Goal: Obtain resource: Download file/media

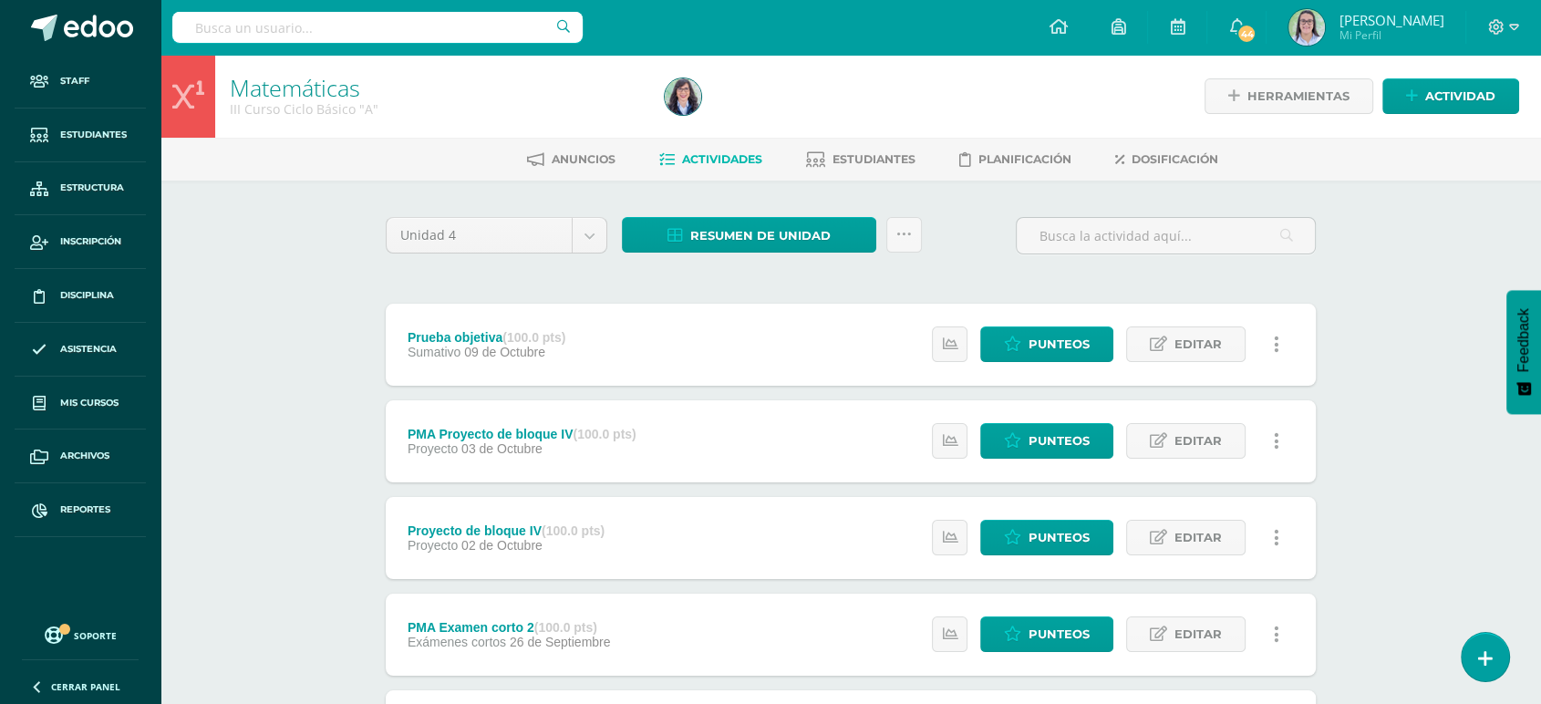
click at [289, 29] on input "text" at bounding box center [377, 27] width 410 height 31
type input "matemáticas III curso"
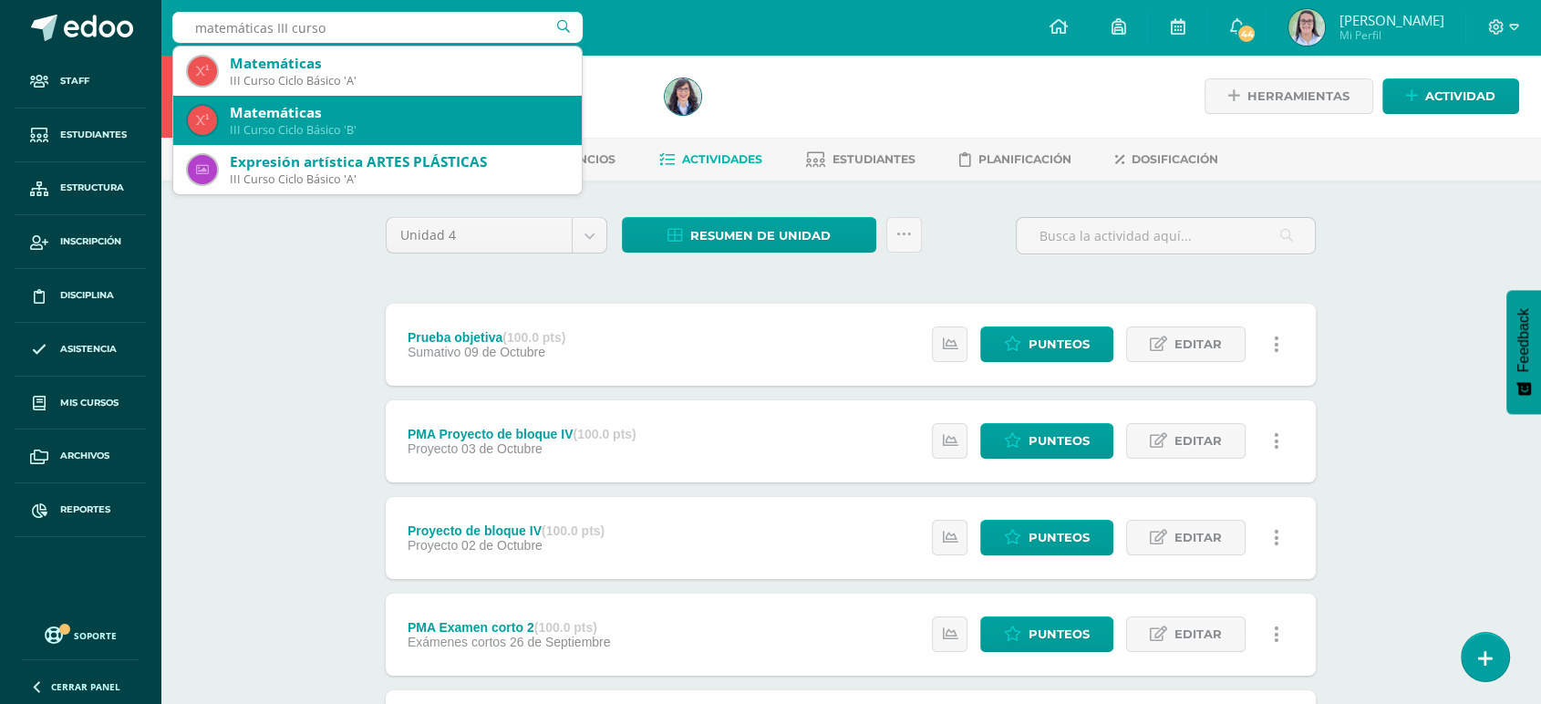
click at [314, 135] on div "III Curso Ciclo Básico 'B'" at bounding box center [398, 130] width 337 height 16
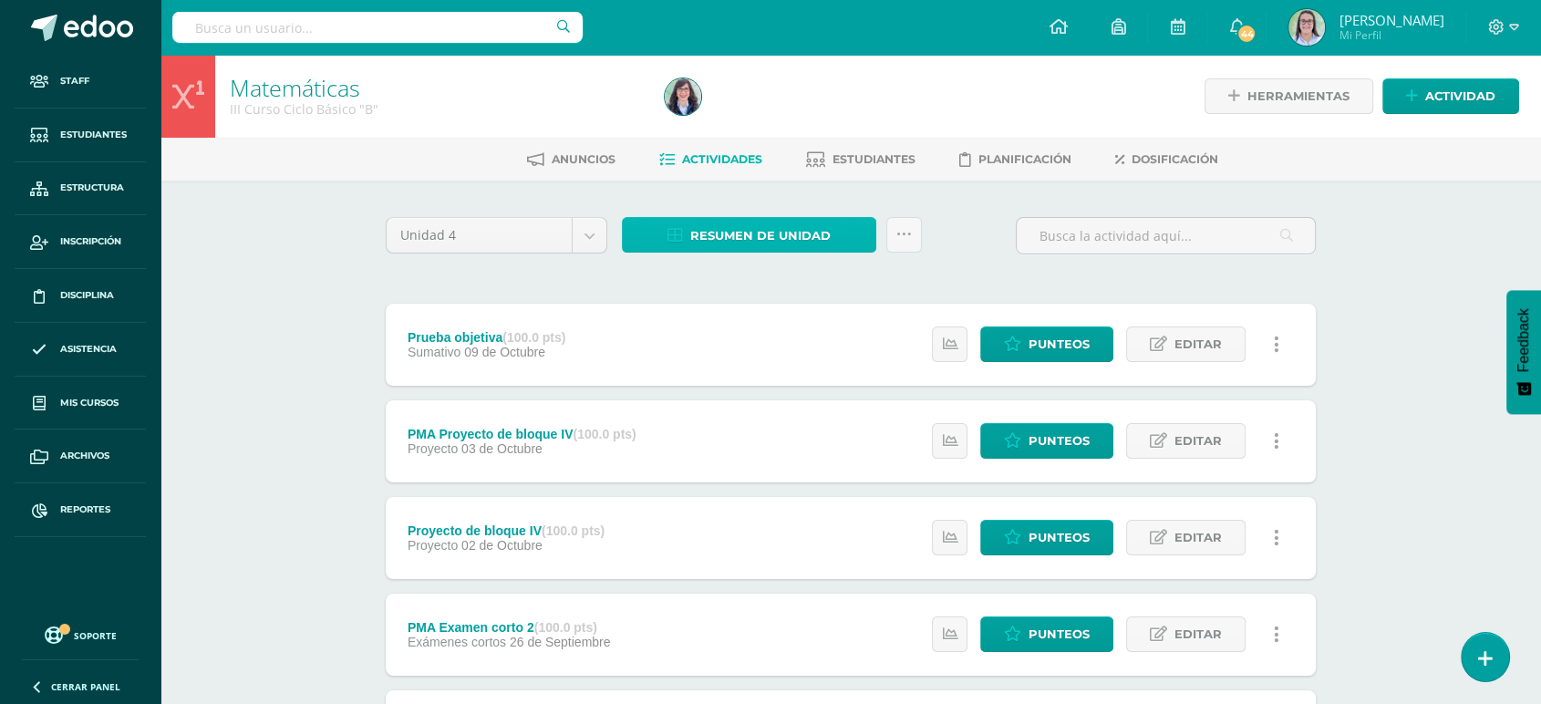
click at [733, 244] on span "Resumen de unidad" at bounding box center [760, 236] width 140 height 34
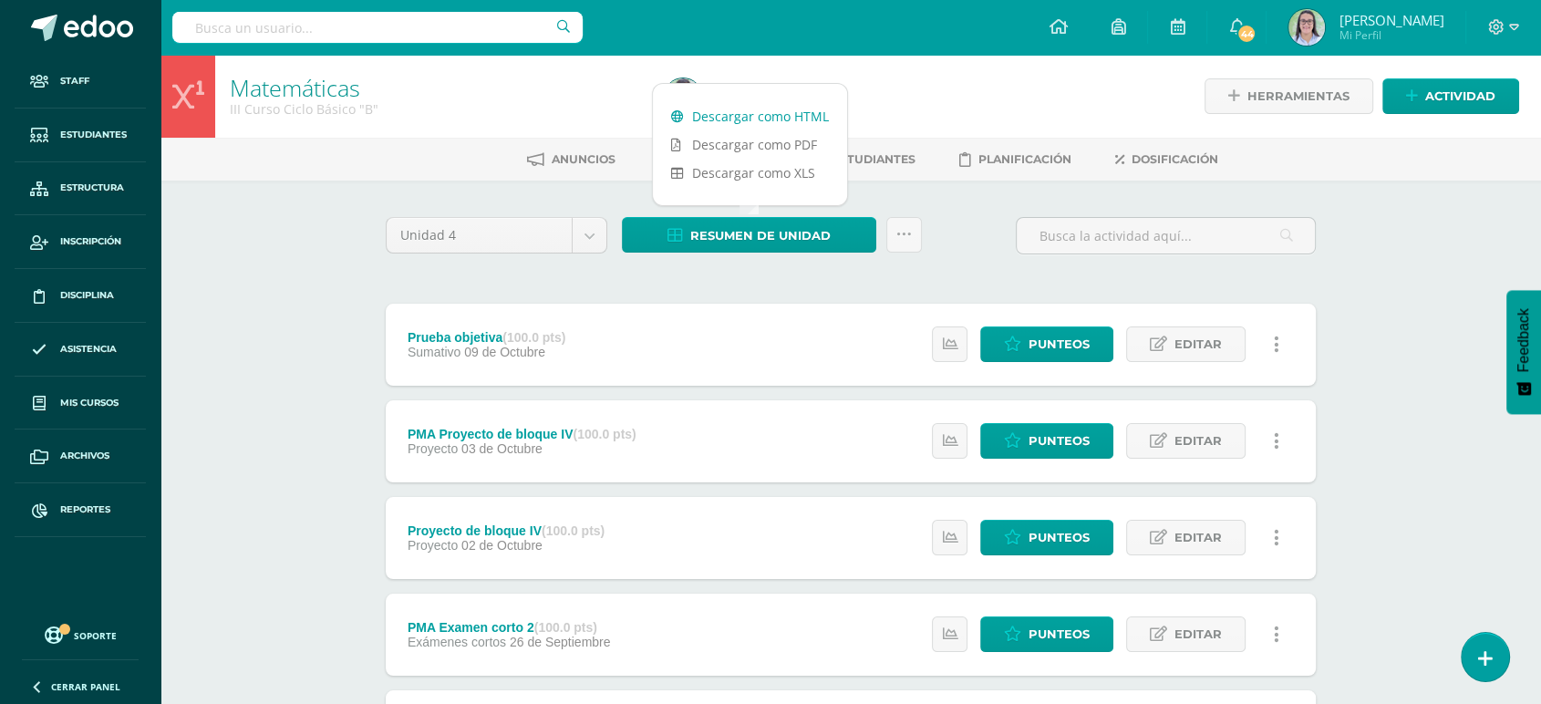
click at [744, 109] on link "Descargar como HTML" at bounding box center [750, 116] width 194 height 28
click at [285, 36] on input "text" at bounding box center [377, 27] width 410 height 31
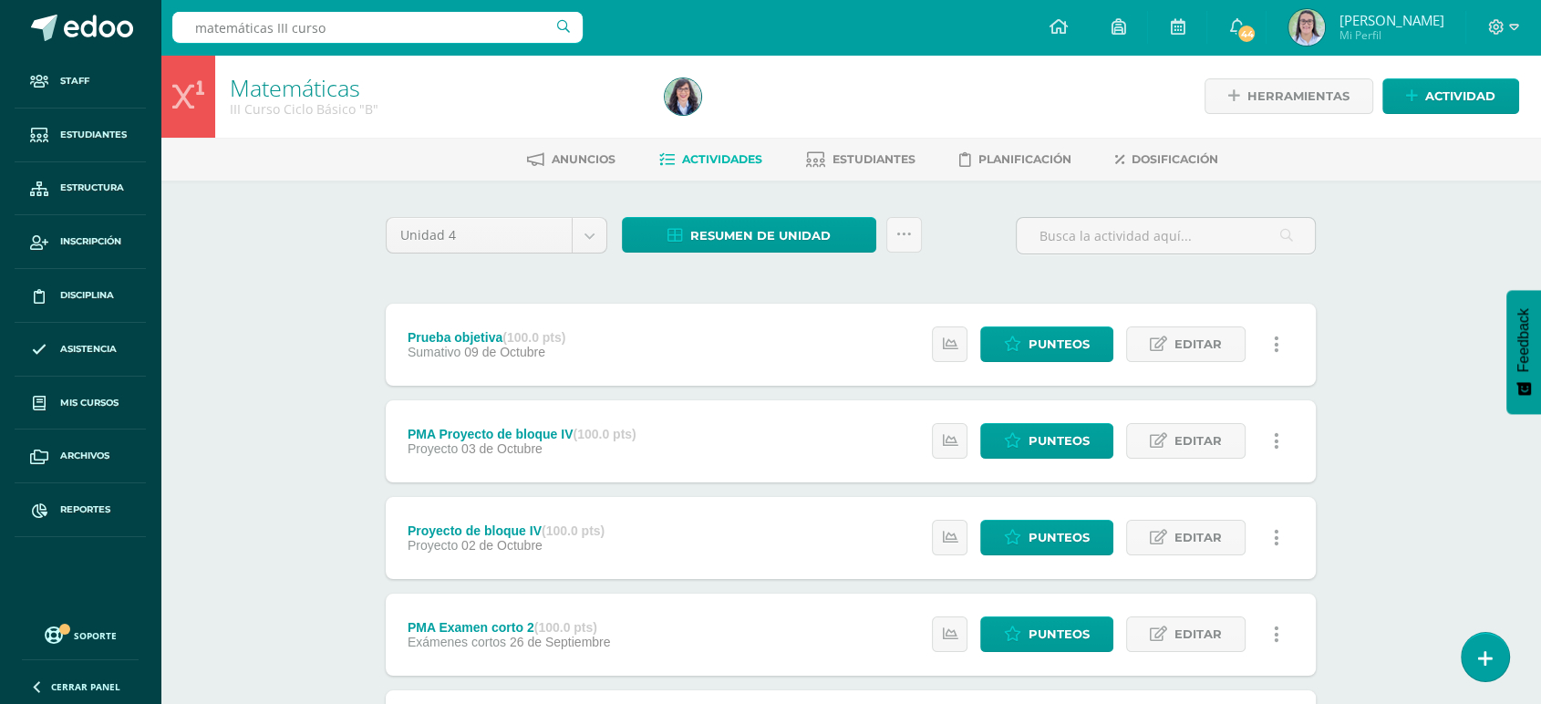
type input "matemáticas III curso A"
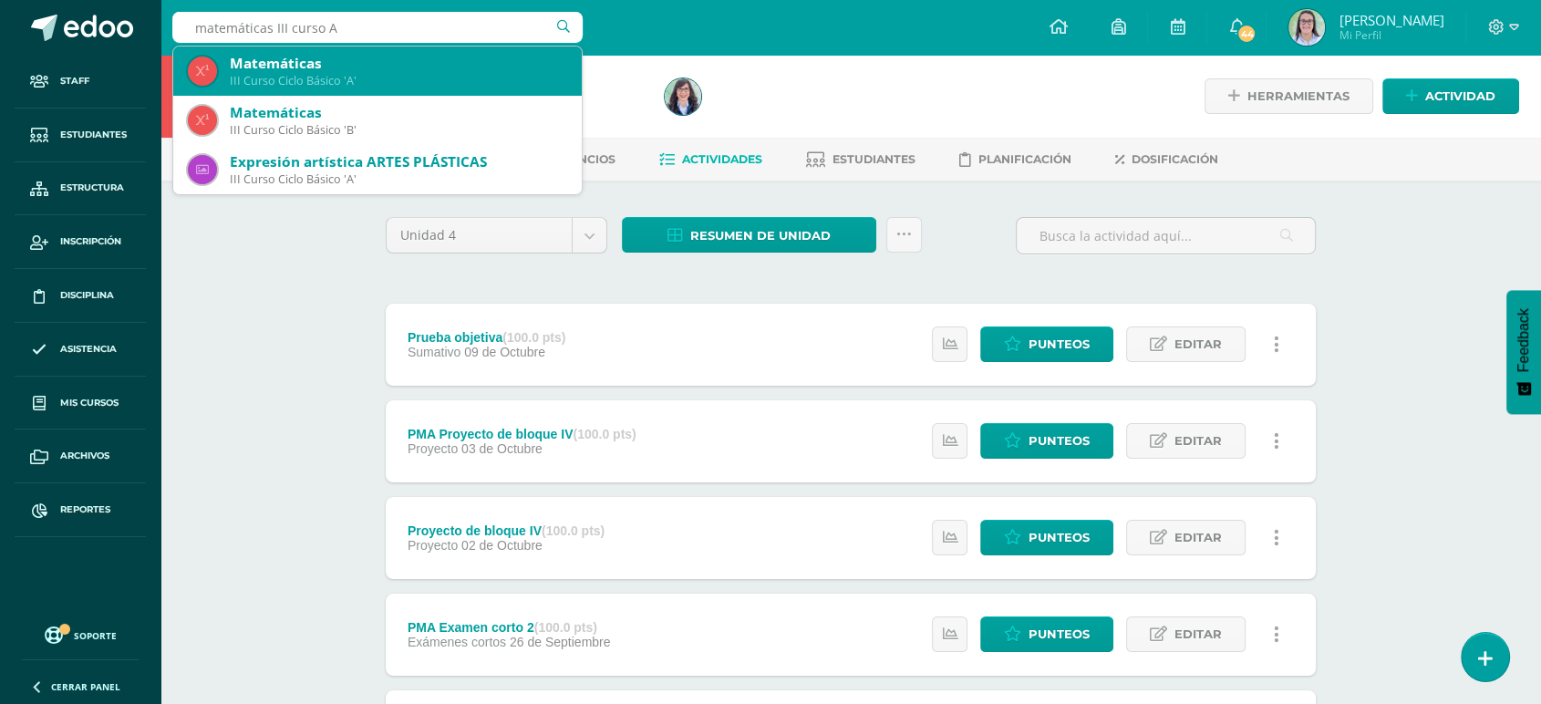
click at [219, 80] on div "Matemáticas III Curso Ciclo Básico 'A'" at bounding box center [377, 71] width 379 height 49
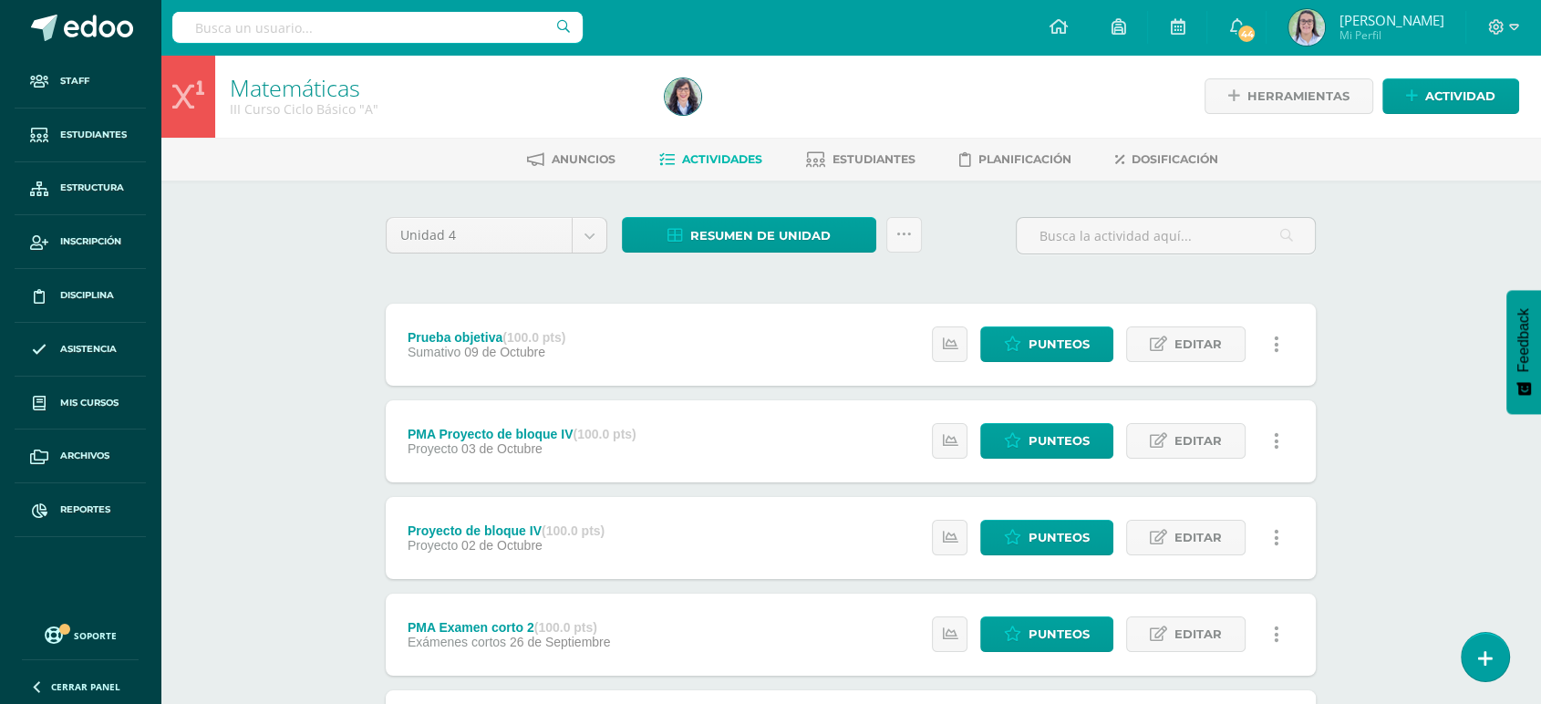
click at [452, 33] on input "text" at bounding box center [377, 27] width 410 height 31
type input "matemática IV bac"
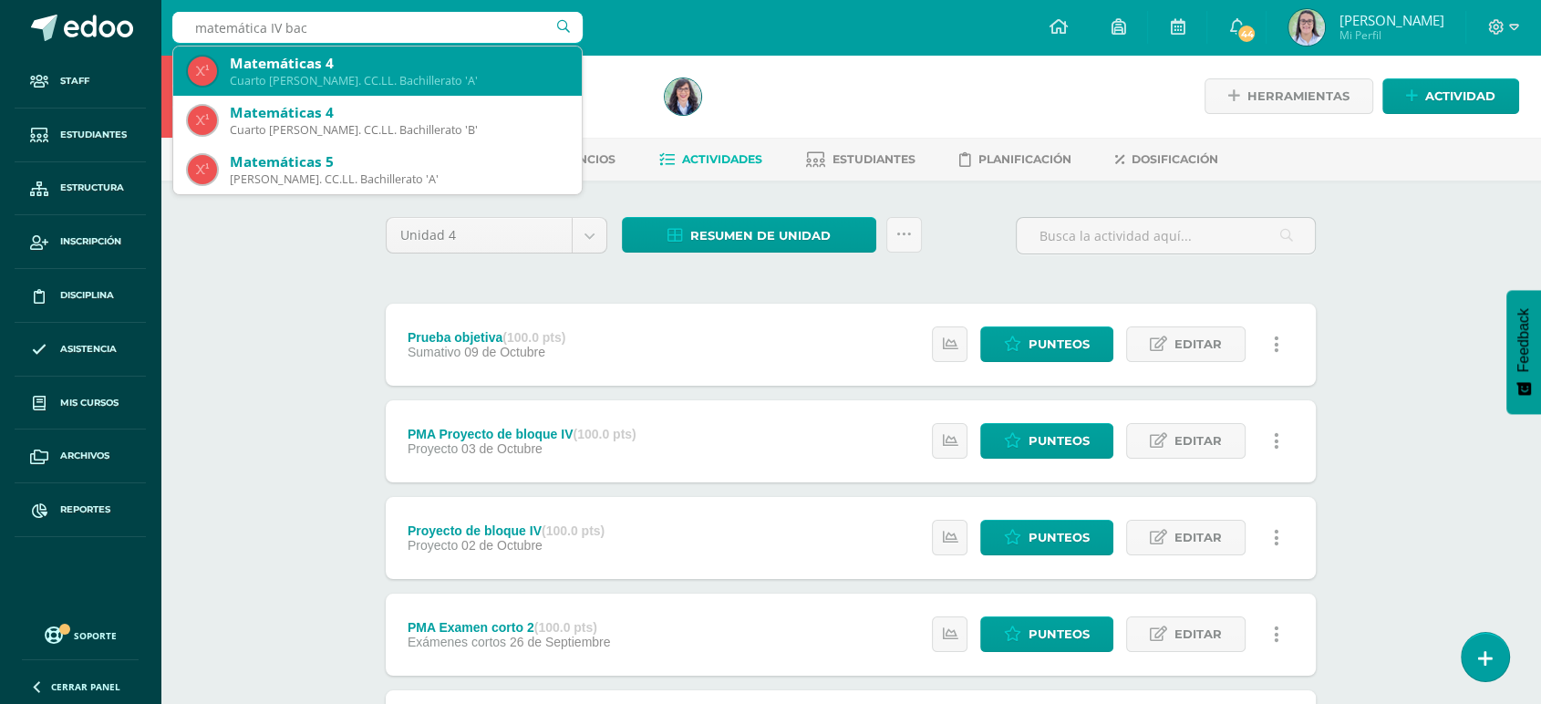
click at [450, 71] on div "Matemáticas 4" at bounding box center [398, 63] width 337 height 19
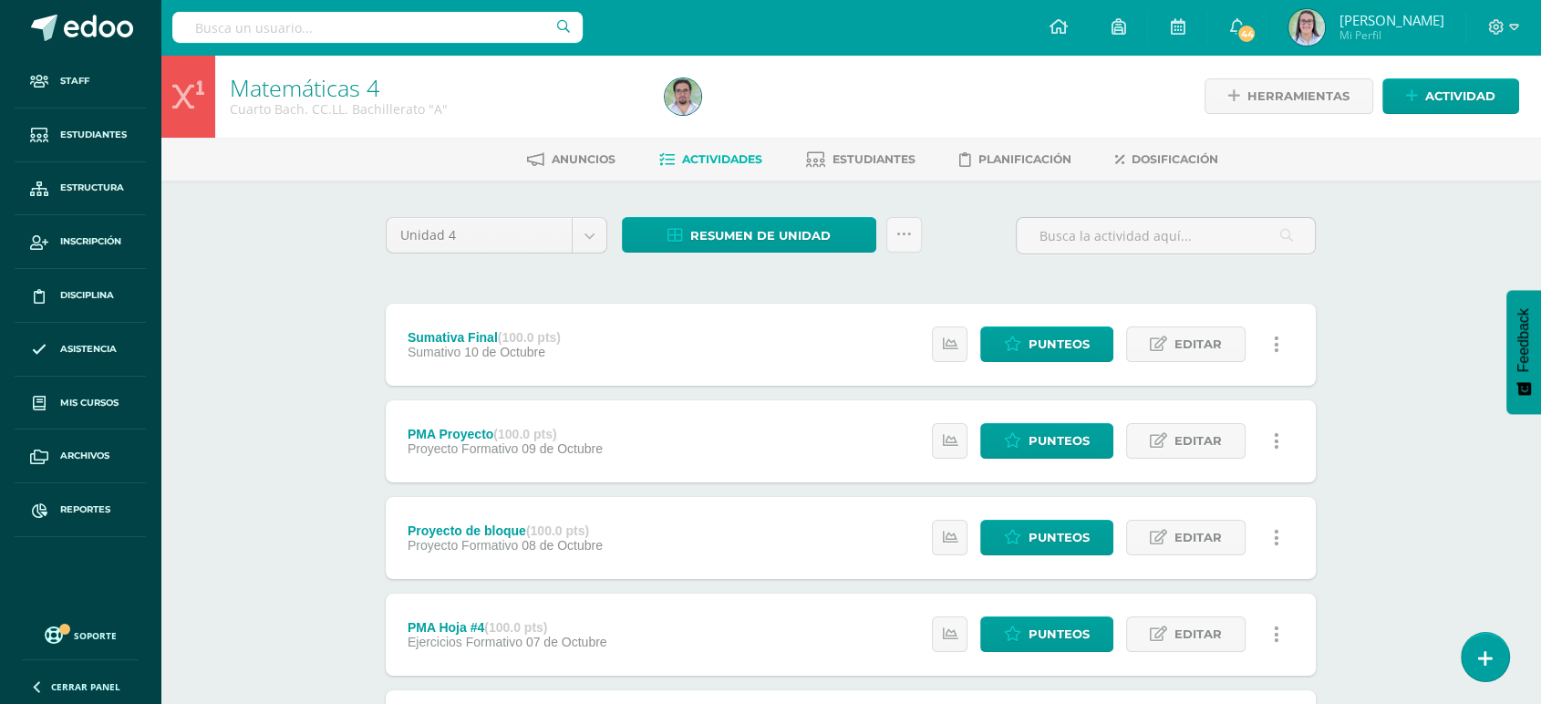
click at [290, 32] on input "text" at bounding box center [377, 27] width 410 height 31
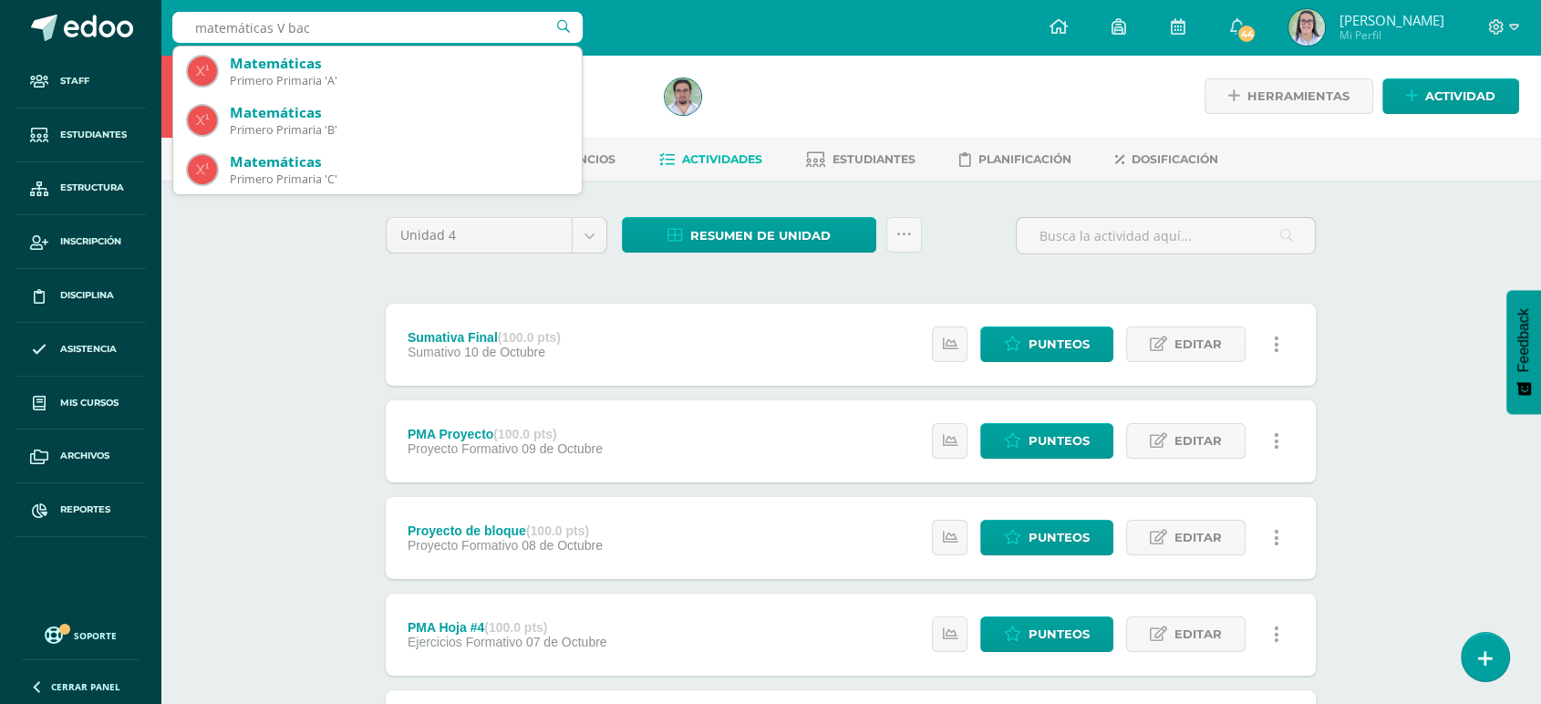
type input "matemáticas V bach"
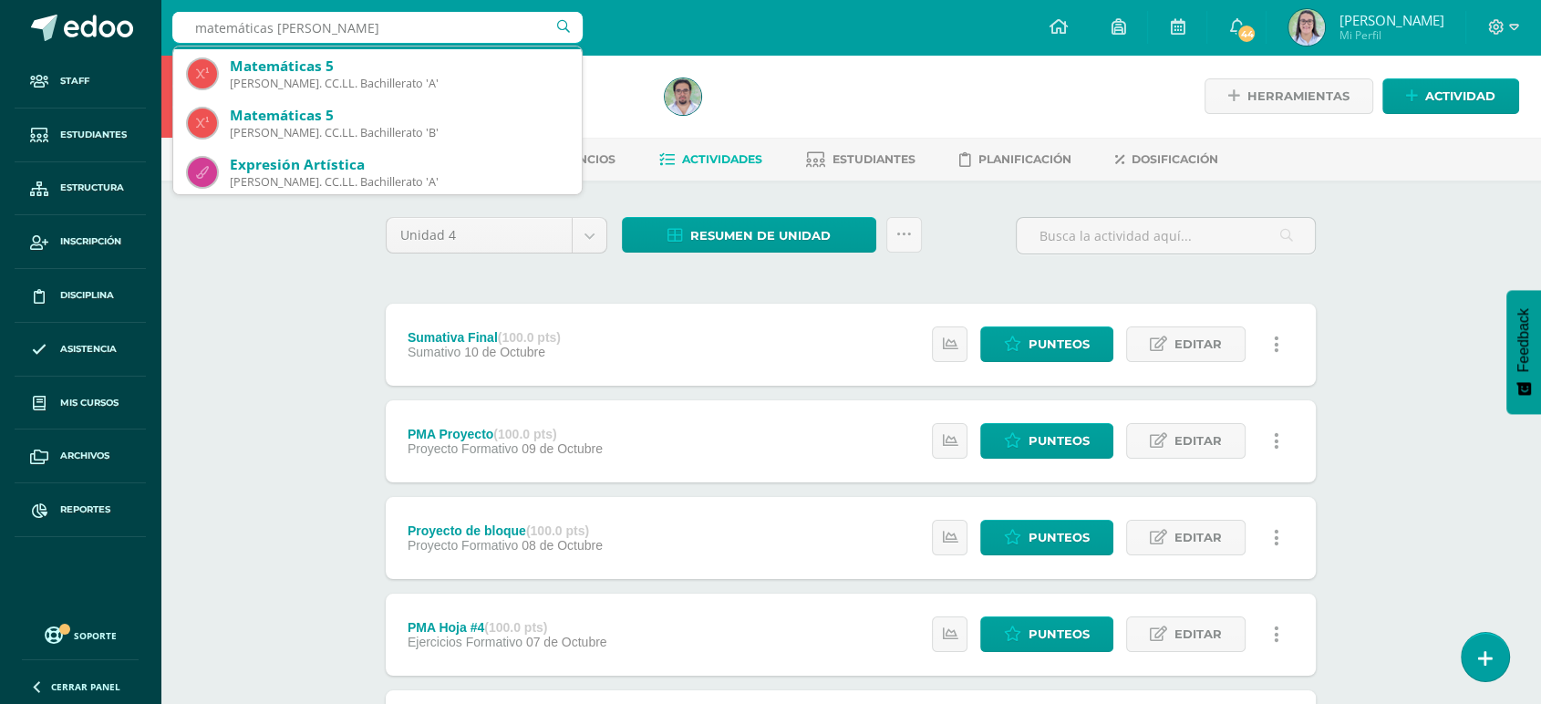
scroll to position [101, 0]
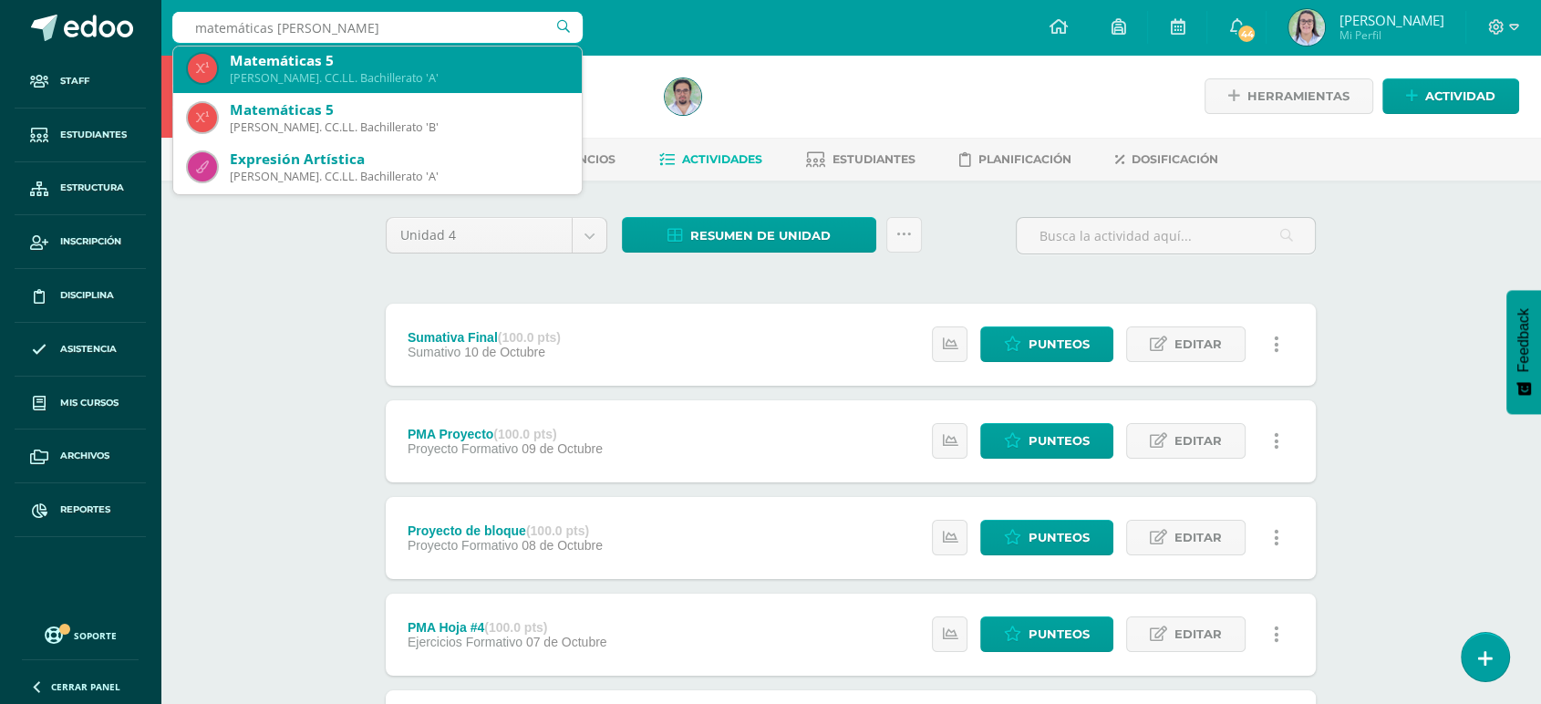
click at [298, 73] on div "[PERSON_NAME]. CC.LL. Bachillerato 'A'" at bounding box center [398, 78] width 337 height 16
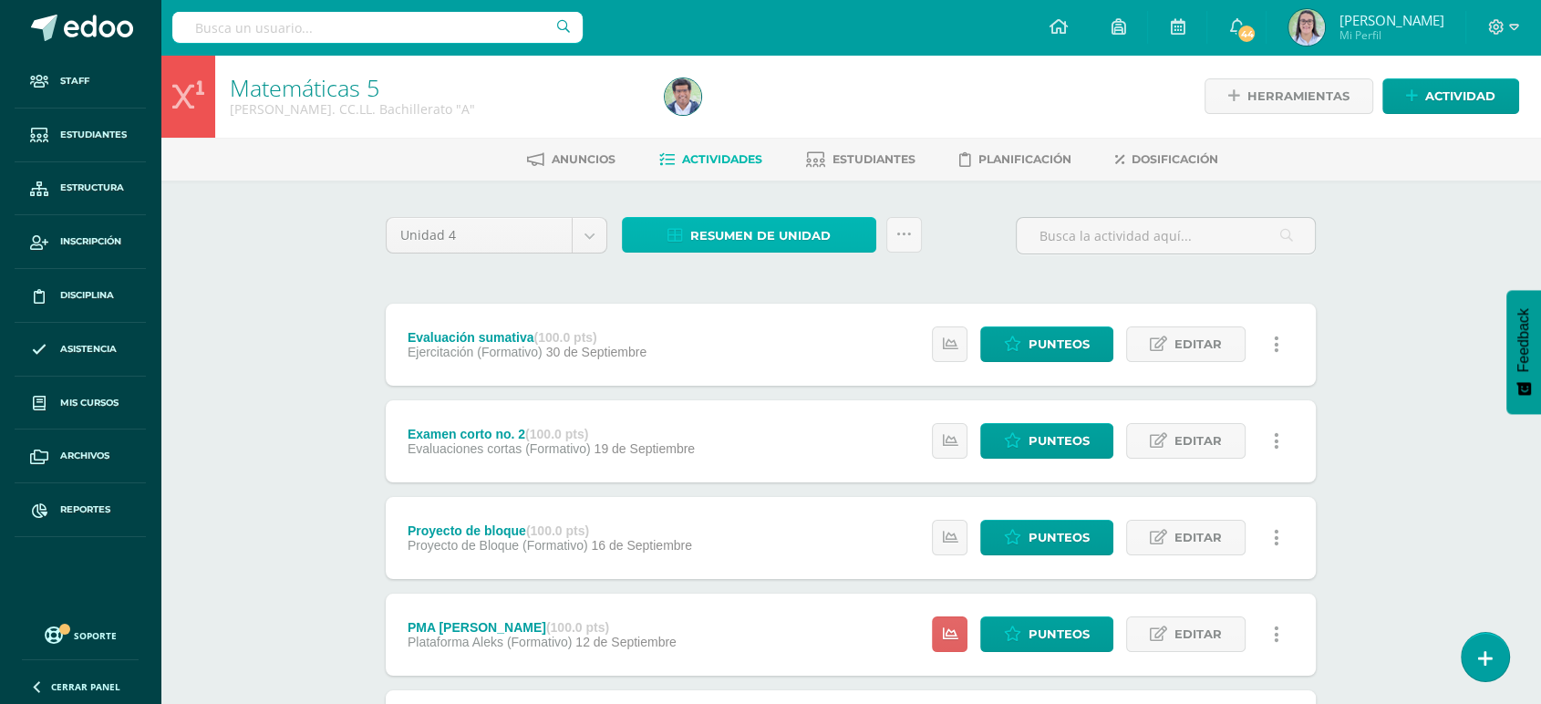
click at [727, 235] on span "Resumen de unidad" at bounding box center [760, 236] width 140 height 34
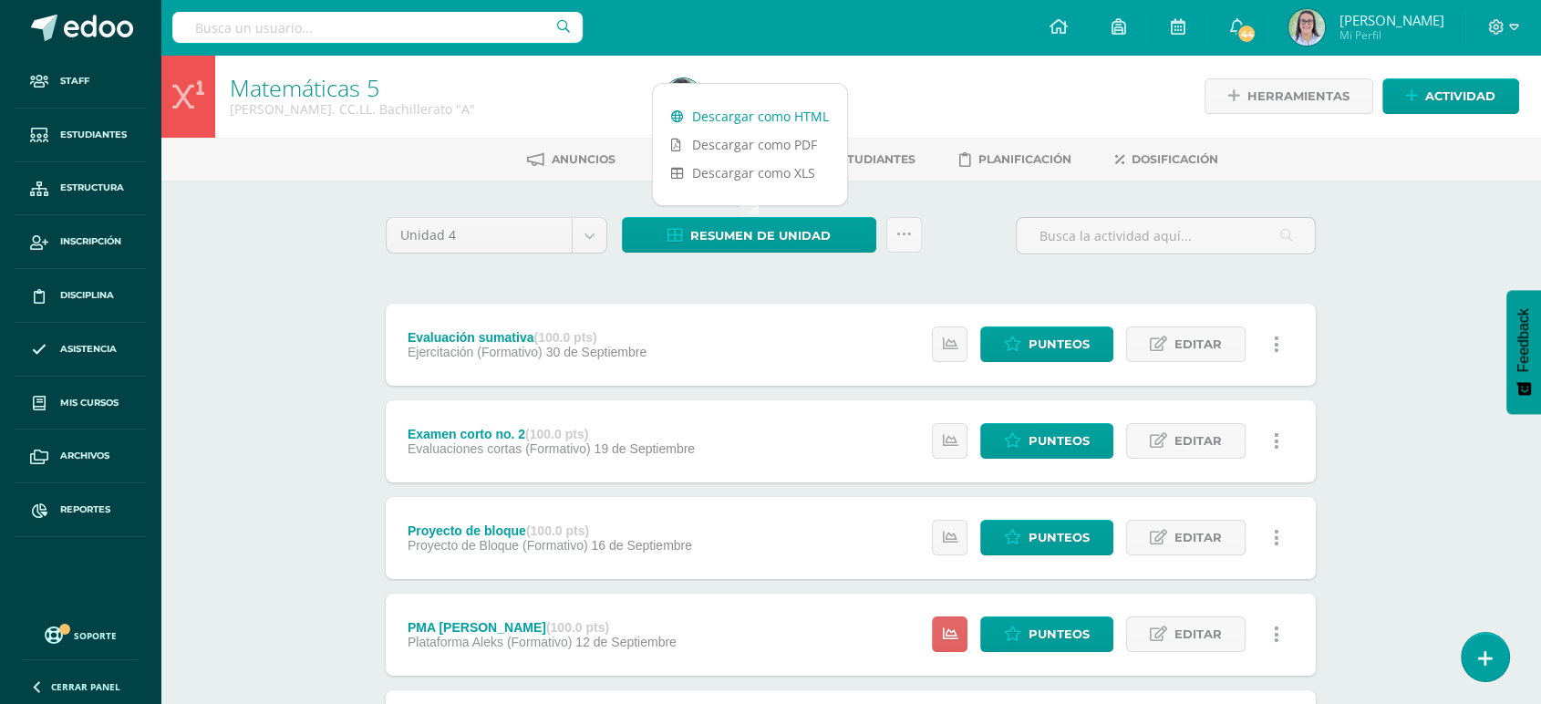
click at [735, 118] on link "Descargar como HTML" at bounding box center [750, 116] width 194 height 28
click at [448, 32] on input "text" at bounding box center [377, 27] width 410 height 31
type input "matemáticas V bach"
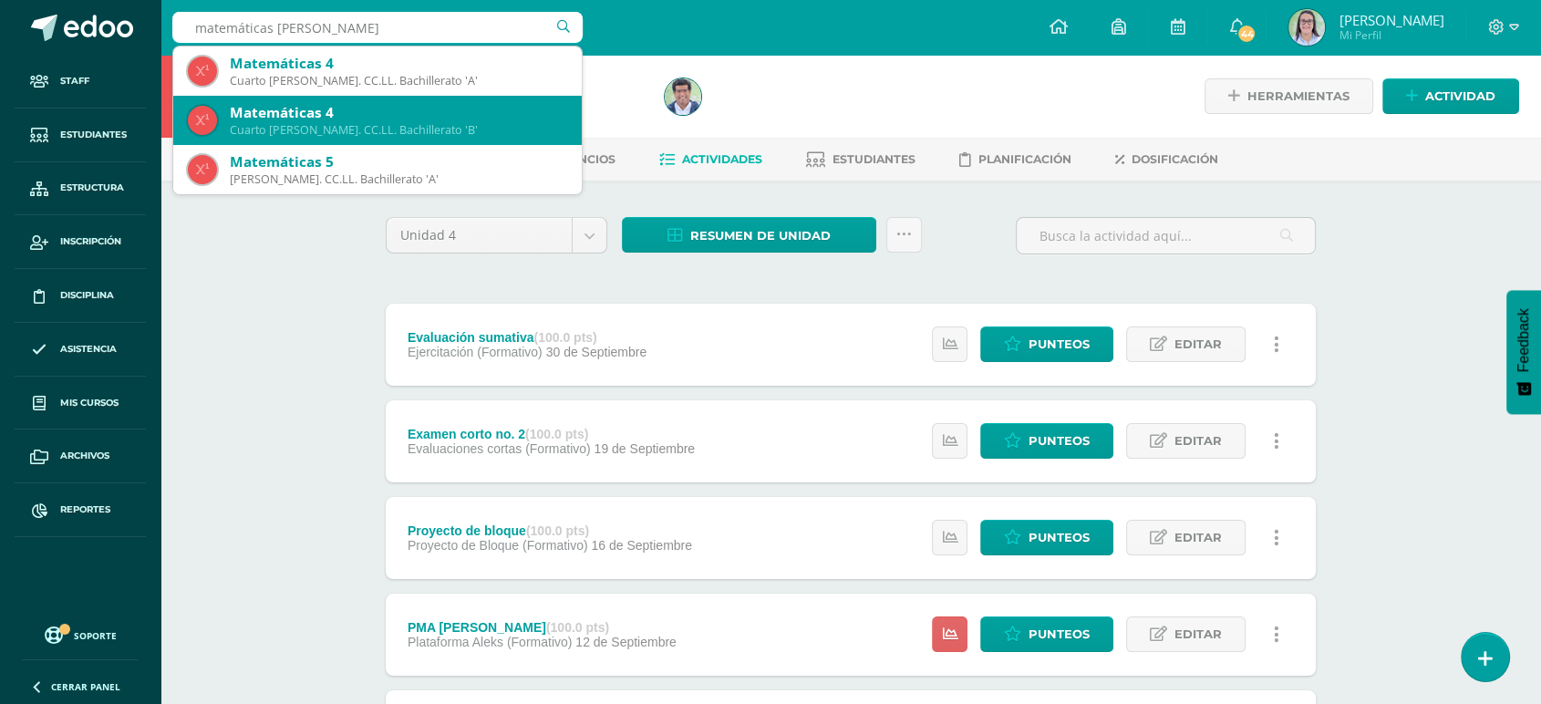
click at [372, 124] on div "Cuarto Bach. CC.LL. Bachillerato 'B'" at bounding box center [398, 130] width 337 height 16
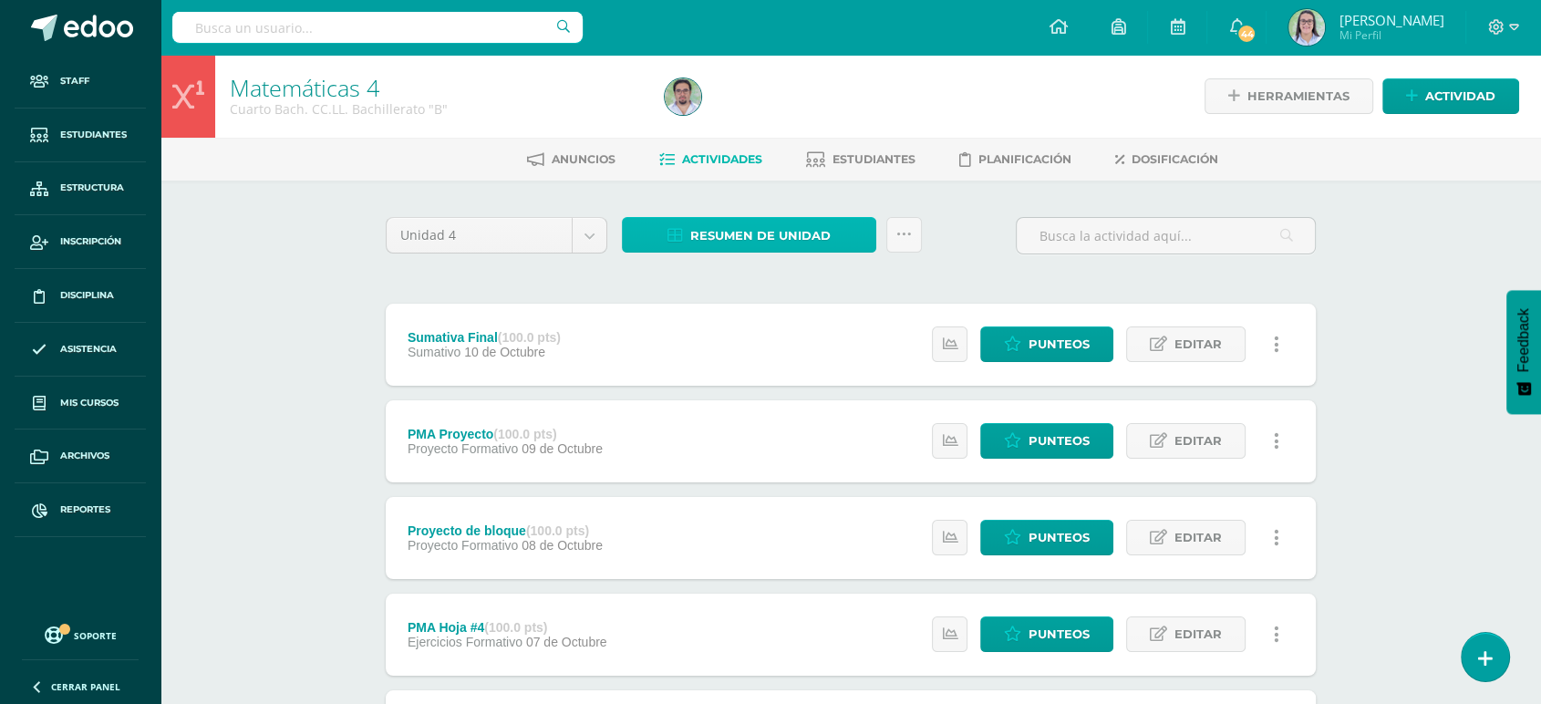
click at [746, 226] on span "Resumen de unidad" at bounding box center [760, 236] width 140 height 34
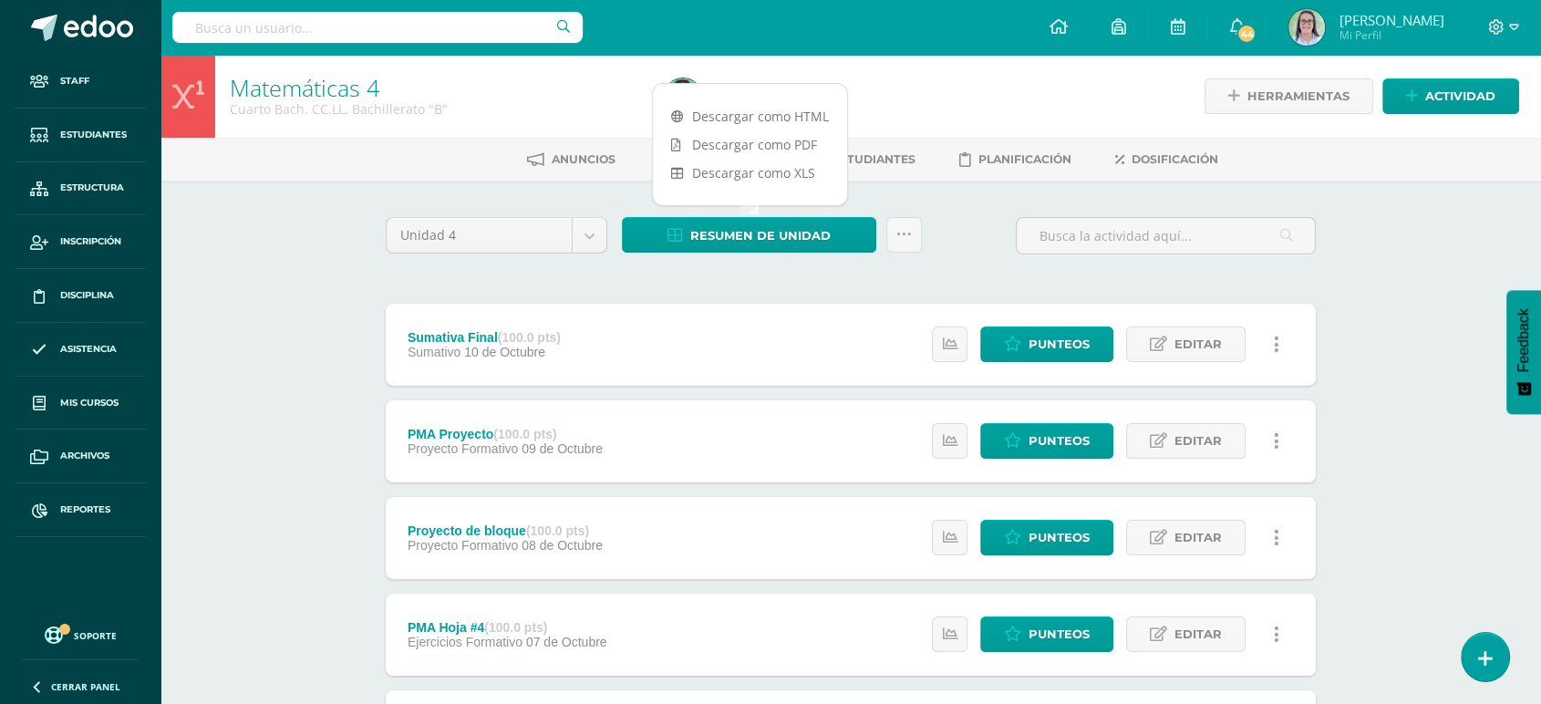
click at [438, 21] on input "text" at bounding box center [377, 27] width 410 height 31
type input "a"
type input "matemáticas [PERSON_NAME]"
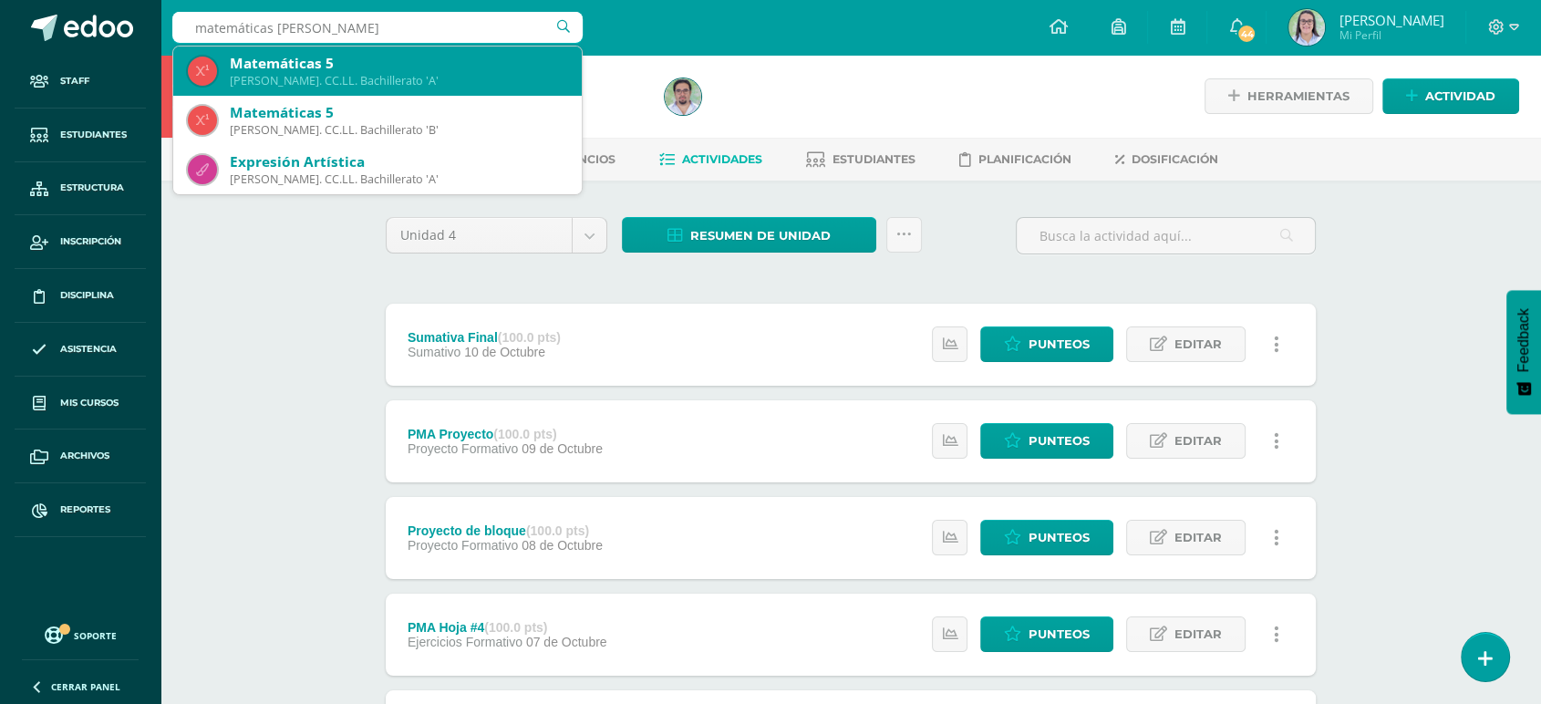
scroll to position [101, 0]
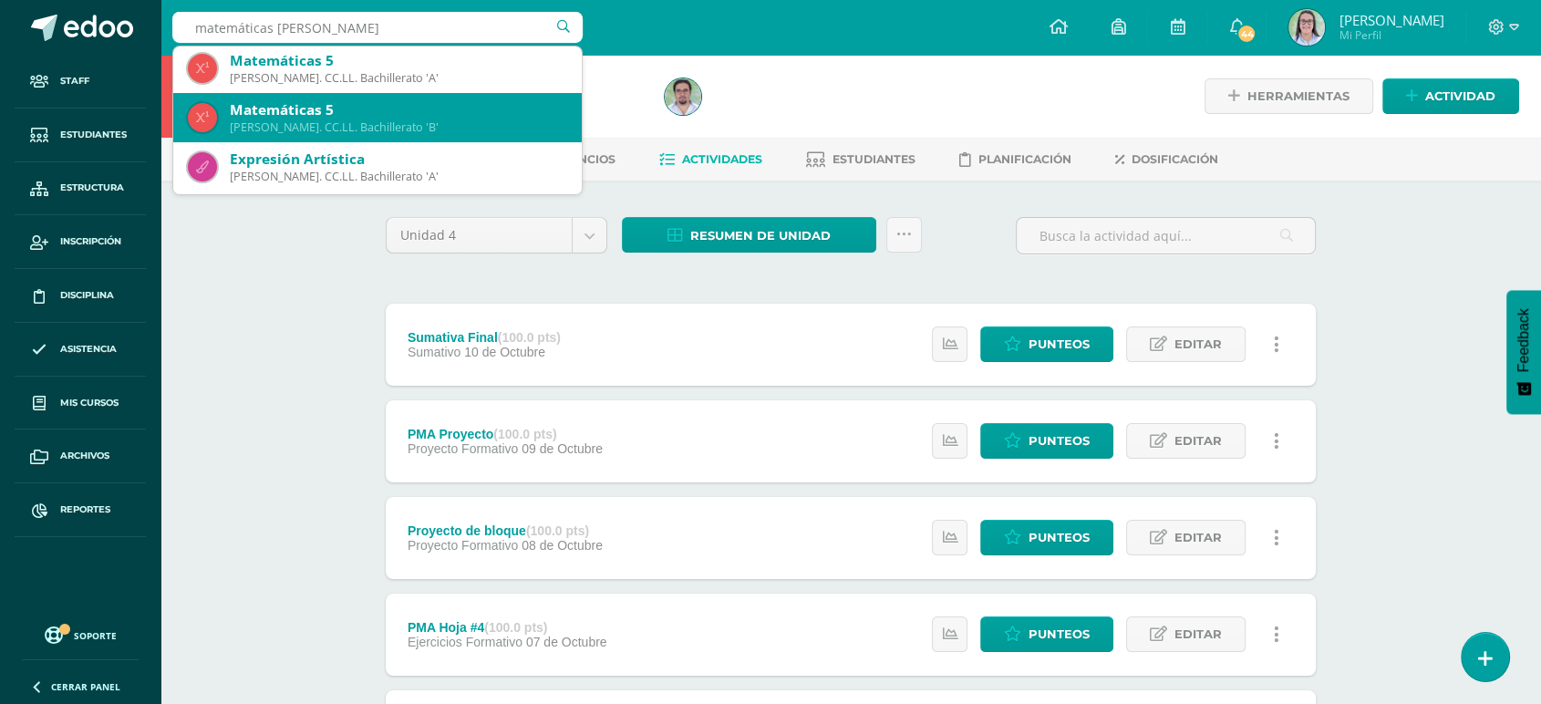
click at [412, 130] on div "Quinto Bach. CC.LL. Bachillerato 'B'" at bounding box center [398, 127] width 337 height 16
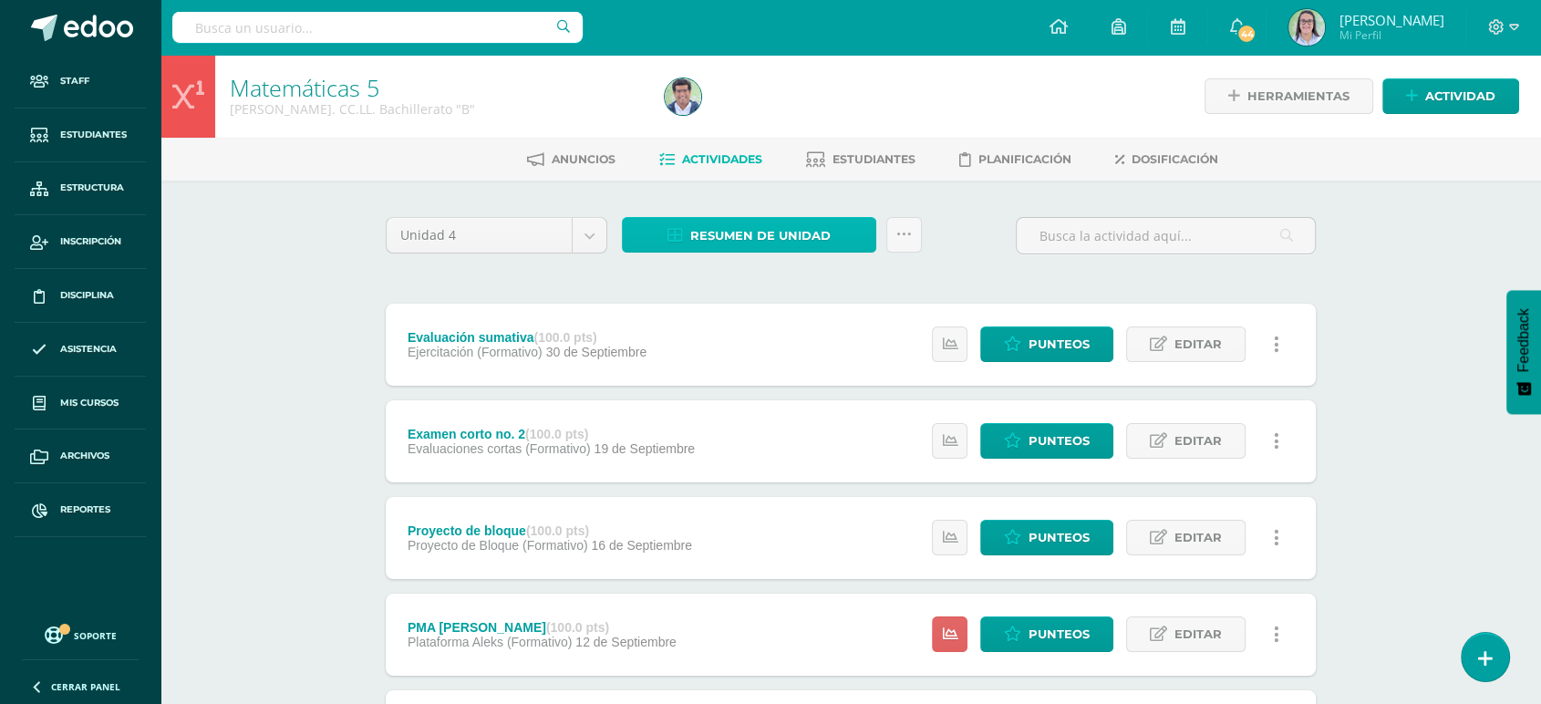
click at [722, 228] on span "Resumen de unidad" at bounding box center [760, 236] width 140 height 34
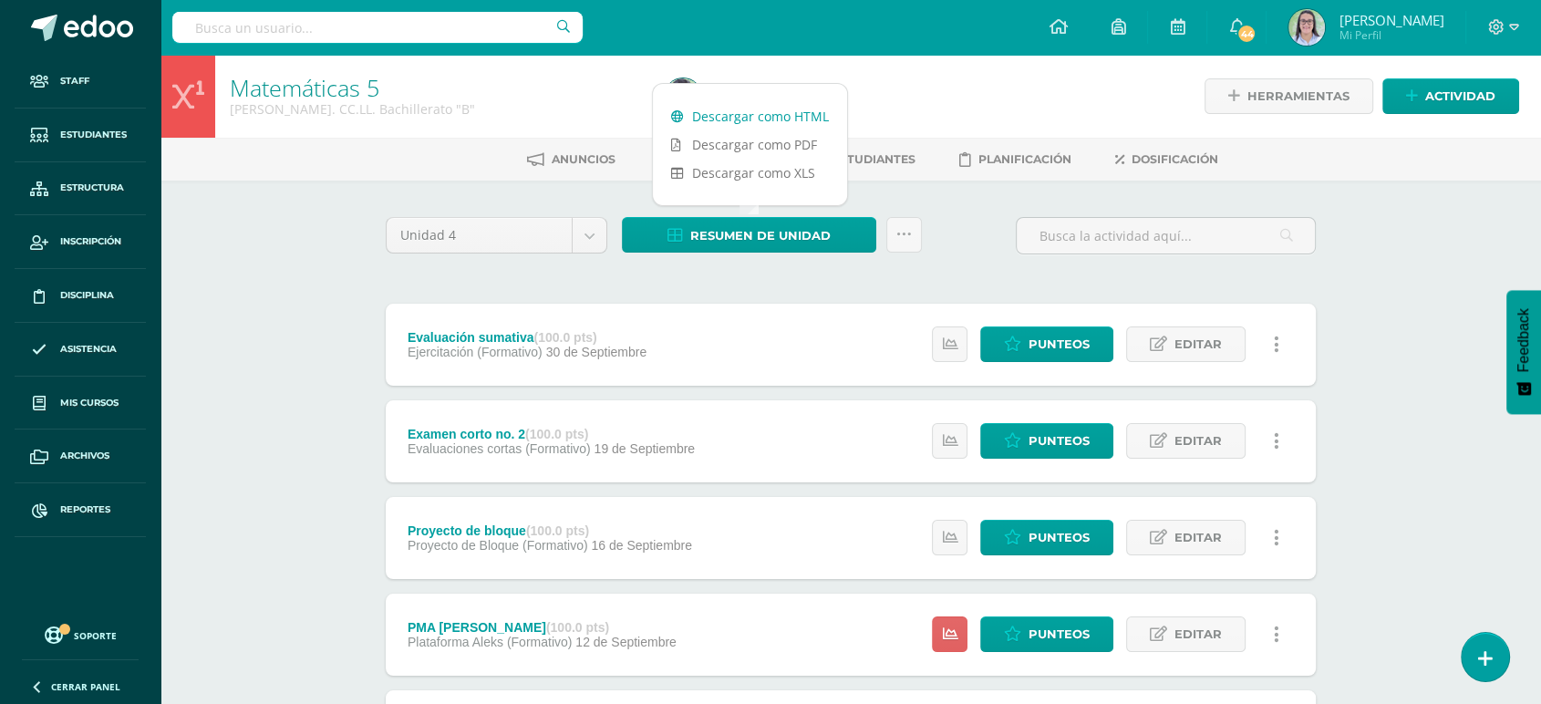
click at [752, 104] on link "Descargar como HTML" at bounding box center [750, 116] width 194 height 28
click at [416, 38] on input "text" at bounding box center [377, 27] width 410 height 31
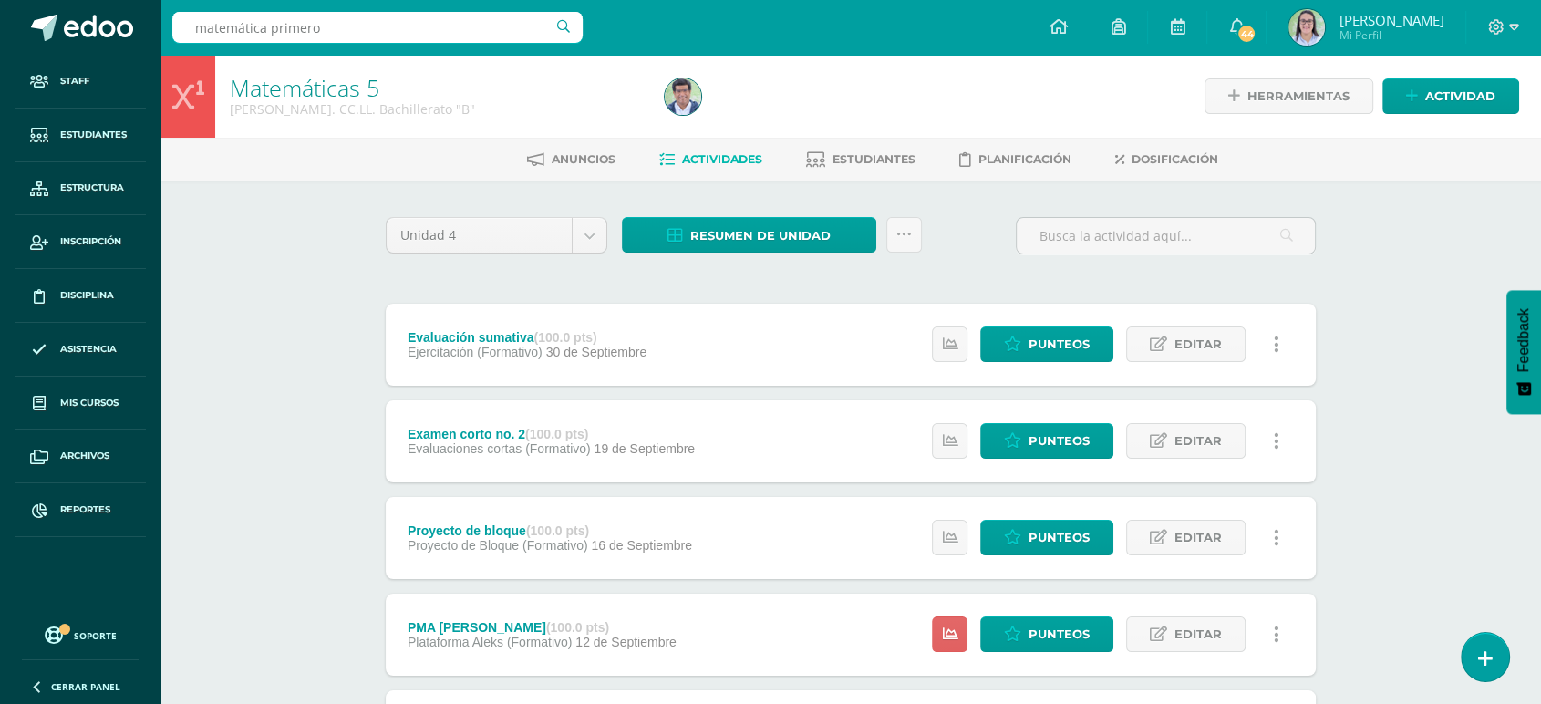
type input "matemática primero a"
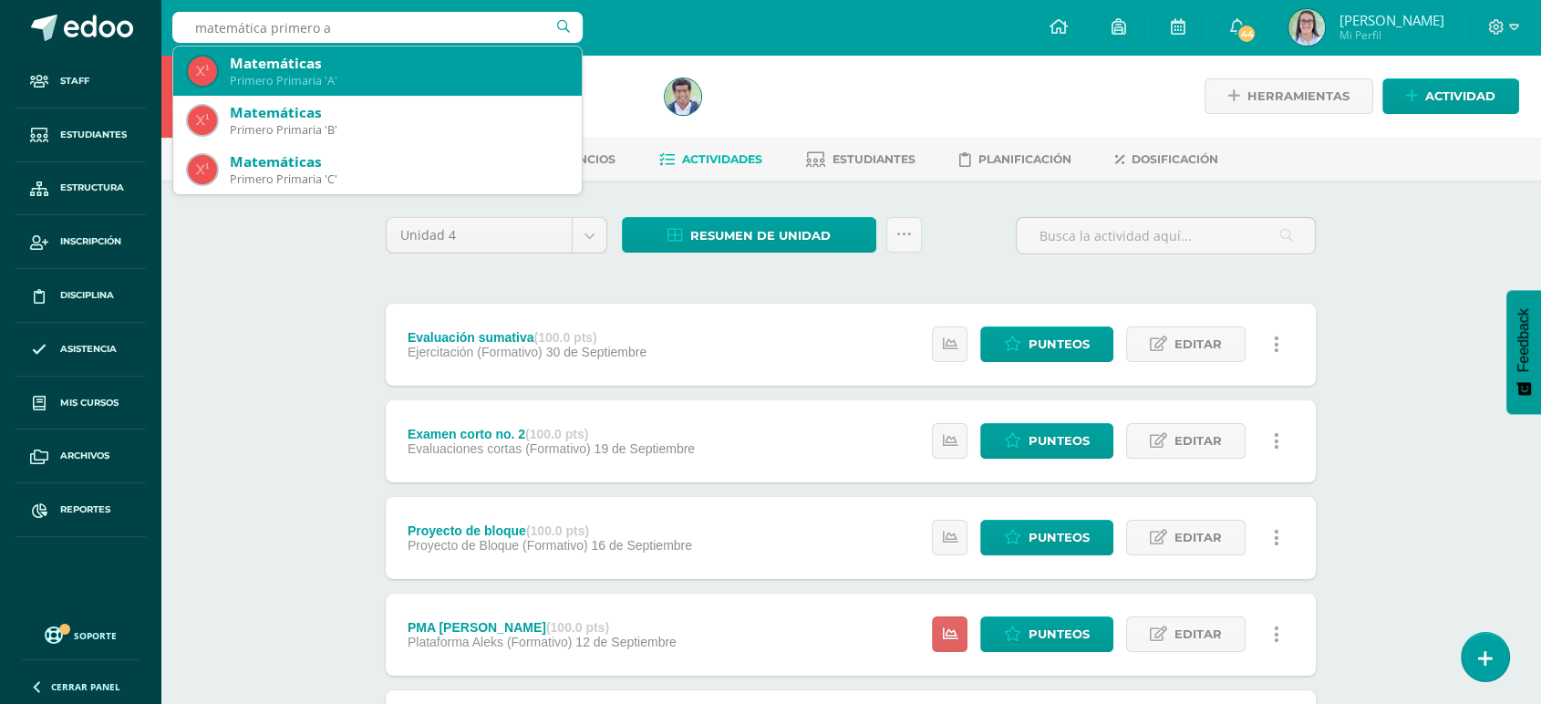
click at [358, 78] on div "Primero Primaria 'A'" at bounding box center [398, 81] width 337 height 16
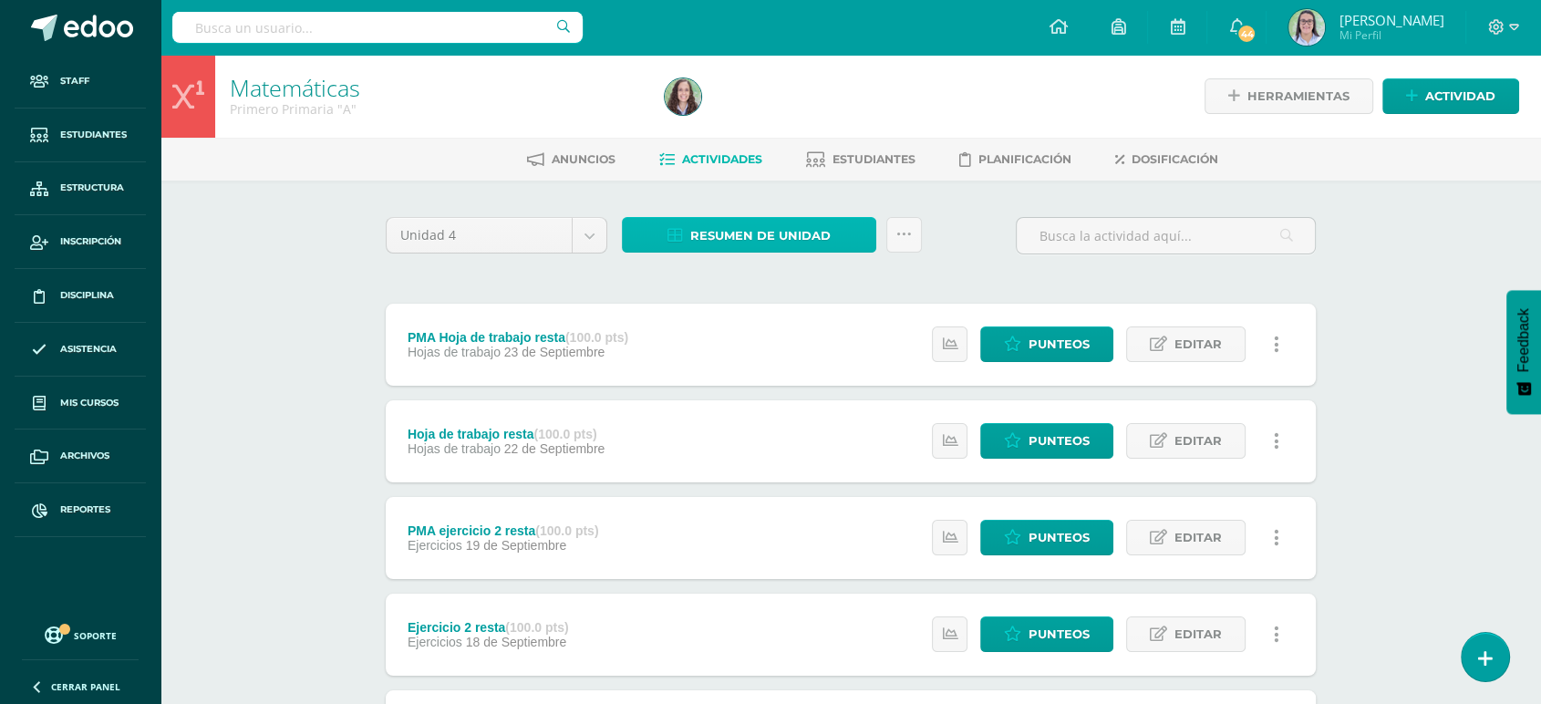
click at [758, 233] on span "Resumen de unidad" at bounding box center [760, 236] width 140 height 34
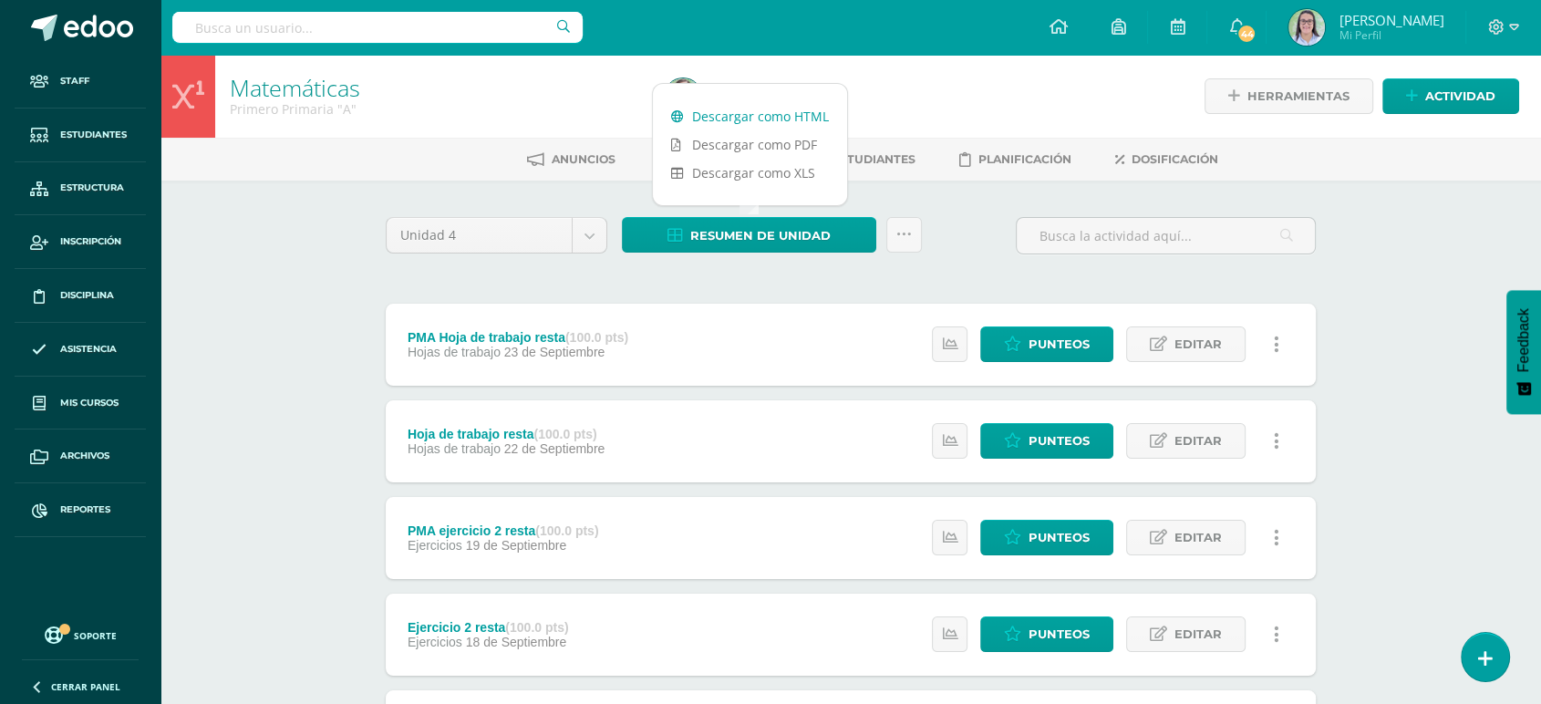
click at [777, 110] on link "Descargar como HTML" at bounding box center [750, 116] width 194 height 28
click at [469, 18] on input "text" at bounding box center [377, 27] width 410 height 31
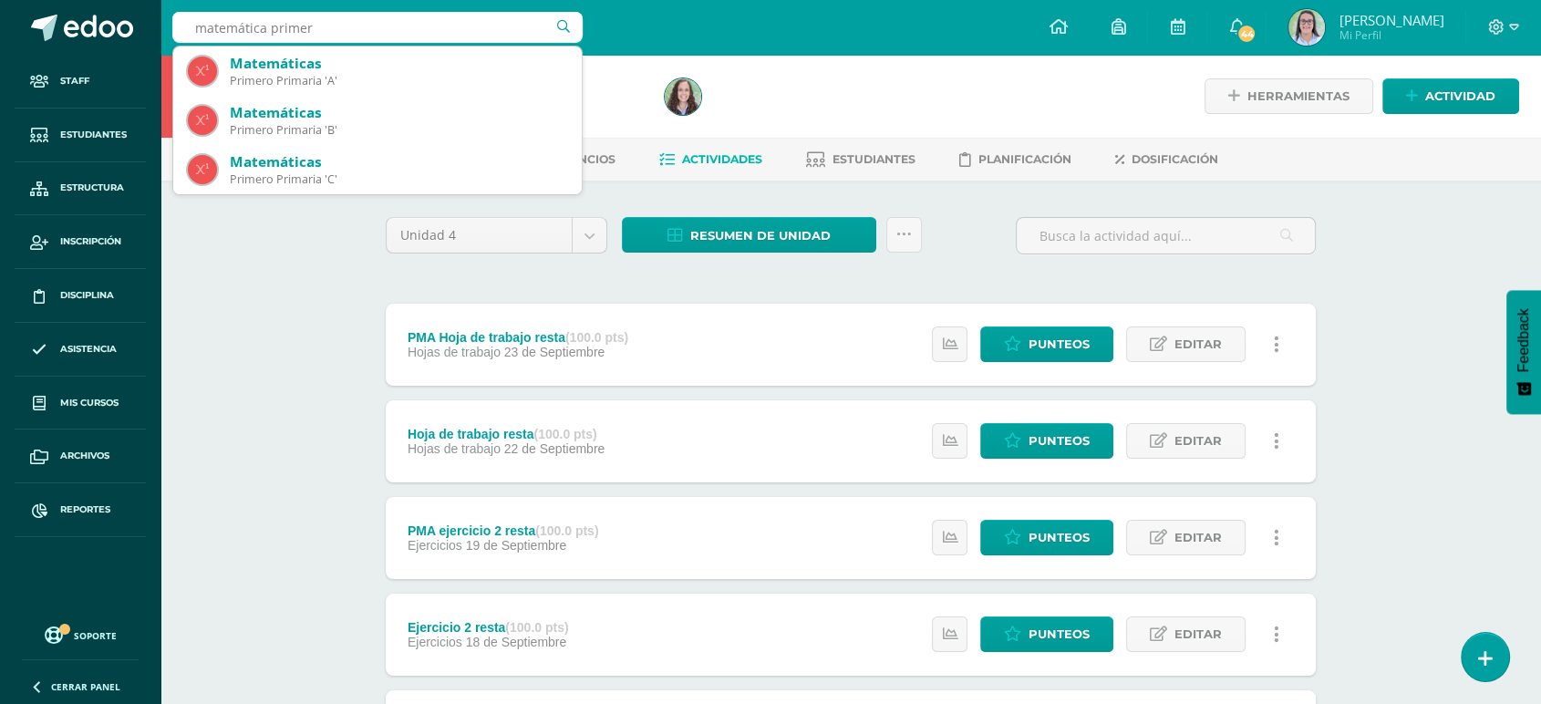
type input "matemática primero"
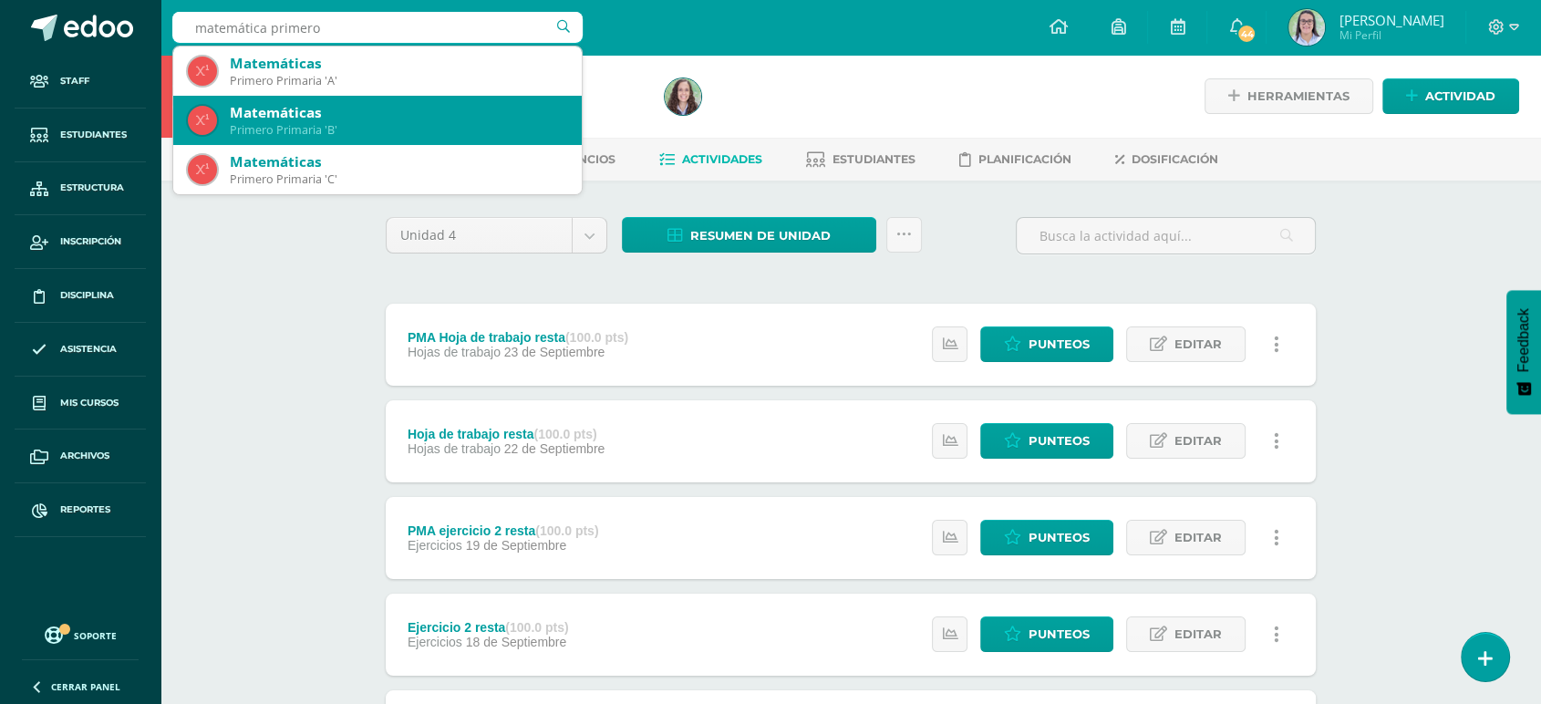
click at [445, 113] on div "Matemáticas" at bounding box center [398, 112] width 337 height 19
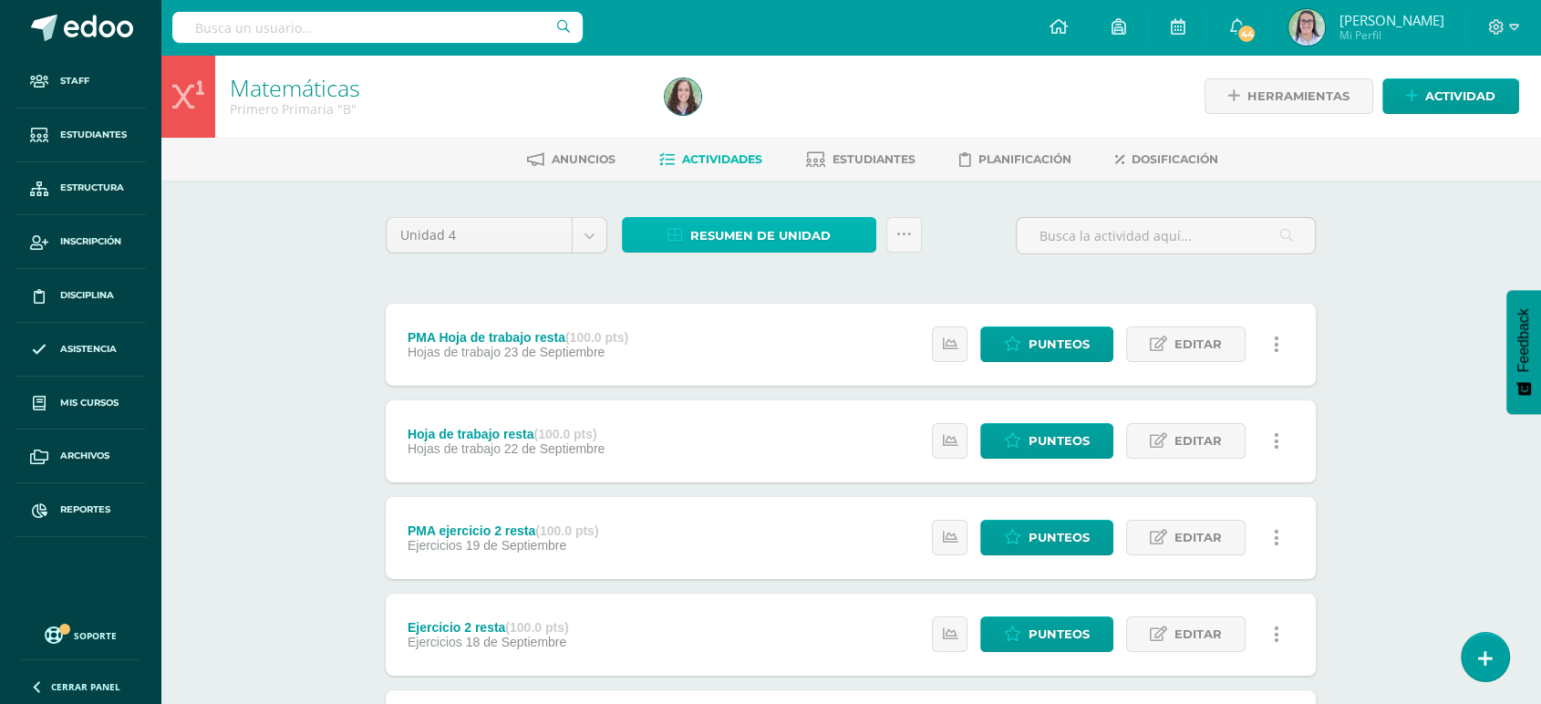
click at [801, 236] on span "Resumen de unidad" at bounding box center [760, 236] width 140 height 34
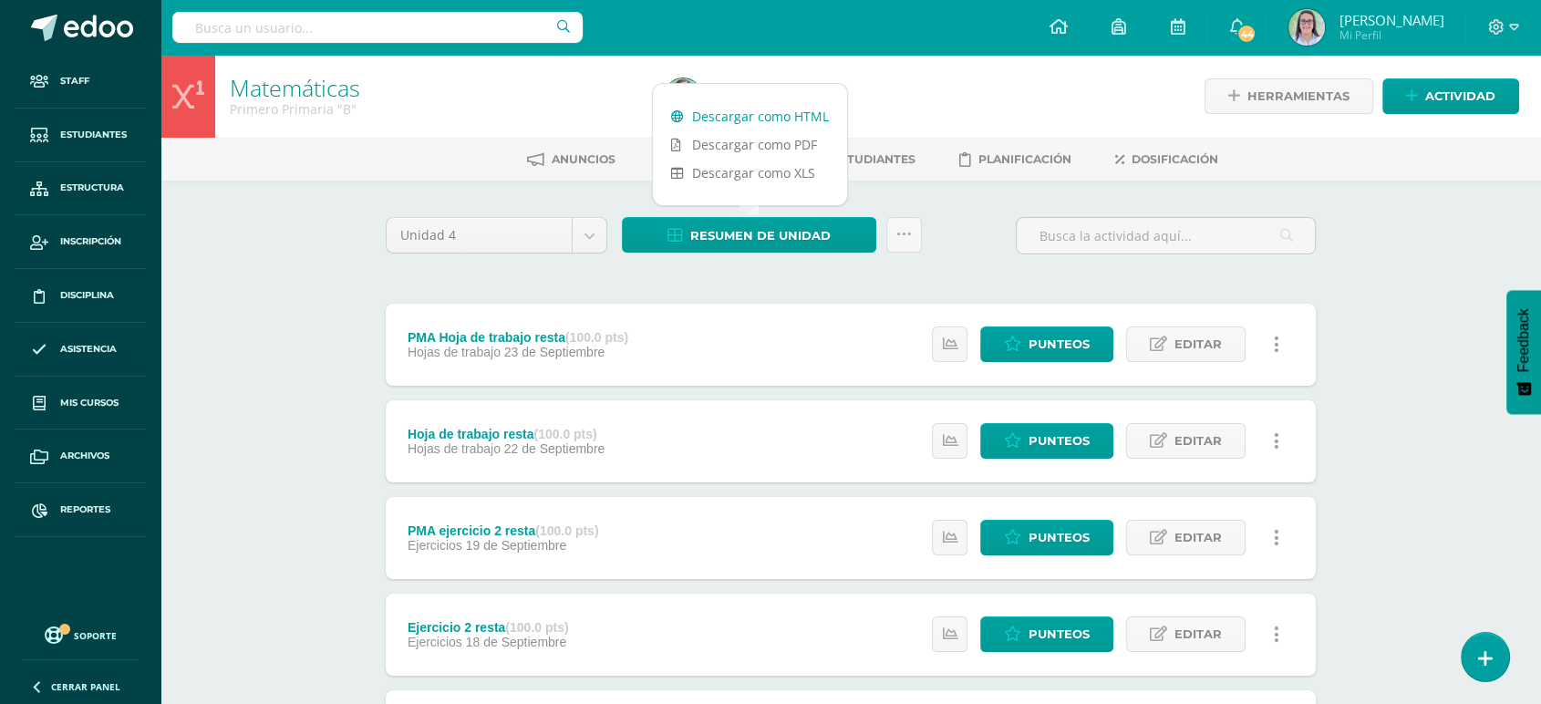
click at [808, 110] on link "Descargar como HTML" at bounding box center [750, 116] width 194 height 28
click at [335, 34] on input "text" at bounding box center [377, 27] width 410 height 31
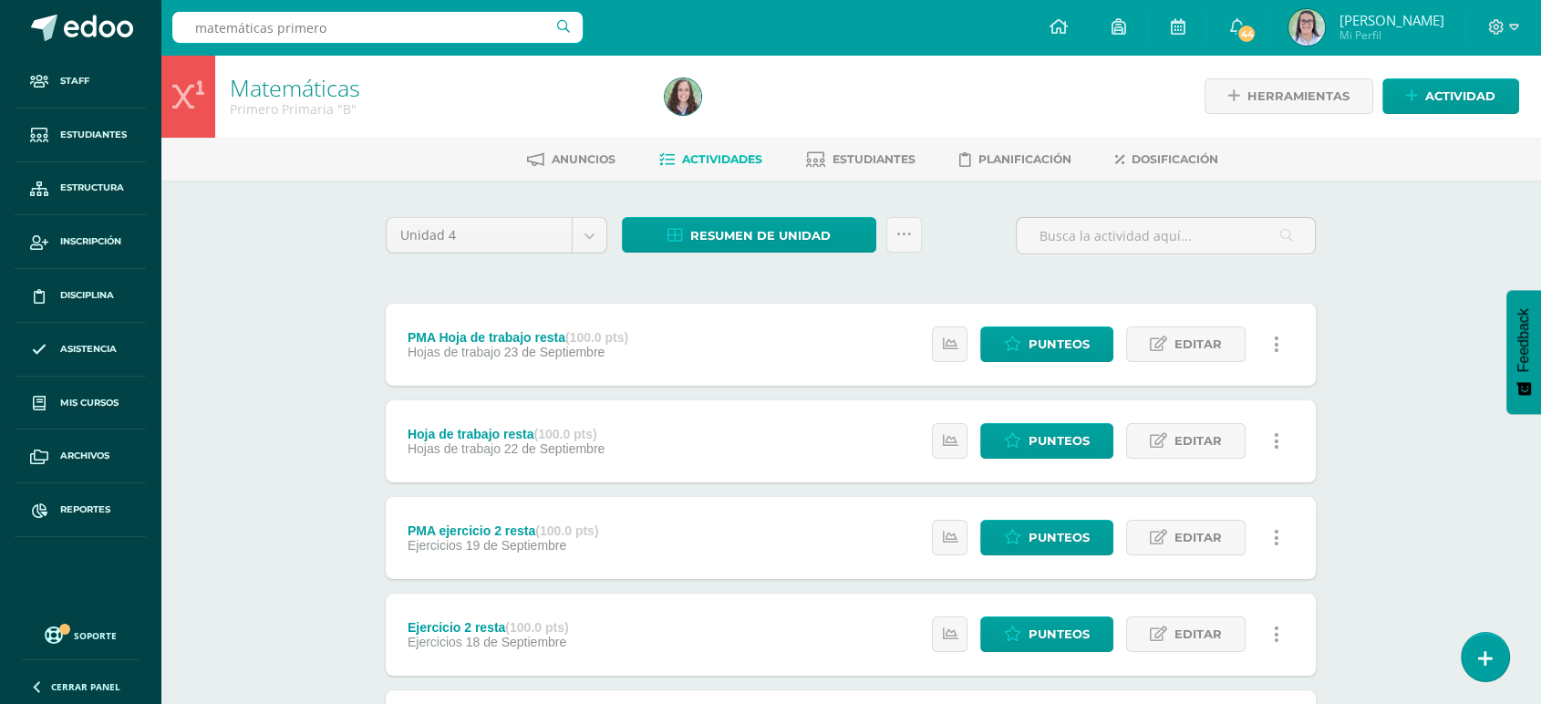
type input "matemáticas primero c"
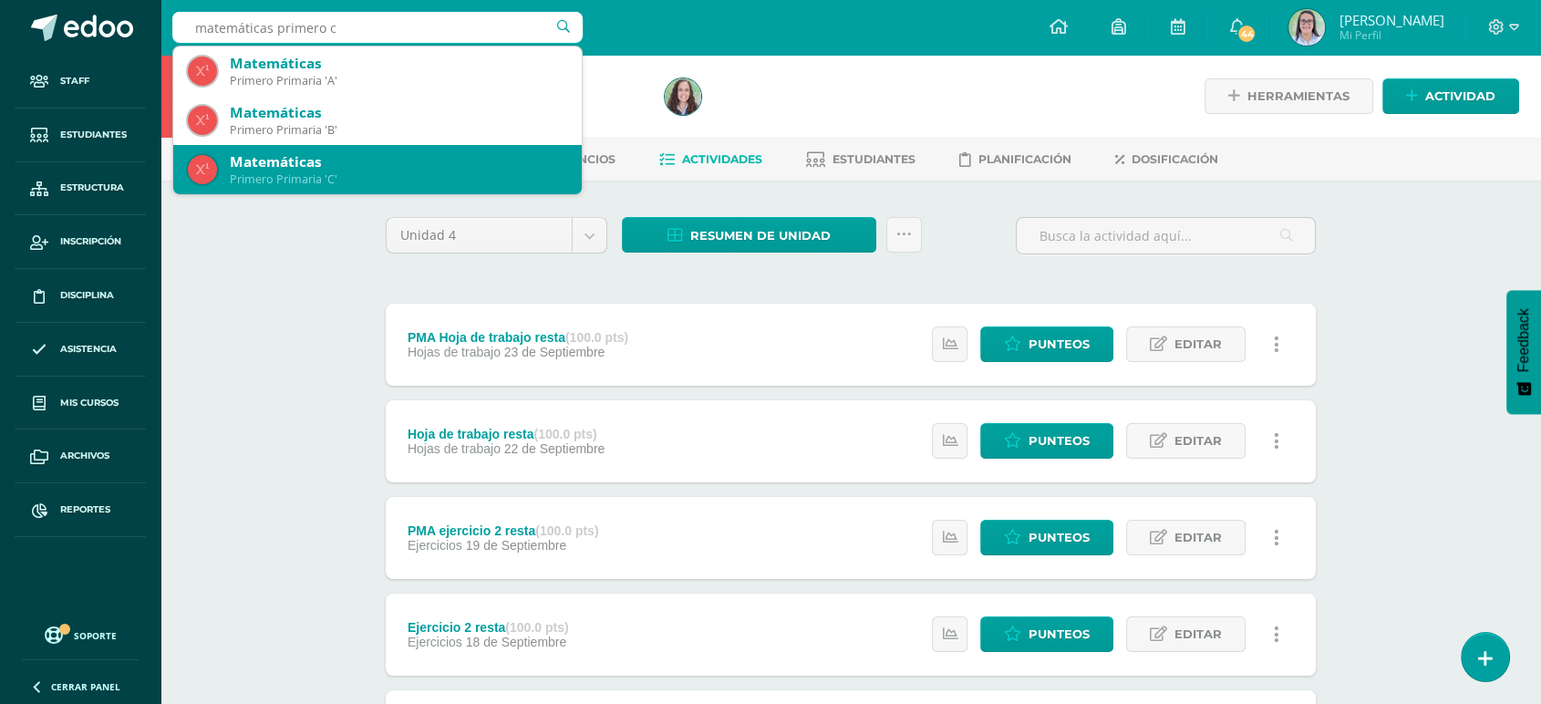
click at [290, 166] on div "Matemáticas" at bounding box center [398, 161] width 337 height 19
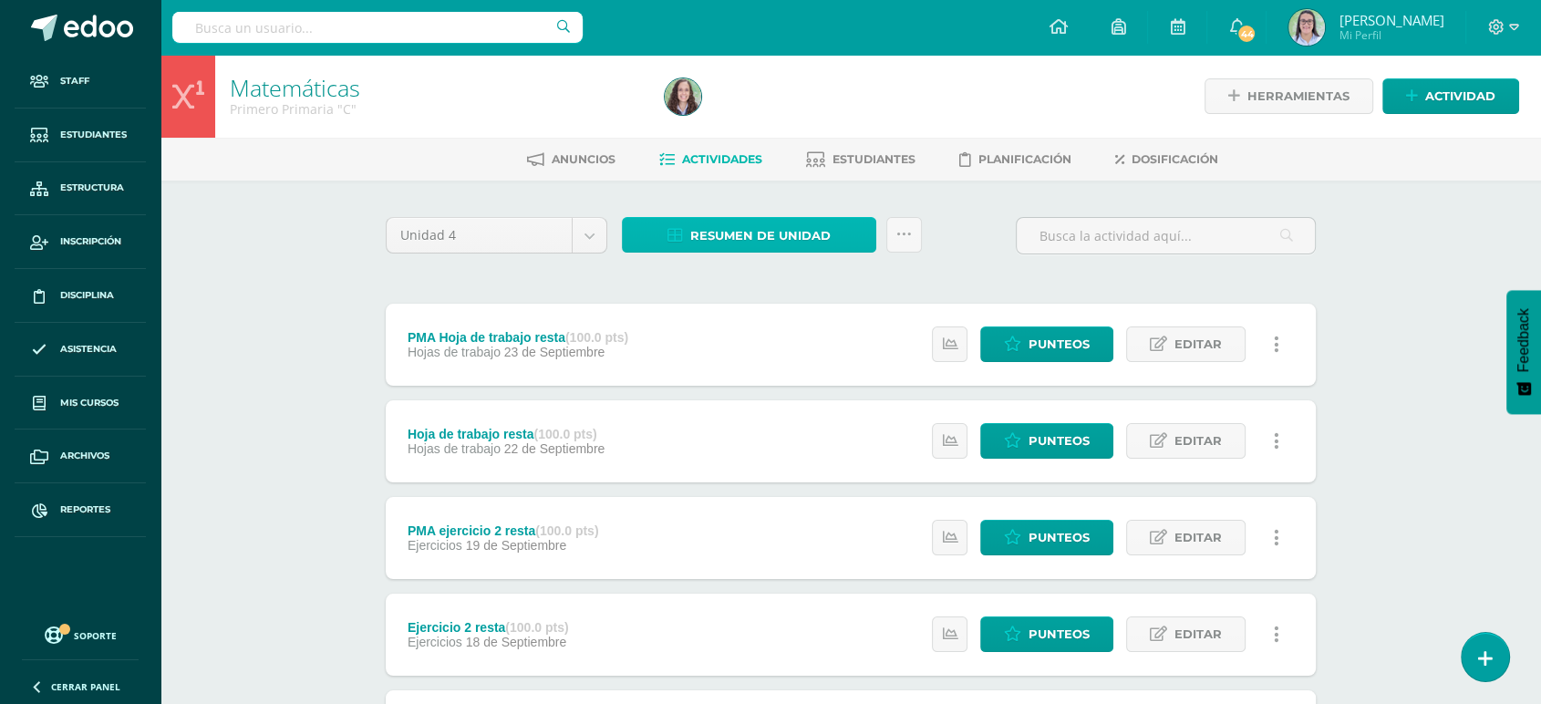
click at [722, 234] on span "Resumen de unidad" at bounding box center [760, 236] width 140 height 34
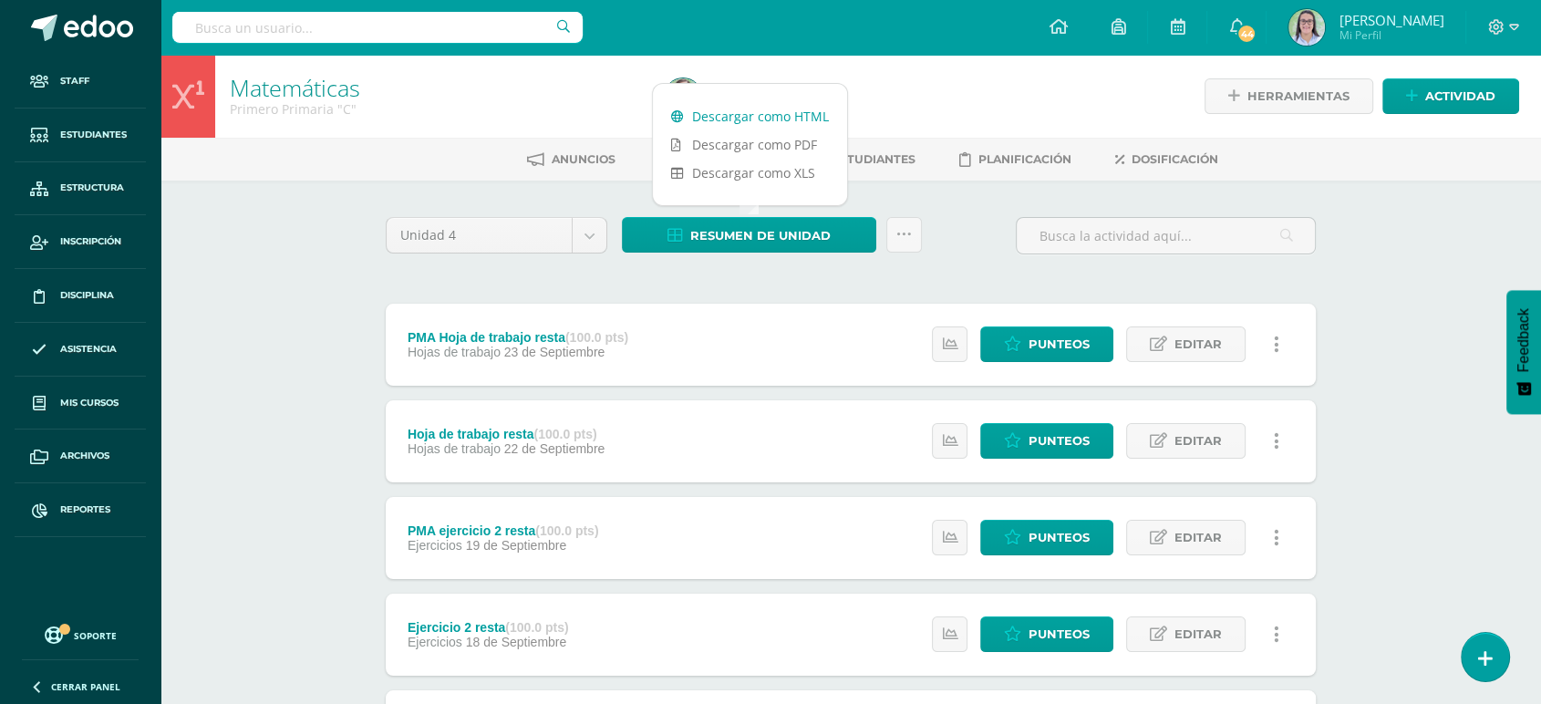
click at [751, 106] on link "Descargar como HTML" at bounding box center [750, 116] width 194 height 28
click at [547, 21] on input "text" at bounding box center [377, 27] width 410 height 31
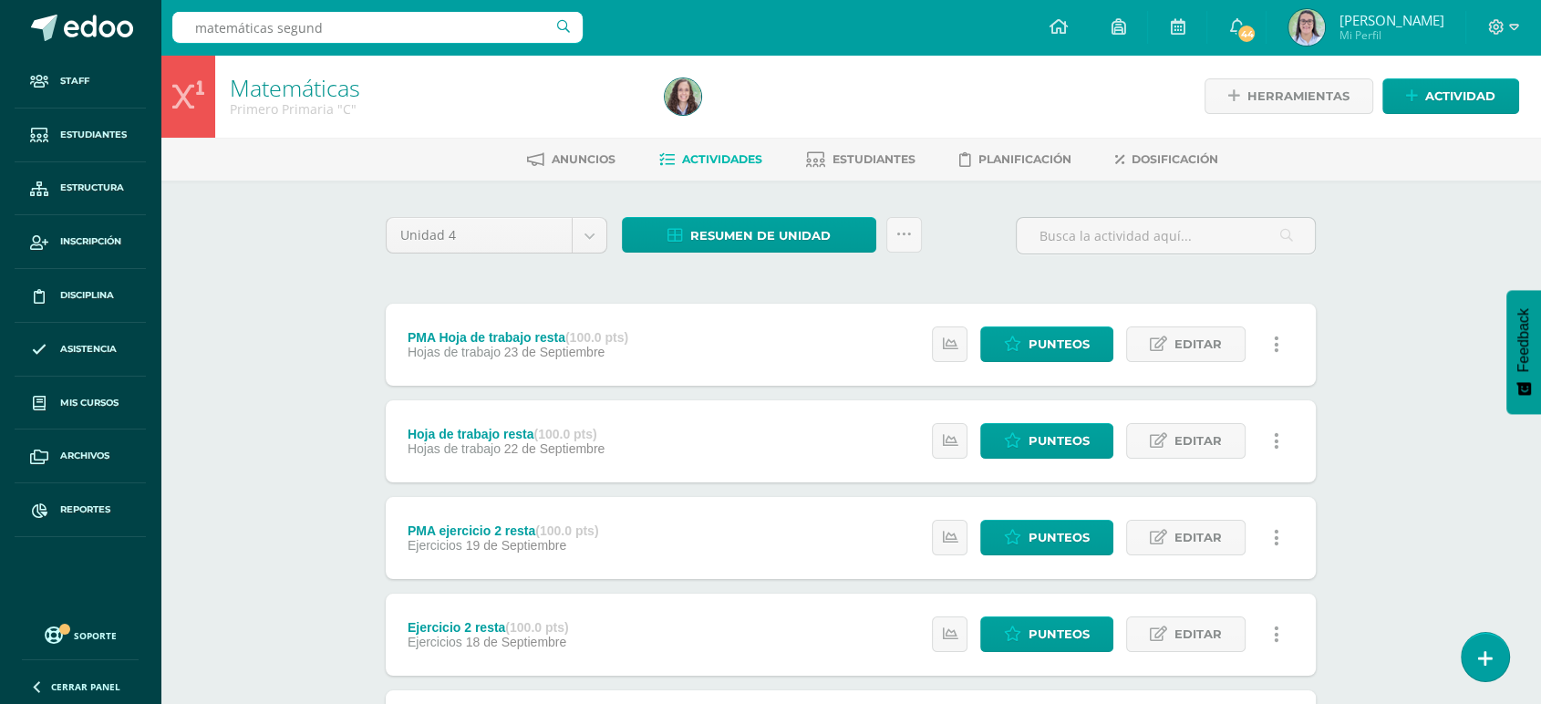
type input "matemáticas segundo"
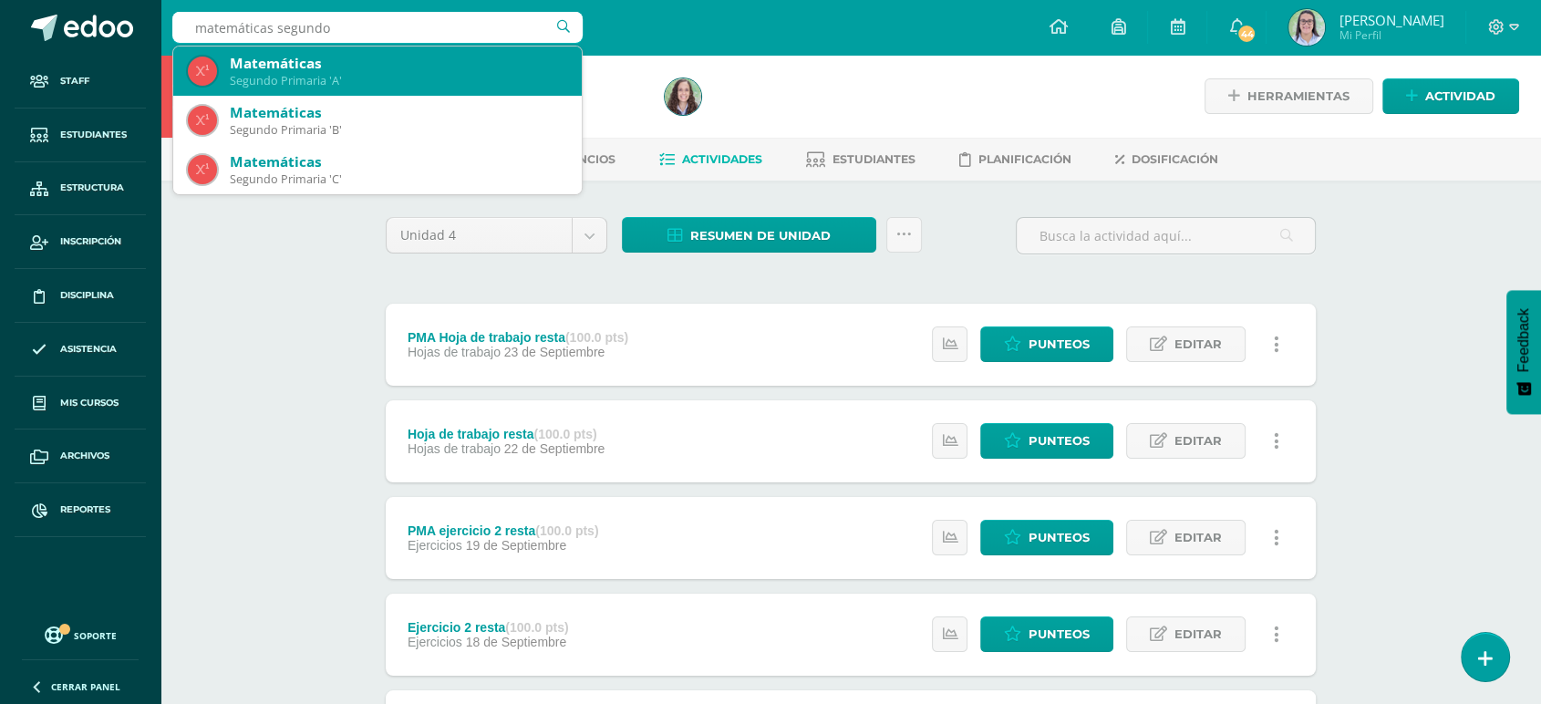
click at [368, 75] on div "Segundo Primaria 'A'" at bounding box center [398, 81] width 337 height 16
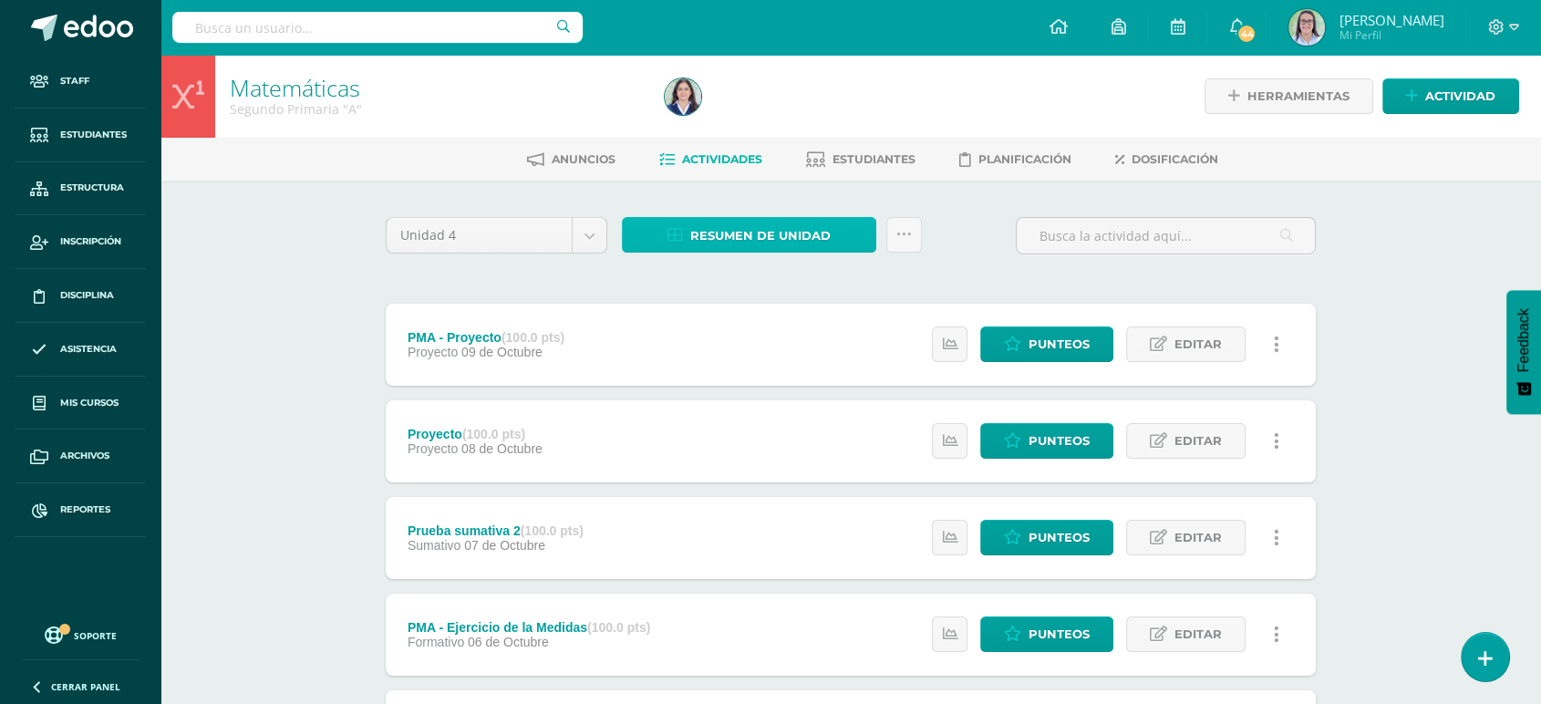
click at [718, 244] on span "Resumen de unidad" at bounding box center [760, 236] width 140 height 34
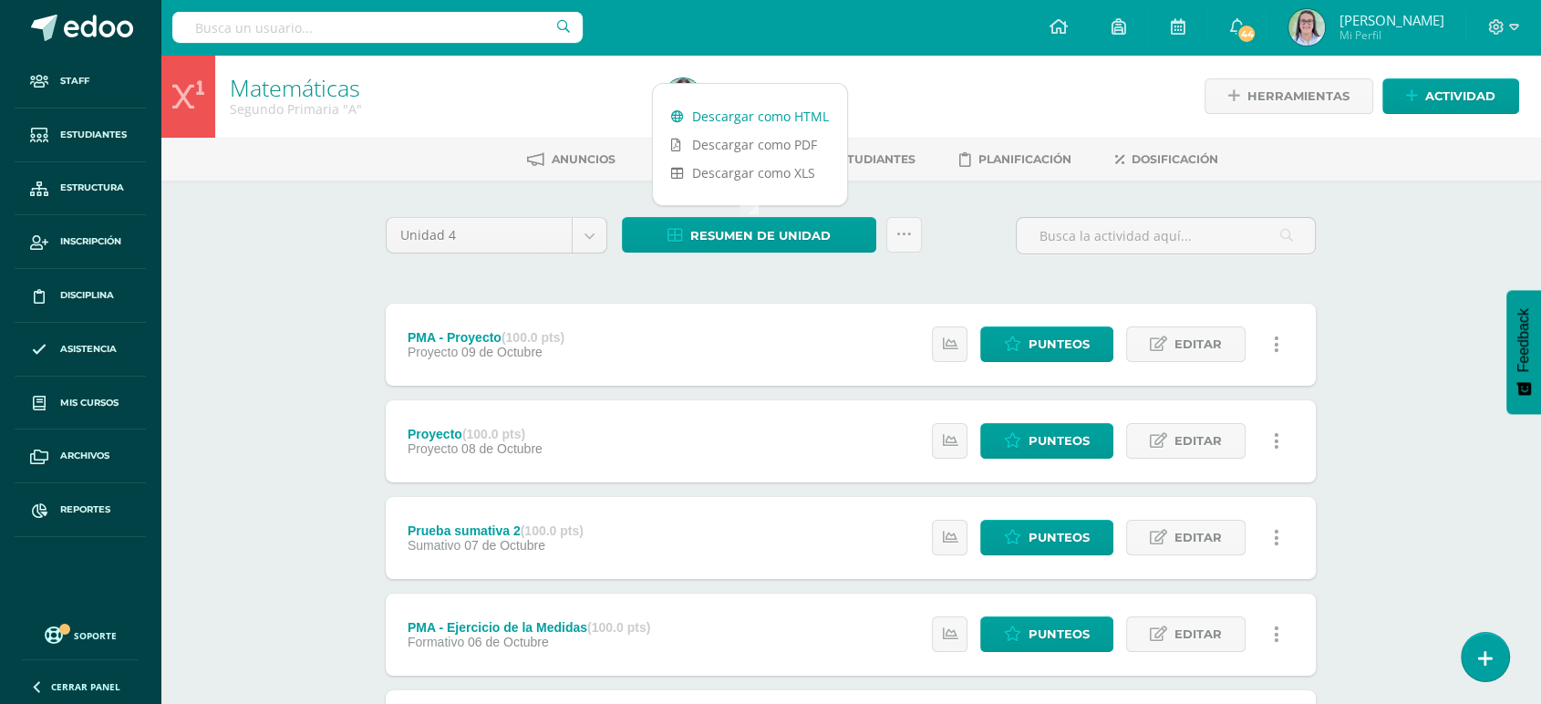
click at [732, 119] on link "Descargar como HTML" at bounding box center [750, 116] width 194 height 28
click at [334, 25] on input "text" at bounding box center [377, 27] width 410 height 31
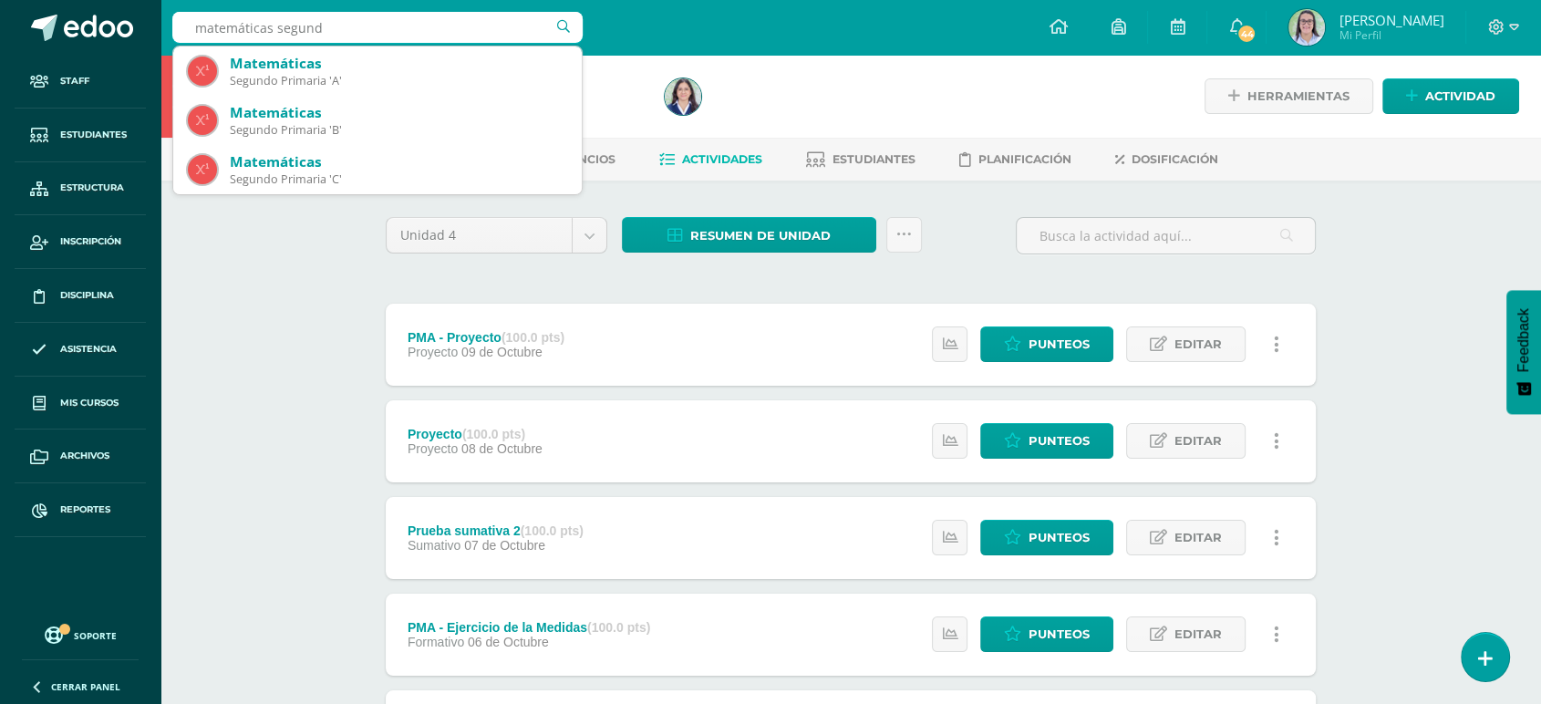
type input "matemáticas segundo"
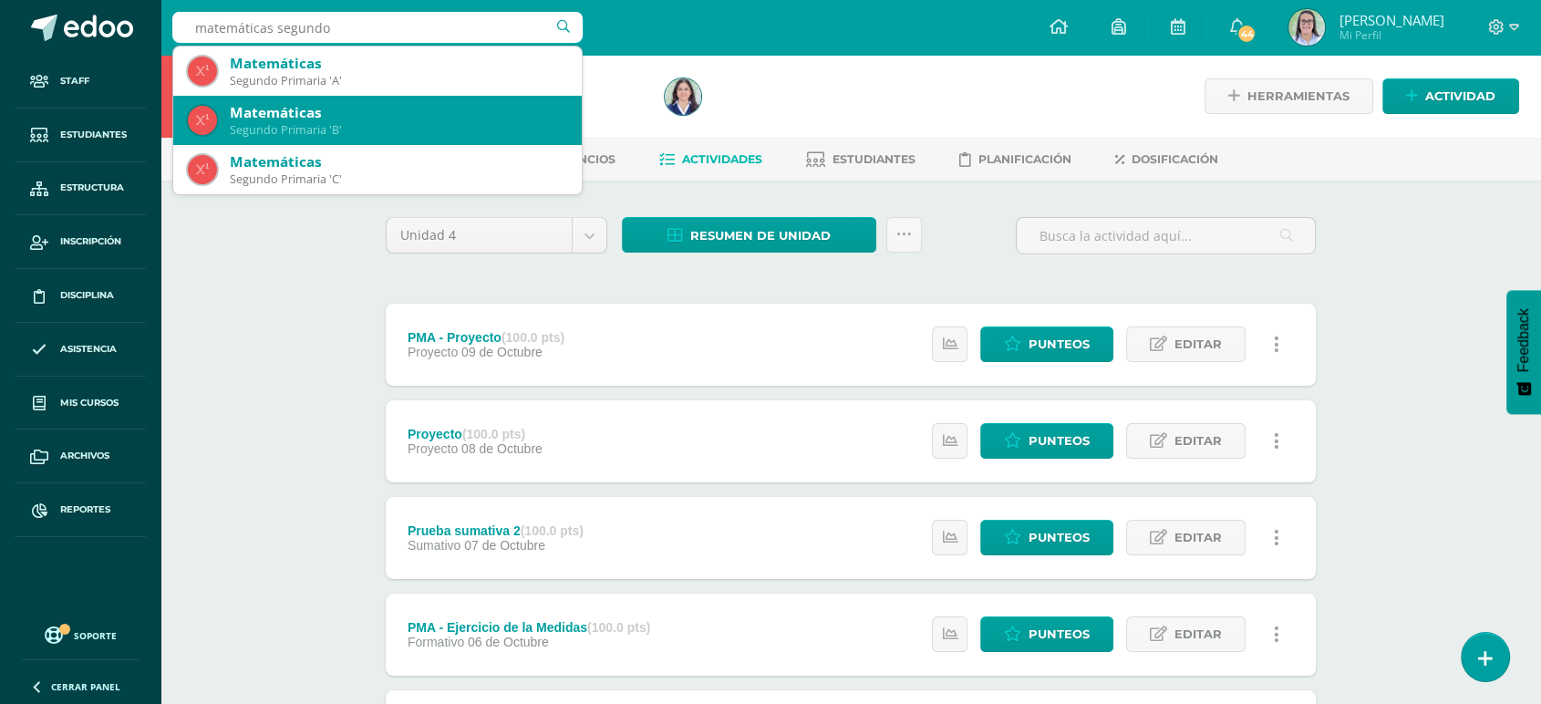
click at [349, 108] on div "Matemáticas" at bounding box center [398, 112] width 337 height 19
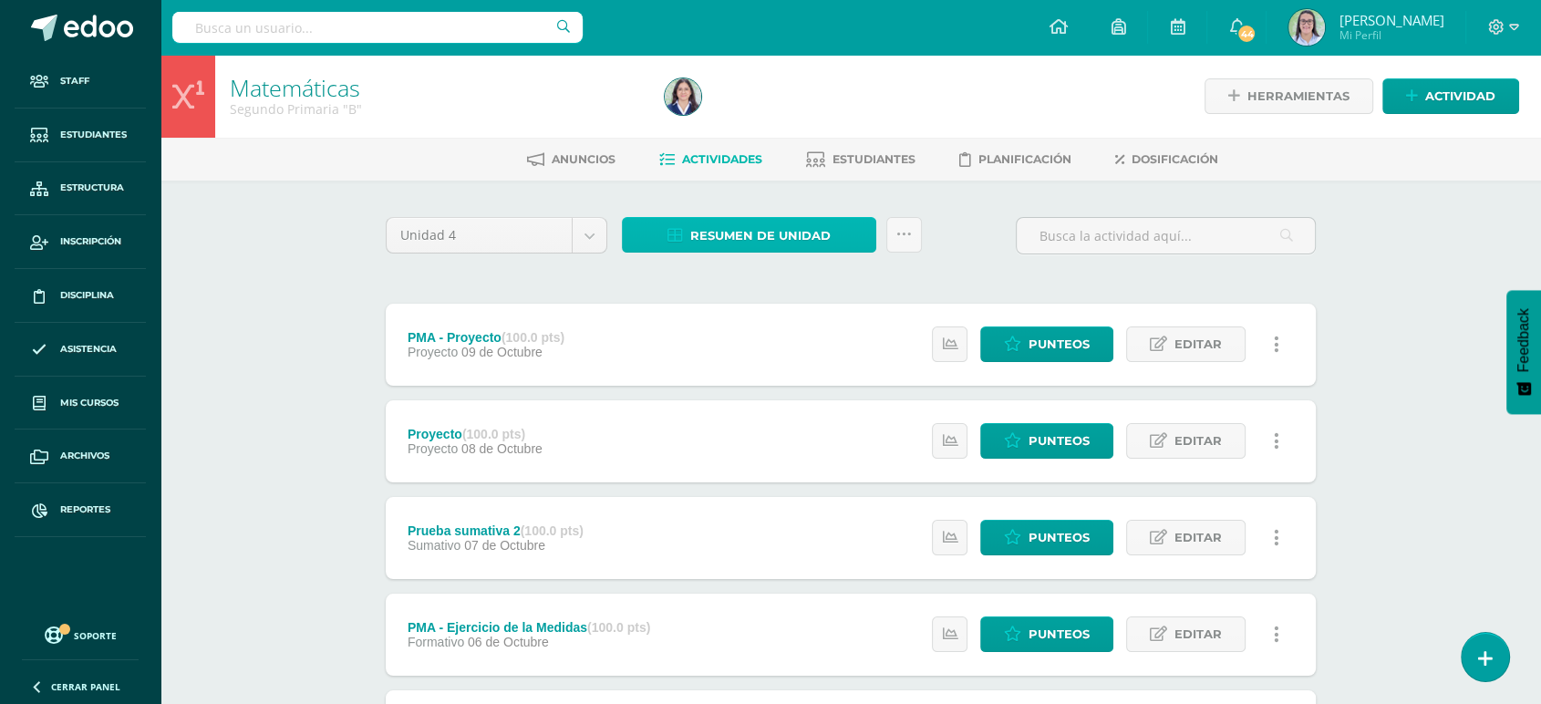
click at [689, 242] on link "Resumen de unidad" at bounding box center [749, 235] width 254 height 36
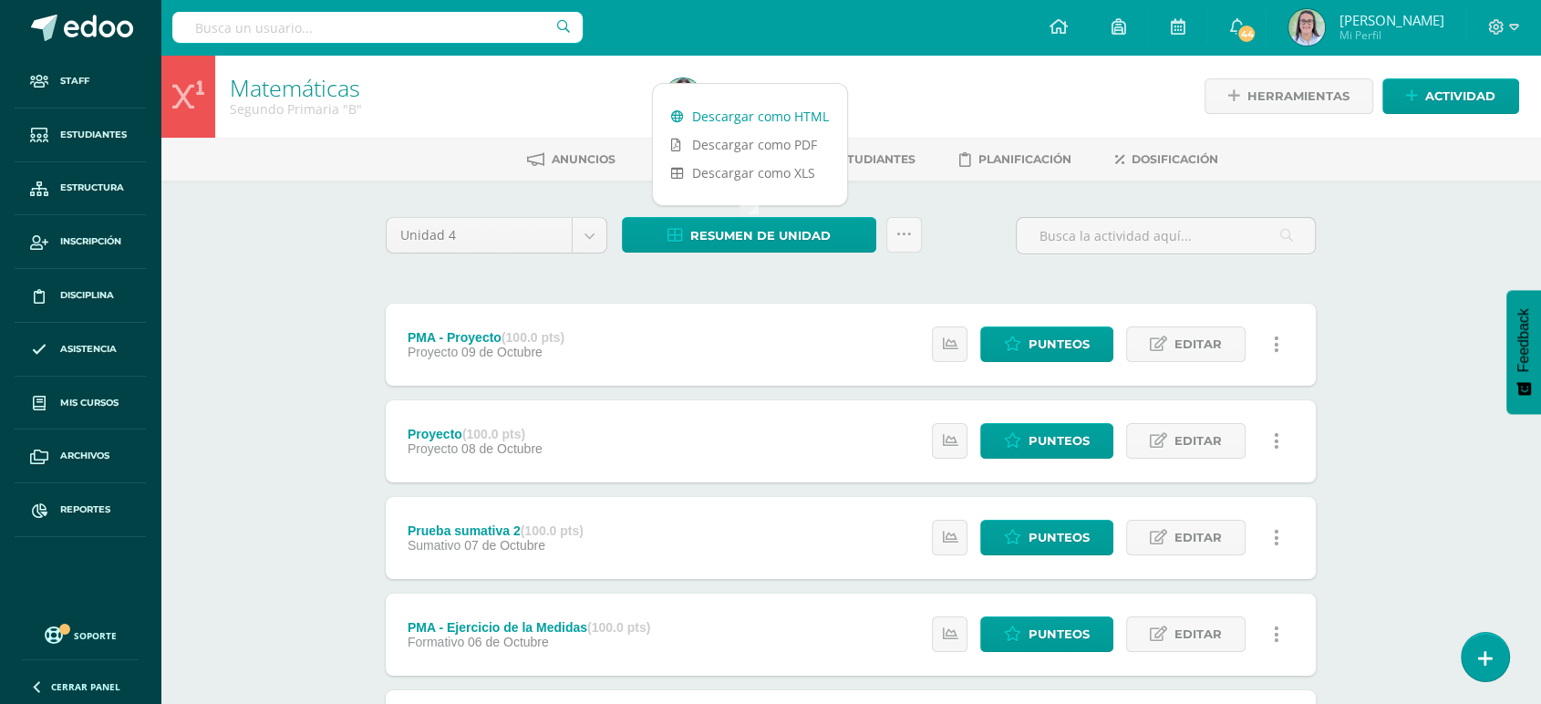
click at [709, 108] on link "Descargar como HTML" at bounding box center [750, 116] width 194 height 28
click at [381, 38] on input "text" at bounding box center [377, 27] width 410 height 31
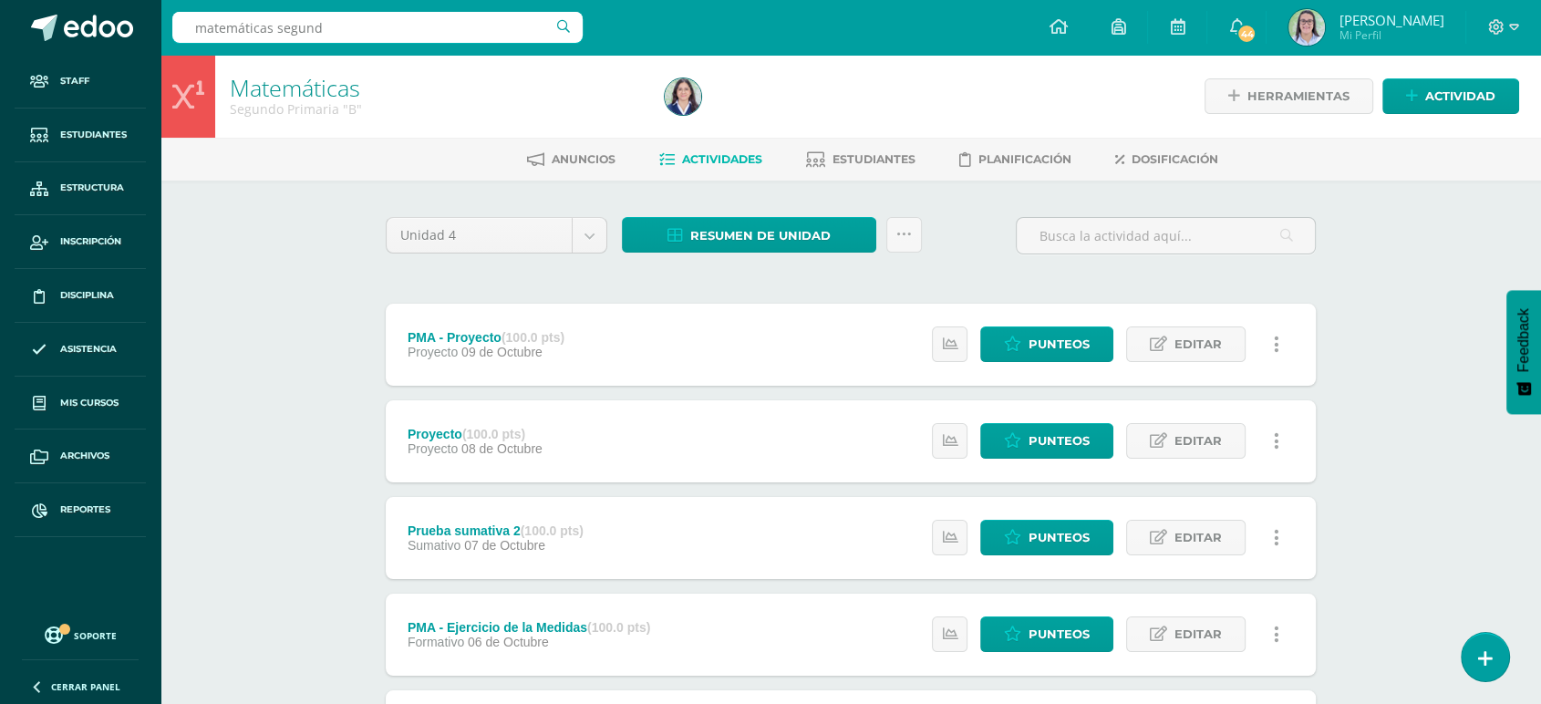
type input "matemáticas segundo"
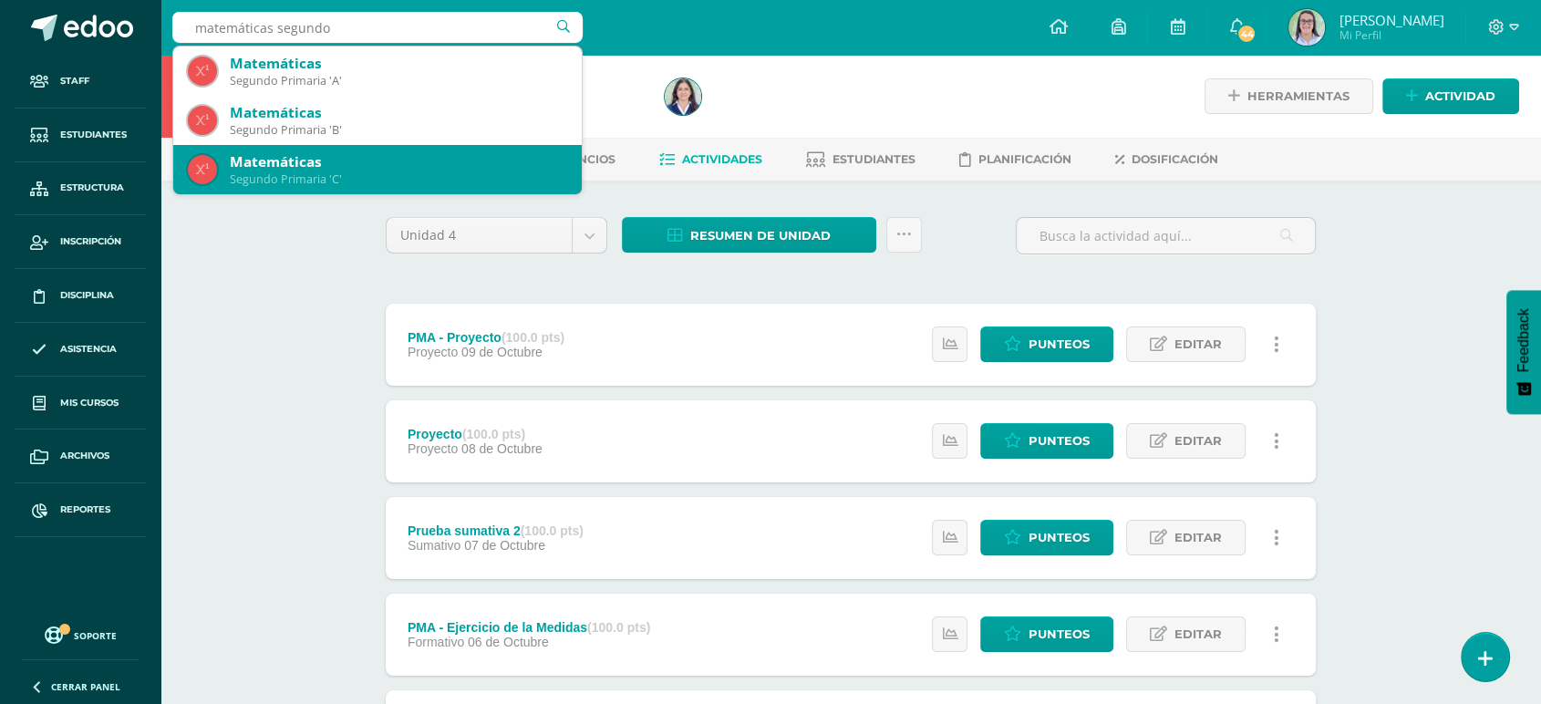
click at [309, 158] on div "Matemáticas" at bounding box center [398, 161] width 337 height 19
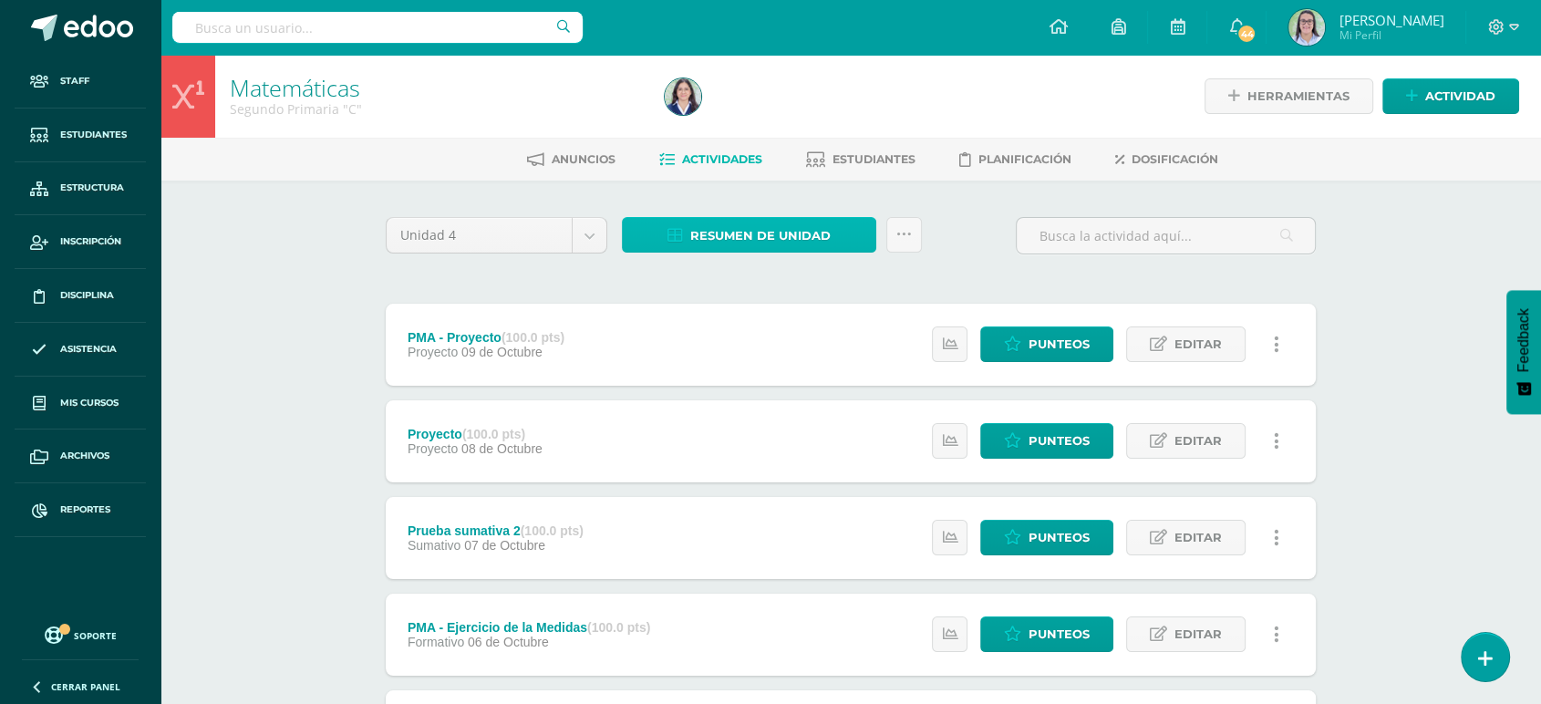
click at [666, 233] on link "Resumen de unidad" at bounding box center [749, 235] width 254 height 36
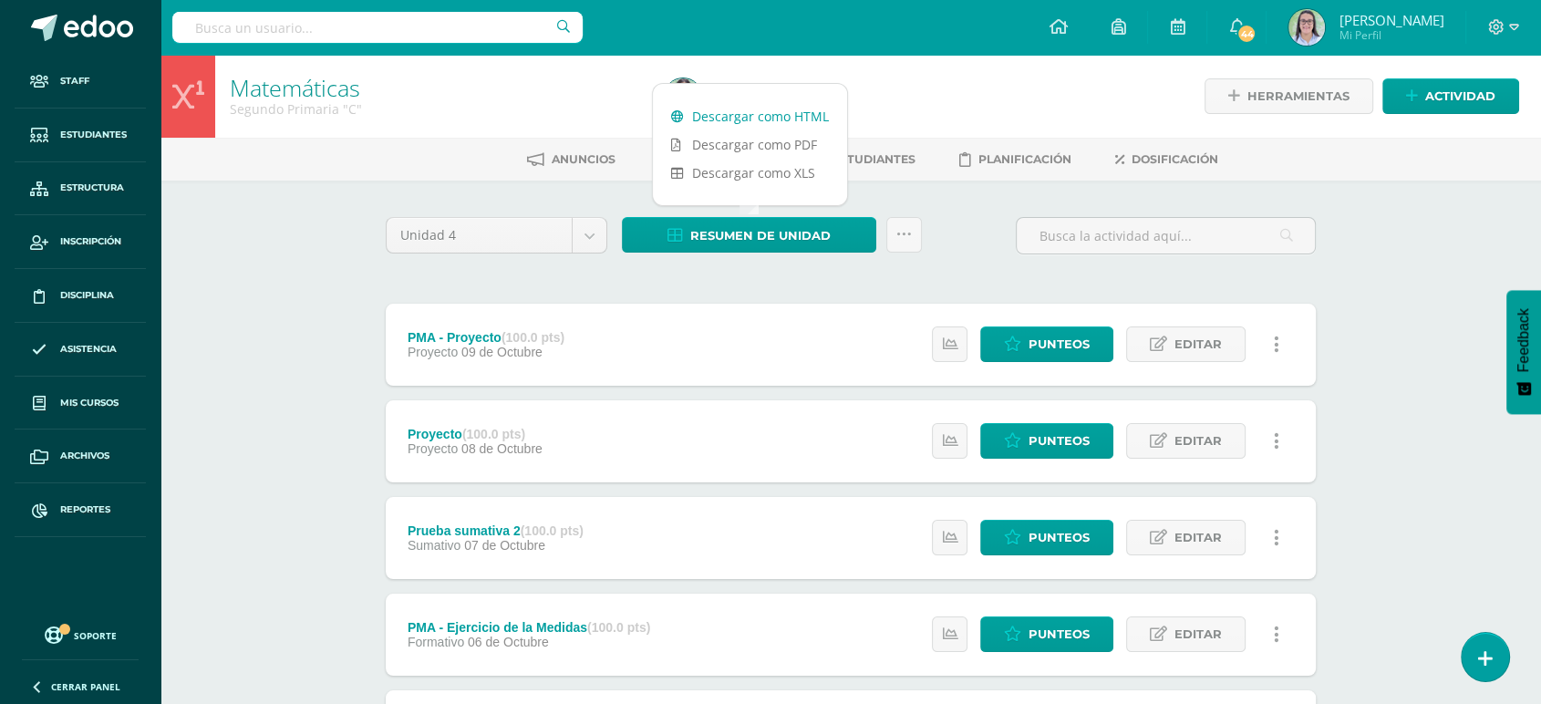
click at [688, 114] on link "Descargar como HTML" at bounding box center [750, 116] width 194 height 28
click at [330, 14] on input "text" at bounding box center [377, 27] width 410 height 31
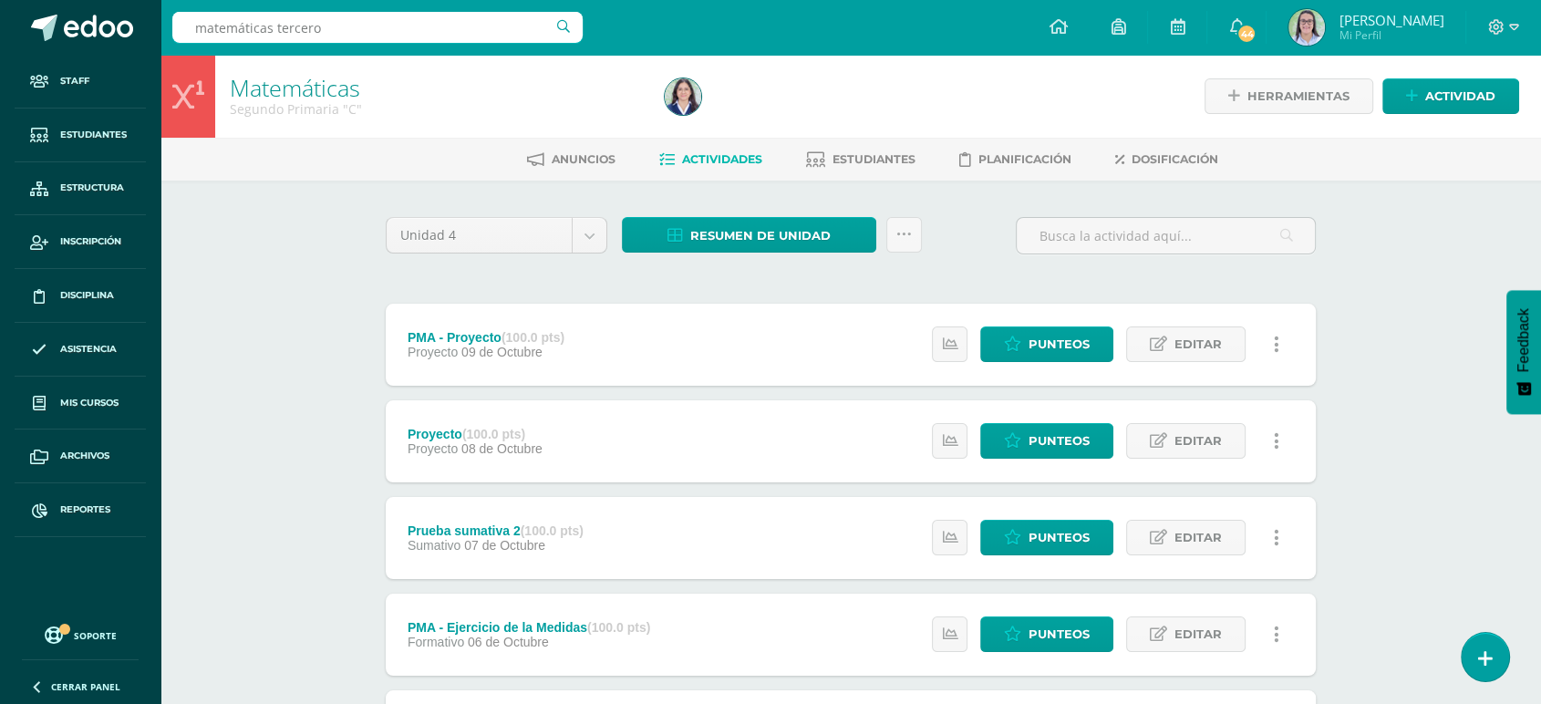
type input "matemáticas tercero"
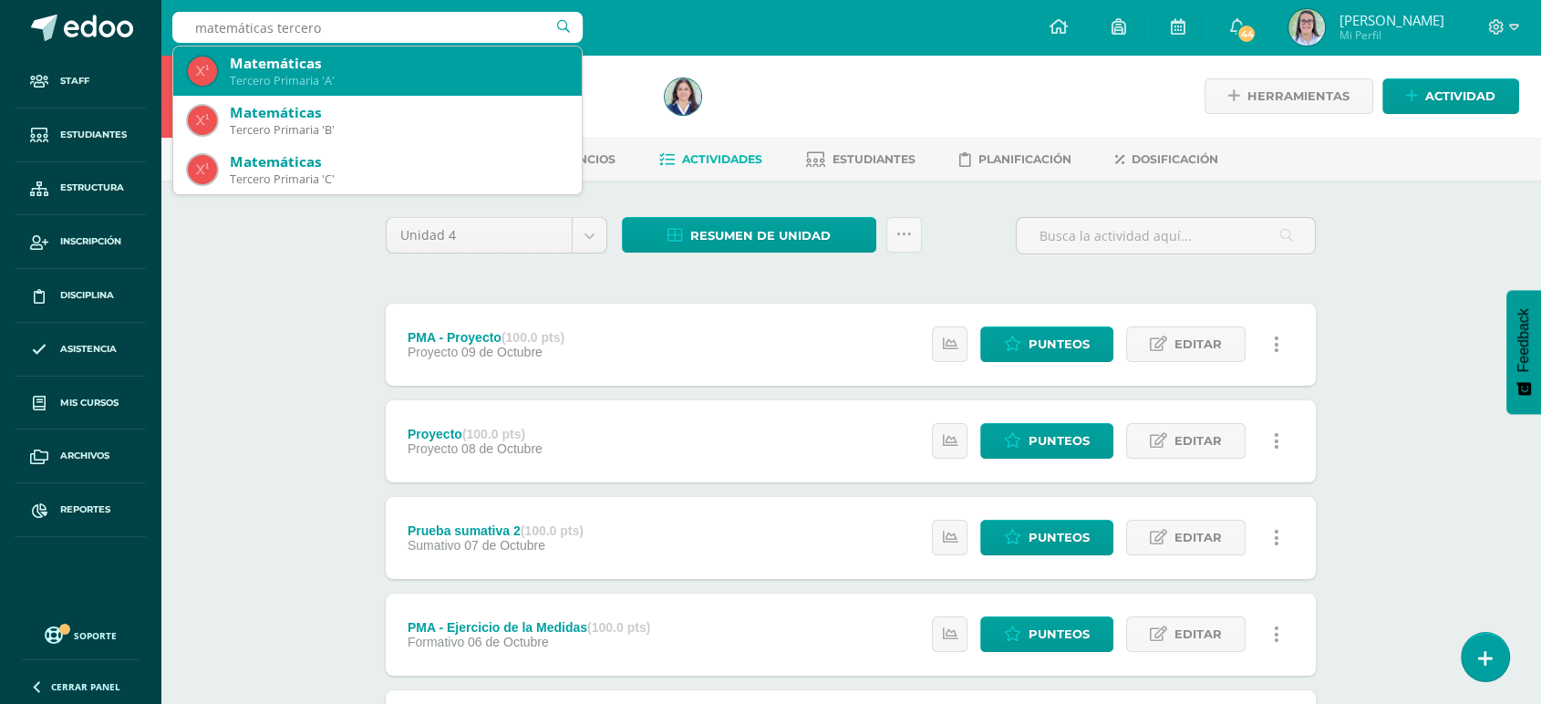
click at [342, 65] on div "Matemáticas" at bounding box center [398, 63] width 337 height 19
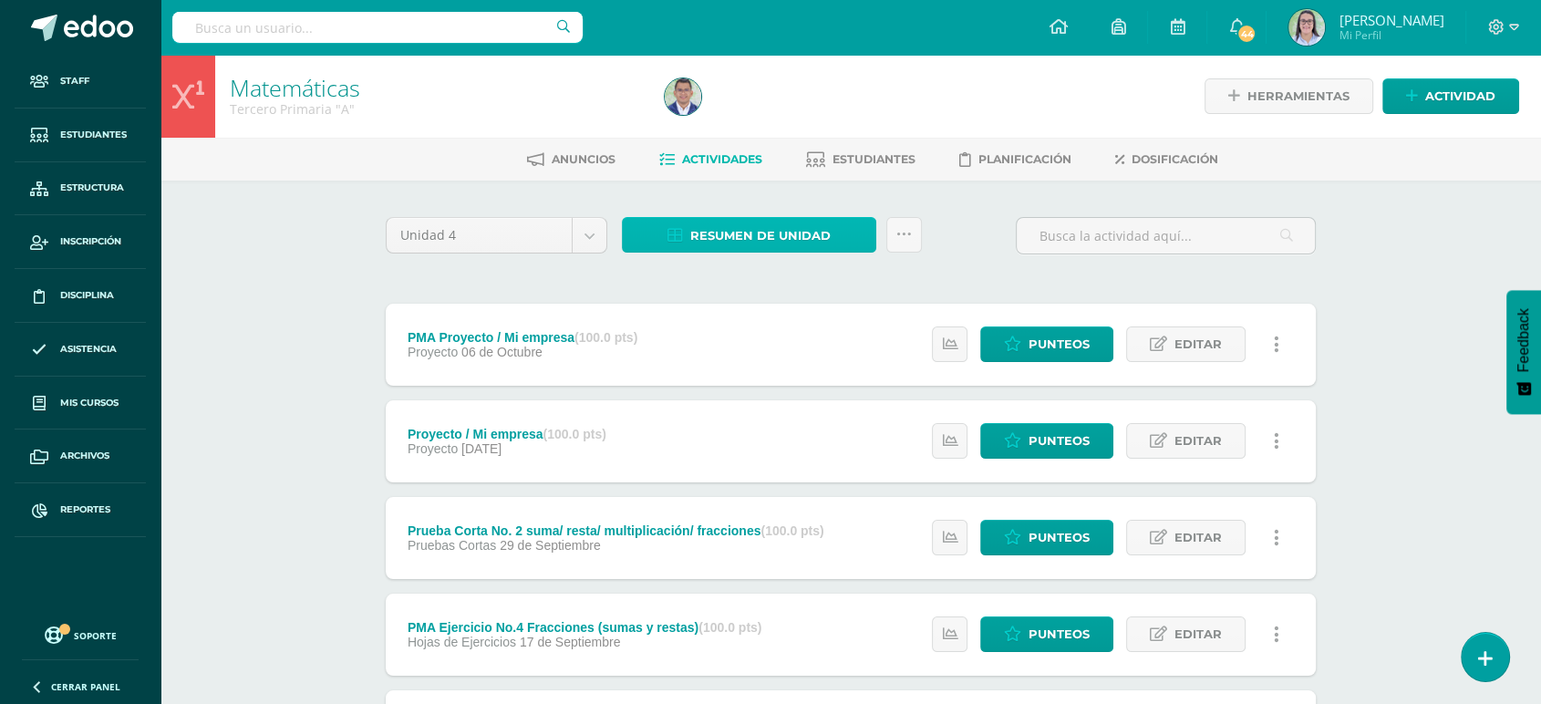
click at [788, 233] on span "Resumen de unidad" at bounding box center [760, 236] width 140 height 34
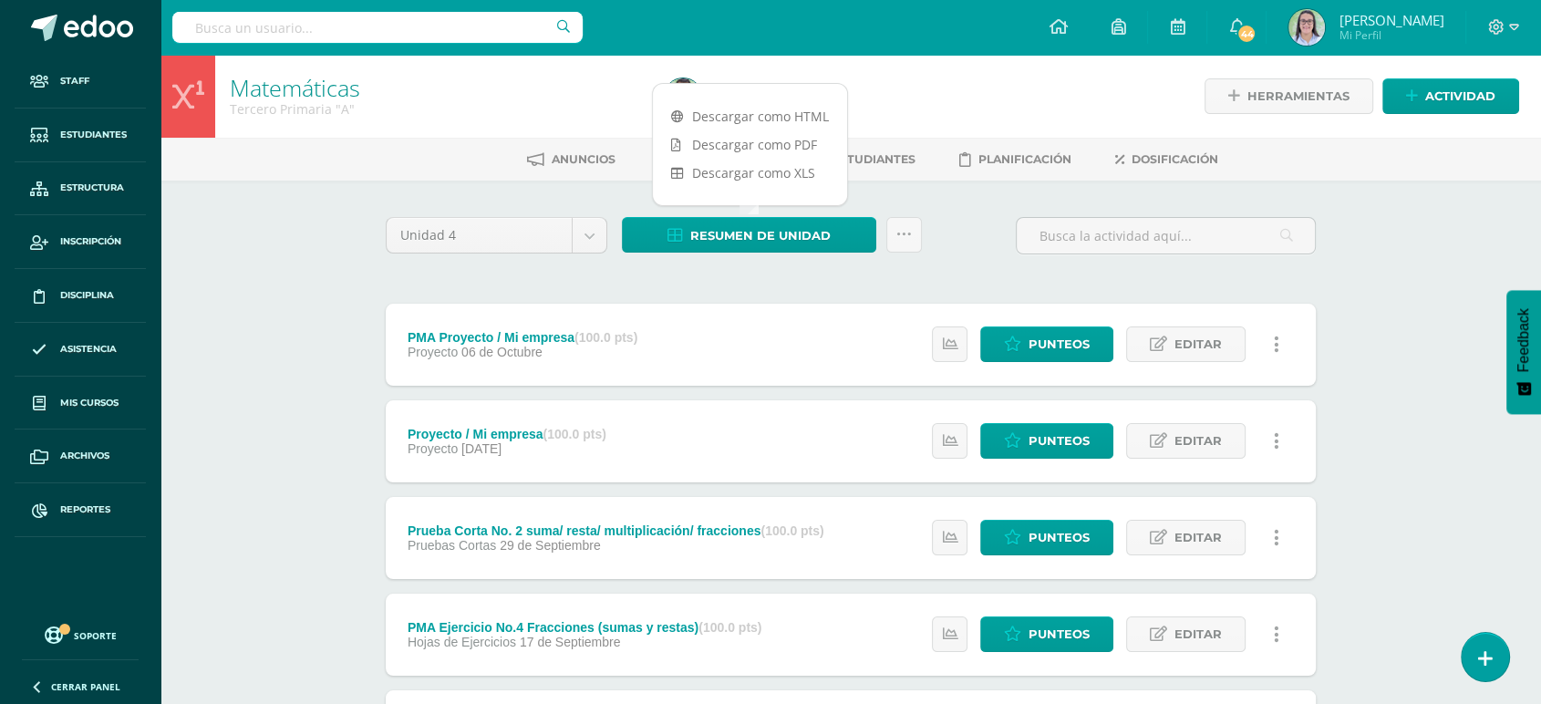
click at [766, 98] on div "Descargar como HTML Descargar como PDF Descargar como XLS" at bounding box center [750, 144] width 196 height 123
click at [767, 110] on link "Descargar como HTML" at bounding box center [750, 116] width 194 height 28
click at [333, 36] on input "text" at bounding box center [377, 27] width 410 height 31
type input "matemáticas tercero"
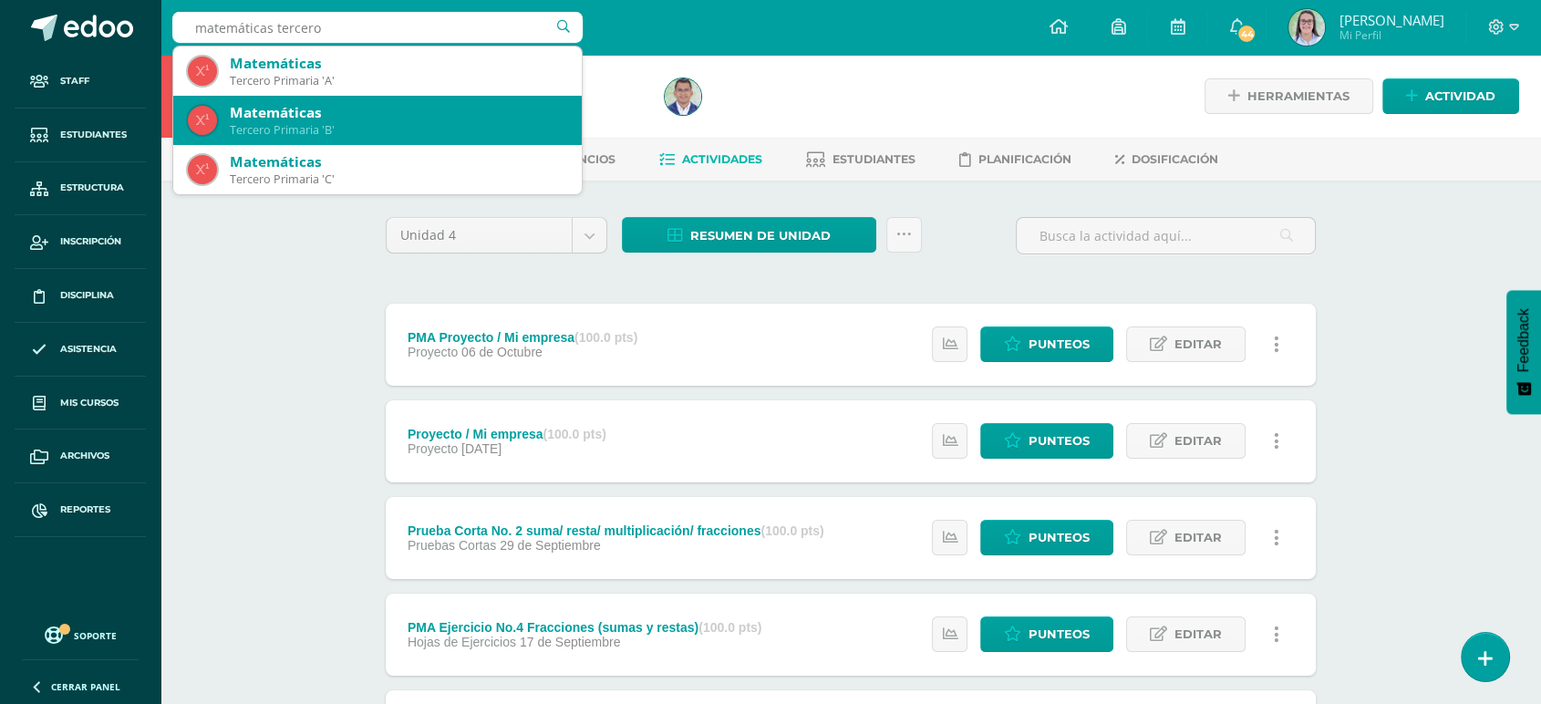
click at [289, 114] on div "Matemáticas" at bounding box center [398, 112] width 337 height 19
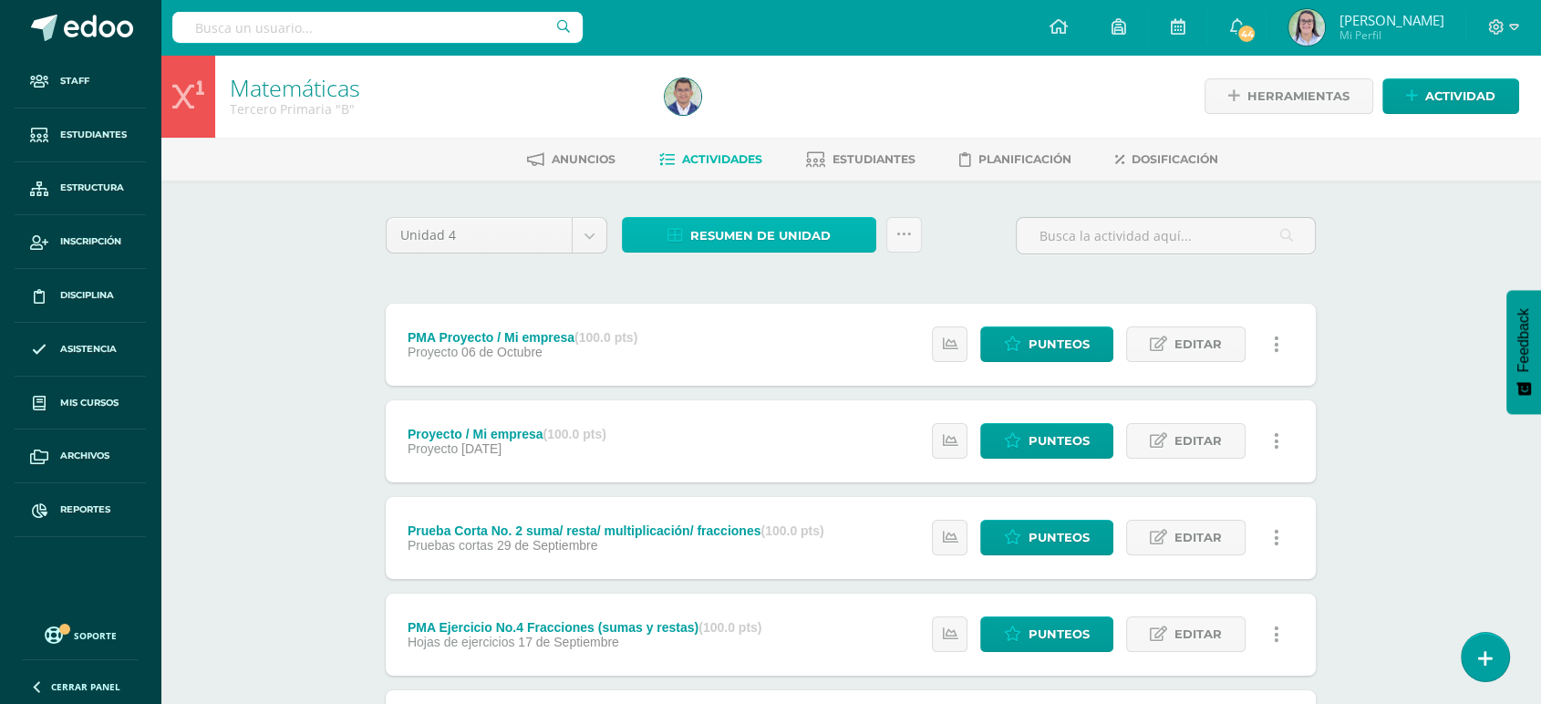
click at [689, 239] on link "Resumen de unidad" at bounding box center [749, 235] width 254 height 36
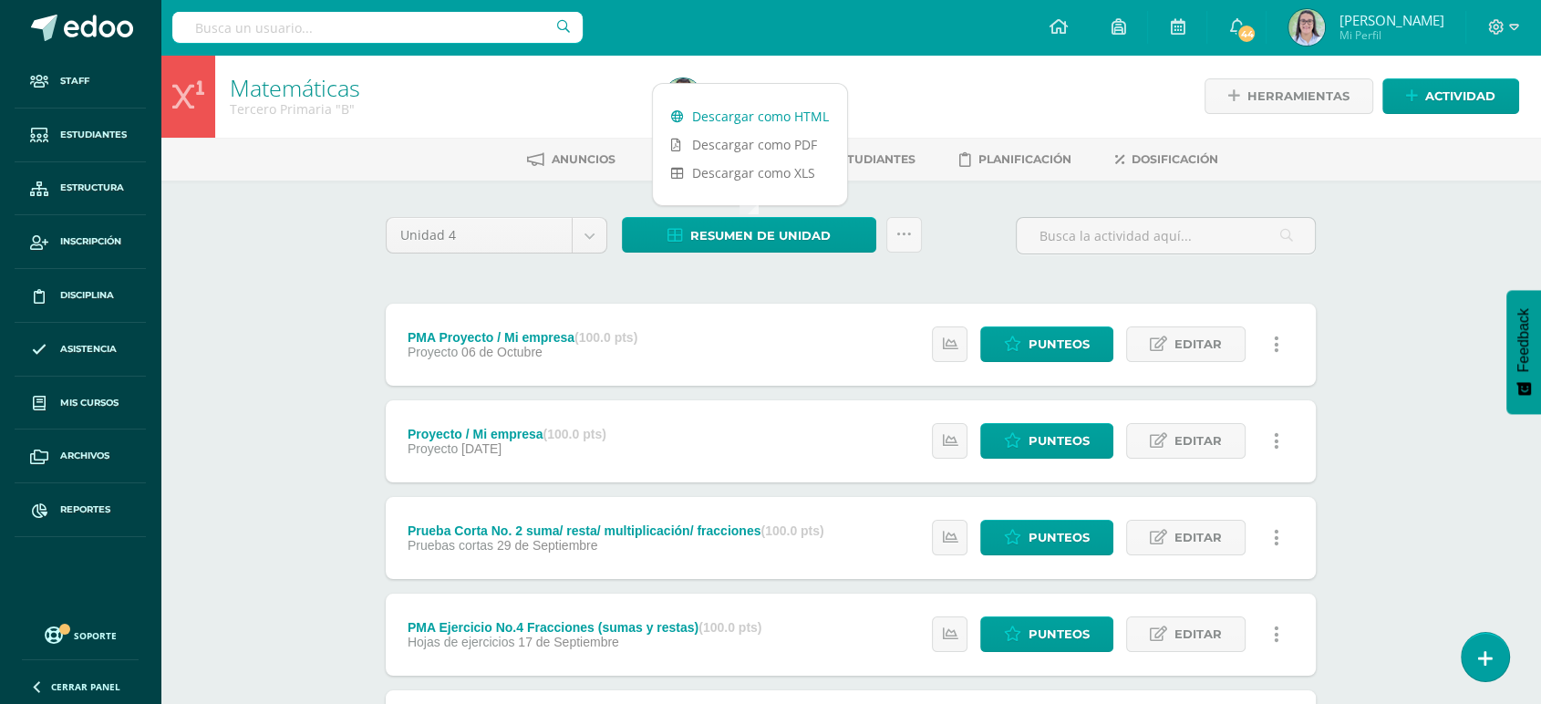
click at [716, 119] on link "Descargar como HTML" at bounding box center [750, 116] width 194 height 28
click at [364, 24] on input "text" at bounding box center [377, 27] width 410 height 31
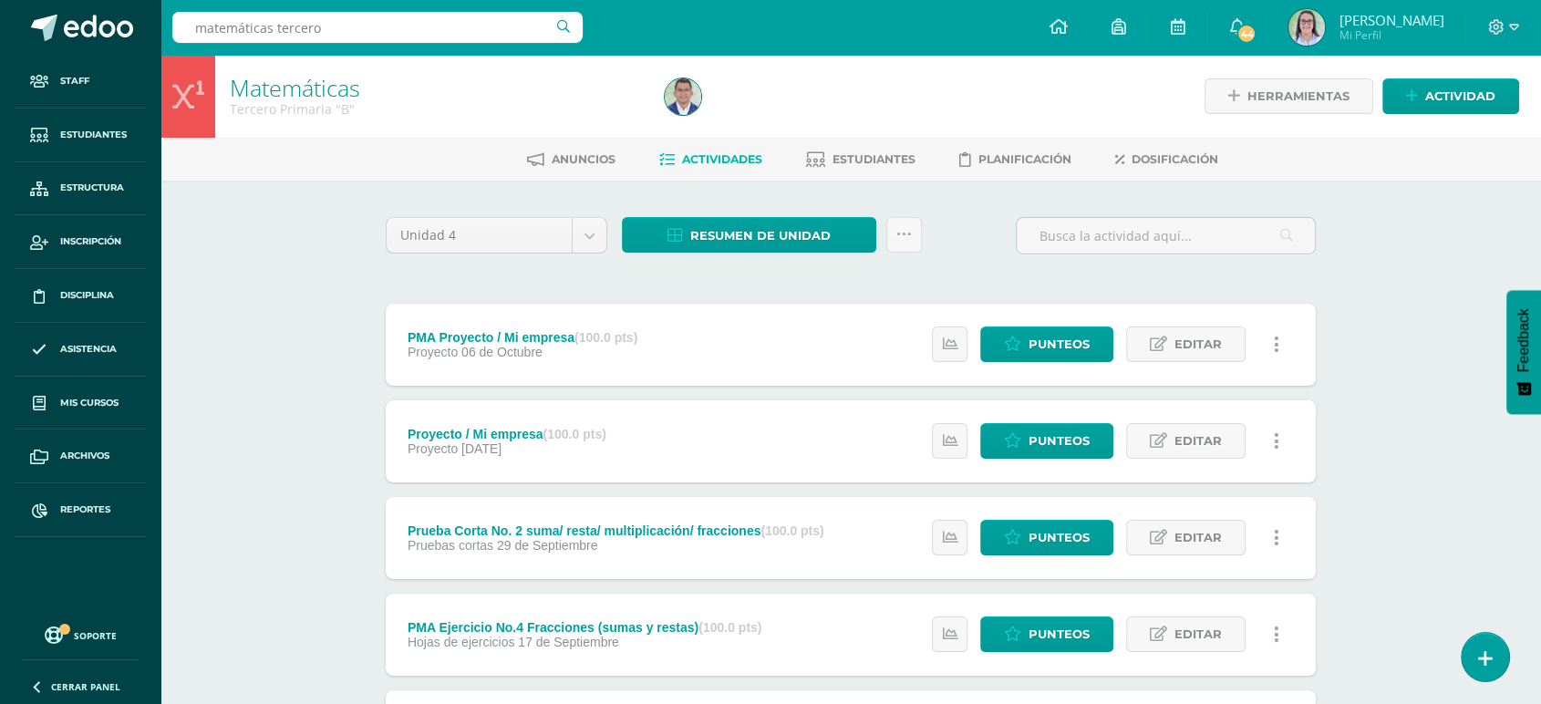
type input "matemáticas tercero"
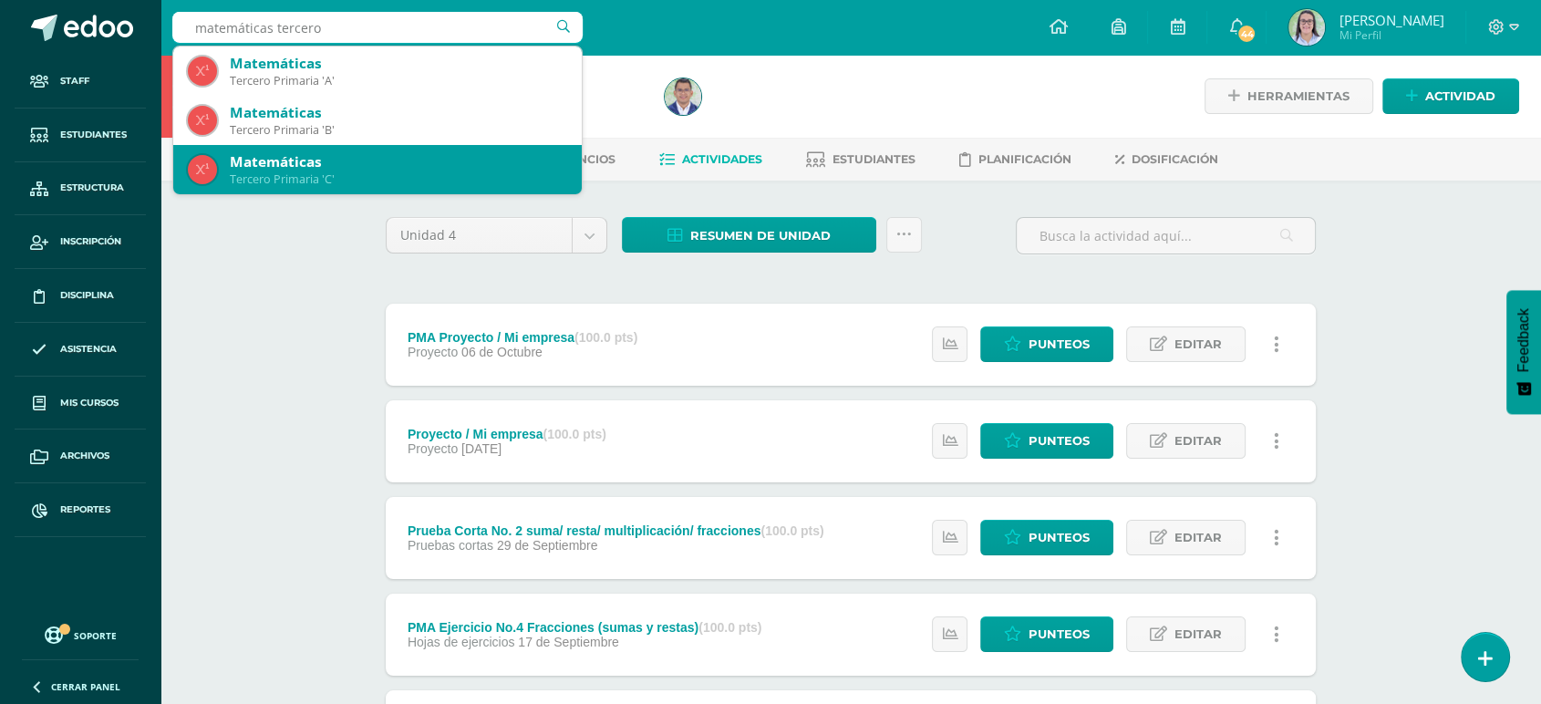
click at [309, 159] on div "Matemáticas" at bounding box center [398, 161] width 337 height 19
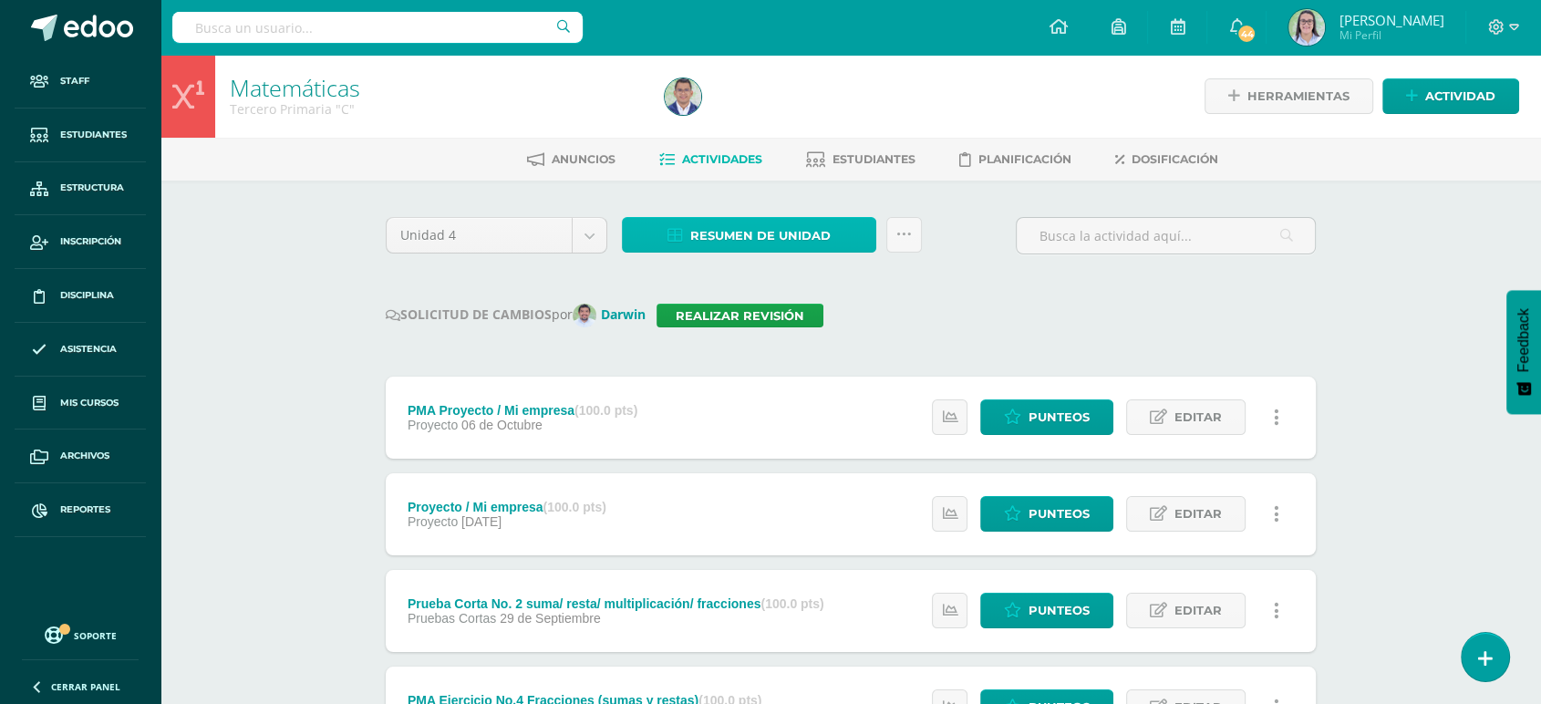
click at [775, 236] on span "Resumen de unidad" at bounding box center [760, 236] width 140 height 34
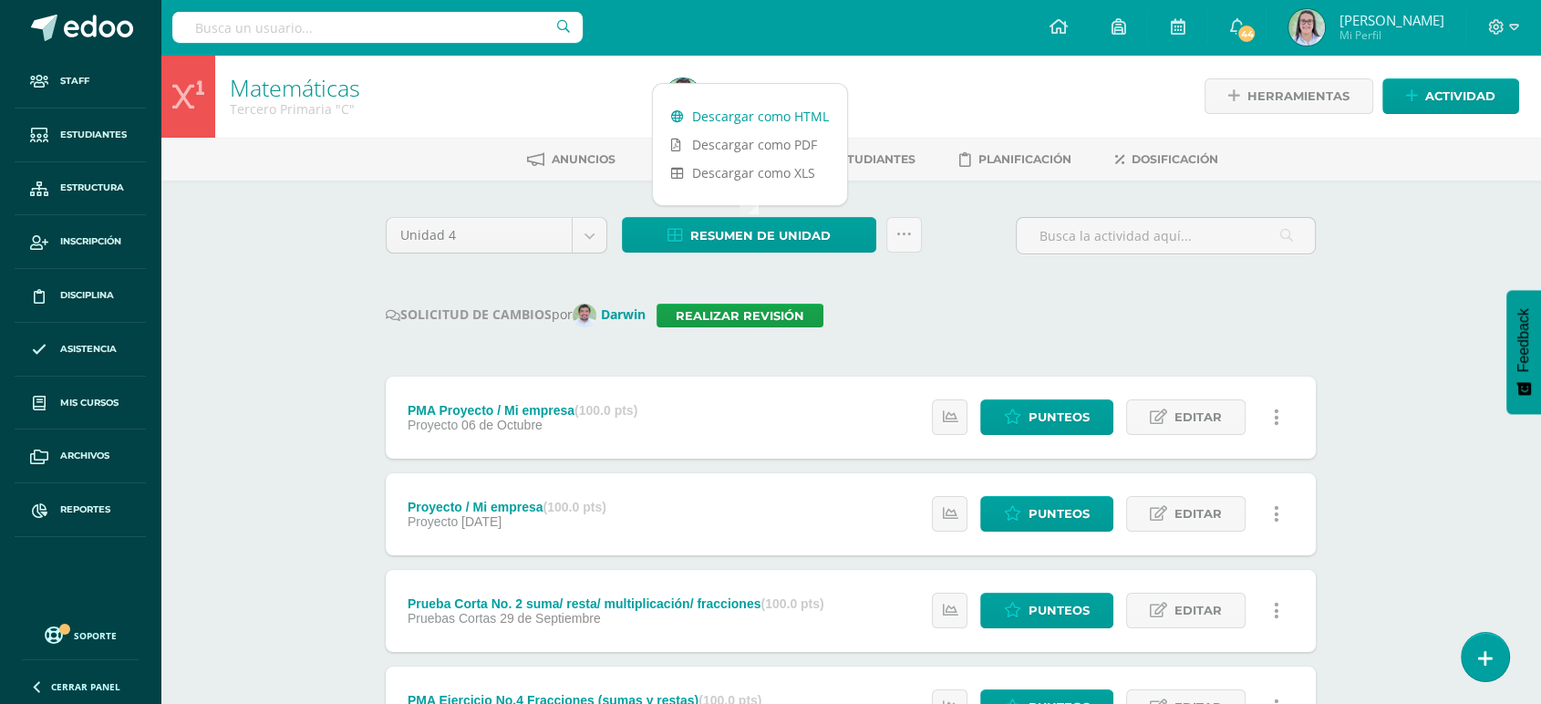
click at [744, 110] on link "Descargar como HTML" at bounding box center [750, 116] width 194 height 28
click at [299, 27] on input "text" at bounding box center [377, 27] width 410 height 31
type input "matemáticas cuarto"
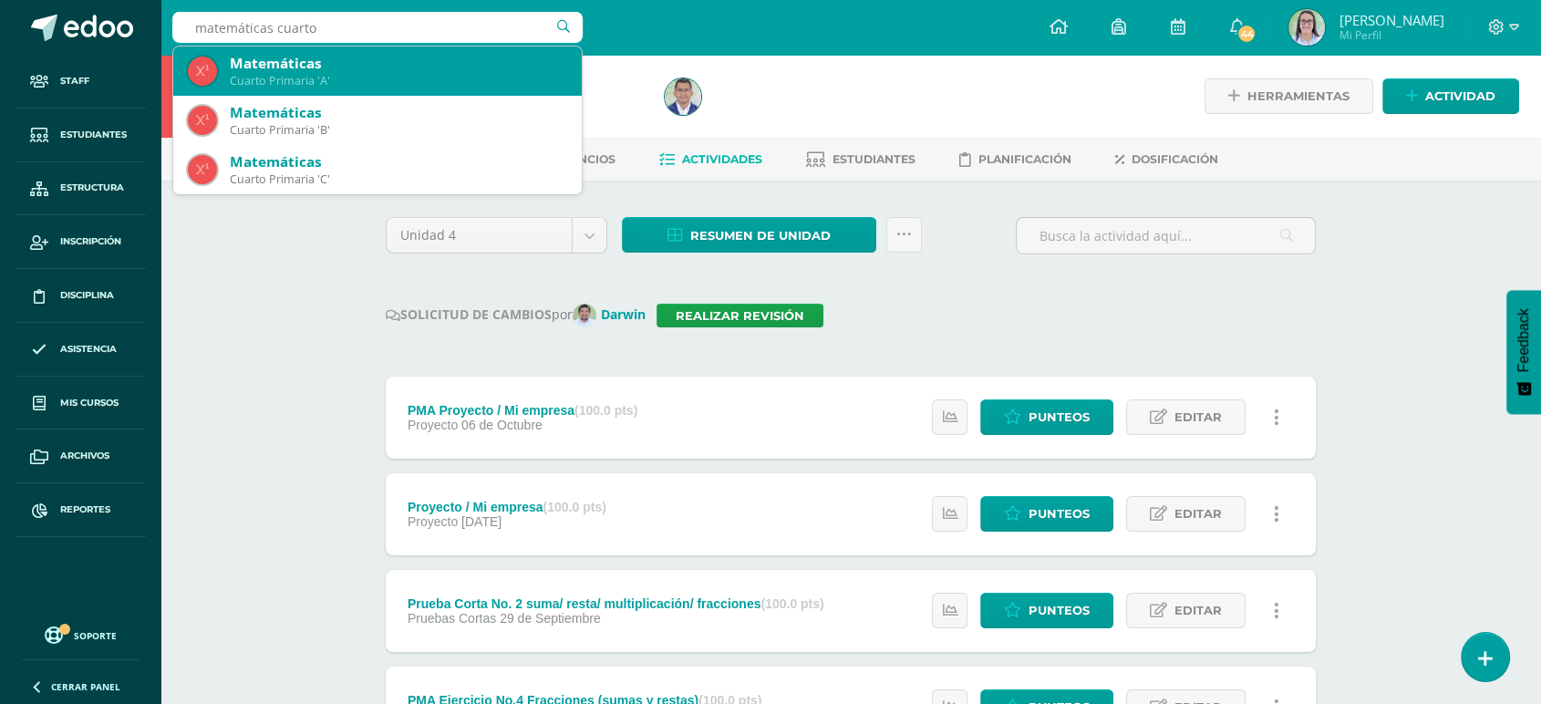
drag, startPoint x: 264, startPoint y: 98, endPoint x: 314, endPoint y: 69, distance: 56.8
click at [314, 69] on div "Matemáticas" at bounding box center [398, 63] width 337 height 19
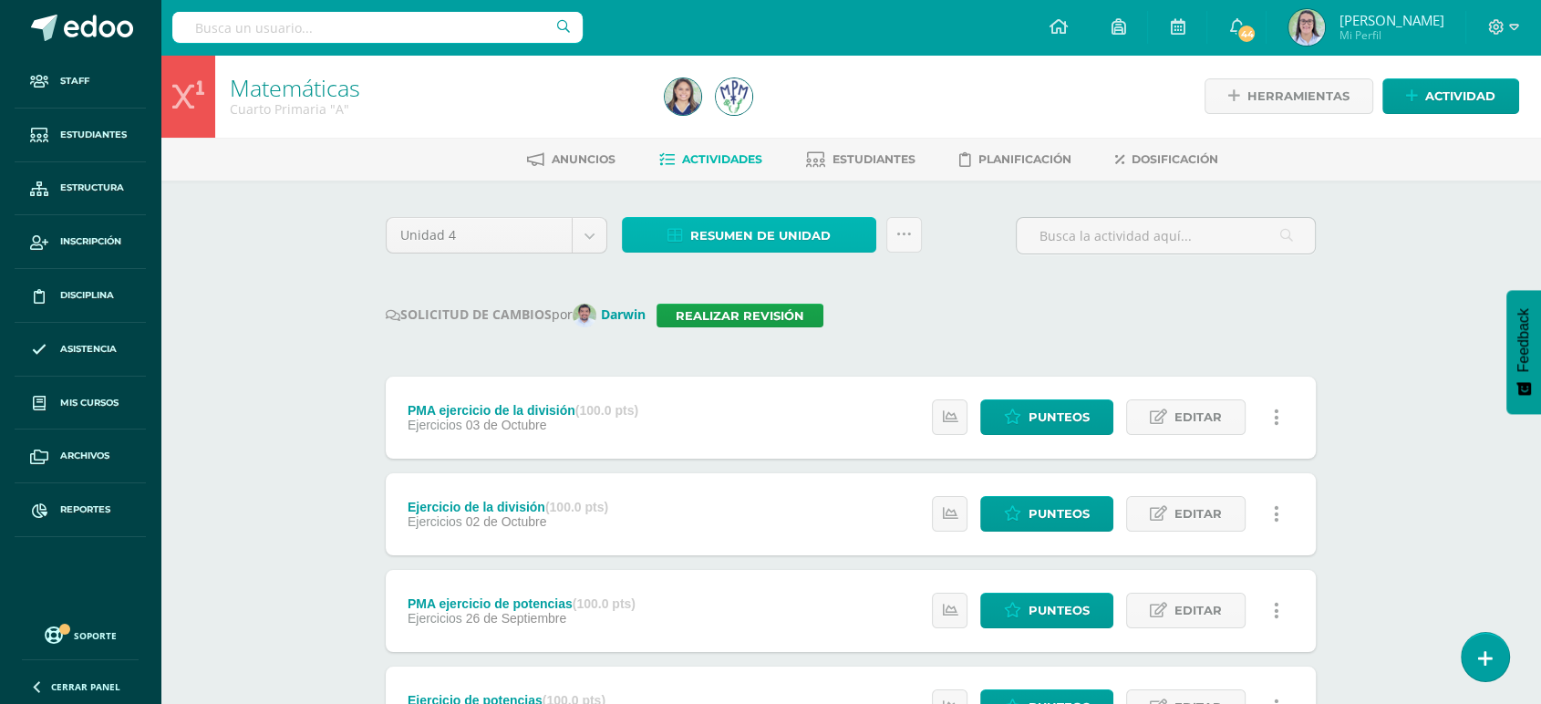
click at [658, 217] on link "Resumen de unidad" at bounding box center [749, 235] width 254 height 36
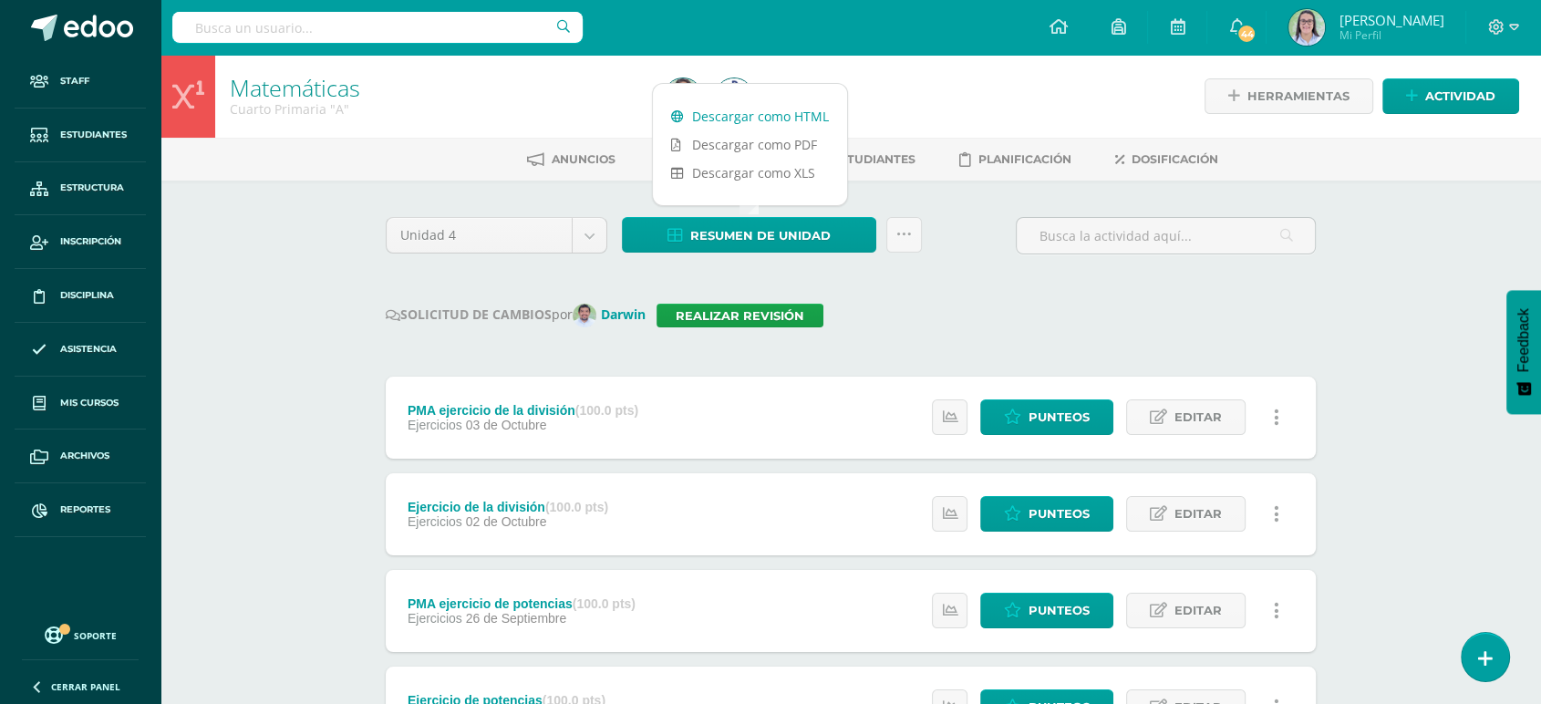
click at [676, 111] on icon at bounding box center [677, 116] width 13 height 13
click at [387, 31] on input "text" at bounding box center [377, 27] width 410 height 31
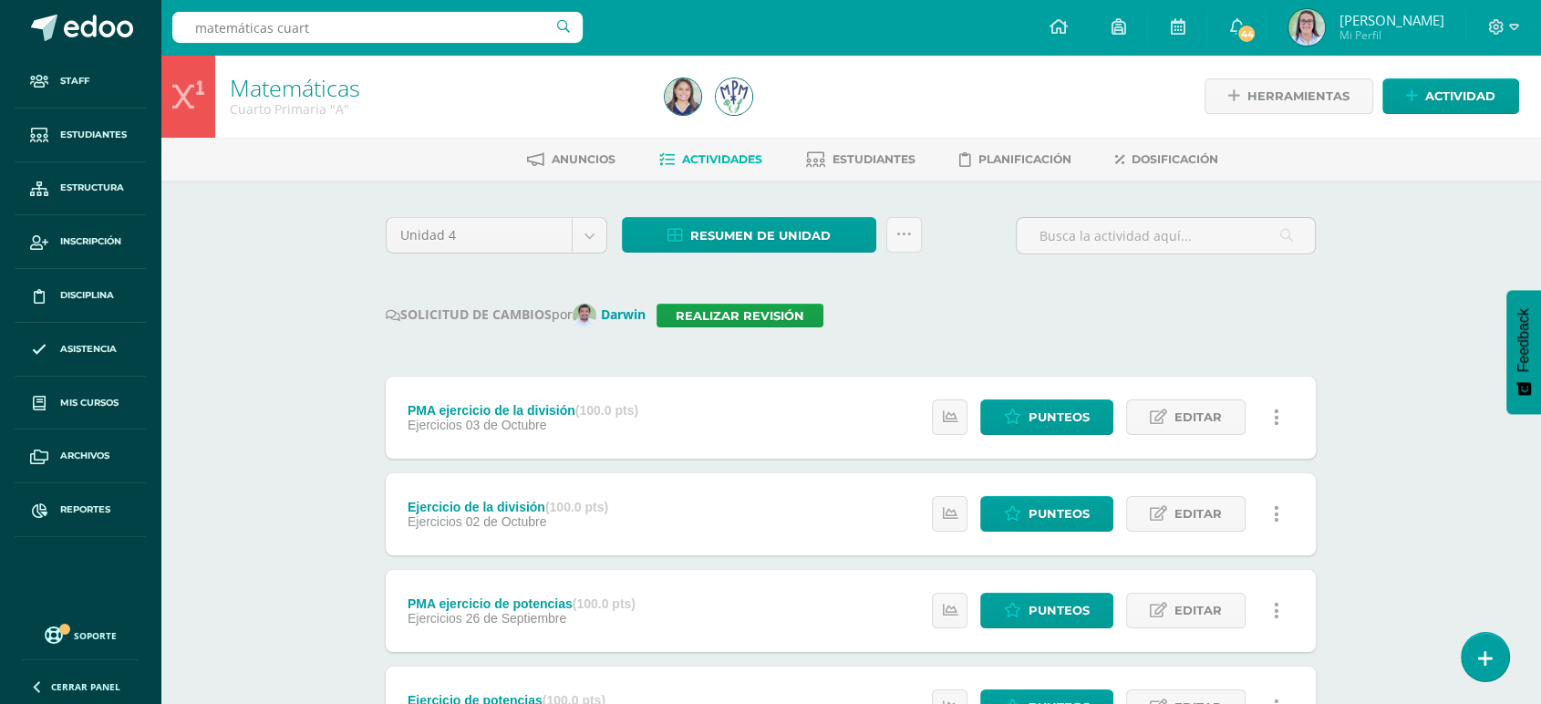
type input "matemáticas cuarto"
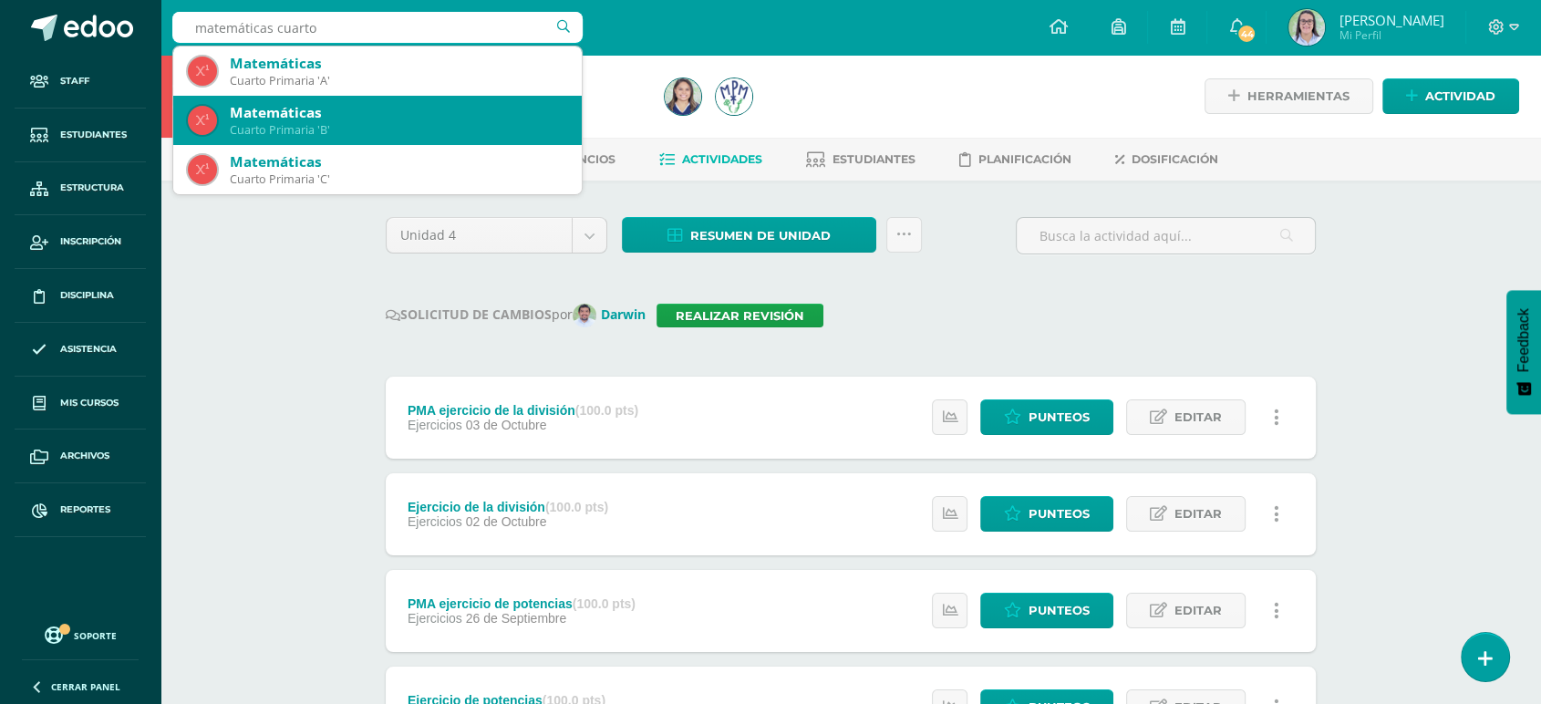
click at [323, 111] on div "Matemáticas" at bounding box center [398, 112] width 337 height 19
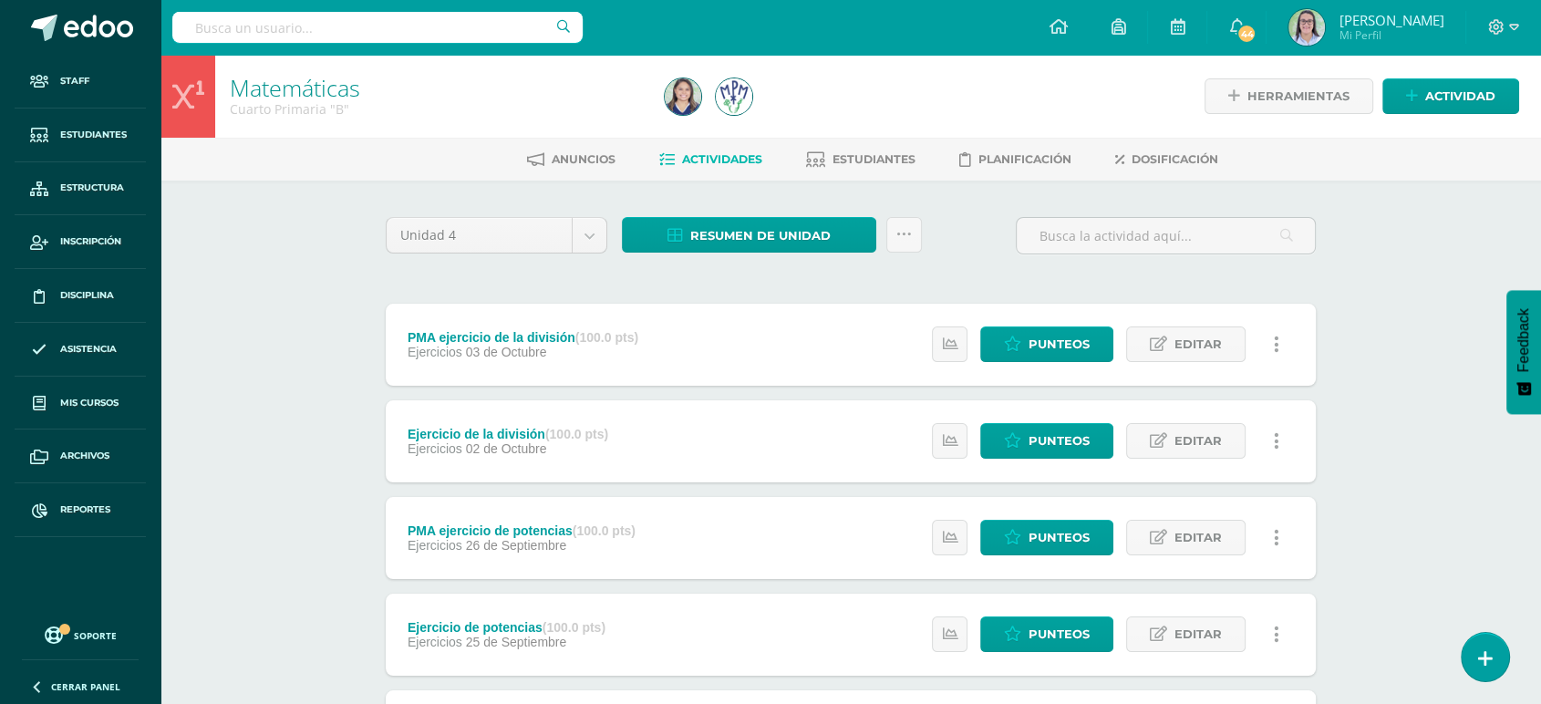
click at [322, 21] on input "text" at bounding box center [377, 27] width 410 height 31
click at [724, 241] on span "Resumen de unidad" at bounding box center [760, 236] width 140 height 34
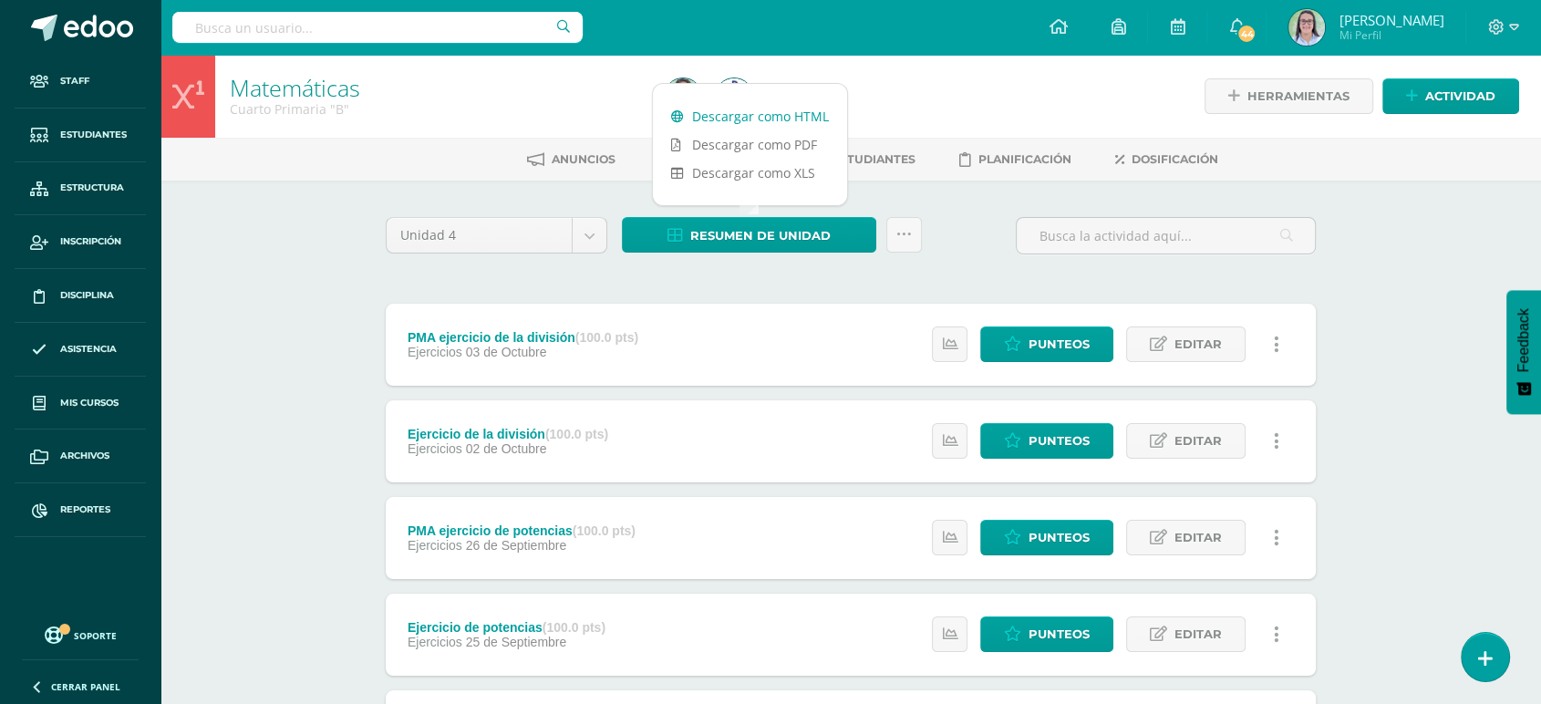
click at [740, 109] on link "Descargar como HTML" at bounding box center [750, 116] width 194 height 28
click at [287, 14] on input "text" at bounding box center [377, 27] width 410 height 31
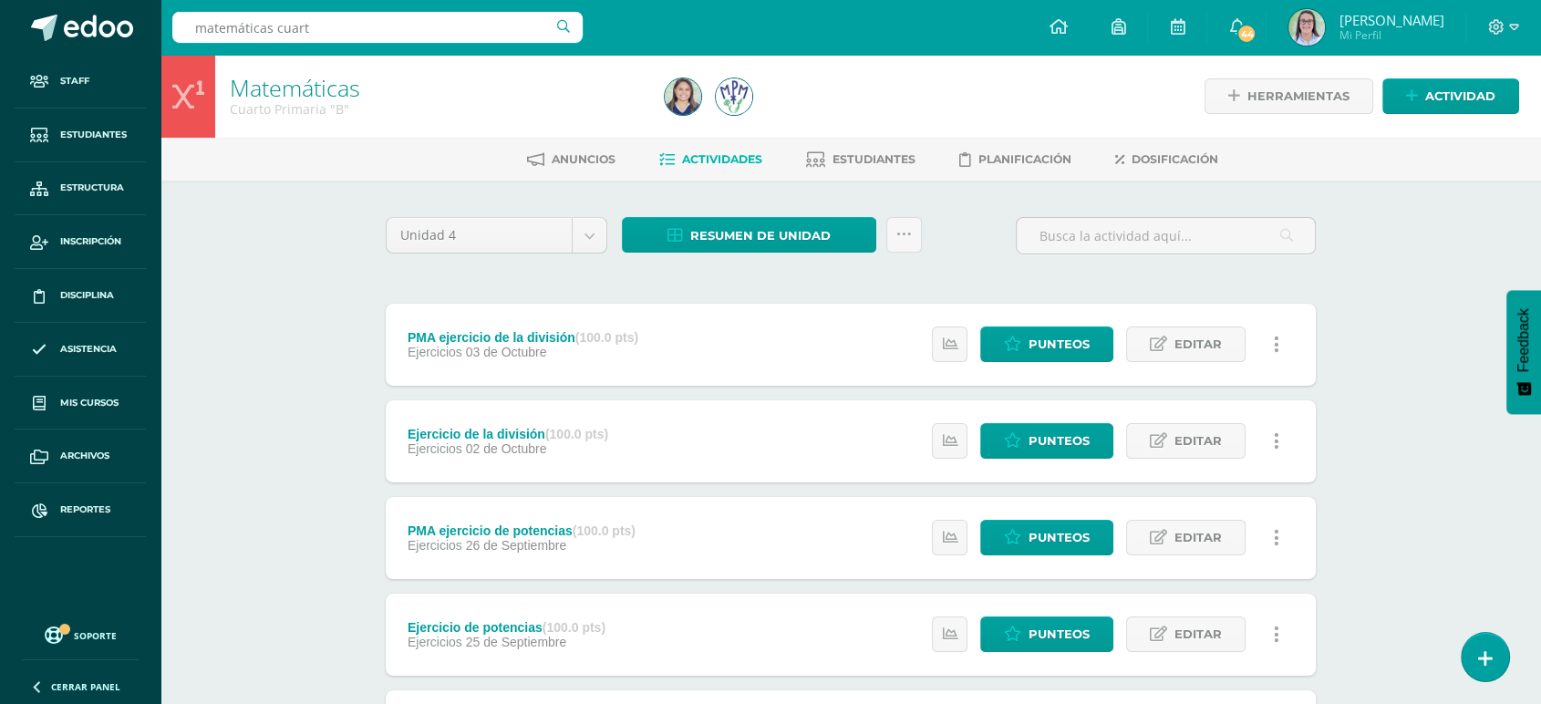
type input "matemáticas cuarto"
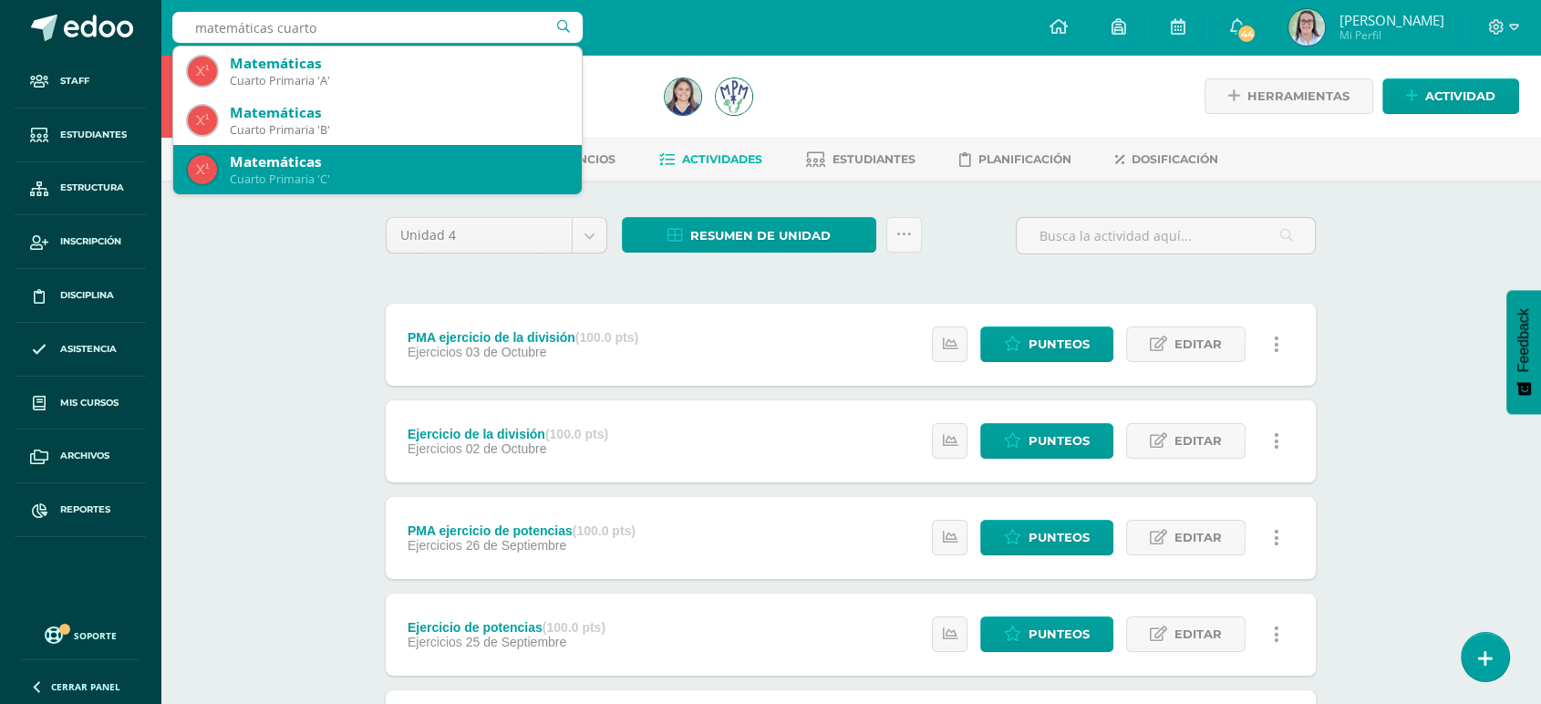
drag, startPoint x: 281, startPoint y: 174, endPoint x: 281, endPoint y: 157, distance: 17.3
click at [281, 174] on div "Cuarto Primaria 'C'" at bounding box center [398, 179] width 337 height 16
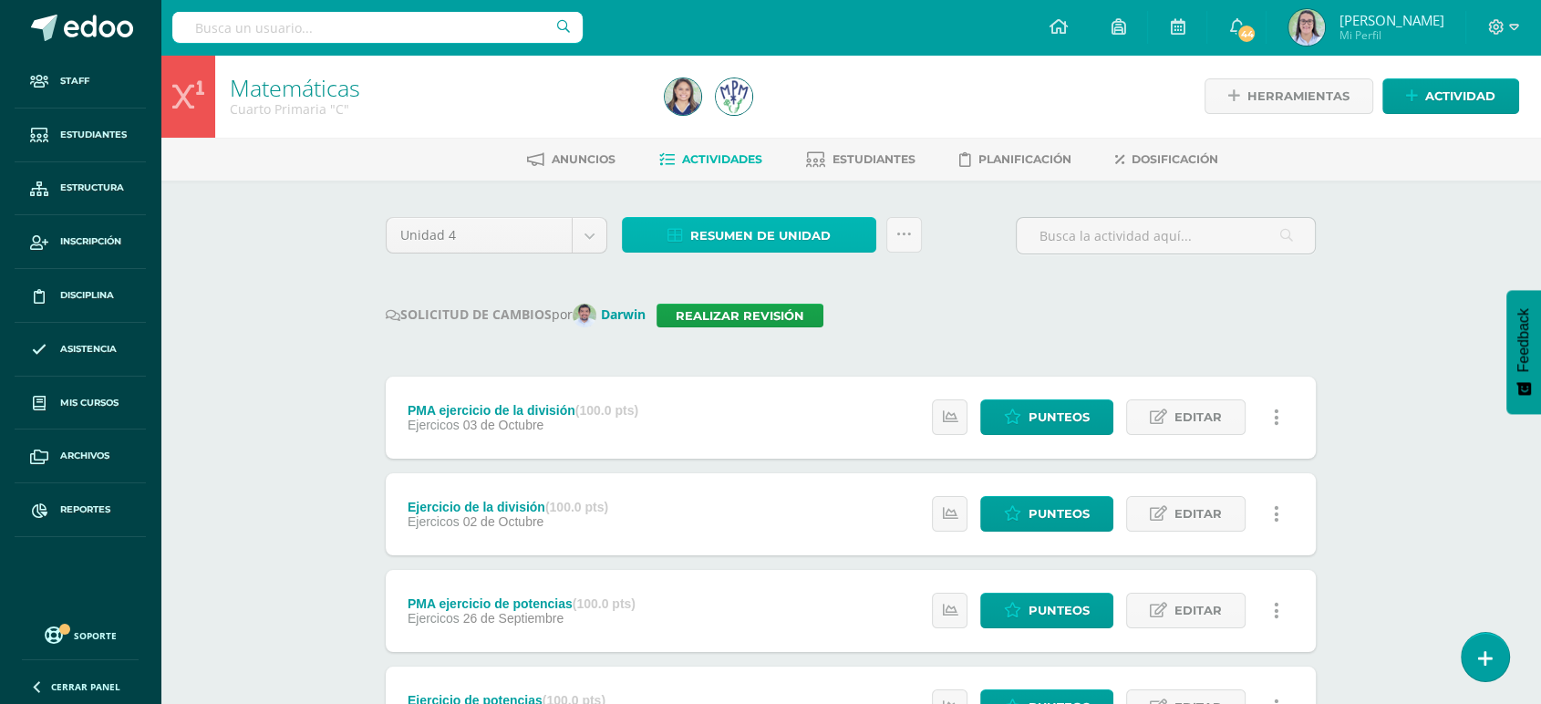
click at [752, 220] on span "Resumen de unidad" at bounding box center [760, 236] width 140 height 34
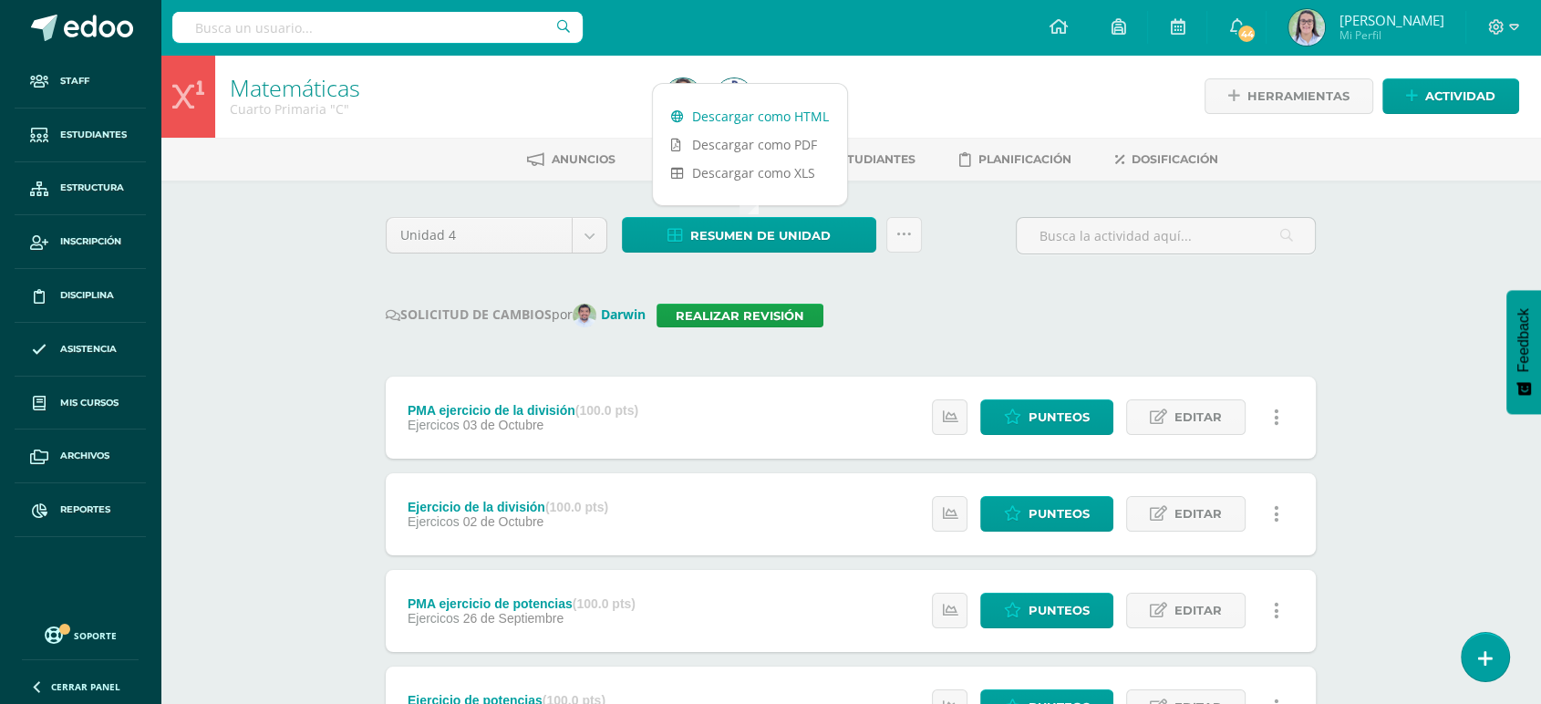
click at [746, 112] on link "Descargar como HTML" at bounding box center [750, 116] width 194 height 28
click at [286, 21] on input "text" at bounding box center [377, 27] width 410 height 31
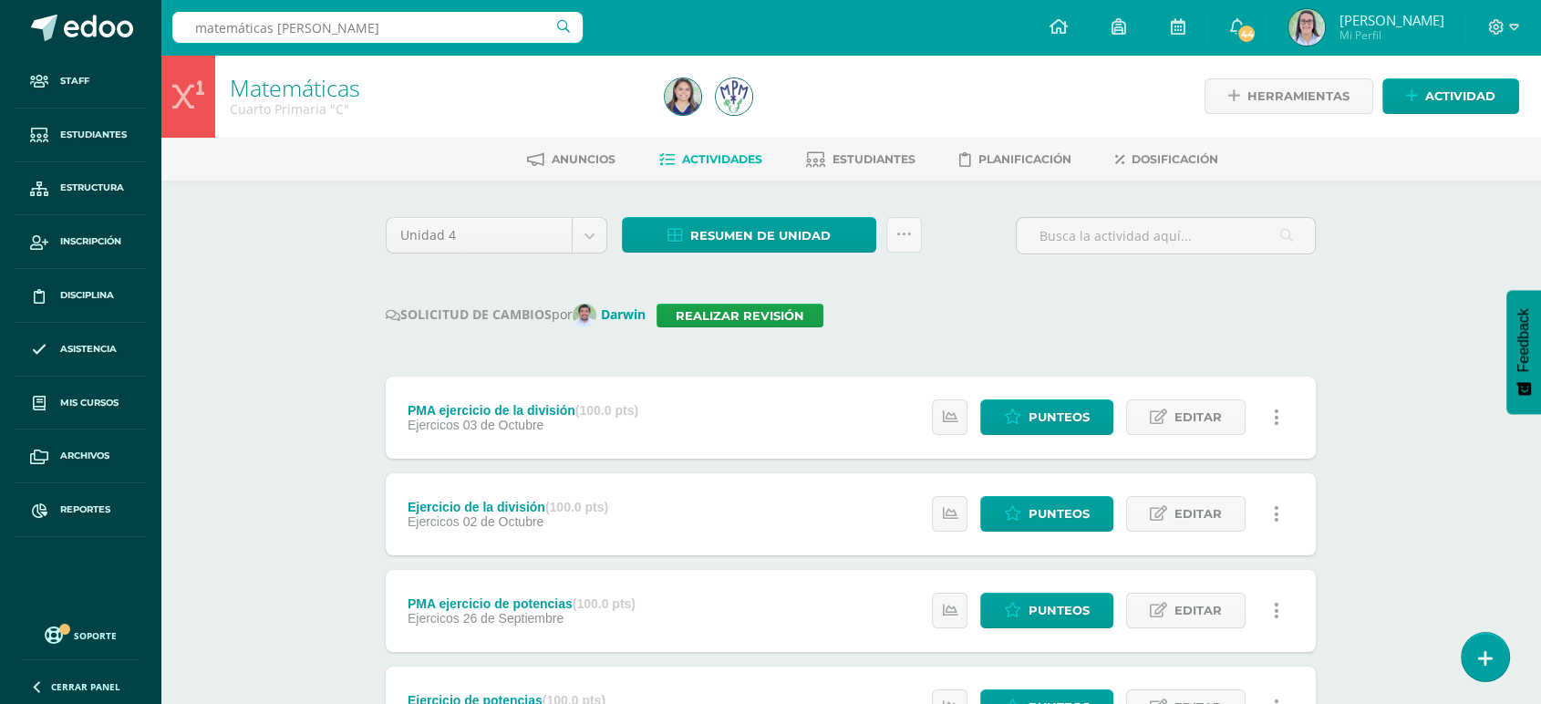
type input "matemáticas quinto"
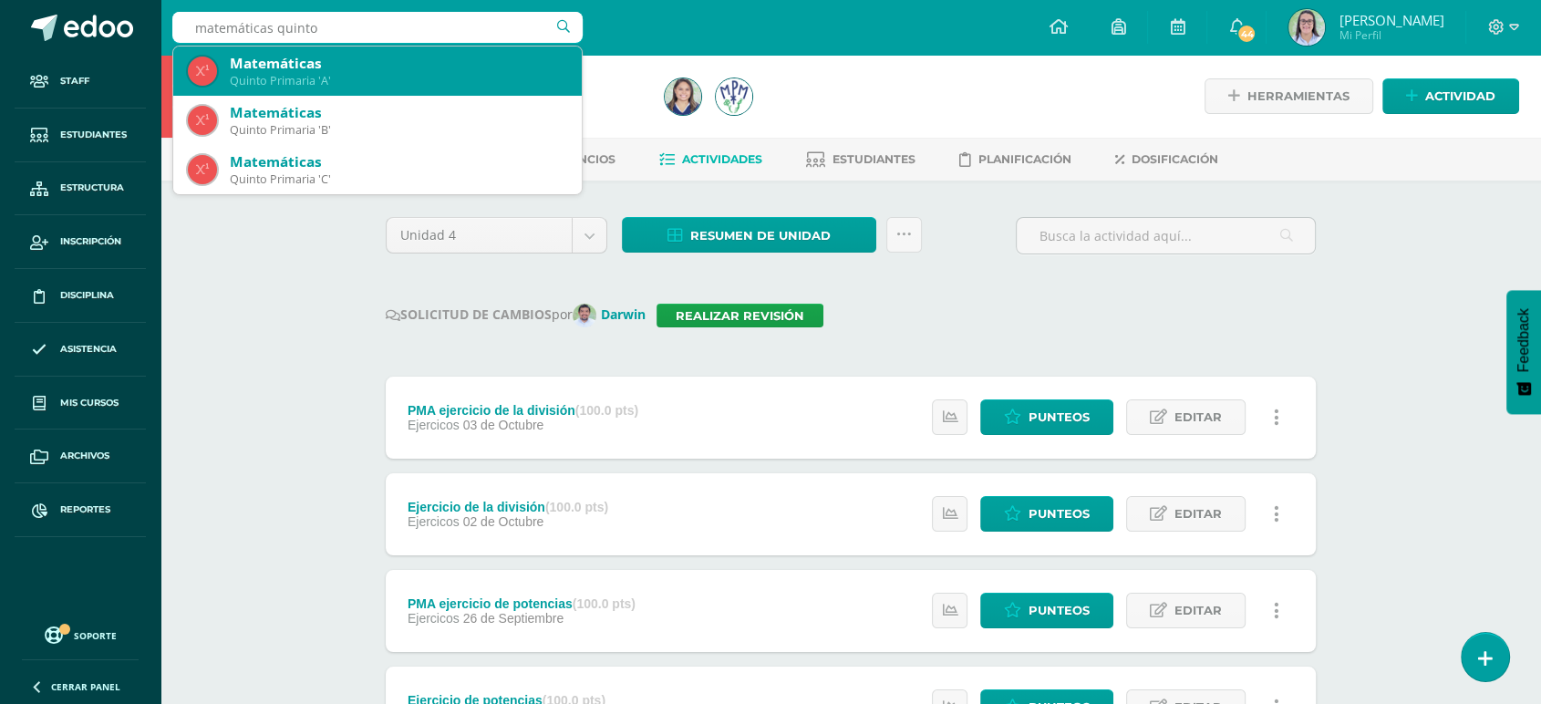
click at [300, 74] on div "Quinto Primaria 'A'" at bounding box center [398, 81] width 337 height 16
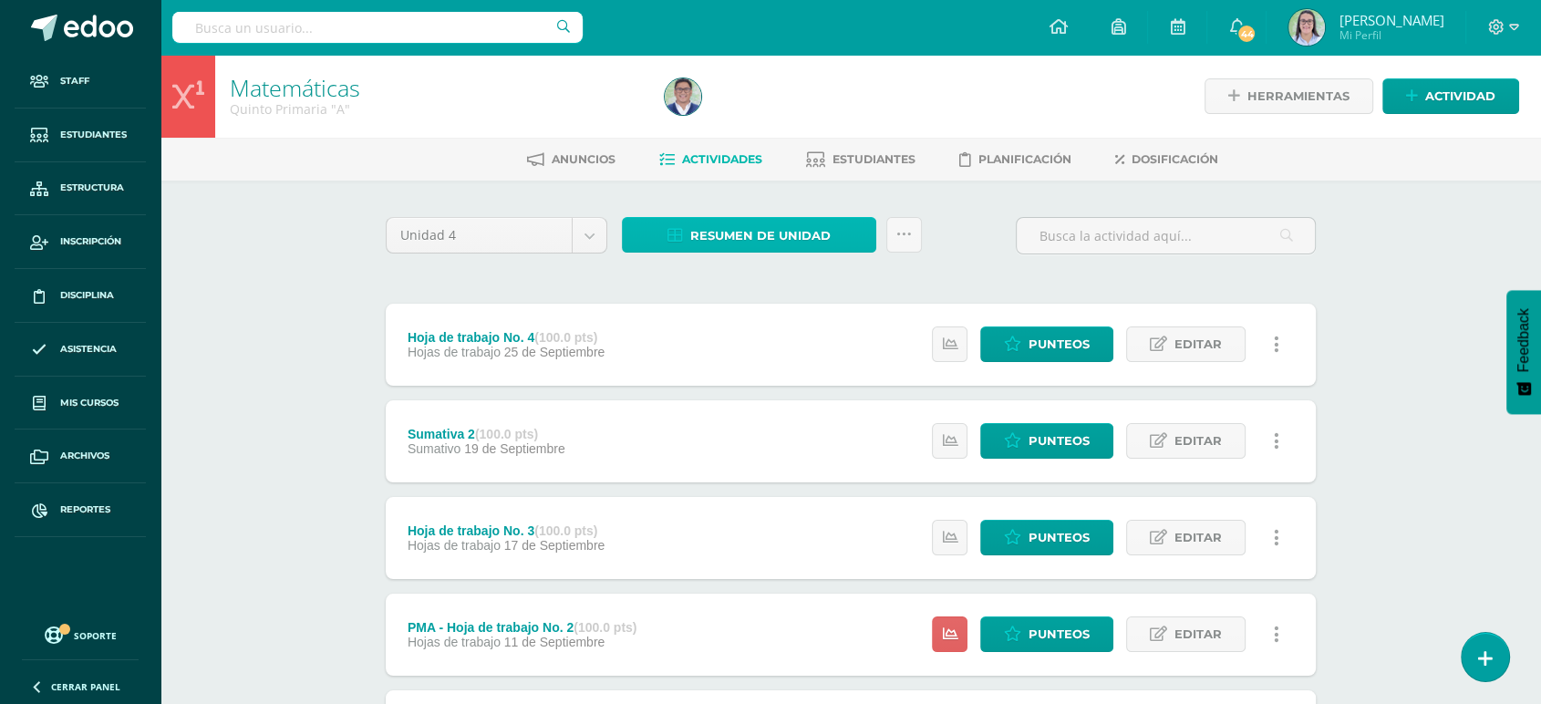
click at [669, 239] on icon at bounding box center [676, 236] width 16 height 16
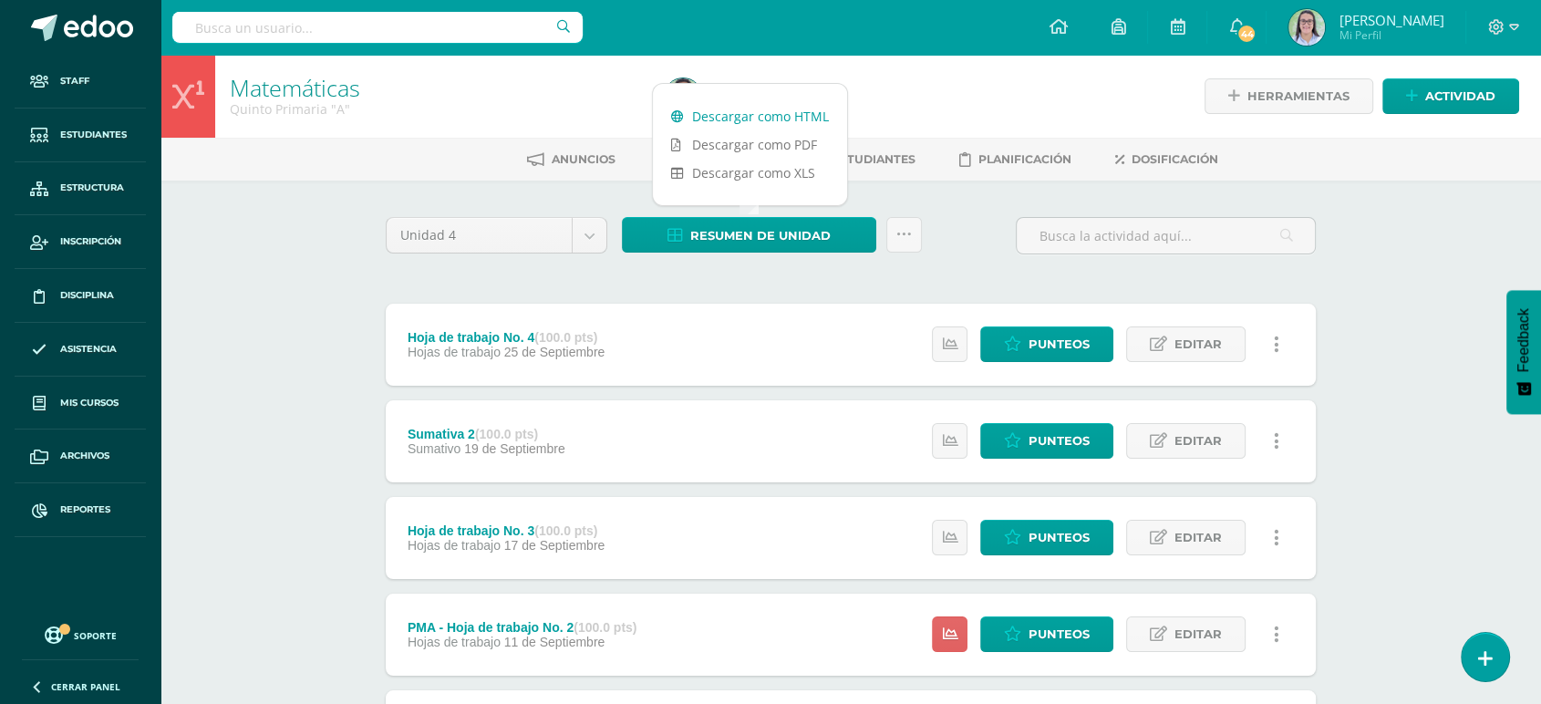
click at [682, 111] on icon at bounding box center [677, 116] width 13 height 13
click at [248, 21] on input "text" at bounding box center [377, 27] width 410 height 31
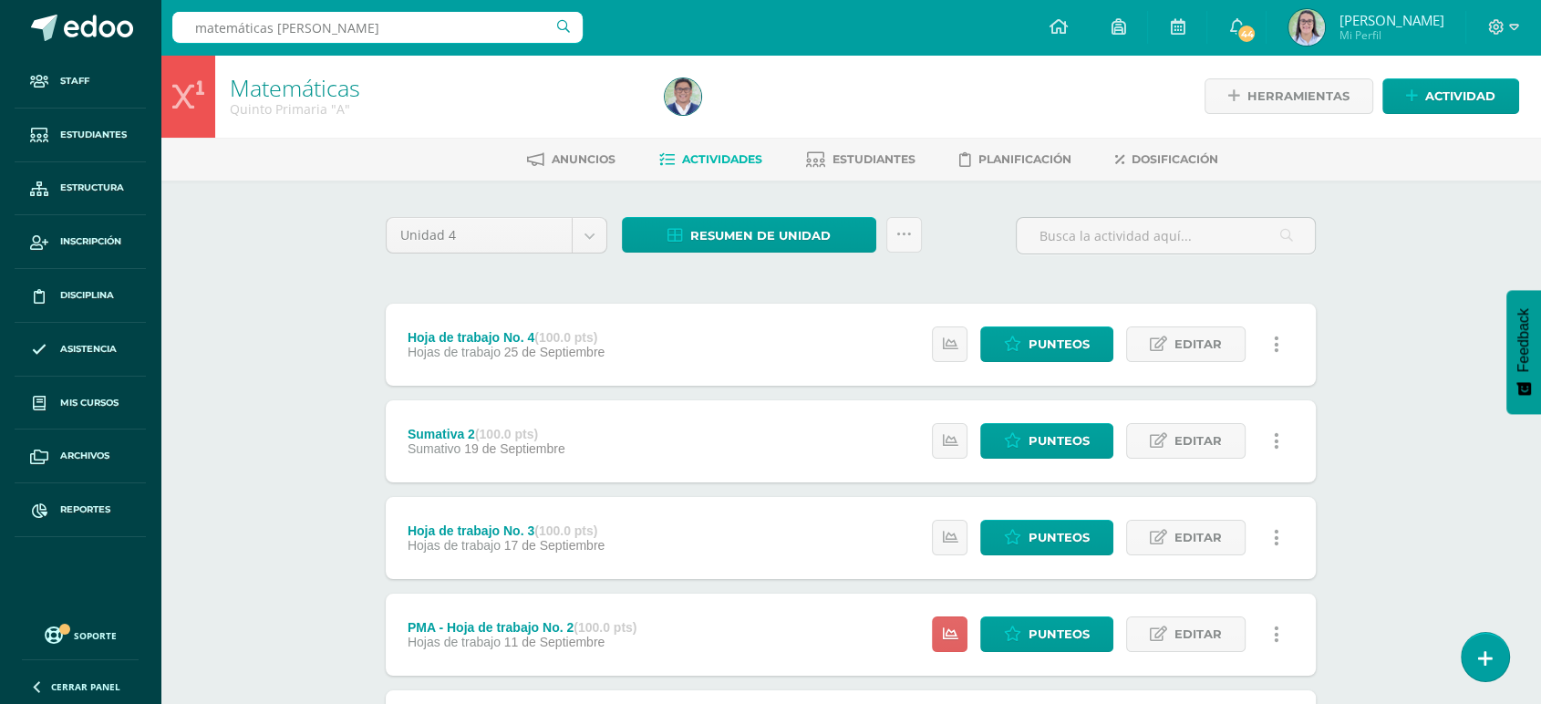
type input "matemáticas quinto"
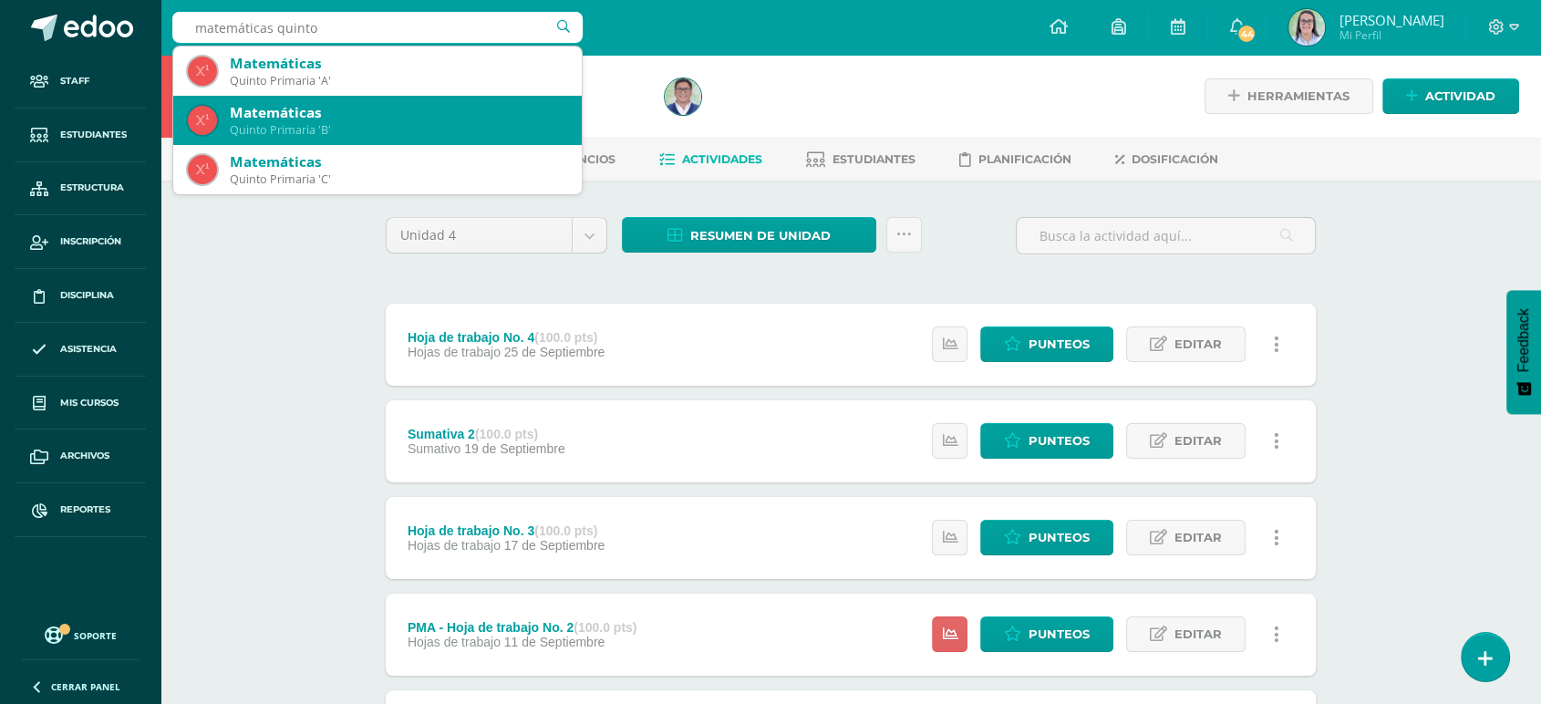
click at [298, 108] on div "Matemáticas" at bounding box center [398, 112] width 337 height 19
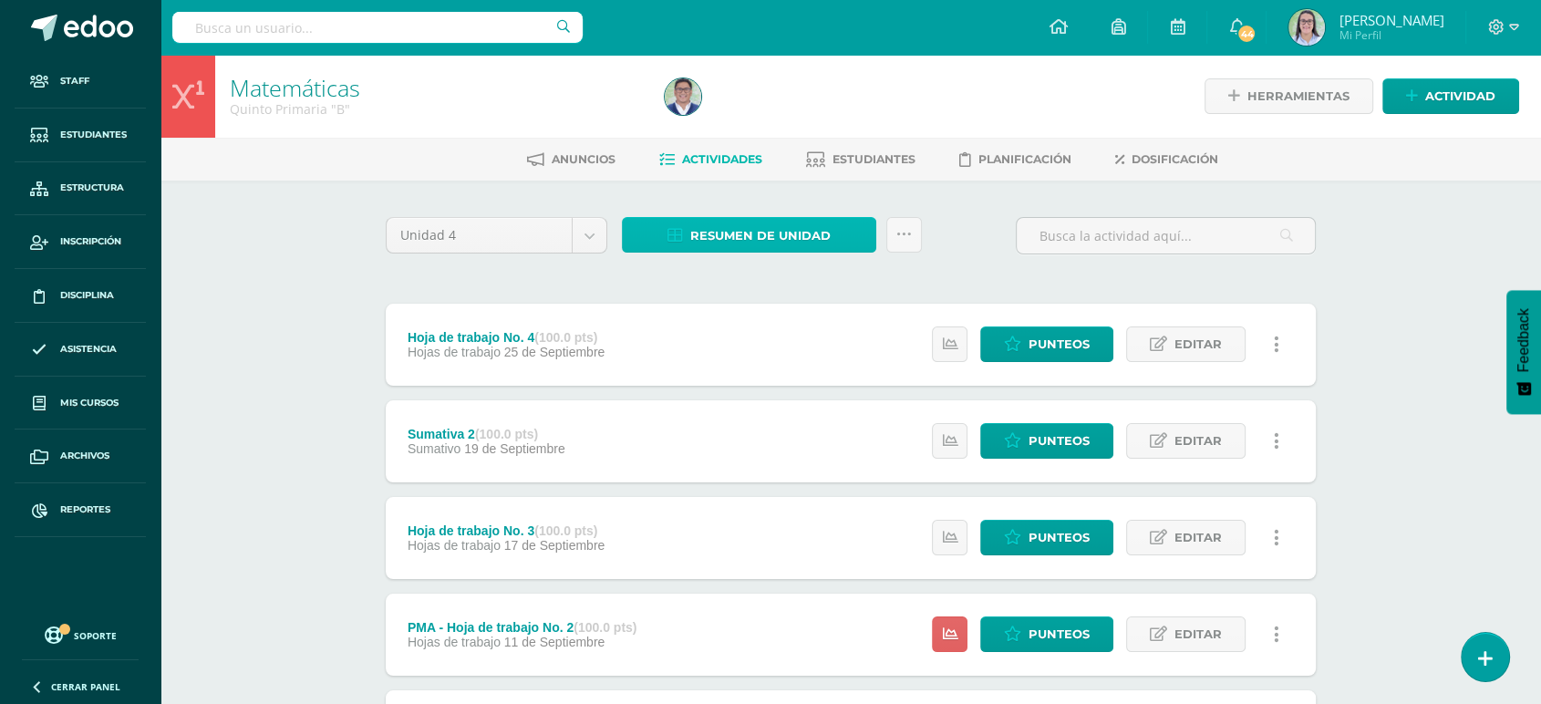
click at [710, 232] on span "Resumen de unidad" at bounding box center [760, 236] width 140 height 34
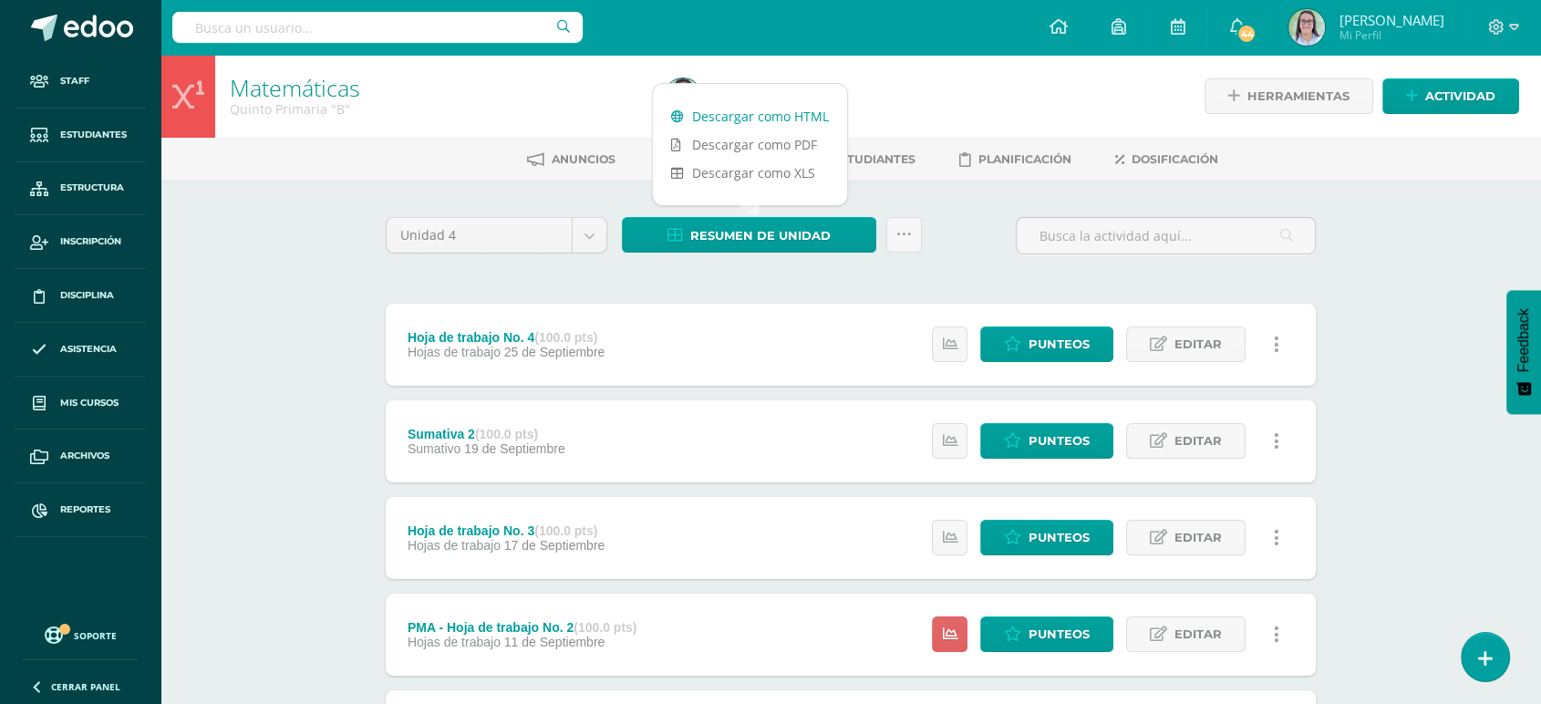
click at [721, 108] on link "Descargar como HTML" at bounding box center [750, 116] width 194 height 28
click at [227, 25] on input "text" at bounding box center [377, 27] width 410 height 31
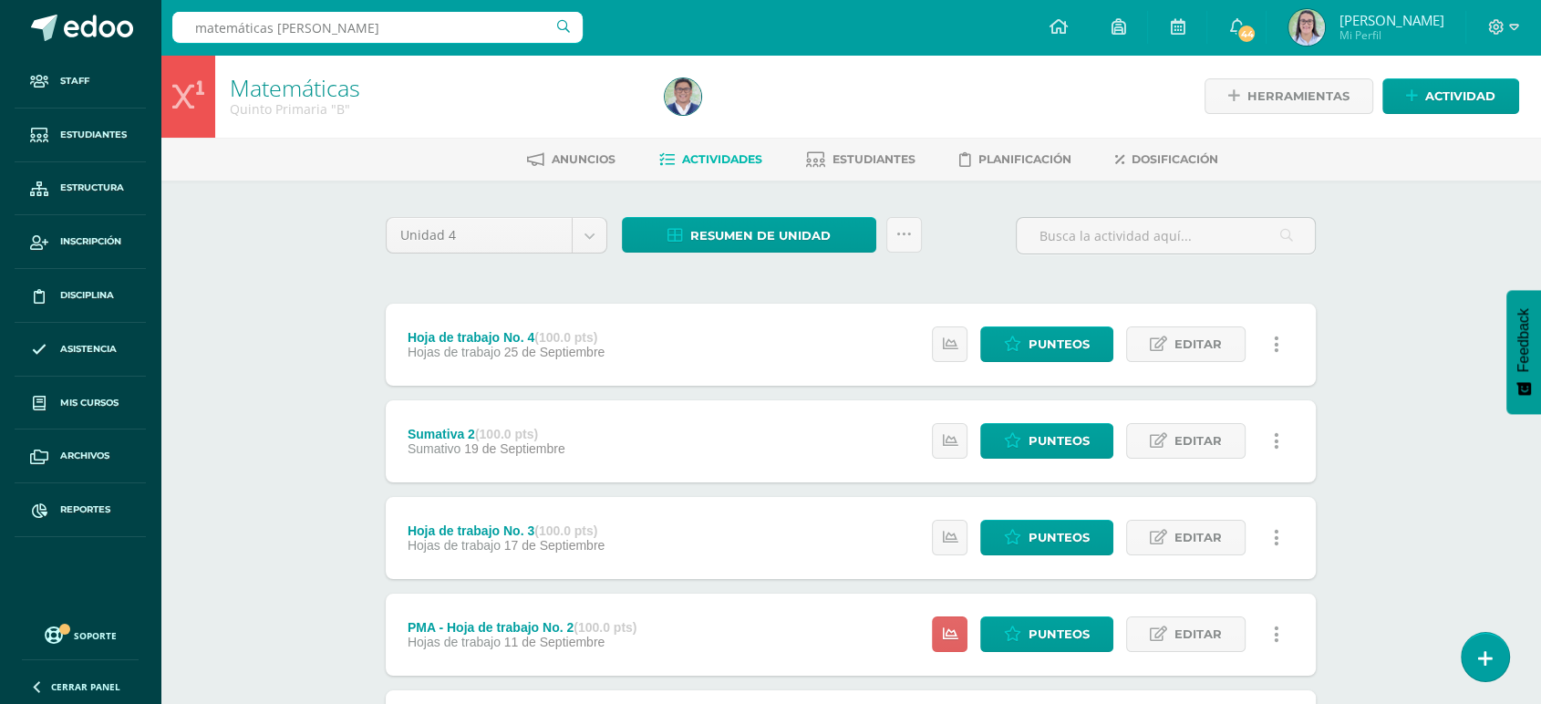
type input "matemáticas quinto"
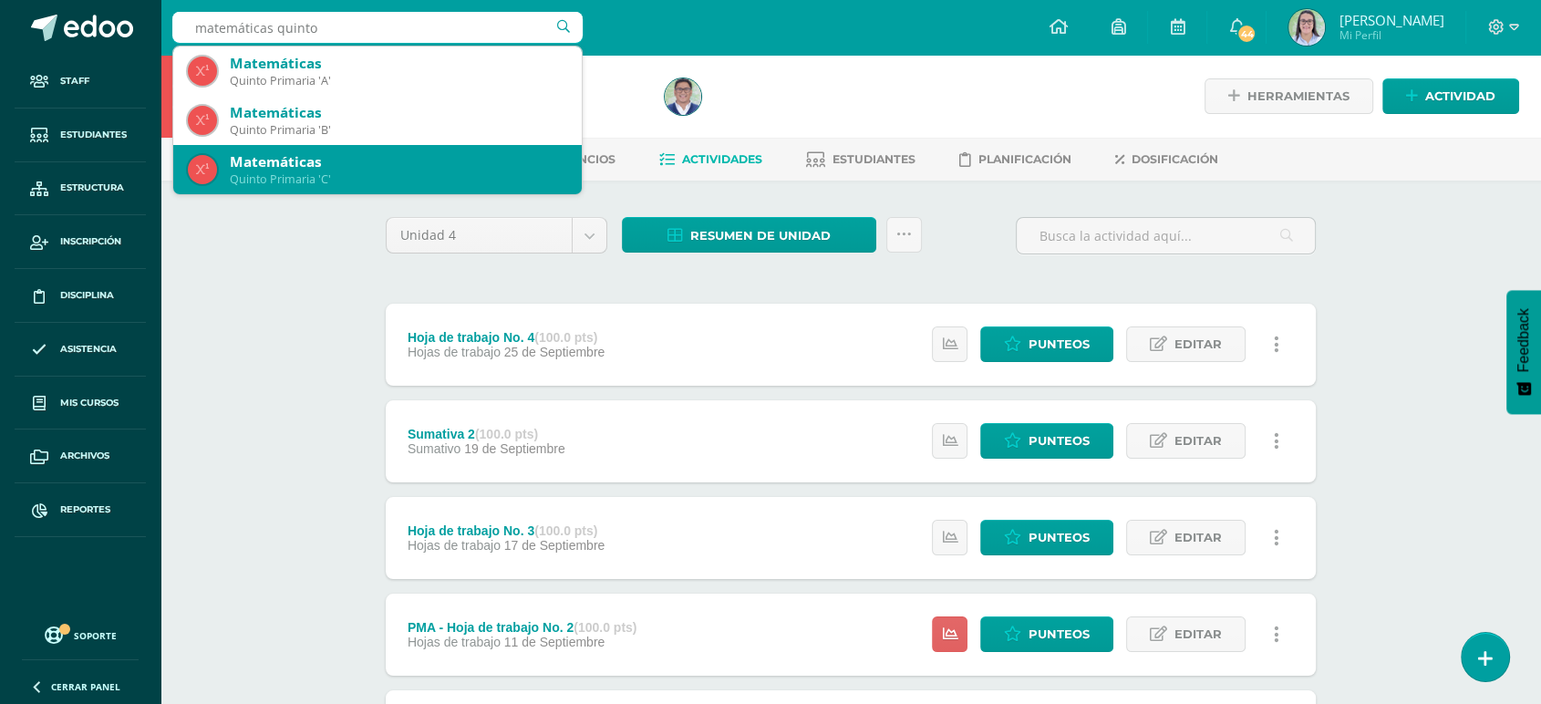
click at [329, 159] on div "Matemáticas" at bounding box center [398, 161] width 337 height 19
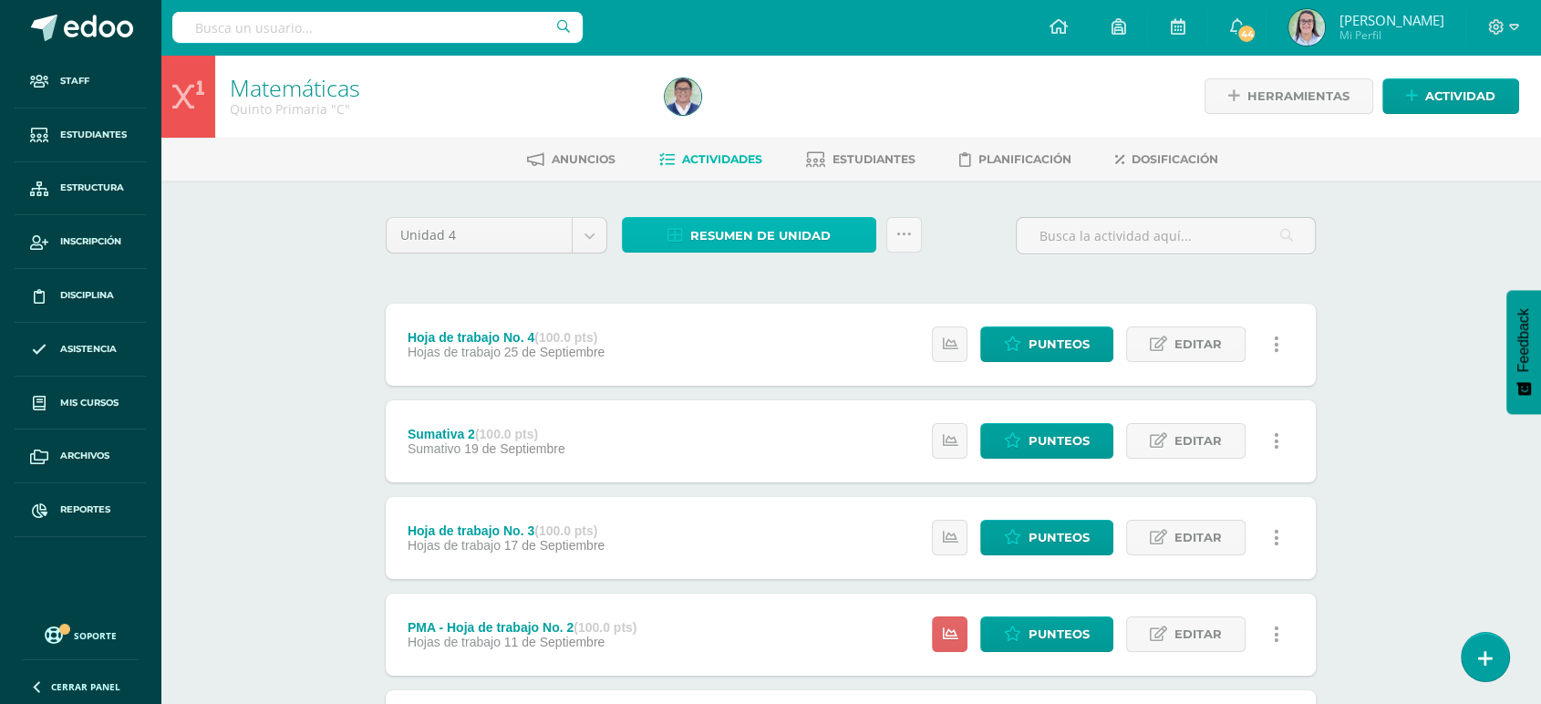
click at [752, 235] on span "Resumen de unidad" at bounding box center [760, 236] width 140 height 34
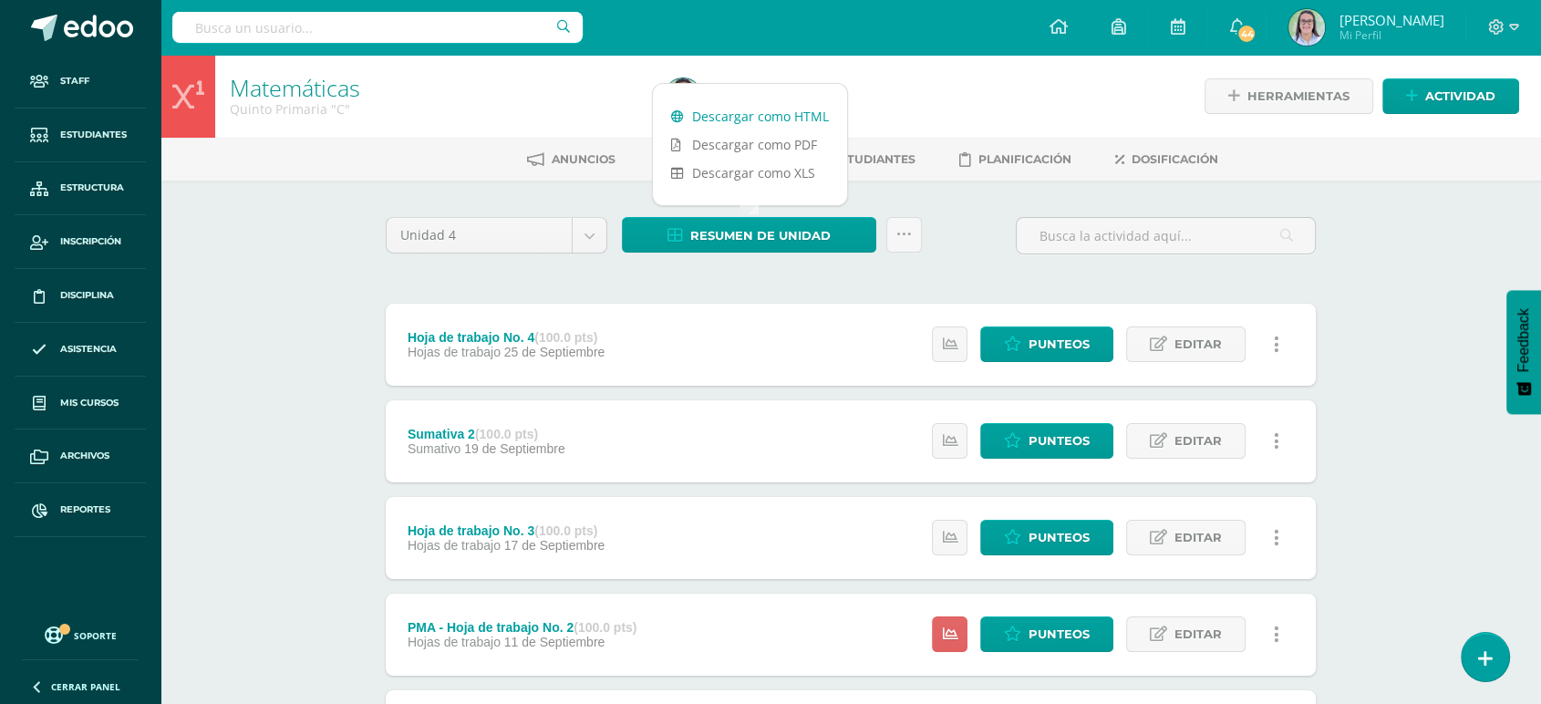
click at [760, 116] on link "Descargar como HTML" at bounding box center [750, 116] width 194 height 28
click at [295, 34] on input "text" at bounding box center [377, 27] width 410 height 31
type input "matemáticas sexto"
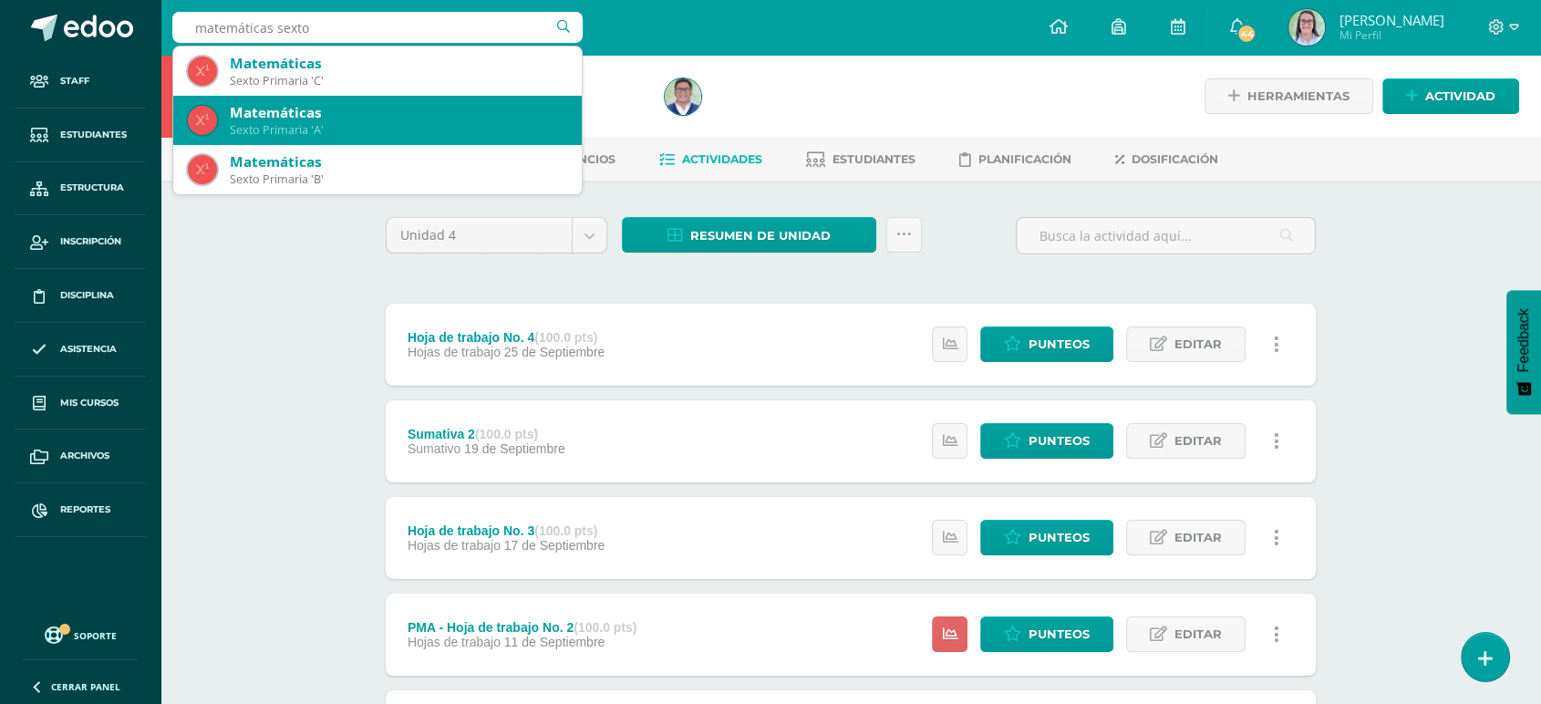
click at [326, 108] on div "Matemáticas" at bounding box center [398, 112] width 337 height 19
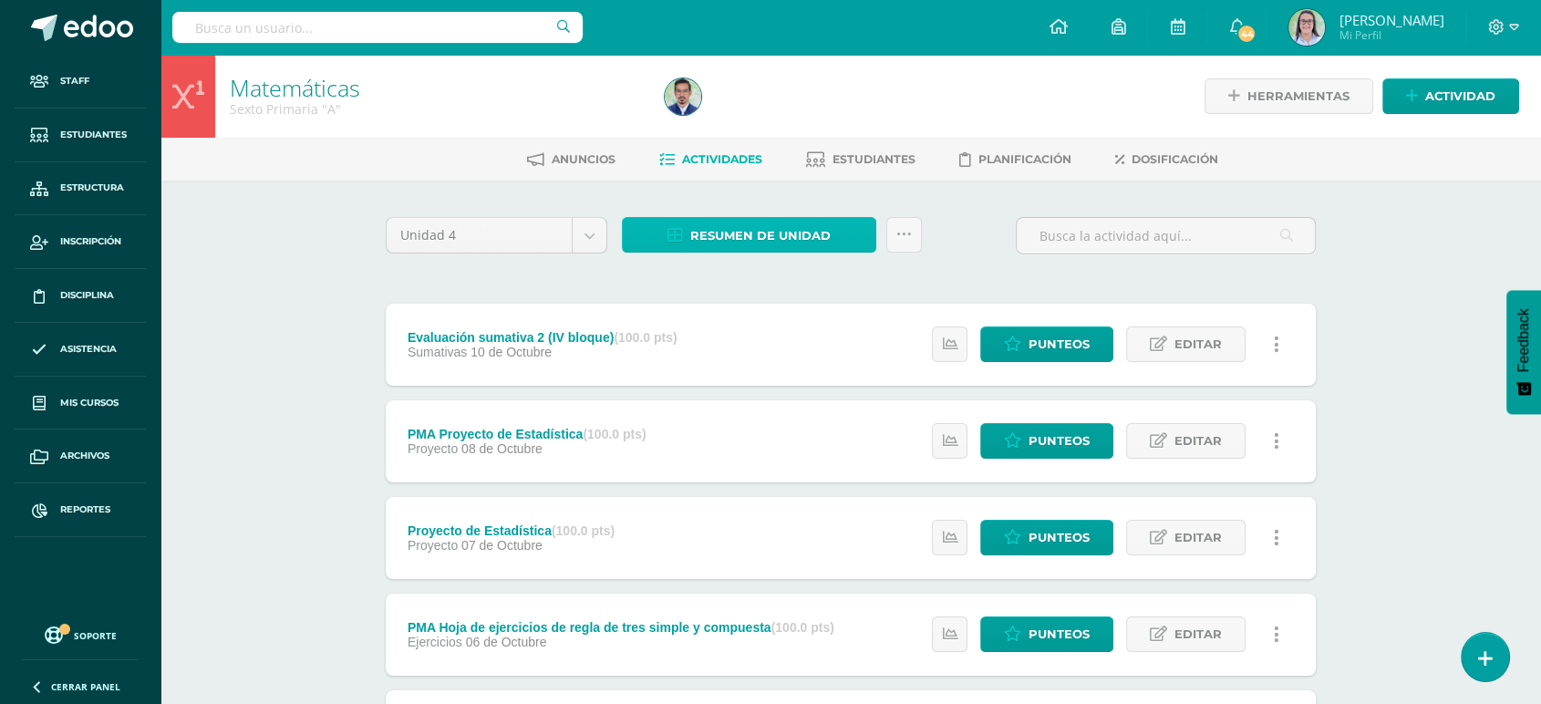
click at [783, 236] on span "Resumen de unidad" at bounding box center [760, 236] width 140 height 34
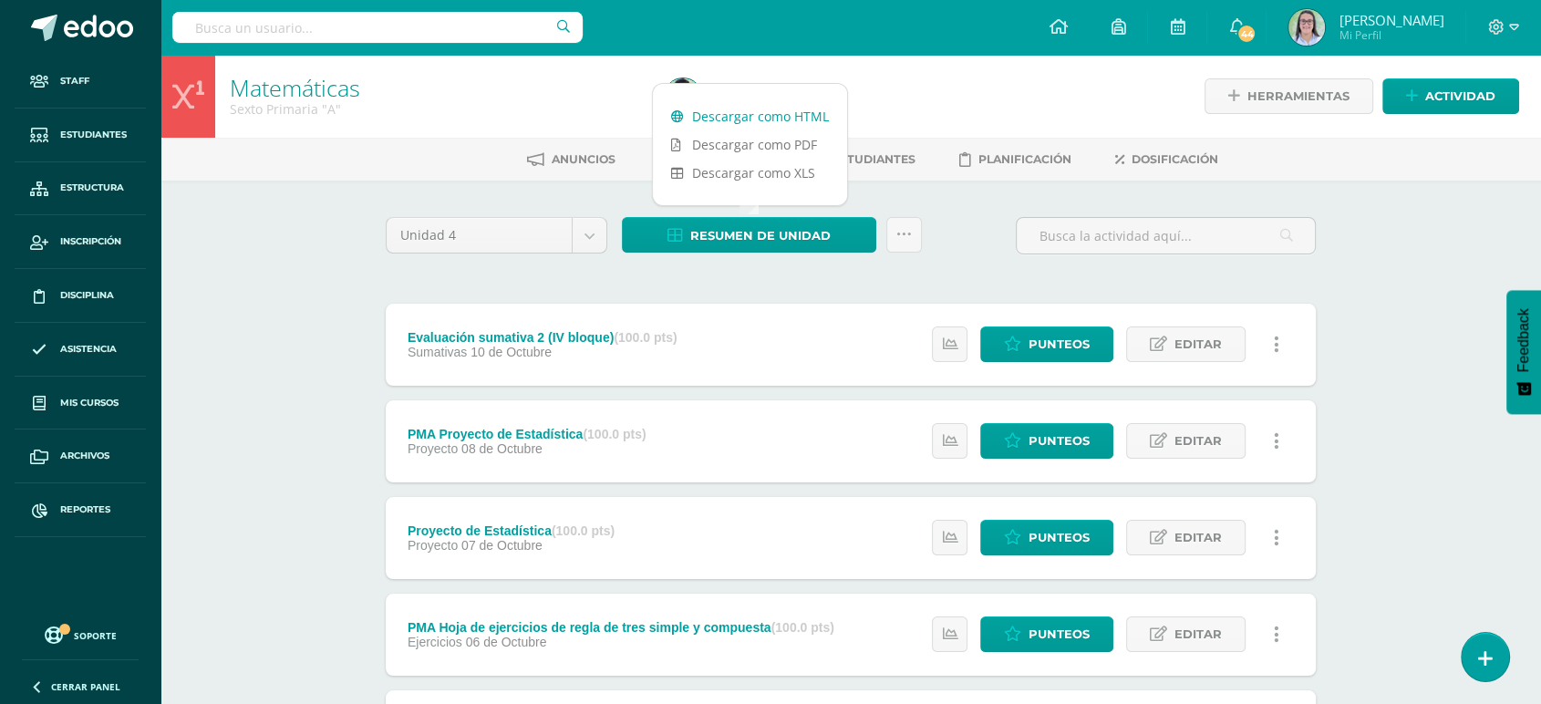
click at [773, 118] on link "Descargar como HTML" at bounding box center [750, 116] width 194 height 28
click at [182, 26] on input "text" at bounding box center [377, 27] width 410 height 31
type input "matemáticas sext"
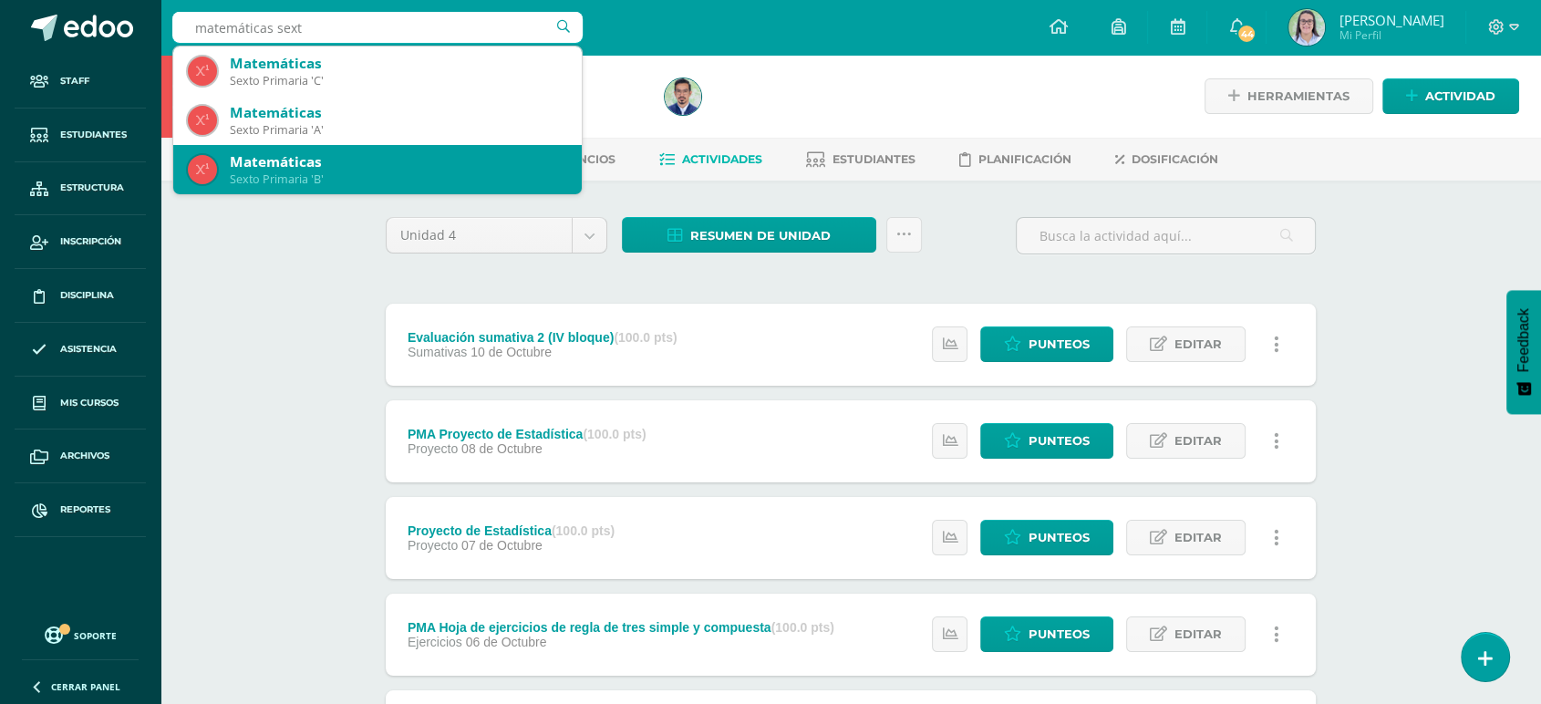
click at [292, 159] on div "Matemáticas" at bounding box center [398, 161] width 337 height 19
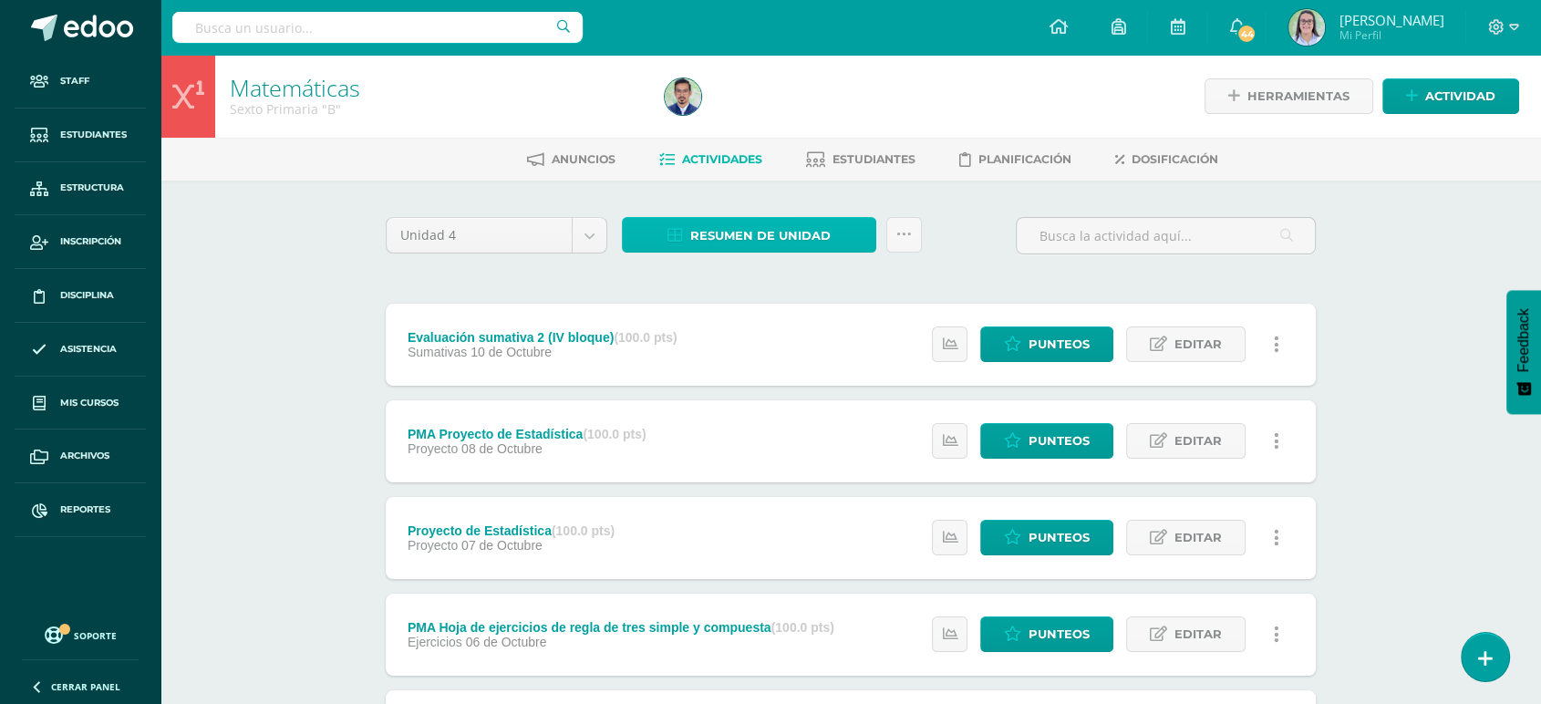
click at [691, 232] on span "Resumen de unidad" at bounding box center [760, 236] width 140 height 34
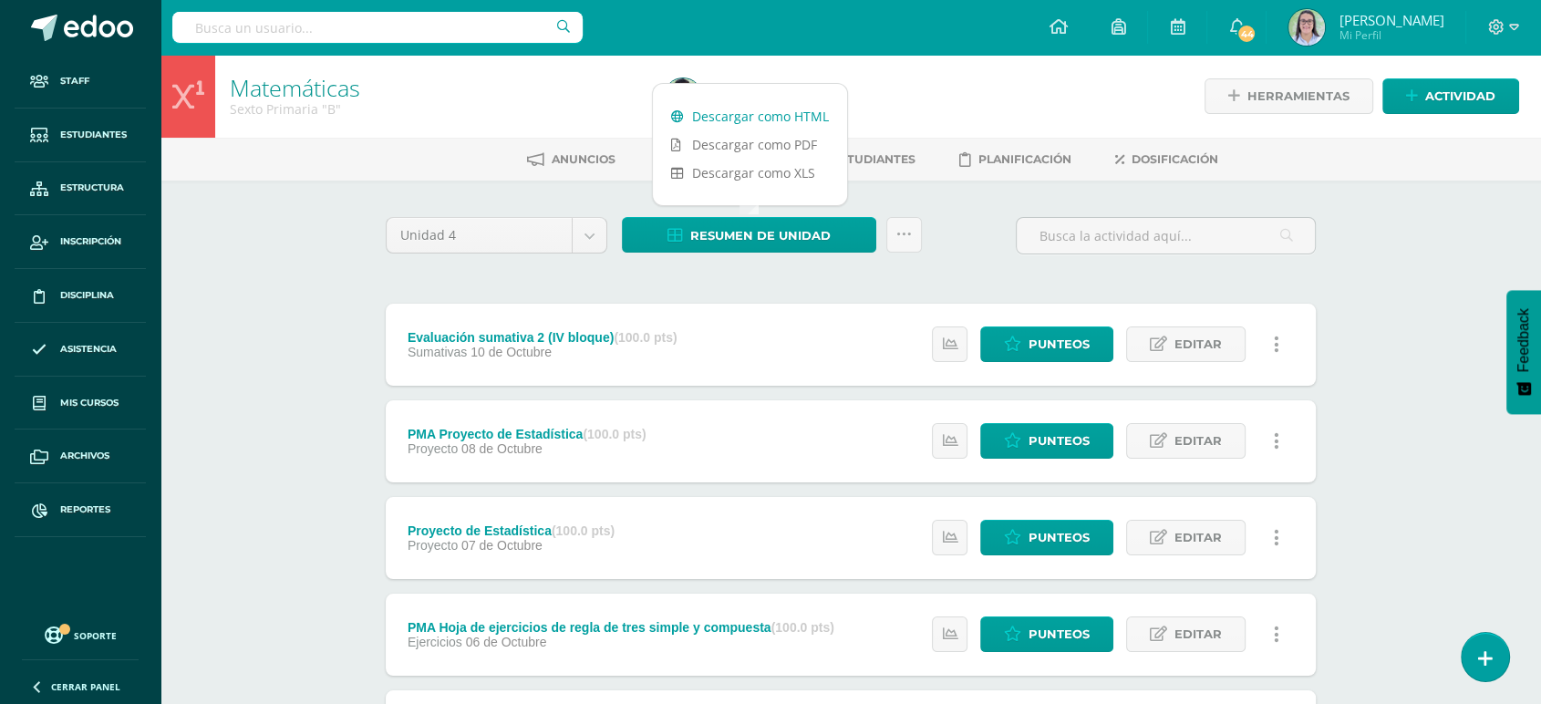
click at [710, 115] on link "Descargar como HTML" at bounding box center [750, 116] width 194 height 28
click at [294, 30] on input "text" at bounding box center [377, 27] width 410 height 31
type input "matemáticas sexto"
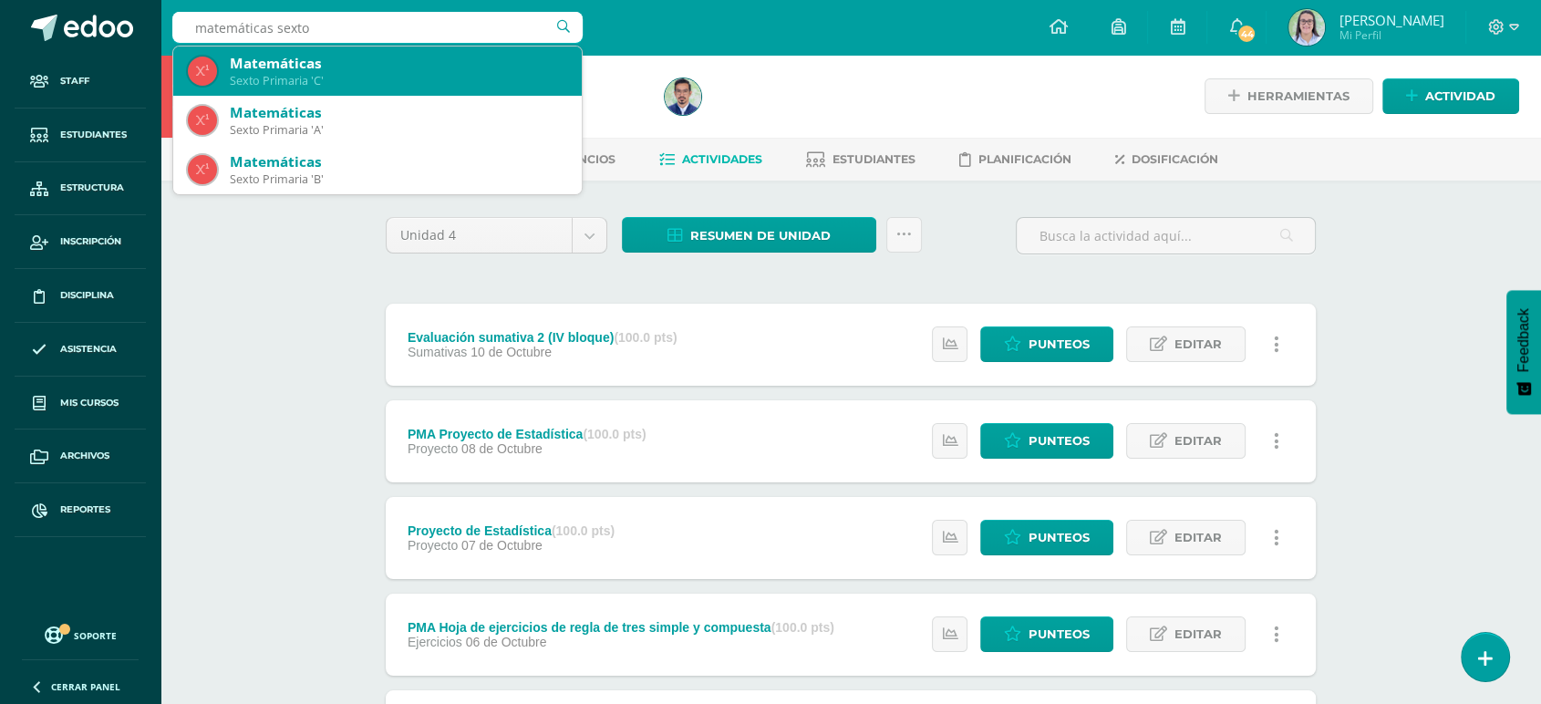
click at [314, 83] on div "Sexto Primaria 'C'" at bounding box center [398, 81] width 337 height 16
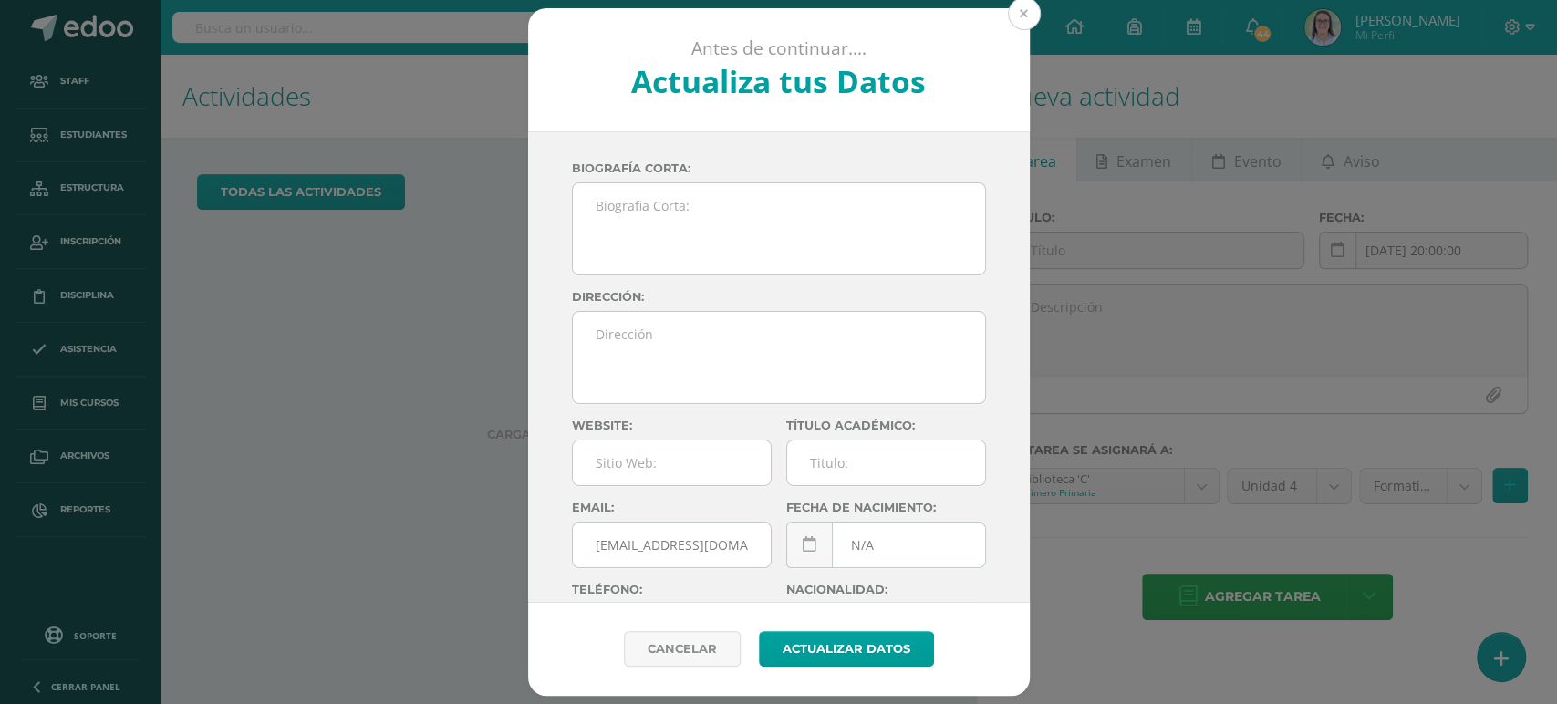
click at [1008, 16] on button at bounding box center [1024, 13] width 33 height 33
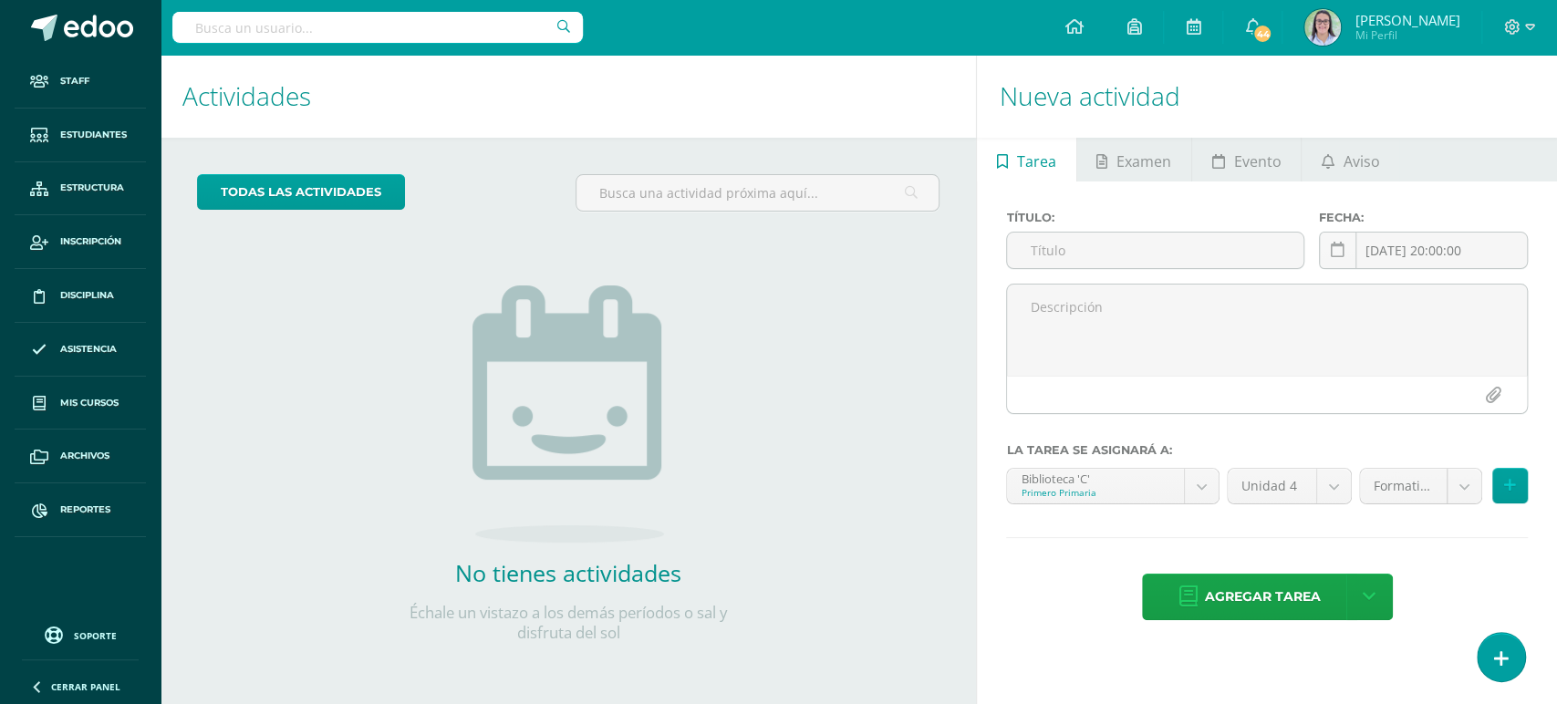
click at [432, 20] on input "text" at bounding box center [377, 27] width 410 height 31
type input "M"
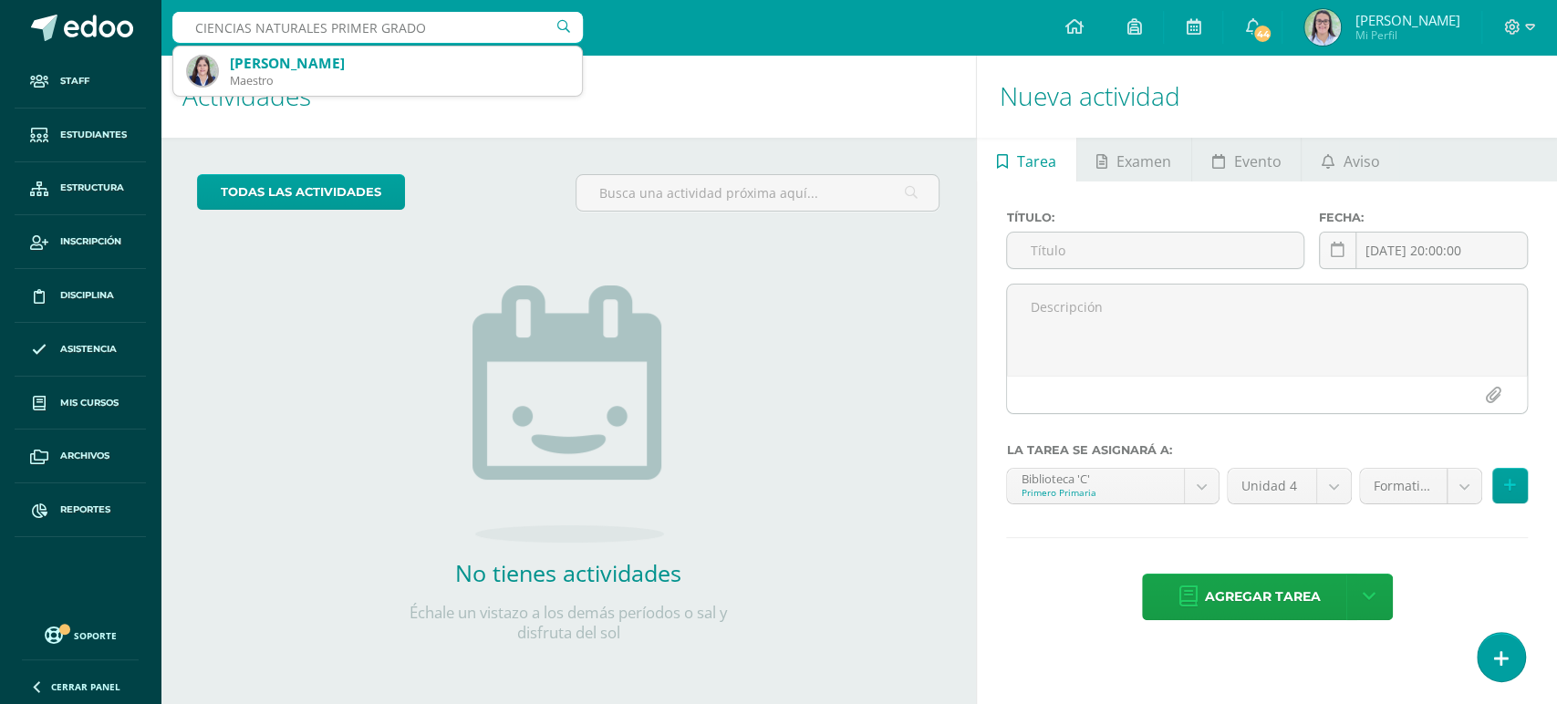
click at [462, 20] on input "CIENCIAS NATURALES PRIMER GRADO" at bounding box center [377, 27] width 410 height 31
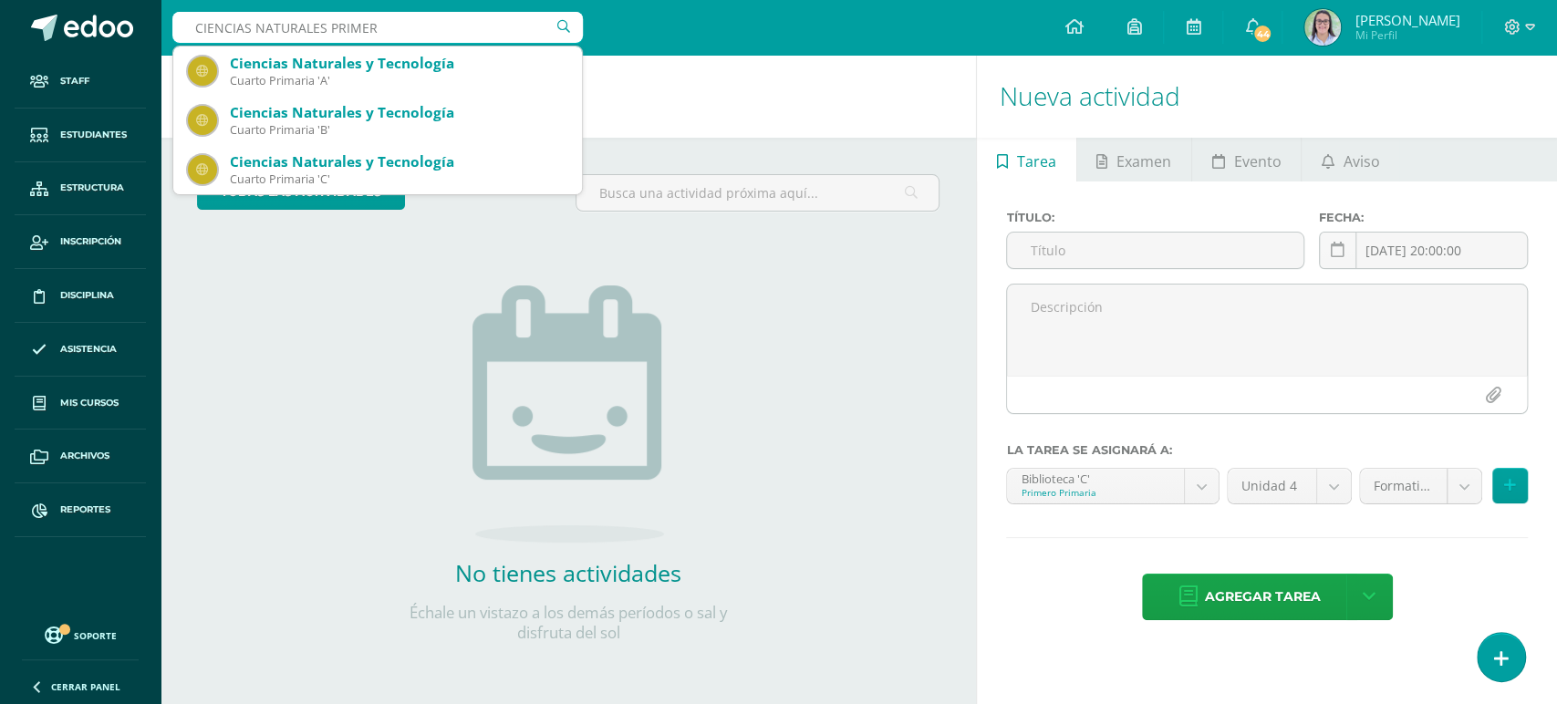
type input "CIENCIAS NATURALES PRIMERO"
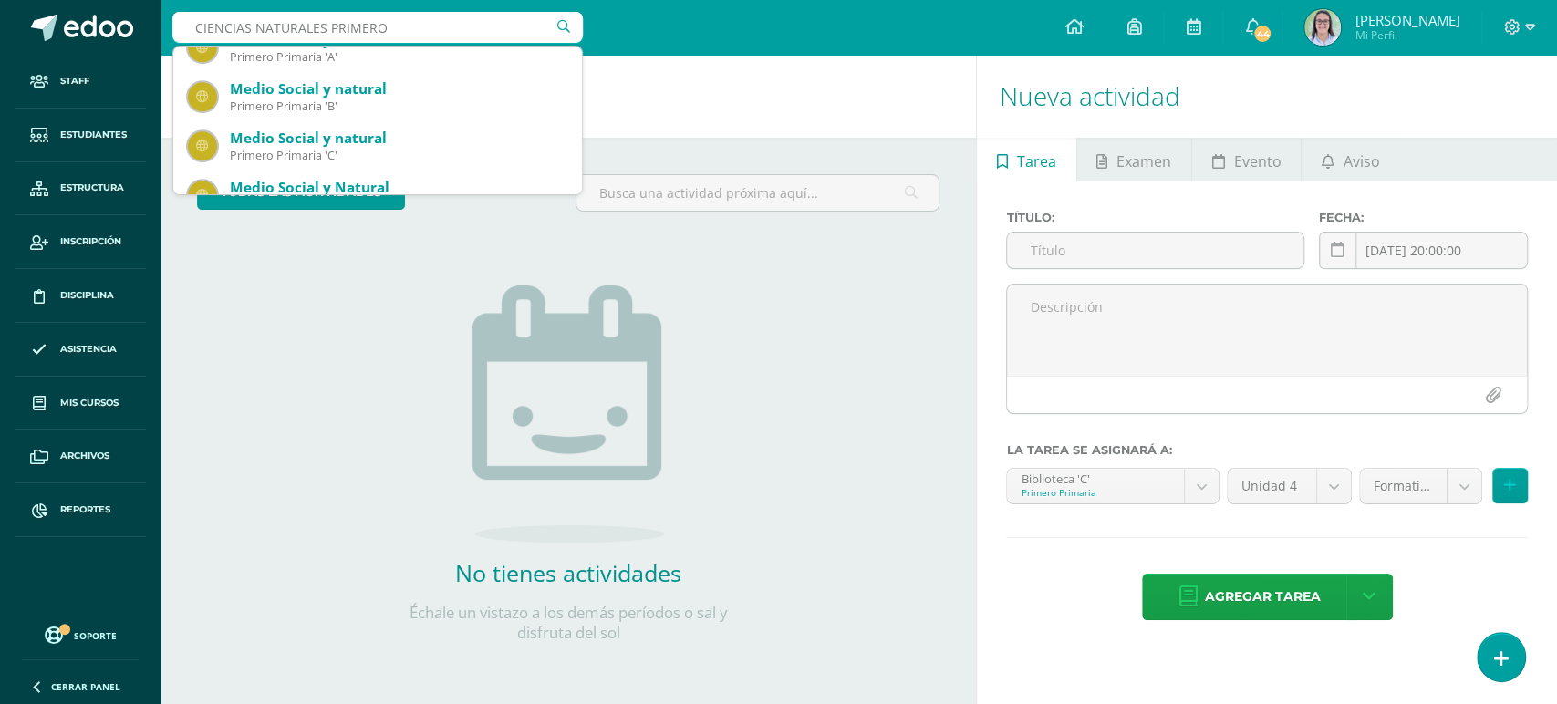
scroll to position [1013, 0]
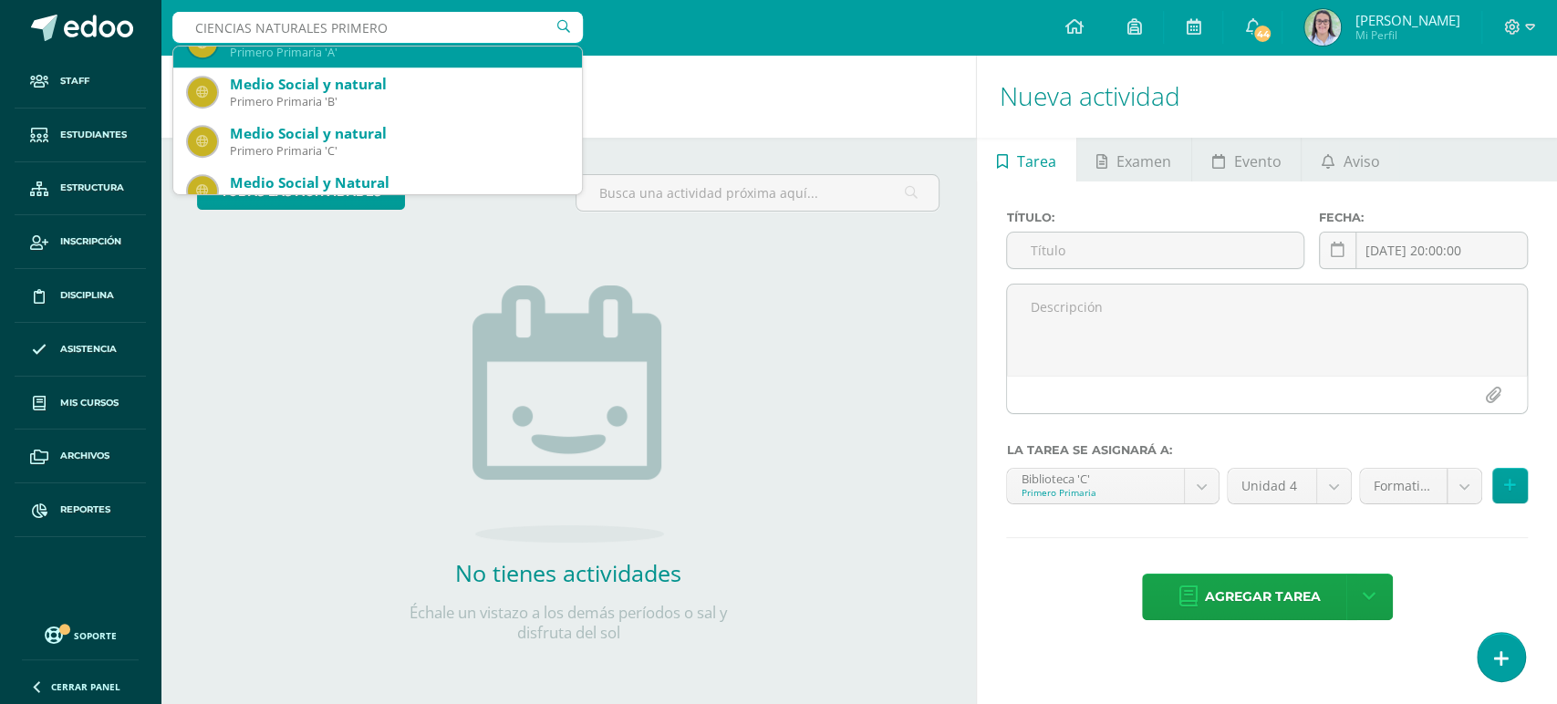
click at [439, 52] on div "Primero Primaria 'A'" at bounding box center [398, 53] width 337 height 16
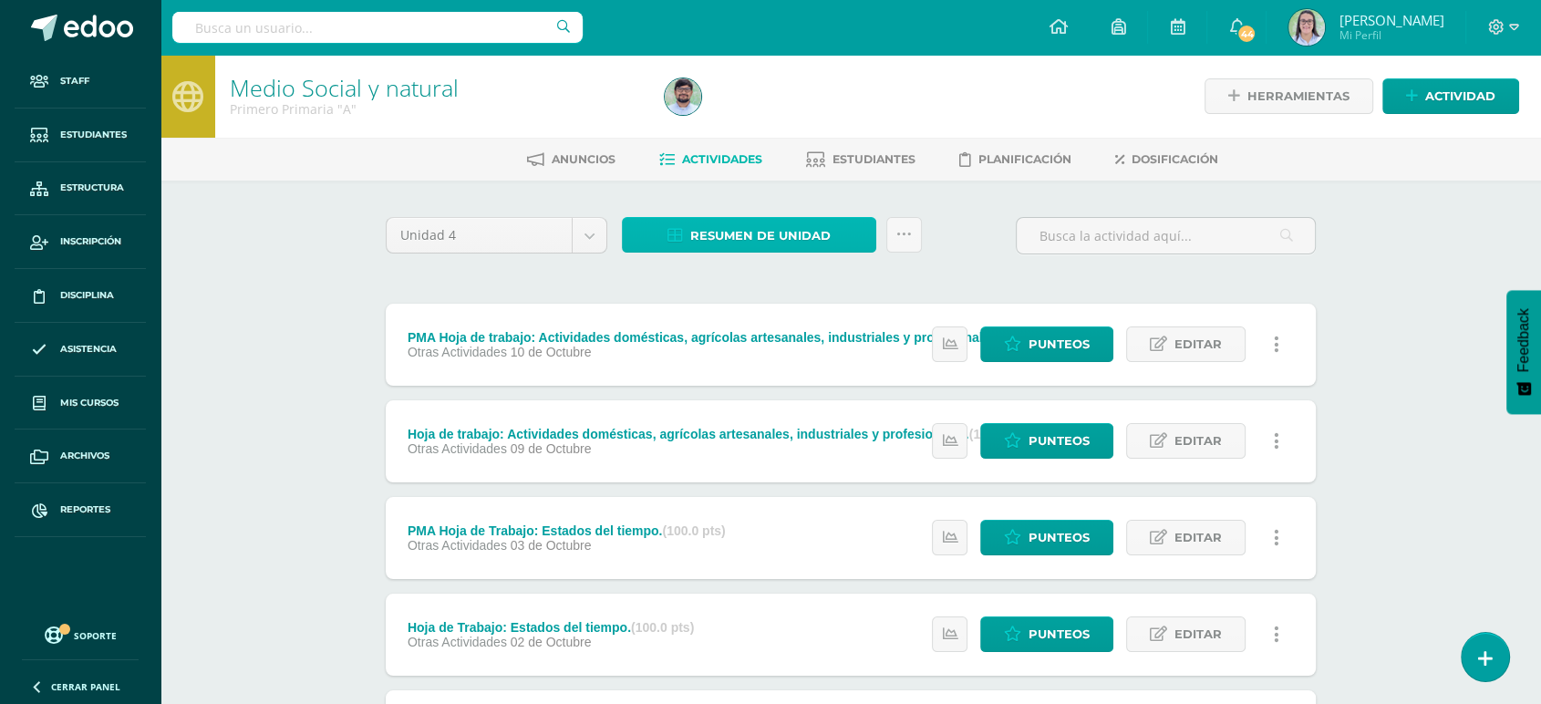
click at [658, 232] on link "Resumen de unidad" at bounding box center [749, 235] width 254 height 36
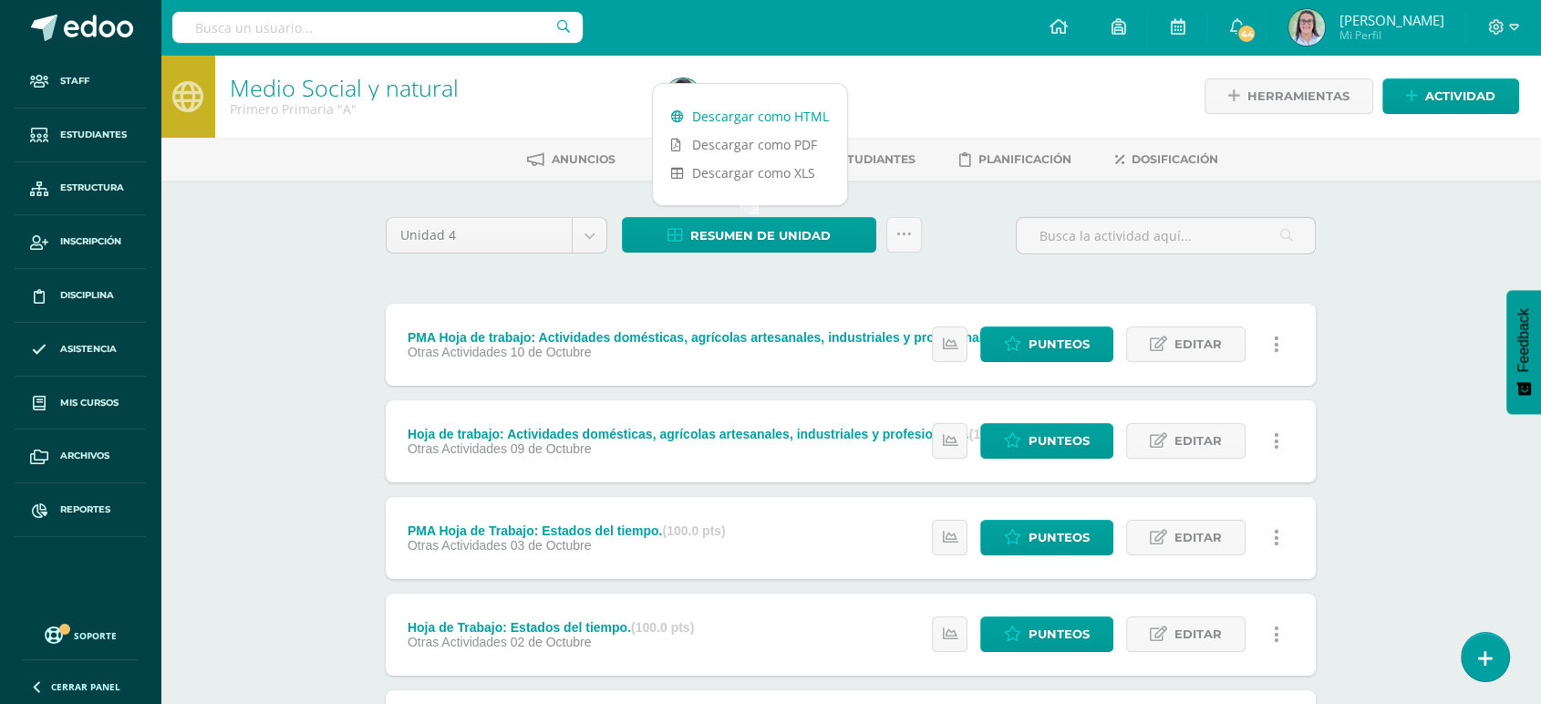
click at [735, 115] on link "Descargar como HTML" at bounding box center [750, 116] width 194 height 28
click at [492, 26] on input "text" at bounding box center [377, 27] width 410 height 31
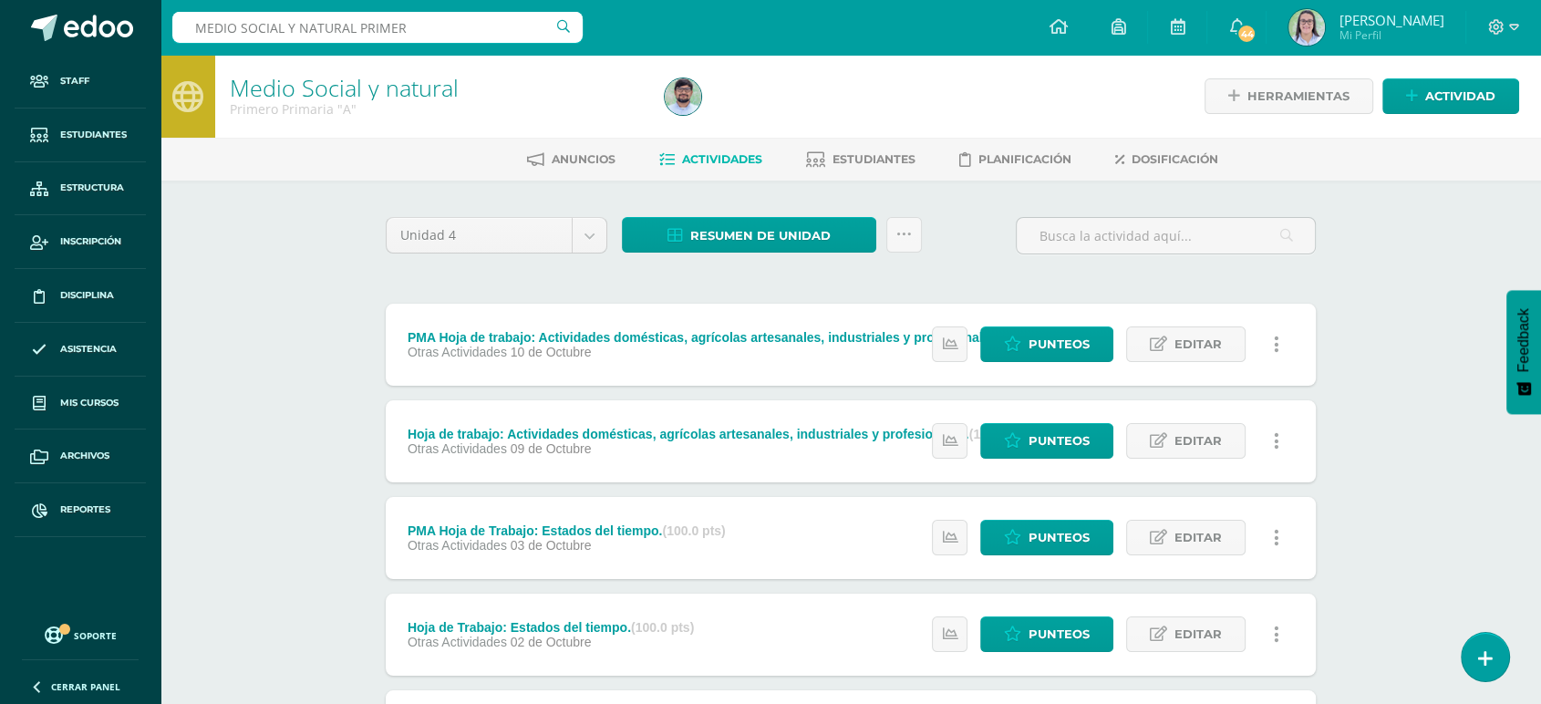
type input "MEDIO SOCIAL Y NATURAL PRIMERO"
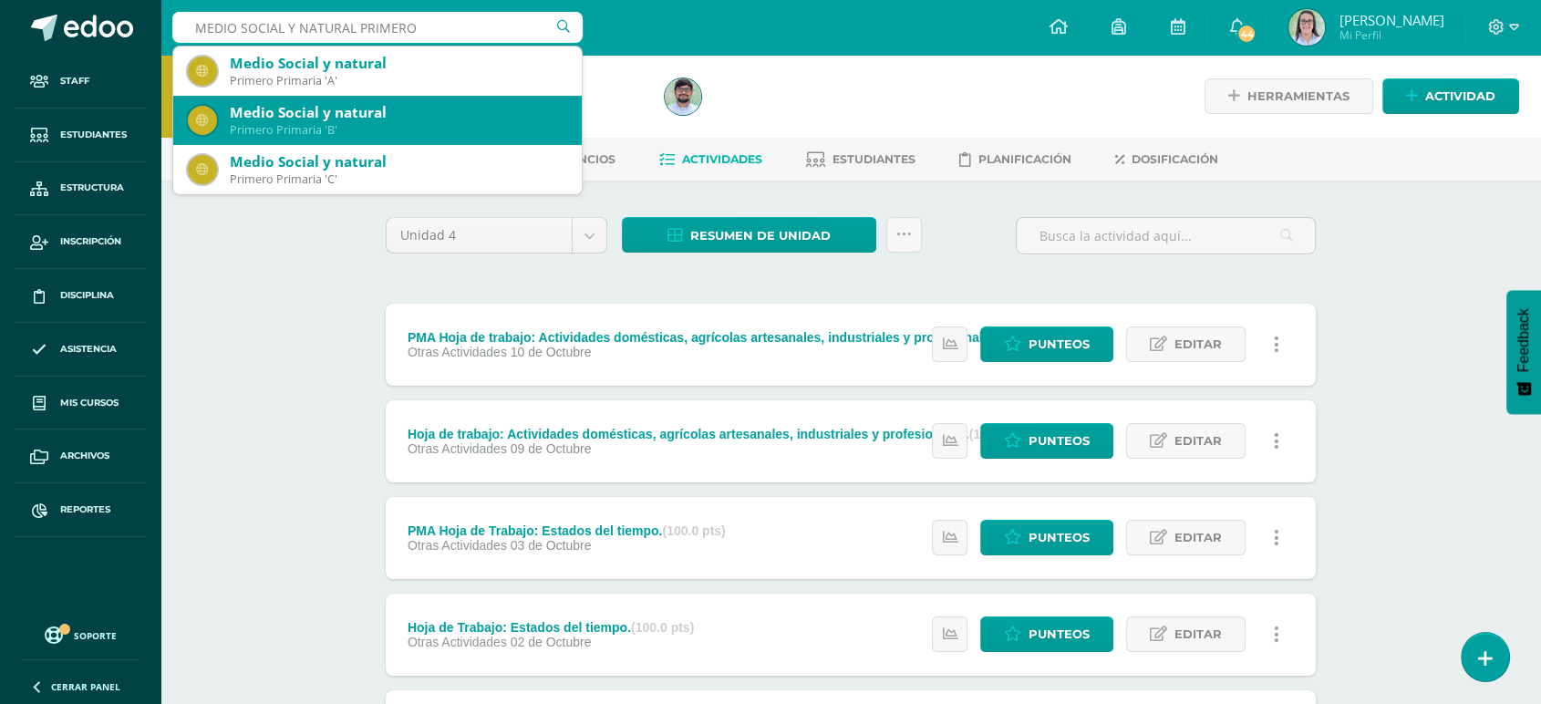
click at [458, 129] on div "Primero Primaria 'B'" at bounding box center [398, 130] width 337 height 16
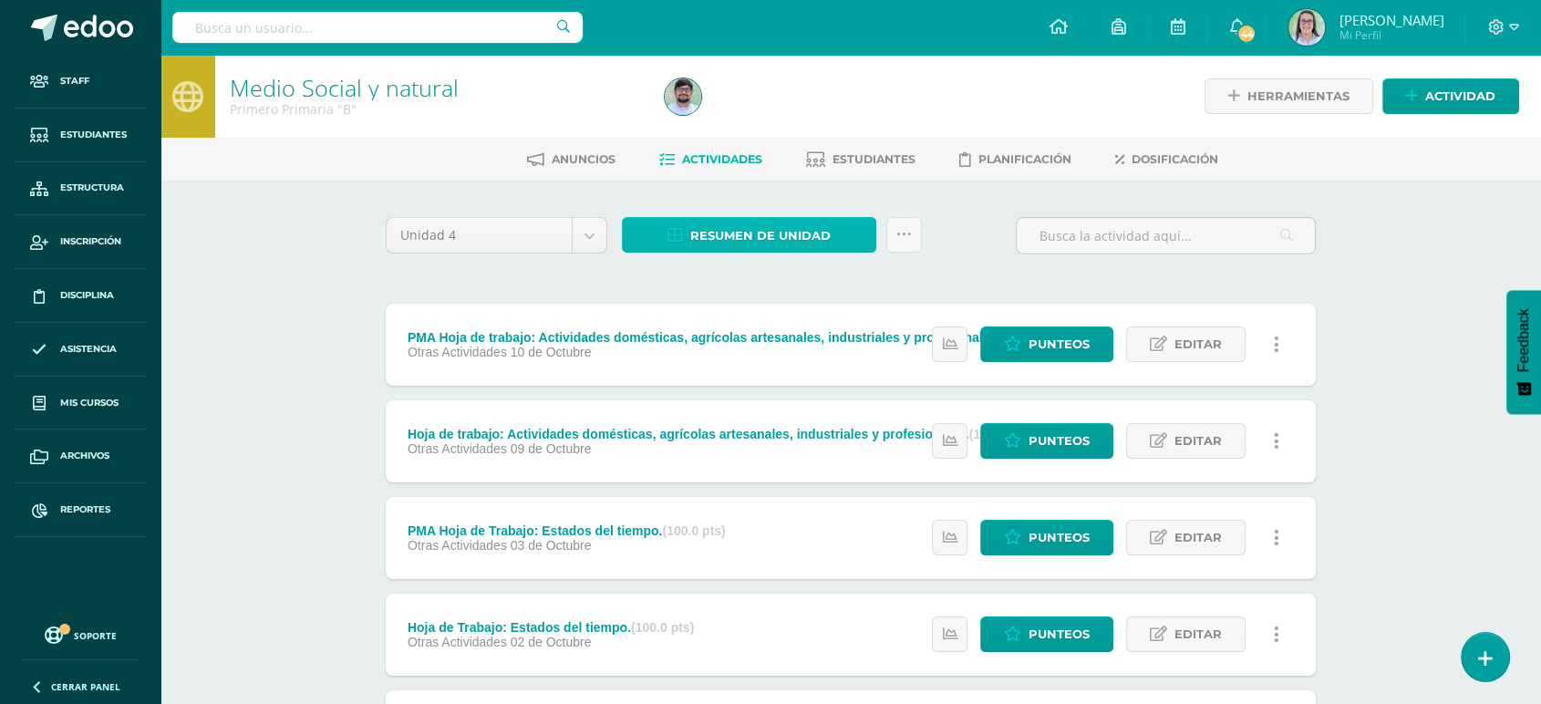
click at [687, 229] on link "Resumen de unidad" at bounding box center [749, 235] width 254 height 36
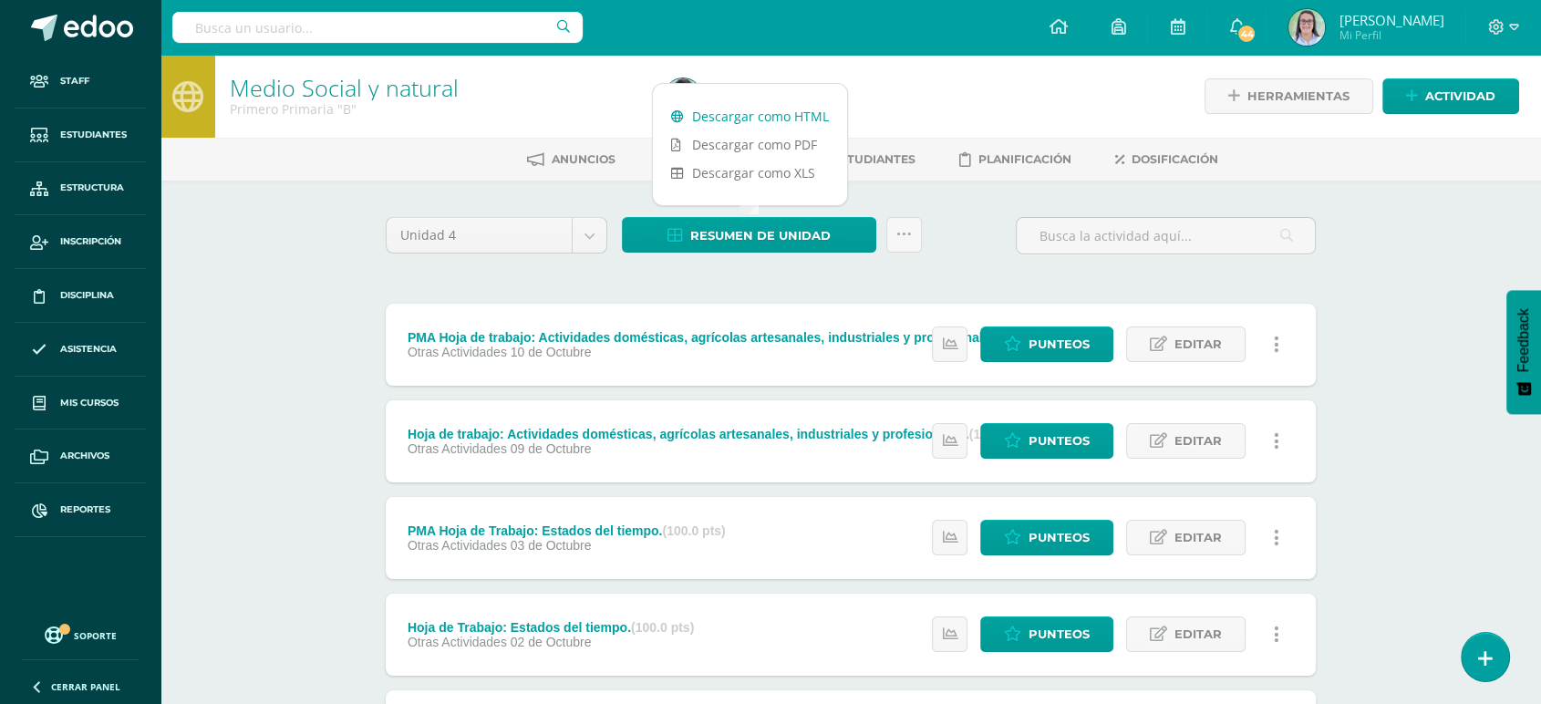
click at [733, 106] on link "Descargar como HTML" at bounding box center [750, 116] width 194 height 28
click at [435, 25] on input "text" at bounding box center [377, 27] width 410 height 31
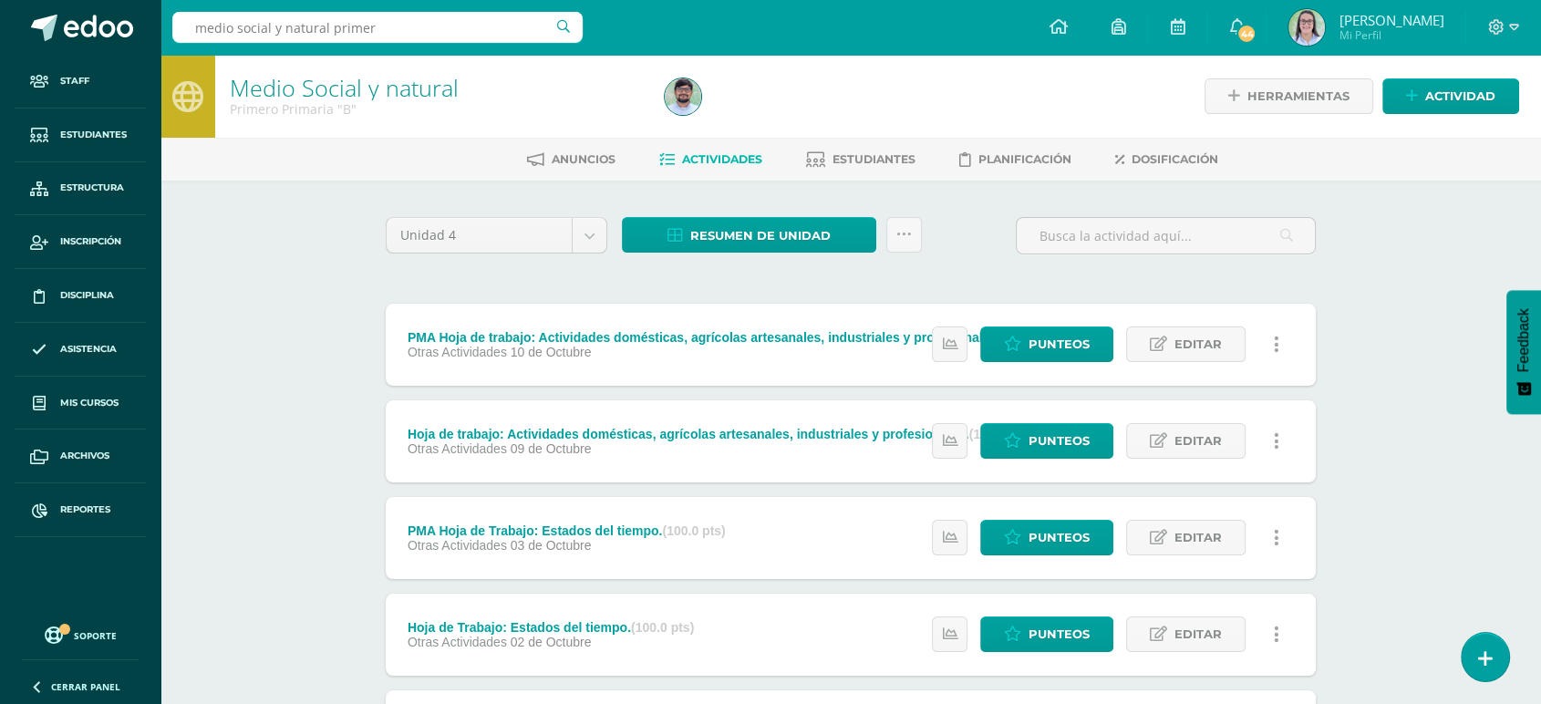
type input "medio social y natural primero"
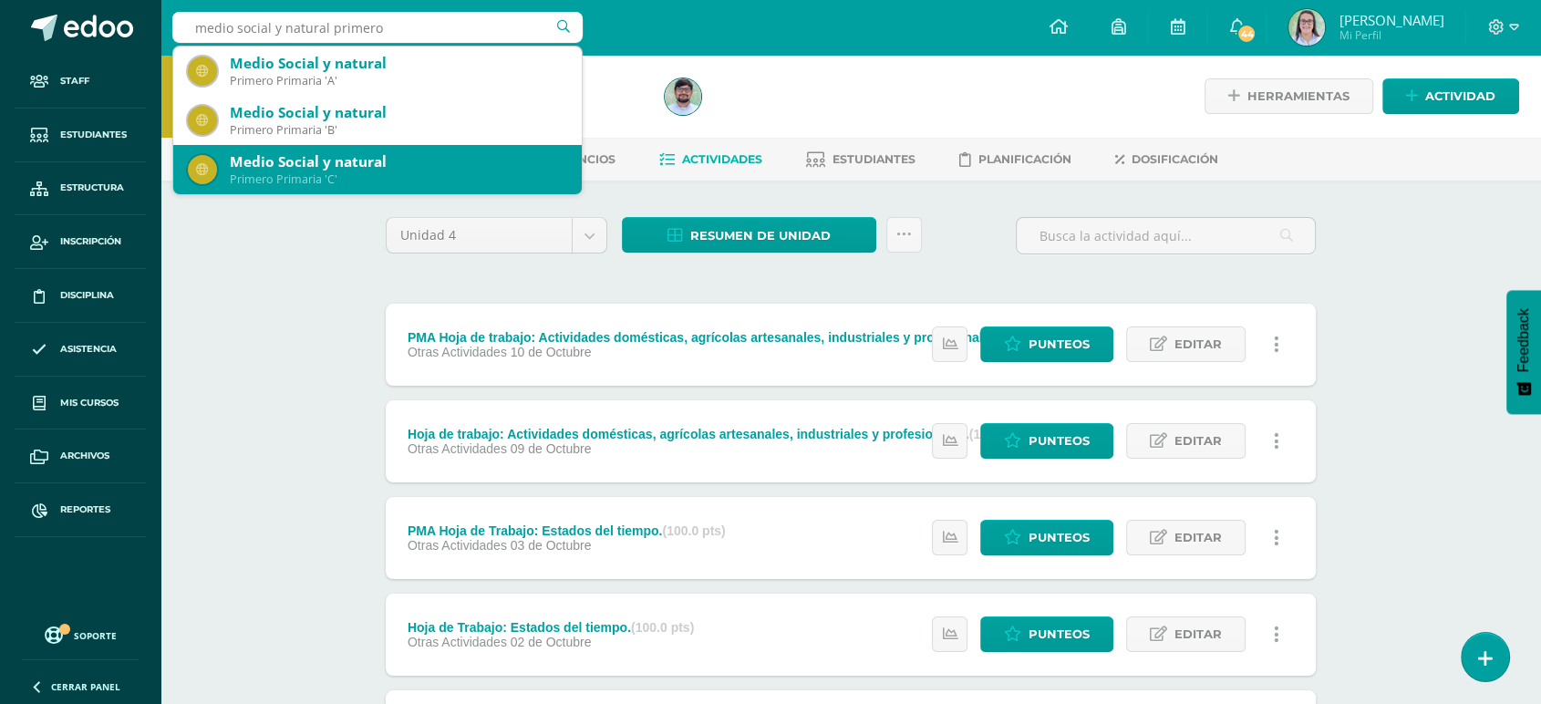
click at [399, 170] on div "Medio Social y natural" at bounding box center [398, 161] width 337 height 19
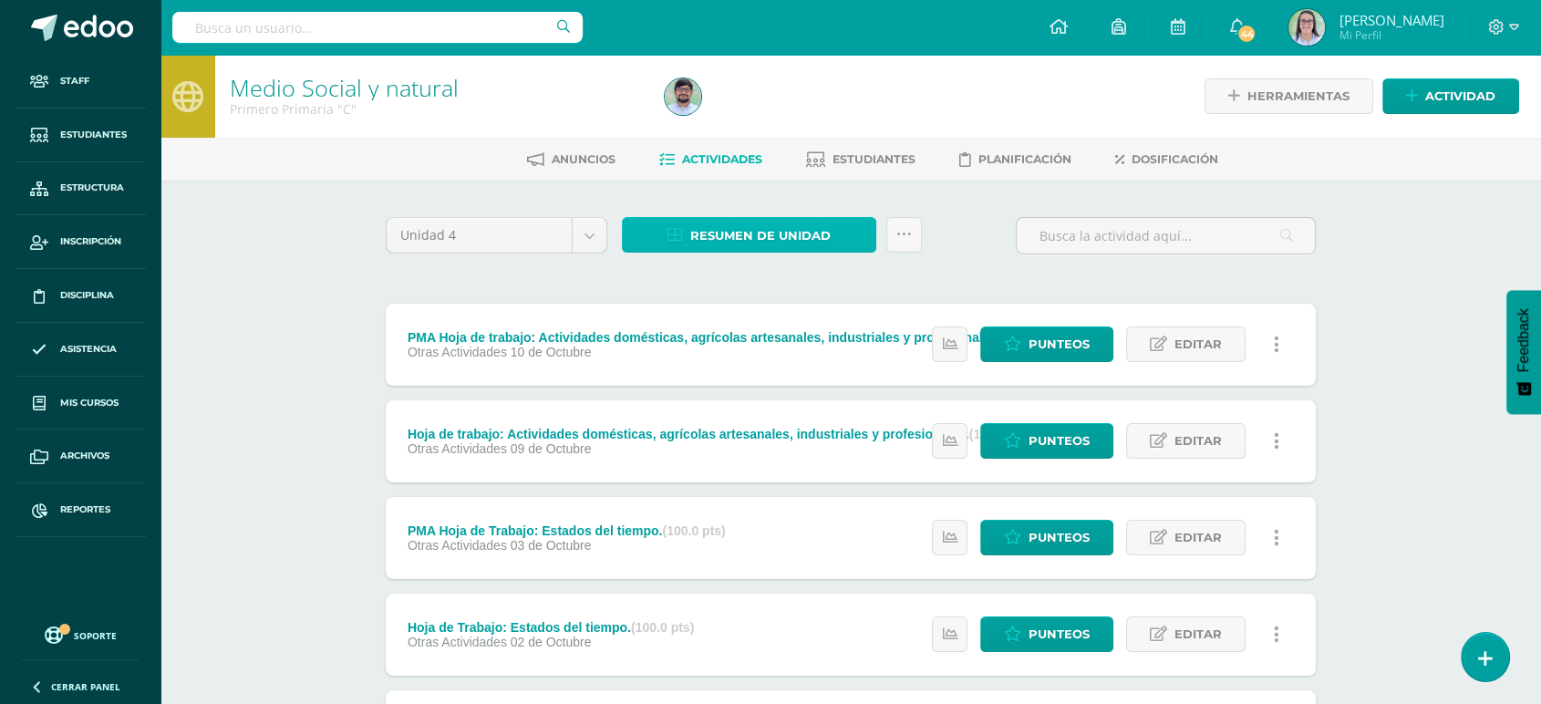
click at [692, 240] on span "Resumen de unidad" at bounding box center [760, 236] width 140 height 34
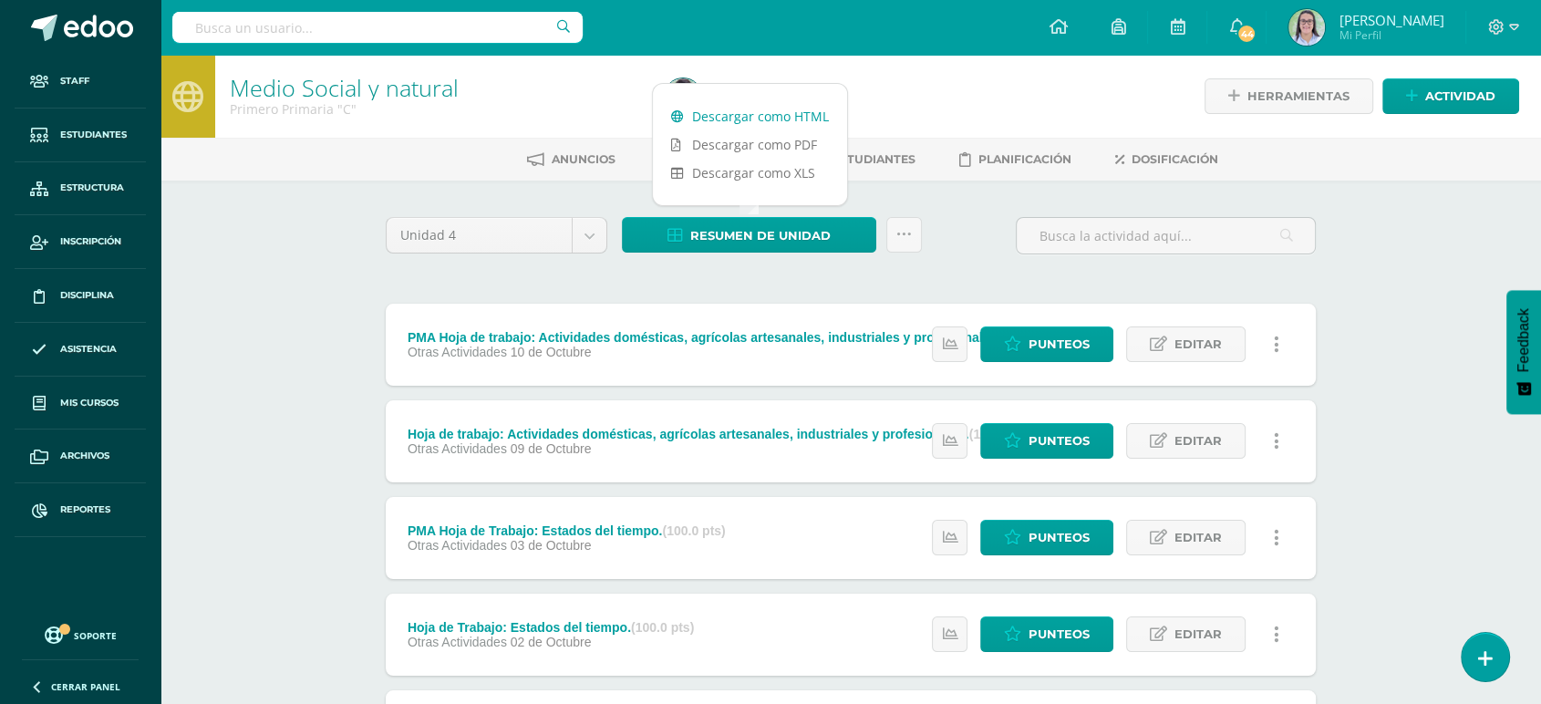
click at [718, 115] on link "Descargar como HTML" at bounding box center [750, 116] width 194 height 28
click at [438, 43] on div at bounding box center [377, 27] width 410 height 55
click at [444, 23] on input "text" at bounding box center [377, 27] width 410 height 31
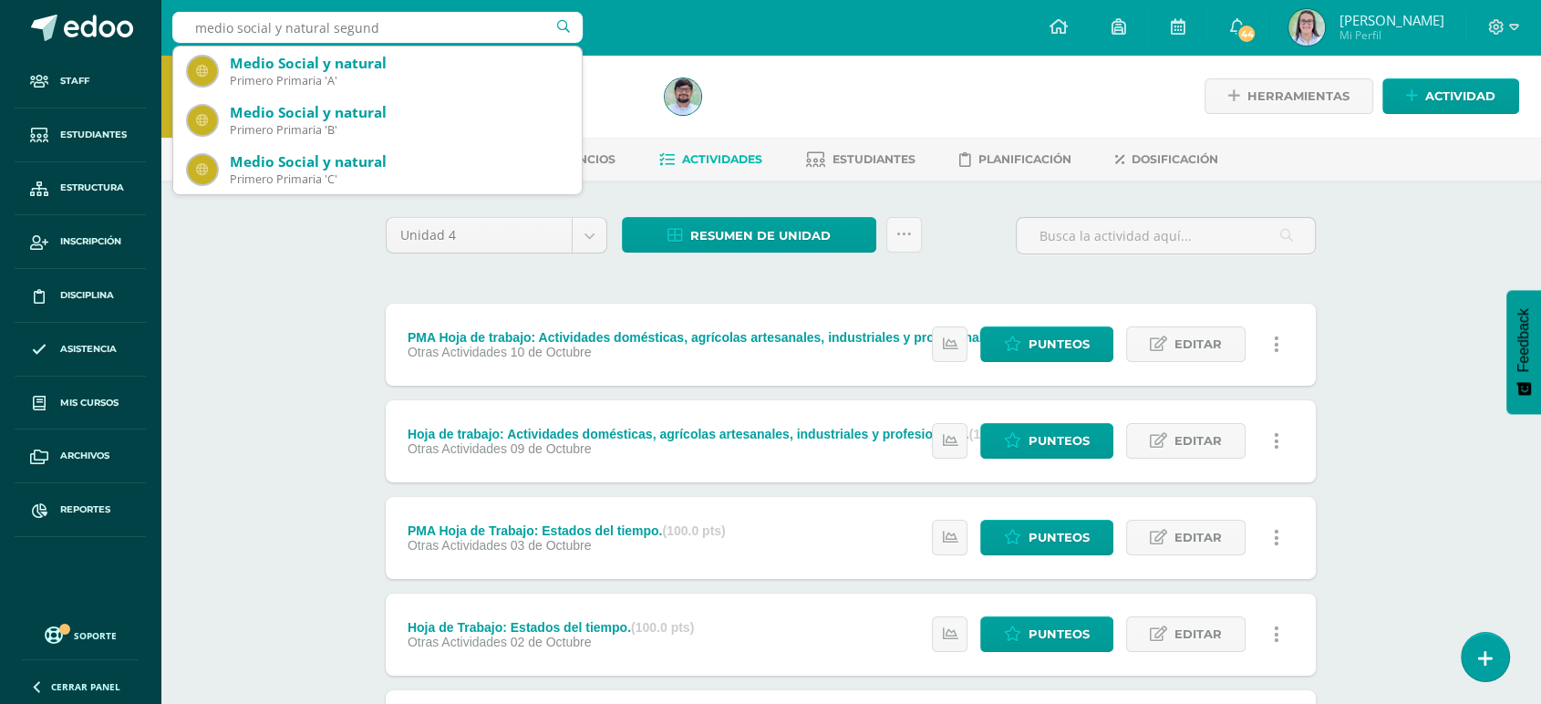
type input "medio social y natural segundo"
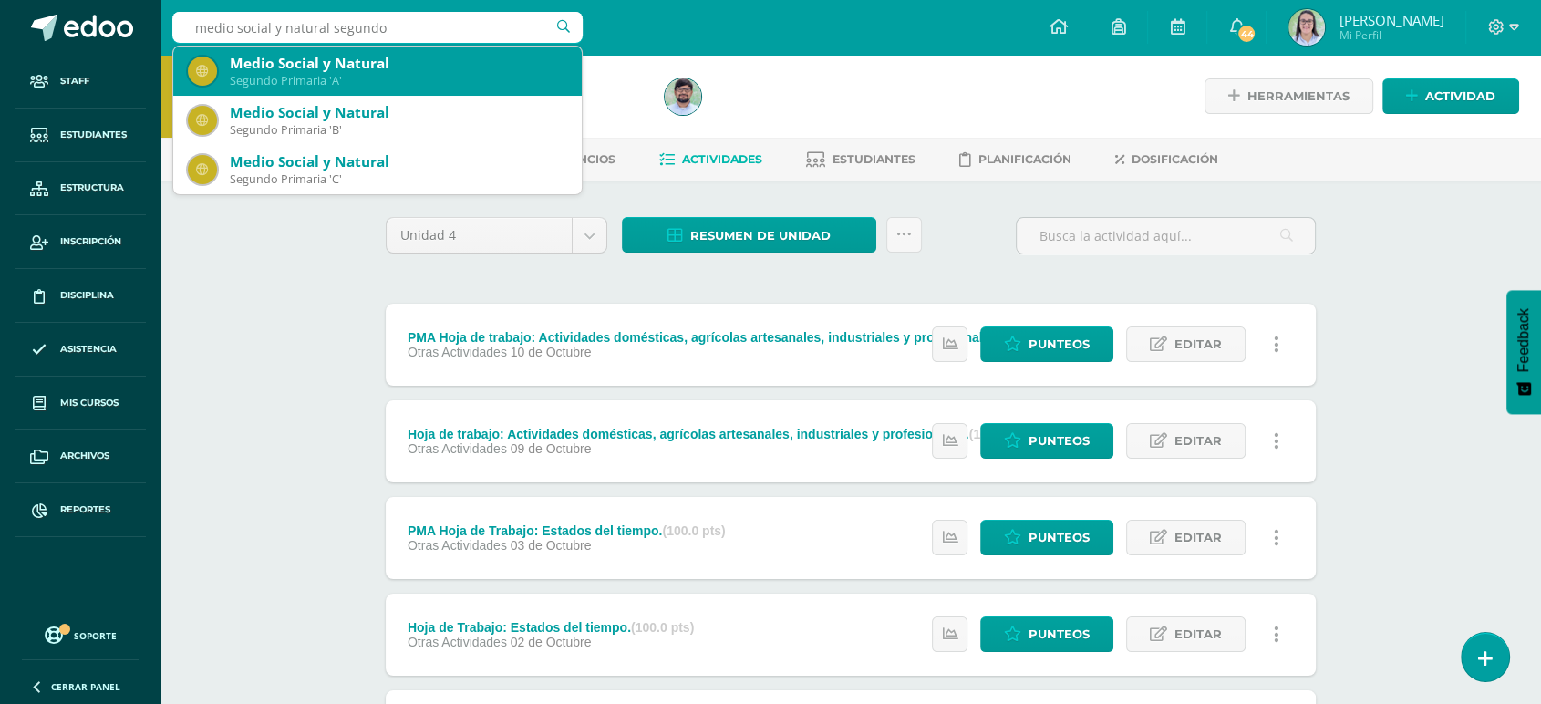
click at [411, 80] on div "Segundo Primaria 'A'" at bounding box center [398, 81] width 337 height 16
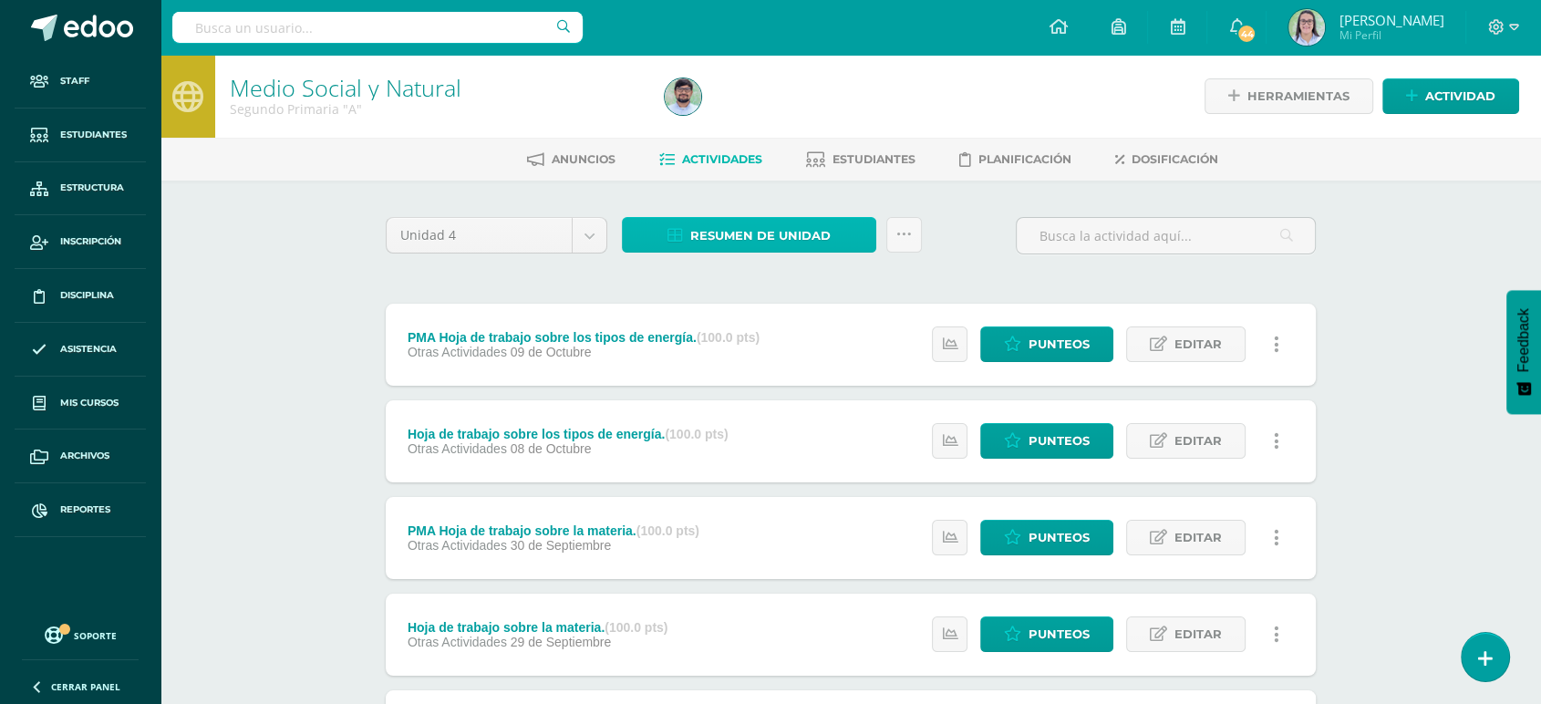
click at [688, 229] on link "Resumen de unidad" at bounding box center [749, 235] width 254 height 36
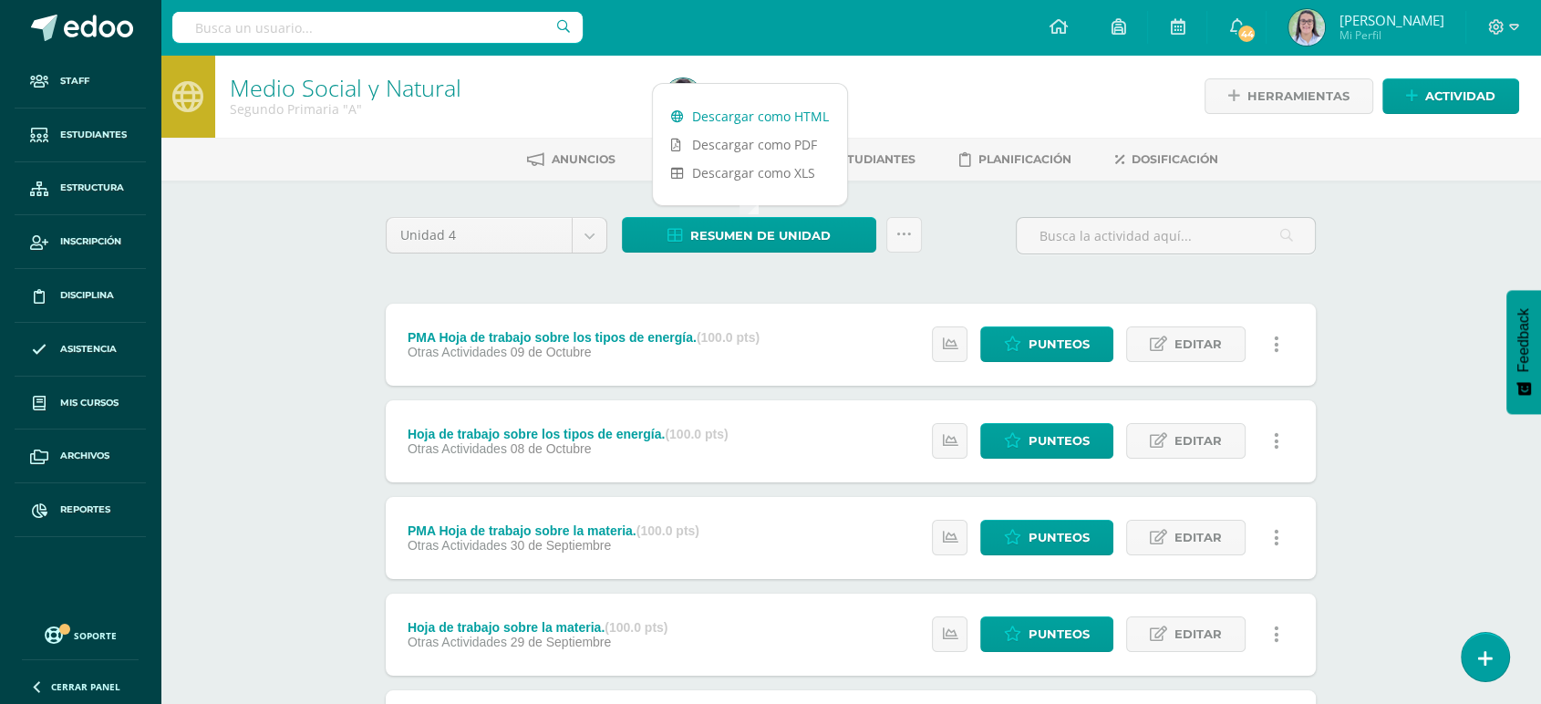
click at [700, 108] on link "Descargar como HTML" at bounding box center [750, 116] width 194 height 28
click at [410, 23] on input "text" at bounding box center [377, 27] width 410 height 31
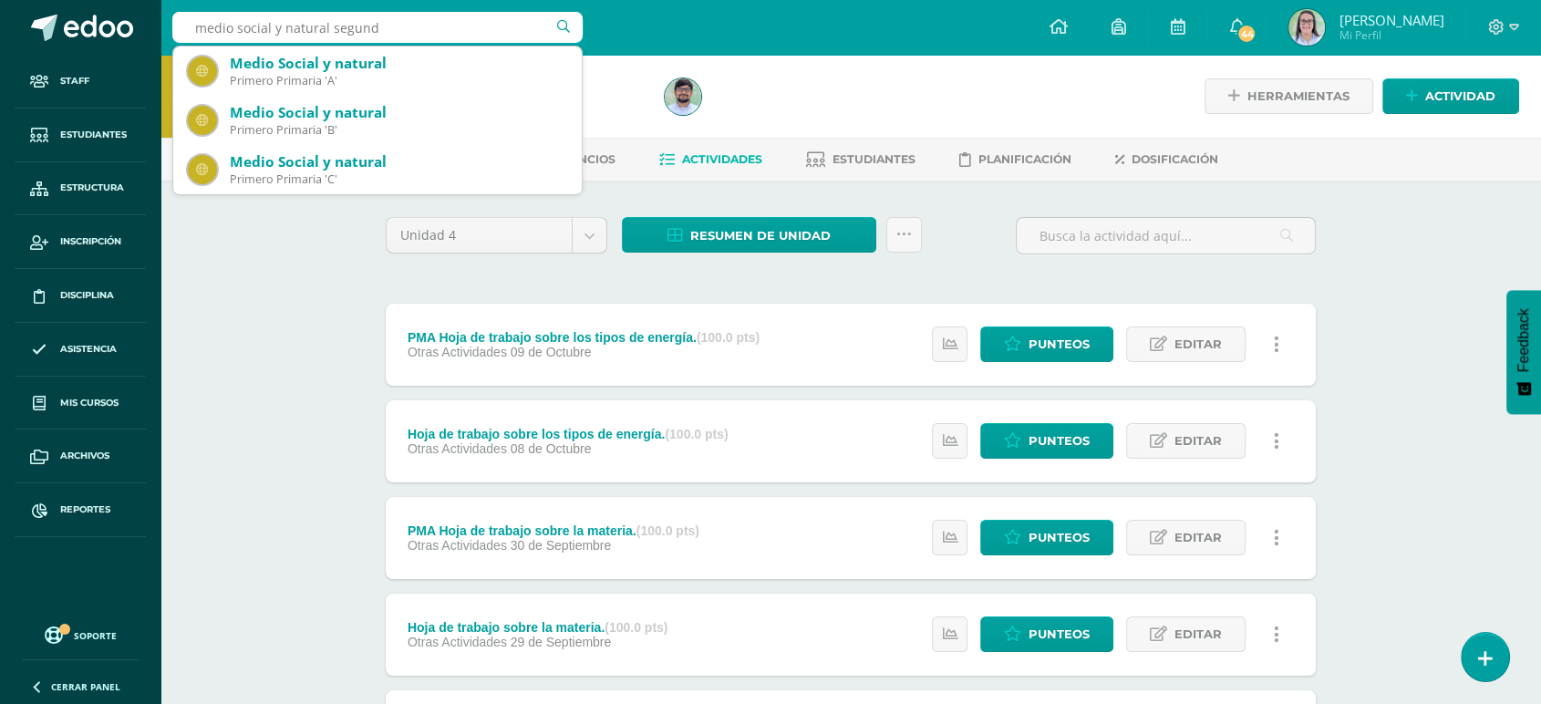
type input "medio social y natural segundo"
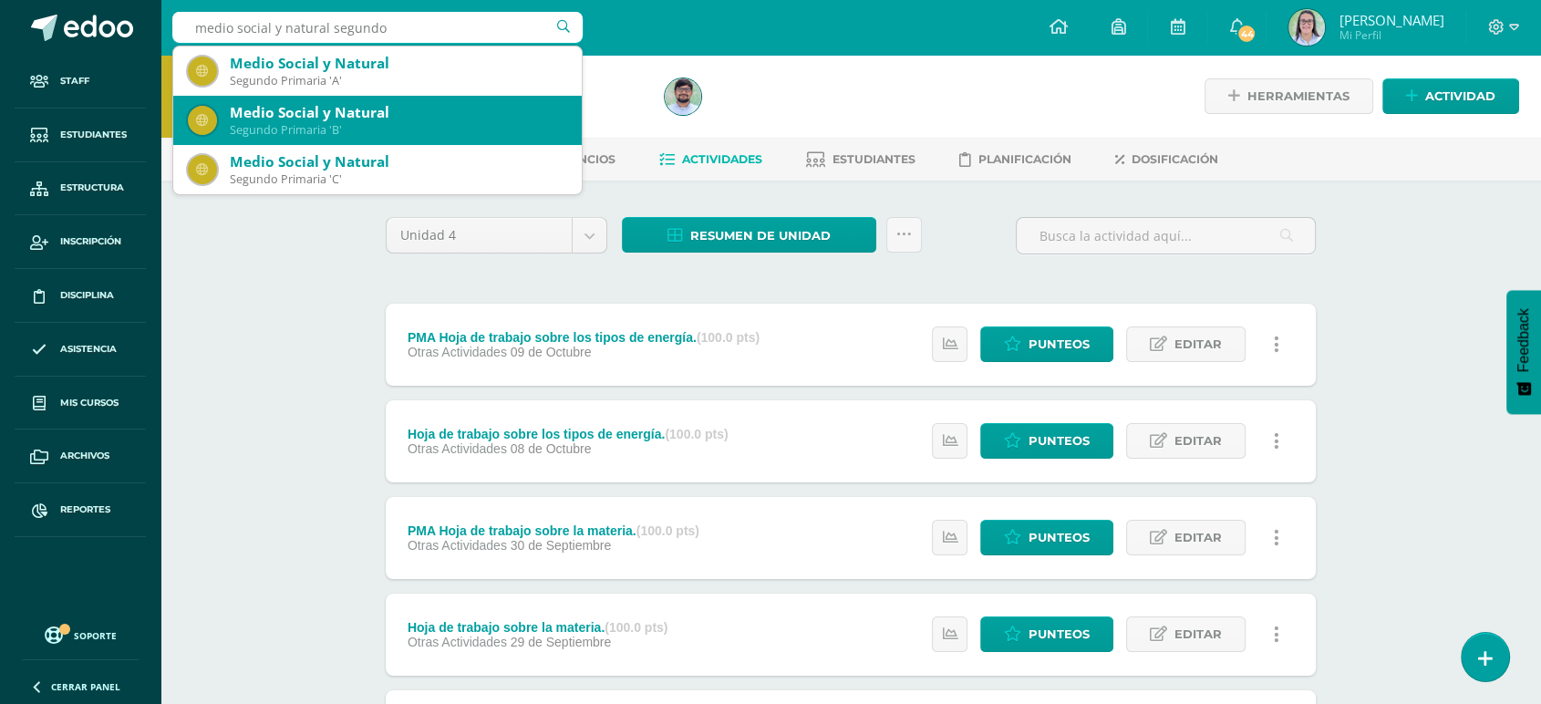
click at [347, 128] on div "Segundo Primaria 'B'" at bounding box center [398, 130] width 337 height 16
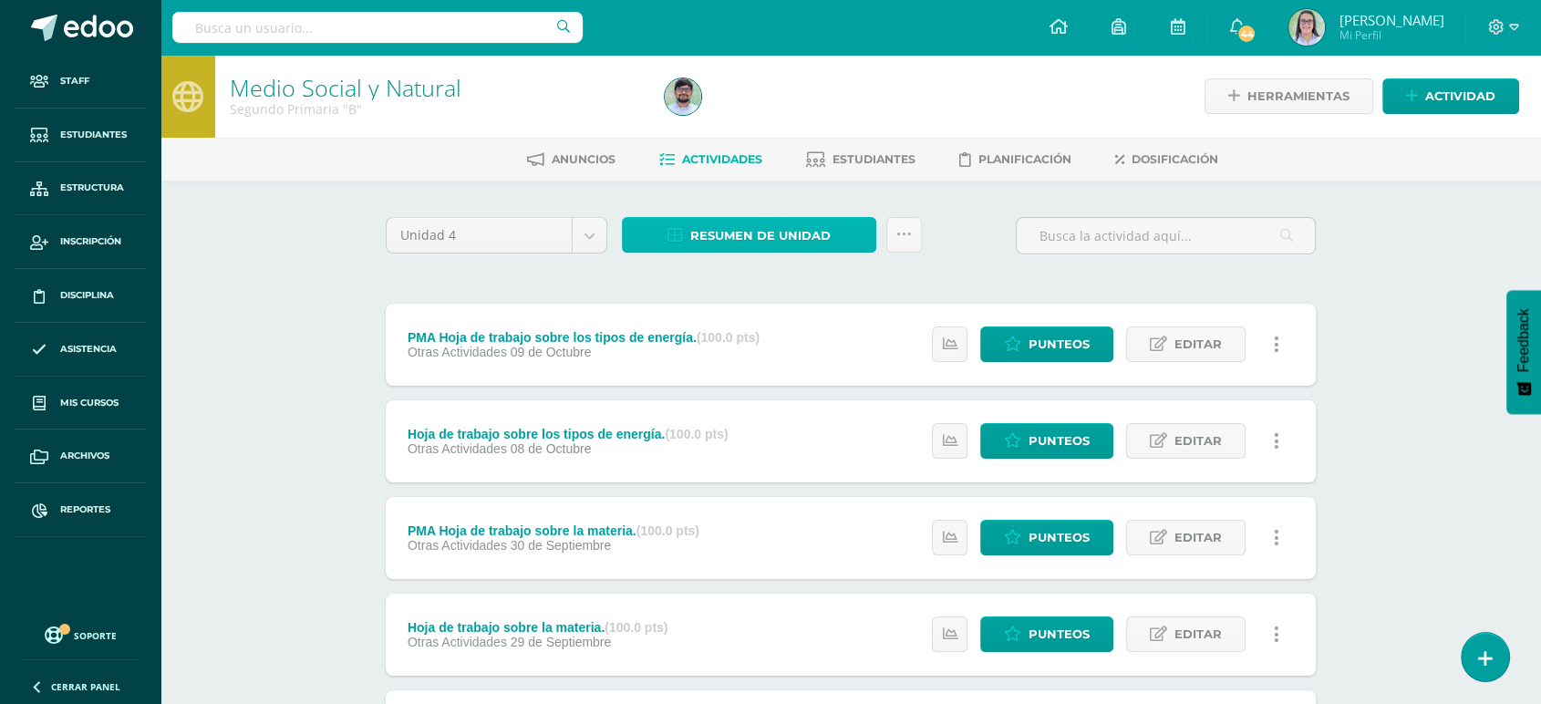
click at [752, 230] on span "Resumen de unidad" at bounding box center [760, 236] width 140 height 34
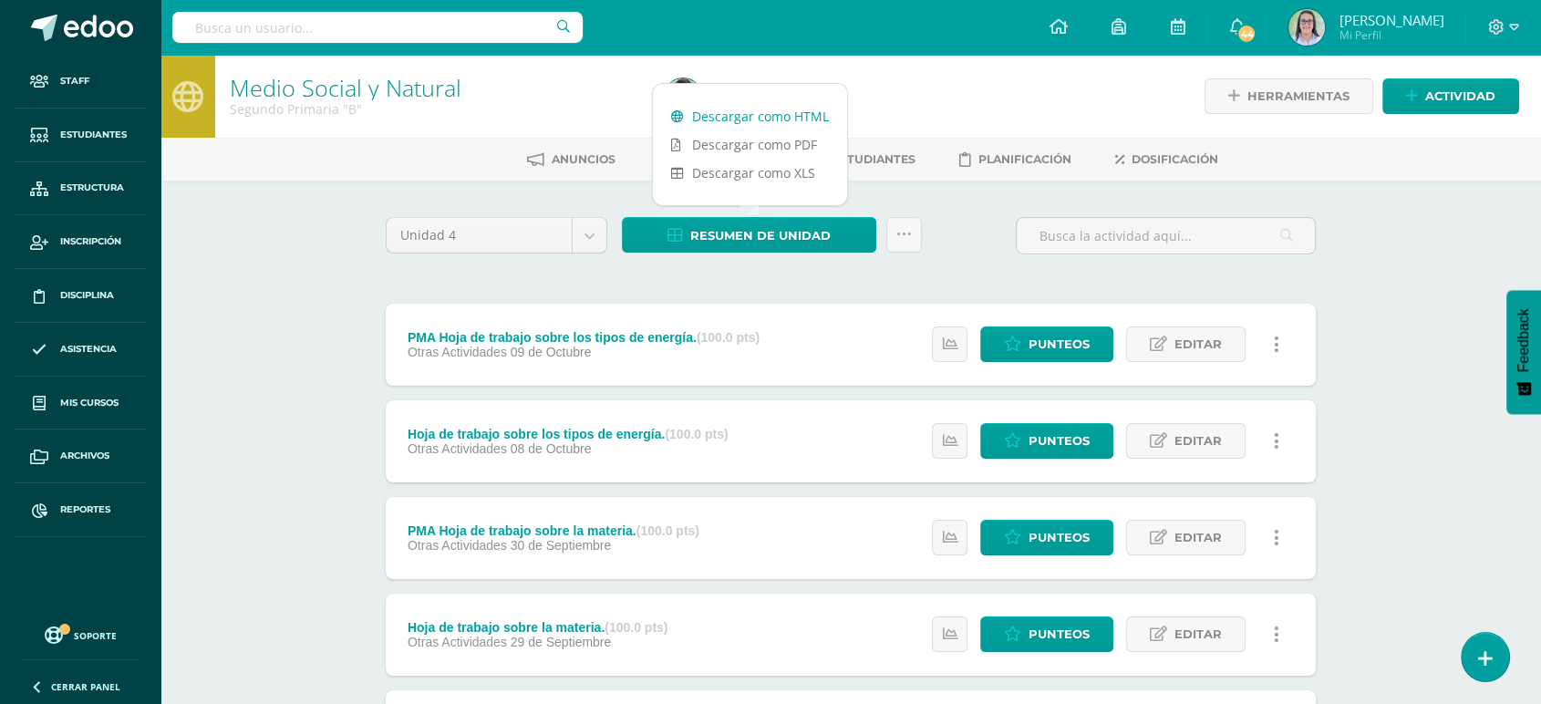
click at [766, 112] on link "Descargar como HTML" at bounding box center [750, 116] width 194 height 28
click at [361, 25] on input "text" at bounding box center [377, 27] width 410 height 31
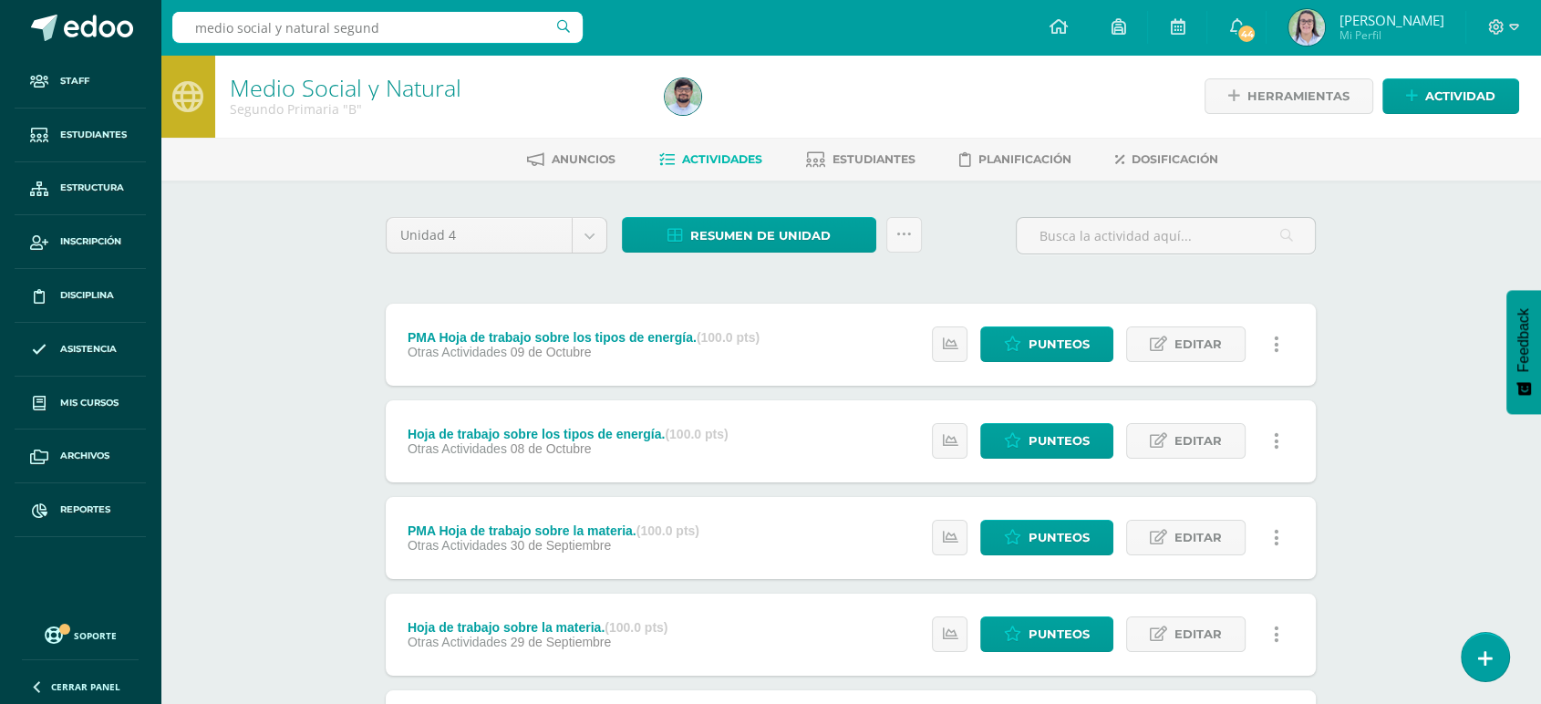
type input "medio social y natural segundo"
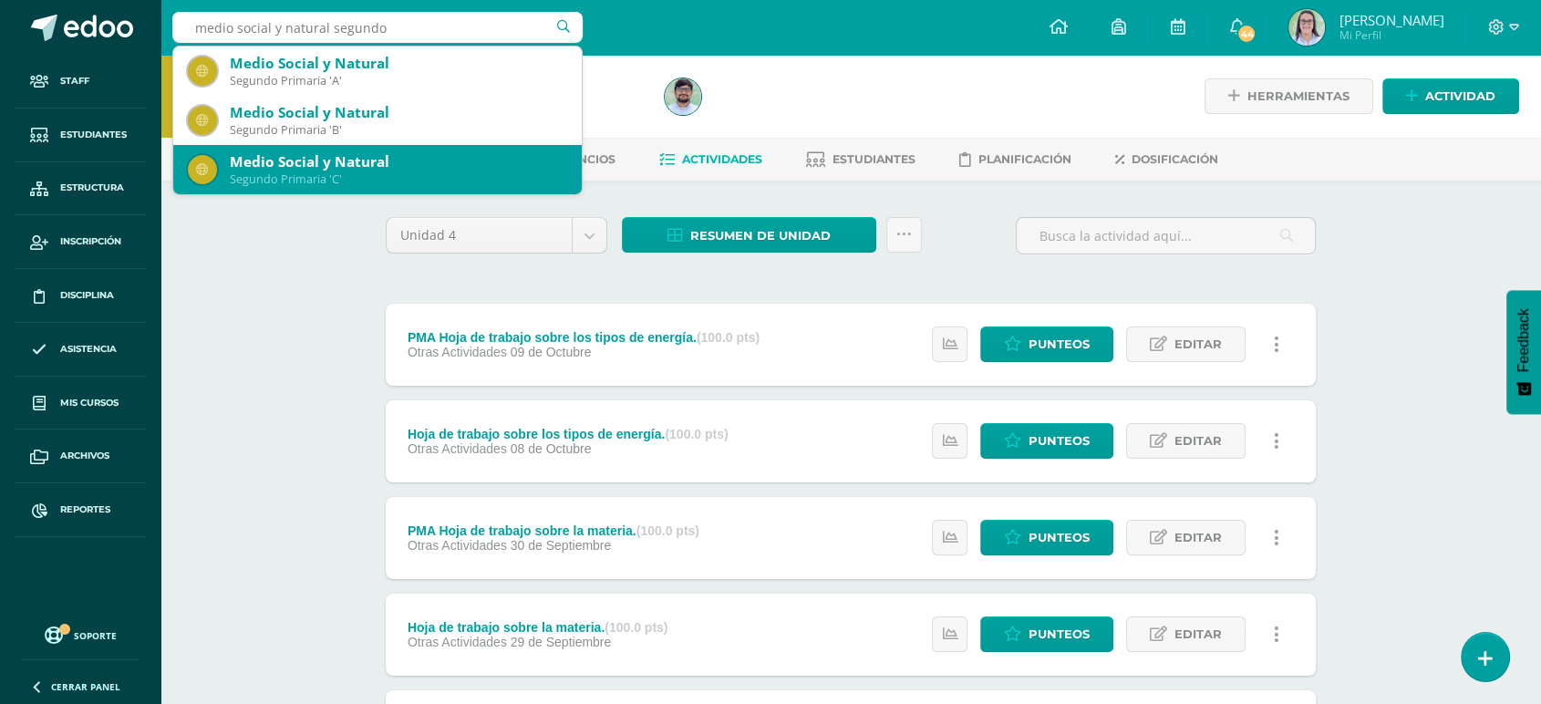
click at [308, 159] on div "Medio Social y Natural" at bounding box center [398, 161] width 337 height 19
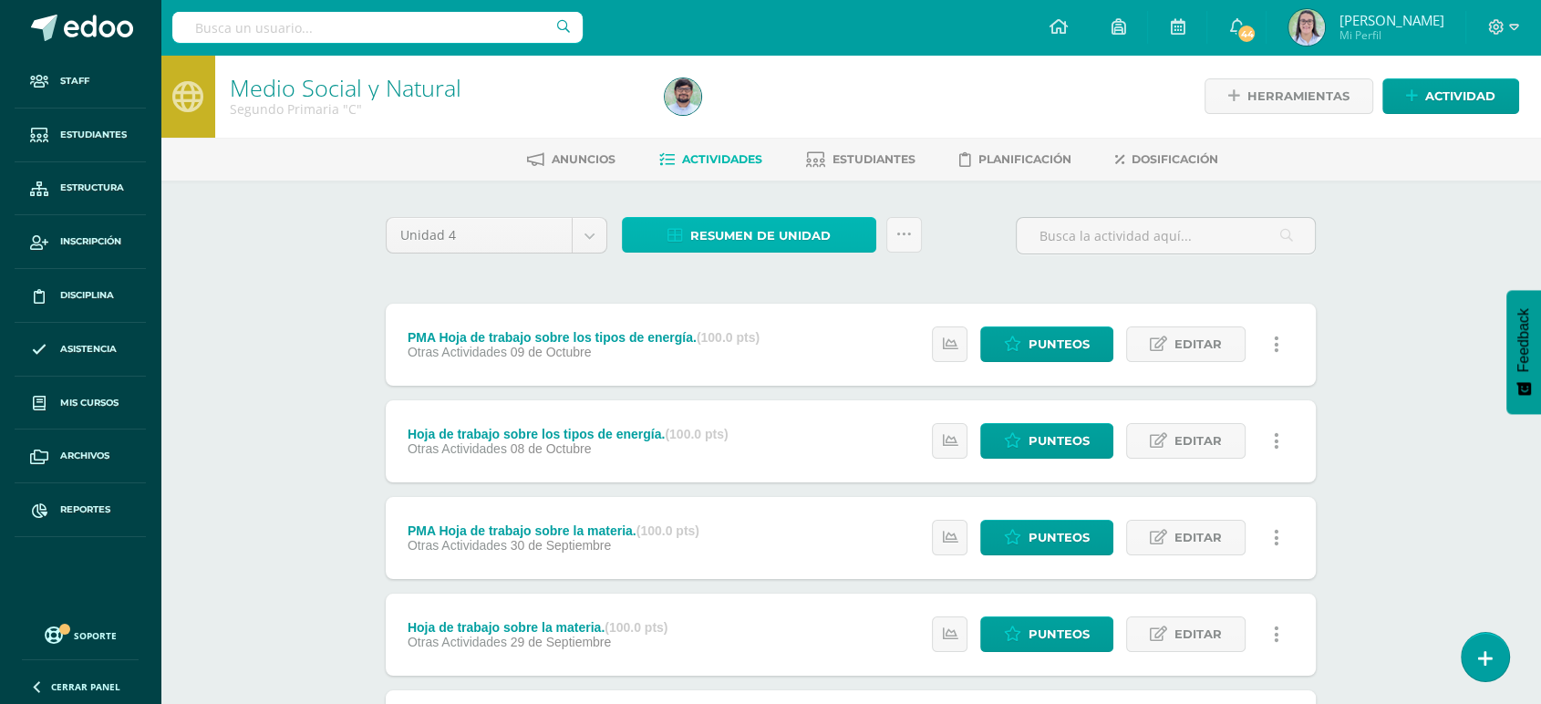
click at [784, 233] on span "Resumen de unidad" at bounding box center [760, 236] width 140 height 34
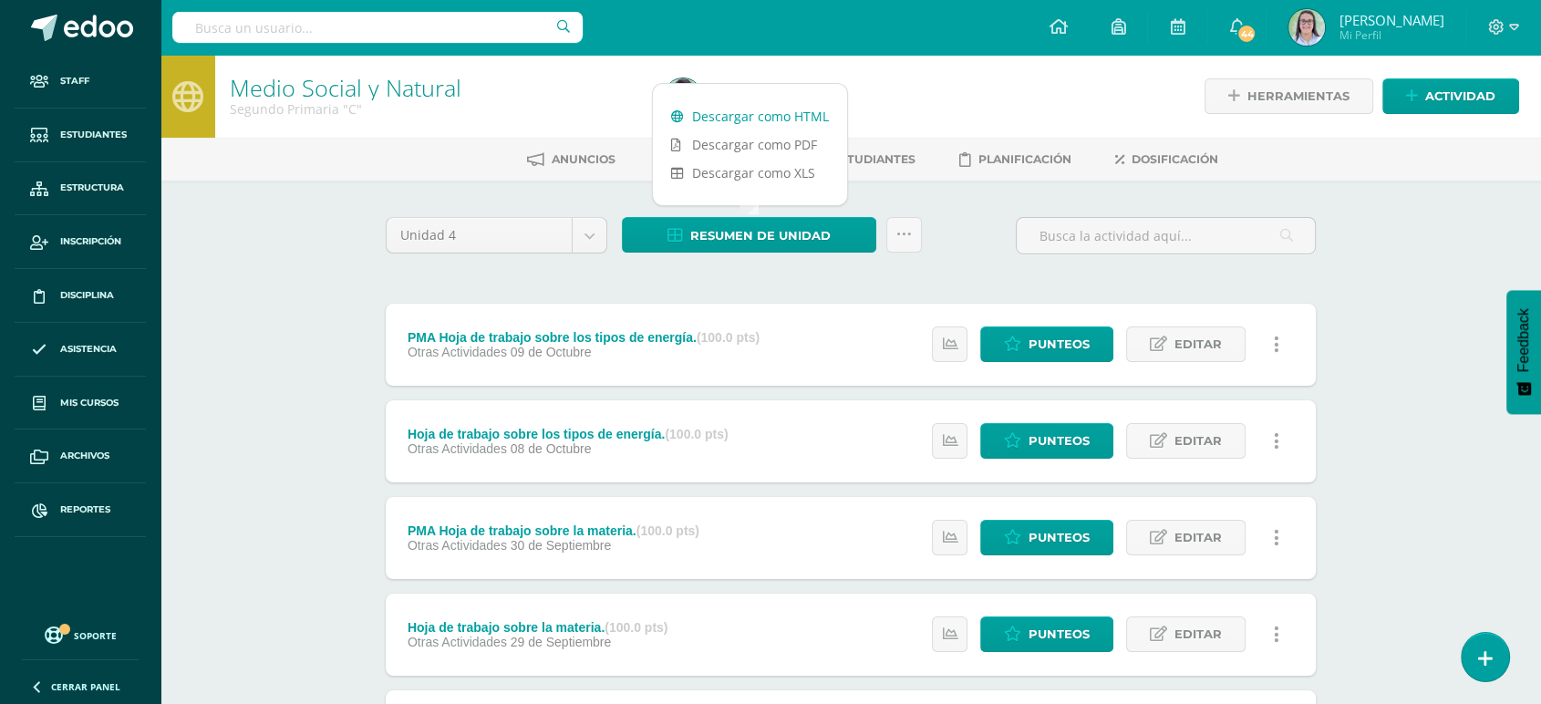
click at [782, 113] on link "Descargar como HTML" at bounding box center [750, 116] width 194 height 28
click at [380, 13] on input "text" at bounding box center [377, 27] width 410 height 31
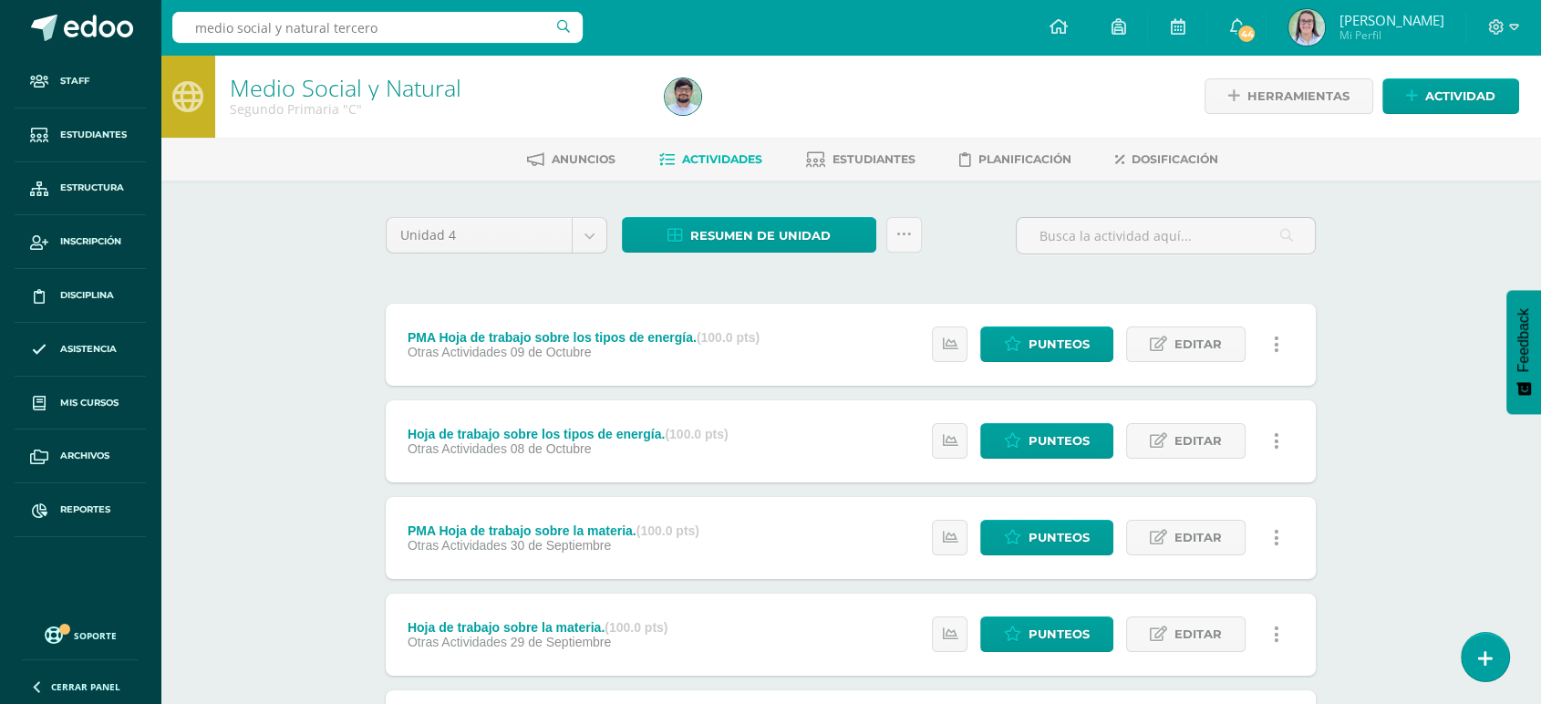
type input "medio social y natural tercero"
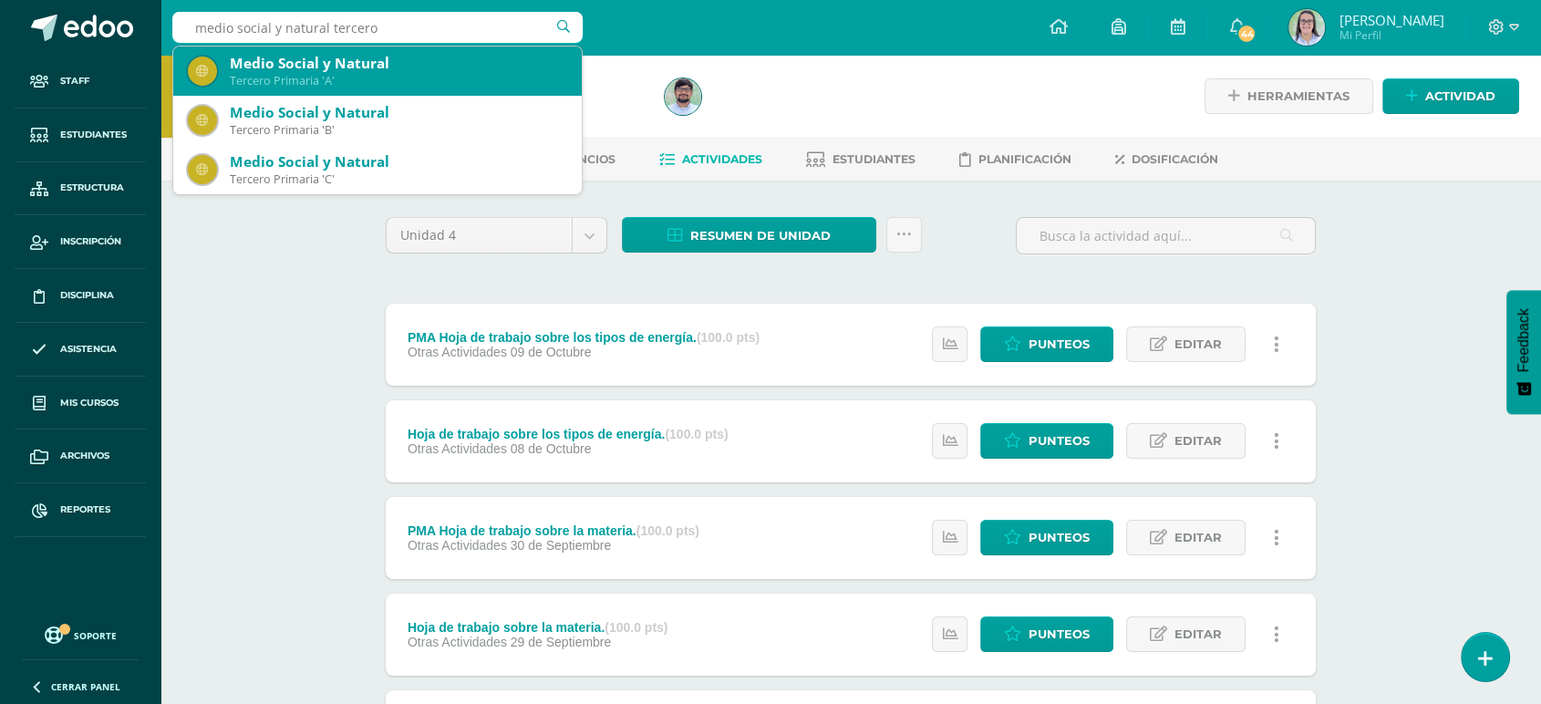
click at [350, 88] on div "Medio Social y Natural Tercero Primaria 'A'" at bounding box center [377, 71] width 379 height 49
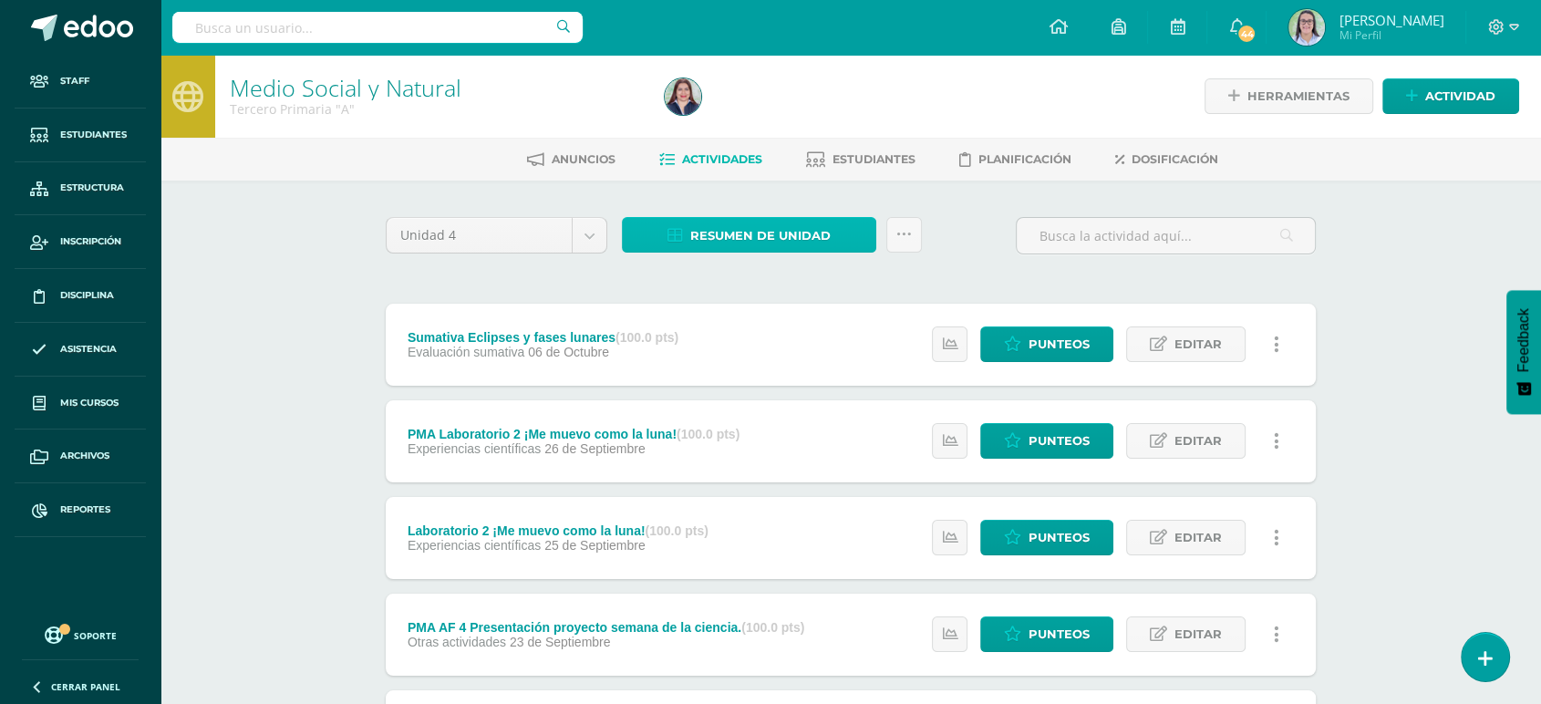
click at [713, 247] on span "Resumen de unidad" at bounding box center [760, 236] width 140 height 34
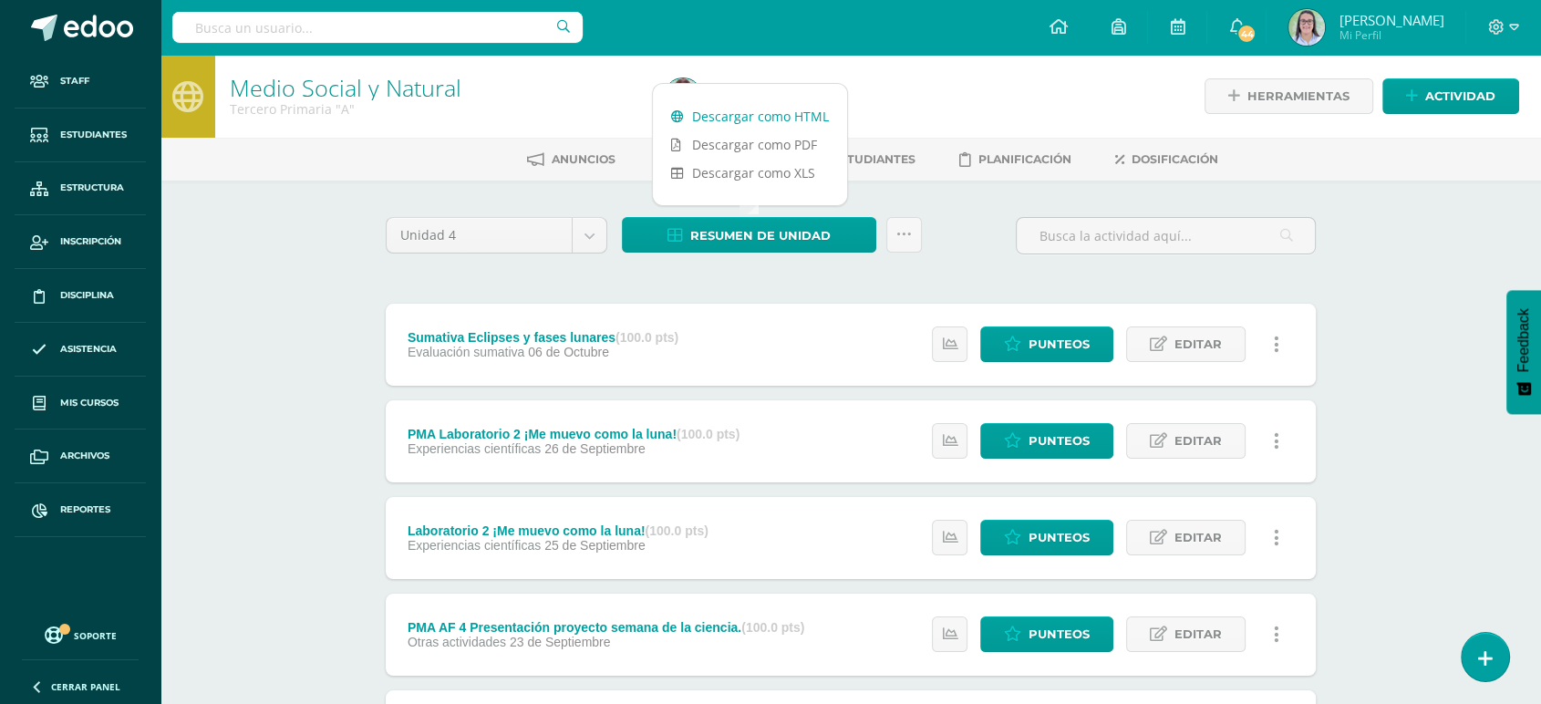
click at [738, 109] on link "Descargar como HTML" at bounding box center [750, 116] width 194 height 28
click at [379, 36] on input "text" at bounding box center [377, 27] width 410 height 31
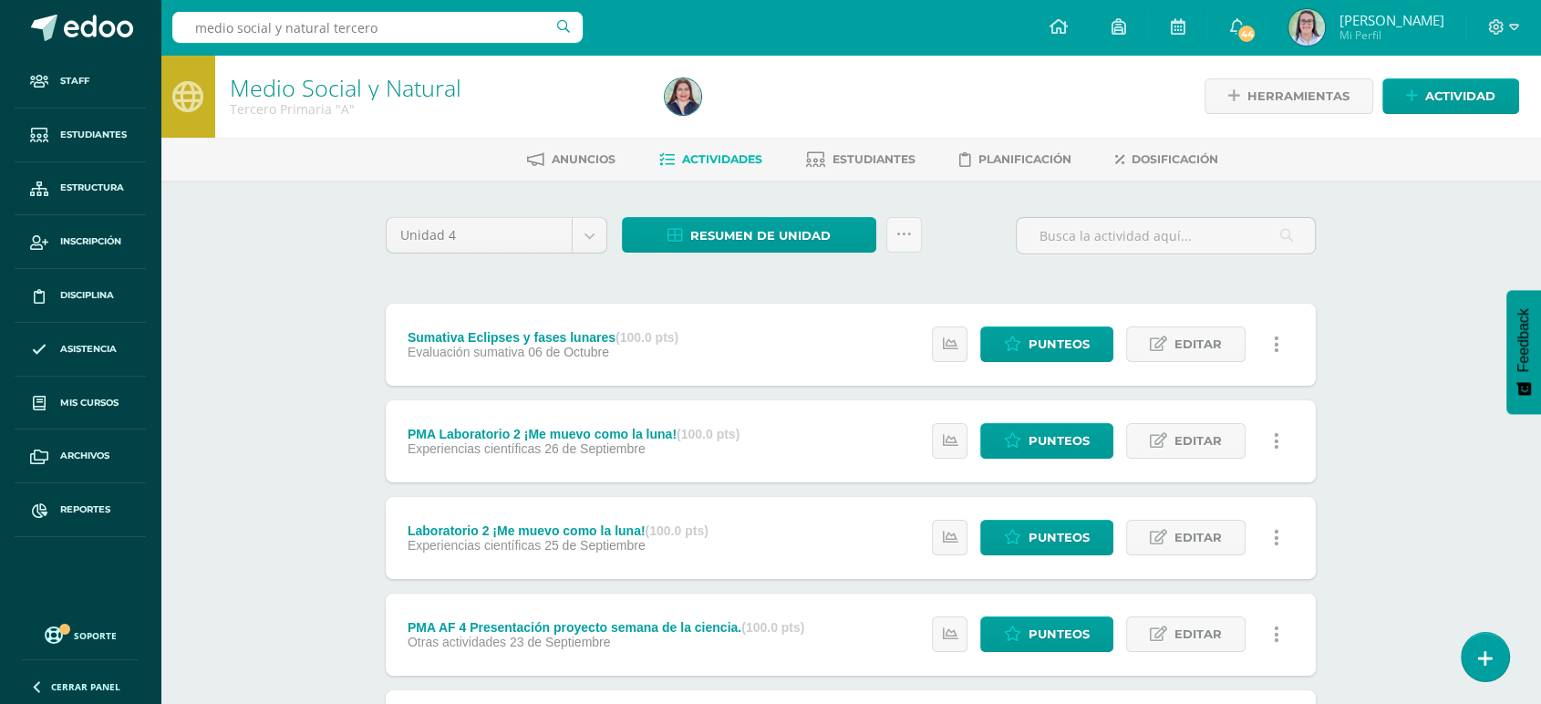
type input "medio social y natural tercero"
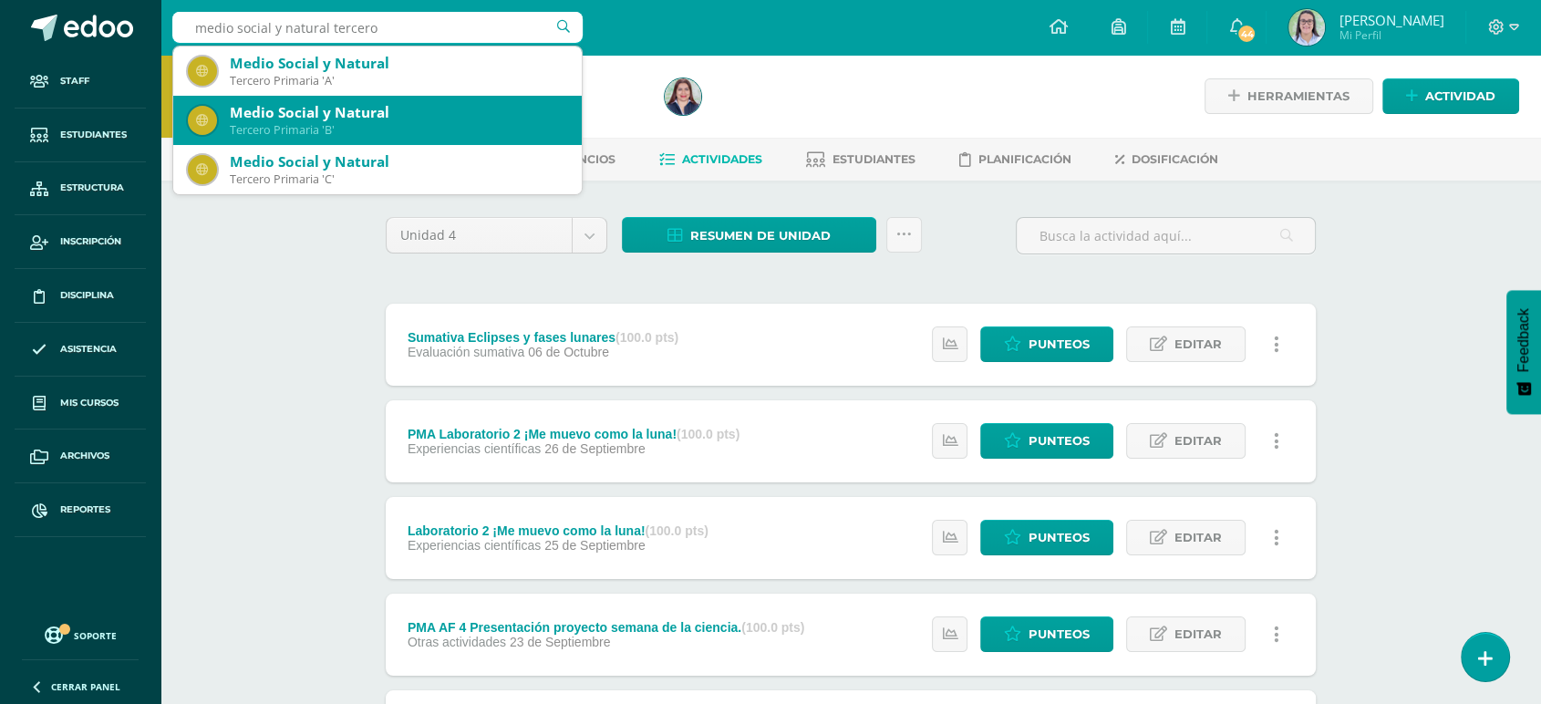
click at [347, 122] on div "Tercero Primaria 'B'" at bounding box center [398, 130] width 337 height 16
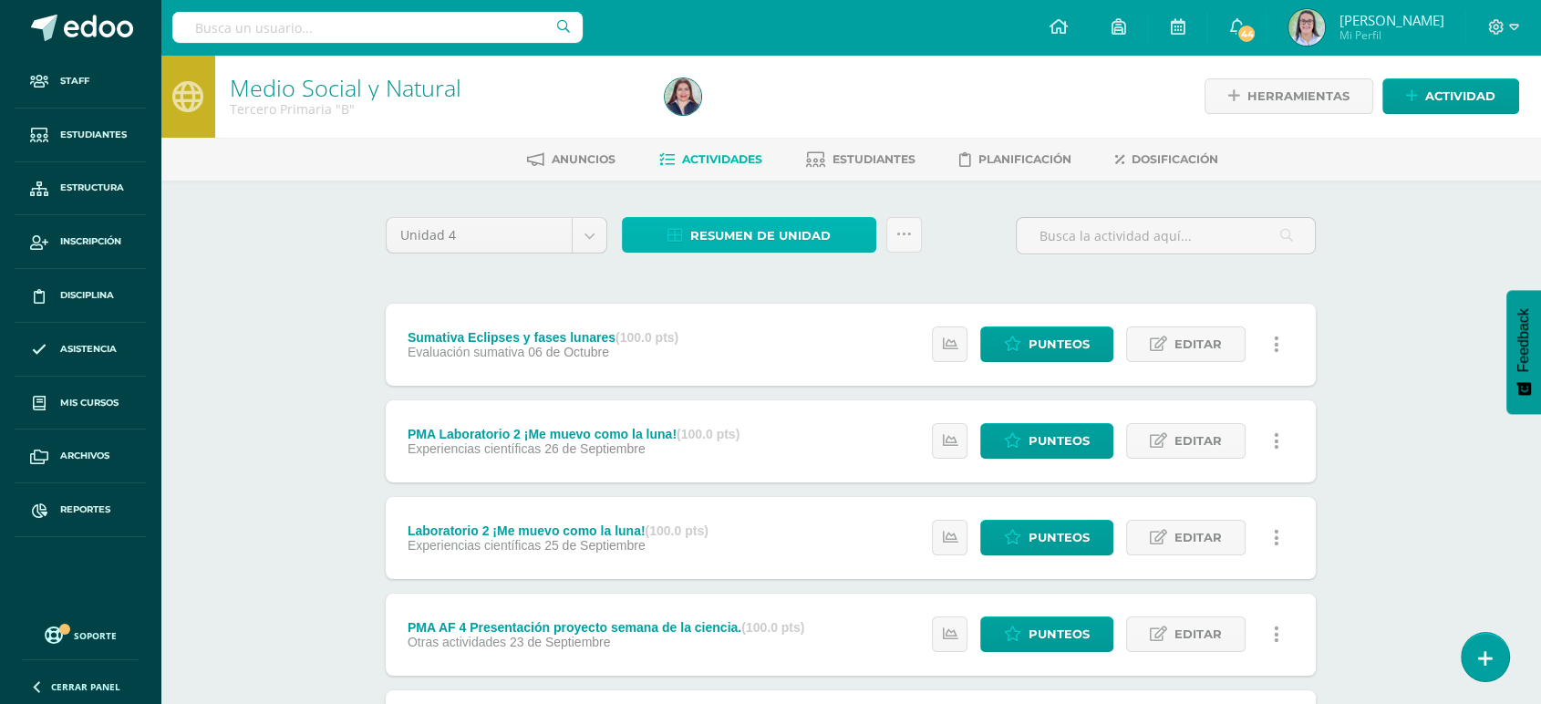
click at [680, 234] on icon at bounding box center [676, 236] width 16 height 16
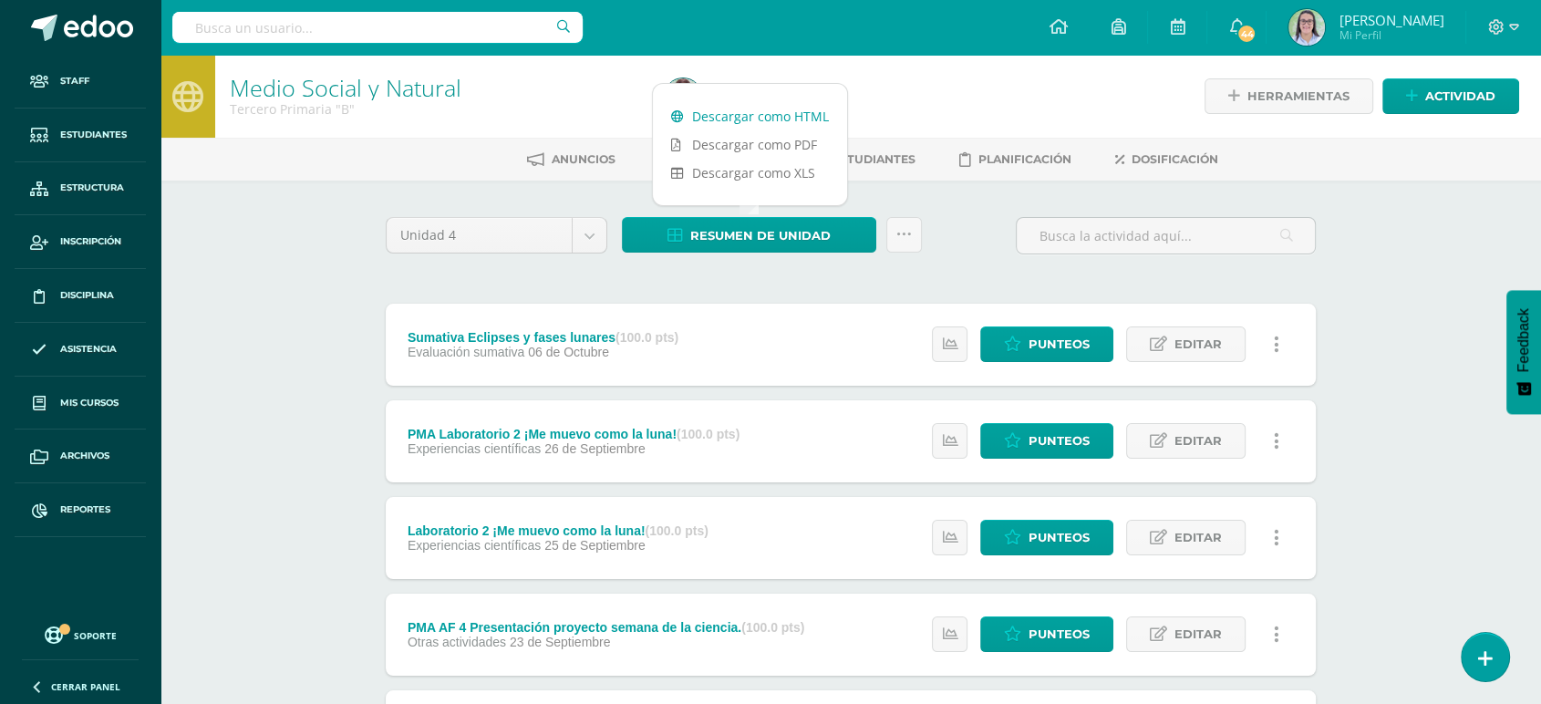
click at [711, 102] on link "Descargar como HTML" at bounding box center [750, 116] width 194 height 28
click at [287, 36] on input "text" at bounding box center [377, 27] width 410 height 31
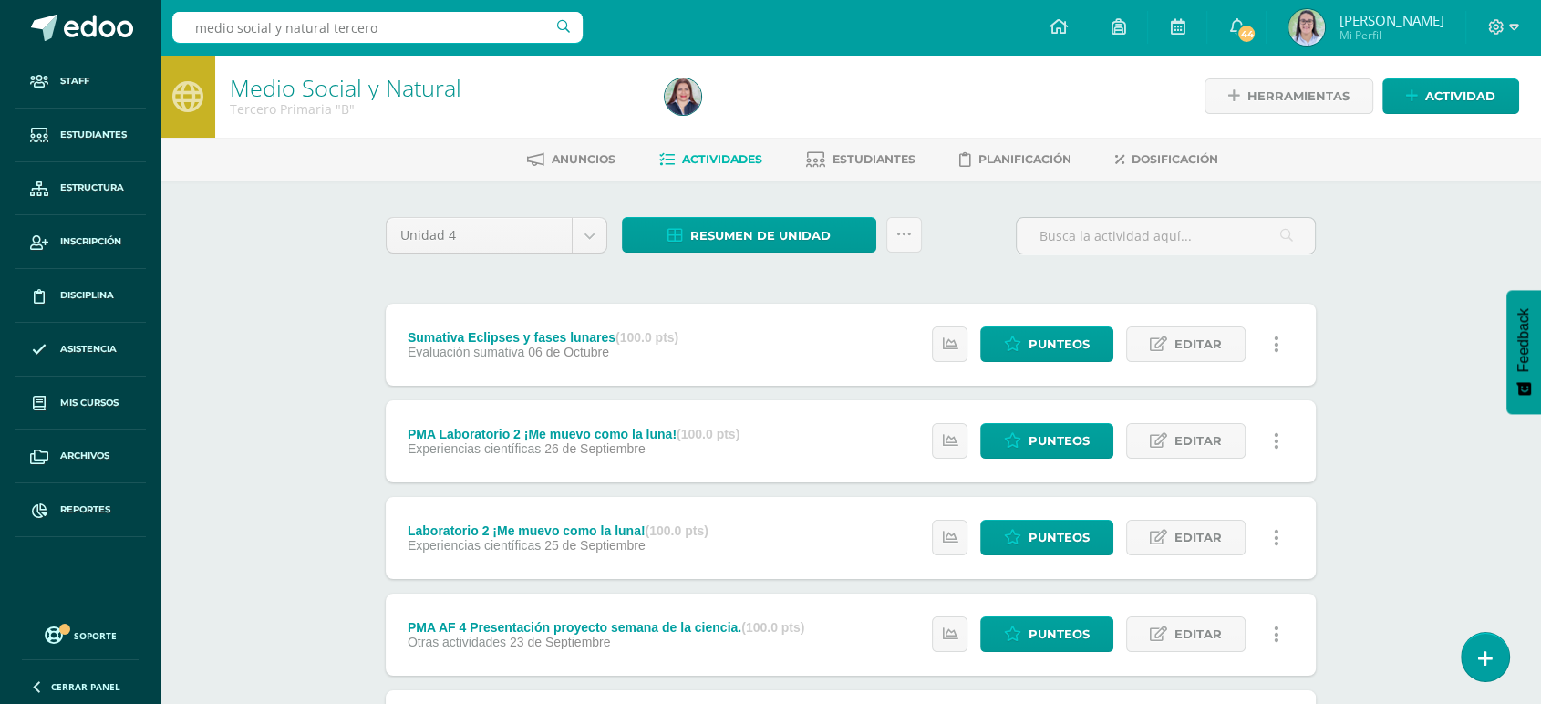
type input "medio social y natural tercero"
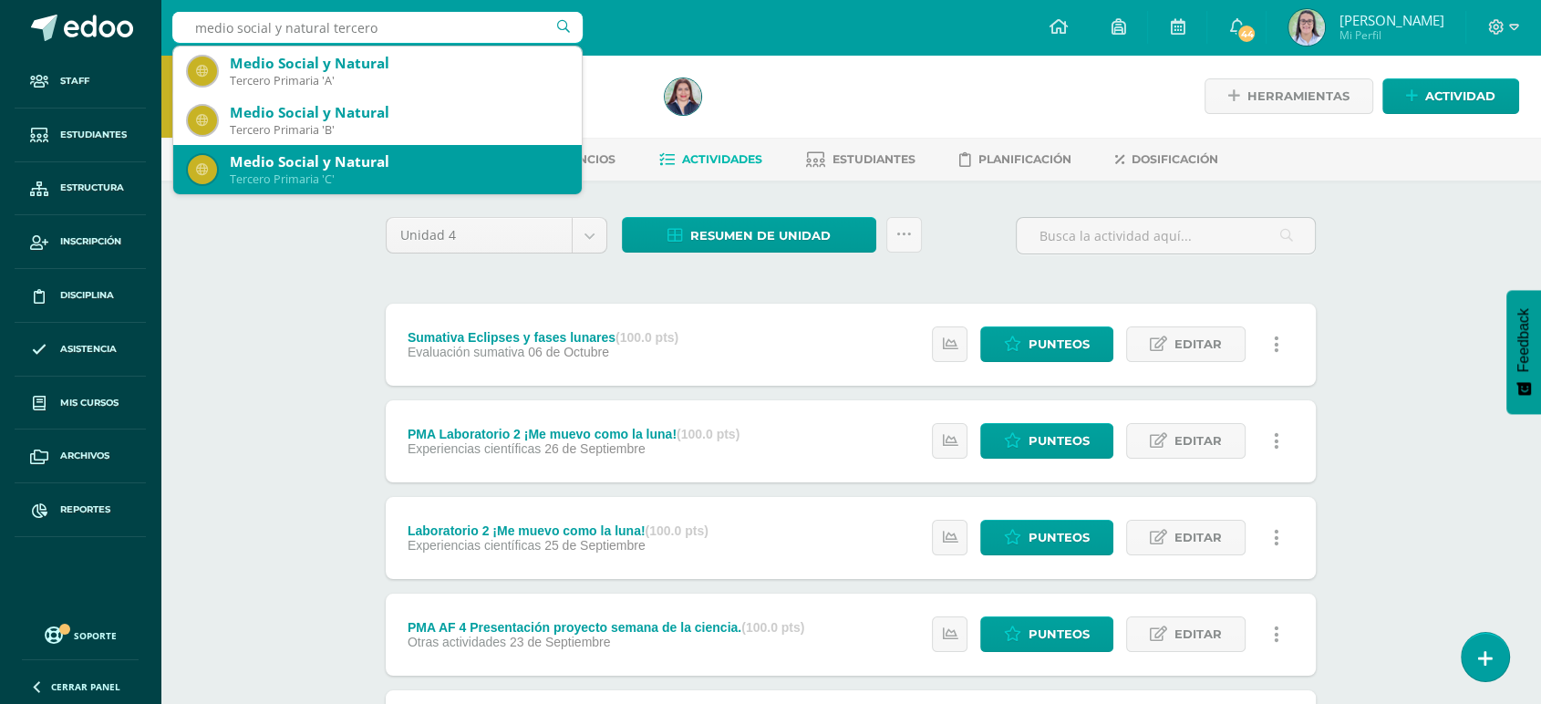
click at [255, 171] on div "Medio Social y Natural" at bounding box center [398, 161] width 337 height 19
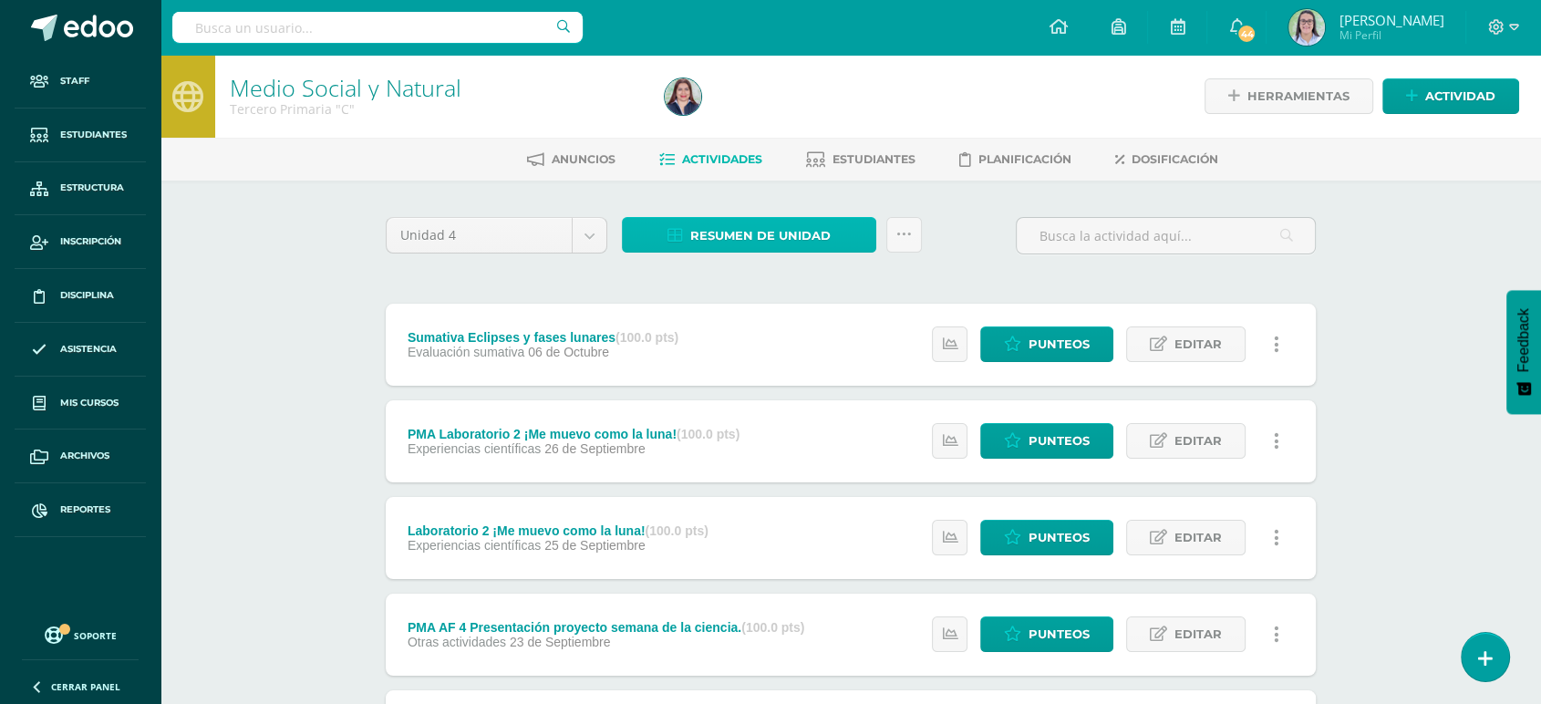
click at [780, 226] on span "Resumen de unidad" at bounding box center [760, 236] width 140 height 34
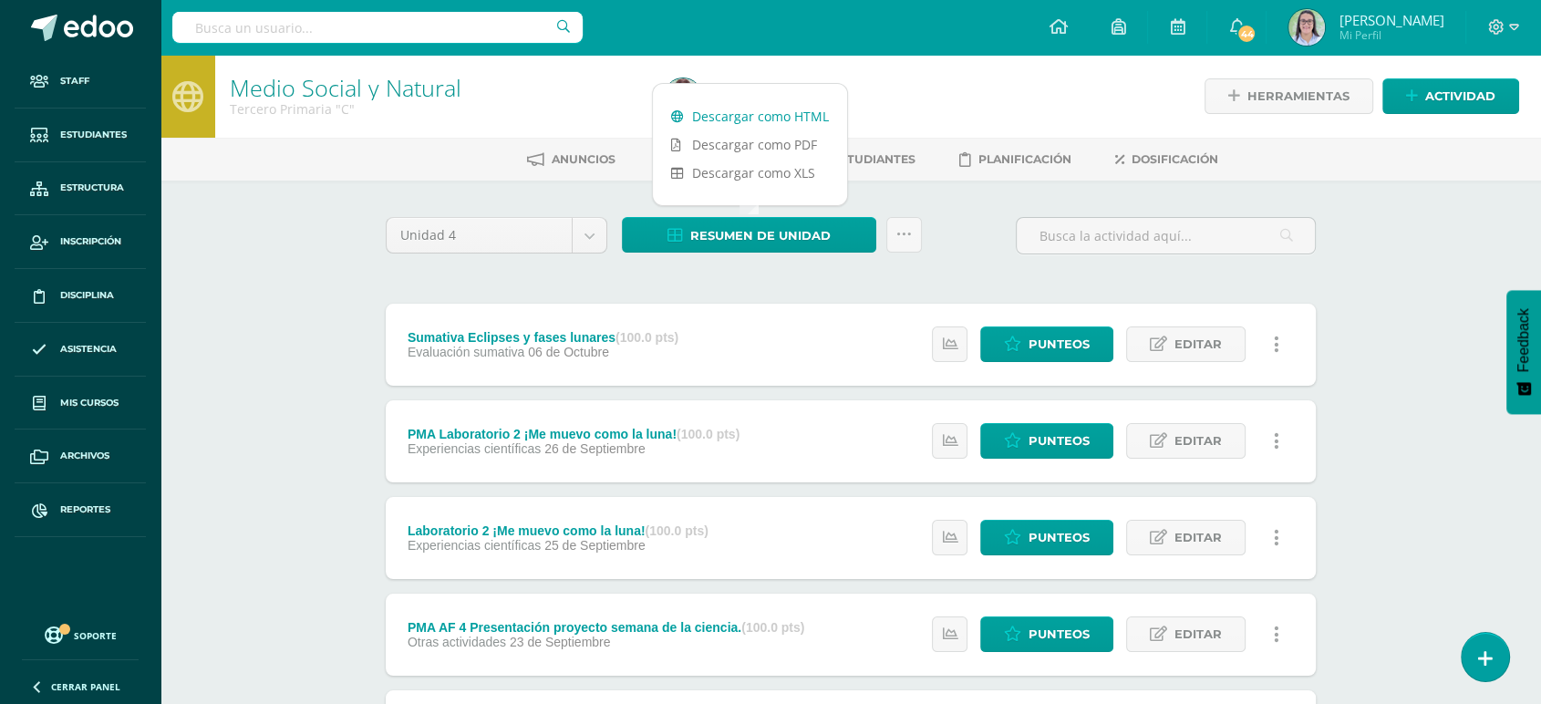
click at [780, 110] on link "Descargar como HTML" at bounding box center [750, 116] width 194 height 28
click at [299, 45] on div at bounding box center [377, 27] width 410 height 55
click at [319, 49] on div at bounding box center [377, 27] width 410 height 55
click at [323, 30] on input "text" at bounding box center [377, 27] width 410 height 31
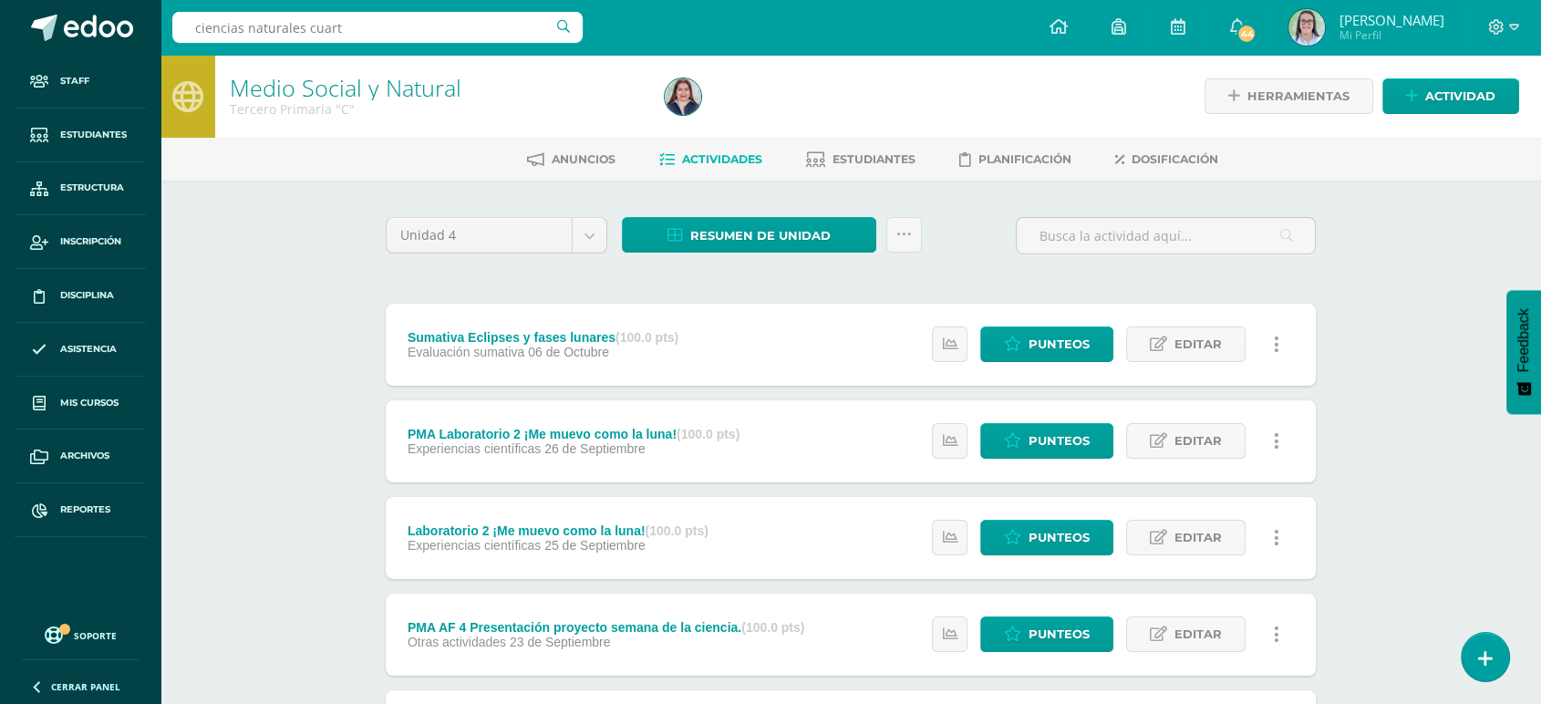
type input "ciencias naturales cuarto"
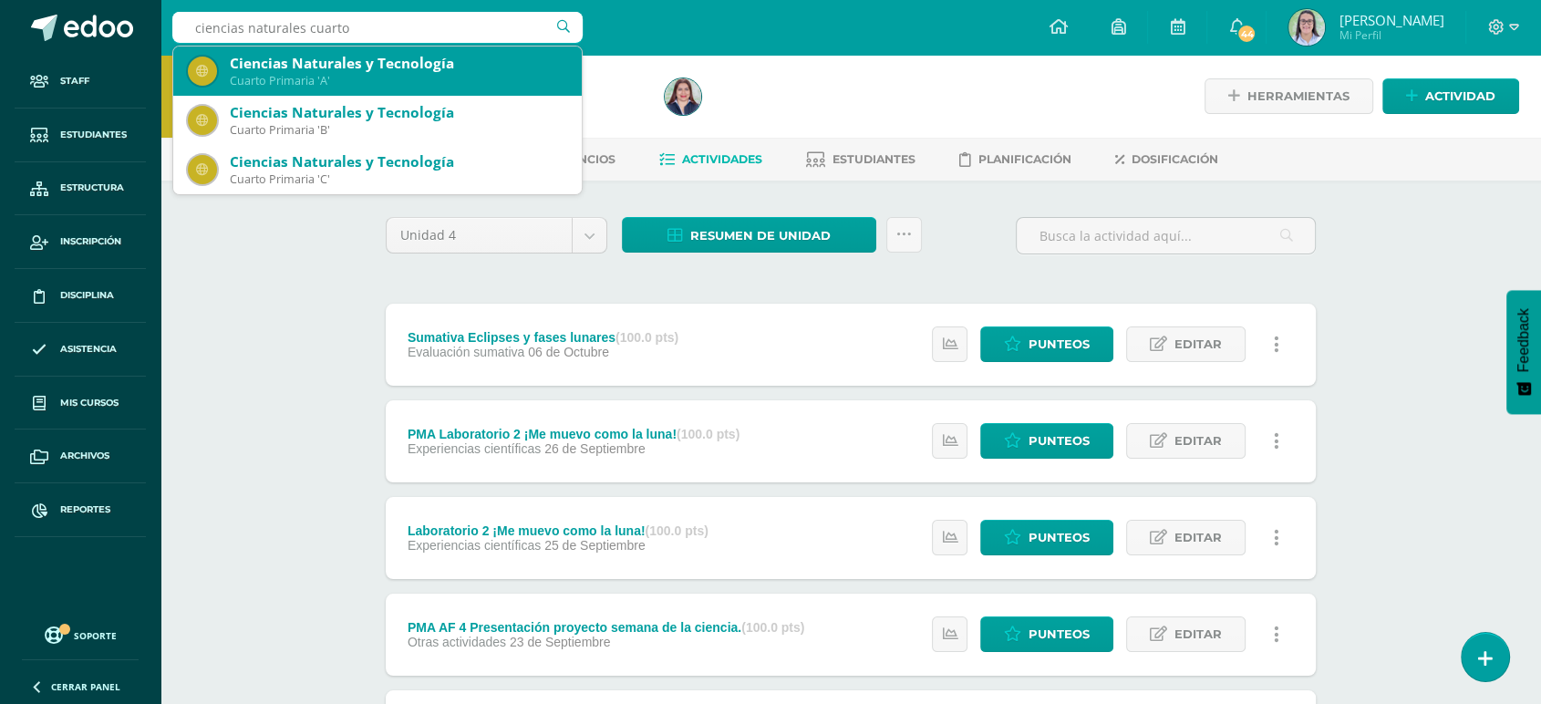
click at [306, 67] on div "Ciencias Naturales y Tecnología" at bounding box center [398, 63] width 337 height 19
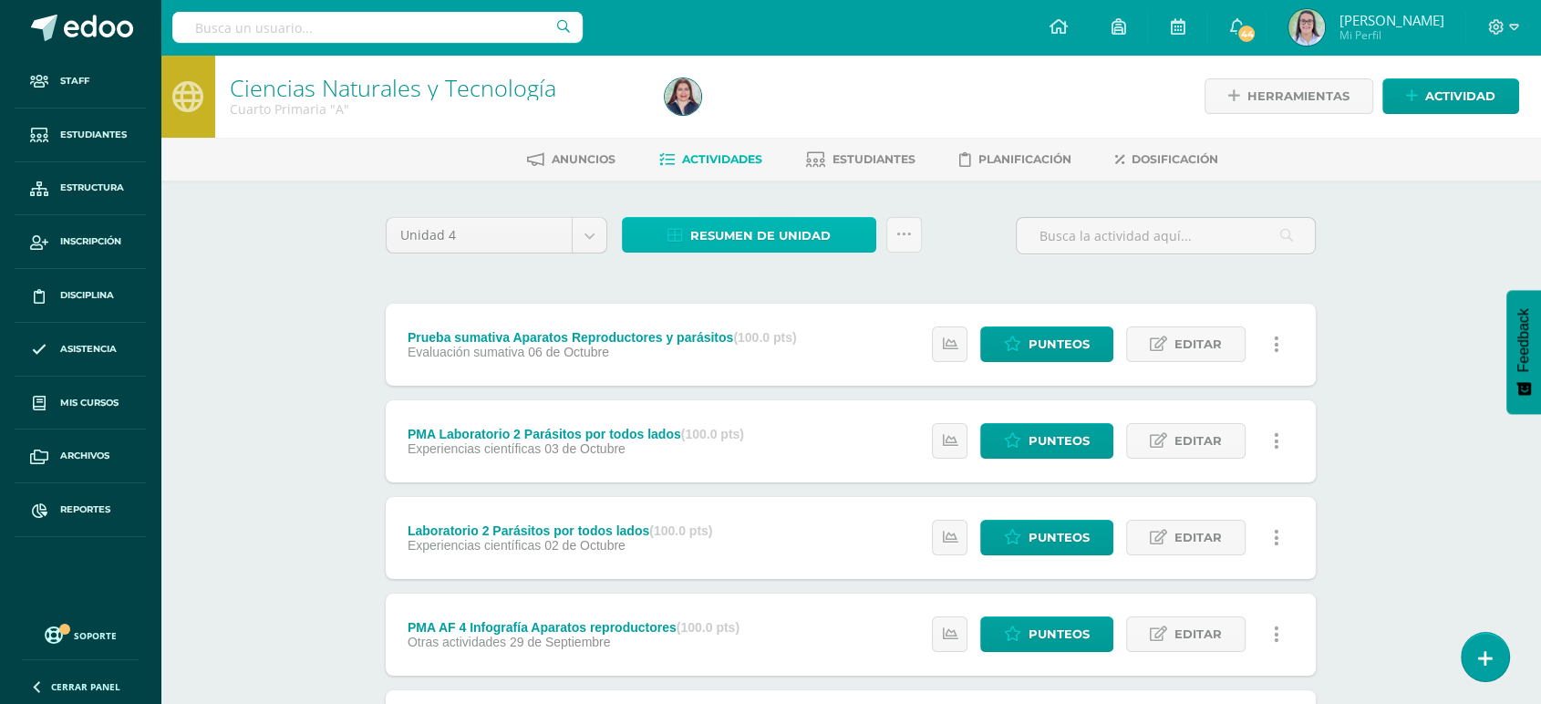
click at [658, 233] on link "Resumen de unidad" at bounding box center [749, 235] width 254 height 36
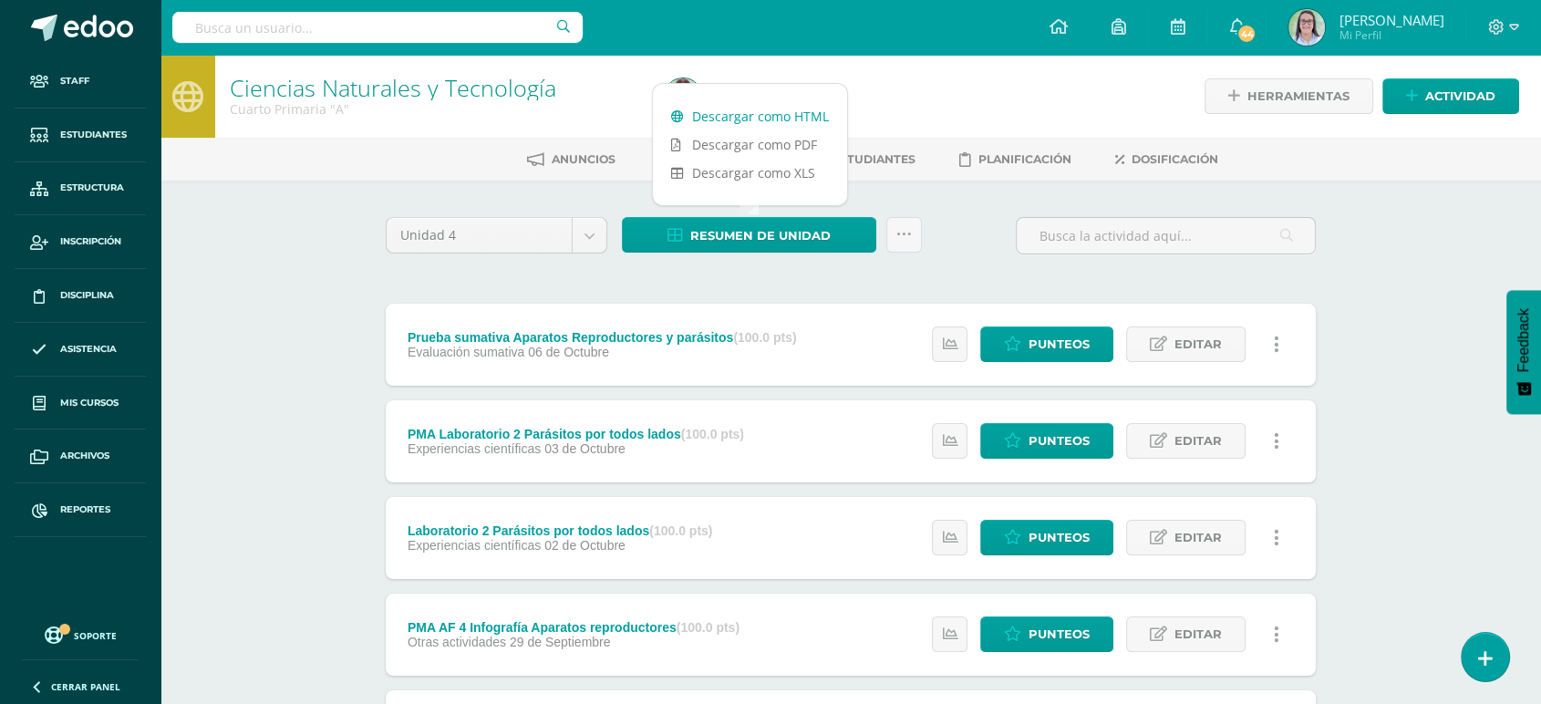
click at [667, 112] on link "Descargar como HTML" at bounding box center [750, 116] width 194 height 28
click at [316, 42] on input "text" at bounding box center [377, 27] width 410 height 31
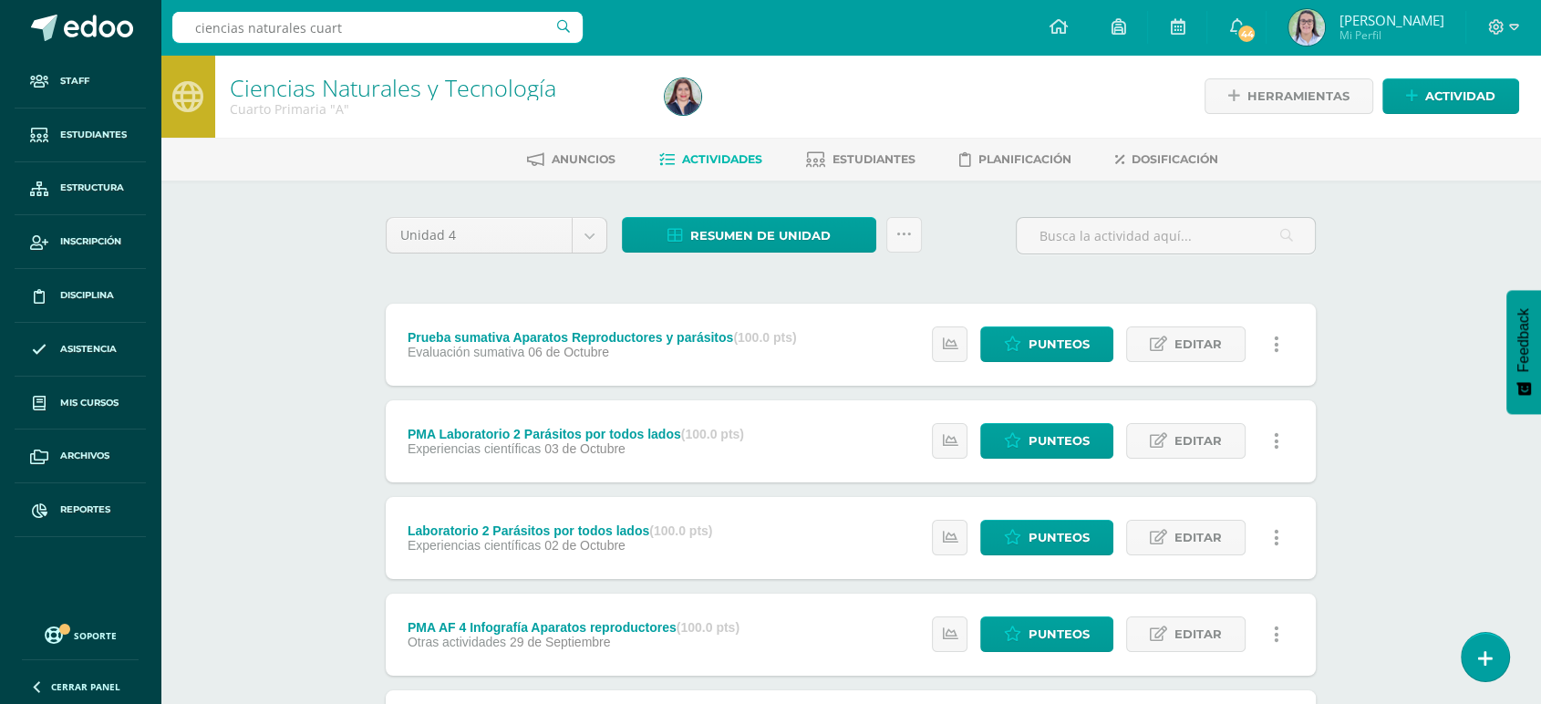
type input "ciencias naturales cuarto"
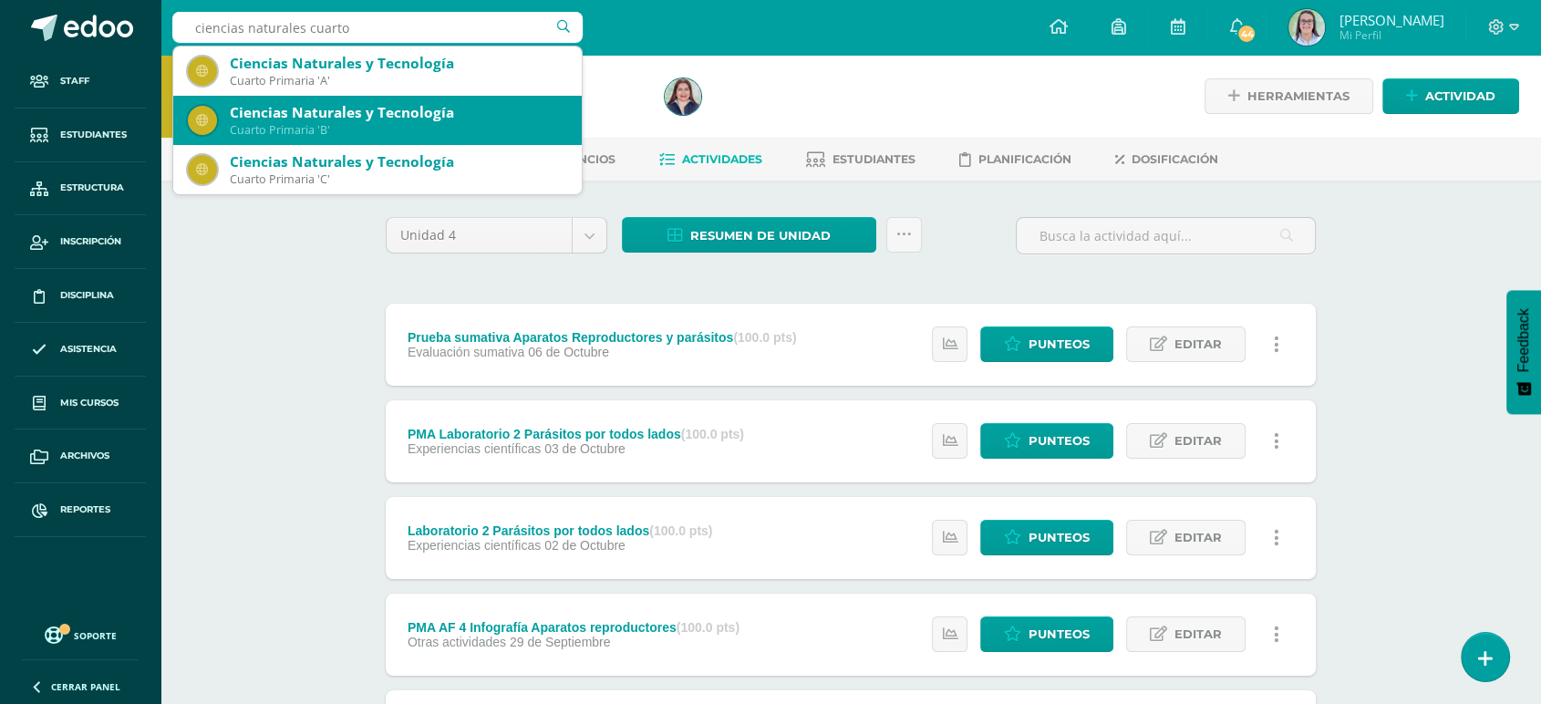
click at [319, 120] on div "Ciencias Naturales y Tecnología" at bounding box center [398, 112] width 337 height 19
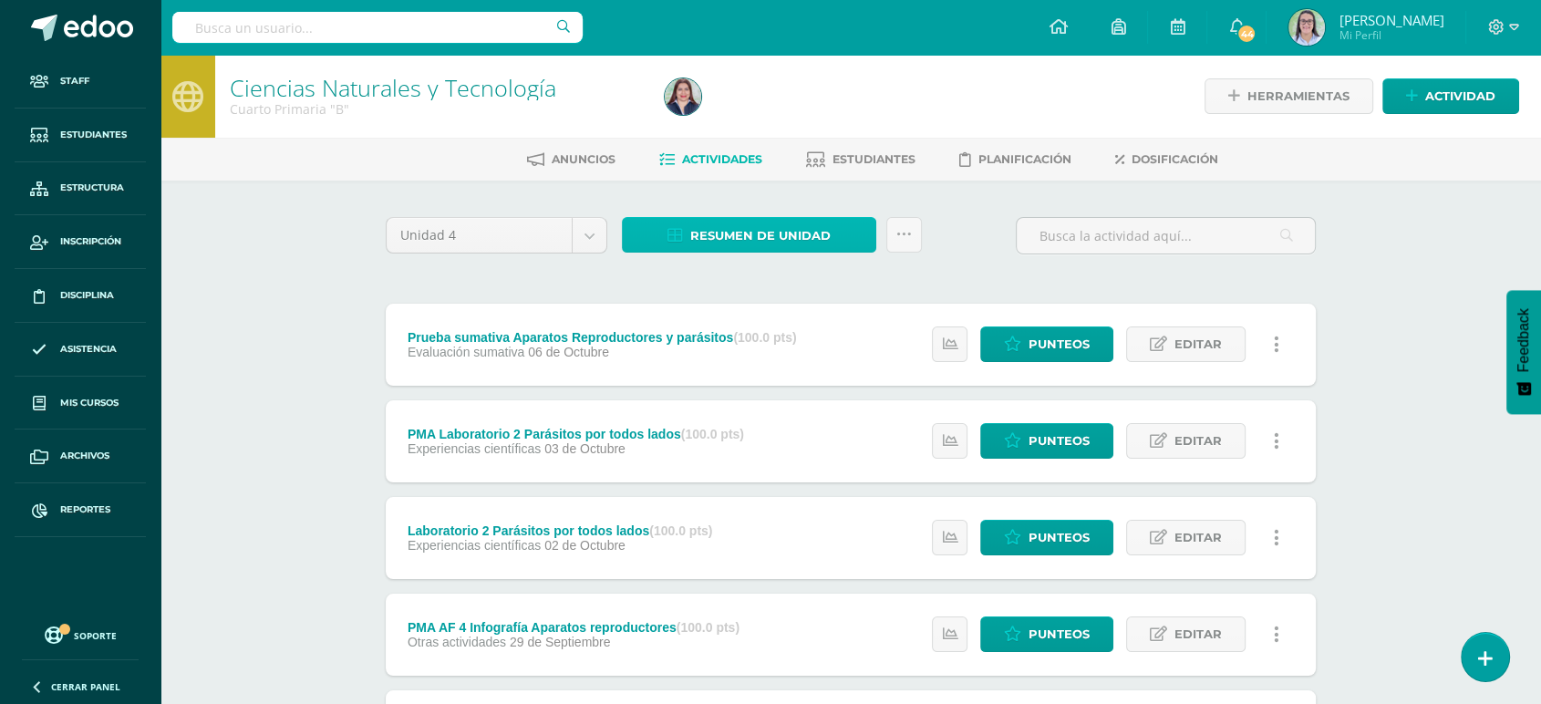
click at [687, 221] on link "Resumen de unidad" at bounding box center [749, 235] width 254 height 36
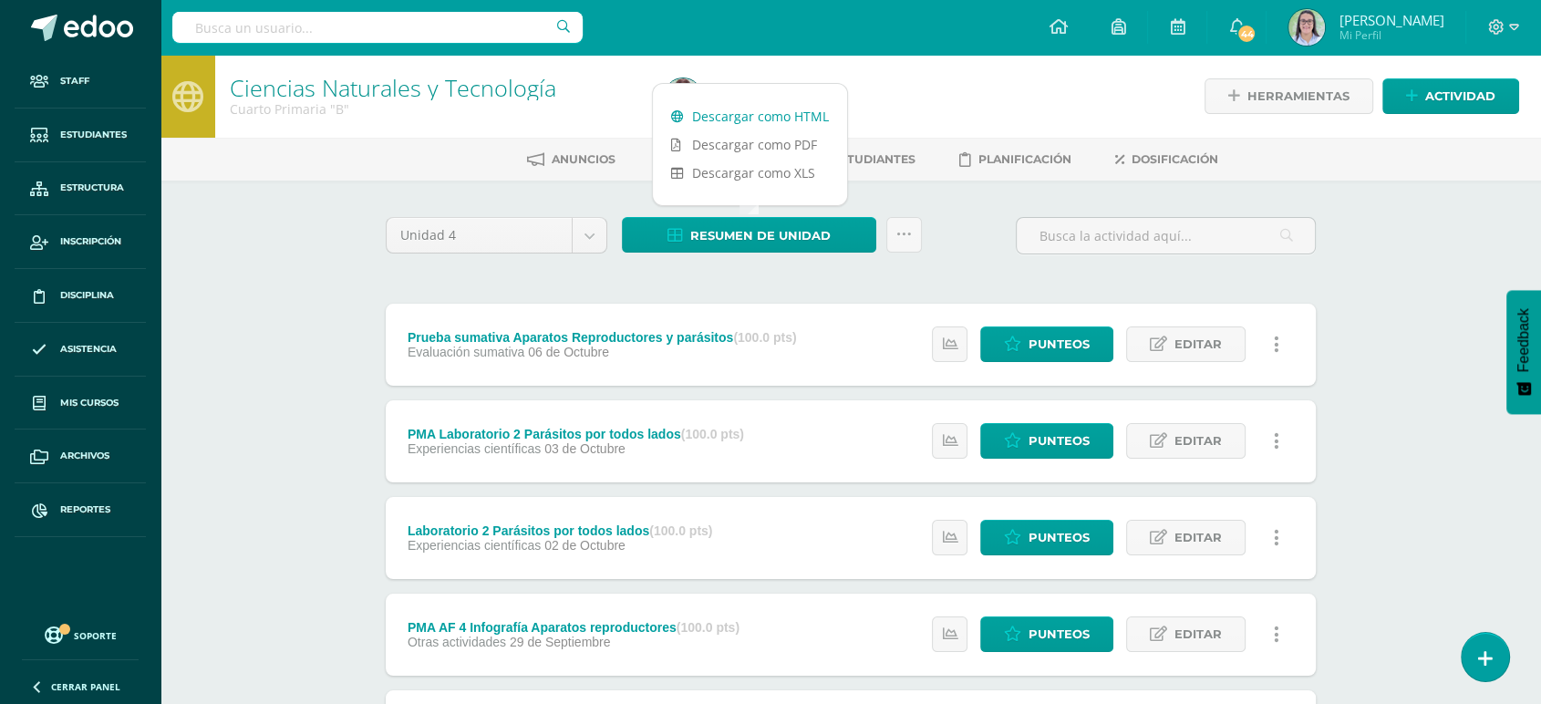
click at [679, 112] on icon at bounding box center [677, 116] width 13 height 13
click at [300, 37] on input "text" at bounding box center [377, 27] width 410 height 31
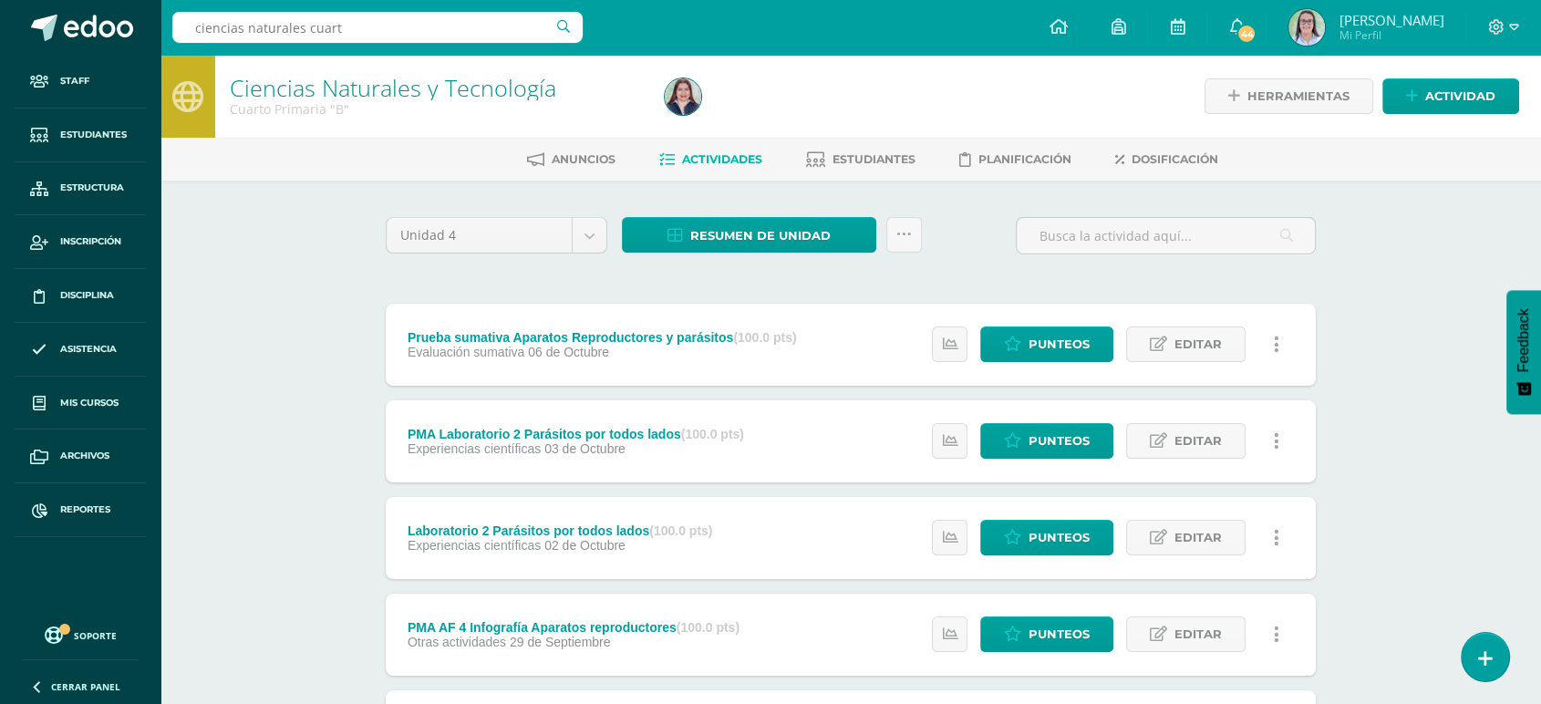
type input "ciencias naturales cuarto"
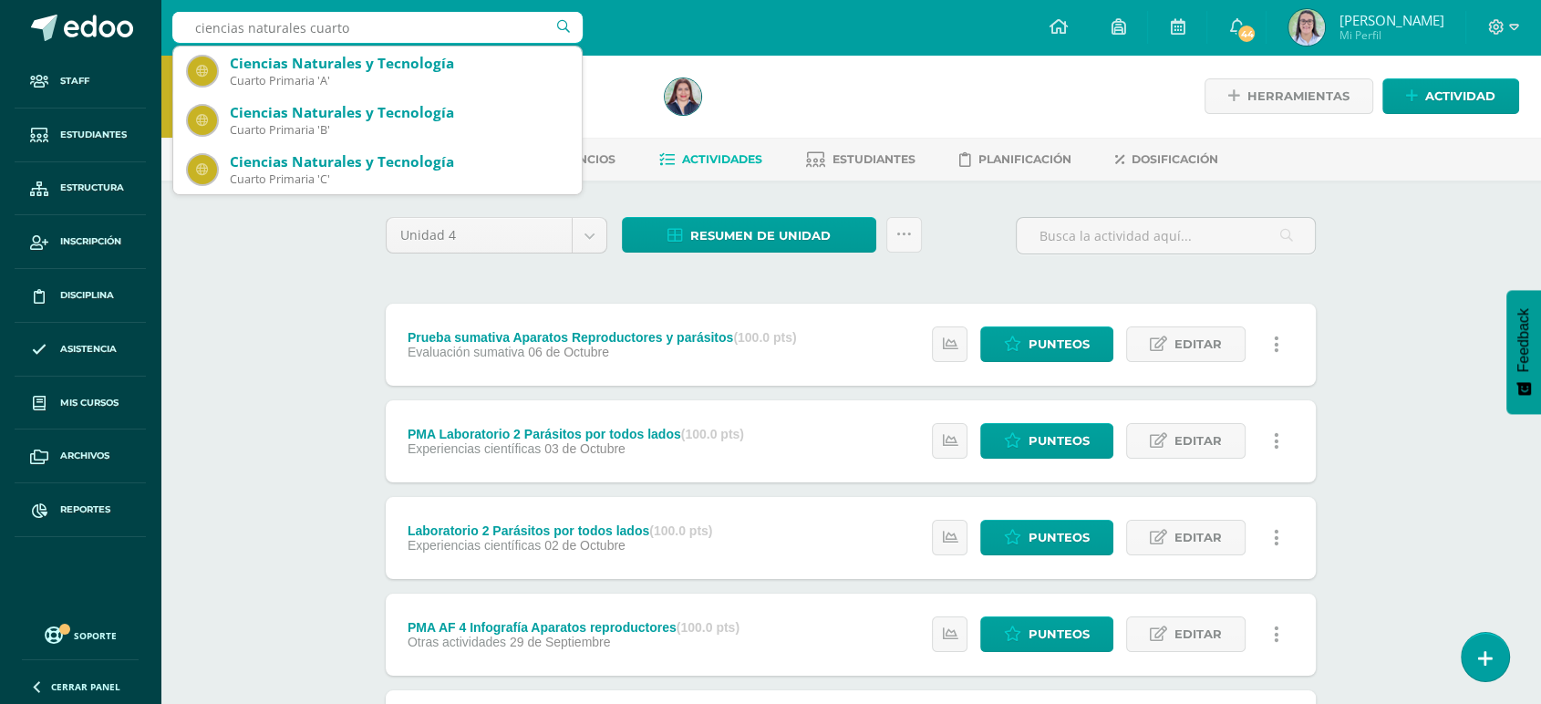
click at [305, 188] on div "Ciencias Naturales y Tecnología Cuarto Primaria 'C'" at bounding box center [377, 169] width 379 height 49
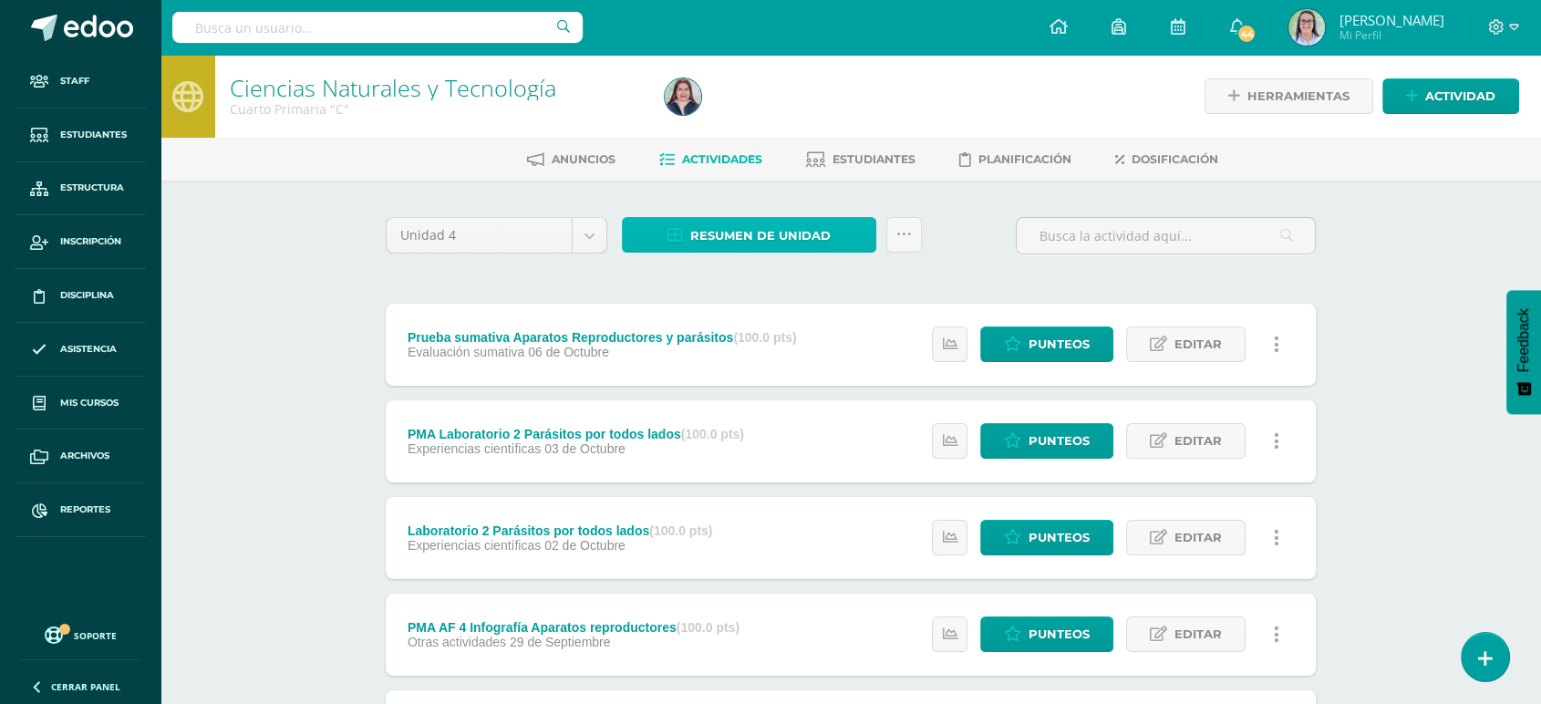
click at [731, 232] on span "Resumen de unidad" at bounding box center [760, 236] width 140 height 34
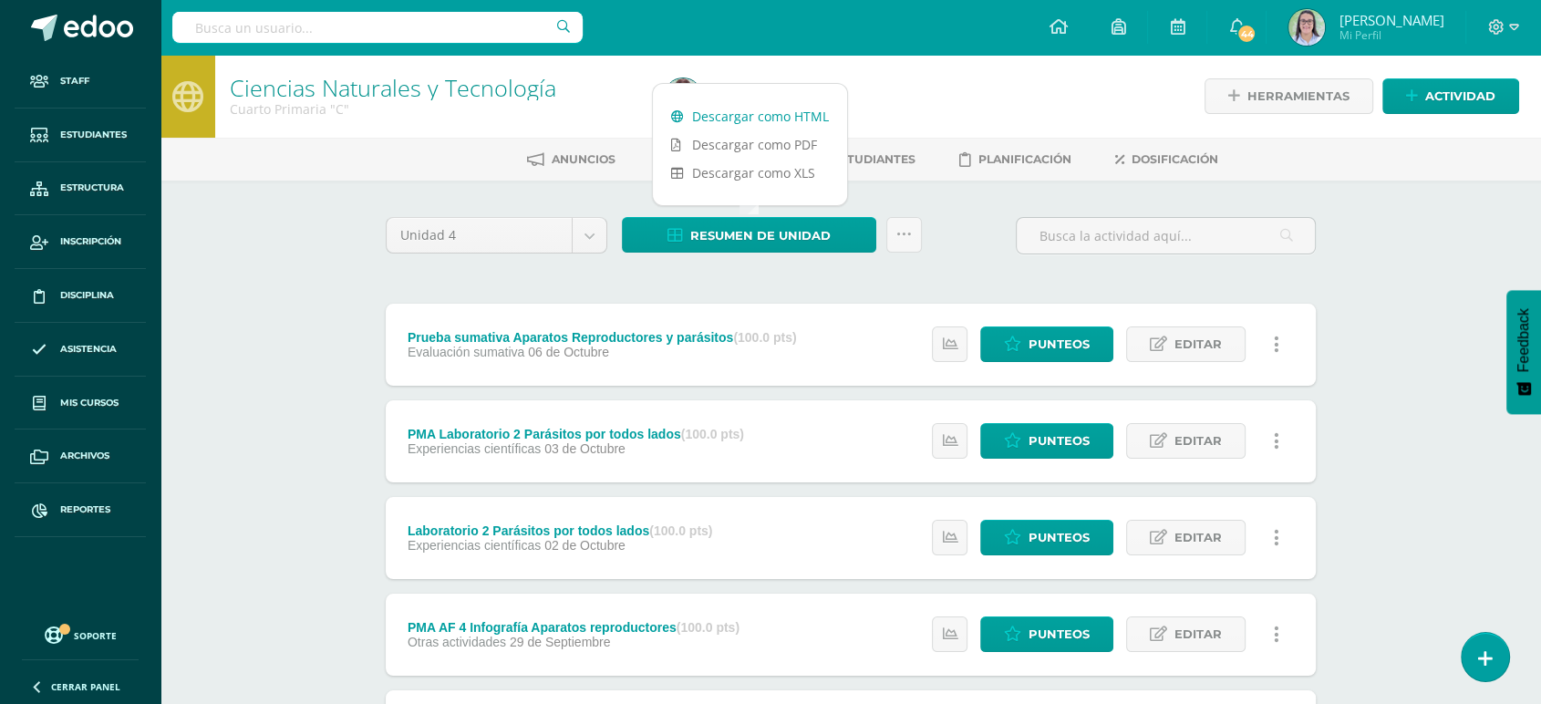
click at [728, 113] on link "Descargar como HTML" at bounding box center [750, 116] width 194 height 28
click at [295, 29] on input "text" at bounding box center [377, 27] width 410 height 31
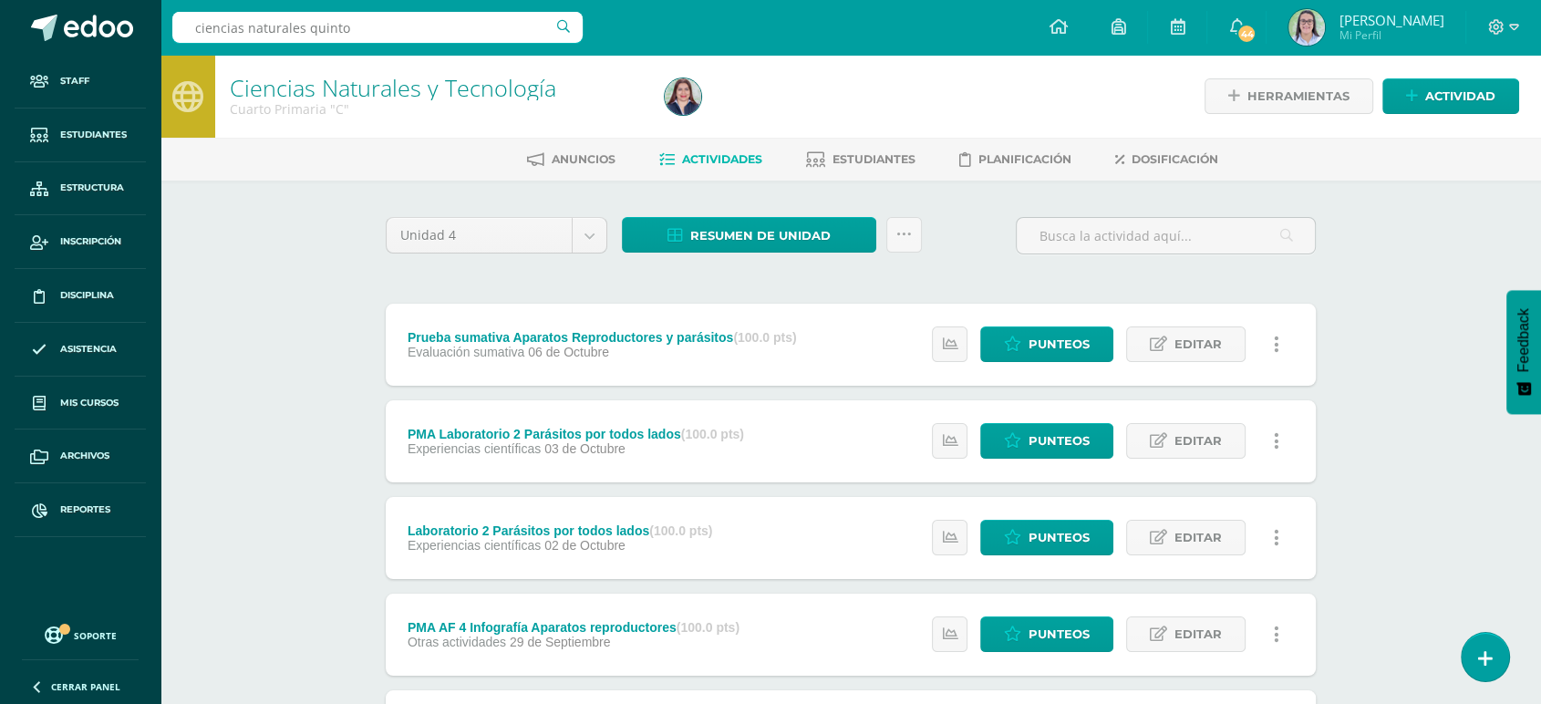
type input "ciencias naturales quinto"
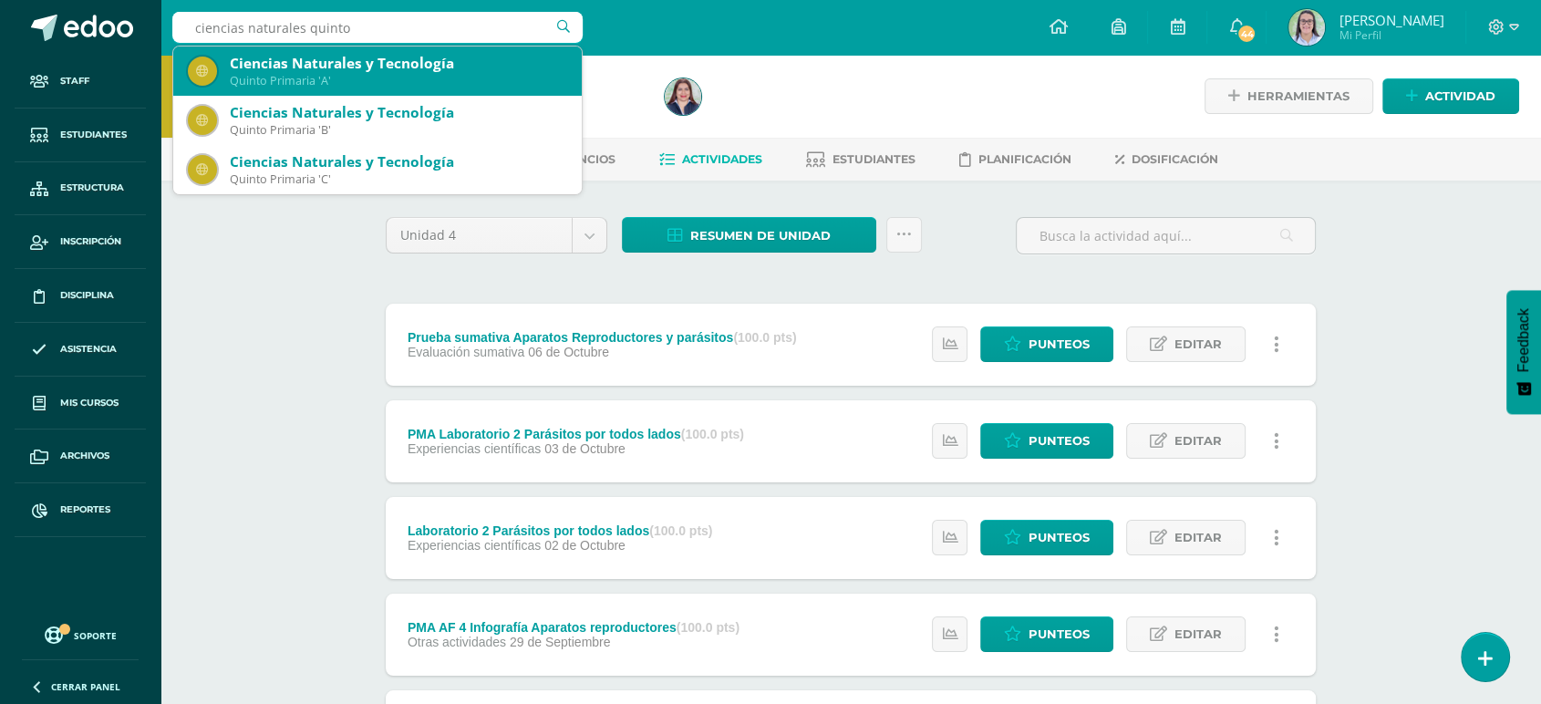
click at [295, 84] on div "Quinto Primaria 'A'" at bounding box center [398, 81] width 337 height 16
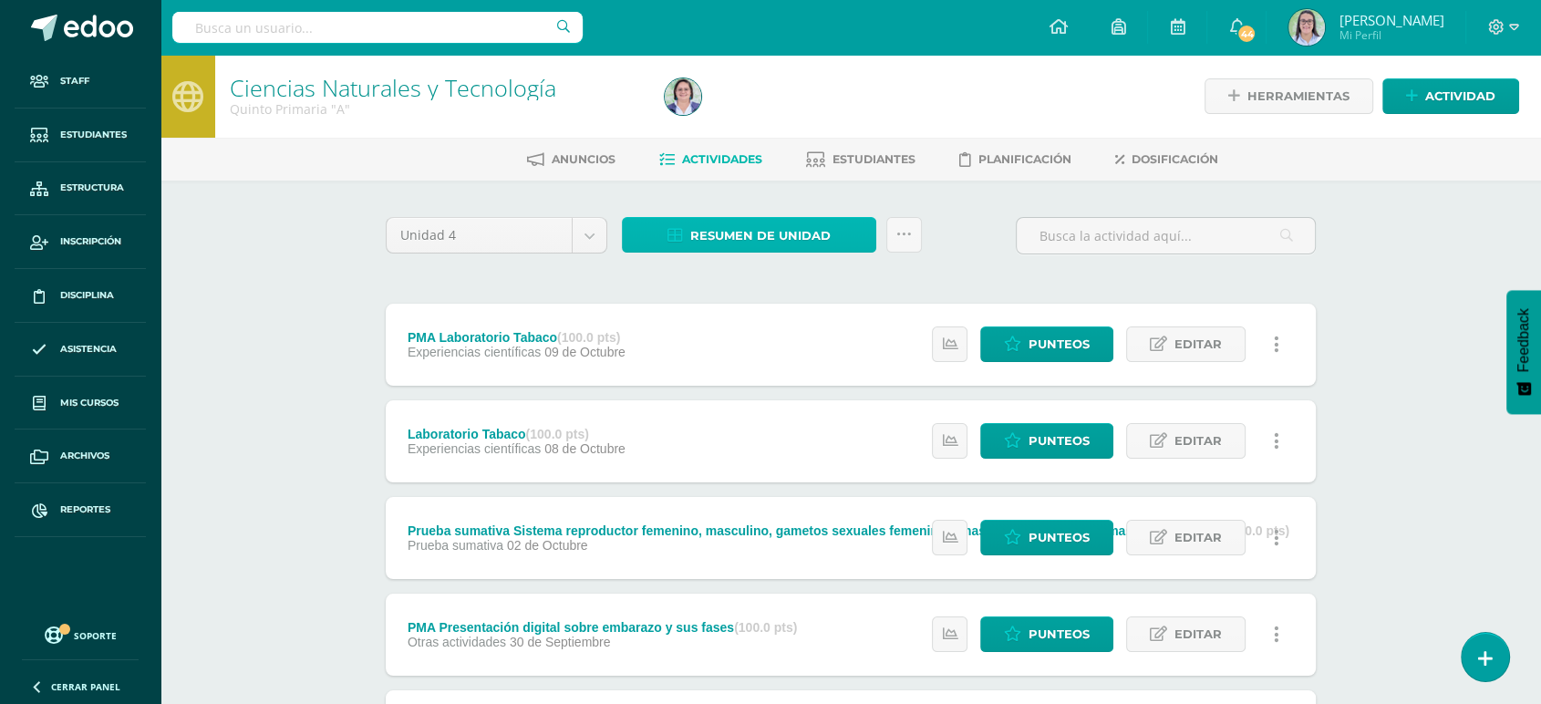
click at [696, 231] on span "Resumen de unidad" at bounding box center [760, 236] width 140 height 34
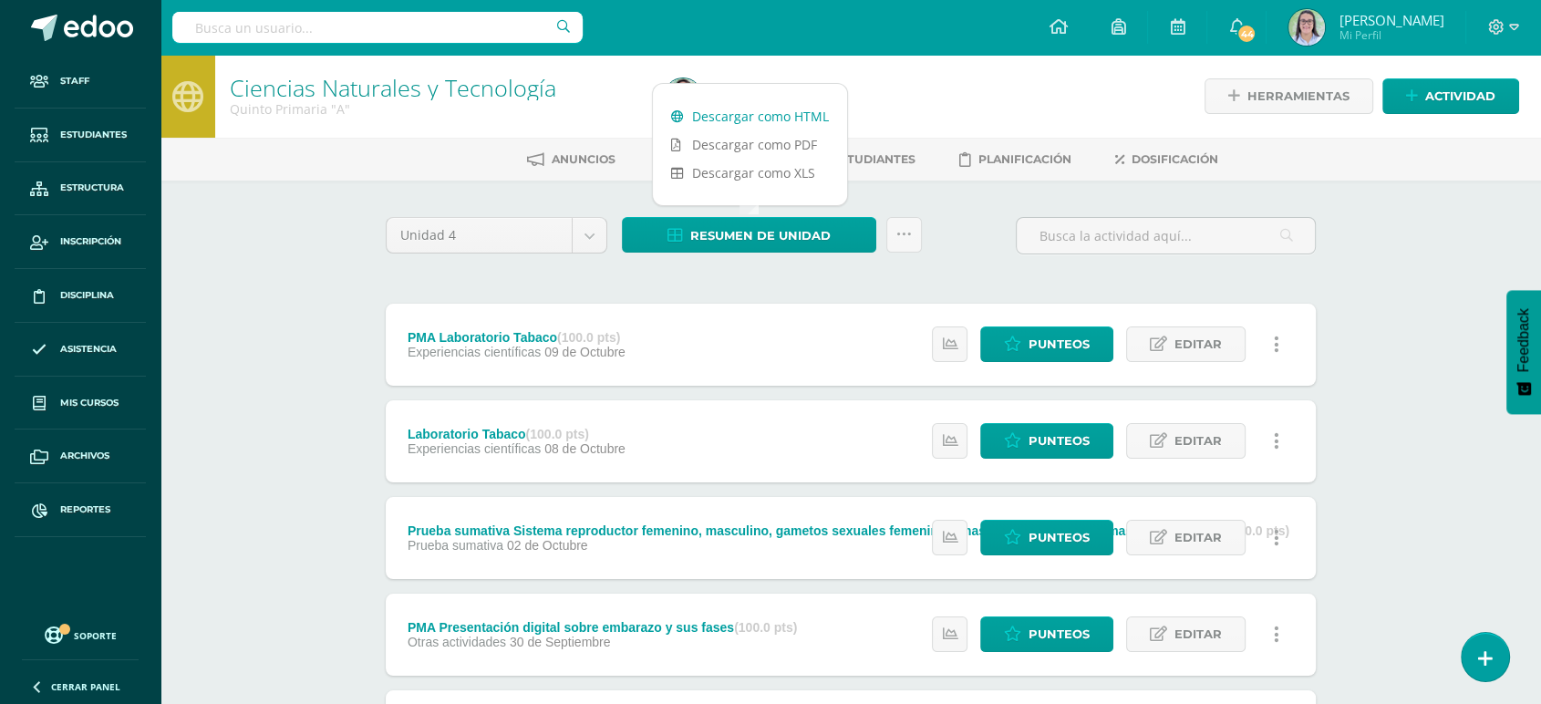
click at [717, 108] on link "Descargar como HTML" at bounding box center [750, 116] width 194 height 28
click at [289, 34] on input "text" at bounding box center [377, 27] width 410 height 31
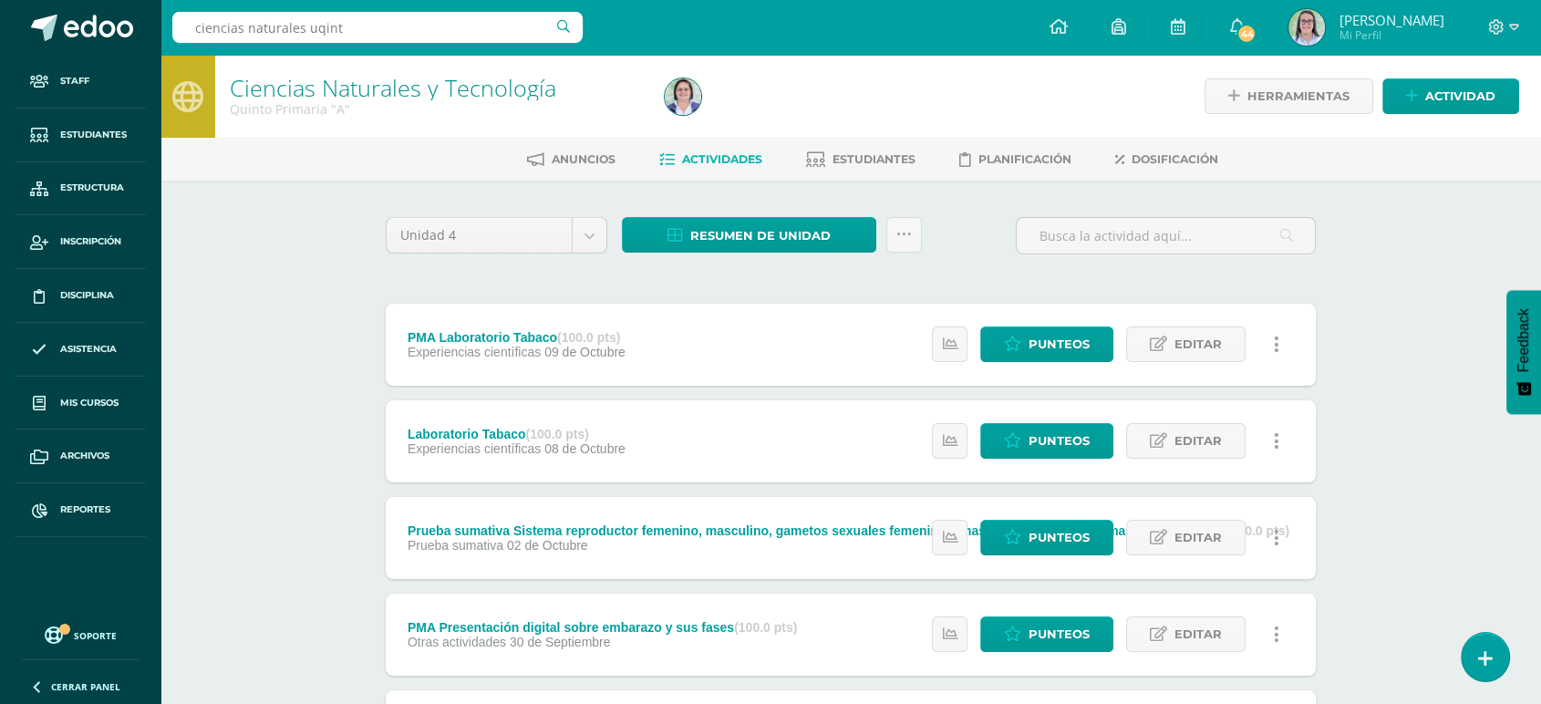
type input "ciencias naturales uqinto"
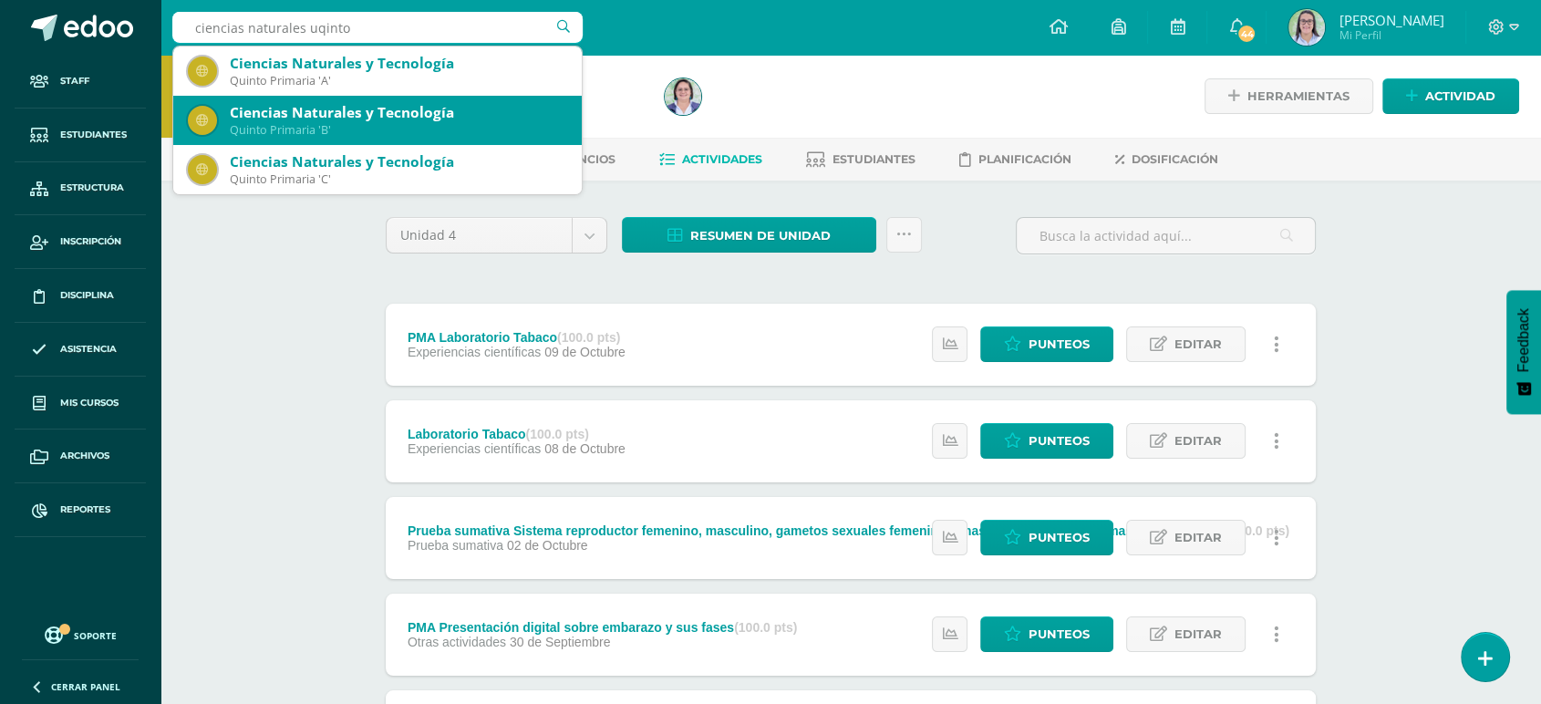
click at [277, 108] on div "Ciencias Naturales y Tecnología" at bounding box center [398, 112] width 337 height 19
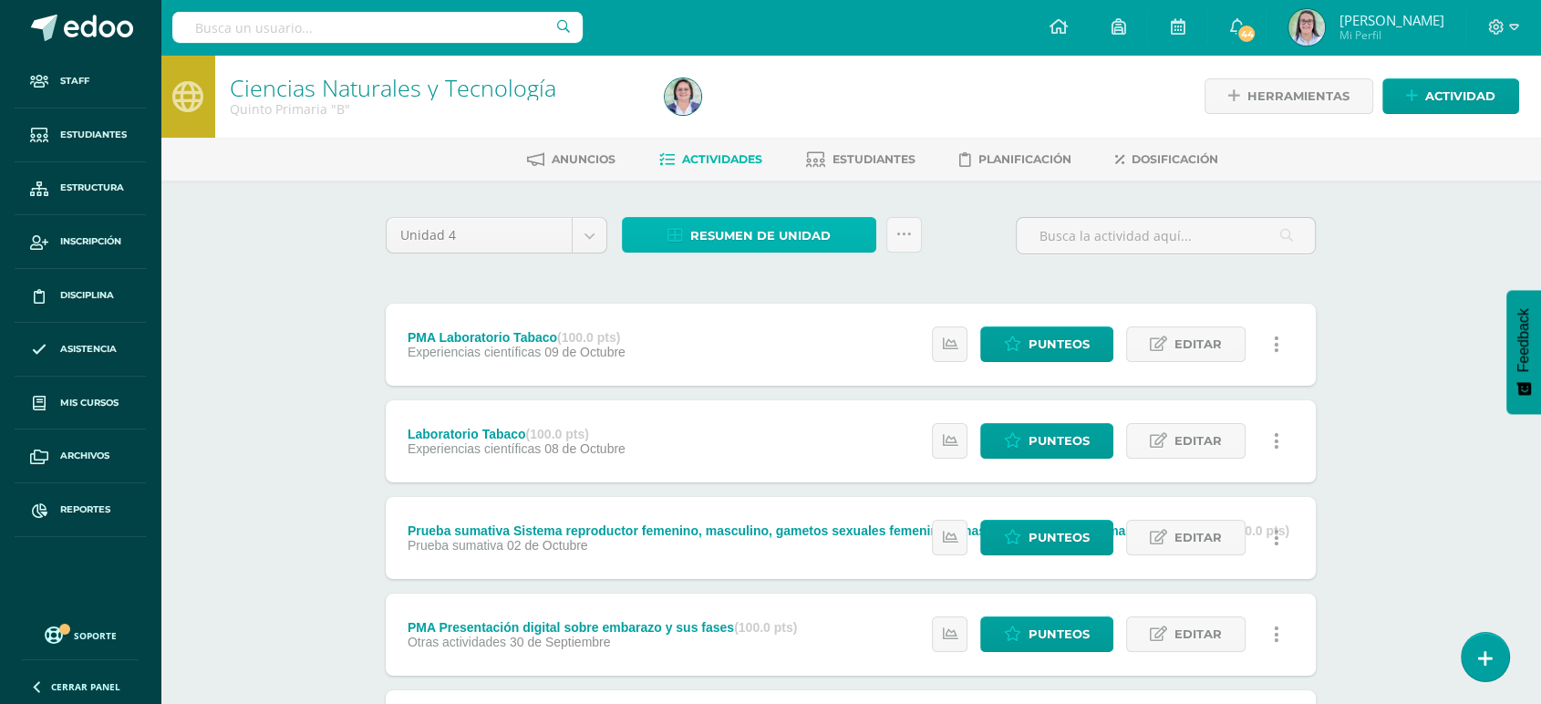
click at [645, 219] on link "Resumen de unidad" at bounding box center [749, 235] width 254 height 36
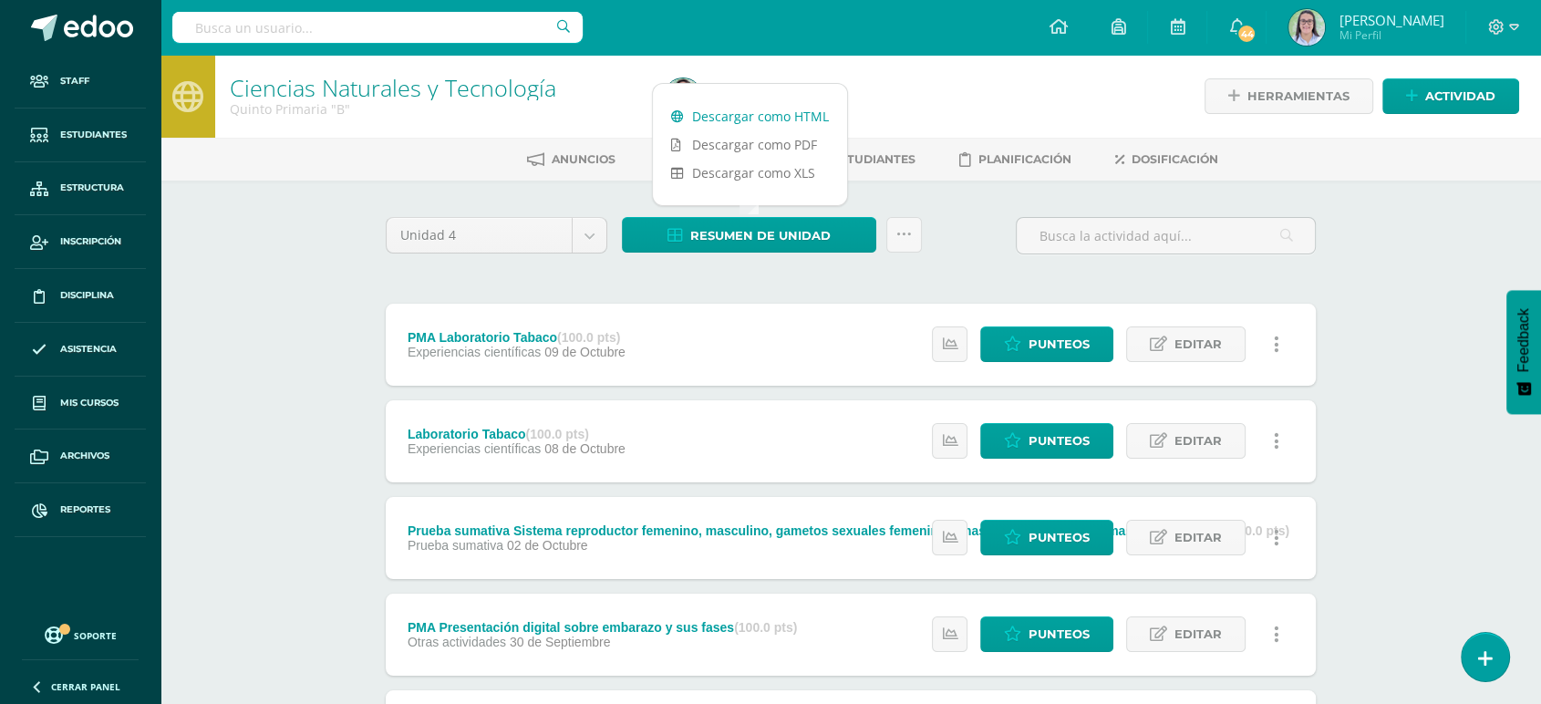
click at [688, 111] on link "Descargar como HTML" at bounding box center [750, 116] width 194 height 28
click at [325, 41] on input "text" at bounding box center [377, 27] width 410 height 31
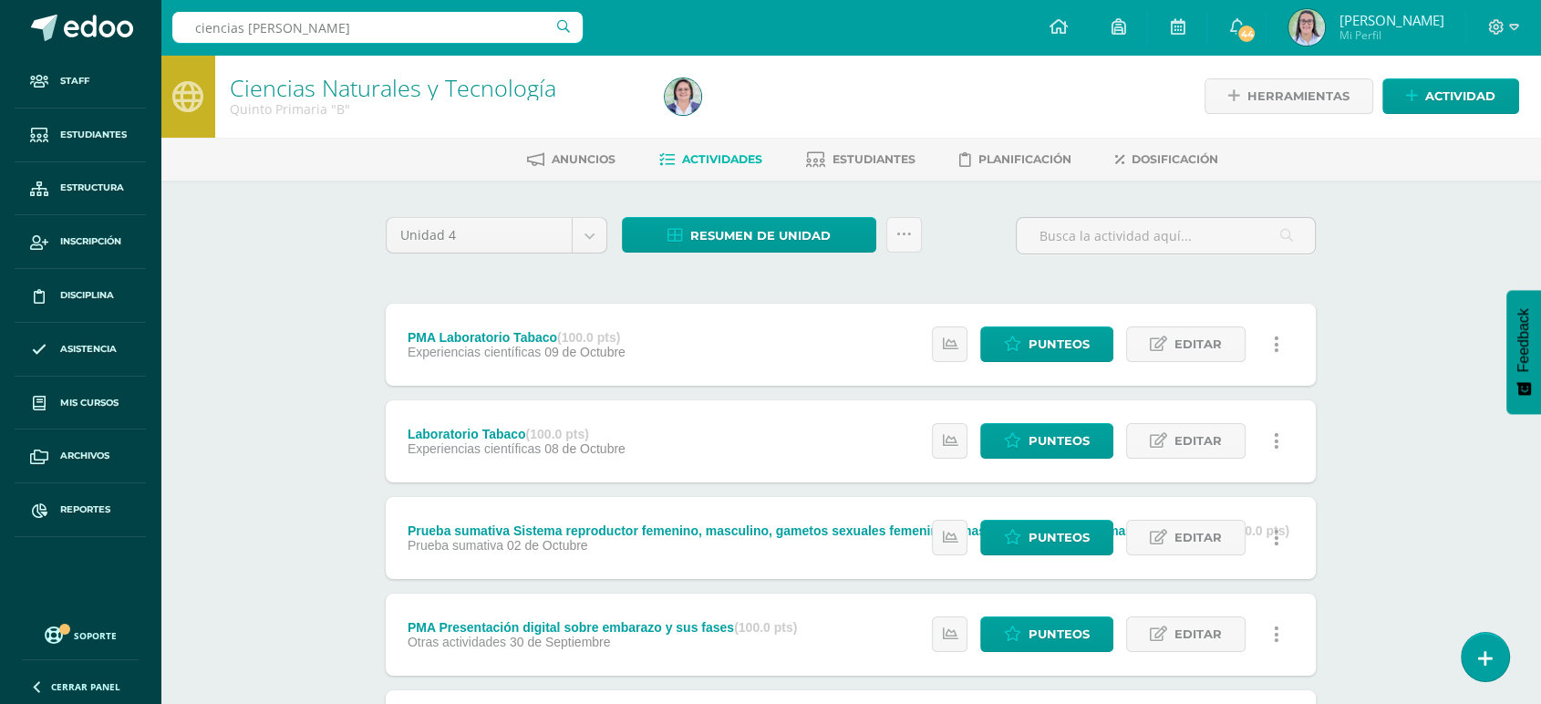
type input "ciencias quinto"
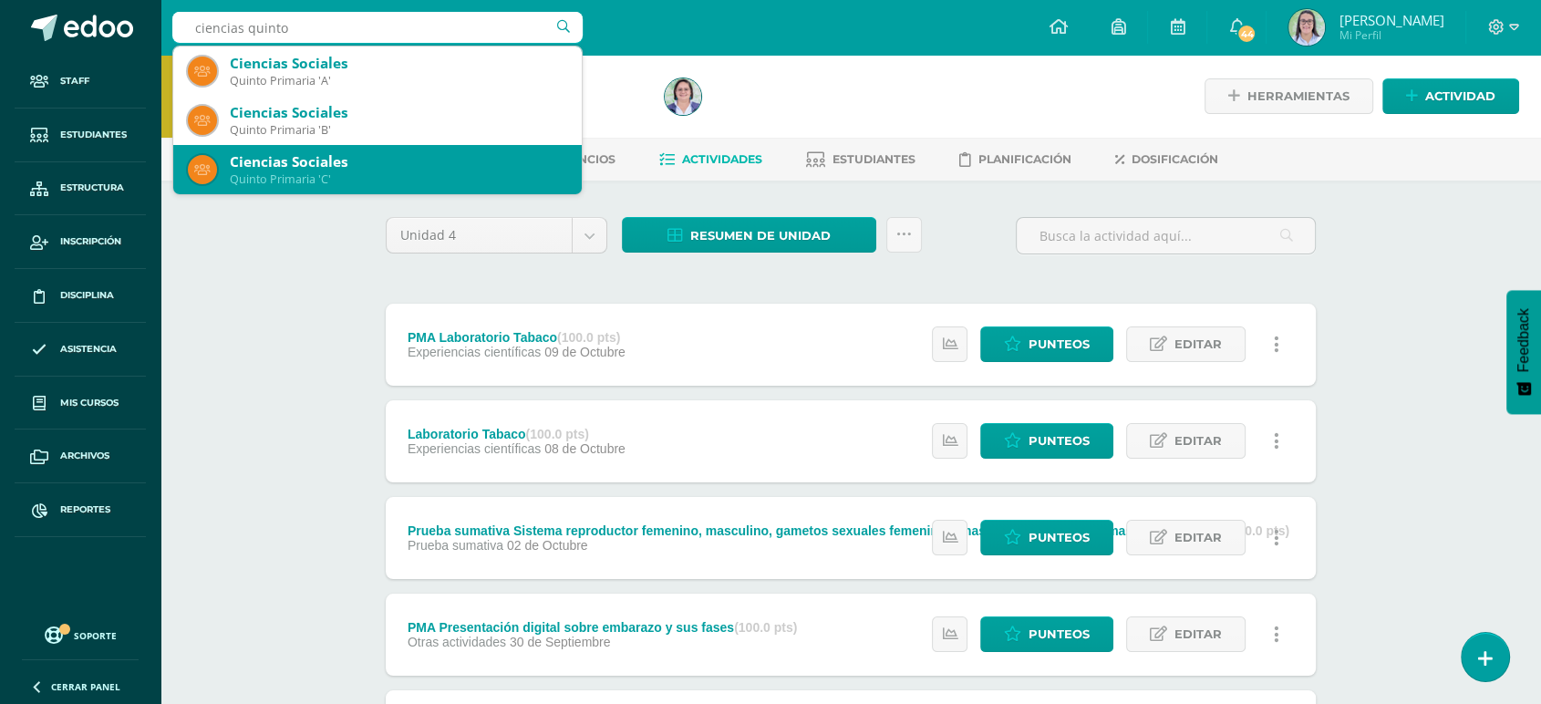
click at [314, 184] on div "Quinto Primaria 'C'" at bounding box center [398, 179] width 337 height 16
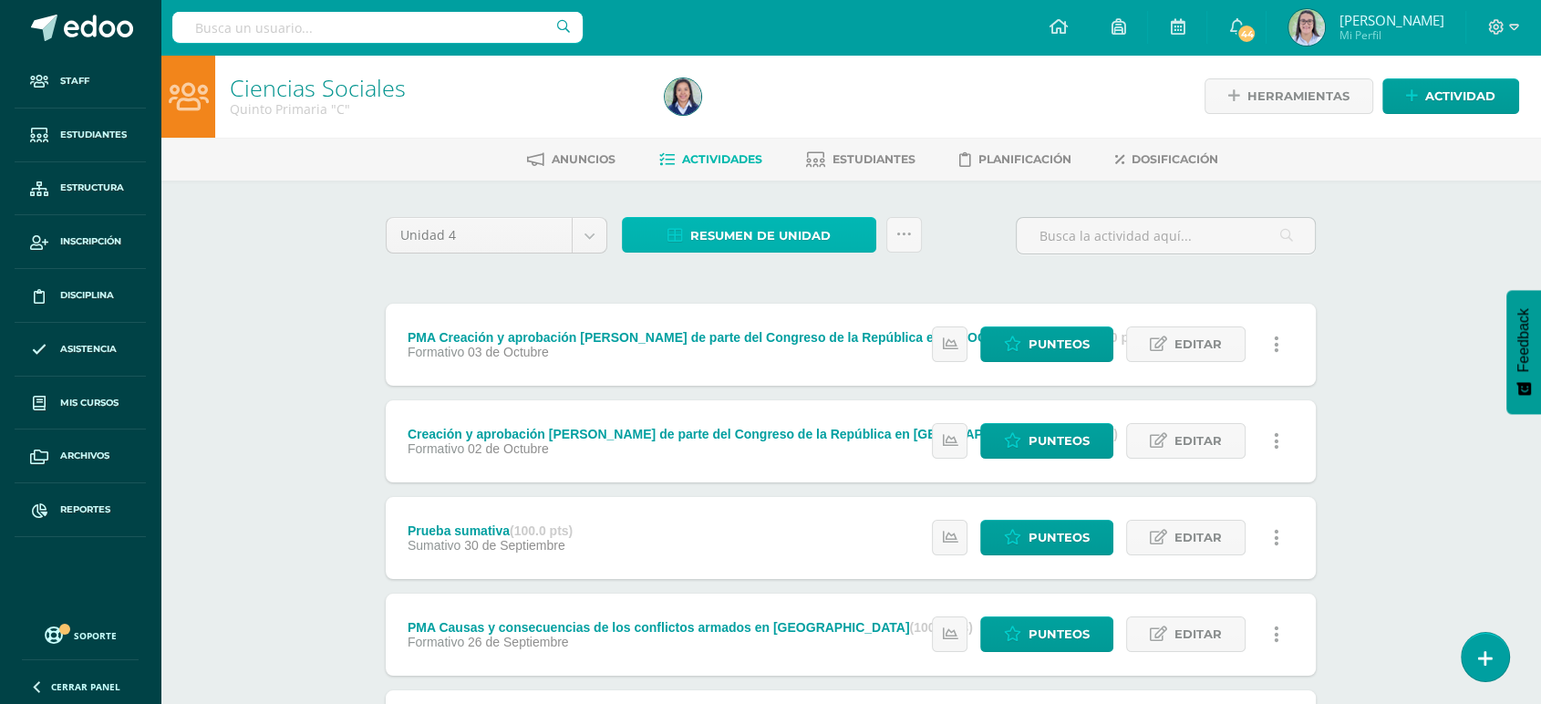
click at [710, 241] on span "Resumen de unidad" at bounding box center [760, 236] width 140 height 34
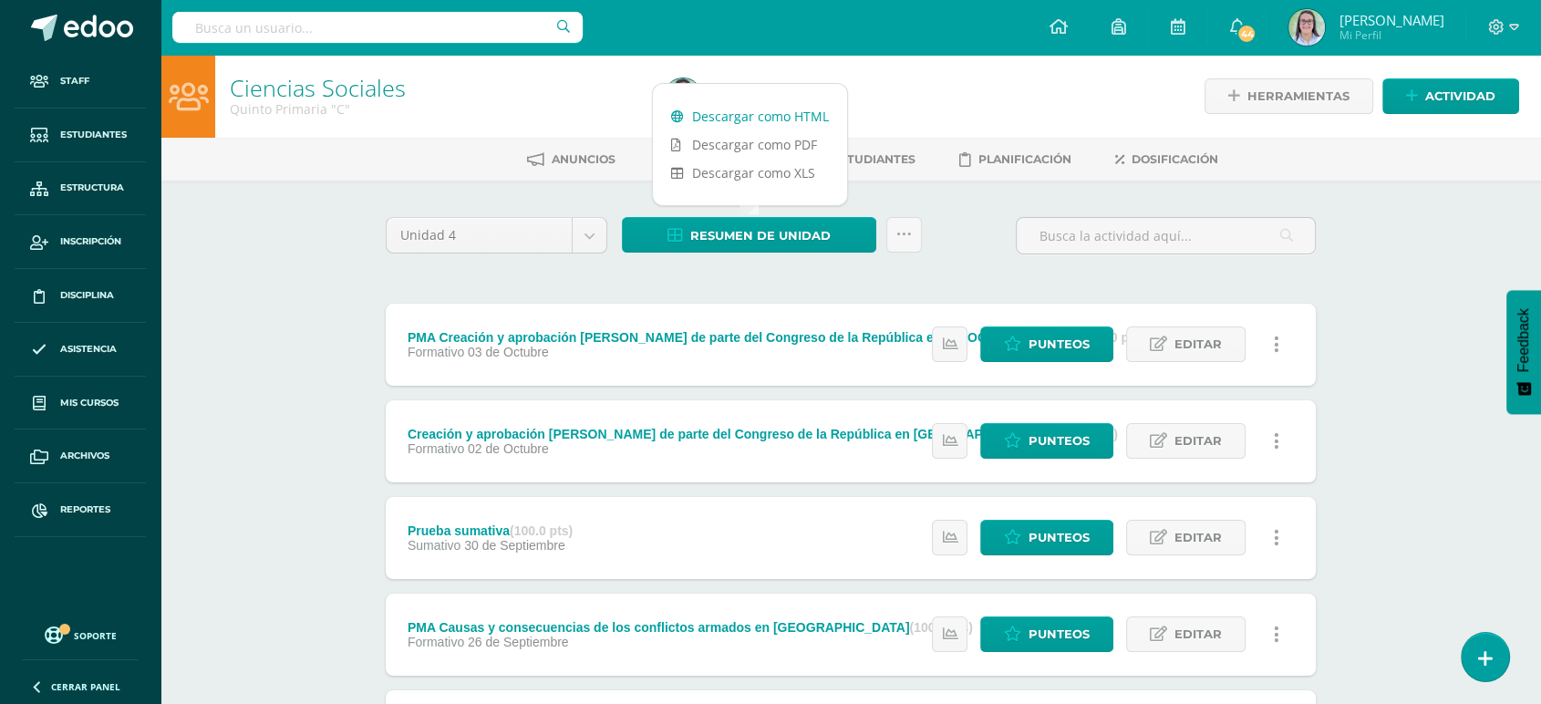
click at [741, 109] on link "Descargar como HTML" at bounding box center [750, 116] width 194 height 28
click at [286, 24] on input "text" at bounding box center [377, 27] width 410 height 31
type input "c"
click at [254, 20] on input "text" at bounding box center [377, 27] width 410 height 31
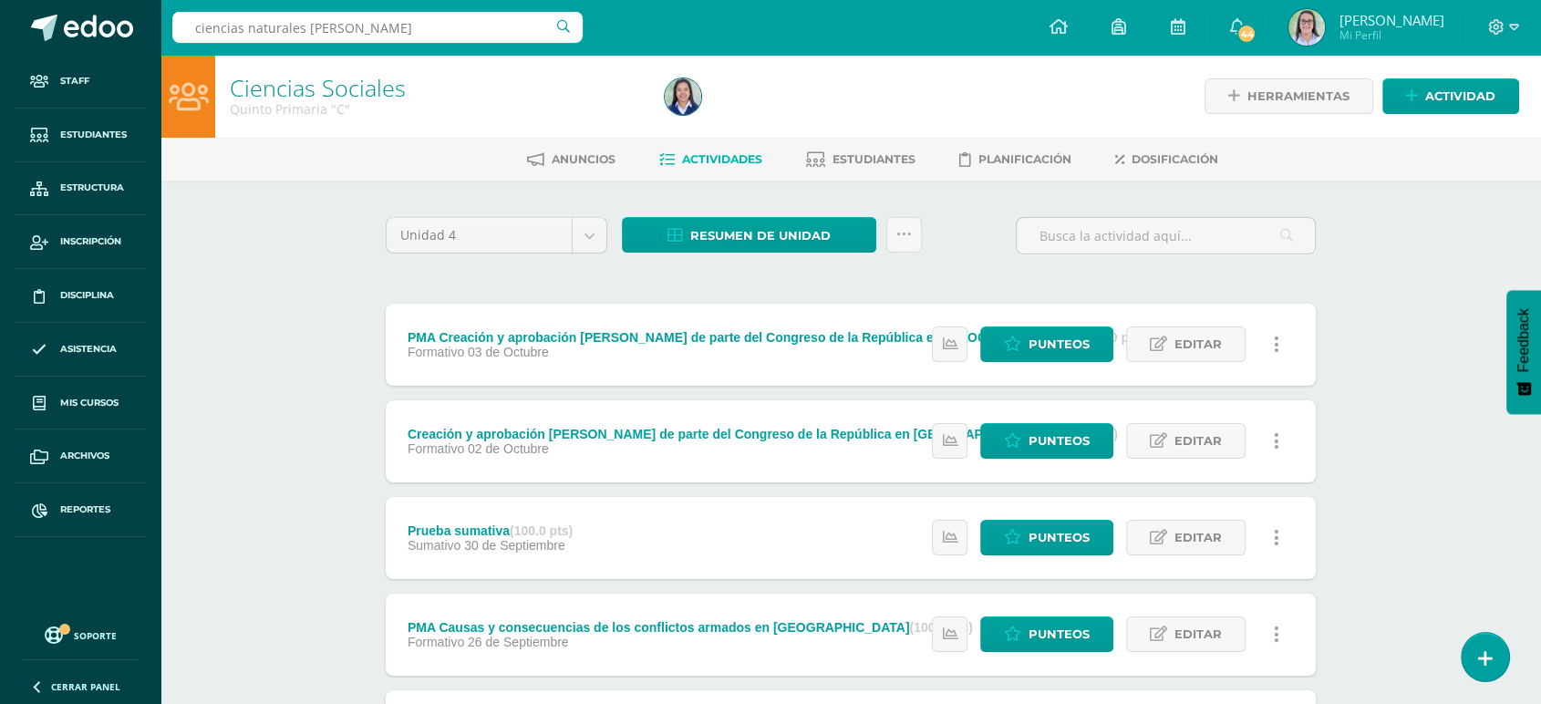
type input "ciencias naturales quinto"
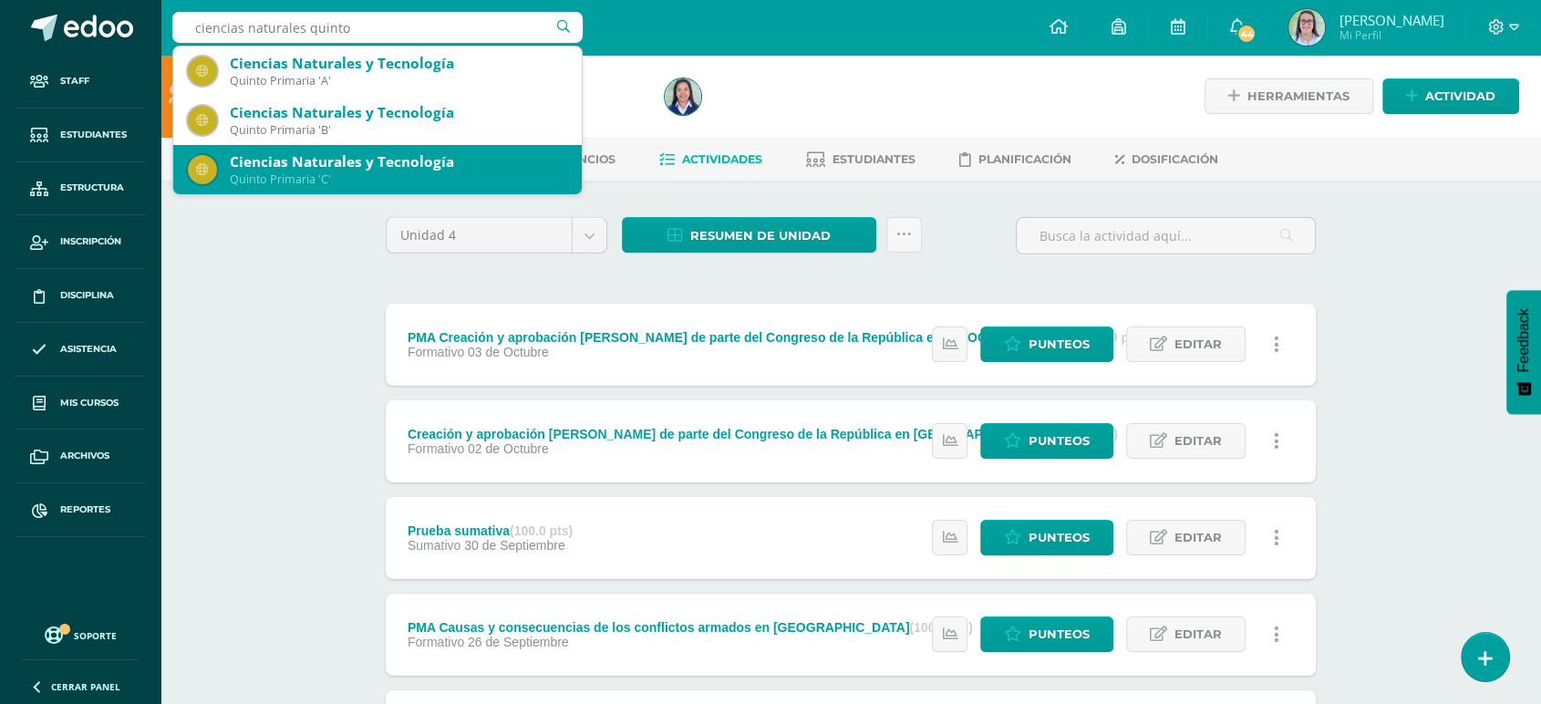
click at [292, 166] on div "Ciencias Naturales y Tecnología" at bounding box center [398, 161] width 337 height 19
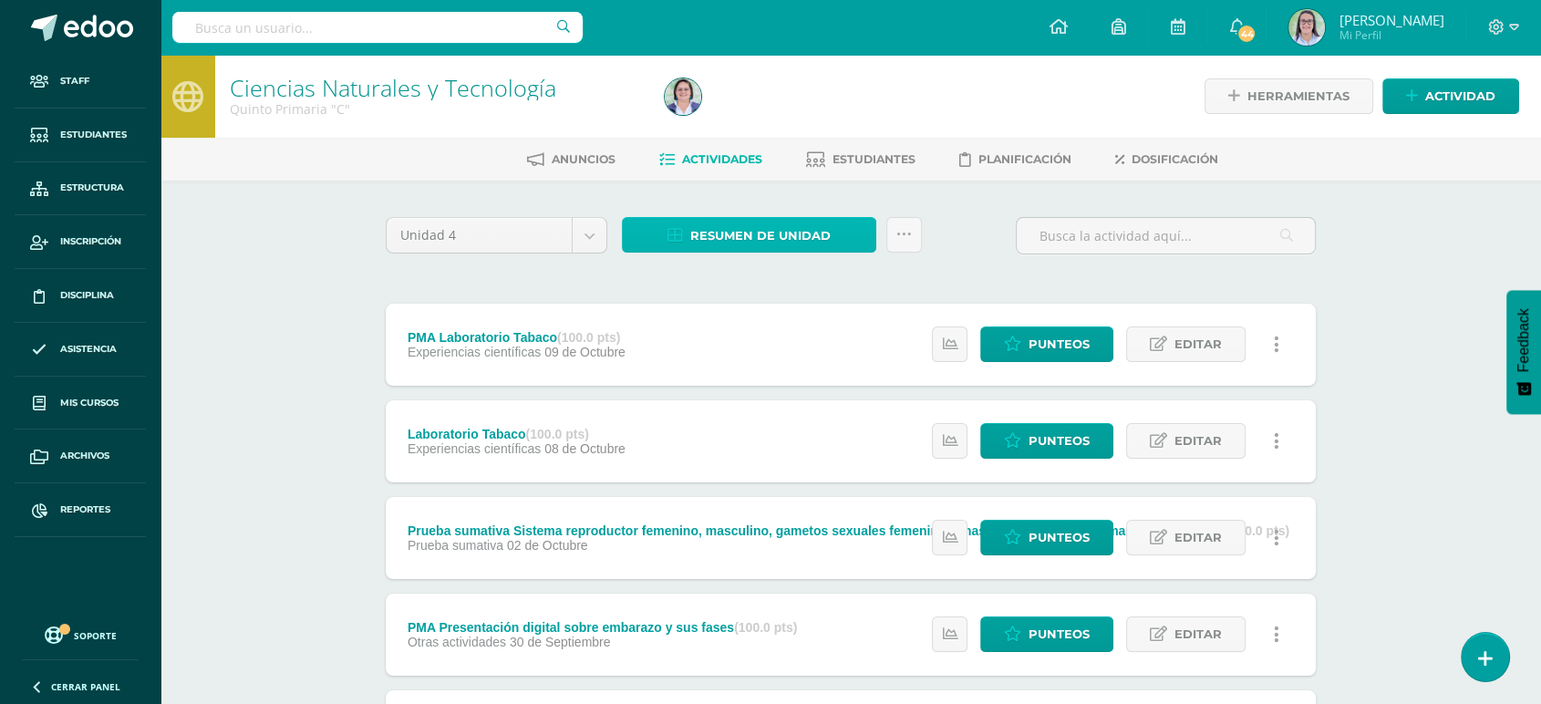
click at [780, 232] on span "Resumen de unidad" at bounding box center [760, 236] width 140 height 34
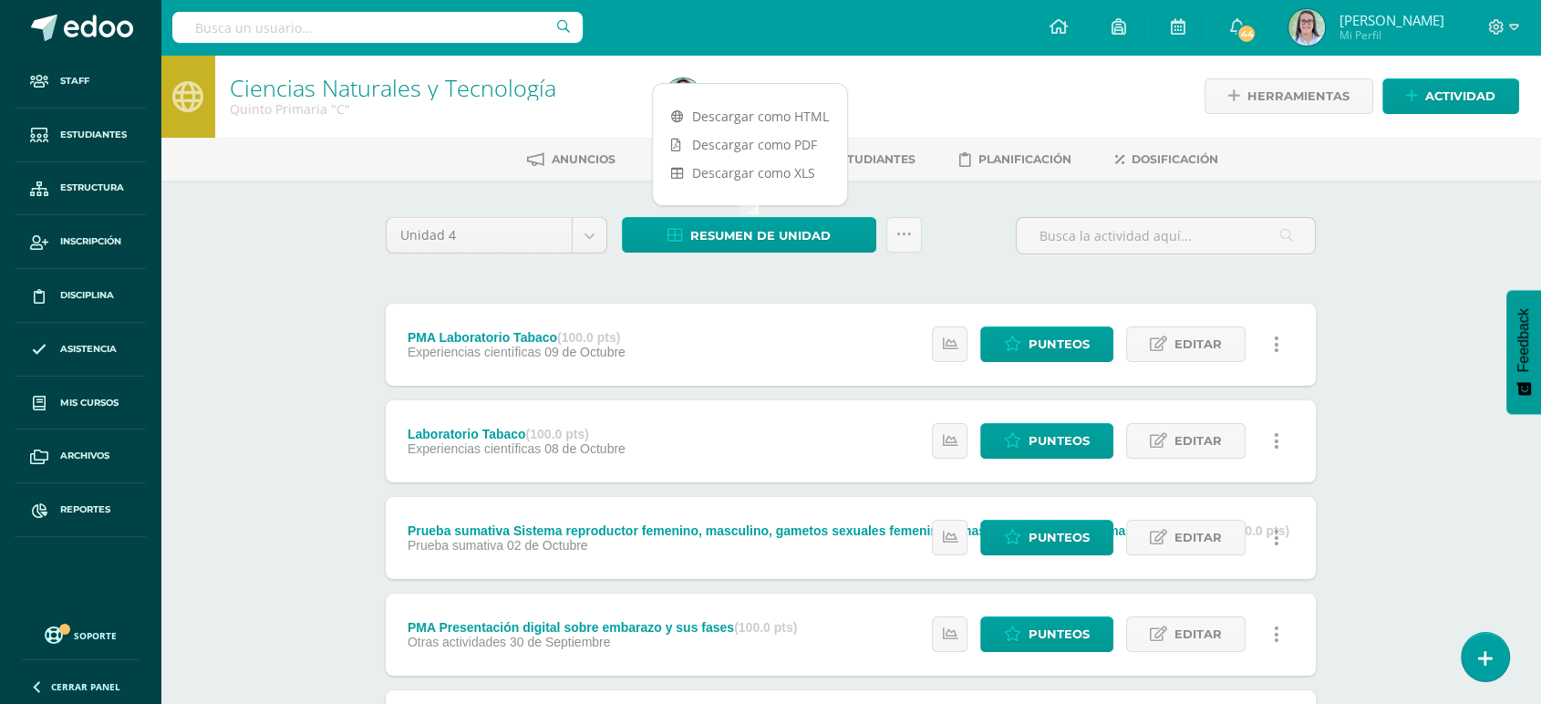
click at [782, 97] on div "Descargar como HTML Descargar como PDF Descargar como XLS" at bounding box center [750, 144] width 196 height 123
click at [781, 112] on link "Descargar como HTML" at bounding box center [750, 116] width 194 height 28
click at [266, 24] on input "text" at bounding box center [377, 27] width 410 height 31
type input "ciencias naturales sexto"
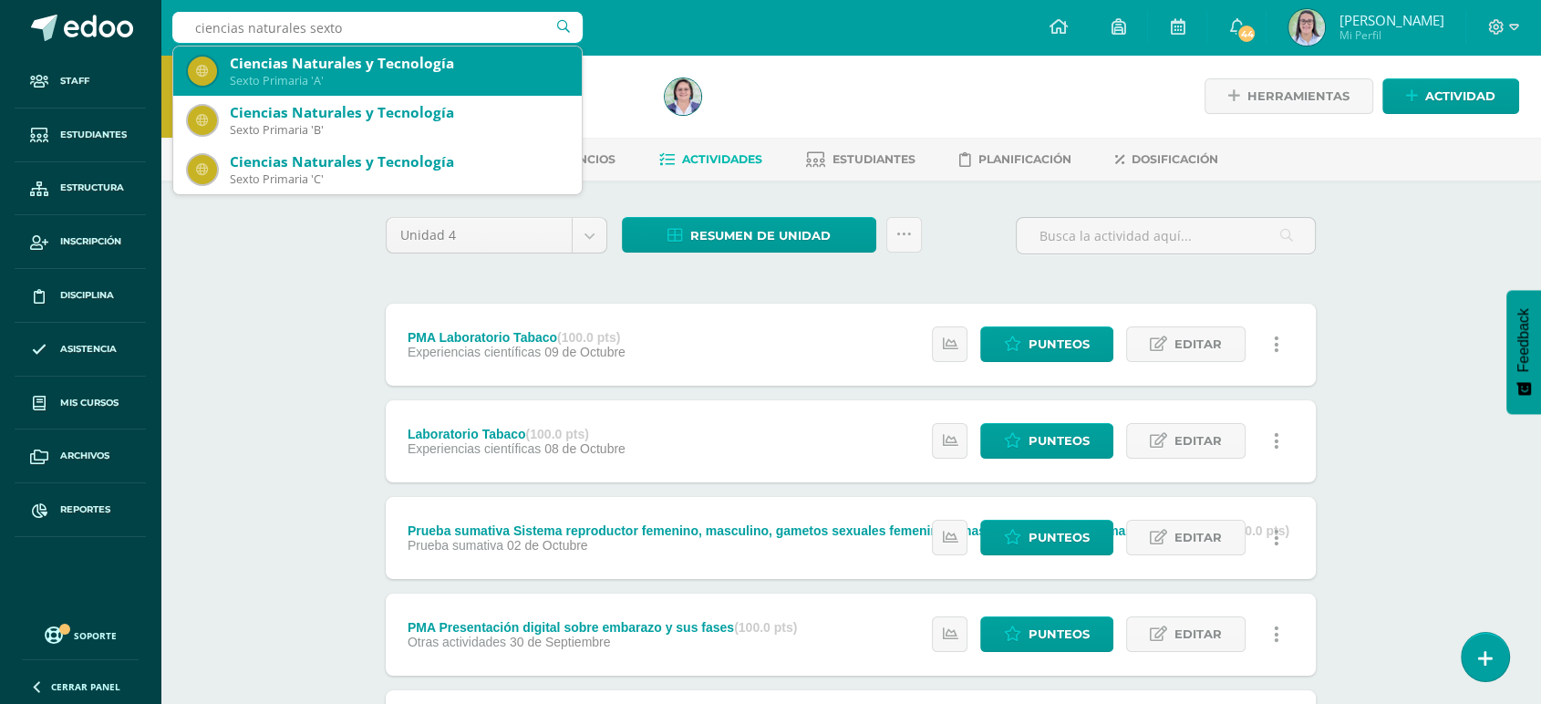
click at [255, 66] on div "Ciencias Naturales y Tecnología" at bounding box center [398, 63] width 337 height 19
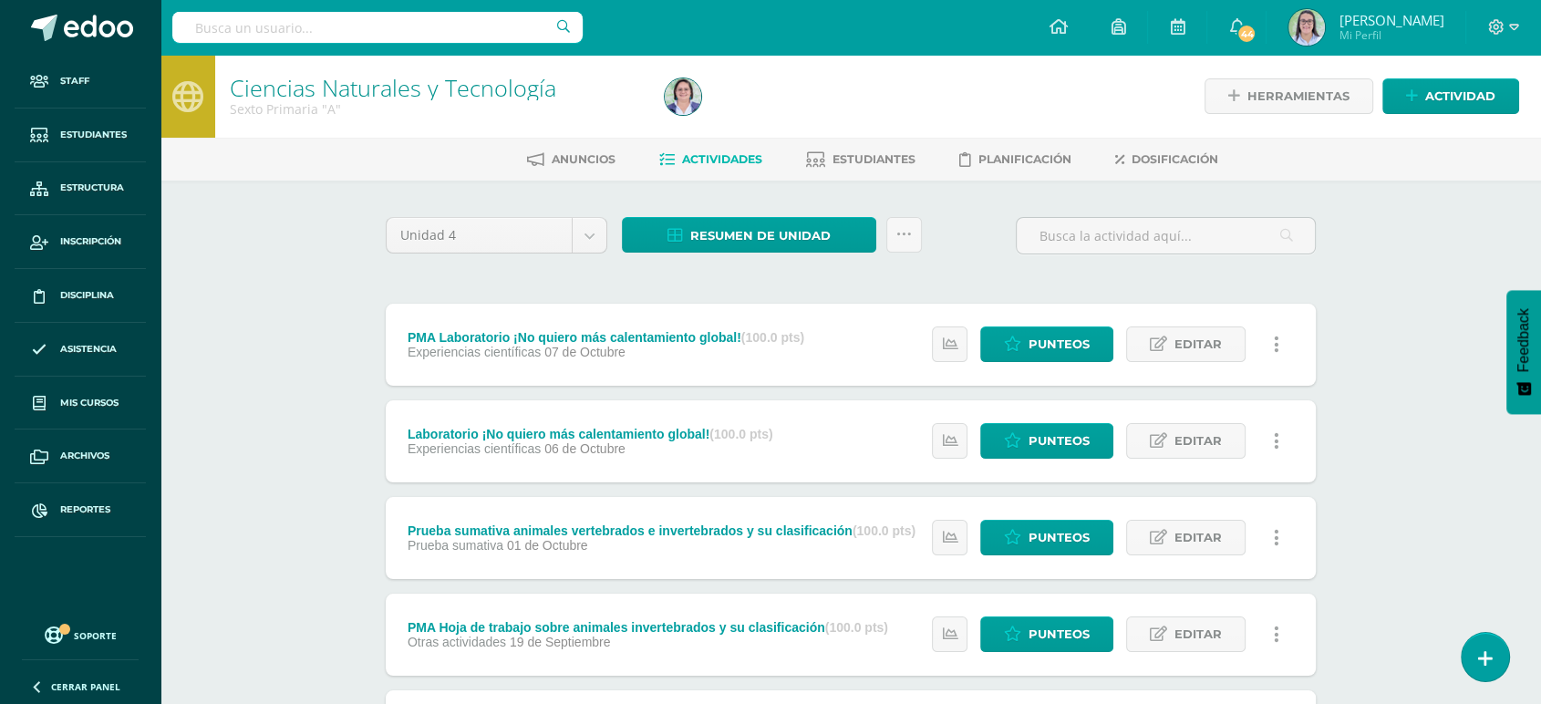
click at [295, 32] on input "text" at bounding box center [377, 27] width 410 height 31
click at [696, 230] on span "Resumen de unidad" at bounding box center [760, 236] width 140 height 34
click at [696, 113] on link "Descargar como HTML" at bounding box center [750, 116] width 194 height 28
click at [394, 29] on input "text" at bounding box center [377, 27] width 410 height 31
type input "ciencias naturales sexto"
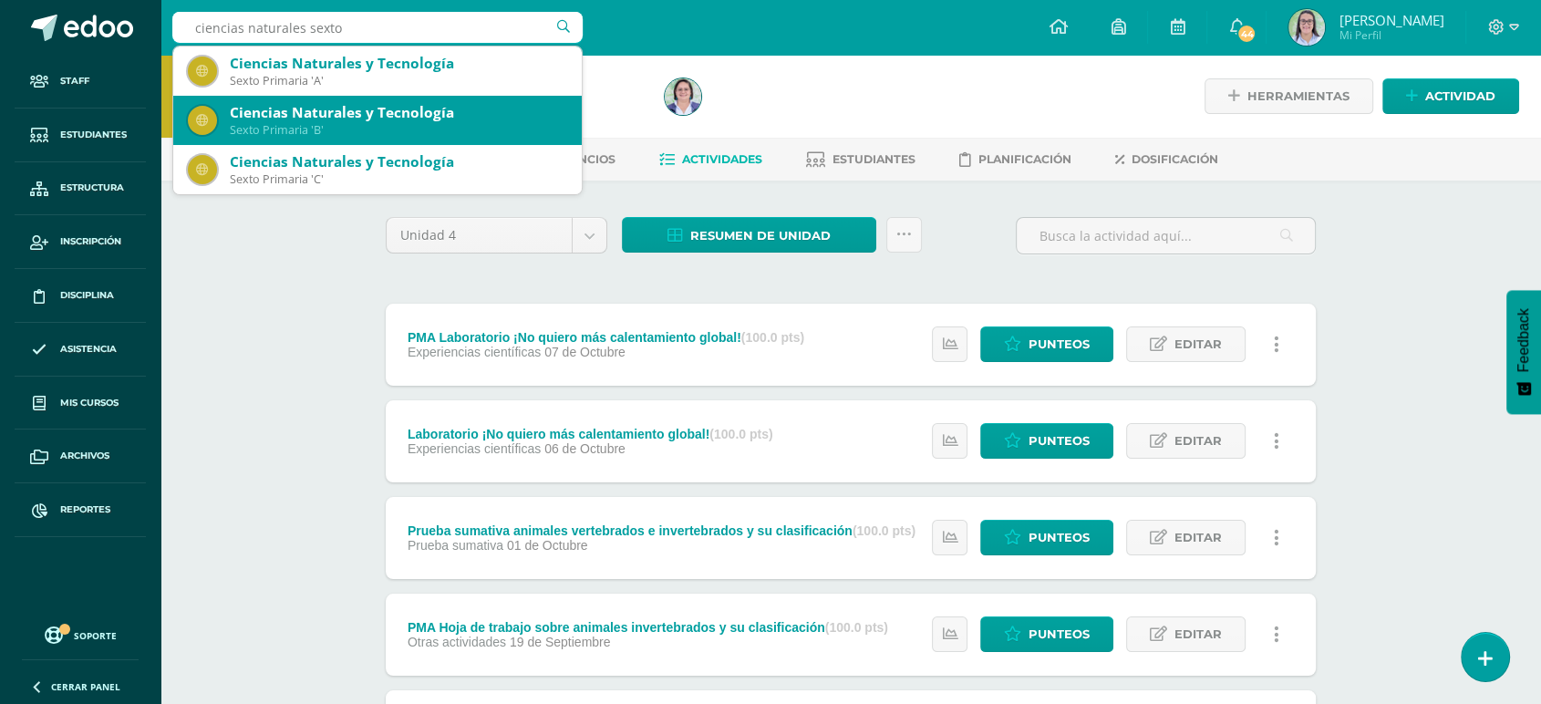
click at [358, 110] on div "Ciencias Naturales y Tecnología" at bounding box center [398, 112] width 337 height 19
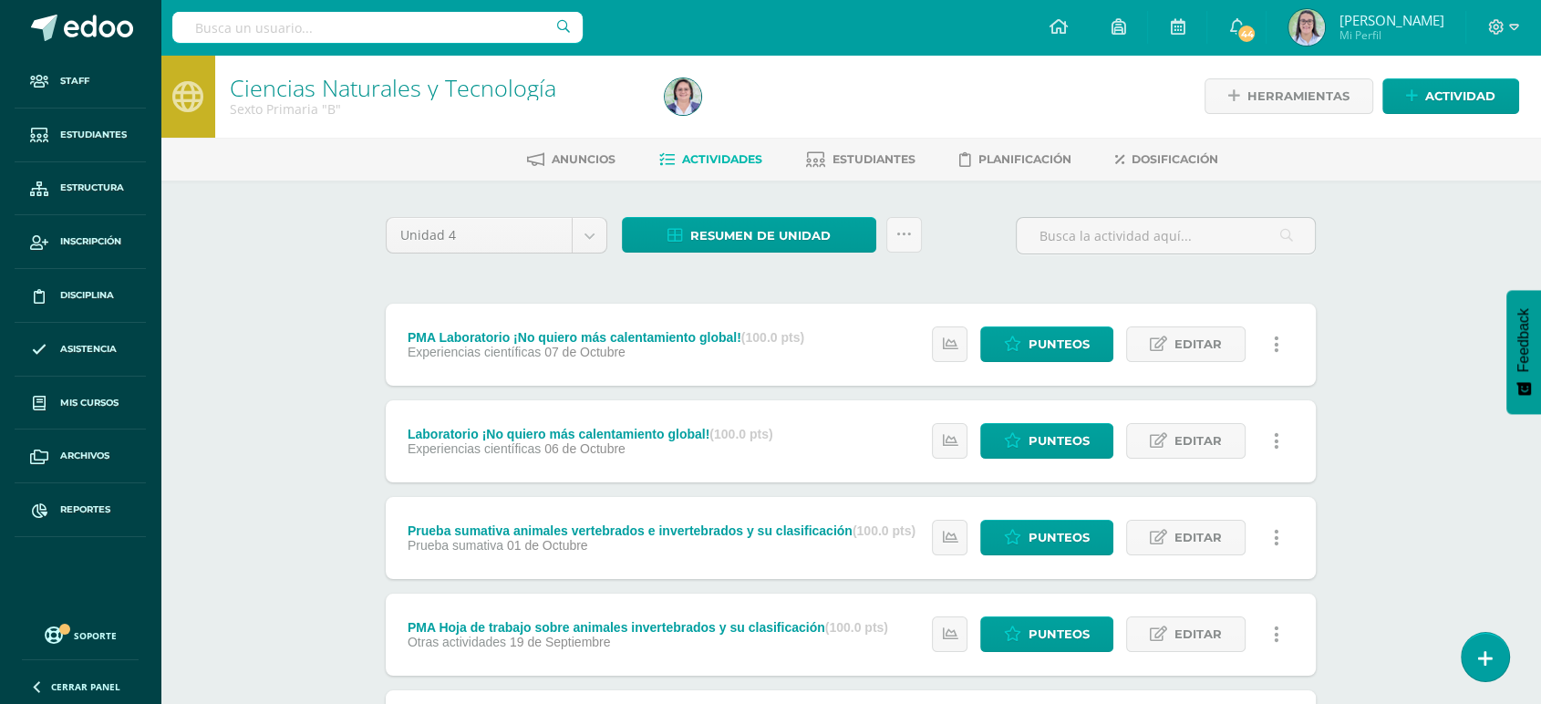
click at [438, 19] on input "text" at bounding box center [377, 27] width 410 height 31
type input "ciencias naturales sexto"
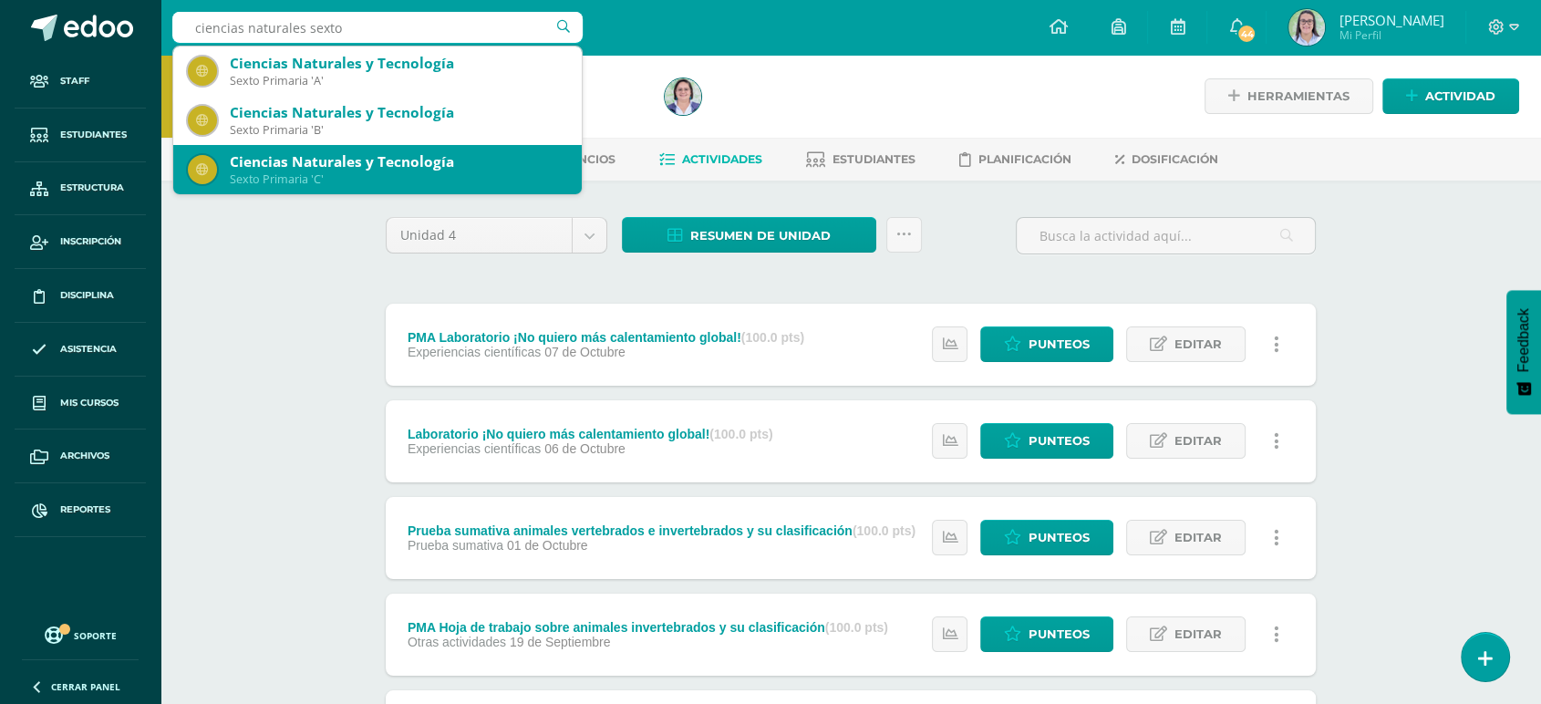
click at [413, 173] on div "Sexto Primaria 'C'" at bounding box center [398, 179] width 337 height 16
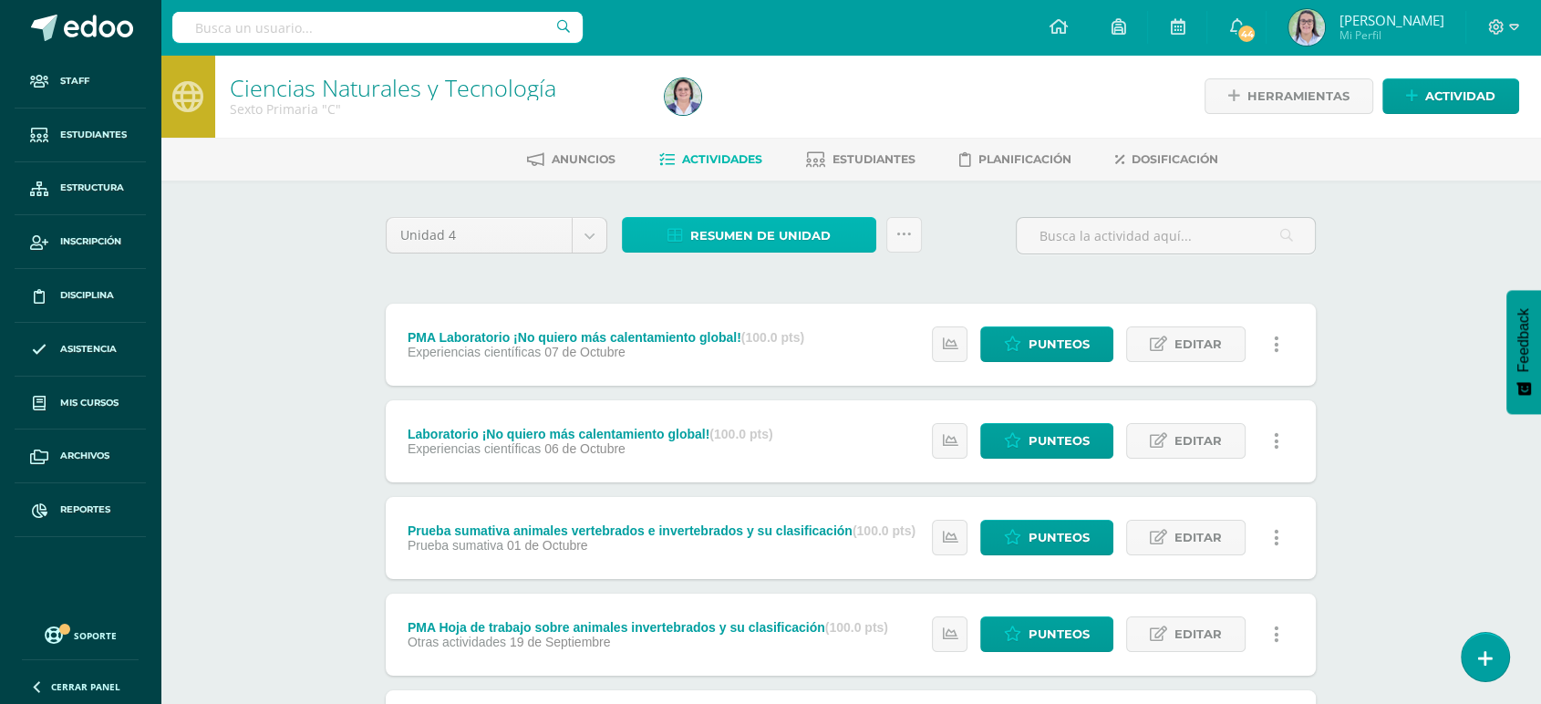
click at [721, 233] on span "Resumen de unidad" at bounding box center [760, 236] width 140 height 34
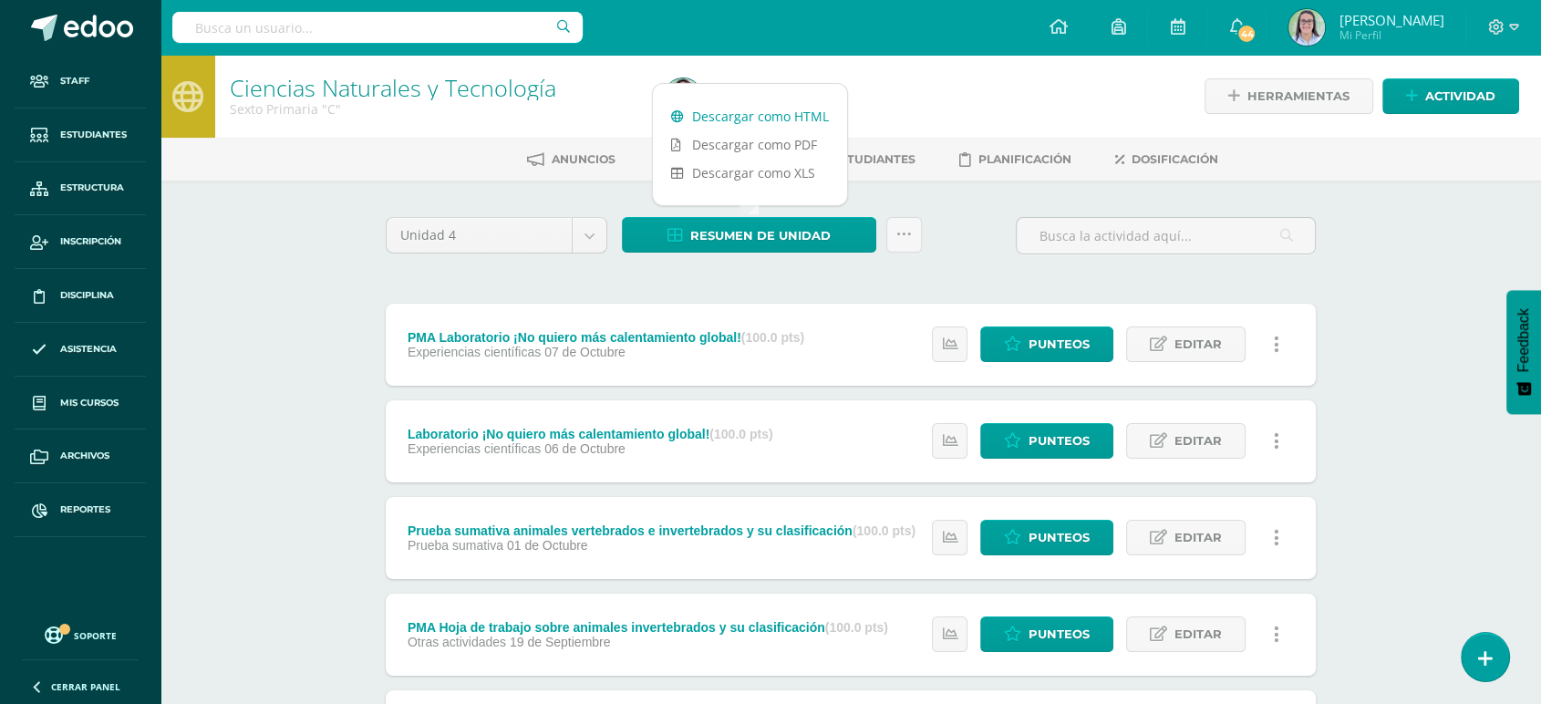
click at [741, 107] on link "Descargar como HTML" at bounding box center [750, 116] width 194 height 28
click at [390, 15] on input "text" at bounding box center [377, 27] width 410 height 31
type input "medio social"
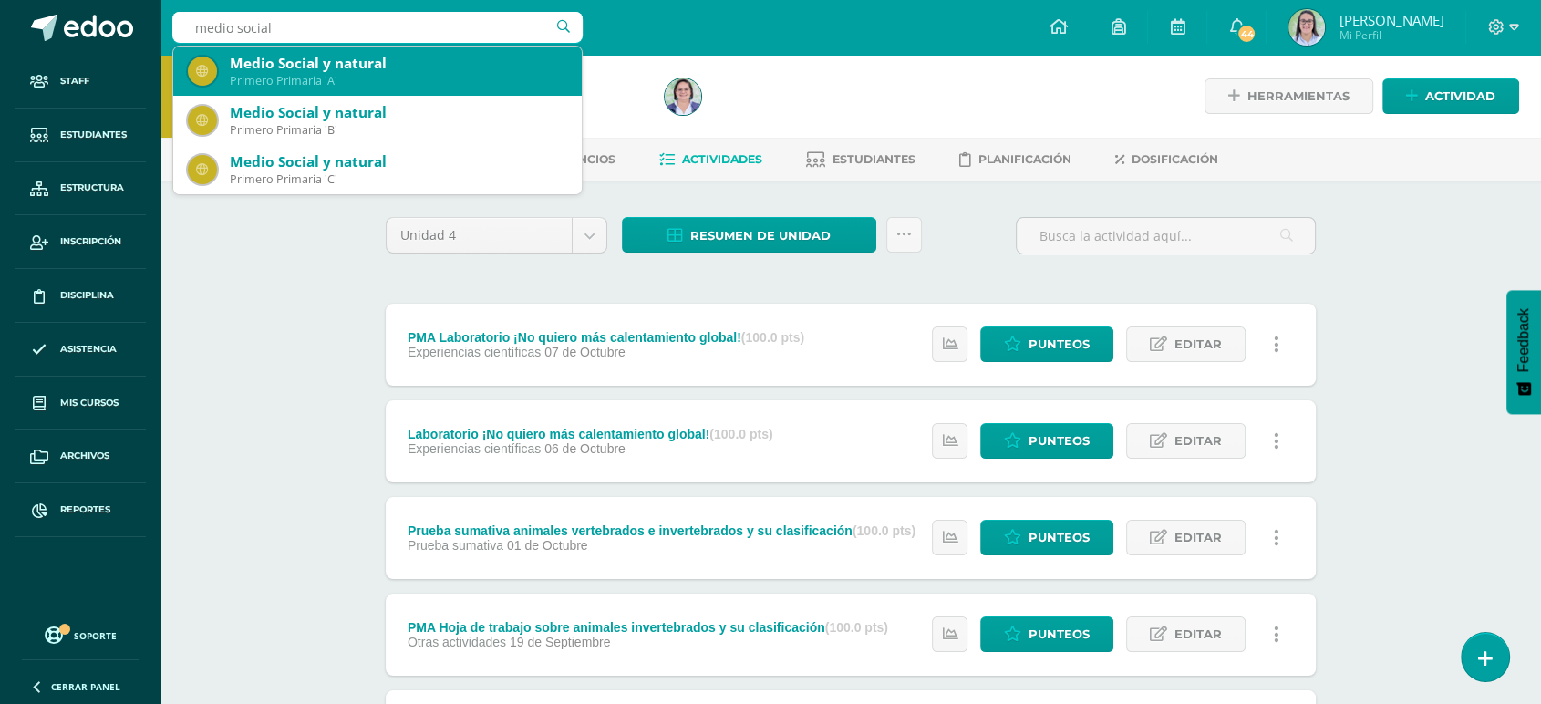
click at [393, 64] on div "Medio Social y natural" at bounding box center [398, 63] width 337 height 19
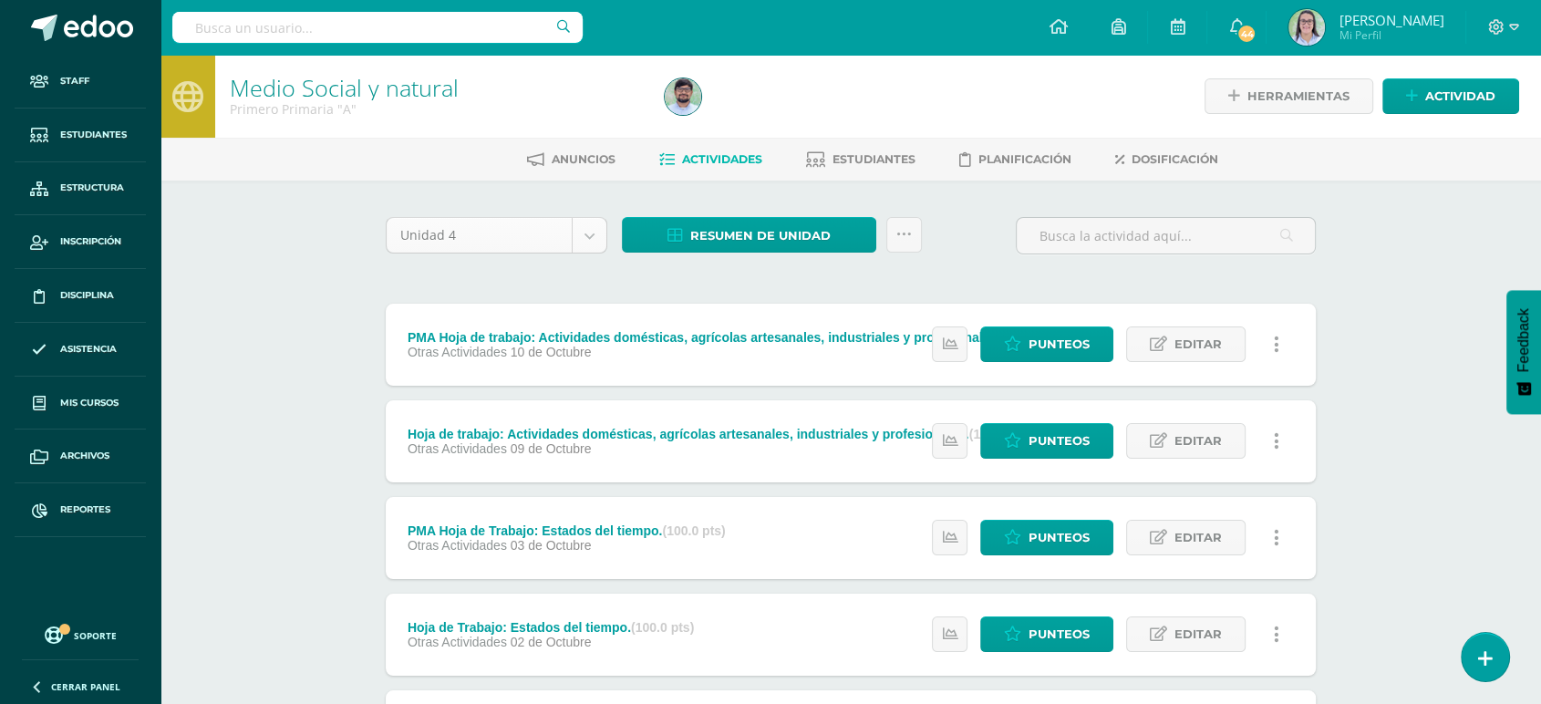
click at [607, 243] on div "Unidad 4" at bounding box center [497, 235] width 222 height 36
click at [647, 236] on link "Resumen de unidad" at bounding box center [749, 235] width 254 height 36
click at [692, 106] on link "Descargar como HTML" at bounding box center [750, 116] width 194 height 28
click at [500, 35] on input "text" at bounding box center [377, 27] width 410 height 31
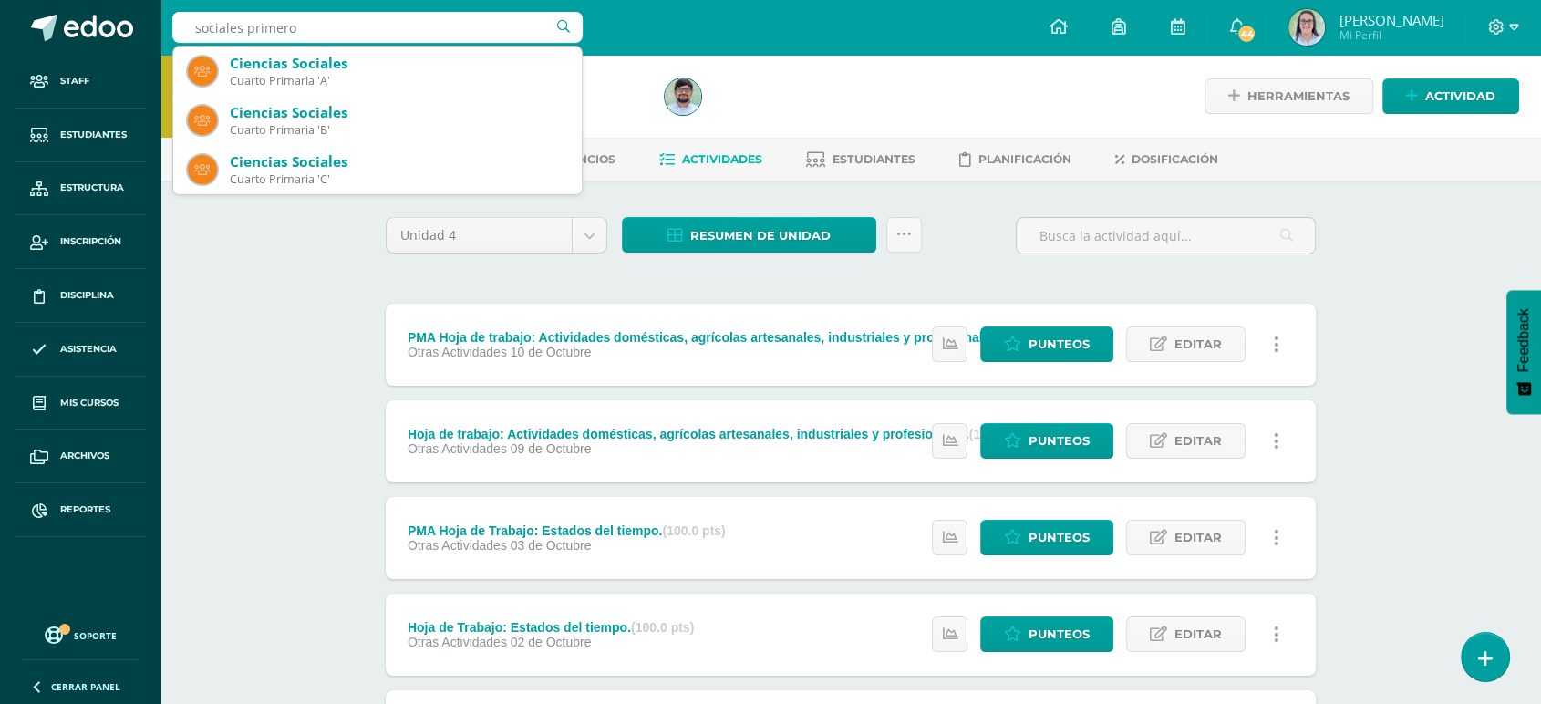
scroll to position [304, 0]
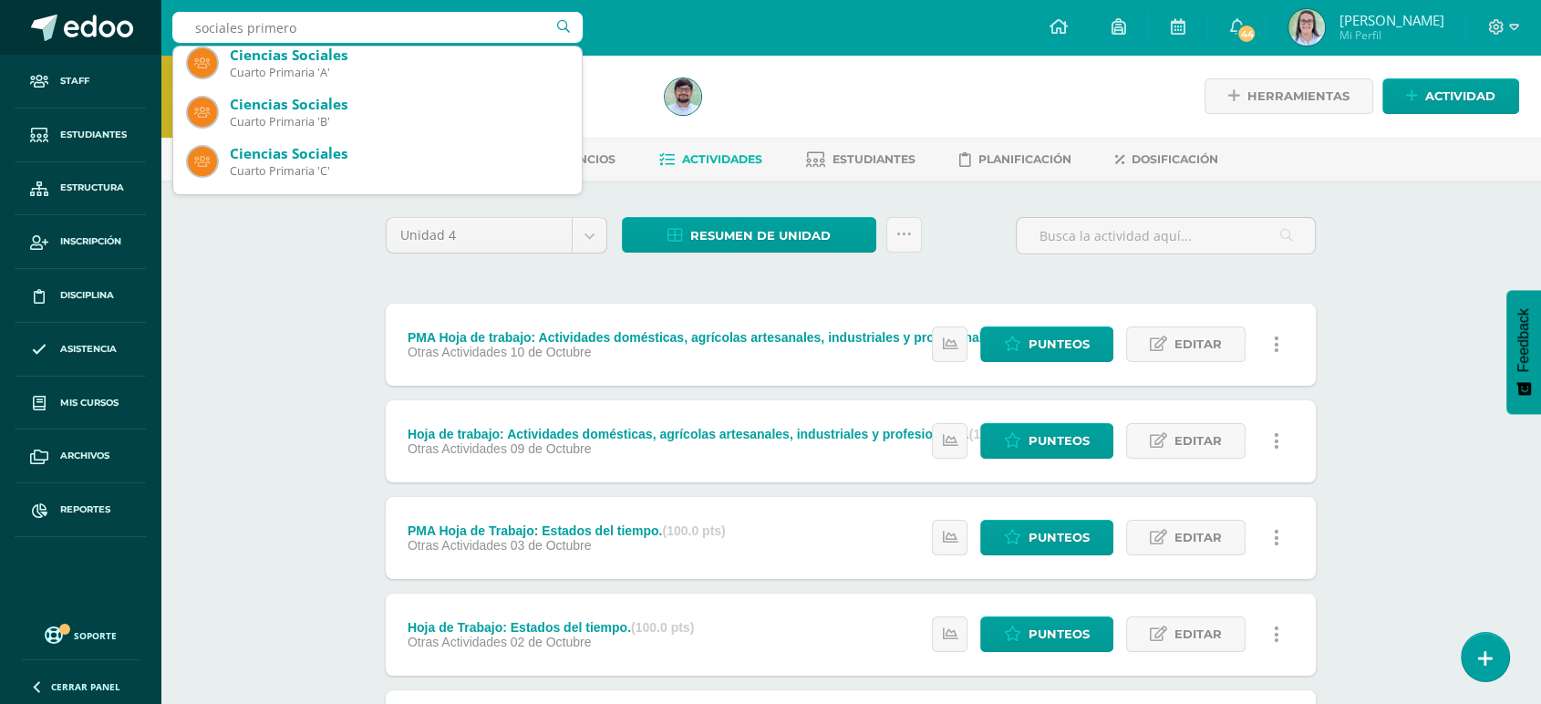
drag, startPoint x: 382, startPoint y: 20, endPoint x: 129, endPoint y: 42, distance: 254.5
click at [129, 42] on body "Staff Estudiantes Estructura Inscripción Disciplina Asistencia Mis cursos Archi…" at bounding box center [770, 685] width 1541 height 1371
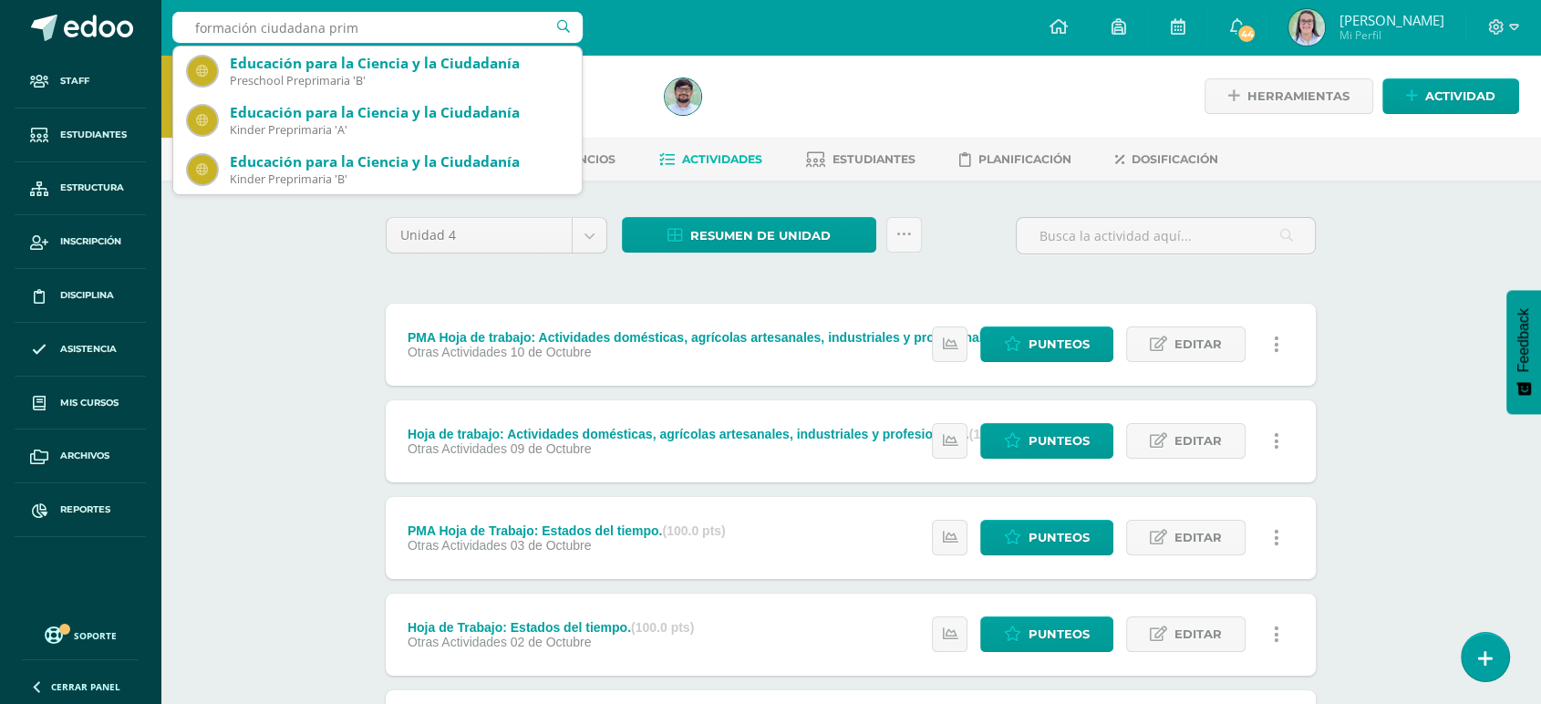
type input "formación ciudadana prime"
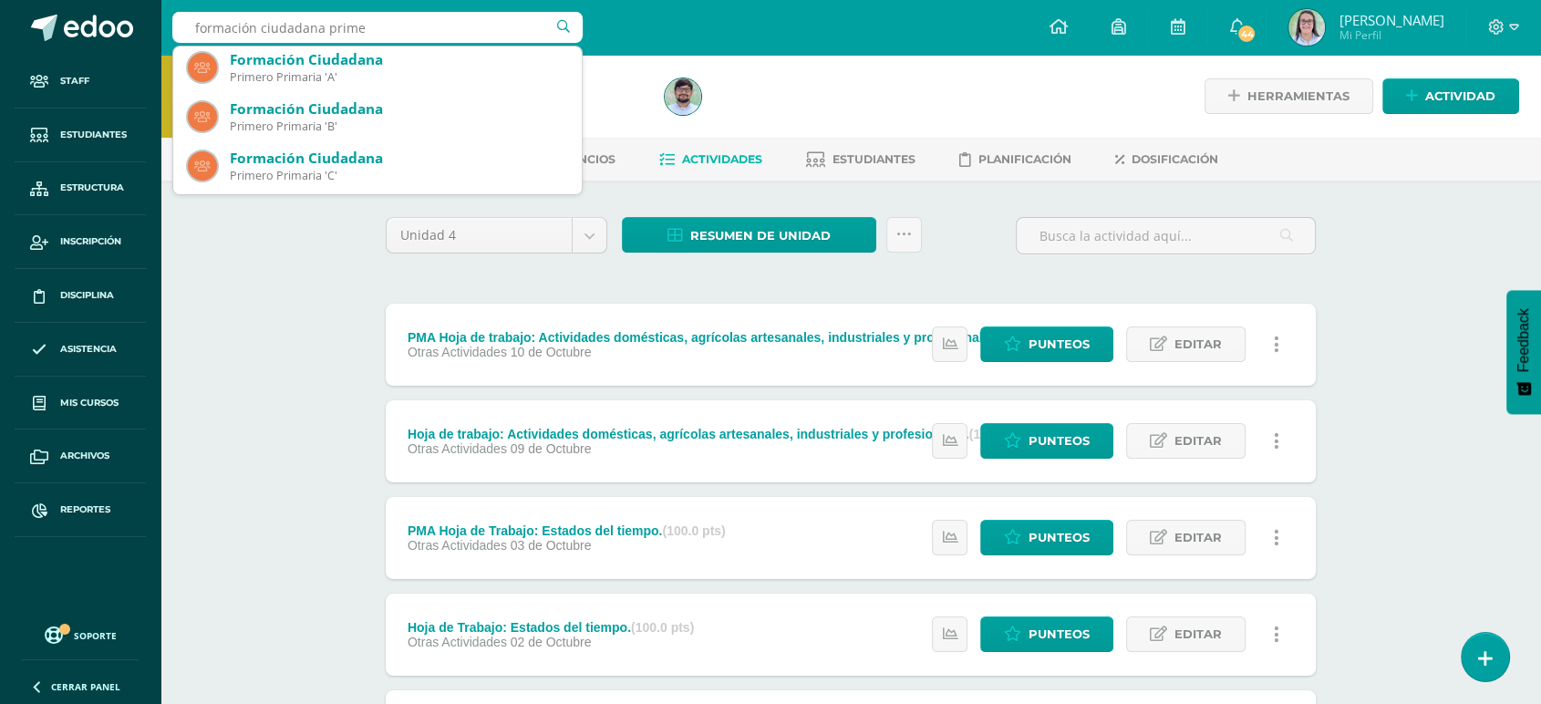
scroll to position [0, 0]
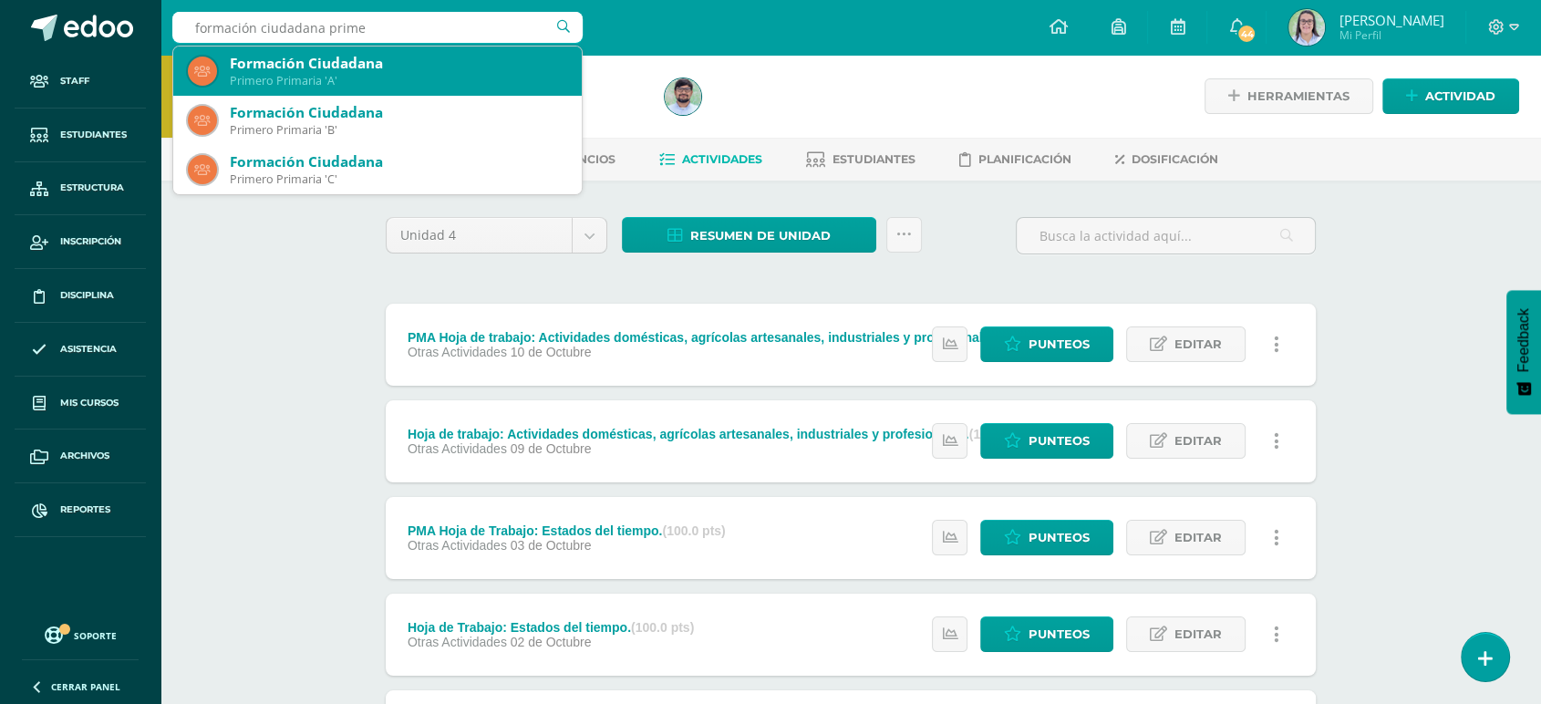
click at [416, 81] on div "Primero Primaria 'A'" at bounding box center [398, 81] width 337 height 16
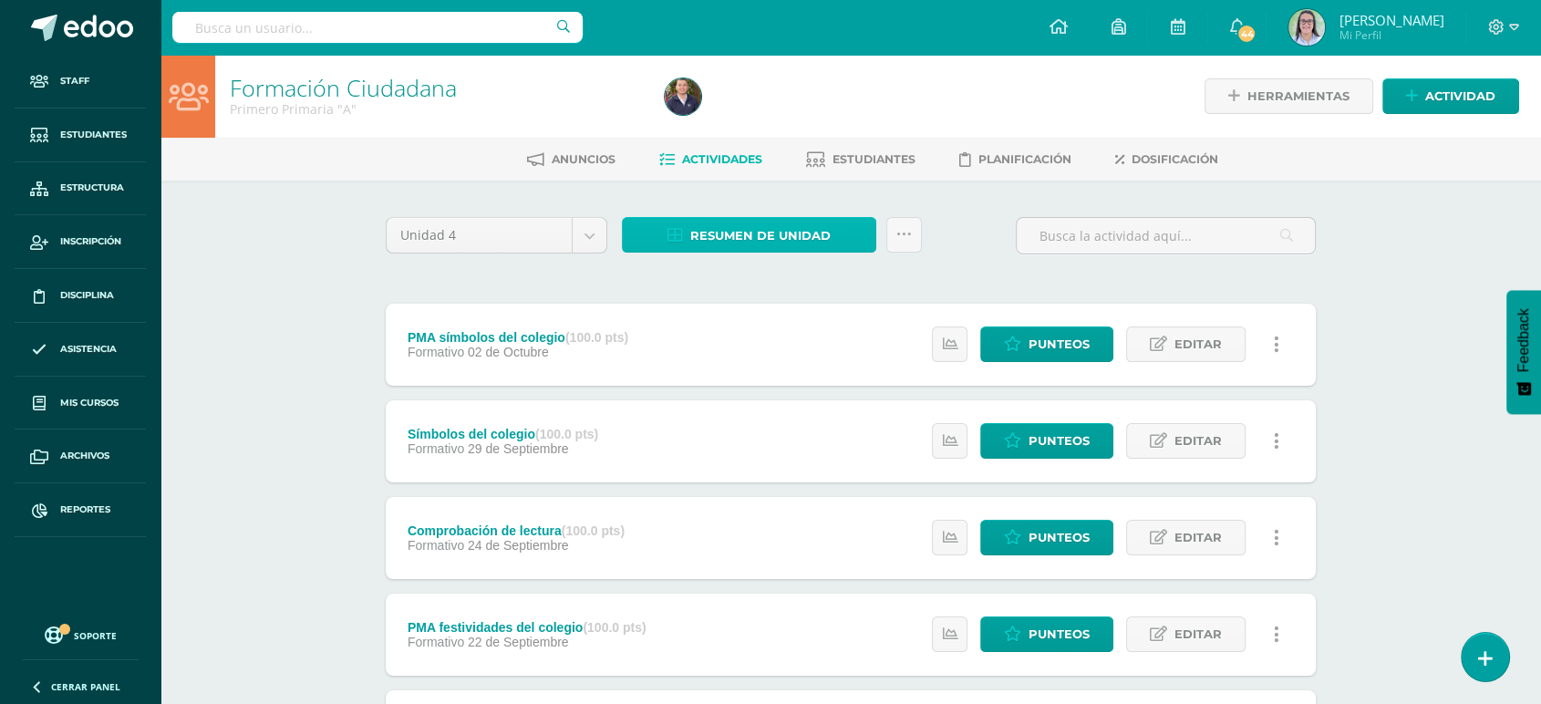
click at [656, 231] on link "Resumen de unidad" at bounding box center [749, 235] width 254 height 36
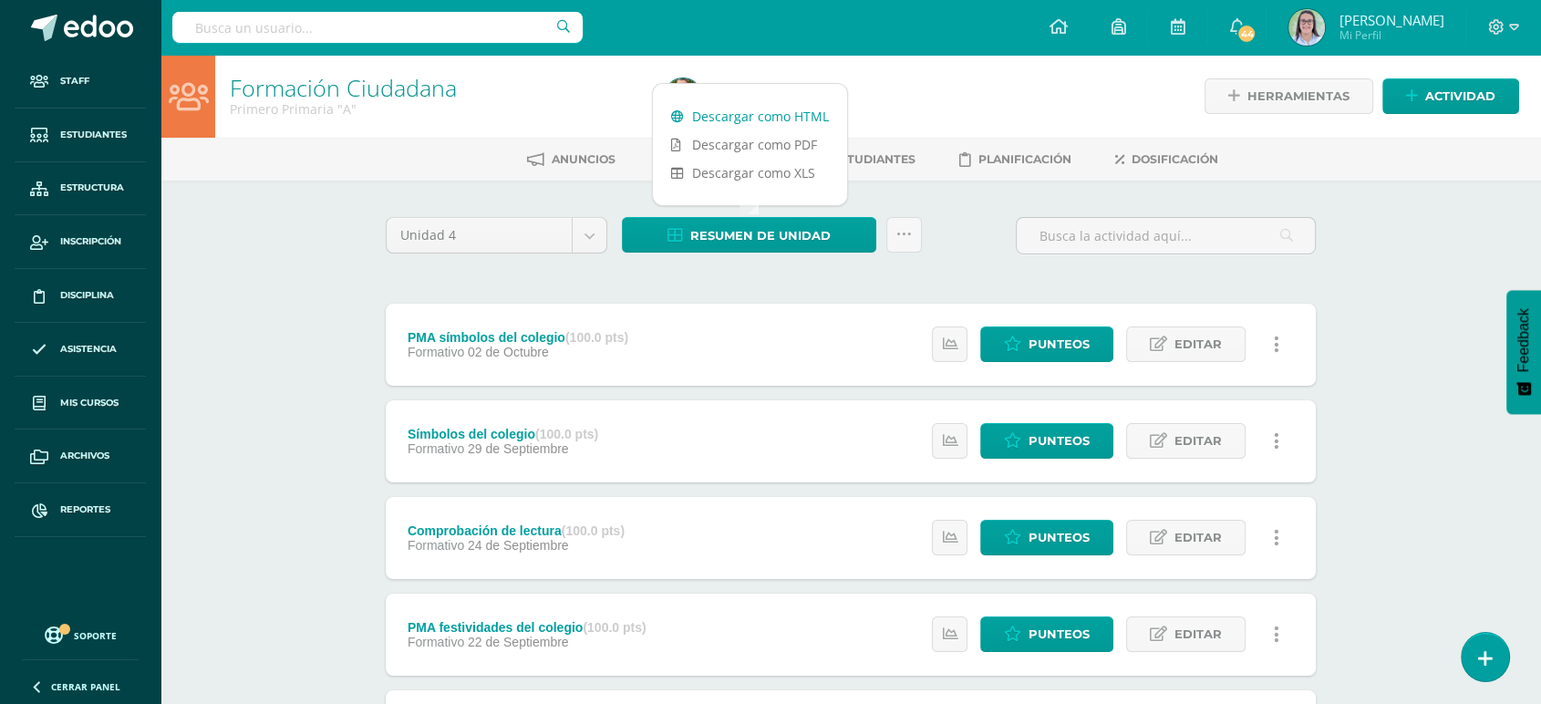
click at [682, 115] on icon at bounding box center [677, 116] width 13 height 13
click at [419, 26] on input "text" at bounding box center [377, 27] width 410 height 31
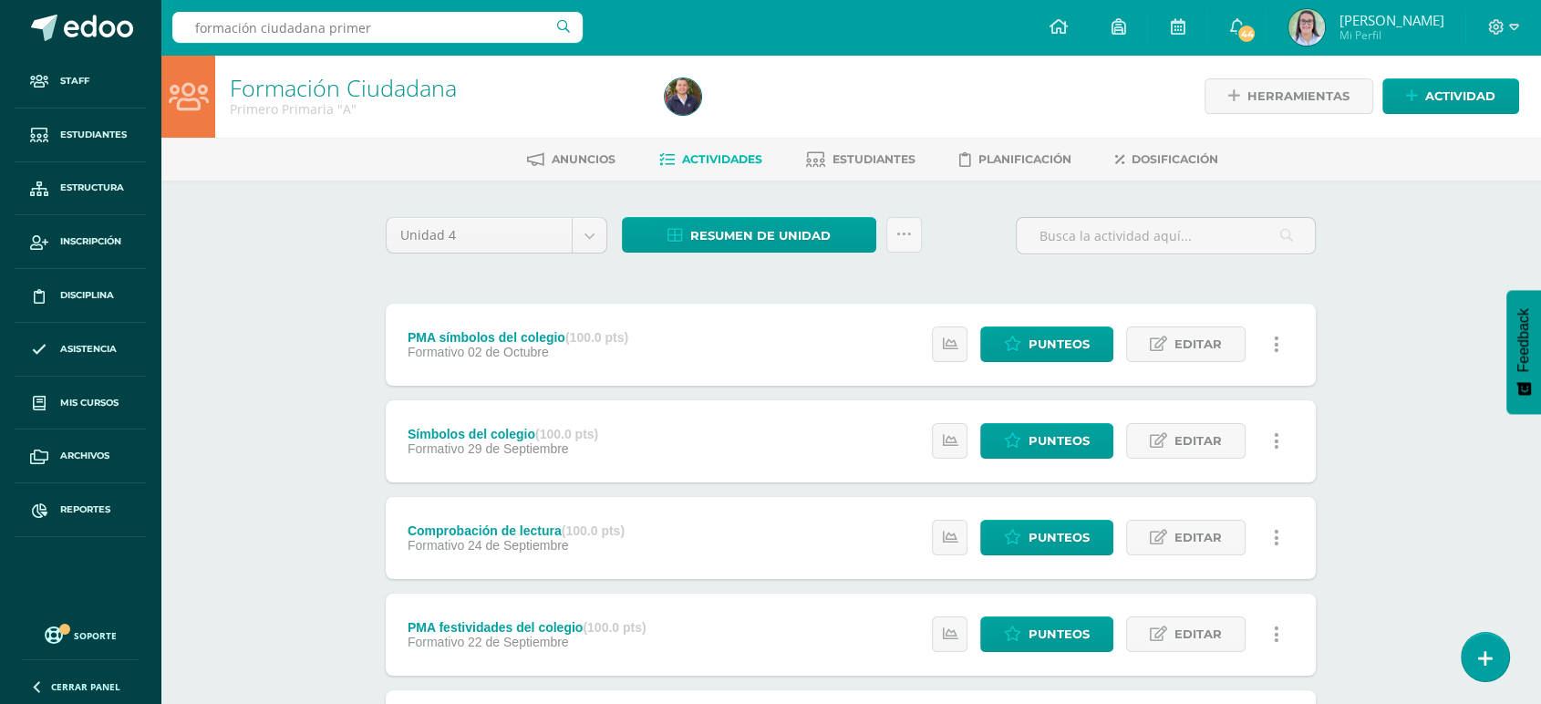
type input "formación ciudadana primero"
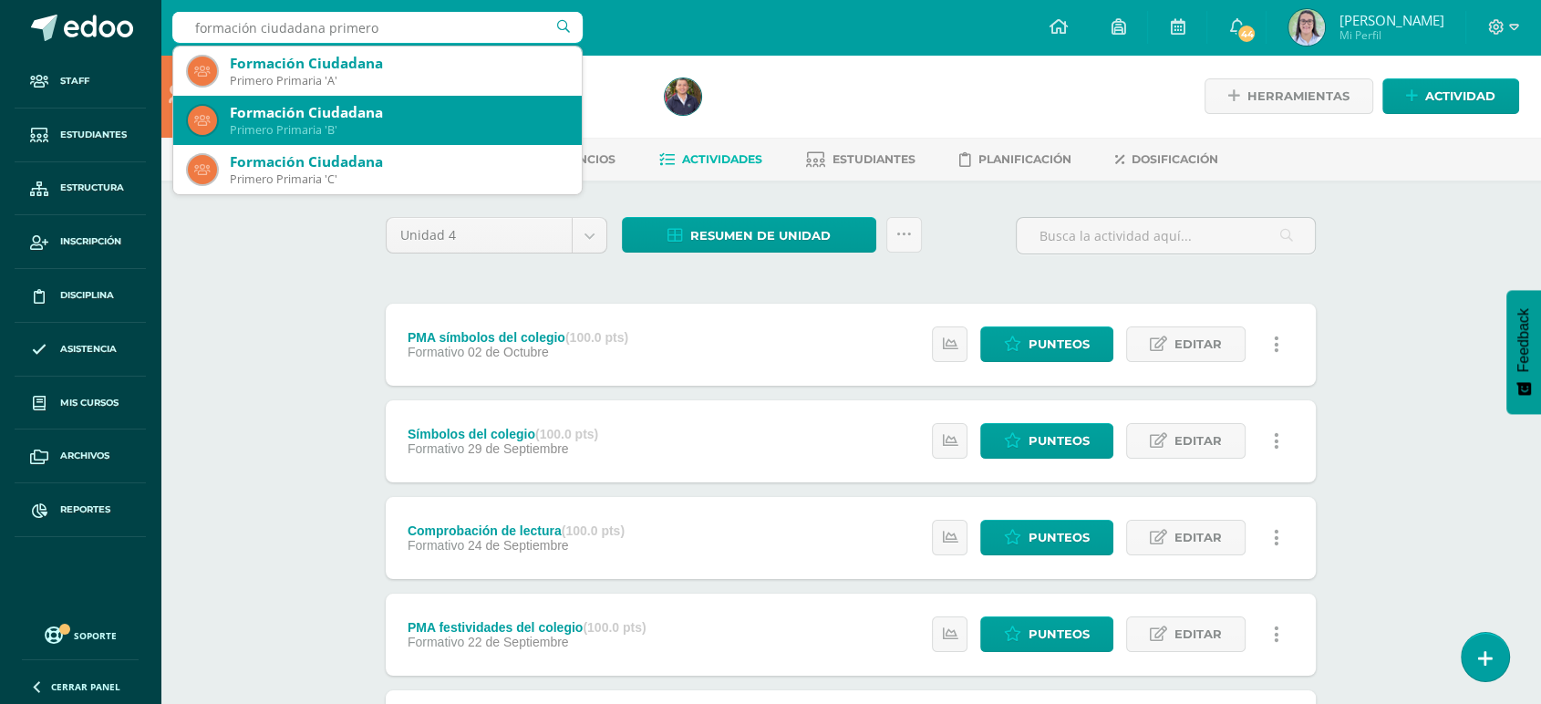
drag, startPoint x: 346, startPoint y: 100, endPoint x: 359, endPoint y: 90, distance: 17.0
click at [346, 100] on div "Formación Ciudadana Primero Primaria 'B'" at bounding box center [377, 120] width 379 height 49
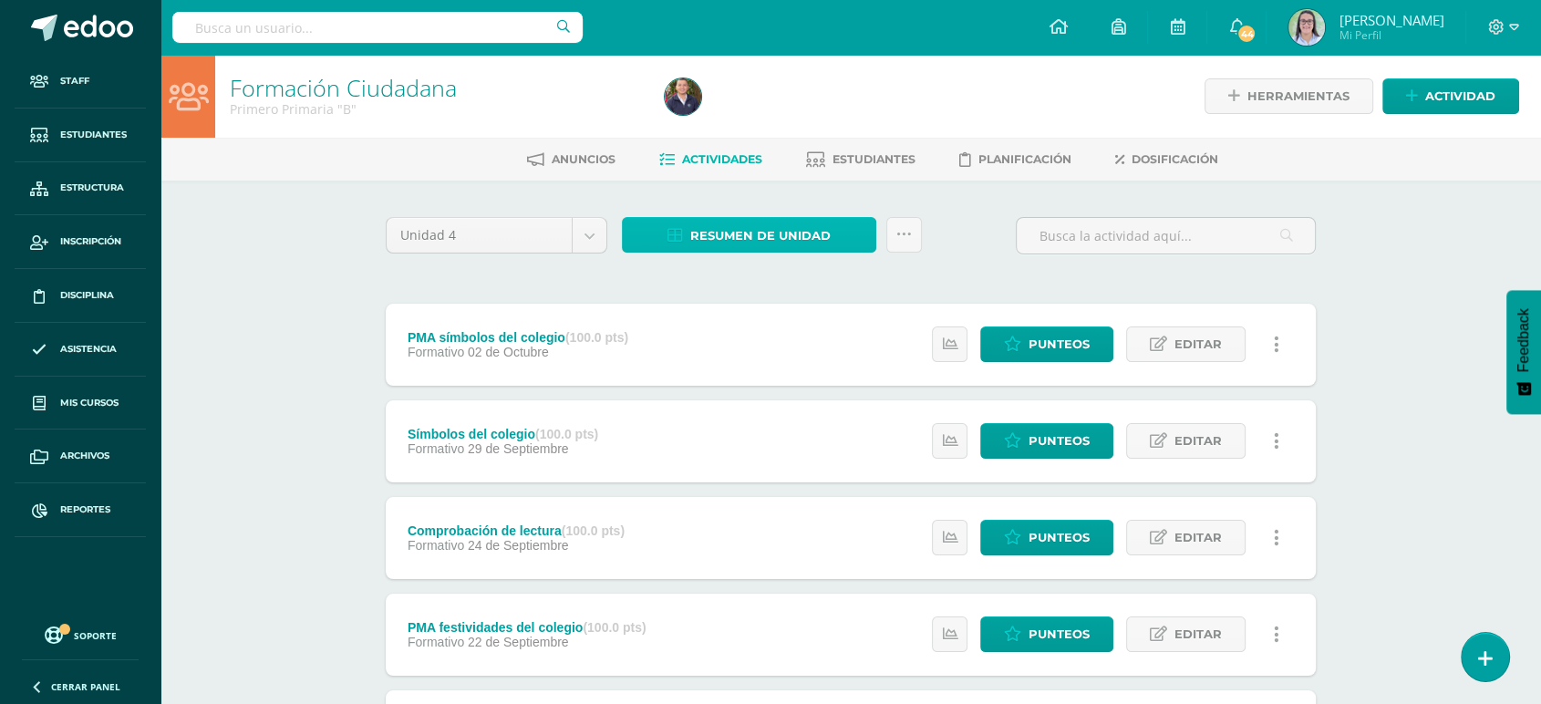
click at [737, 240] on span "Resumen de unidad" at bounding box center [760, 236] width 140 height 34
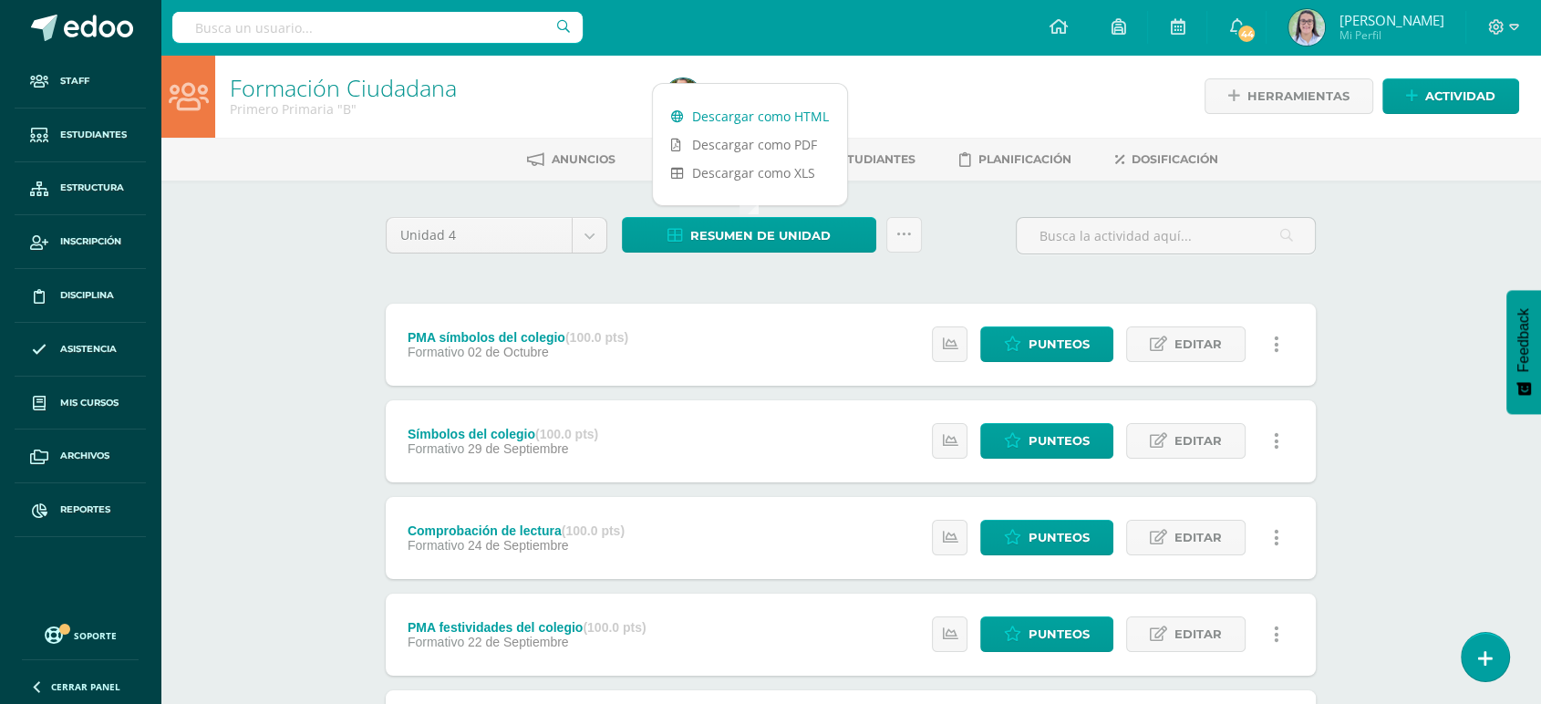
click at [752, 114] on link "Descargar como HTML" at bounding box center [750, 116] width 194 height 28
click at [332, 28] on input "text" at bounding box center [377, 27] width 410 height 31
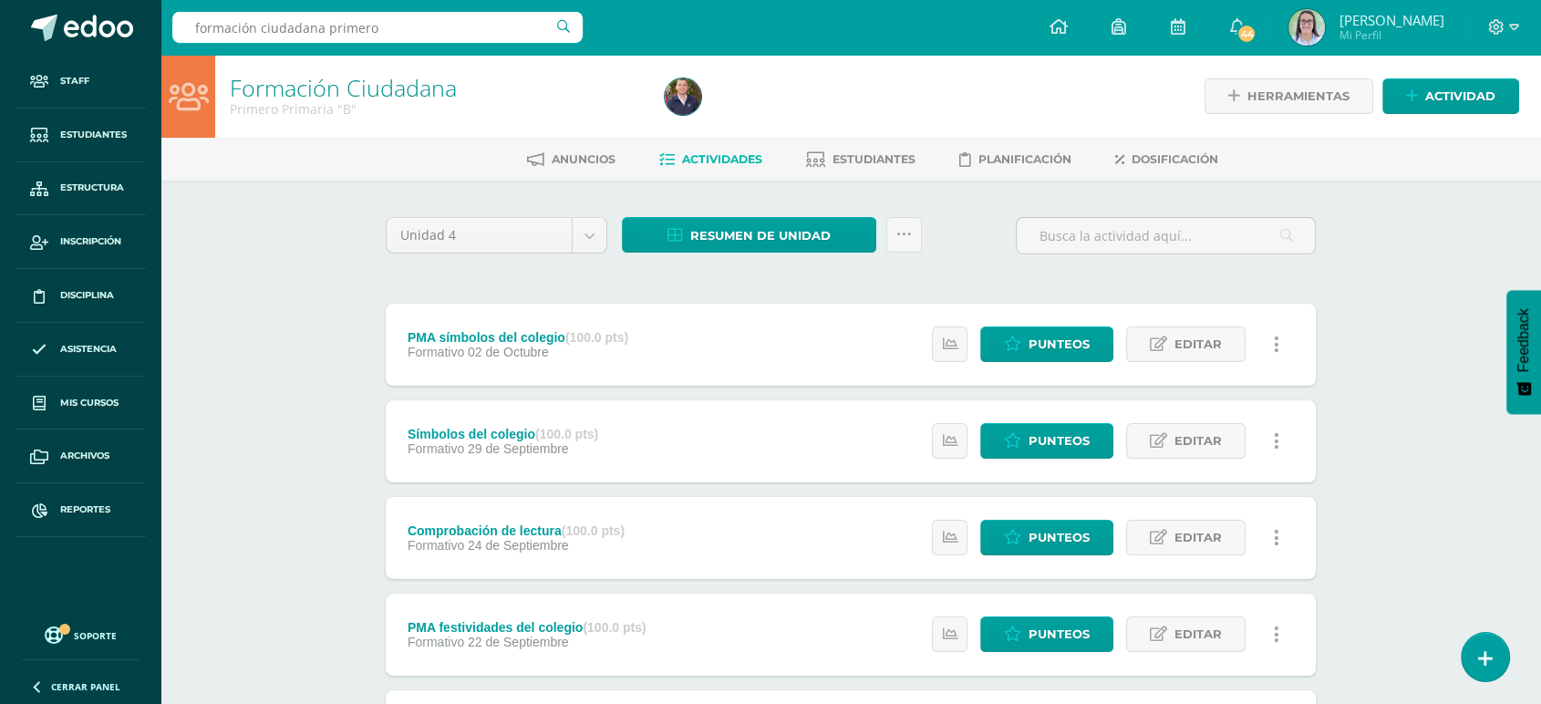
type input "formación ciudadana primero"
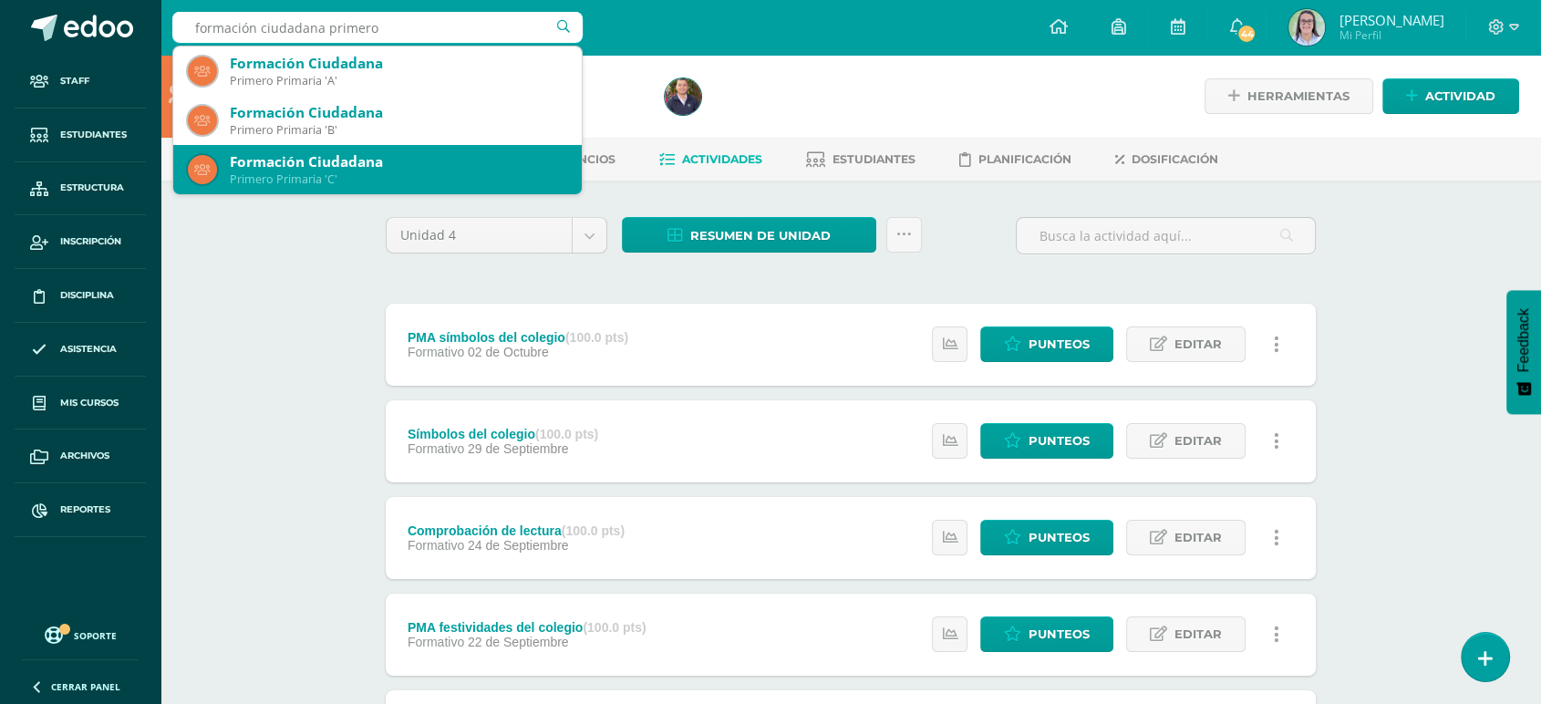
click at [344, 160] on div "Formación Ciudadana" at bounding box center [398, 161] width 337 height 19
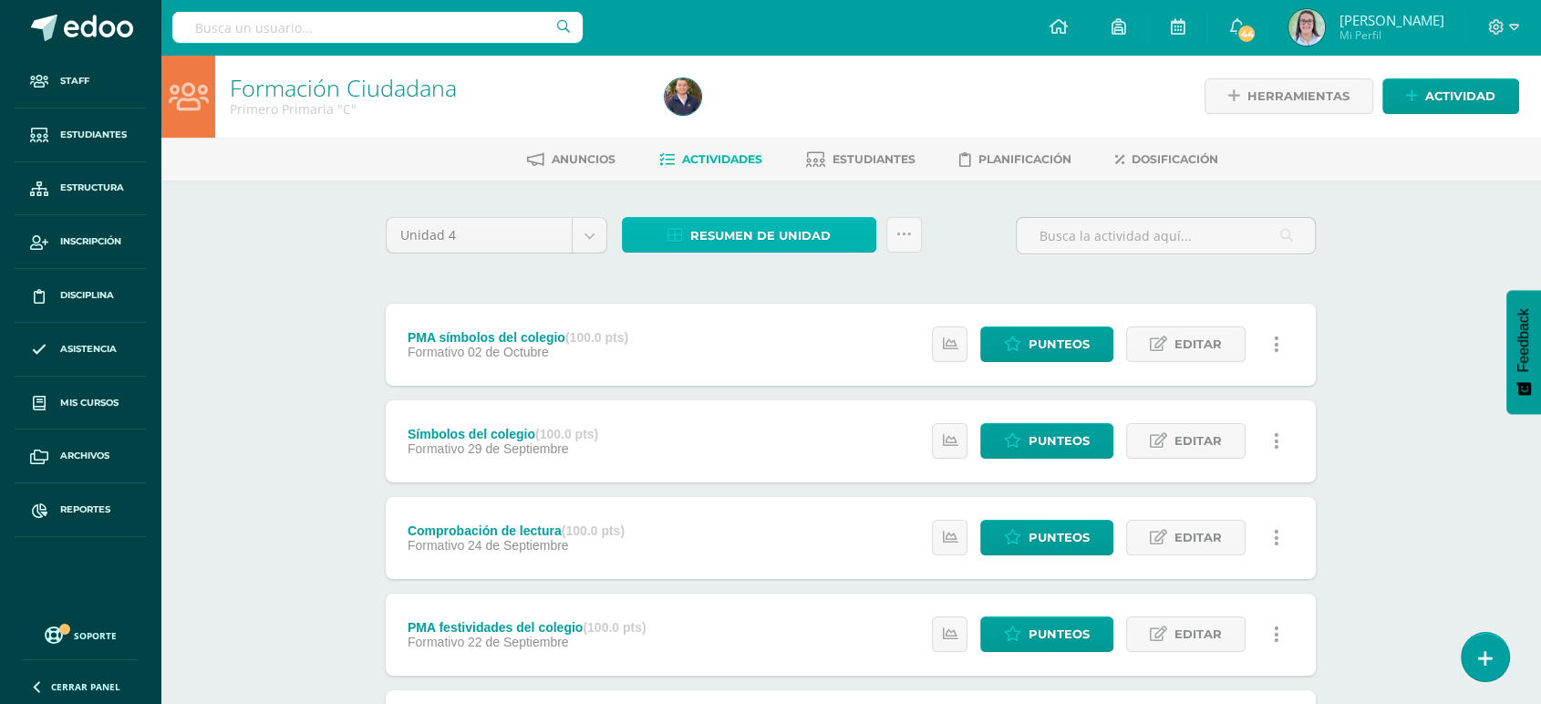
click at [695, 224] on span "Resumen de unidad" at bounding box center [760, 236] width 140 height 34
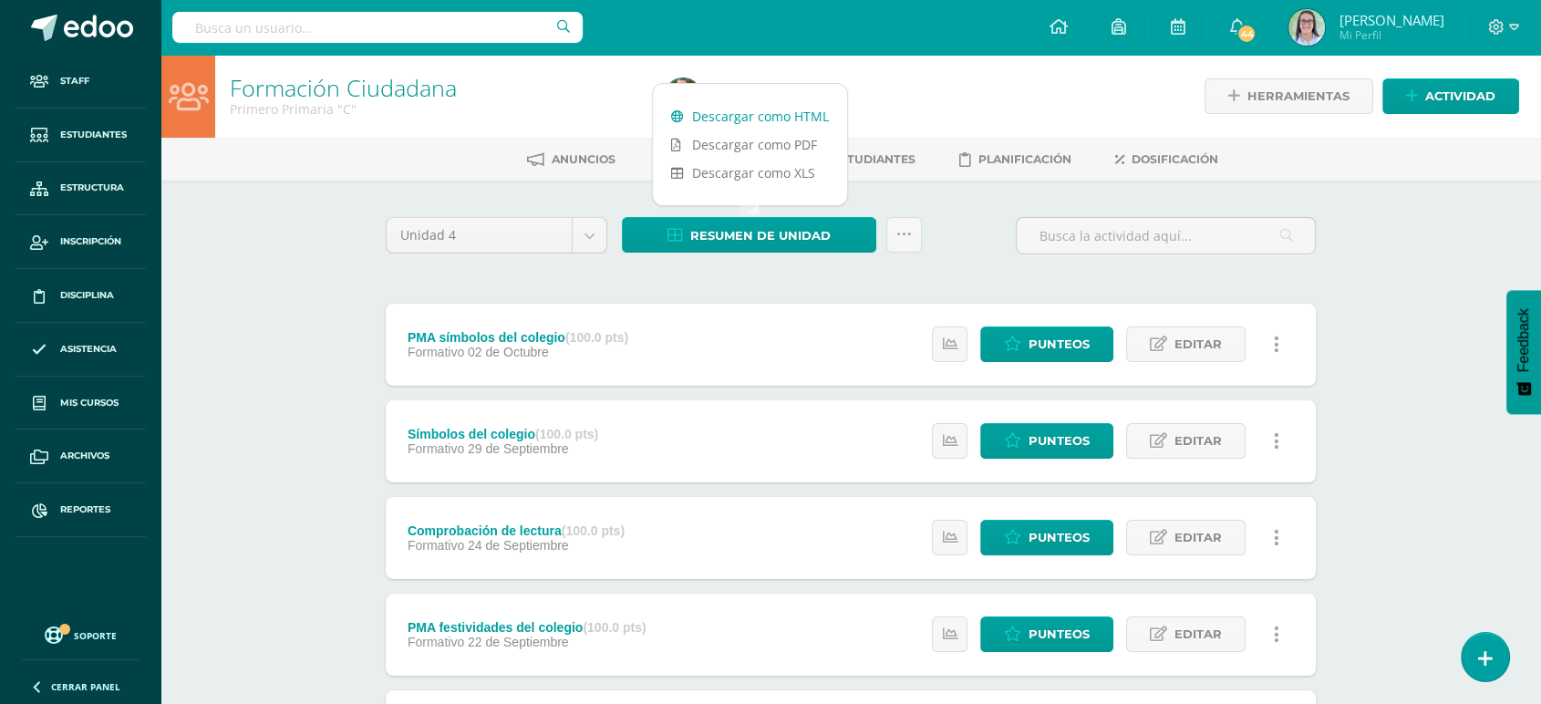
click at [720, 117] on link "Descargar como HTML" at bounding box center [750, 116] width 194 height 28
click at [355, 28] on input "text" at bounding box center [377, 27] width 410 height 31
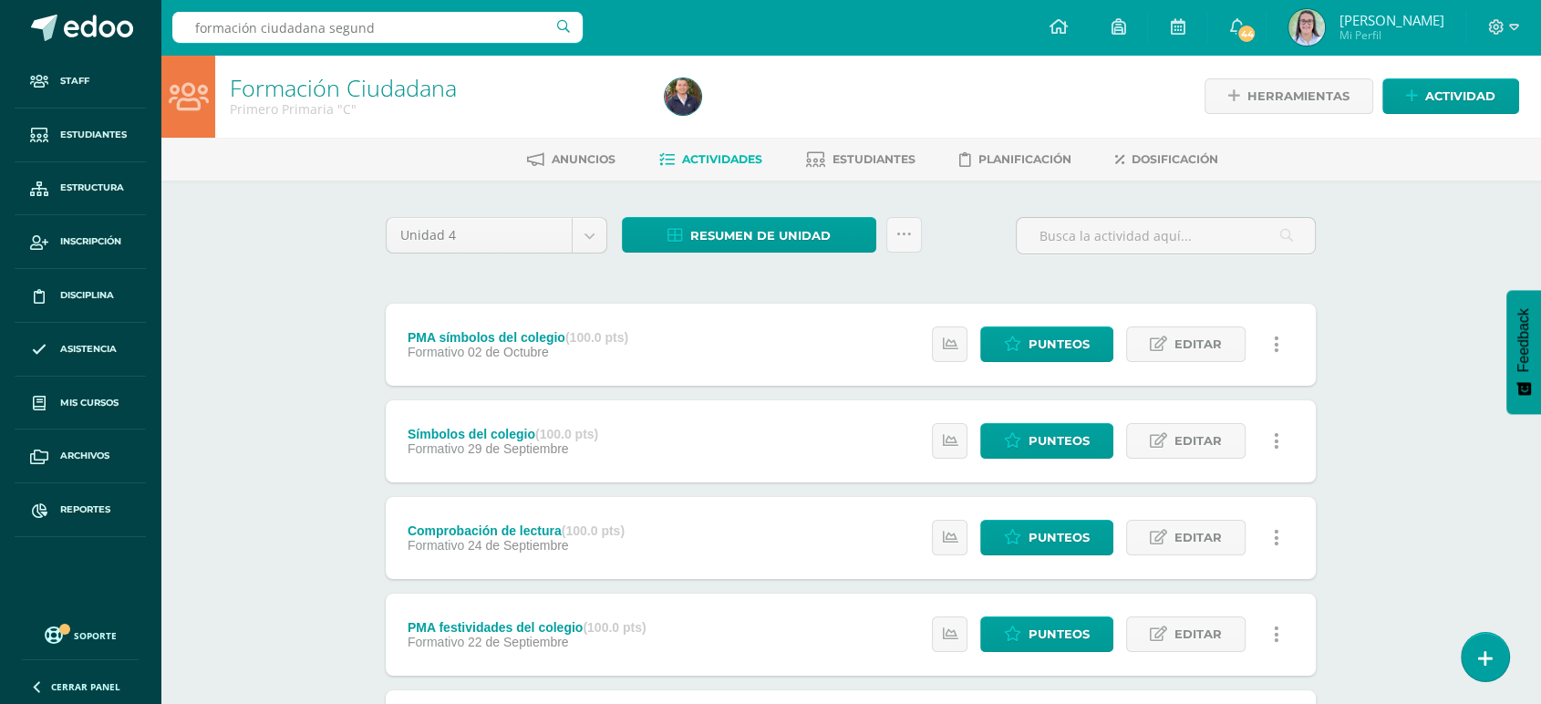
type input "formación ciudadana segundo"
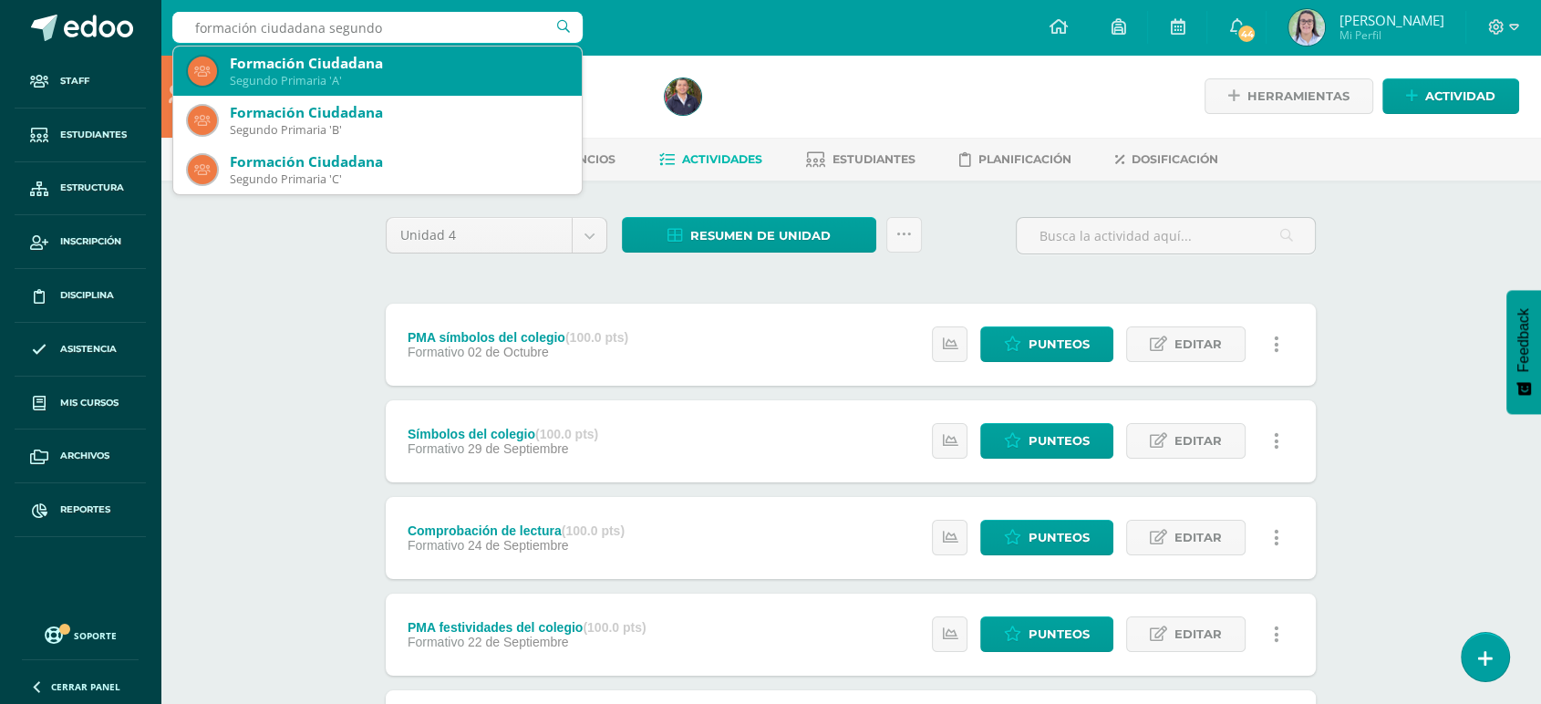
click at [377, 55] on div "Formación Ciudadana" at bounding box center [398, 63] width 337 height 19
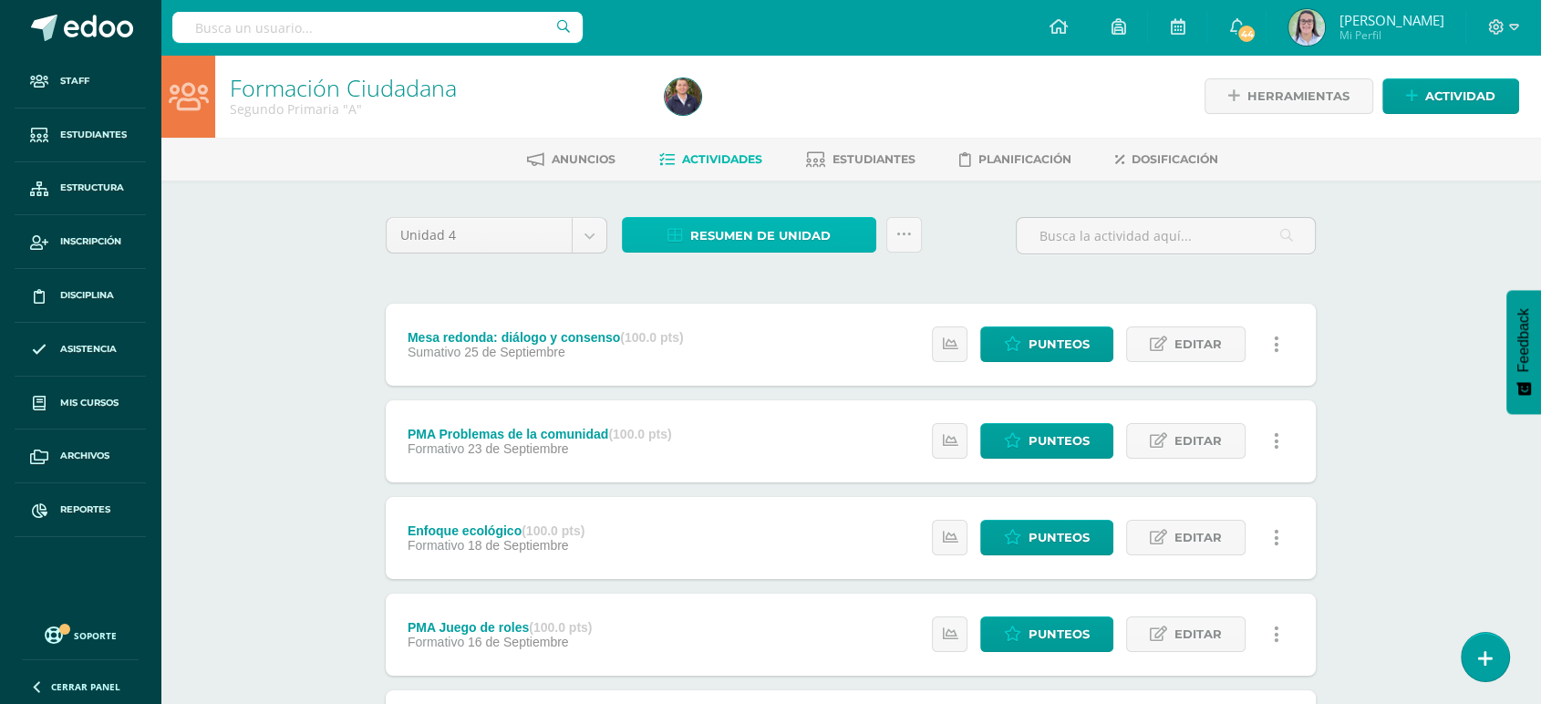
click at [728, 236] on span "Resumen de unidad" at bounding box center [760, 236] width 140 height 34
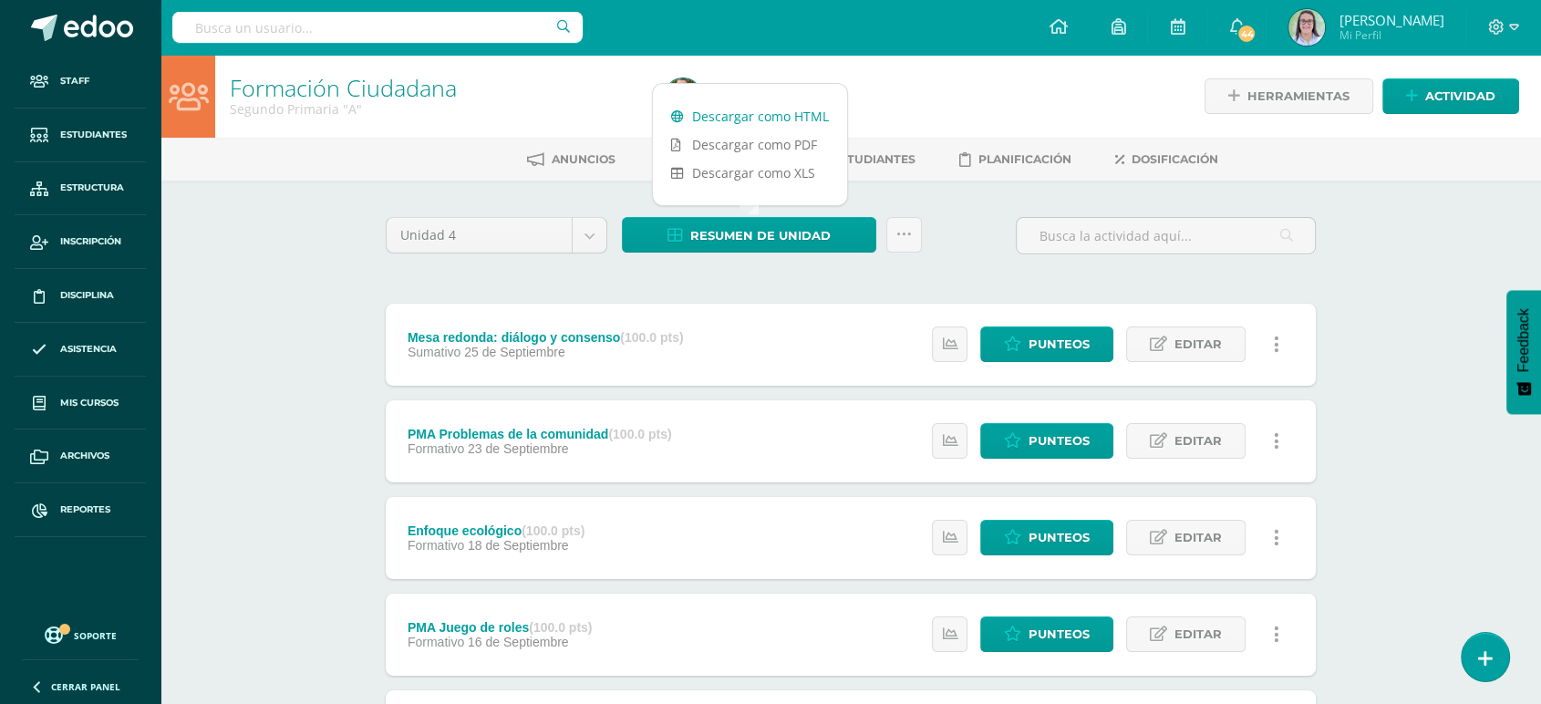
click at [762, 110] on link "Descargar como HTML" at bounding box center [750, 116] width 194 height 28
click at [348, 5] on div at bounding box center [377, 27] width 410 height 55
click at [343, 32] on input "text" at bounding box center [377, 27] width 410 height 31
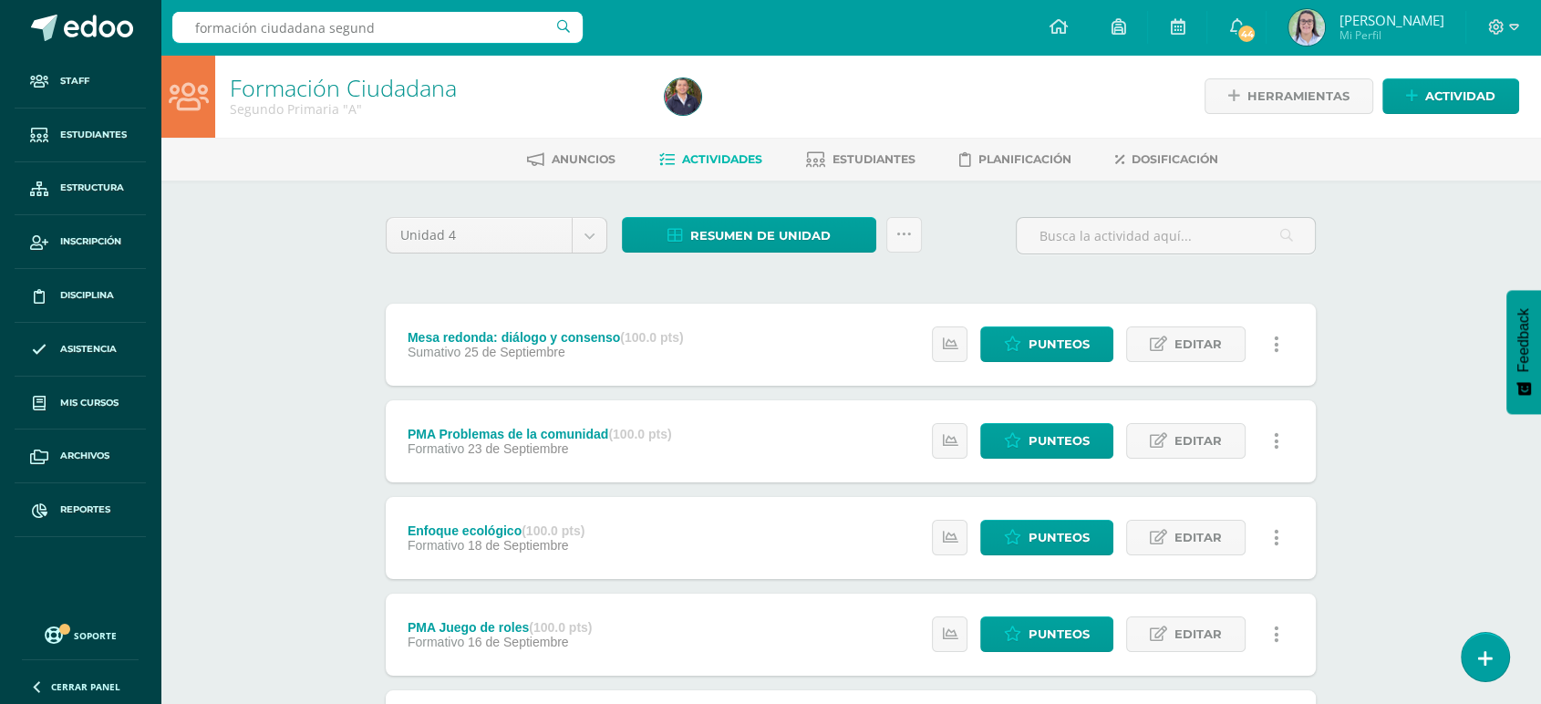
type input "formación ciudadana segundo"
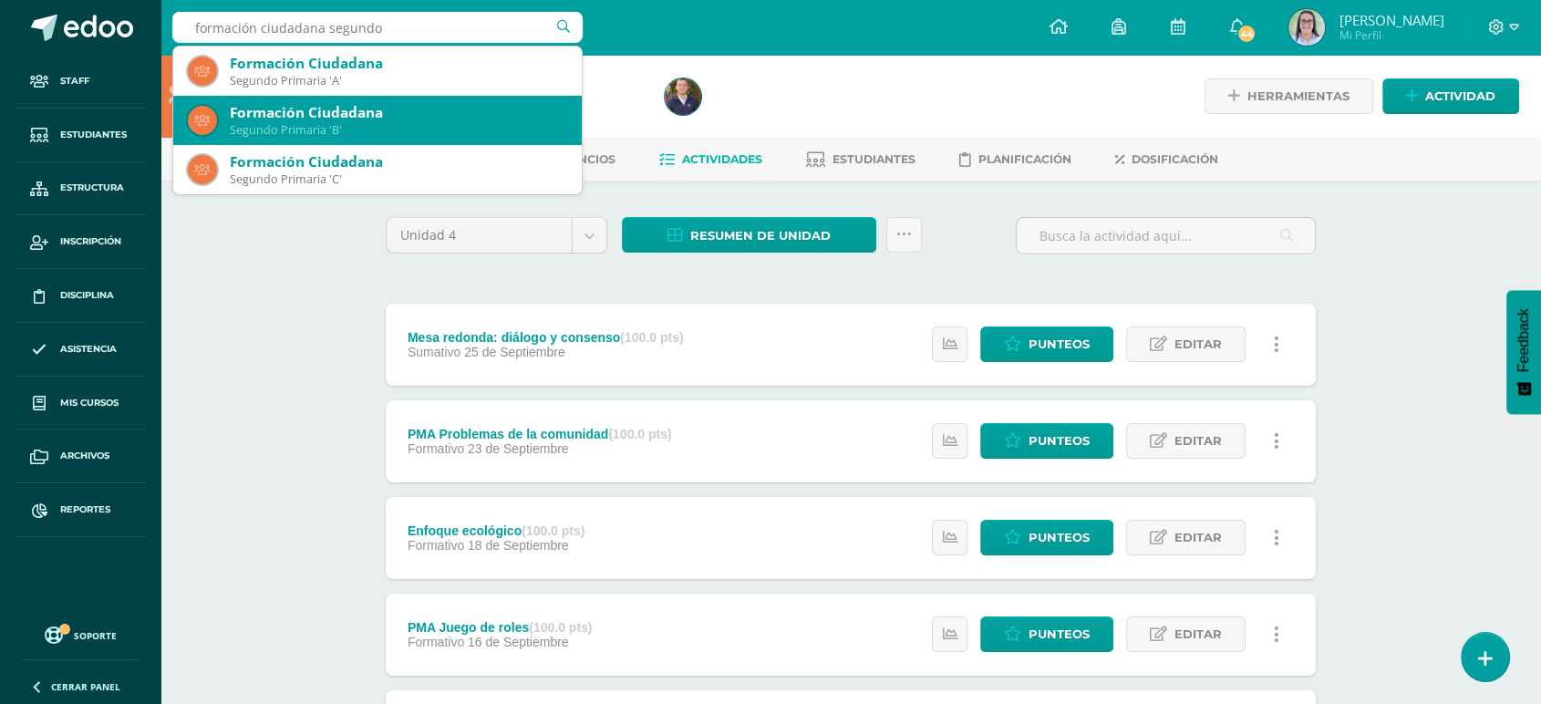
click at [350, 128] on div "Segundo Primaria 'B'" at bounding box center [398, 130] width 337 height 16
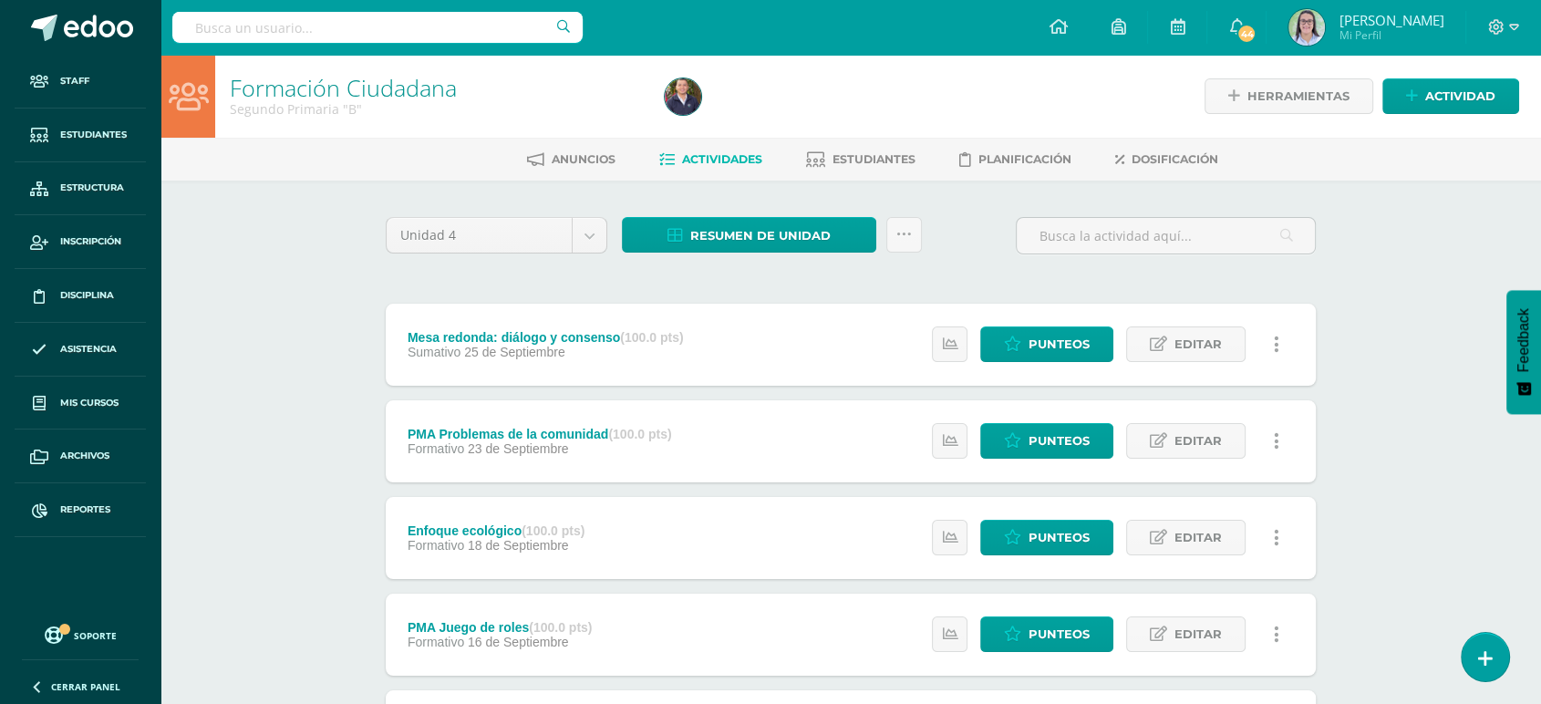
click at [307, 17] on input "text" at bounding box center [377, 27] width 410 height 31
type input "formación ciudadana segundo"
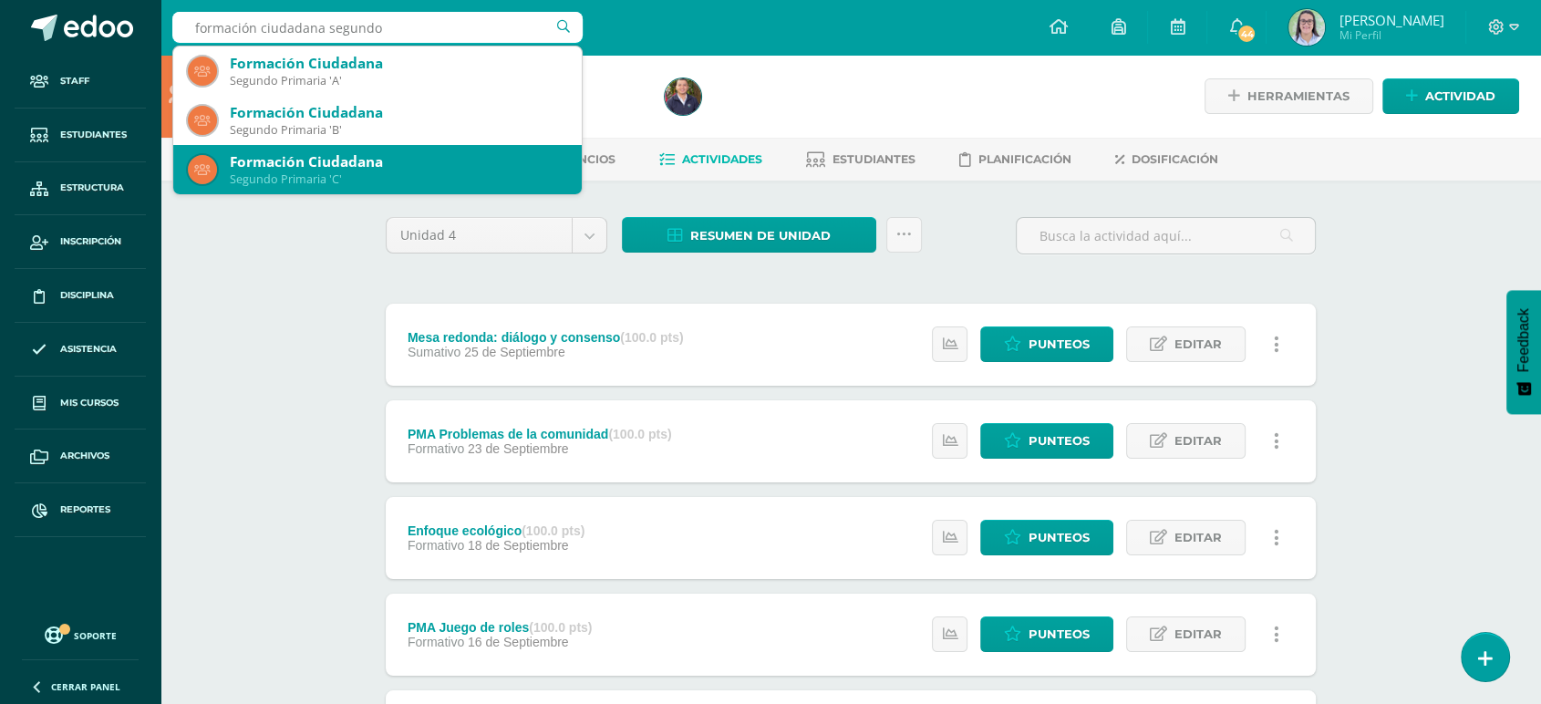
click at [290, 169] on div "Formación Ciudadana" at bounding box center [398, 161] width 337 height 19
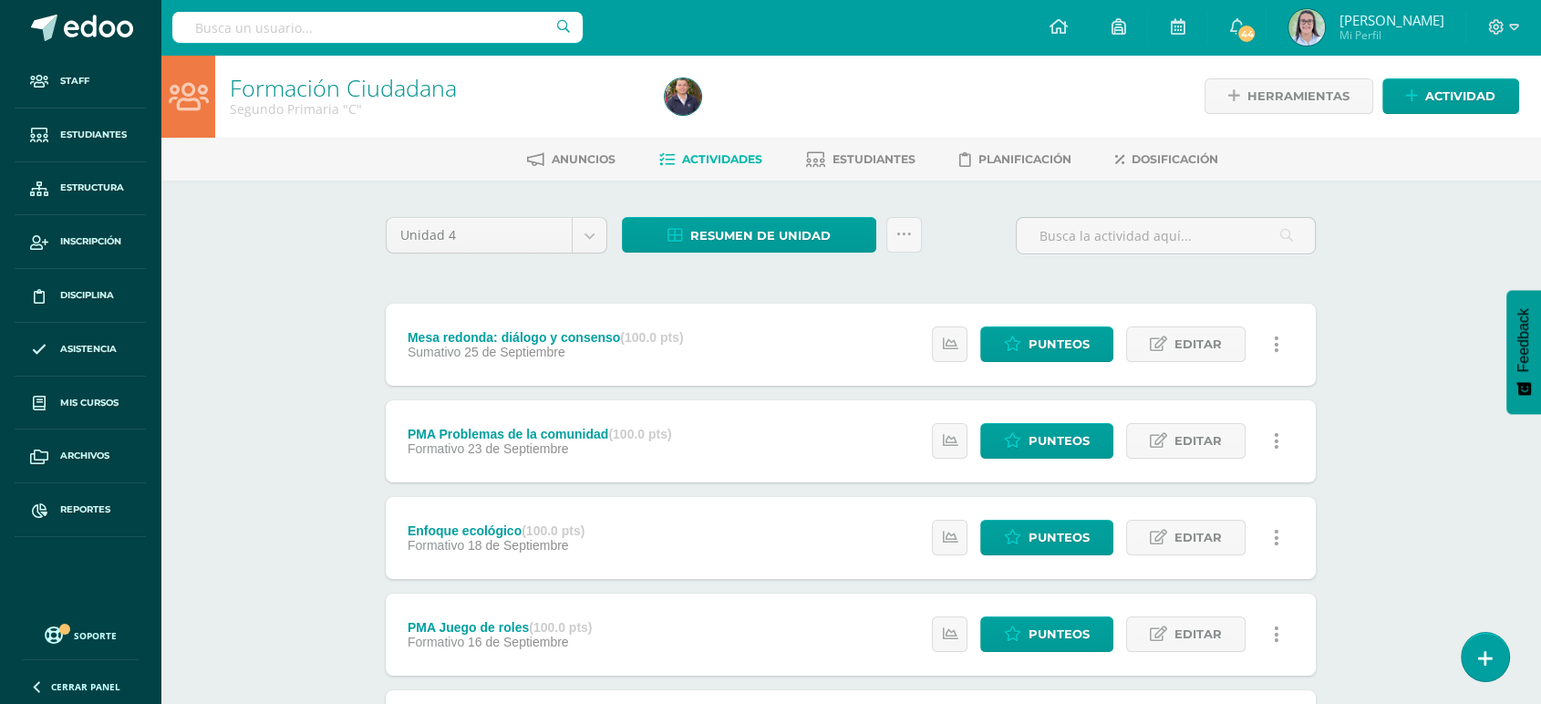
click at [394, 17] on input "text" at bounding box center [377, 27] width 410 height 31
type input "formación ciudadana segundo"
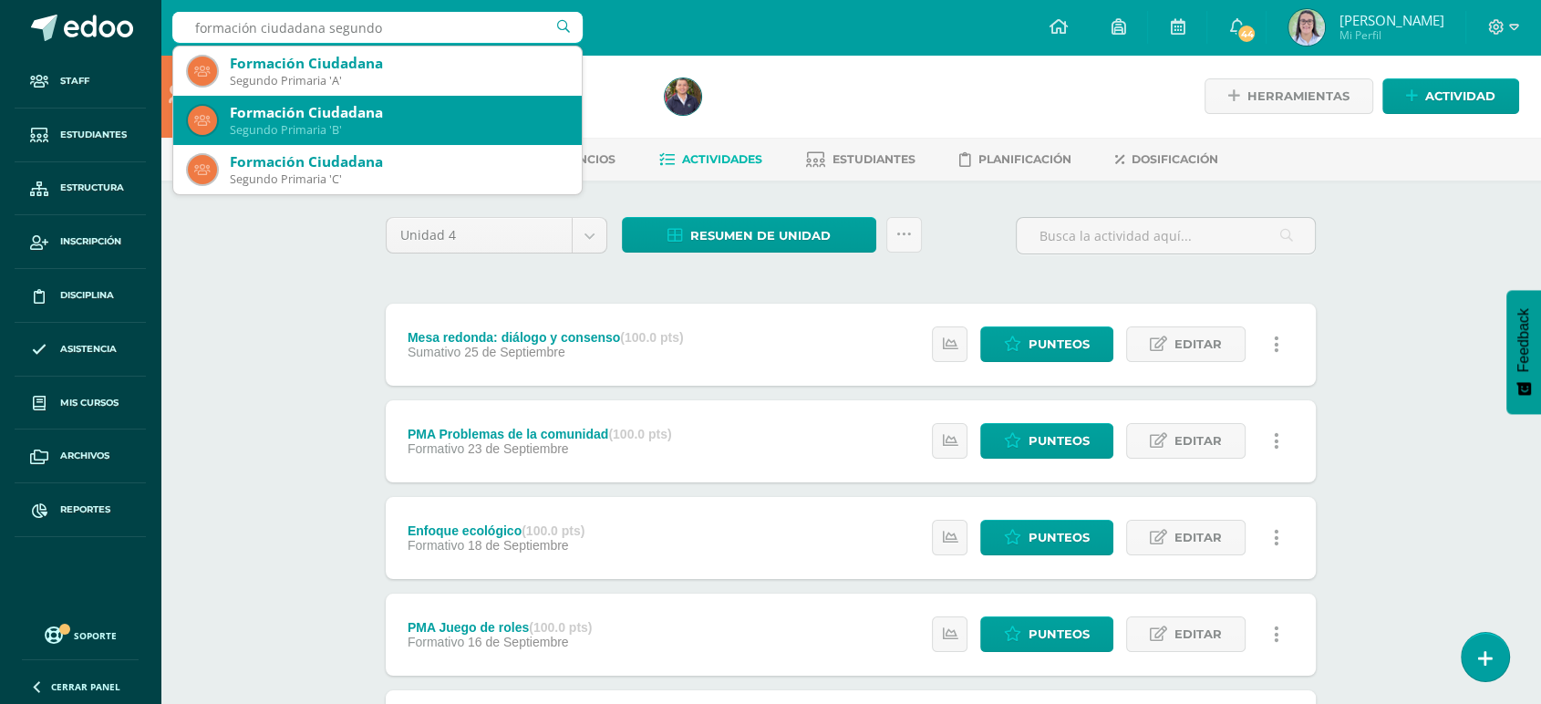
click at [352, 120] on div "Formación Ciudadana" at bounding box center [398, 112] width 337 height 19
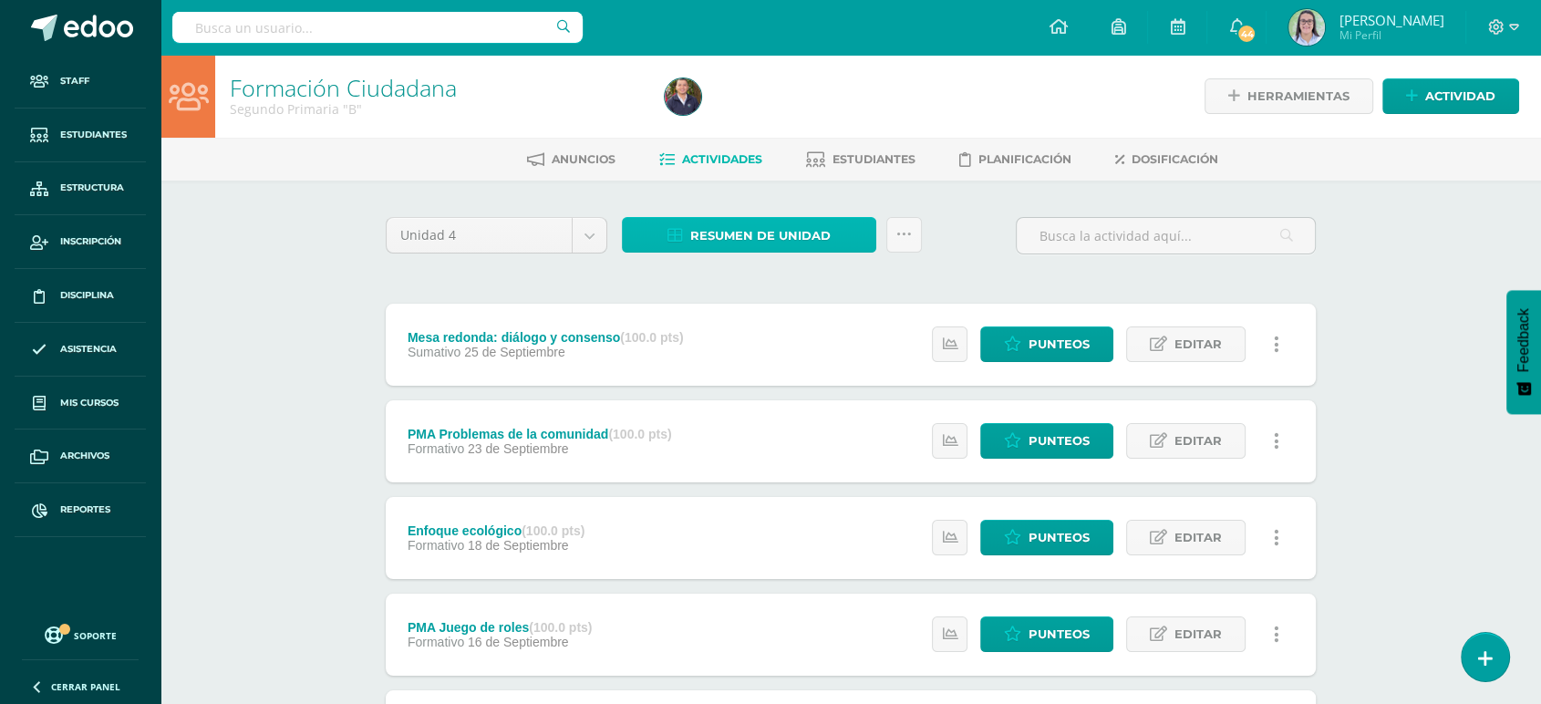
click at [657, 239] on link "Resumen de unidad" at bounding box center [749, 235] width 254 height 36
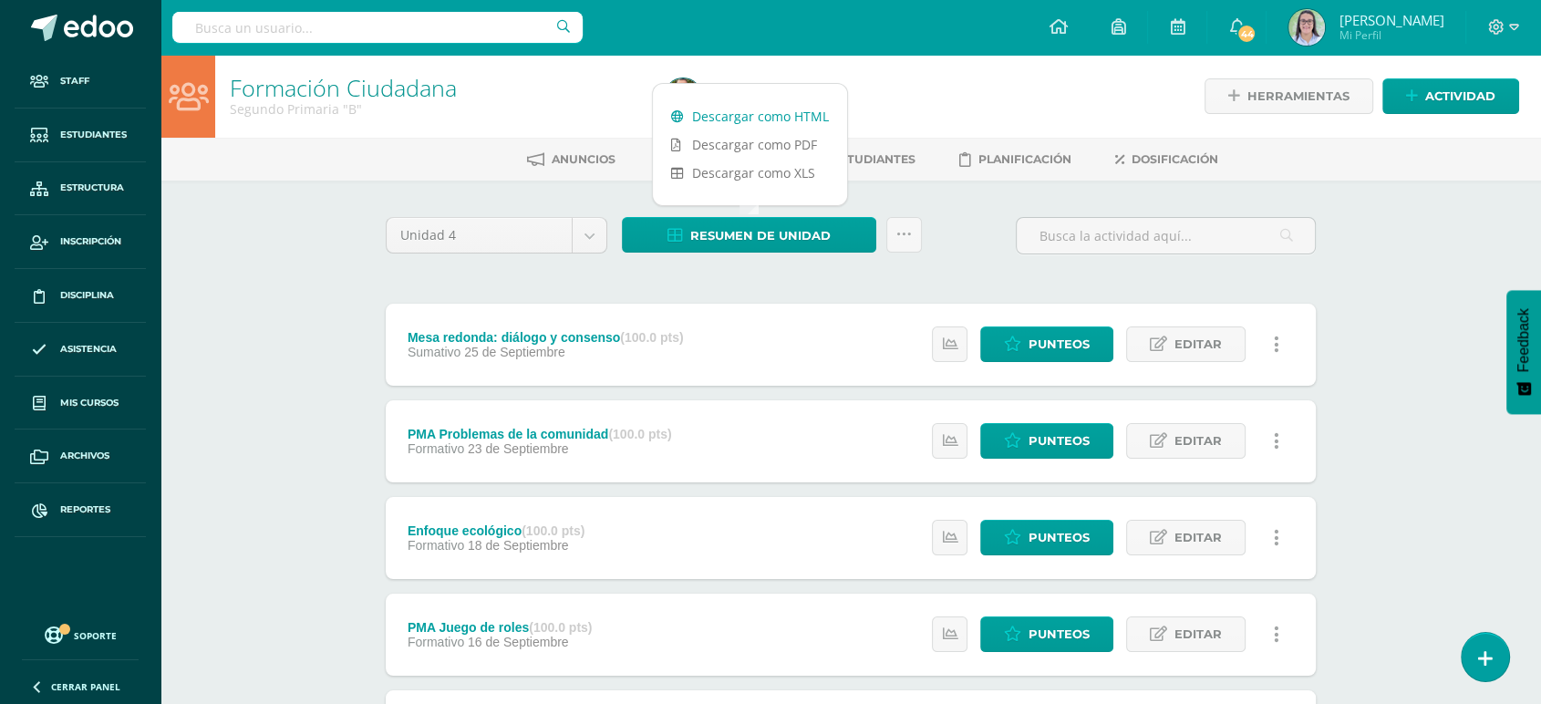
click at [701, 107] on link "Descargar como HTML" at bounding box center [750, 116] width 194 height 28
click at [266, 34] on input "text" at bounding box center [377, 27] width 410 height 31
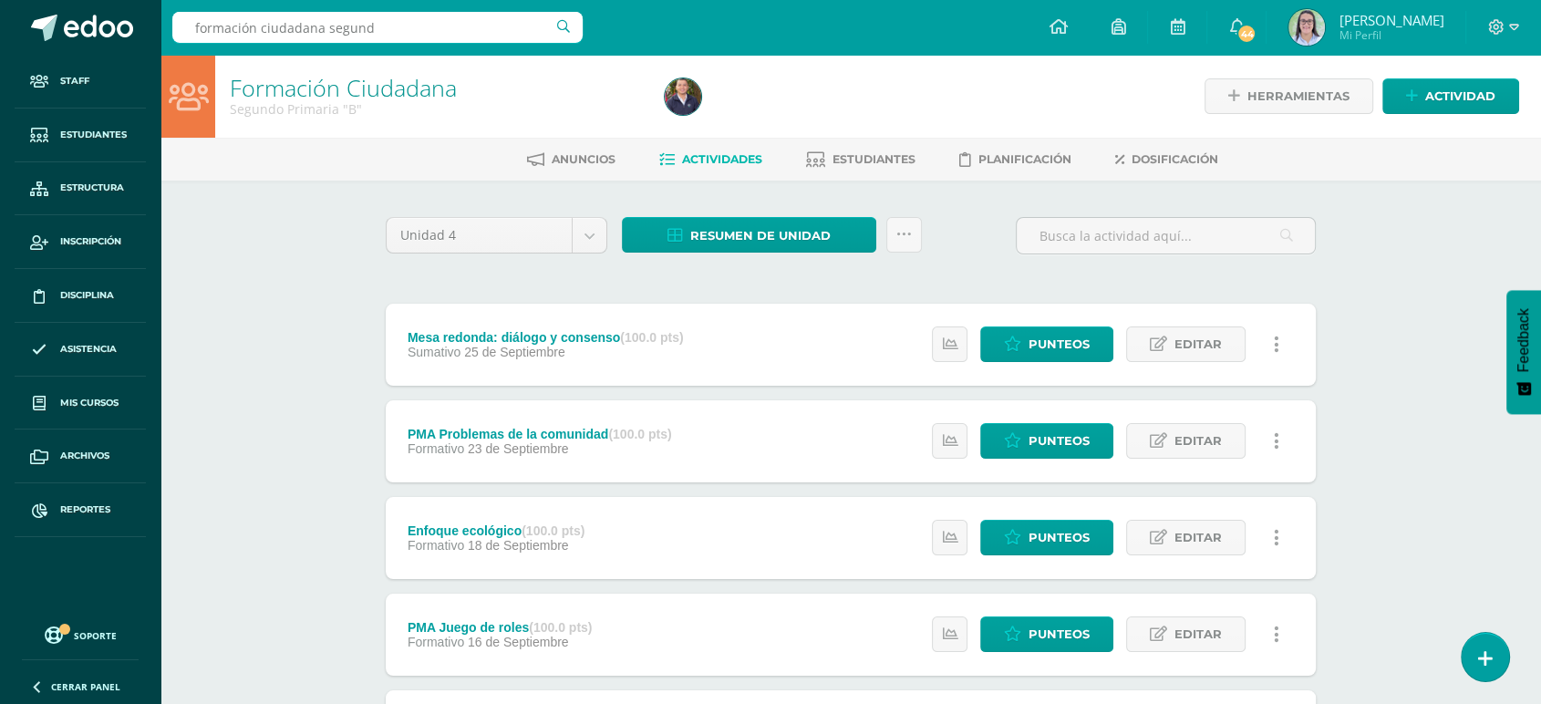
type input "formación ciudadana segundo"
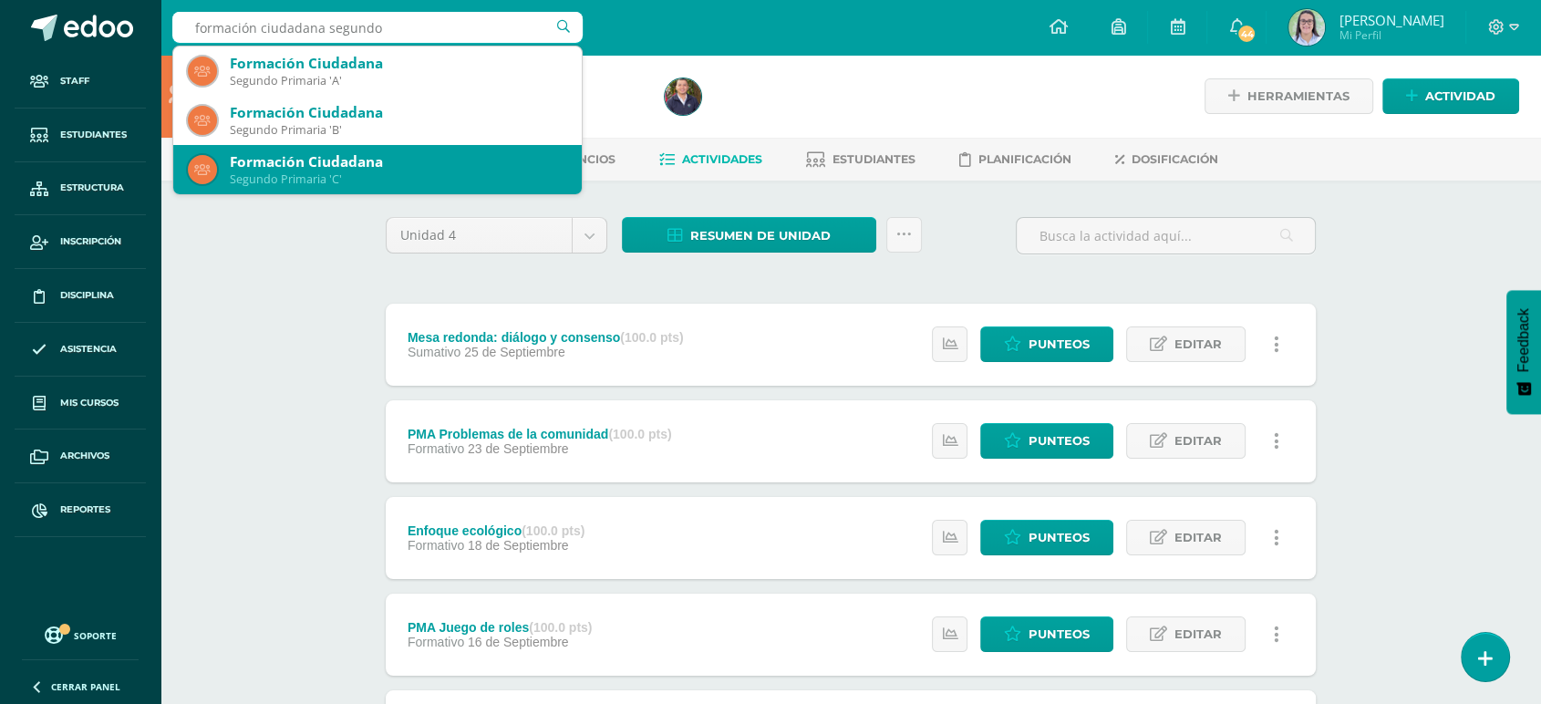
click at [283, 167] on div "Formación Ciudadana" at bounding box center [398, 161] width 337 height 19
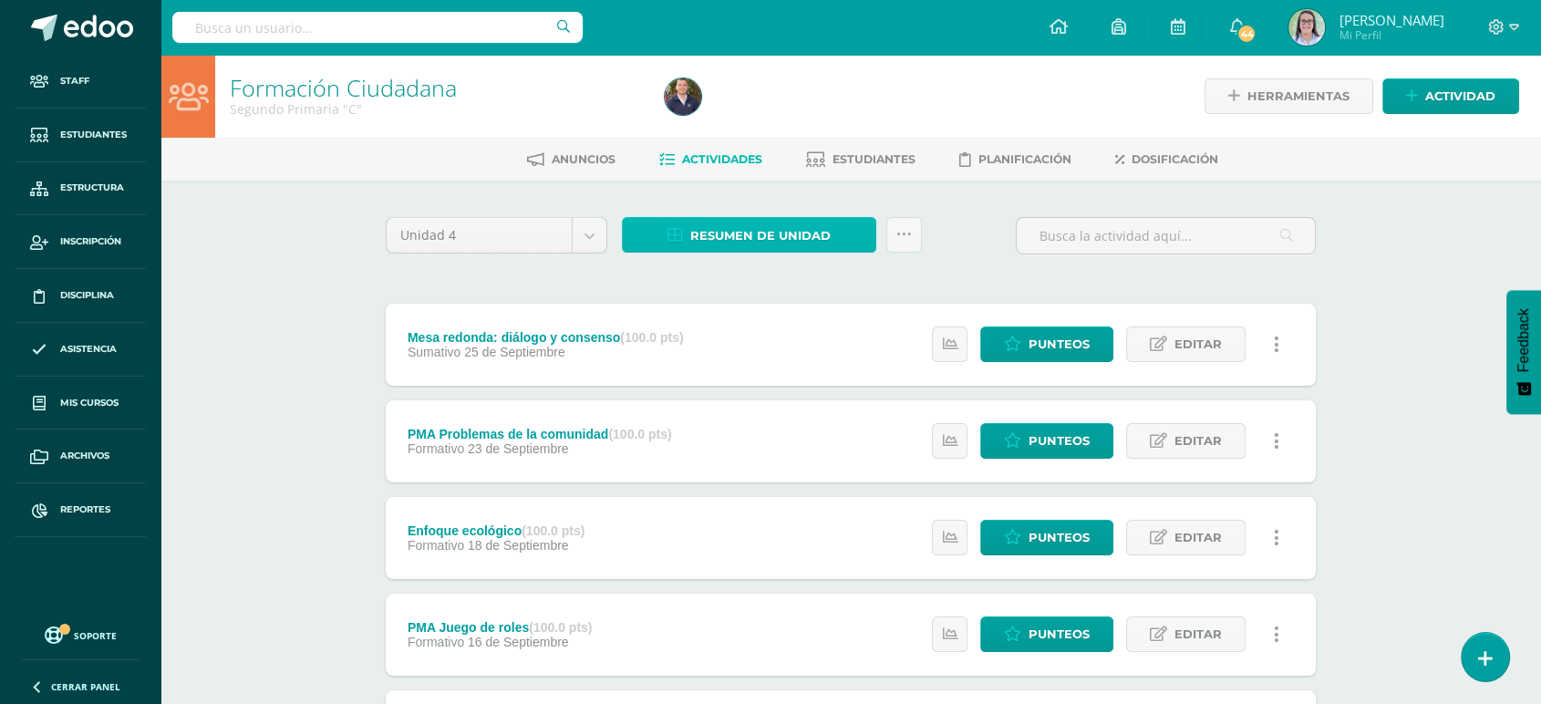
click at [715, 231] on span "Resumen de unidad" at bounding box center [760, 236] width 140 height 34
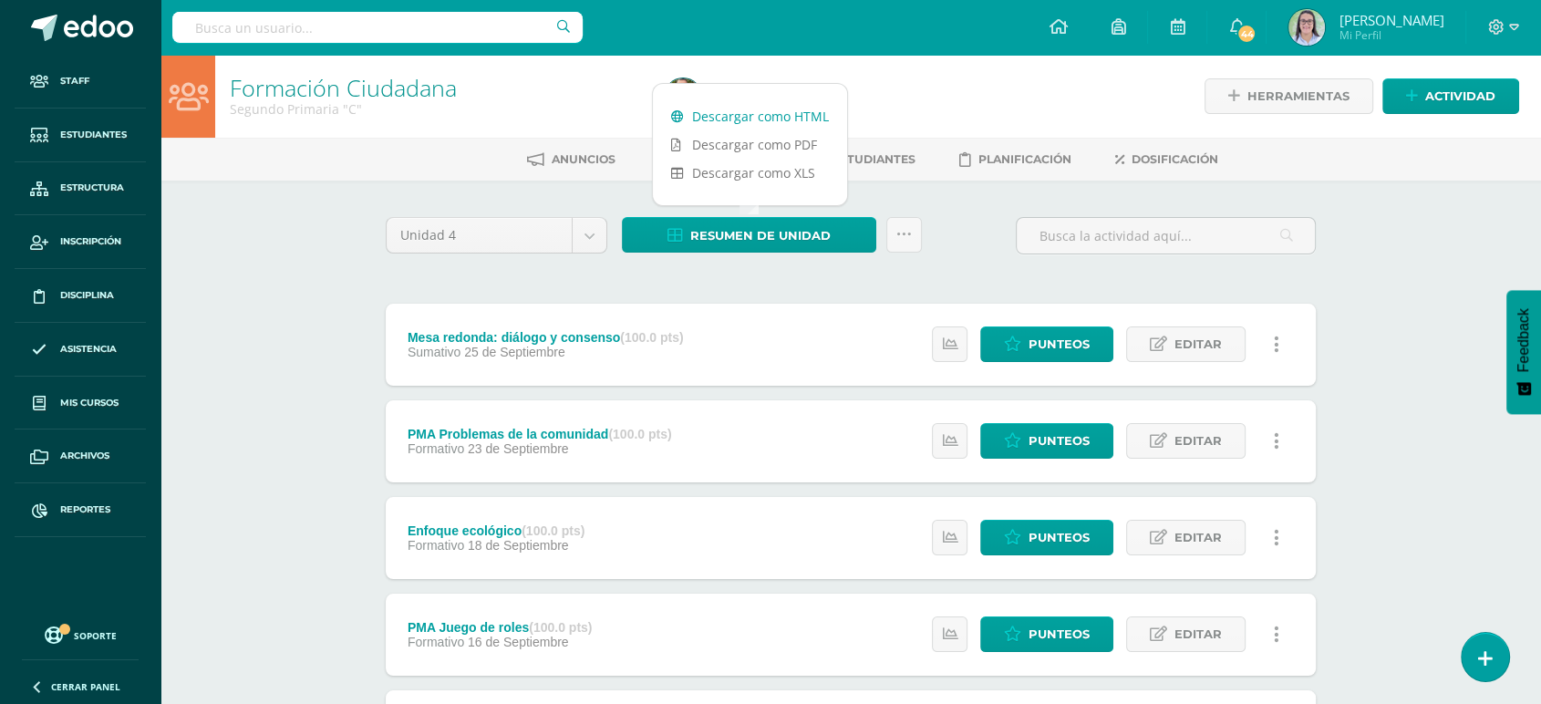
click at [769, 107] on link "Descargar como HTML" at bounding box center [750, 116] width 194 height 28
click at [417, 19] on input "text" at bounding box center [377, 27] width 410 height 31
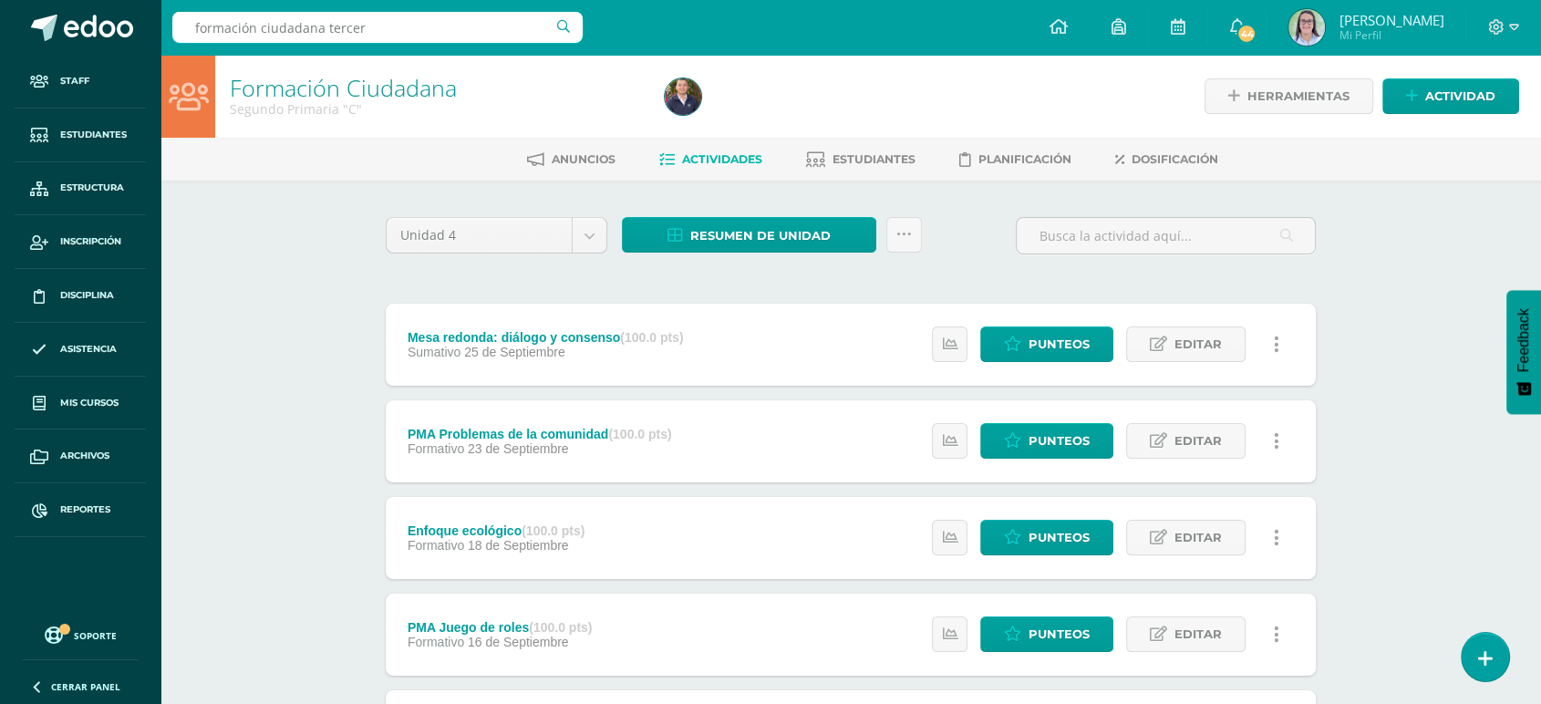
type input "formación ciudadana tercero"
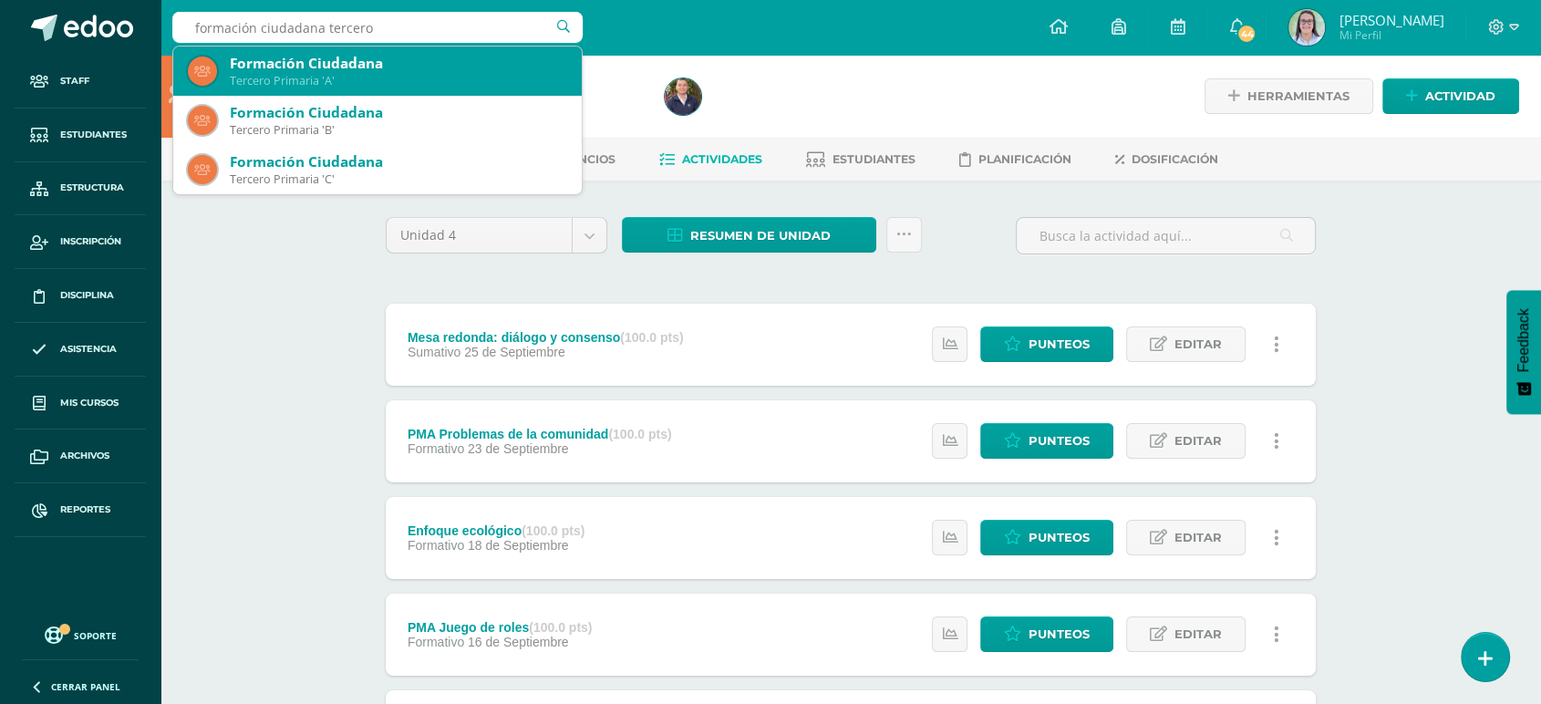
click at [396, 61] on div "Formación Ciudadana" at bounding box center [398, 63] width 337 height 19
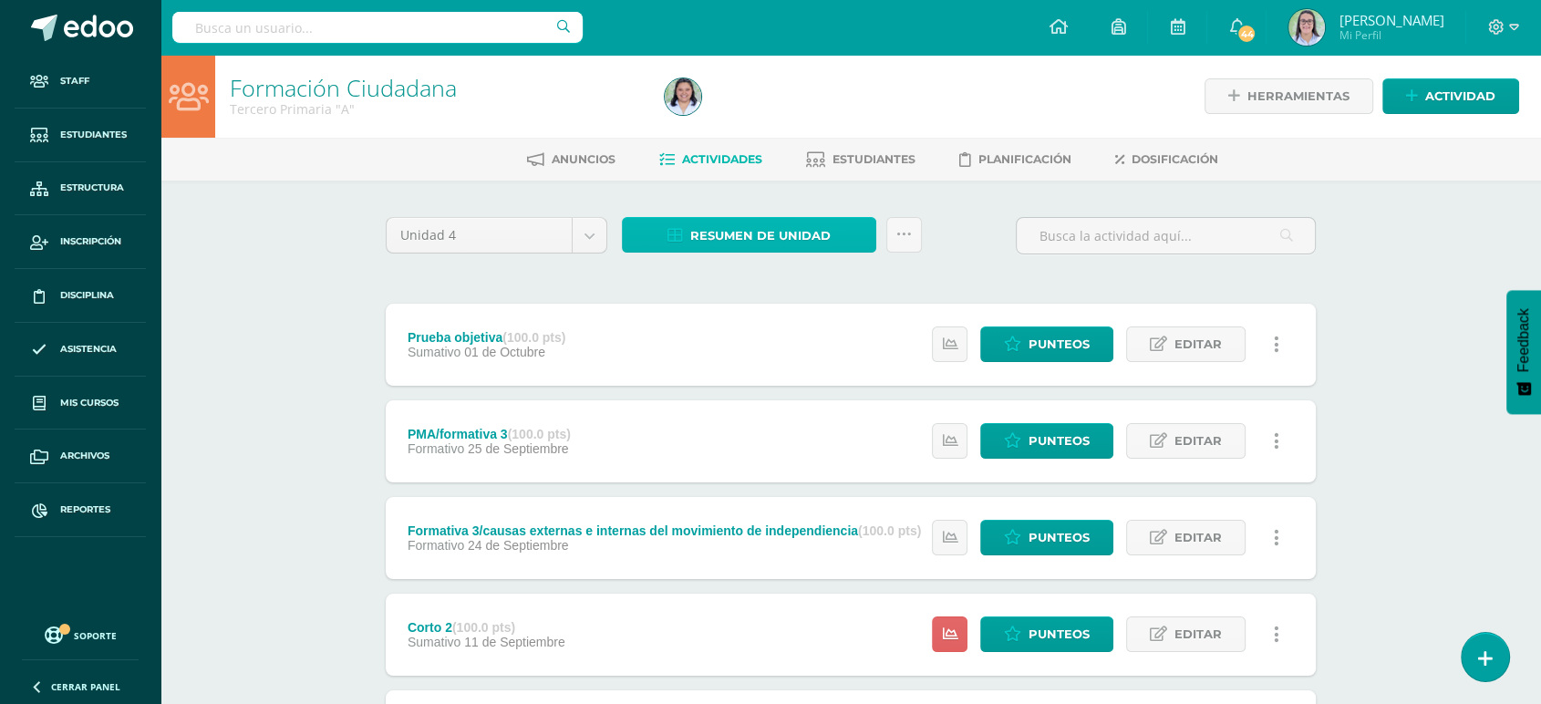
click at [815, 230] on span "Resumen de unidad" at bounding box center [760, 236] width 140 height 34
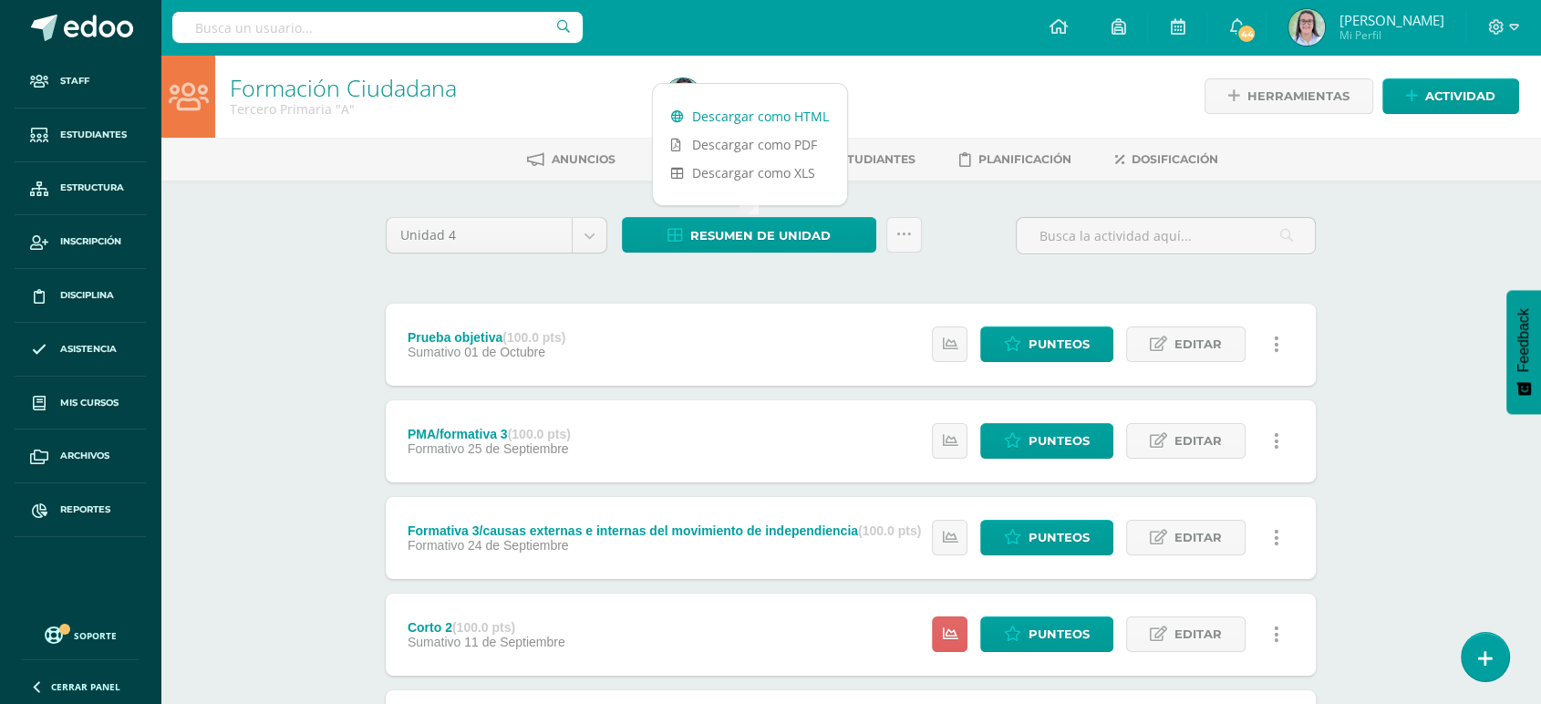
click at [812, 116] on link "Descargar como HTML" at bounding box center [750, 116] width 194 height 28
click at [235, 13] on input "text" at bounding box center [377, 27] width 410 height 31
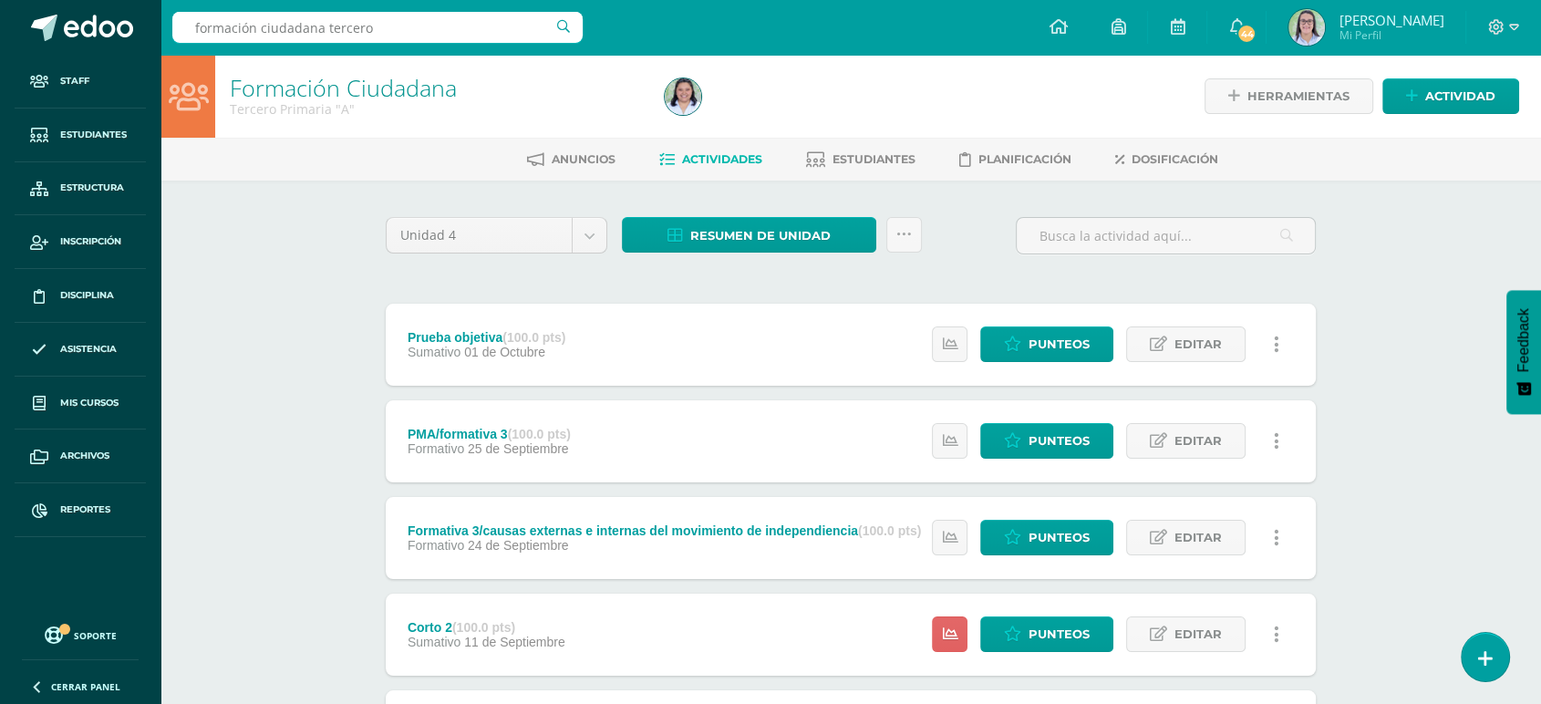
type input "formación ciudadana tercero"
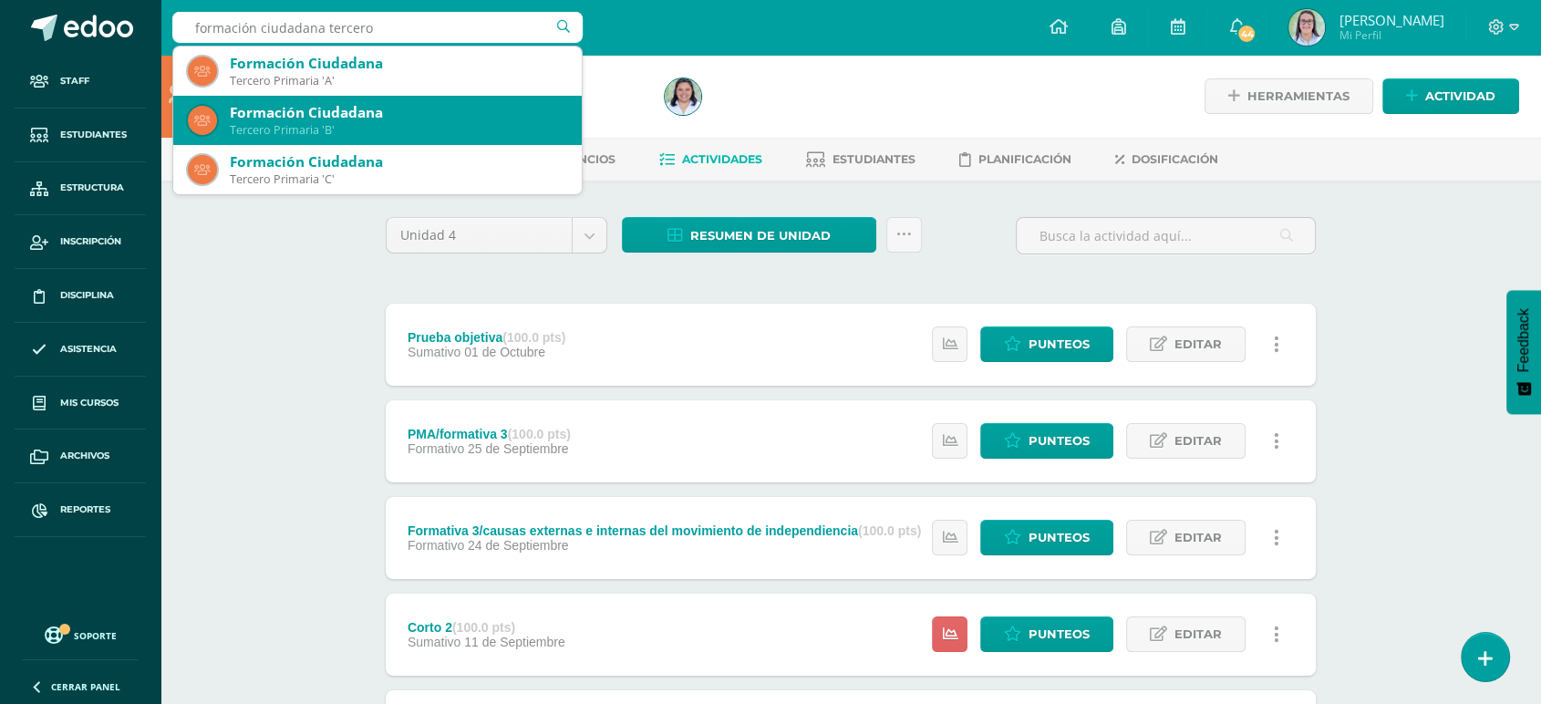
click at [258, 112] on div "Formación Ciudadana" at bounding box center [398, 112] width 337 height 19
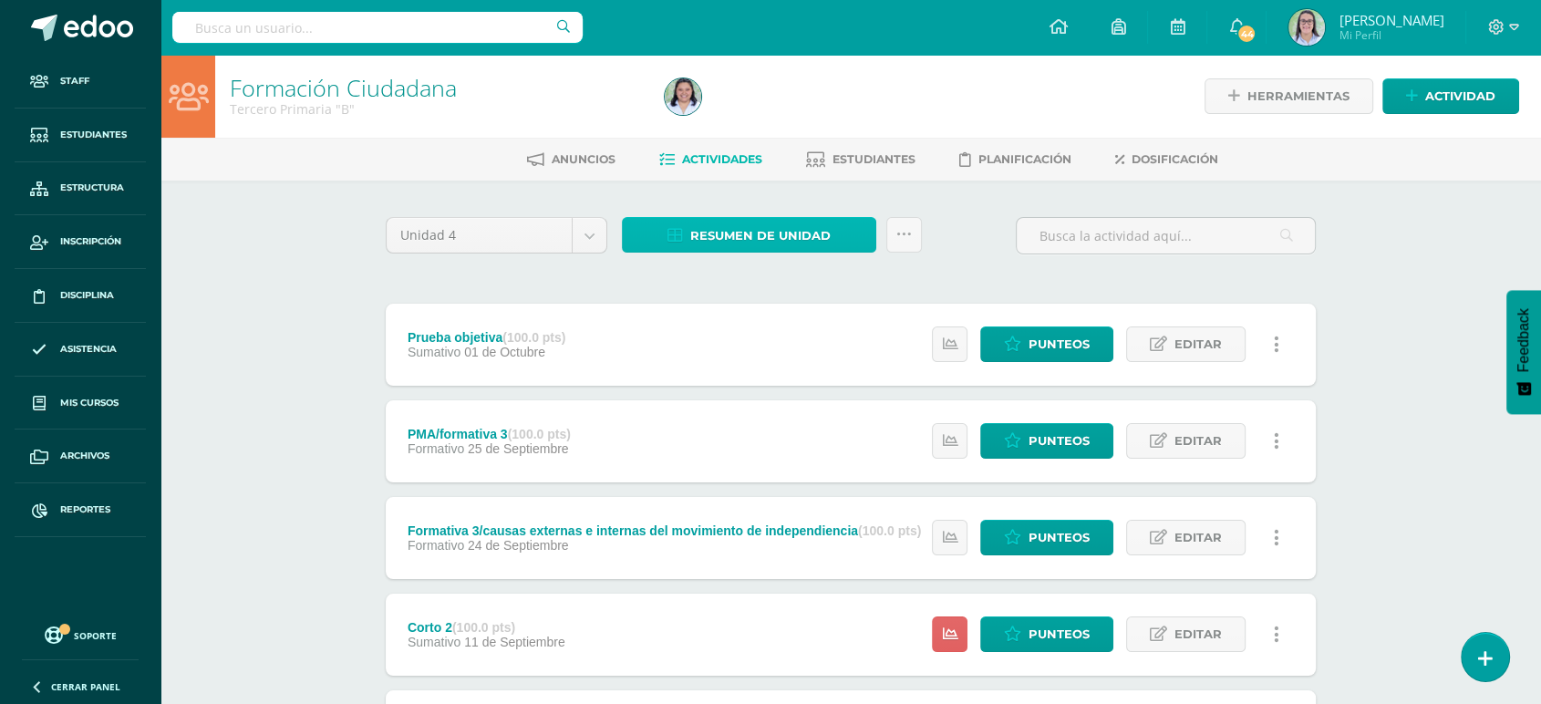
click at [649, 231] on link "Resumen de unidad" at bounding box center [749, 235] width 254 height 36
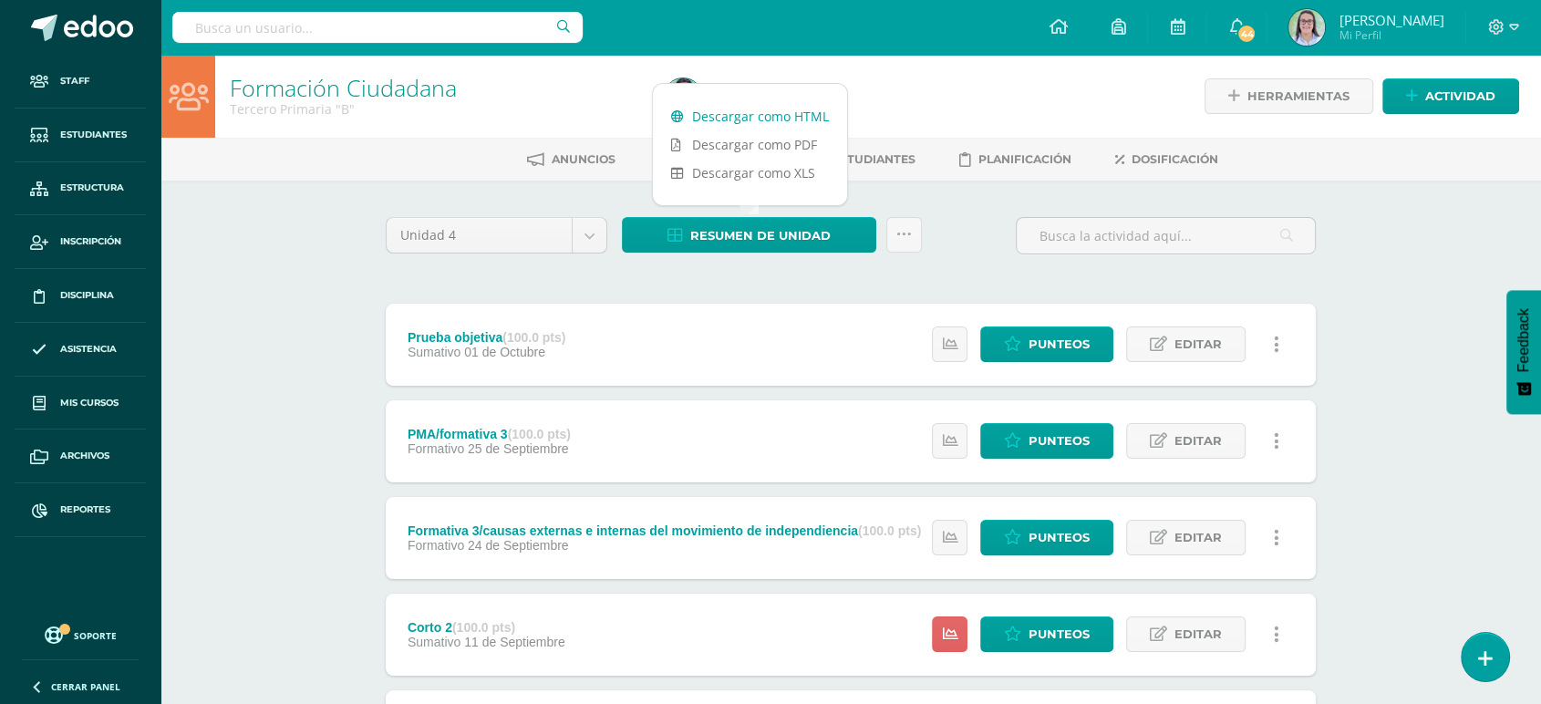
click at [700, 107] on link "Descargar como HTML" at bounding box center [750, 116] width 194 height 28
click at [314, 24] on input "text" at bounding box center [377, 27] width 410 height 31
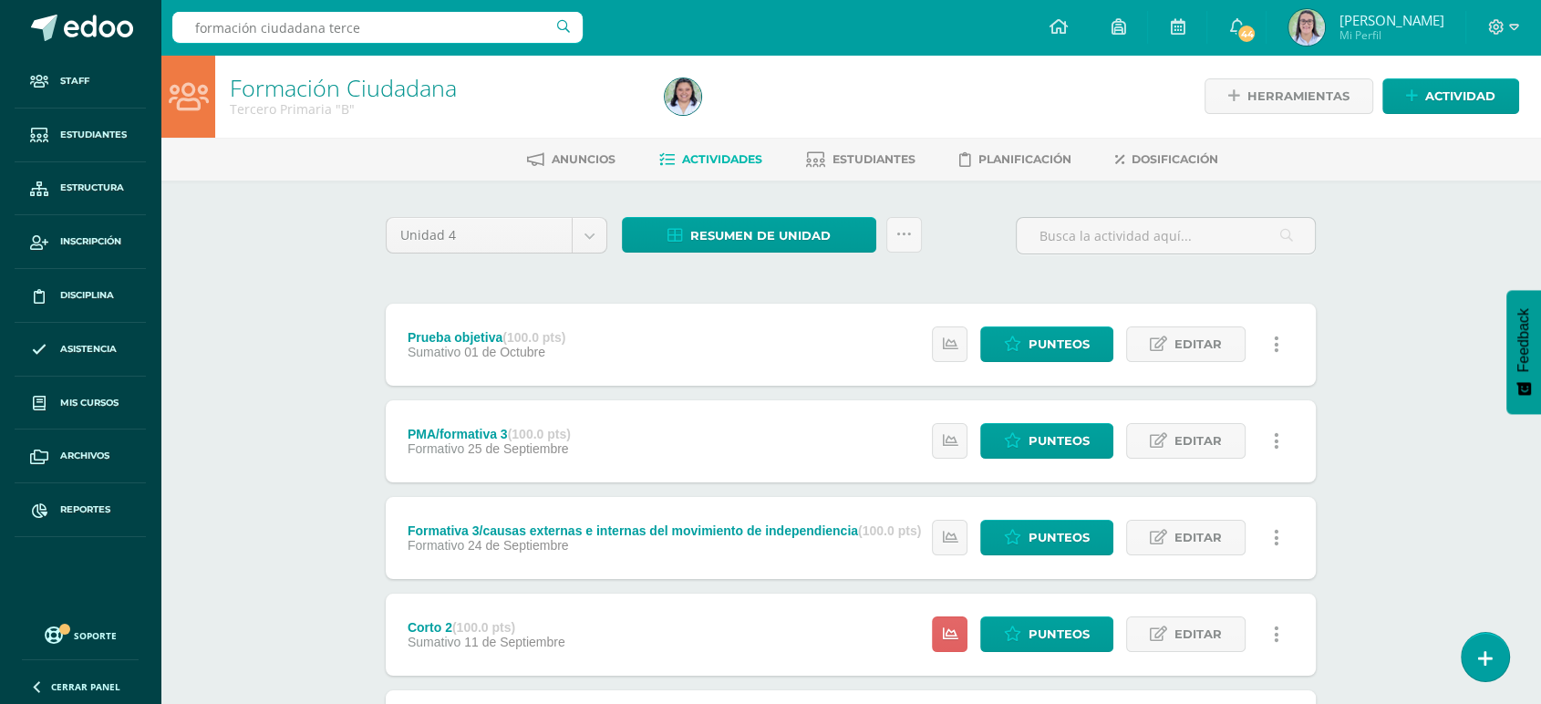
type input "formación ciudadana tercer"
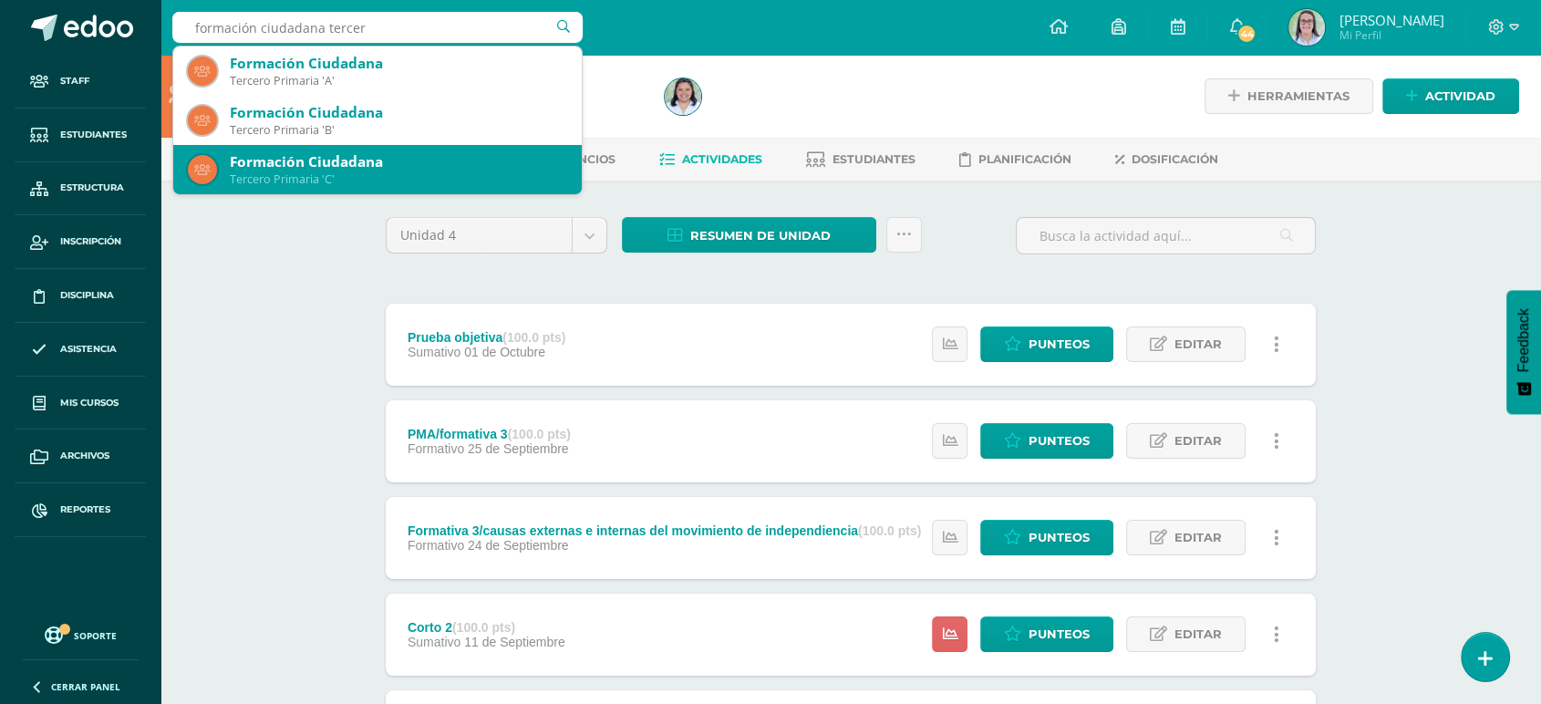
click at [299, 161] on div "Formación Ciudadana" at bounding box center [398, 161] width 337 height 19
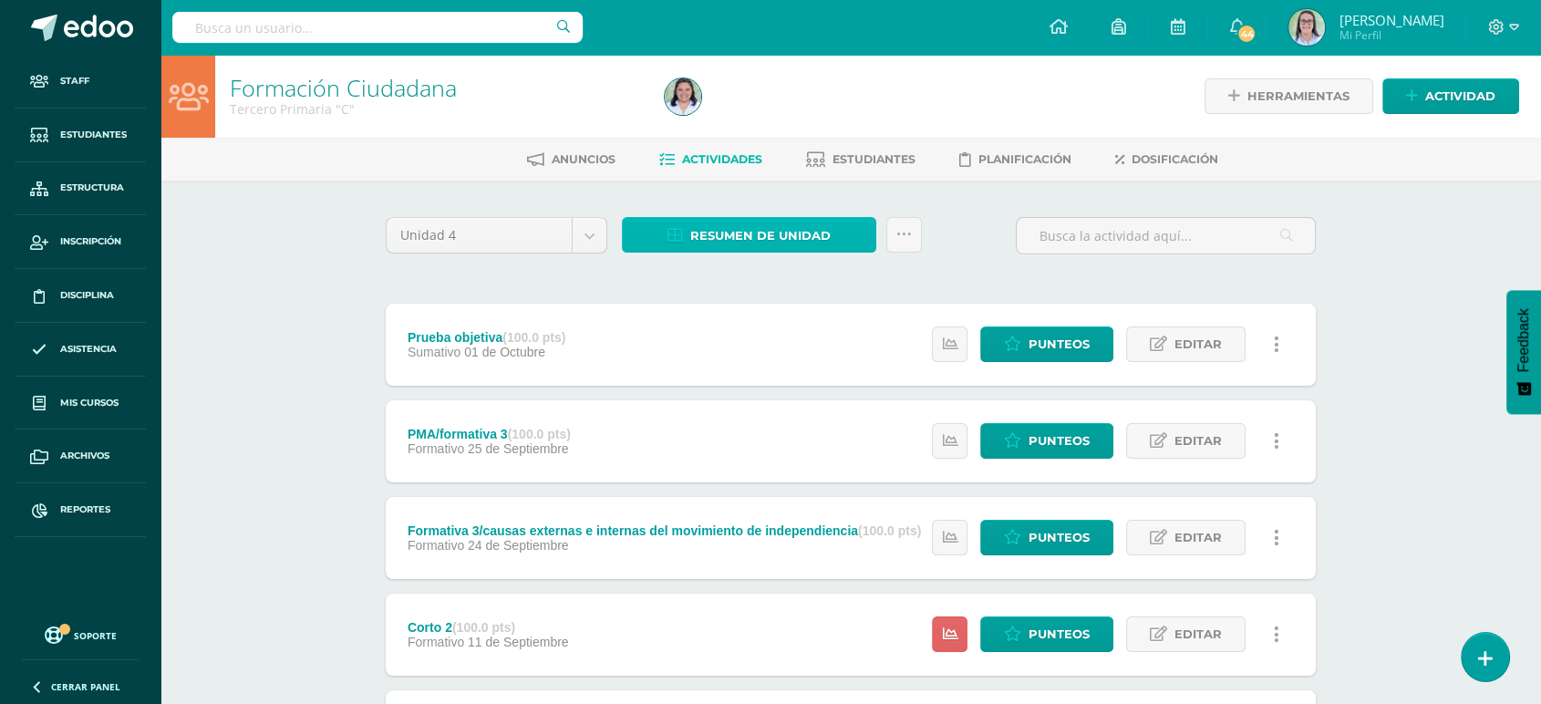
click at [689, 228] on link "Resumen de unidad" at bounding box center [749, 235] width 254 height 36
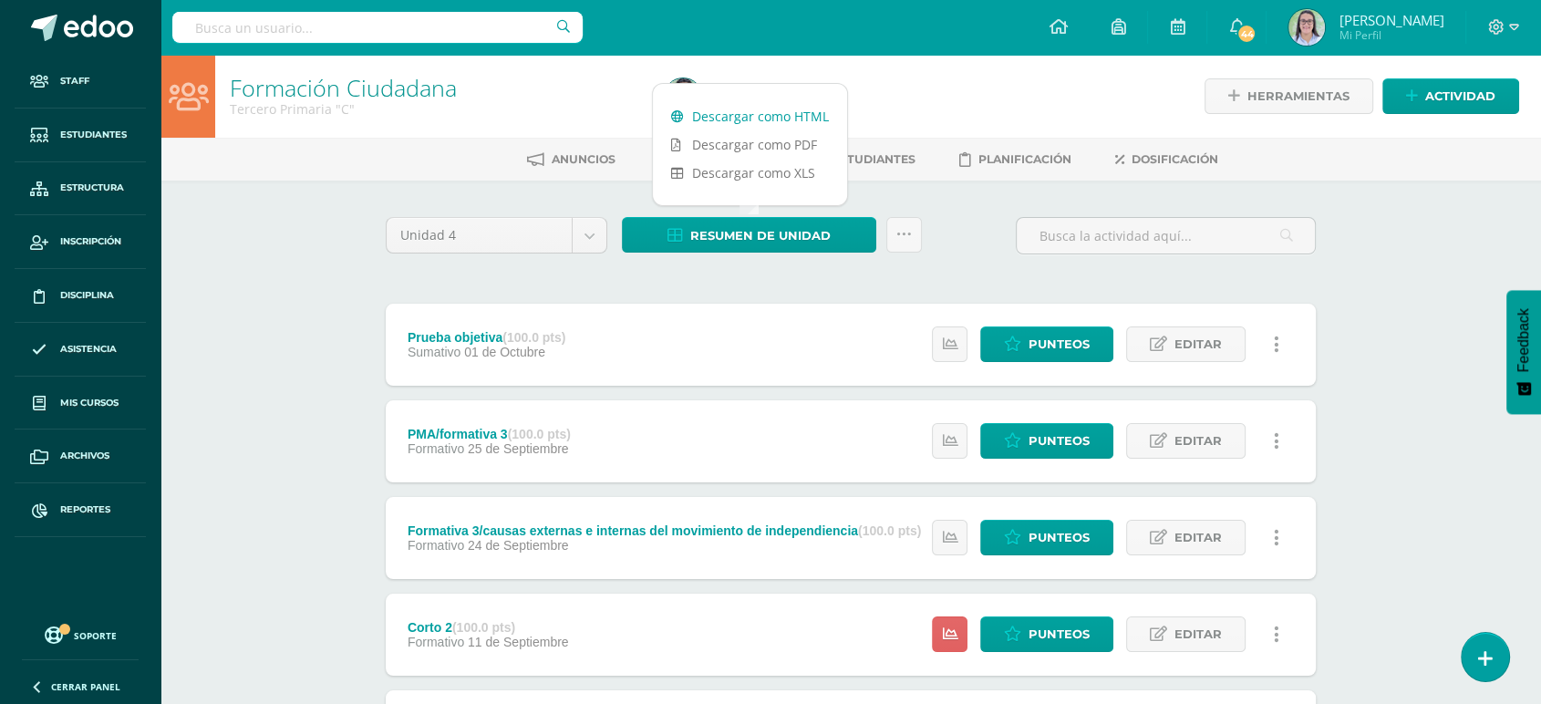
click at [715, 106] on link "Descargar como HTML" at bounding box center [750, 116] width 194 height 28
click at [303, 20] on input "text" at bounding box center [377, 27] width 410 height 31
type input "c"
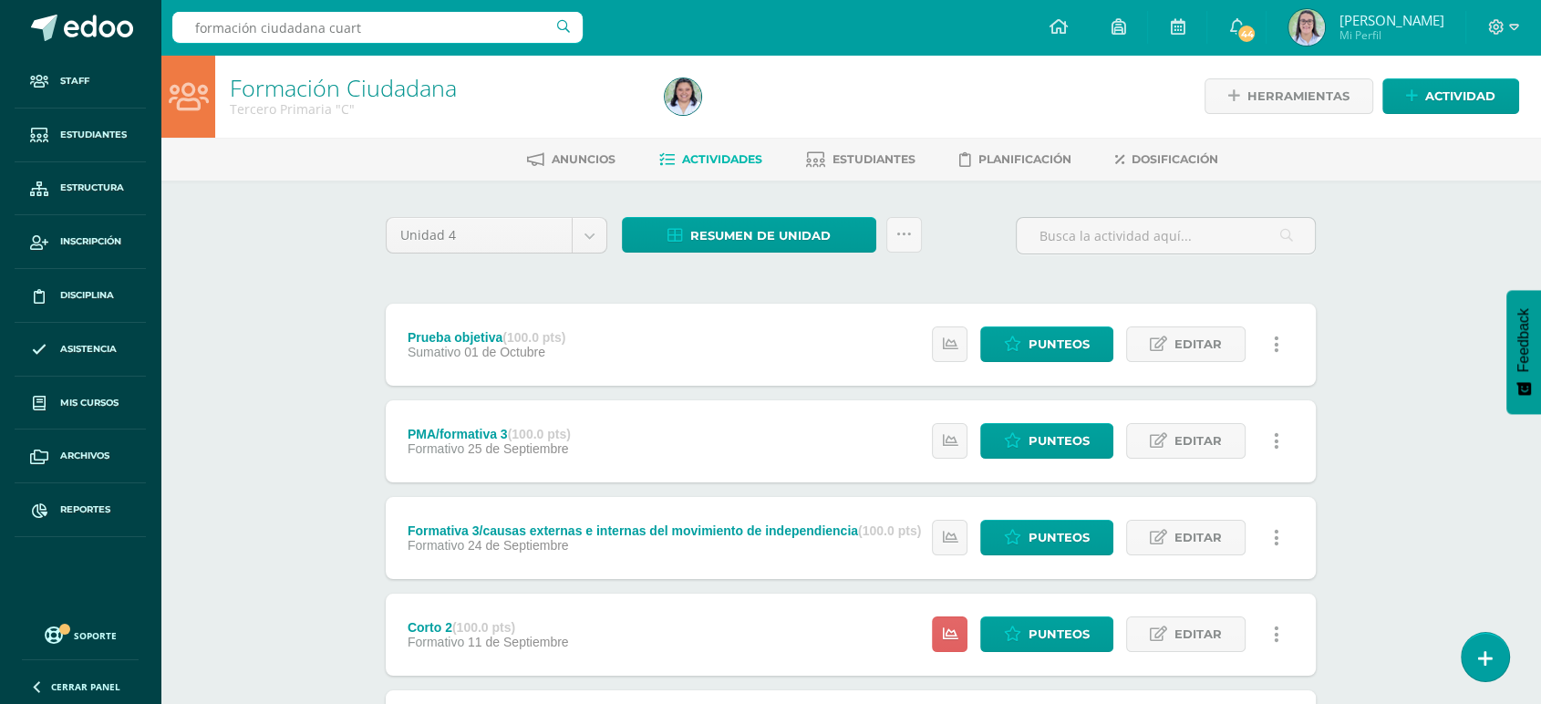
type input "formación ciudadana cuarto"
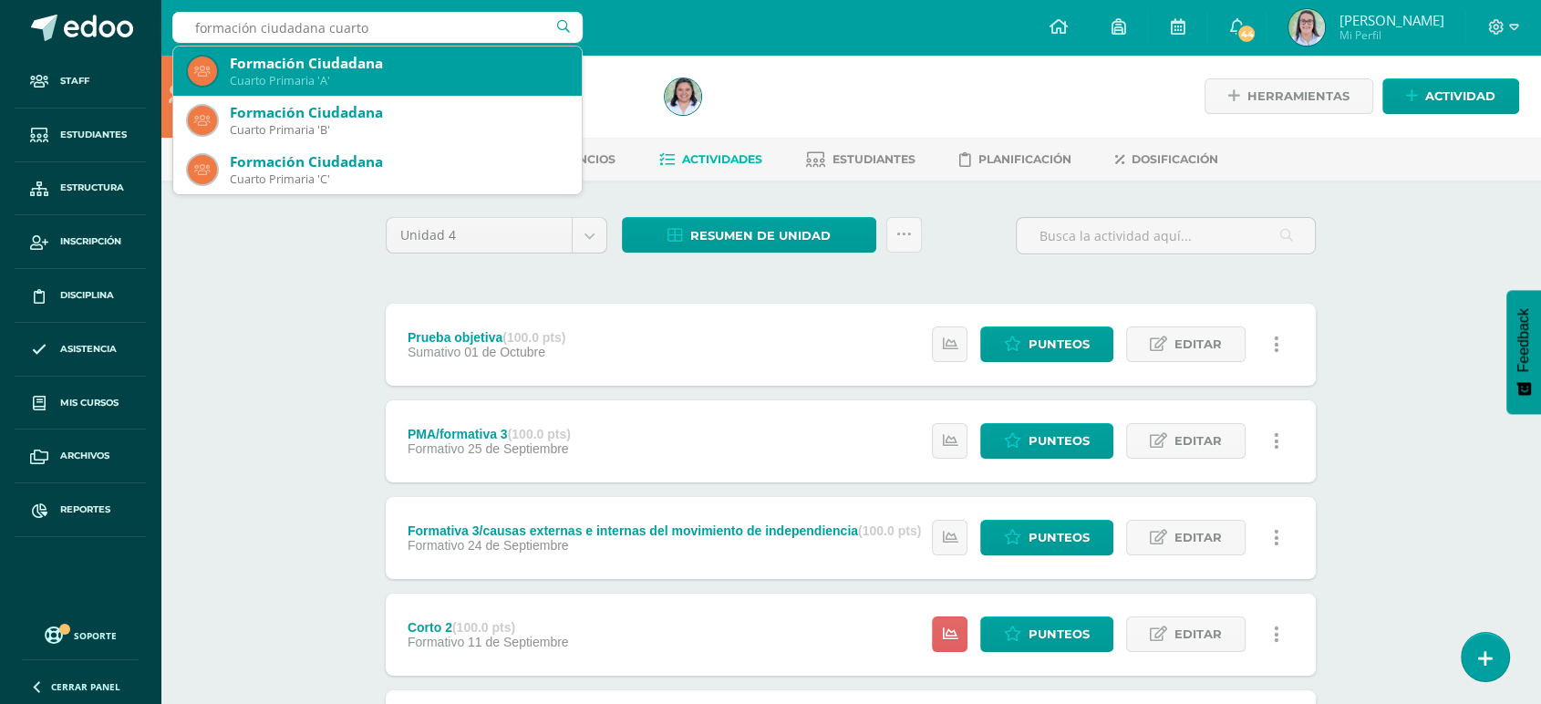
click at [277, 64] on div "Formación Ciudadana" at bounding box center [398, 63] width 337 height 19
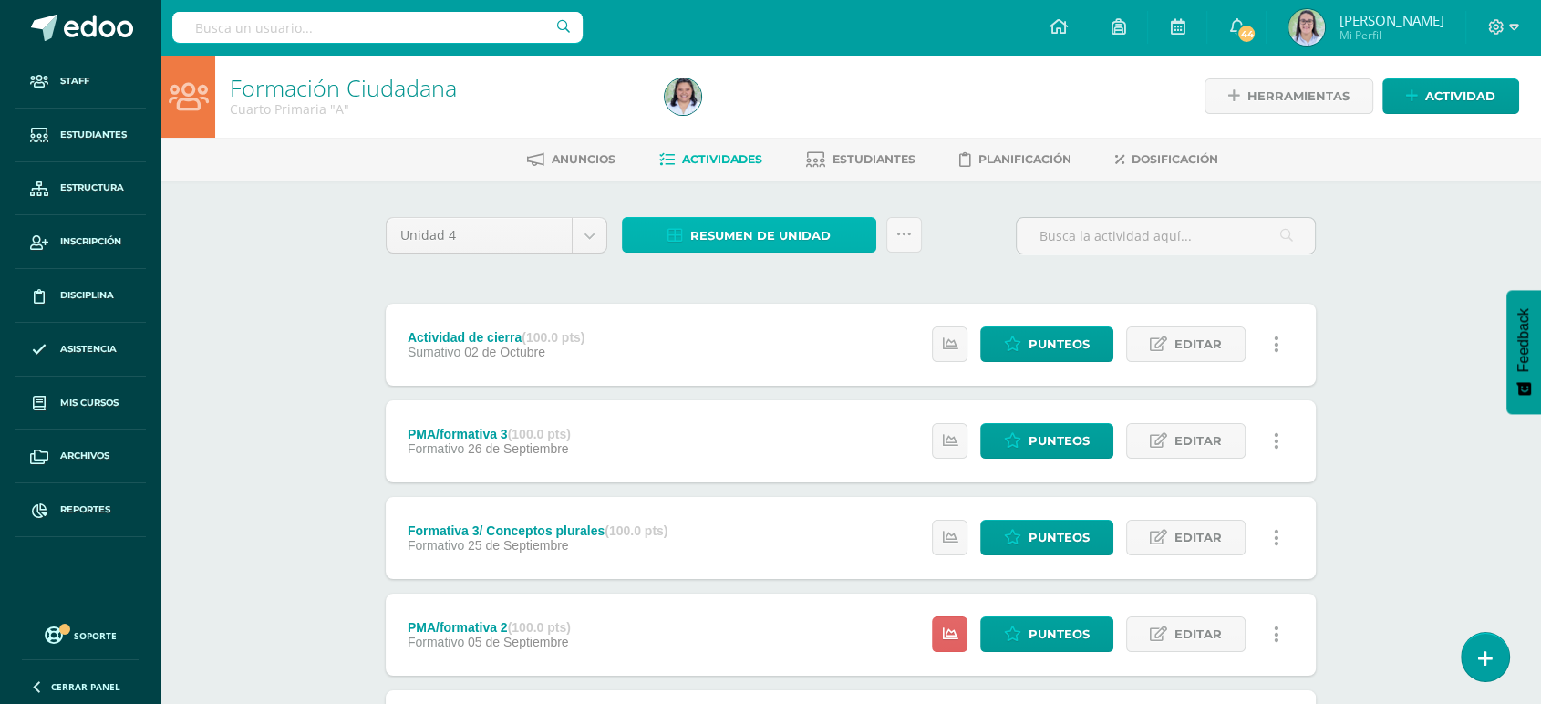
click at [686, 233] on link "Resumen de unidad" at bounding box center [749, 235] width 254 height 36
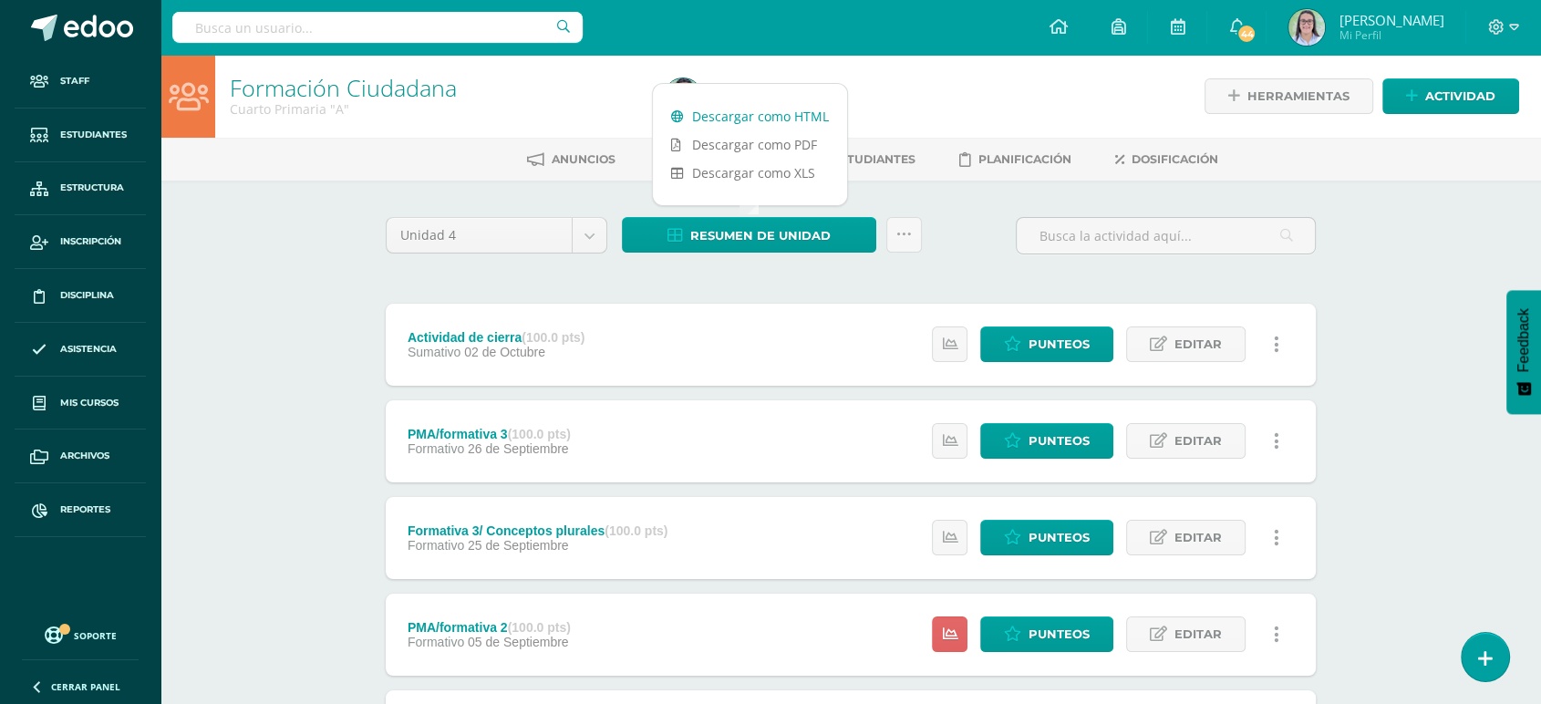
click at [690, 113] on link "Descargar como HTML" at bounding box center [750, 116] width 194 height 28
click at [310, 35] on input "text" at bounding box center [377, 27] width 410 height 31
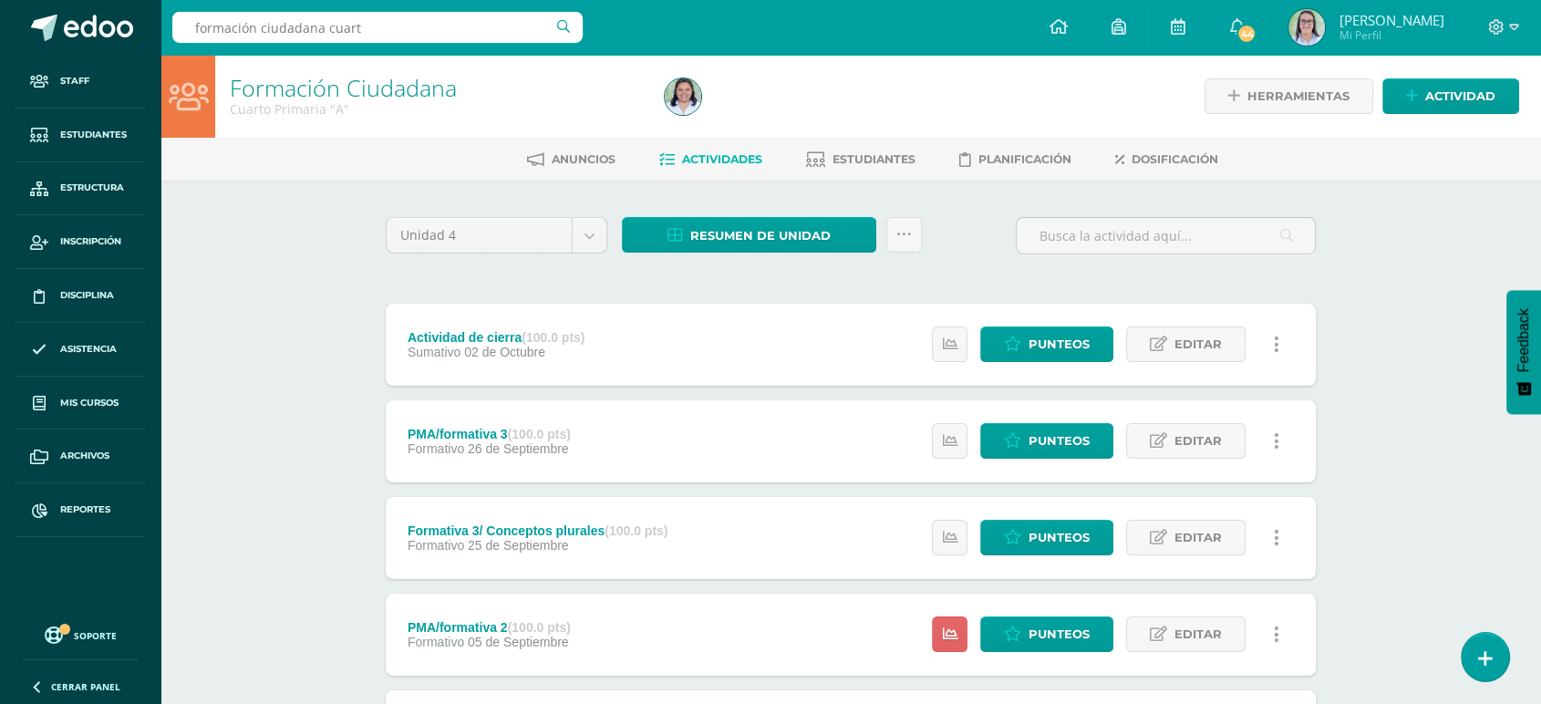
type input "formación ciudadana cuarto"
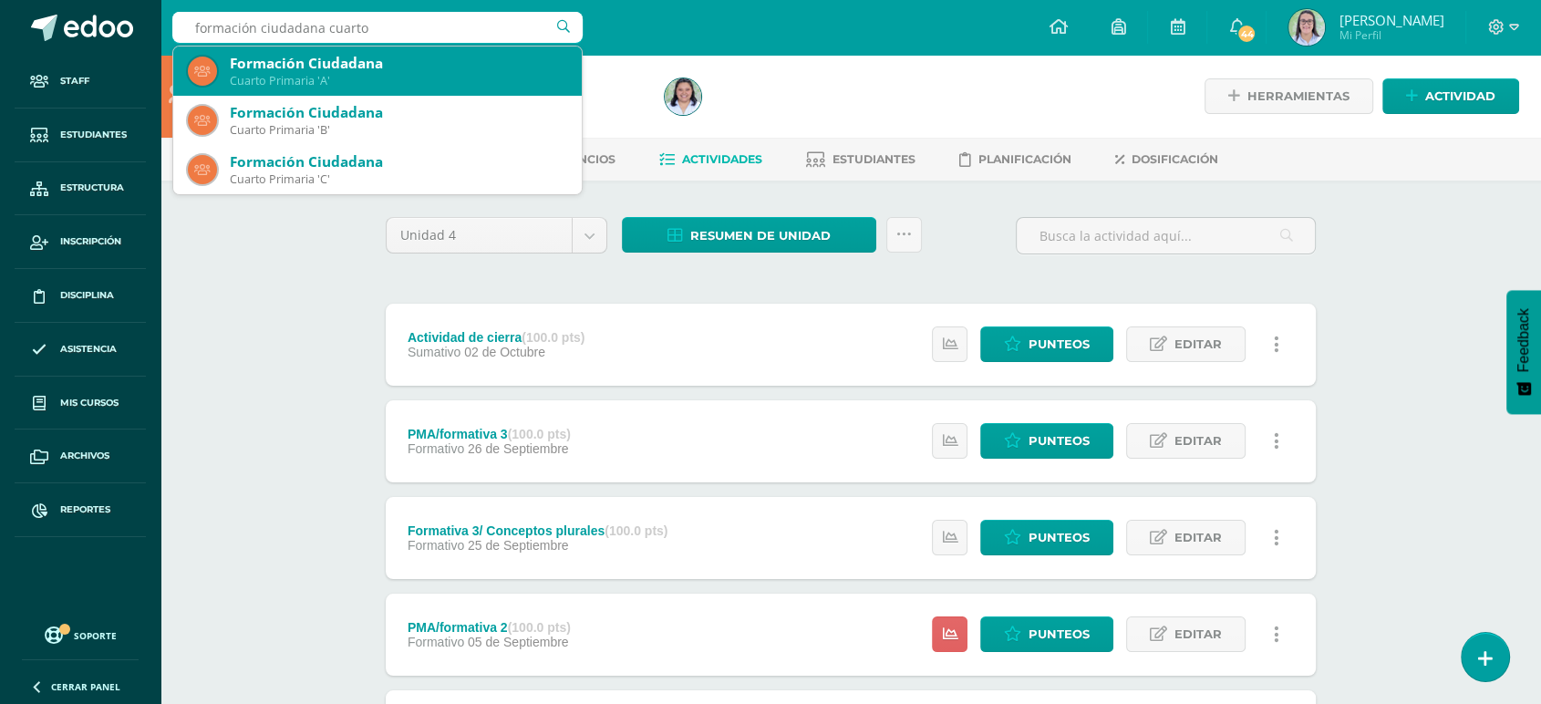
click at [287, 100] on div "Formación Ciudadana Cuarto Primaria 'B'" at bounding box center [377, 120] width 379 height 49
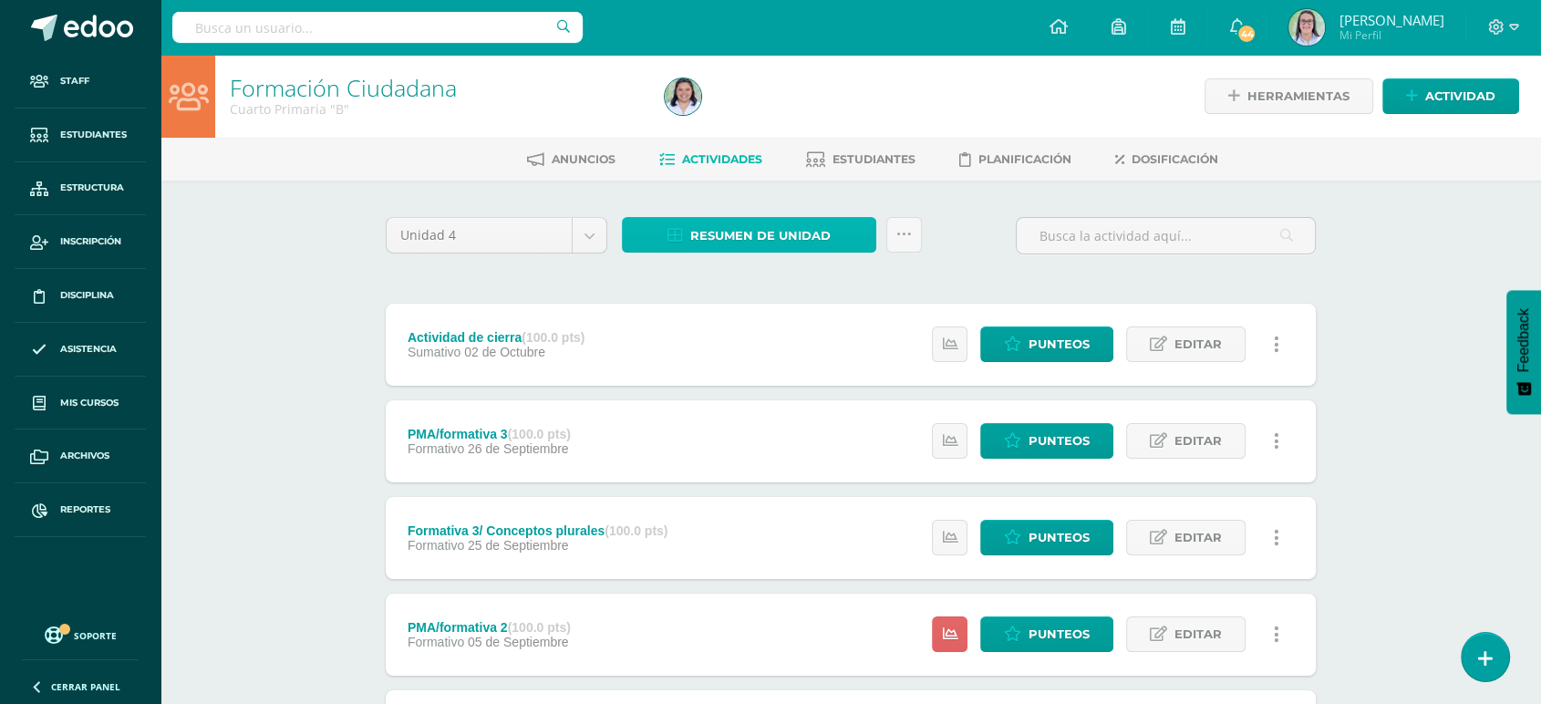
click at [752, 236] on span "Resumen de unidad" at bounding box center [760, 236] width 140 height 34
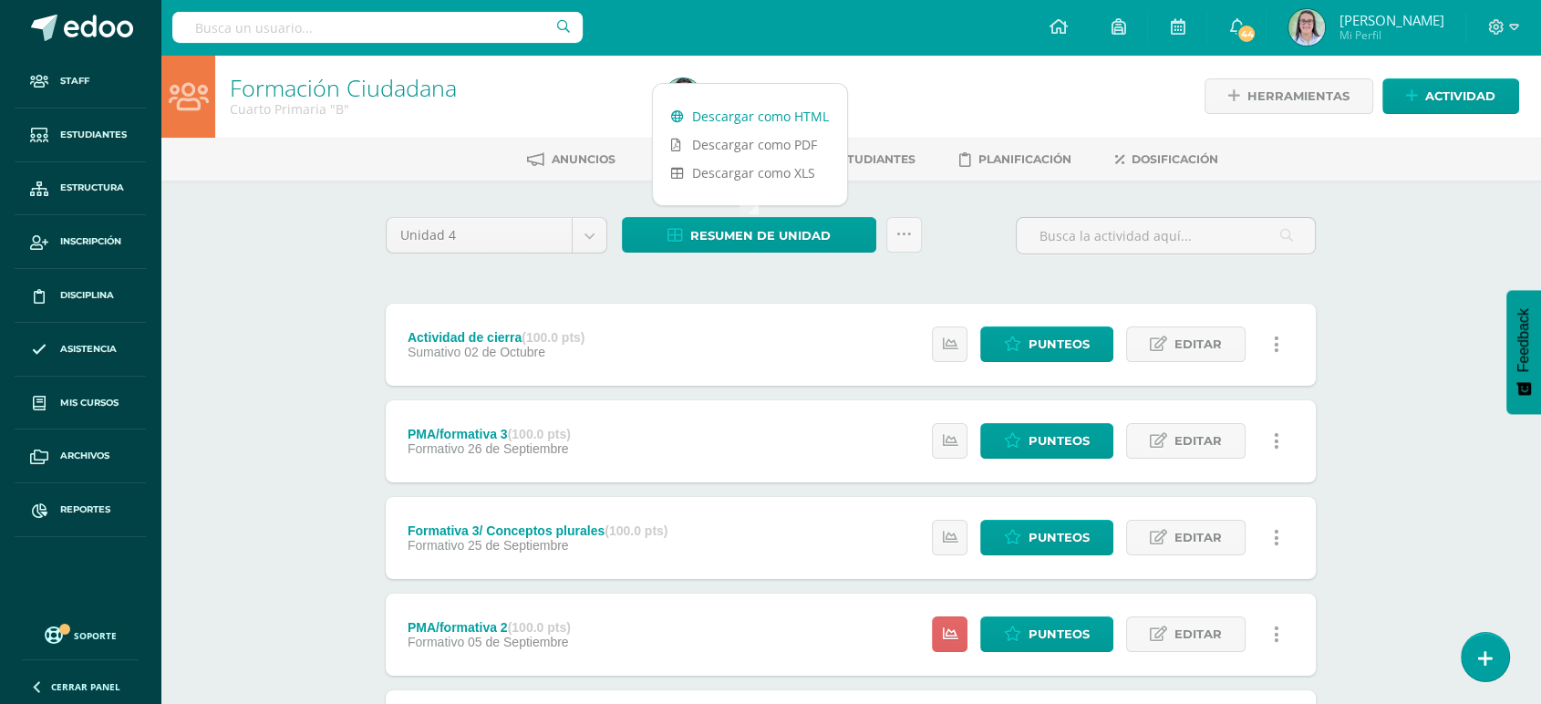
click at [707, 105] on link "Descargar como HTML" at bounding box center [750, 116] width 194 height 28
click at [273, 21] on input "text" at bounding box center [377, 27] width 410 height 31
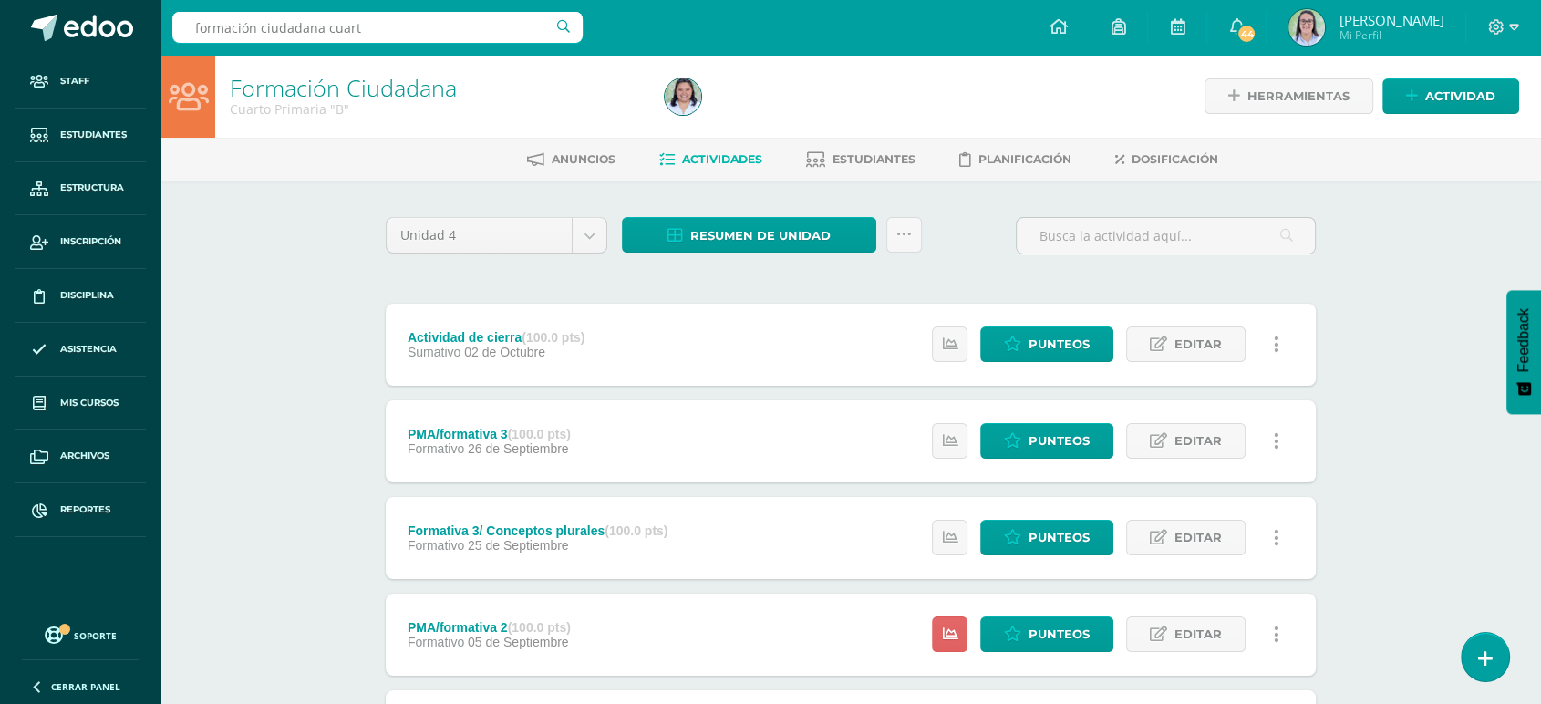
type input "formación ciudadana cuarto"
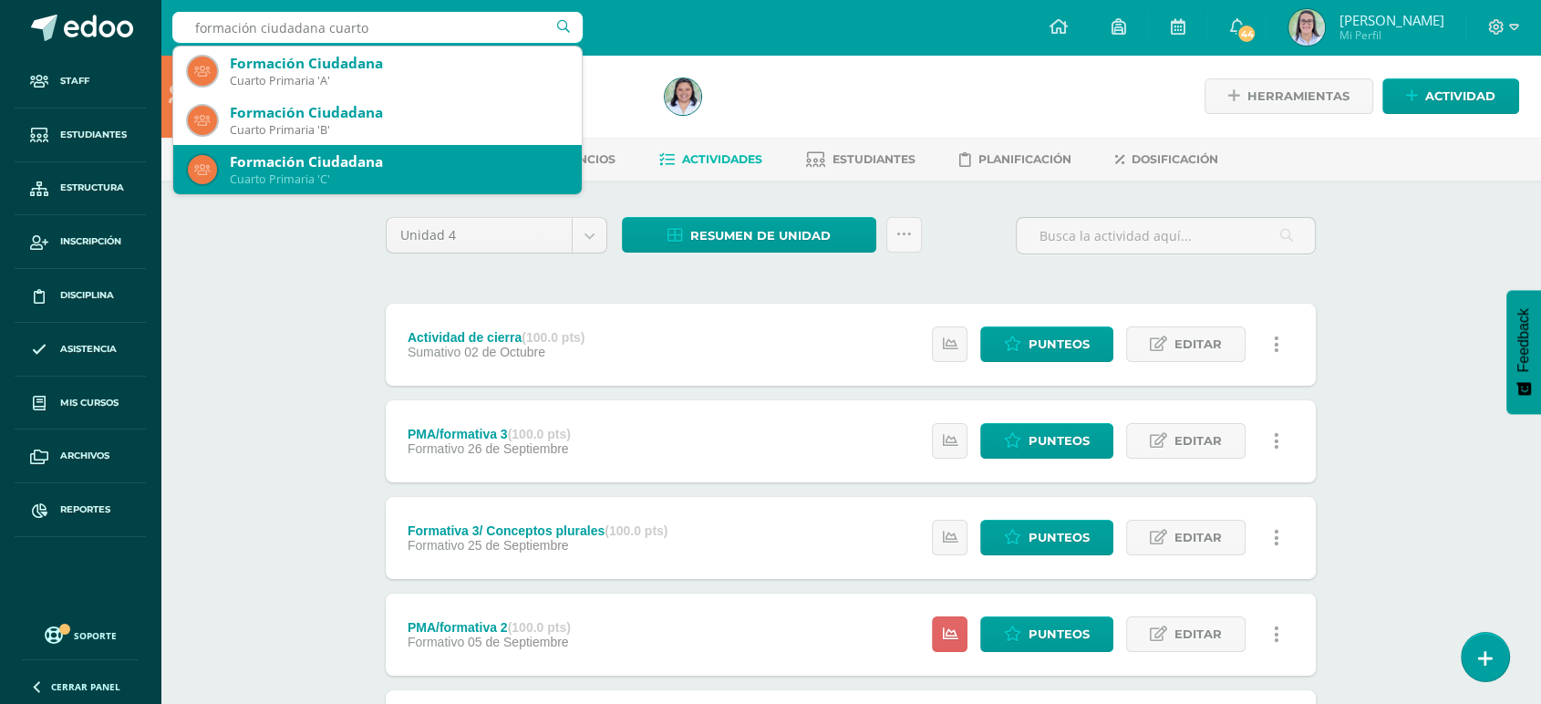
click at [295, 168] on div "Formación Ciudadana" at bounding box center [398, 161] width 337 height 19
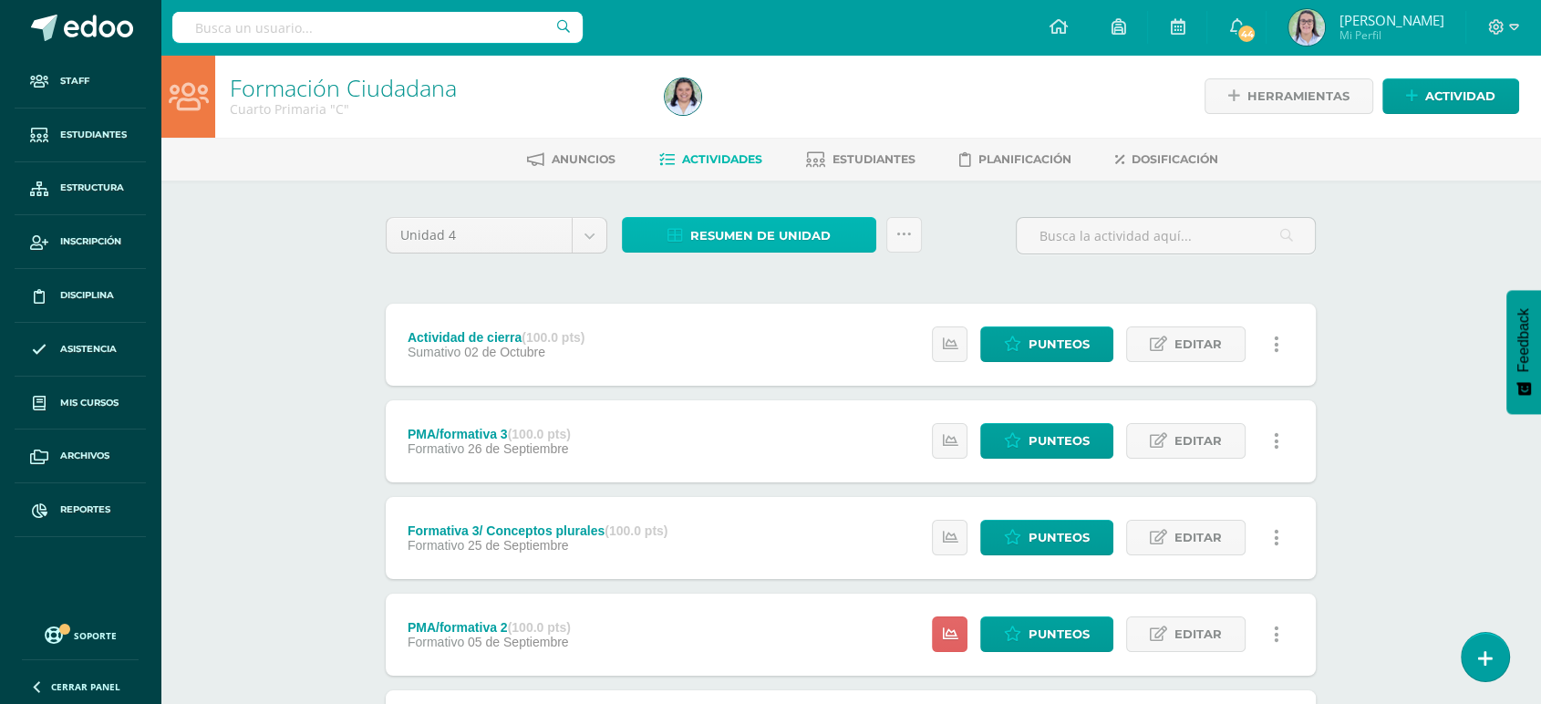
click at [737, 239] on span "Resumen de unidad" at bounding box center [760, 236] width 140 height 34
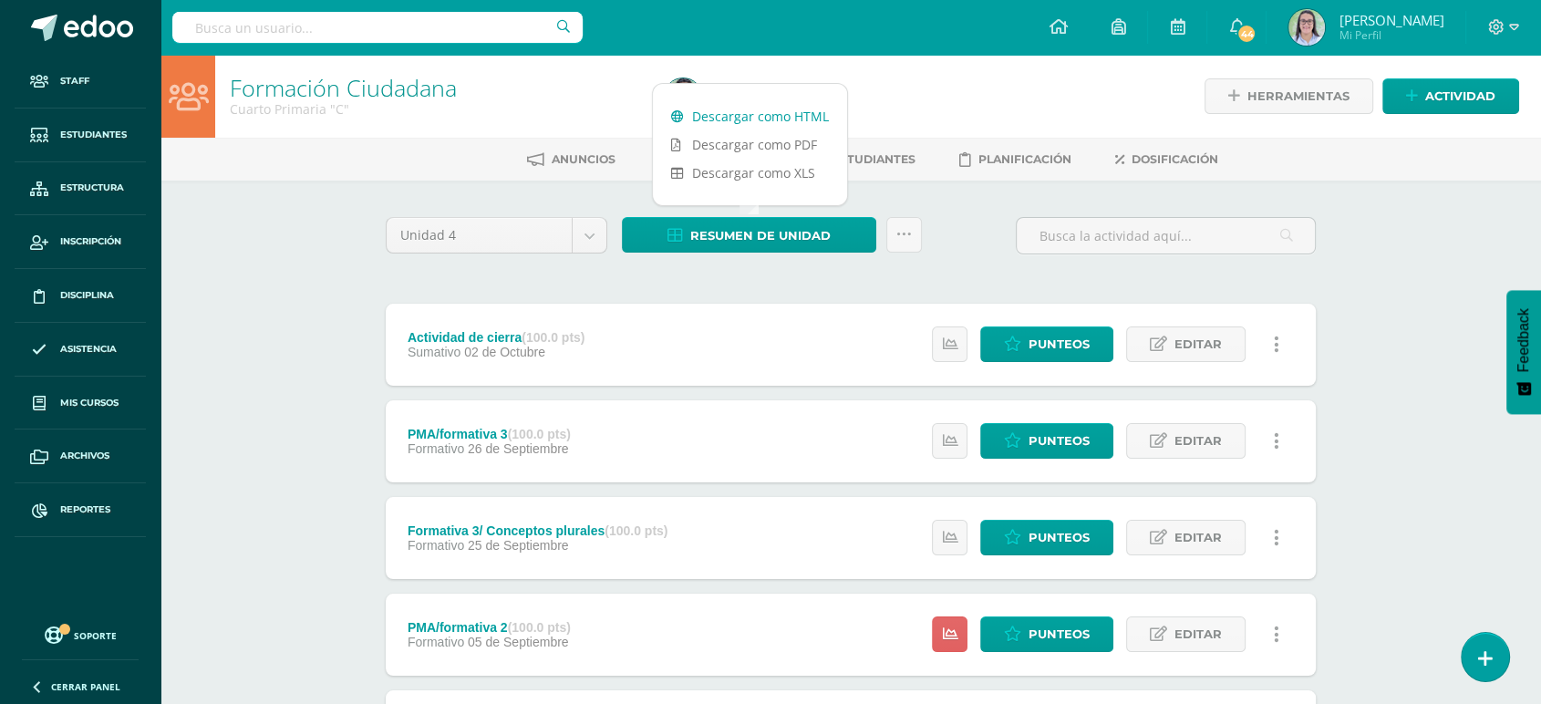
click at [755, 102] on link "Descargar como HTML" at bounding box center [750, 116] width 194 height 28
click at [353, 26] on input "text" at bounding box center [377, 27] width 410 height 31
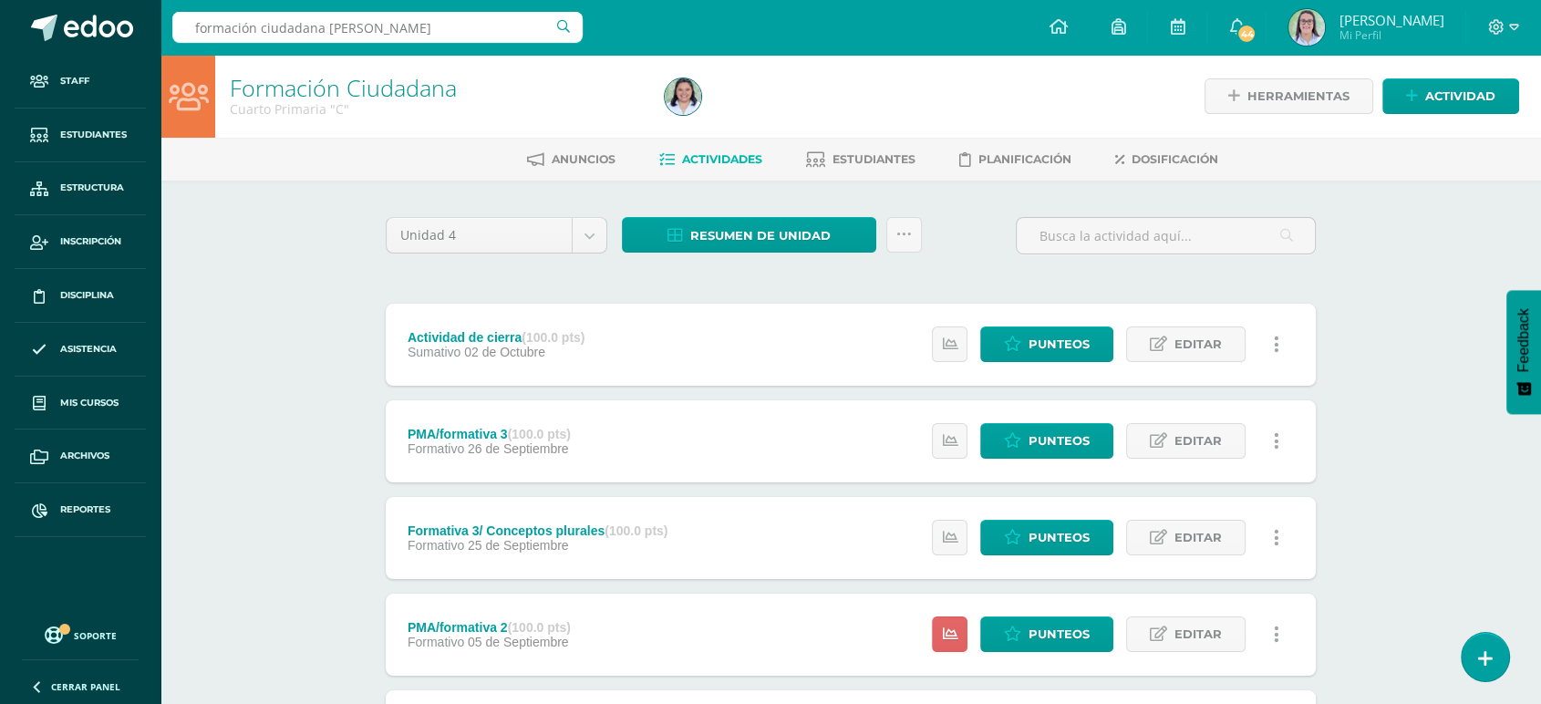
type input "formación ciudadana quinto"
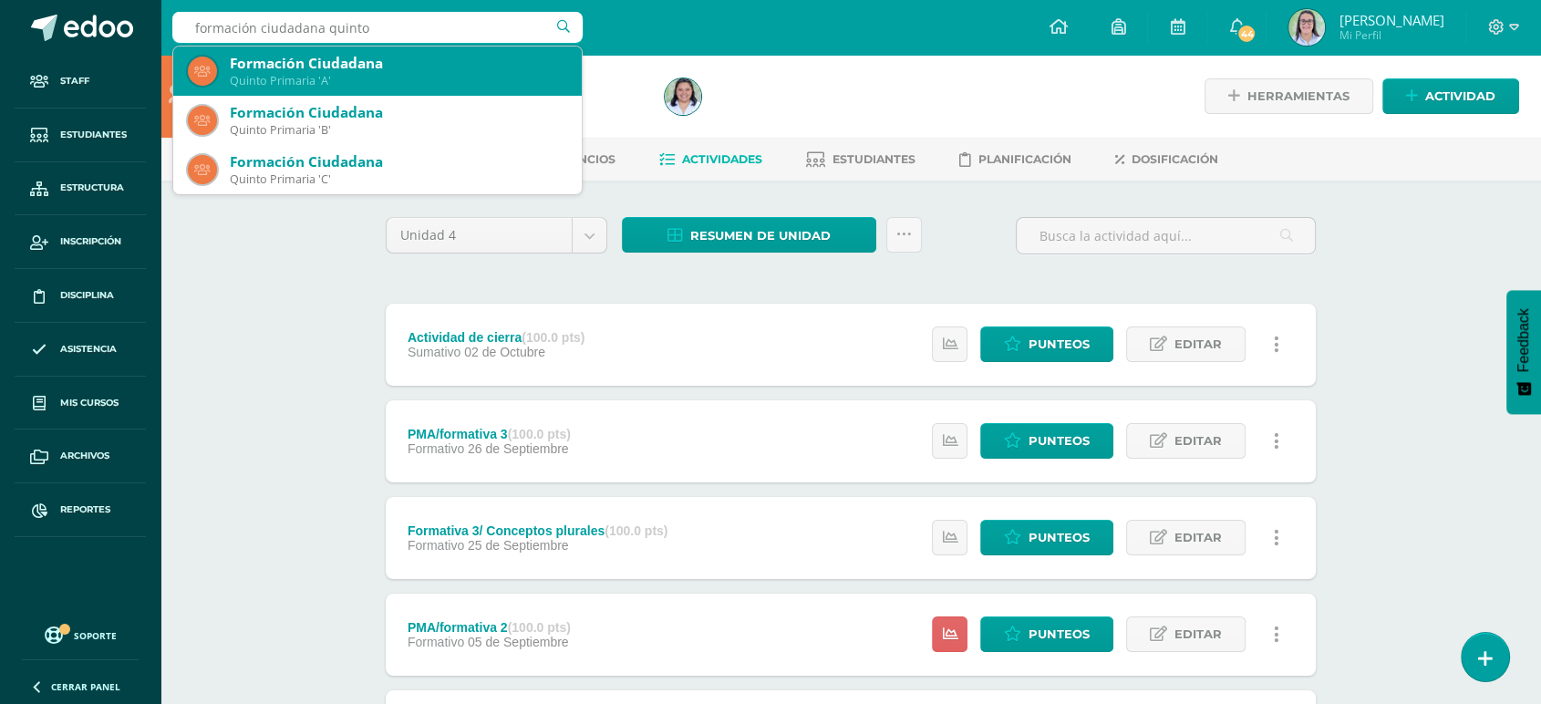
click at [333, 63] on div "Formación Ciudadana" at bounding box center [398, 63] width 337 height 19
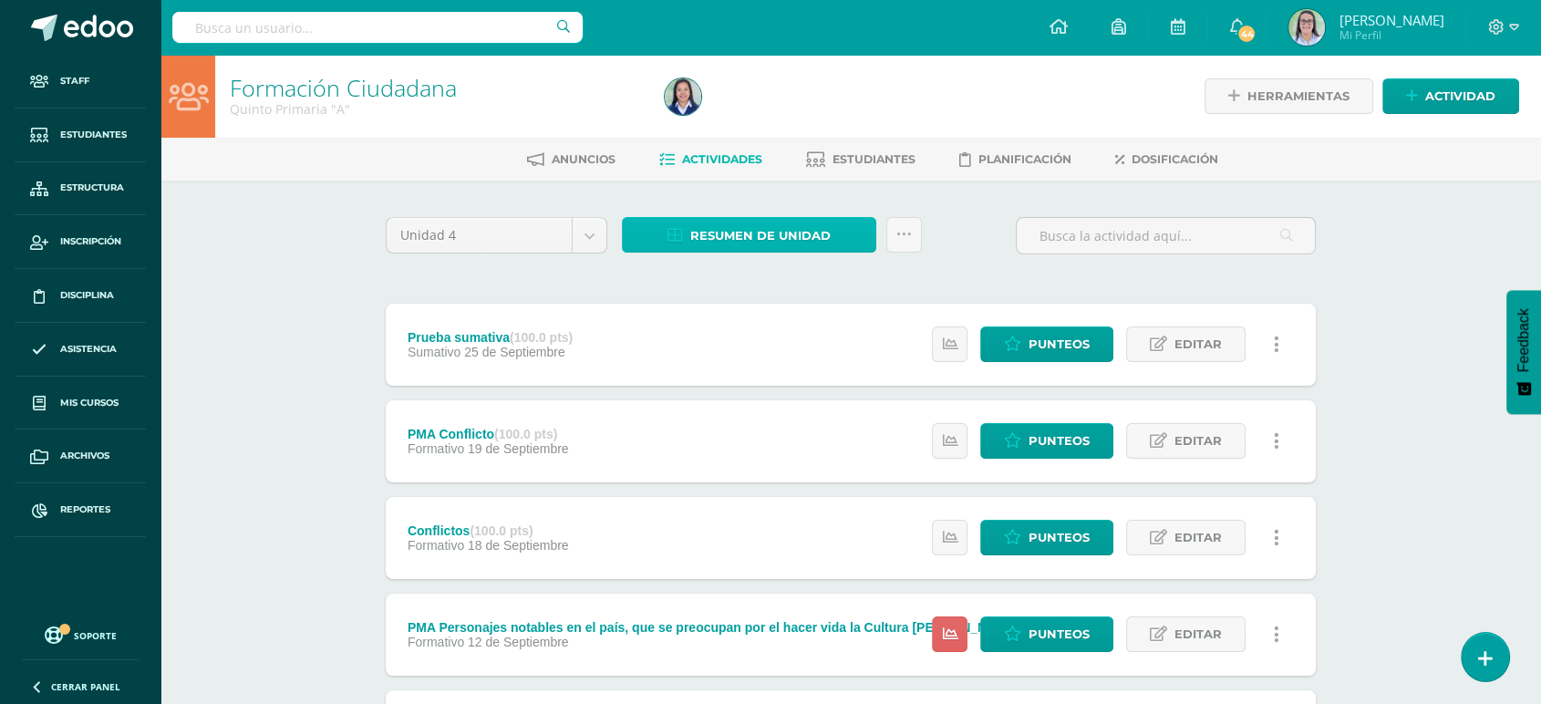
click at [692, 228] on span "Resumen de unidad" at bounding box center [760, 236] width 140 height 34
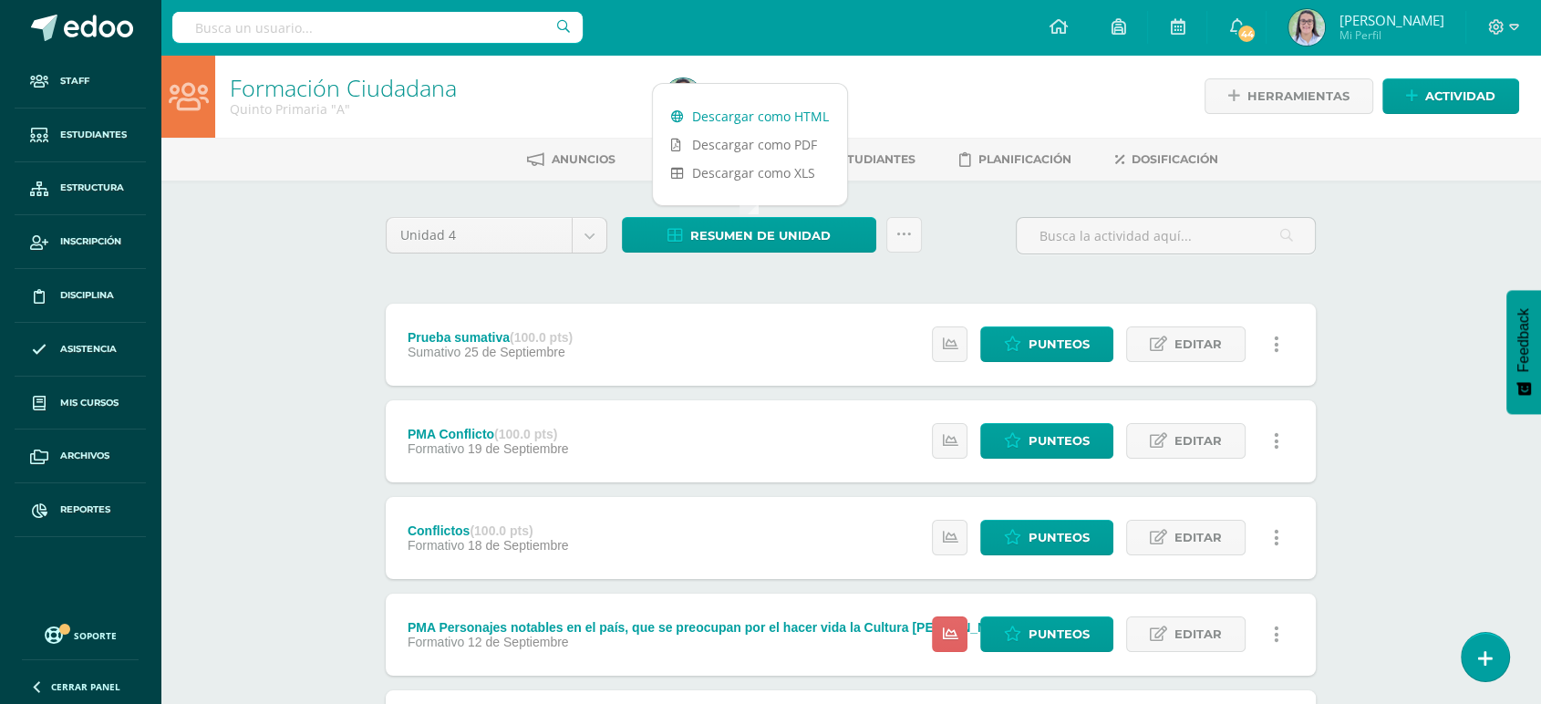
click at [738, 110] on link "Descargar como HTML" at bounding box center [750, 116] width 194 height 28
click at [299, 18] on input "text" at bounding box center [377, 27] width 410 height 31
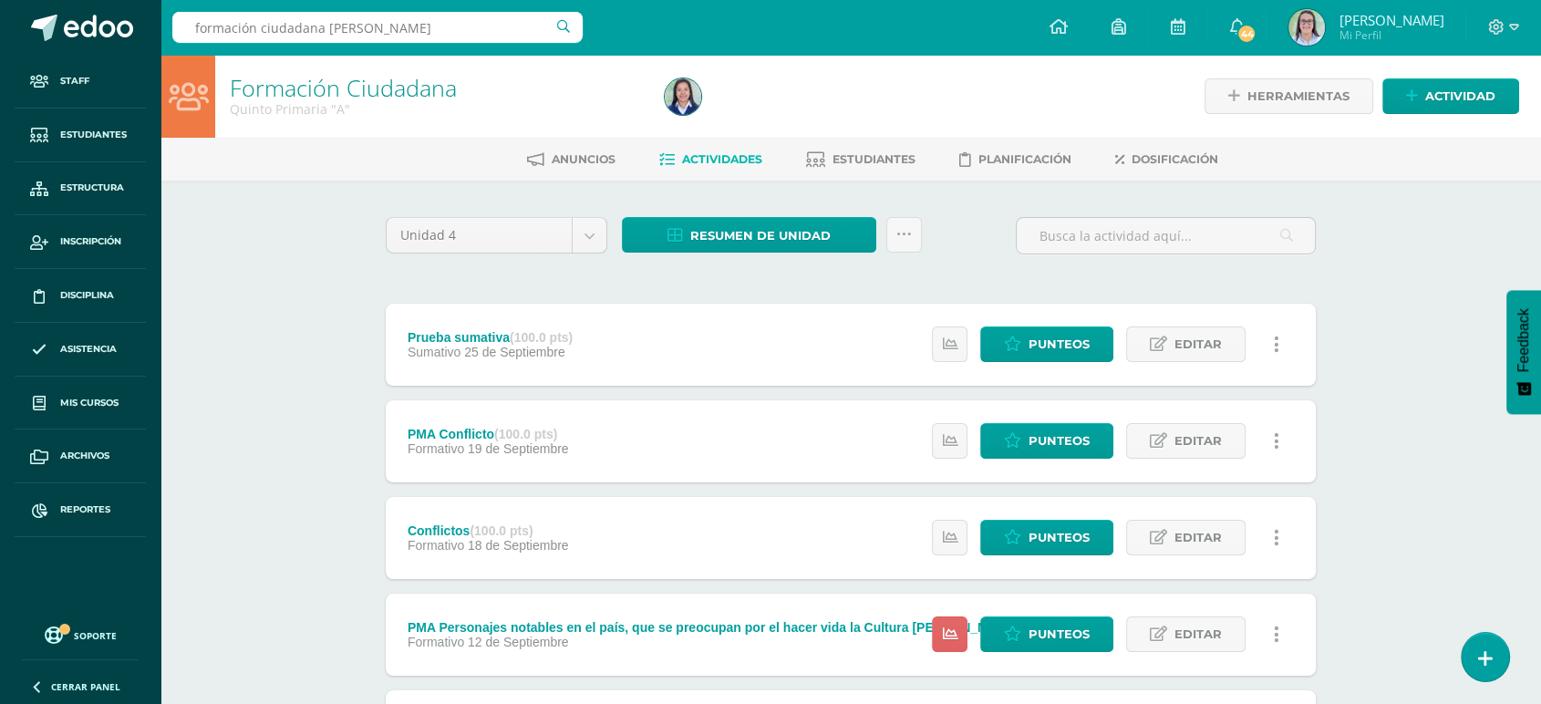
type input "formación ciudadana quinto"
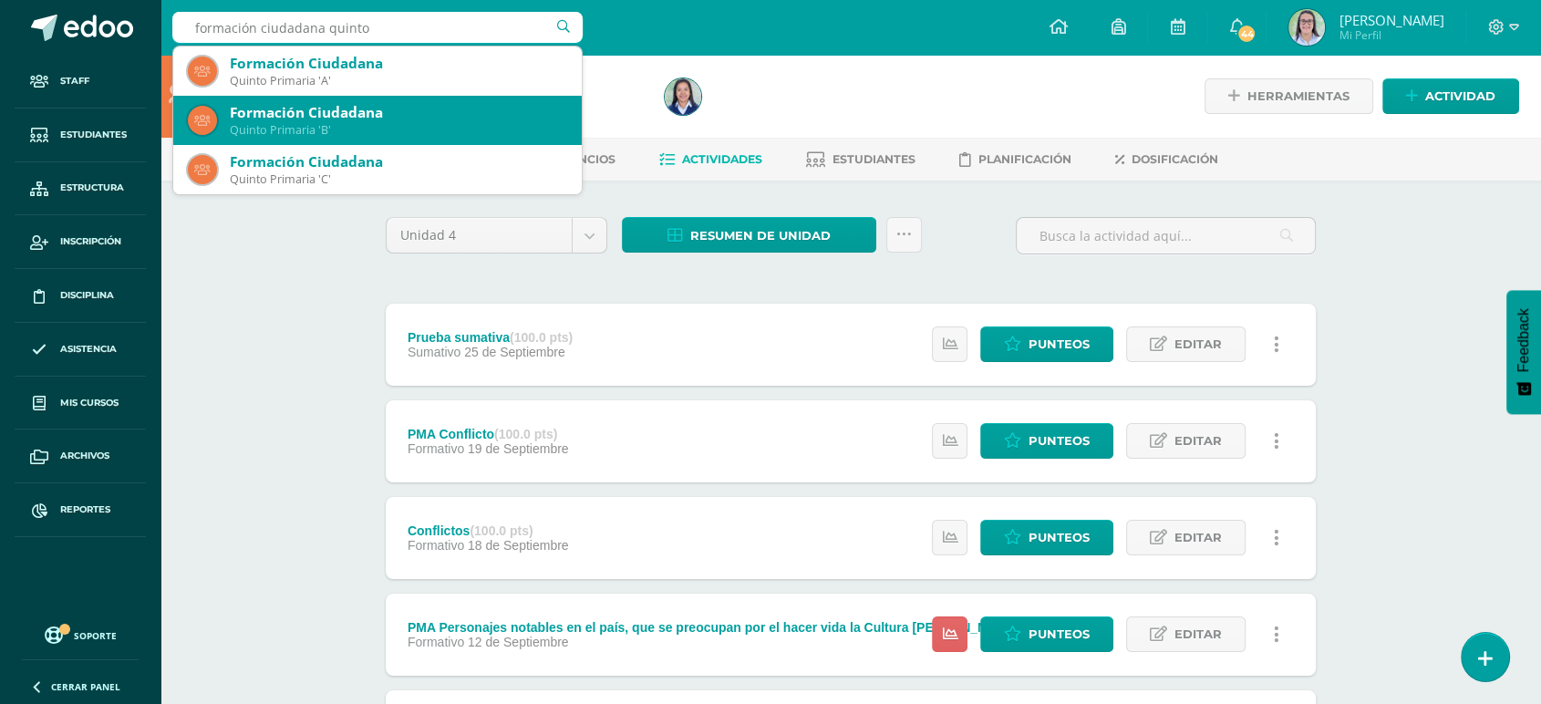
click at [263, 113] on div "Formación Ciudadana" at bounding box center [398, 112] width 337 height 19
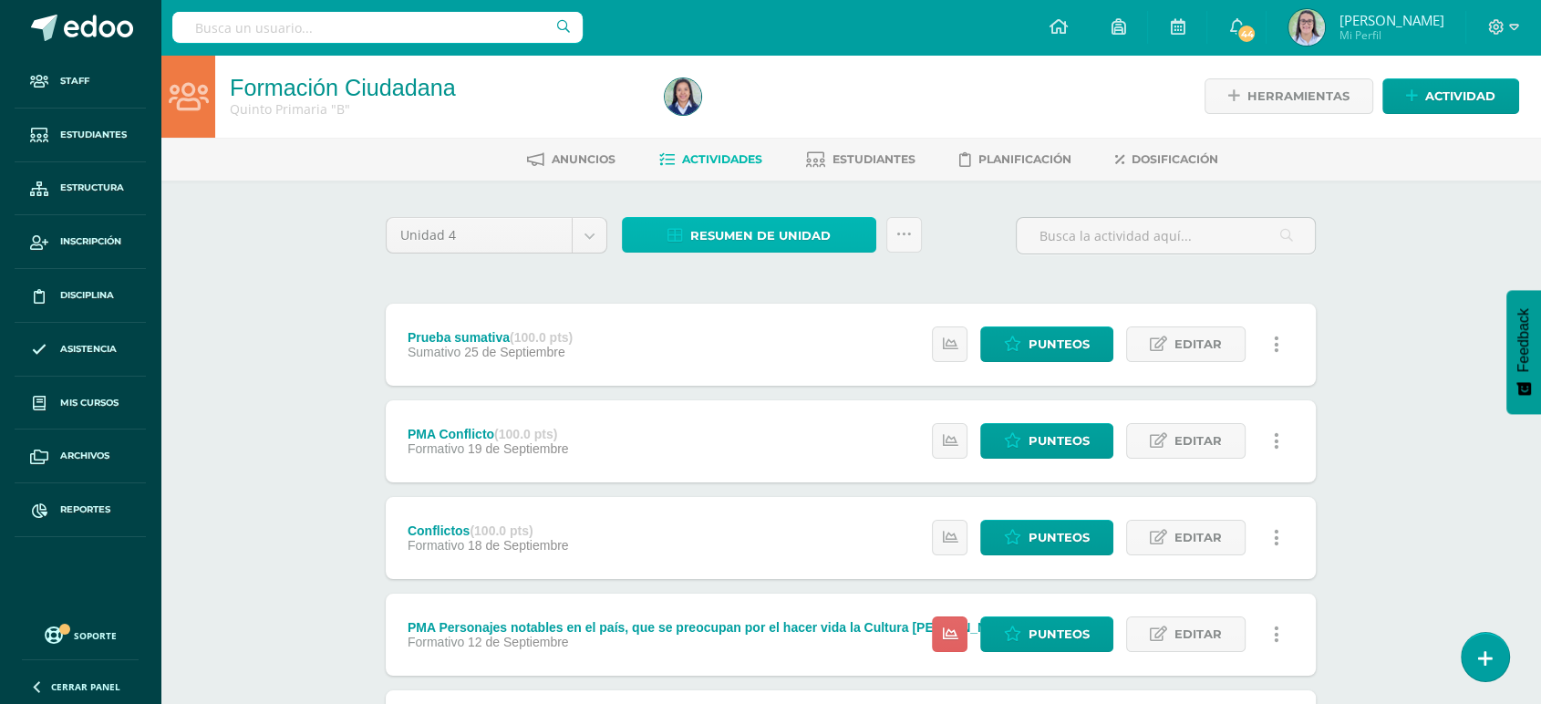
click at [666, 249] on link "Resumen de unidad" at bounding box center [749, 235] width 254 height 36
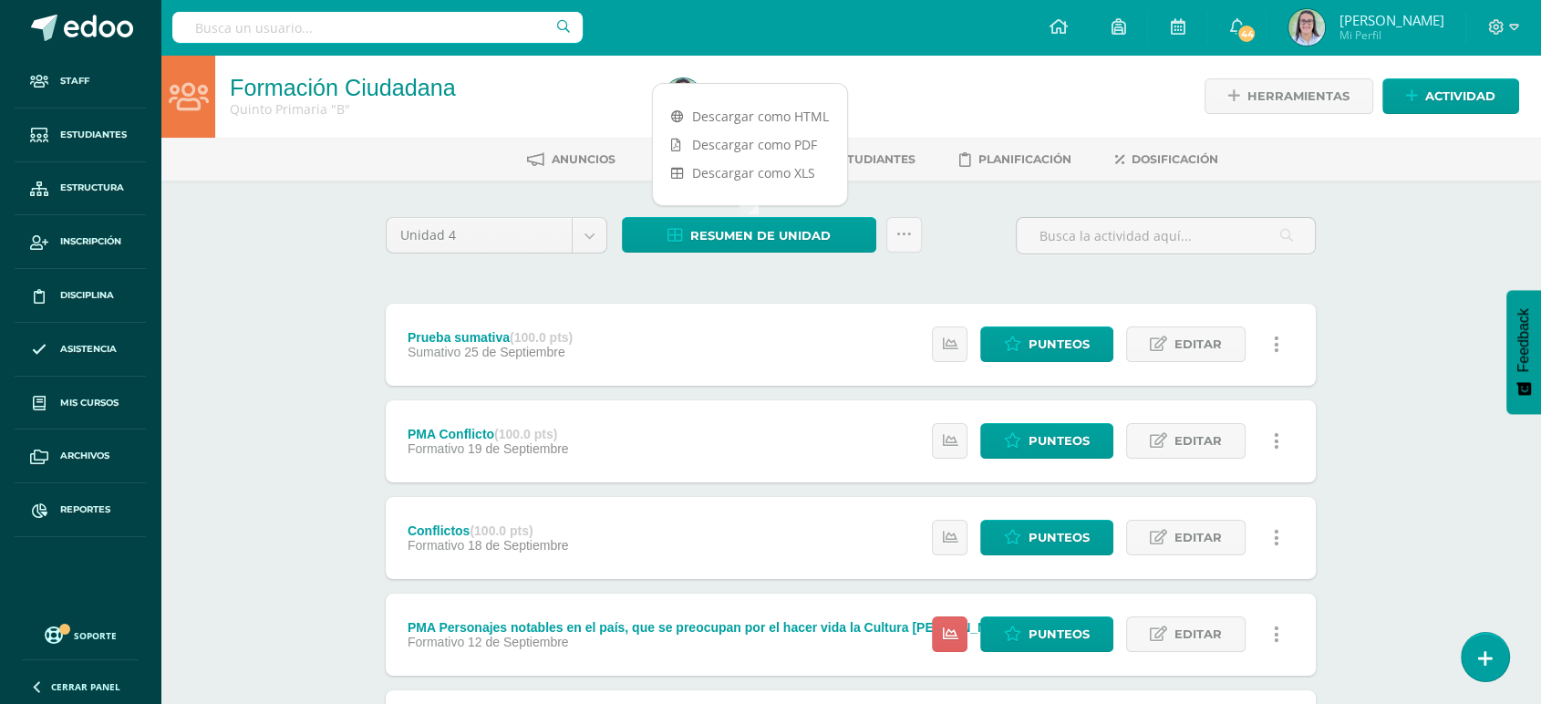
click at [693, 97] on div "Descargar como HTML Descargar como PDF Descargar como XLS" at bounding box center [750, 144] width 196 height 123
click at [700, 127] on link "Descargar como HTML" at bounding box center [750, 116] width 194 height 28
click at [213, 23] on input "text" at bounding box center [377, 27] width 410 height 31
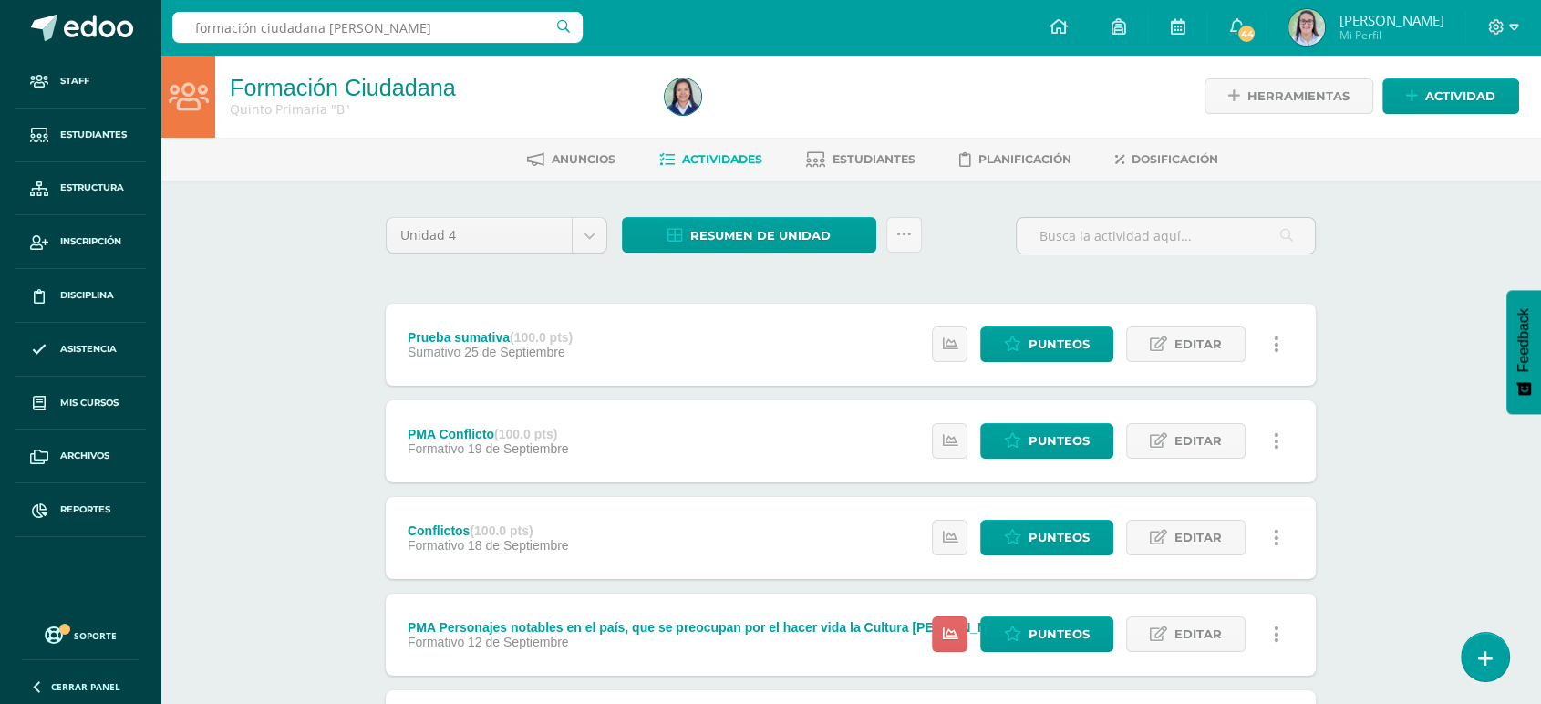
type input "formación ciudadana quinto"
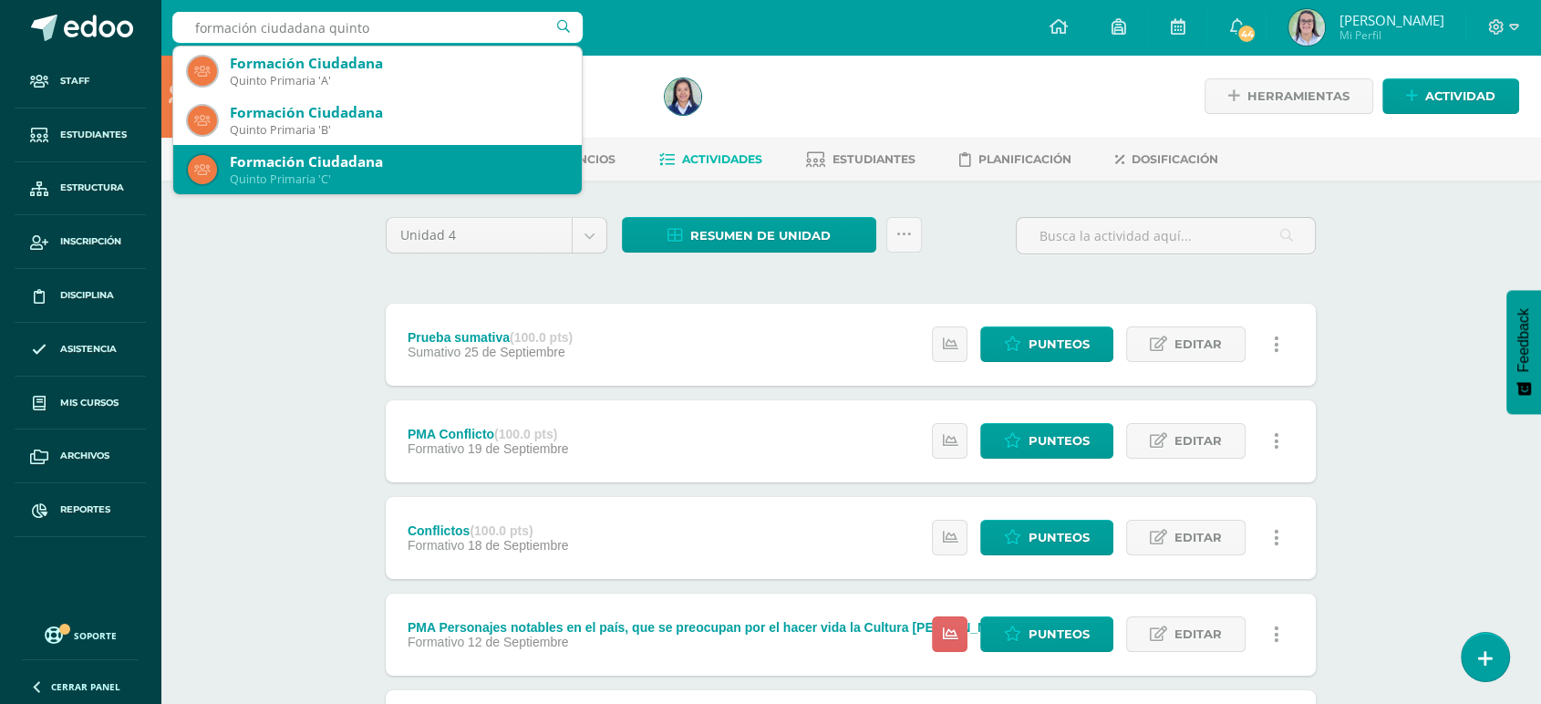
click at [191, 171] on span at bounding box center [202, 169] width 29 height 29
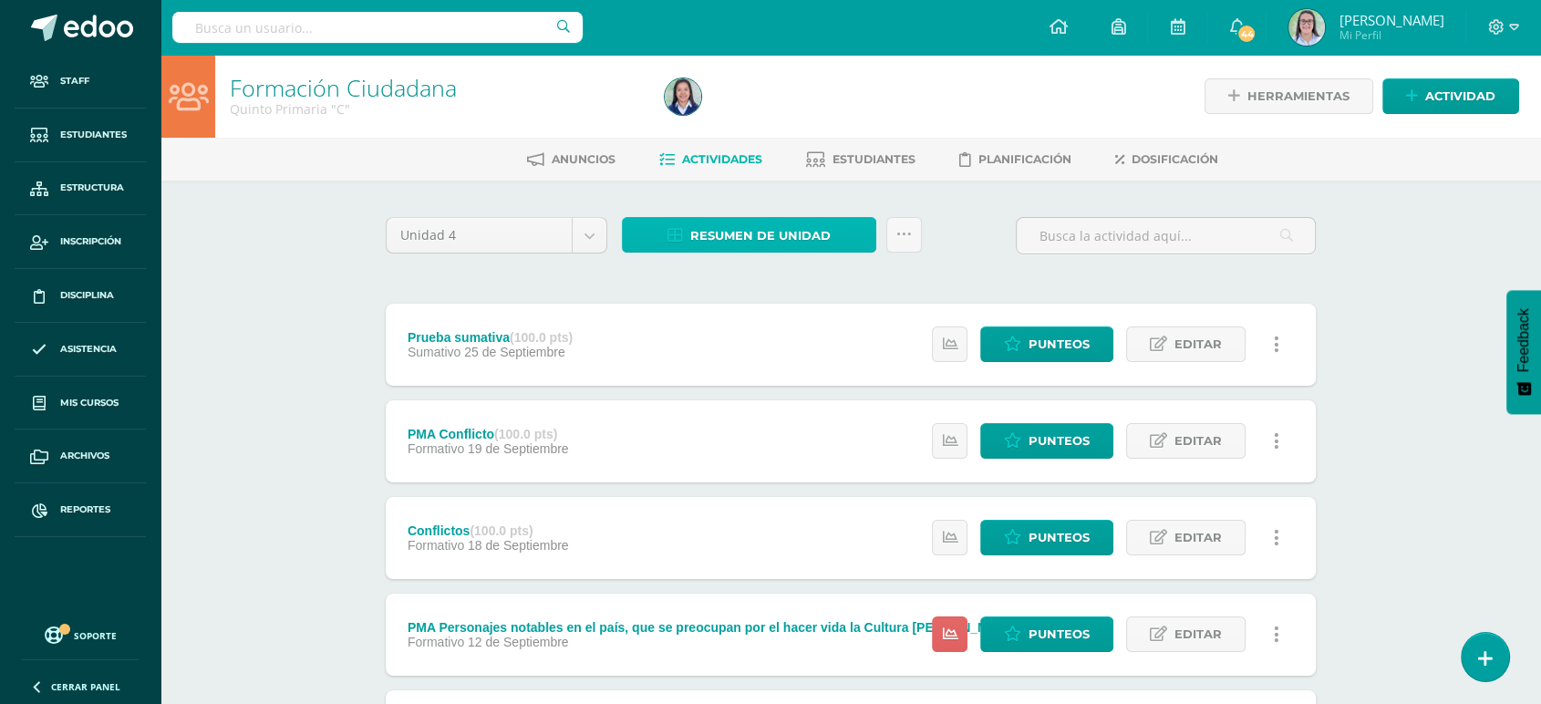
click at [747, 235] on span "Resumen de unidad" at bounding box center [760, 236] width 140 height 34
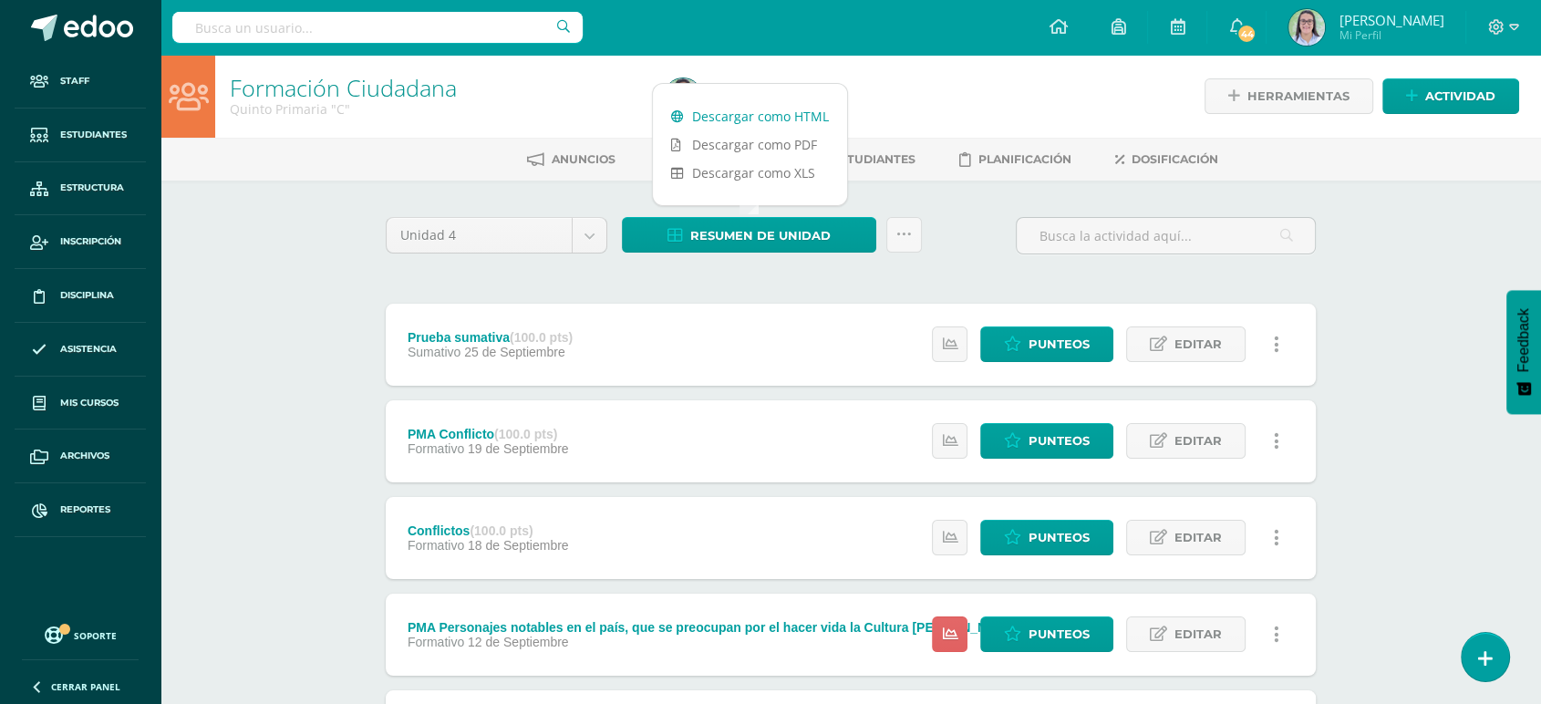
click at [782, 112] on link "Descargar como HTML" at bounding box center [750, 116] width 194 height 28
click at [306, 29] on input "text" at bounding box center [377, 27] width 410 height 31
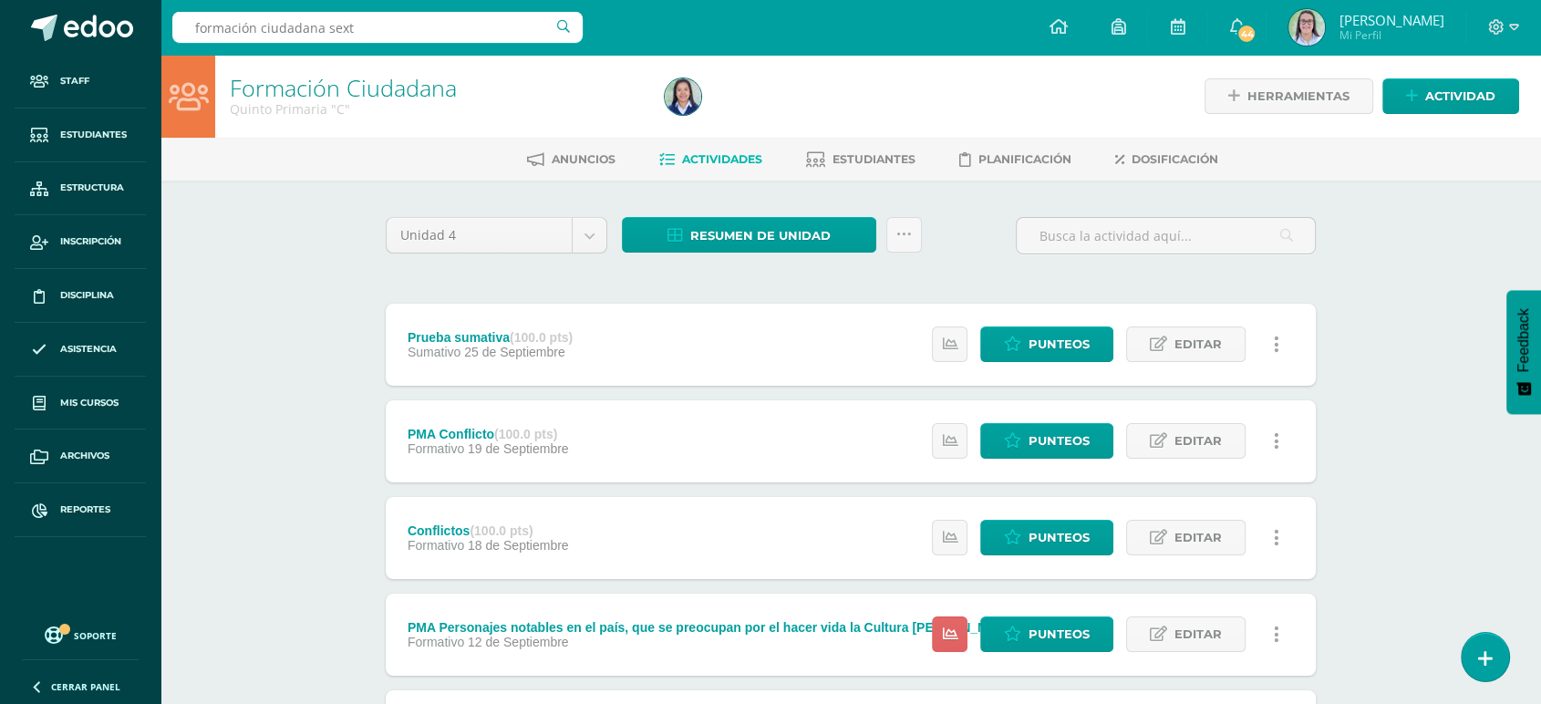
type input "formación ciudadana sexto"
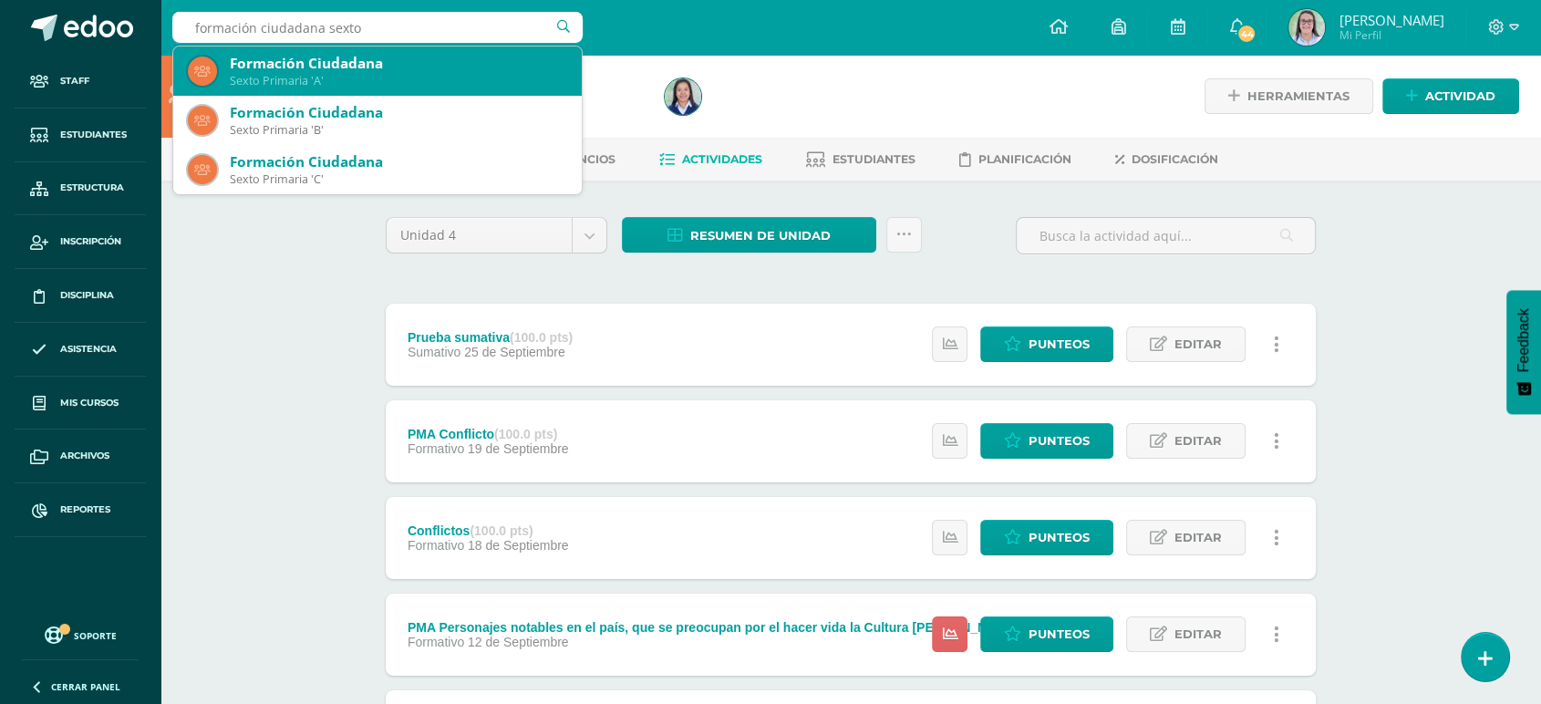
click at [302, 70] on div "Formación Ciudadana" at bounding box center [398, 63] width 337 height 19
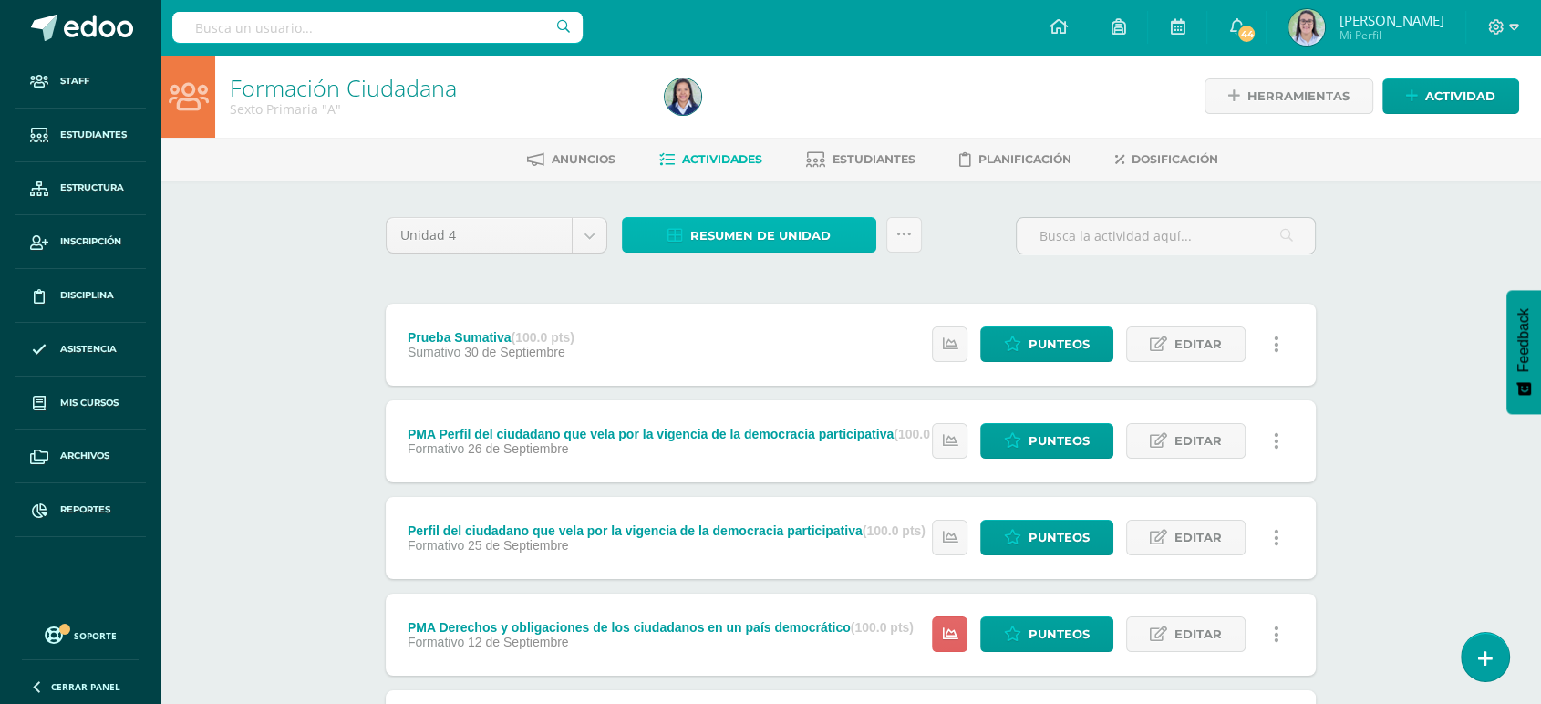
click at [730, 244] on span "Resumen de unidad" at bounding box center [760, 236] width 140 height 34
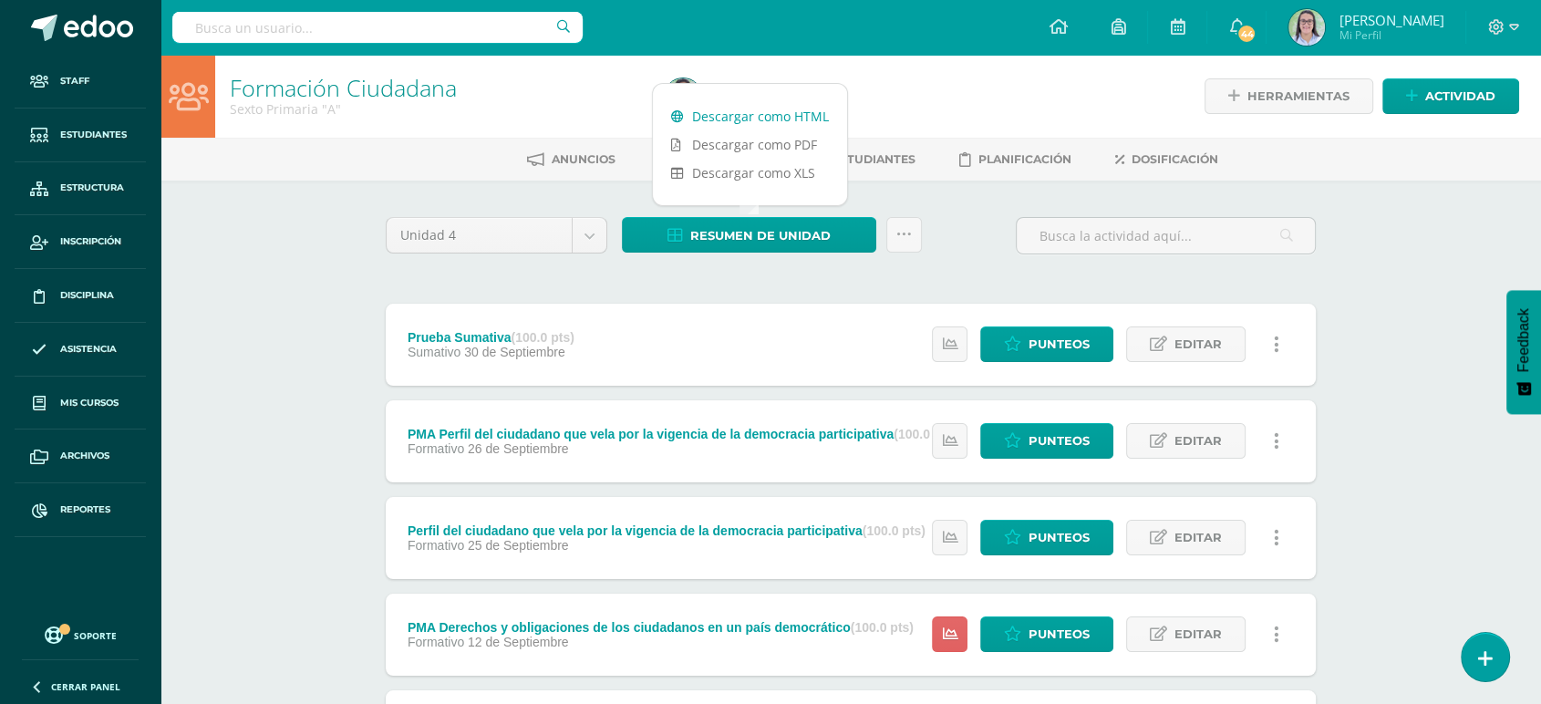
click at [722, 112] on link "Descargar como HTML" at bounding box center [750, 116] width 194 height 28
click at [272, 20] on input "text" at bounding box center [377, 27] width 410 height 31
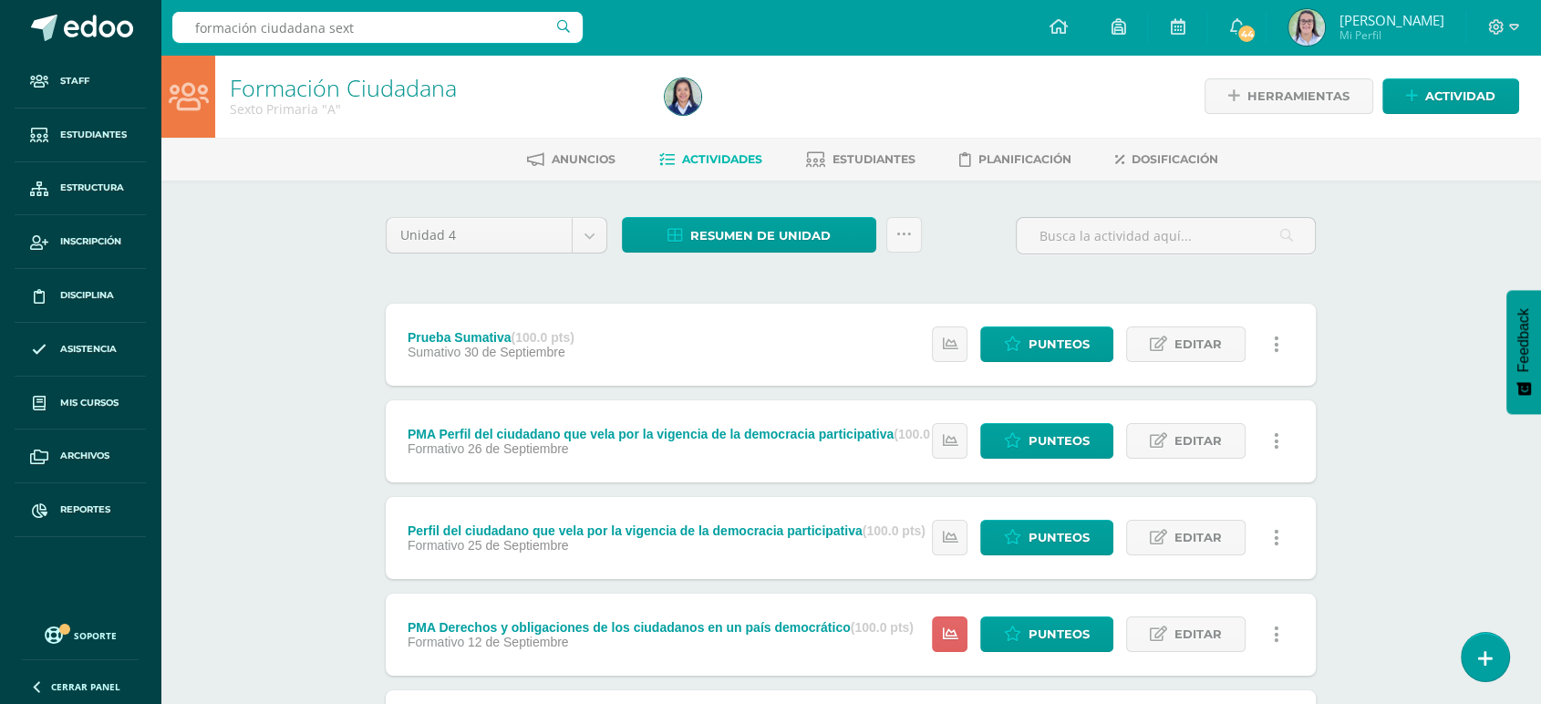
type input "formación ciudadana sexto"
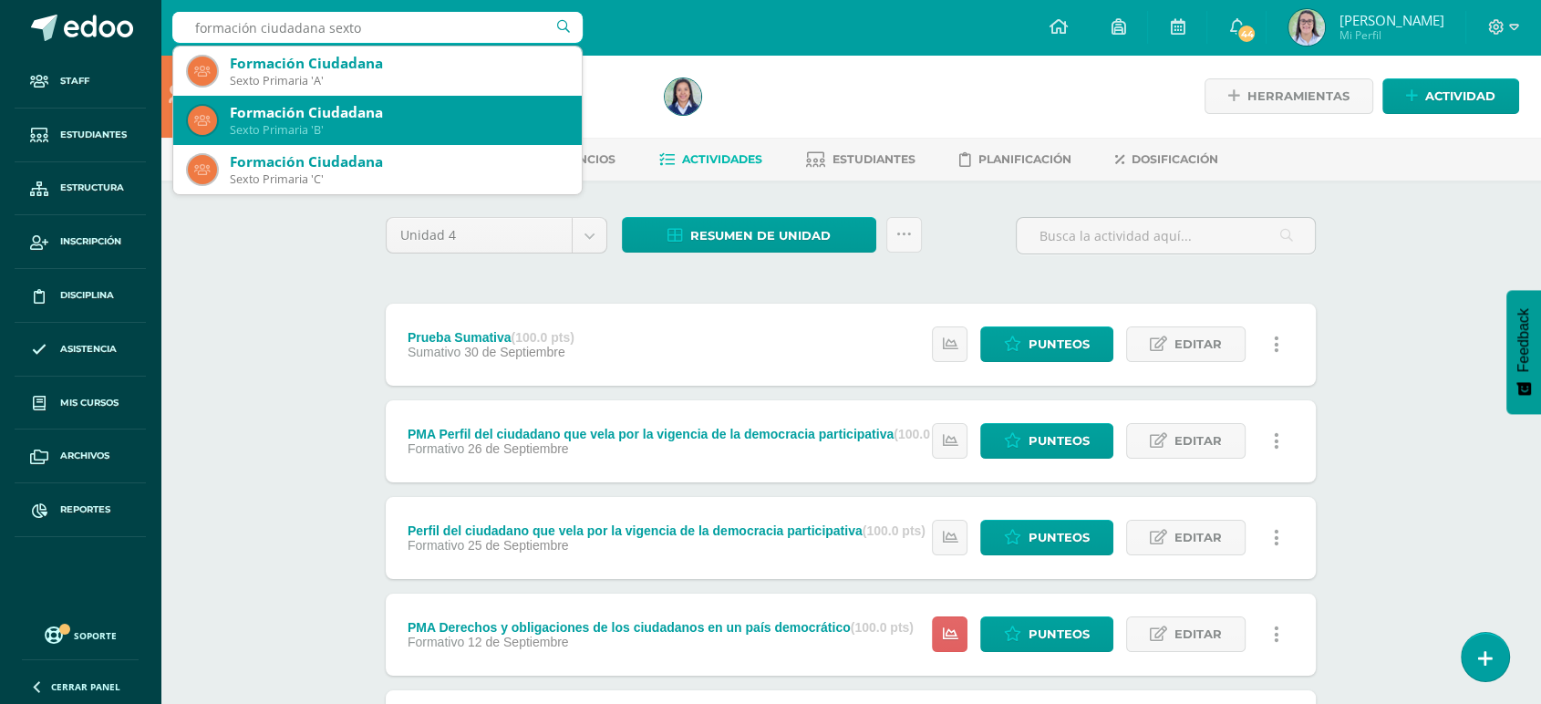
click at [230, 113] on div "Formación Ciudadana" at bounding box center [398, 112] width 337 height 19
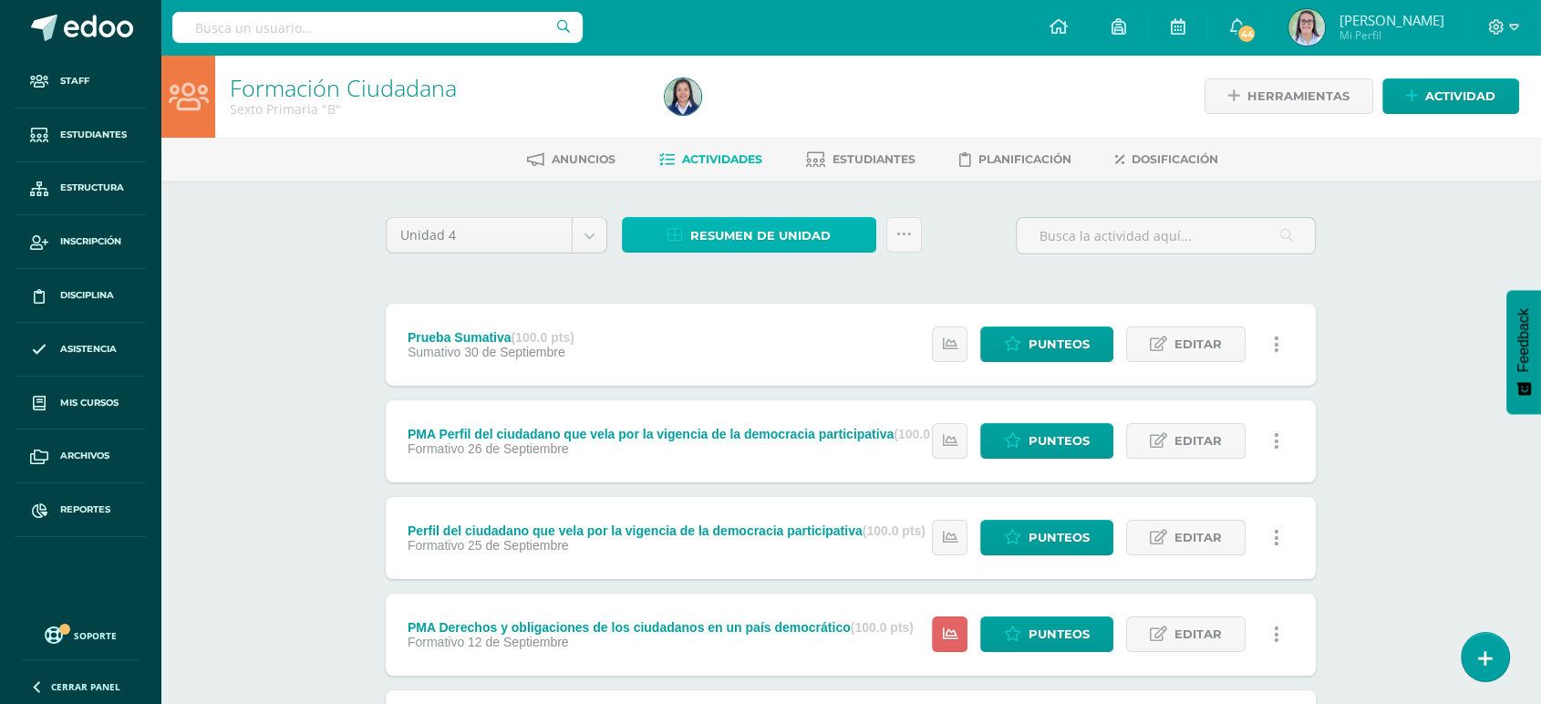
click at [698, 239] on span "Resumen de unidad" at bounding box center [760, 236] width 140 height 34
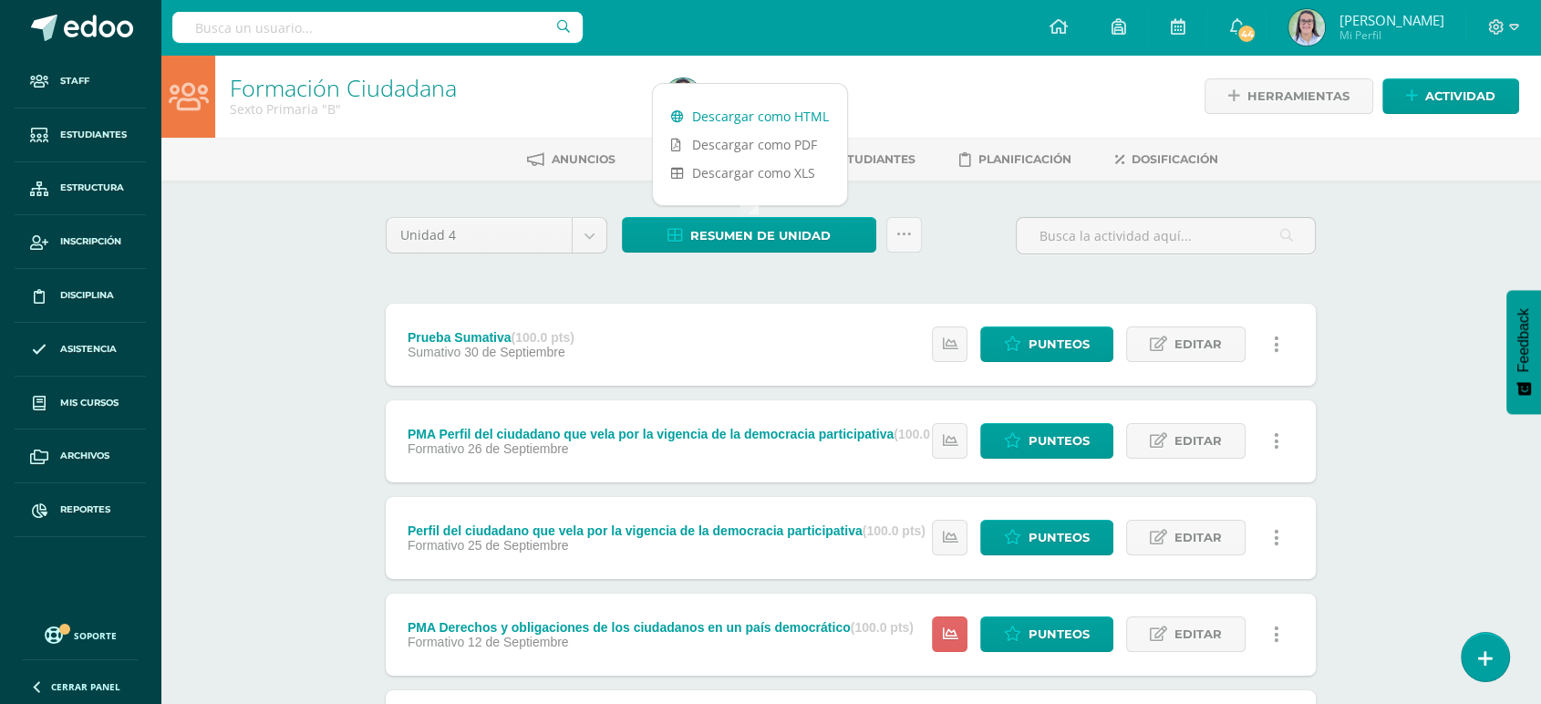
click at [692, 111] on link "Descargar como HTML" at bounding box center [750, 116] width 194 height 28
click at [292, 22] on input "text" at bounding box center [377, 27] width 410 height 31
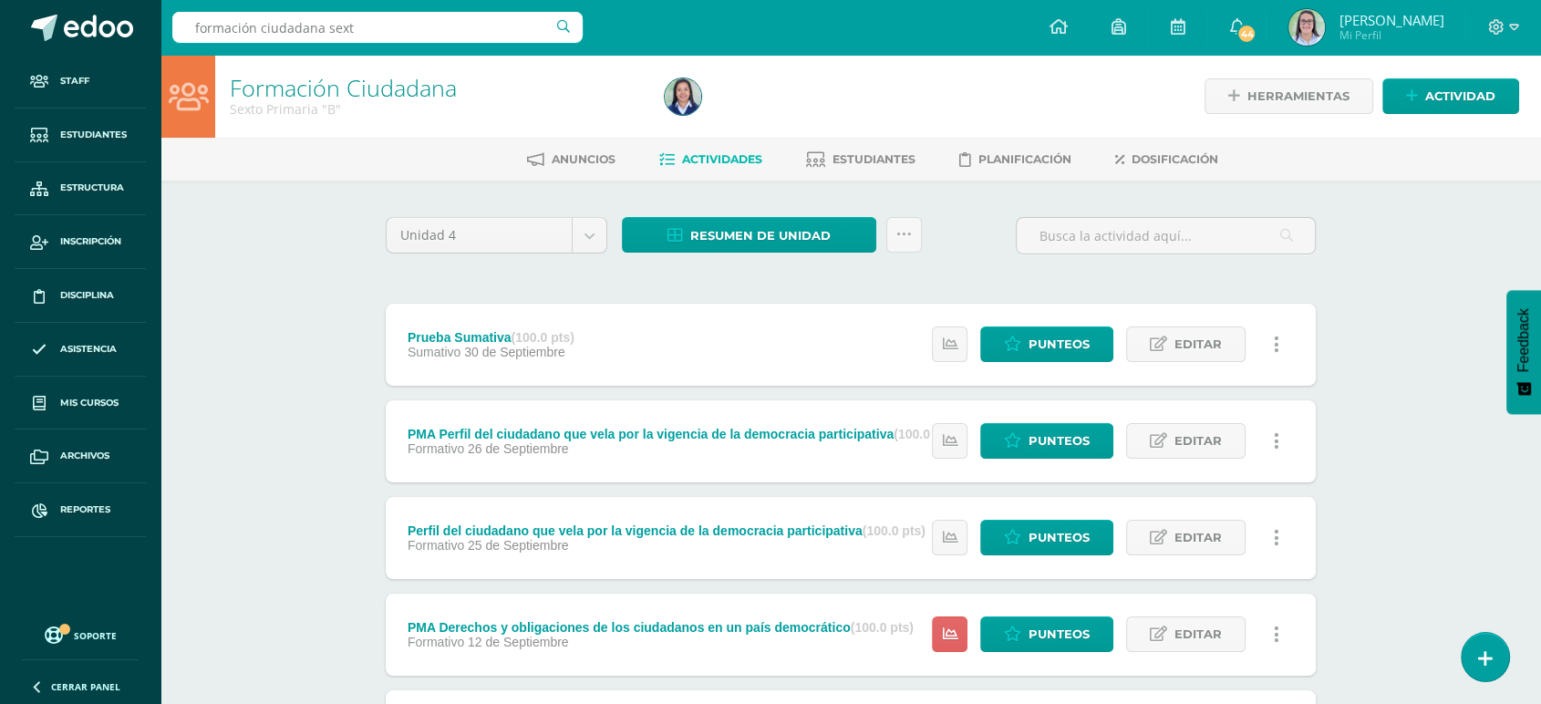
type input "formación ciudadana sexto"
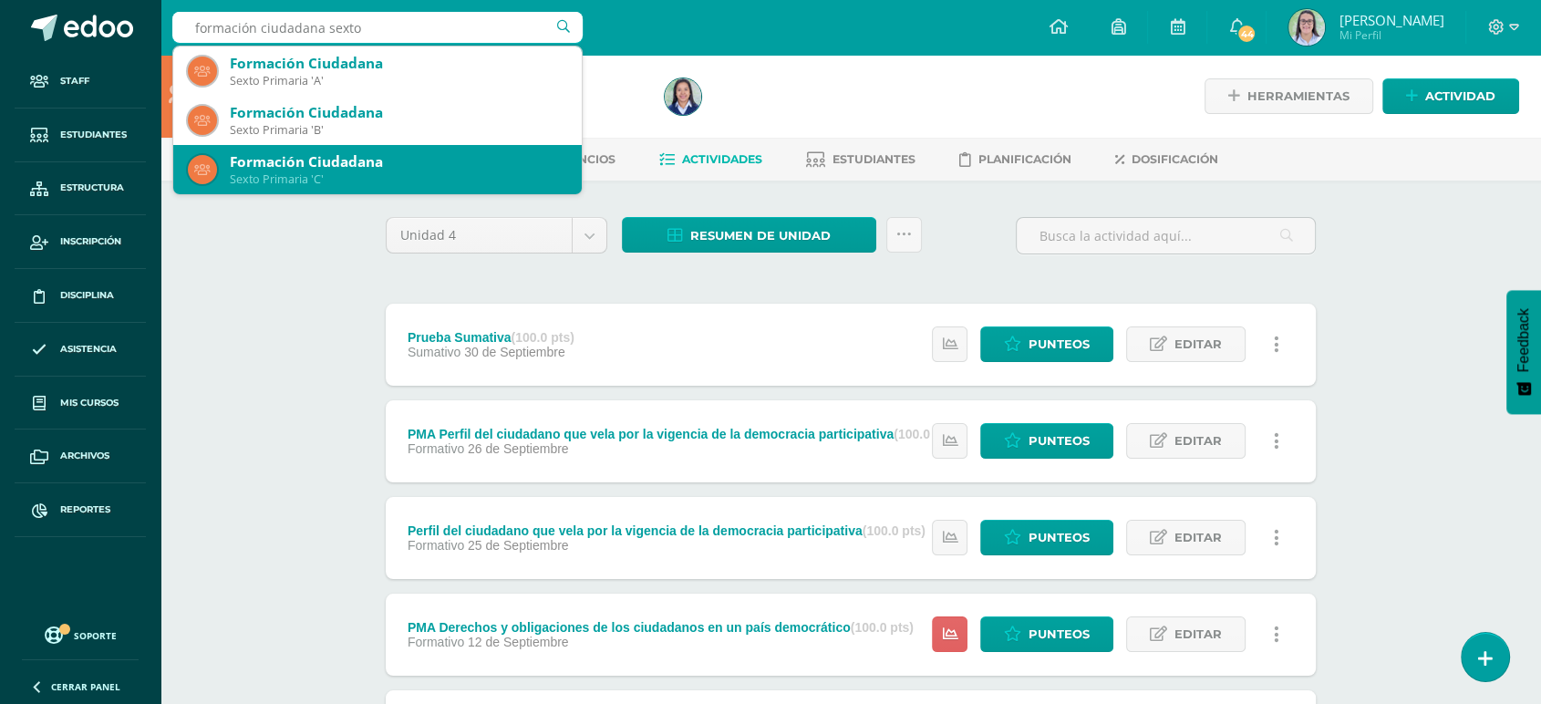
click at [287, 166] on div "Formación Ciudadana" at bounding box center [398, 161] width 337 height 19
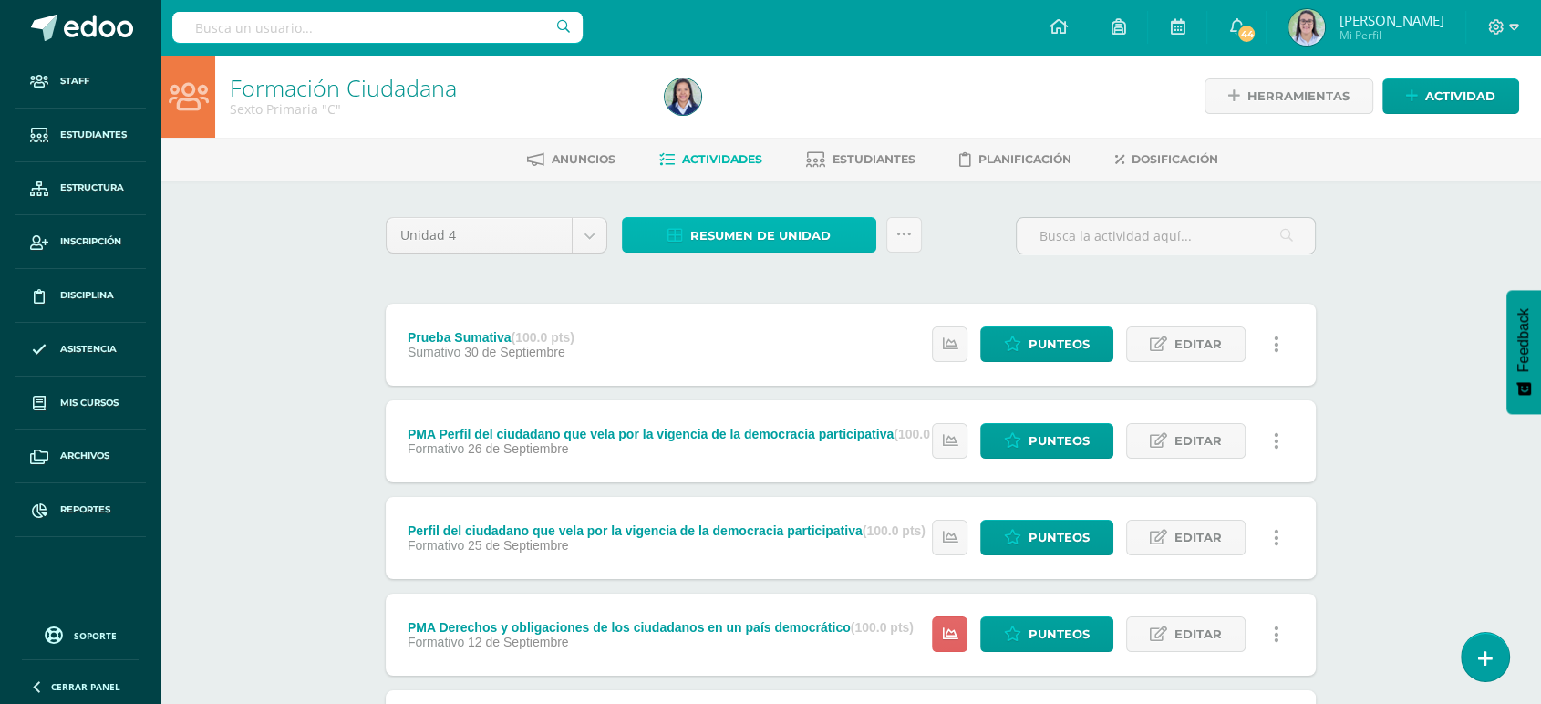
click at [758, 228] on span "Resumen de unidad" at bounding box center [760, 236] width 140 height 34
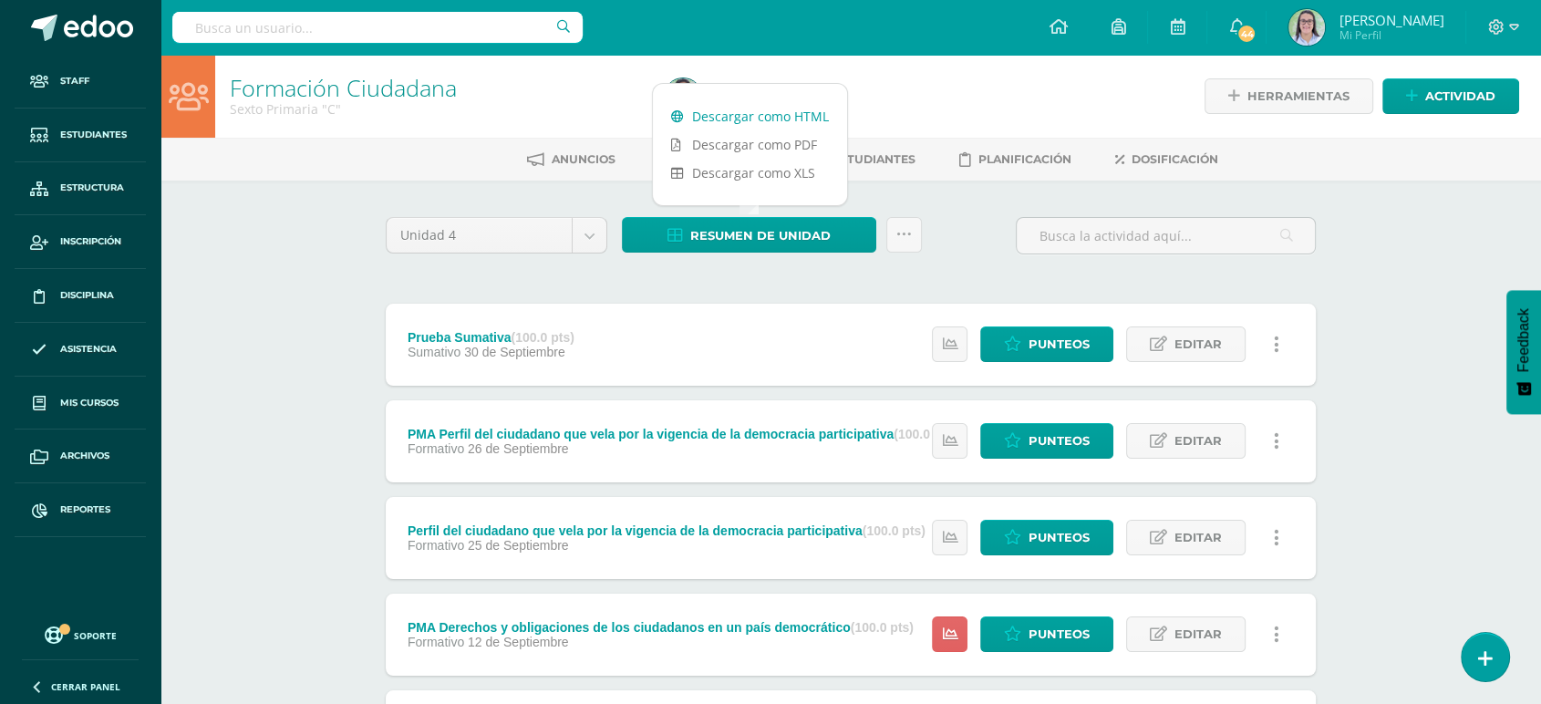
click at [746, 109] on link "Descargar como HTML" at bounding box center [750, 116] width 194 height 28
click at [352, 27] on input "text" at bounding box center [377, 27] width 410 height 31
type input "inglés primero"
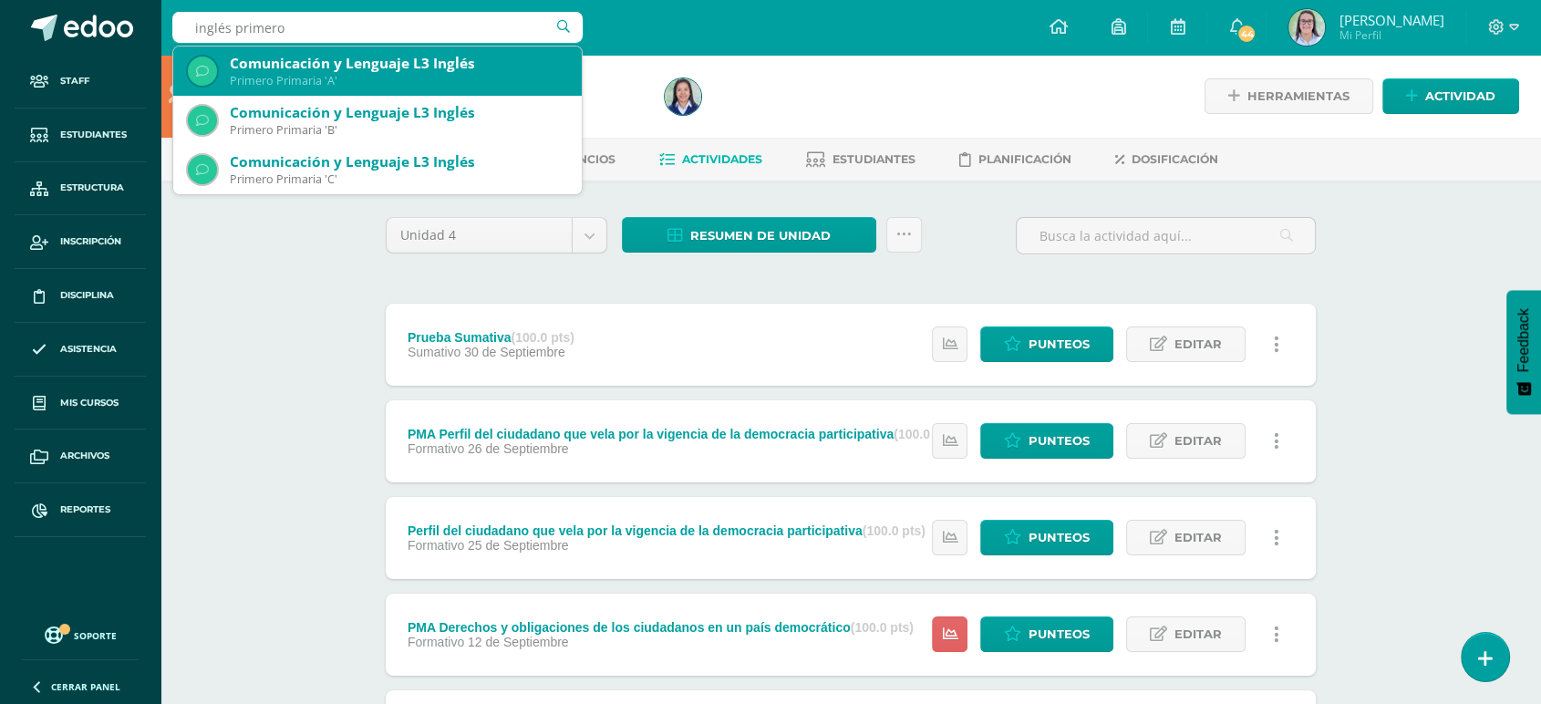
click at [336, 55] on div "Comunicación y Lenguaje L3 Inglés" at bounding box center [398, 63] width 337 height 19
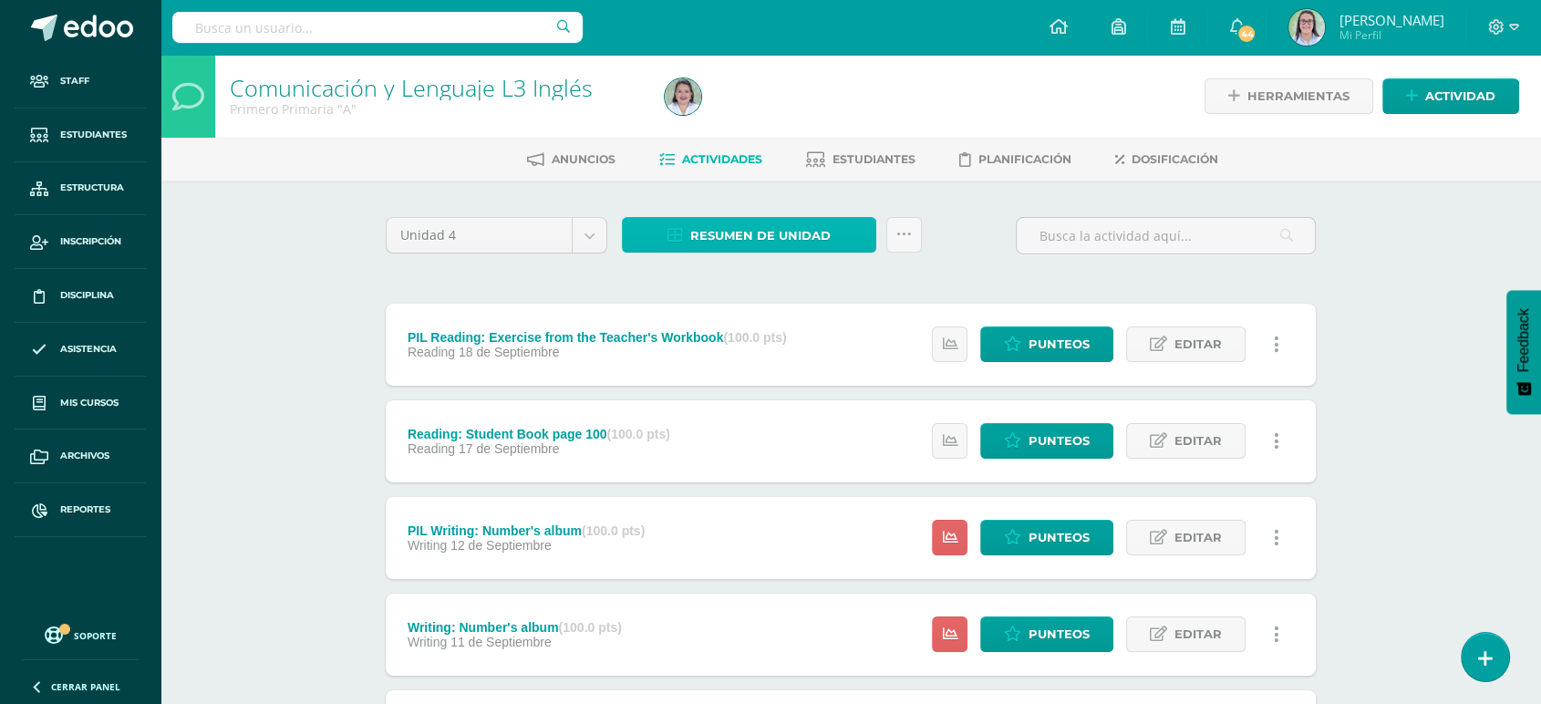
click at [762, 227] on span "Resumen de unidad" at bounding box center [760, 236] width 140 height 34
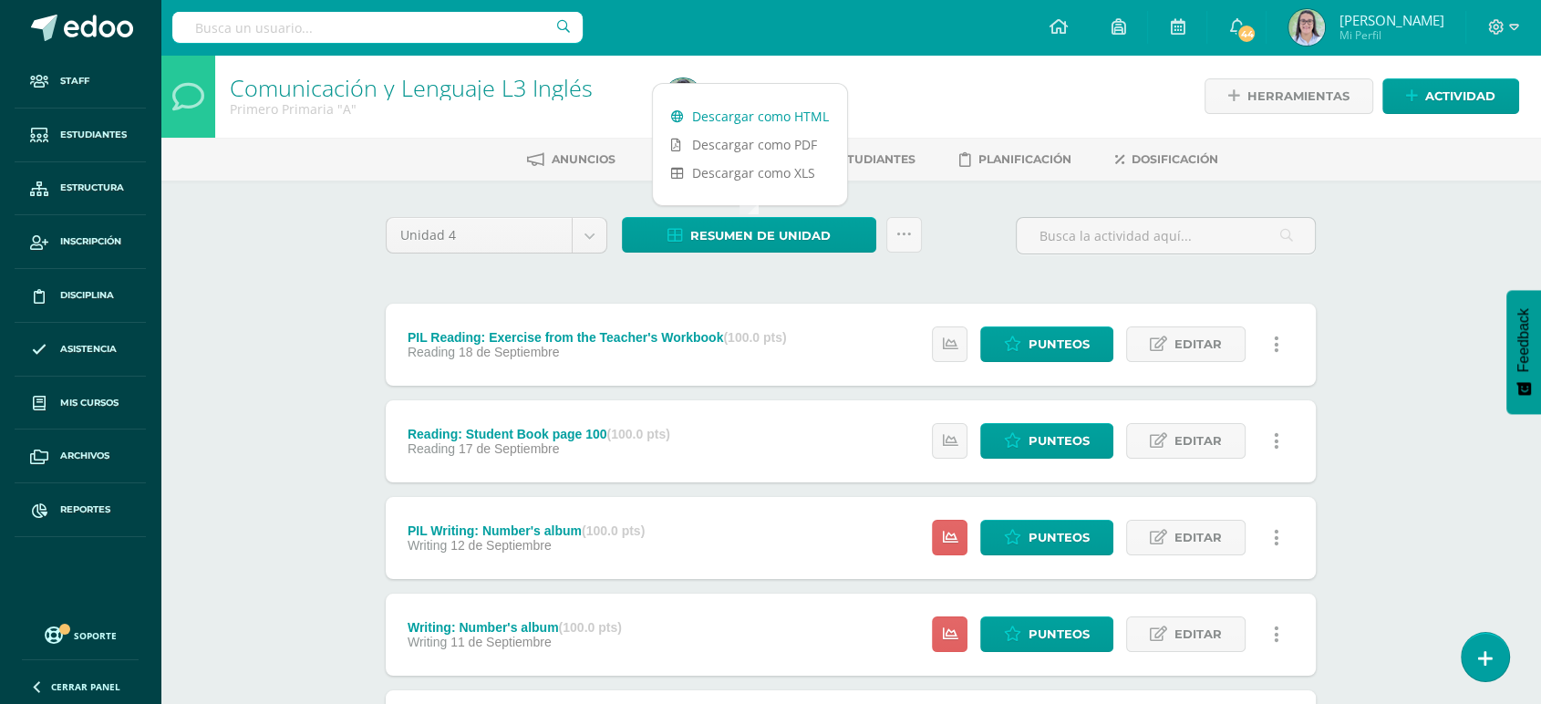
click at [770, 119] on link "Descargar como HTML" at bounding box center [750, 116] width 194 height 28
click at [295, 20] on input "text" at bounding box center [377, 27] width 410 height 31
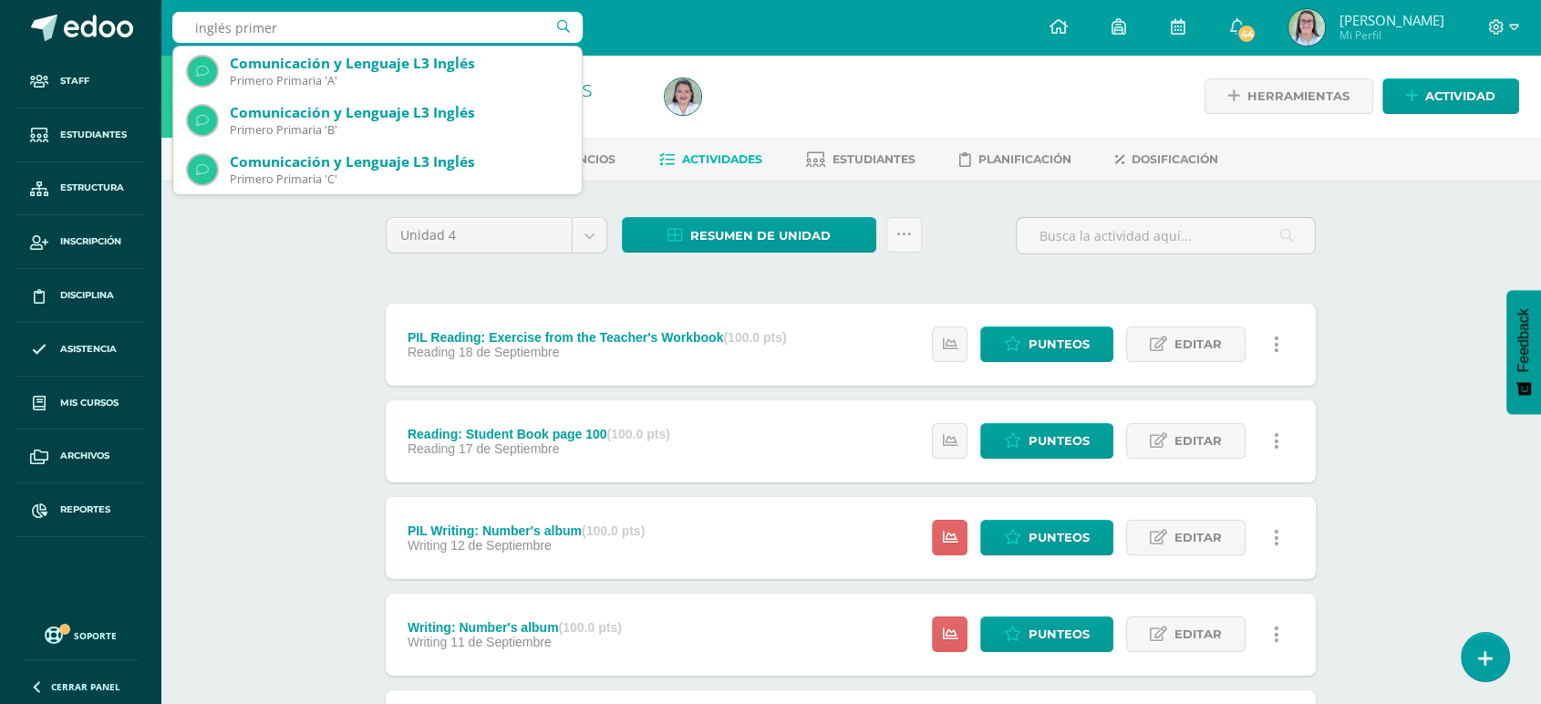
type input "inglés primero"
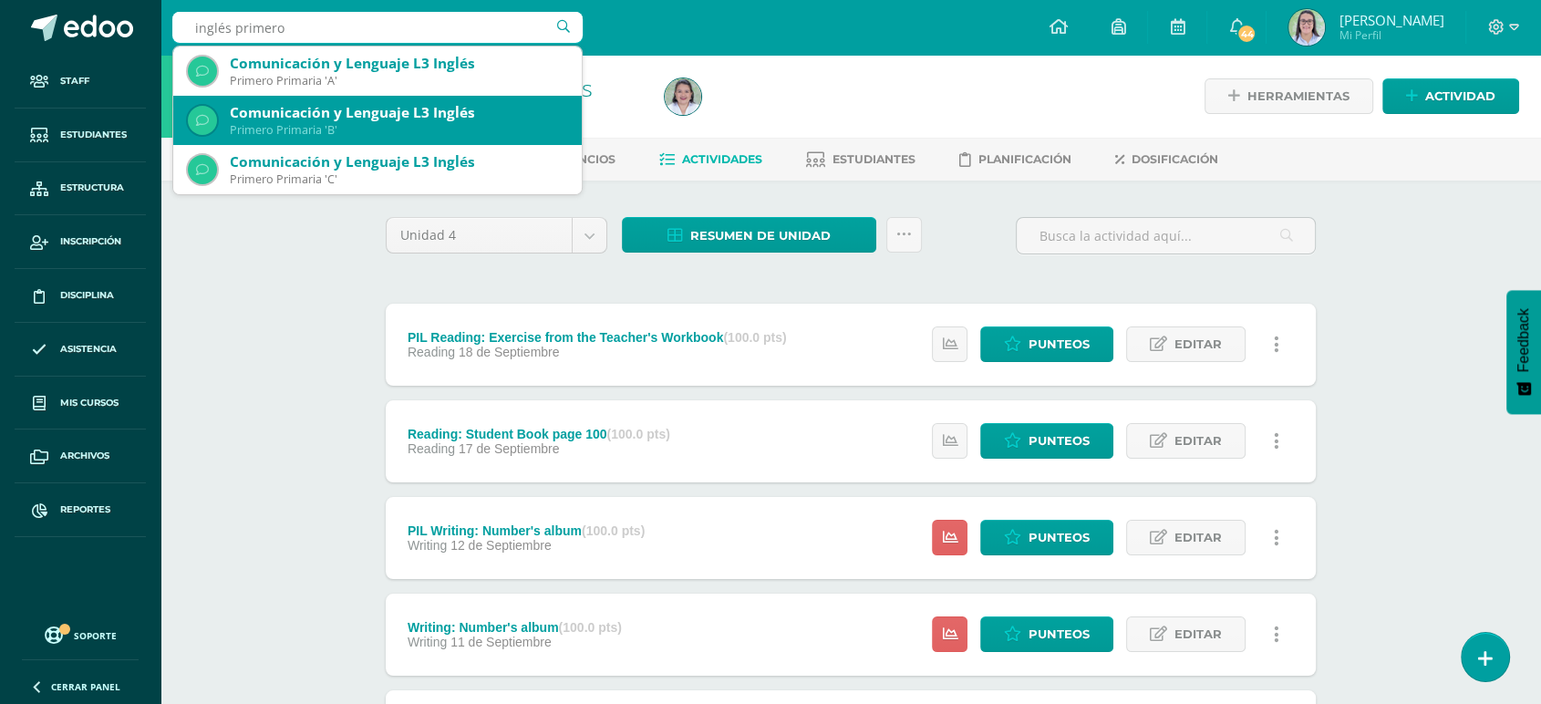
click at [330, 110] on div "Comunicación y Lenguaje L3 Inglés" at bounding box center [398, 112] width 337 height 19
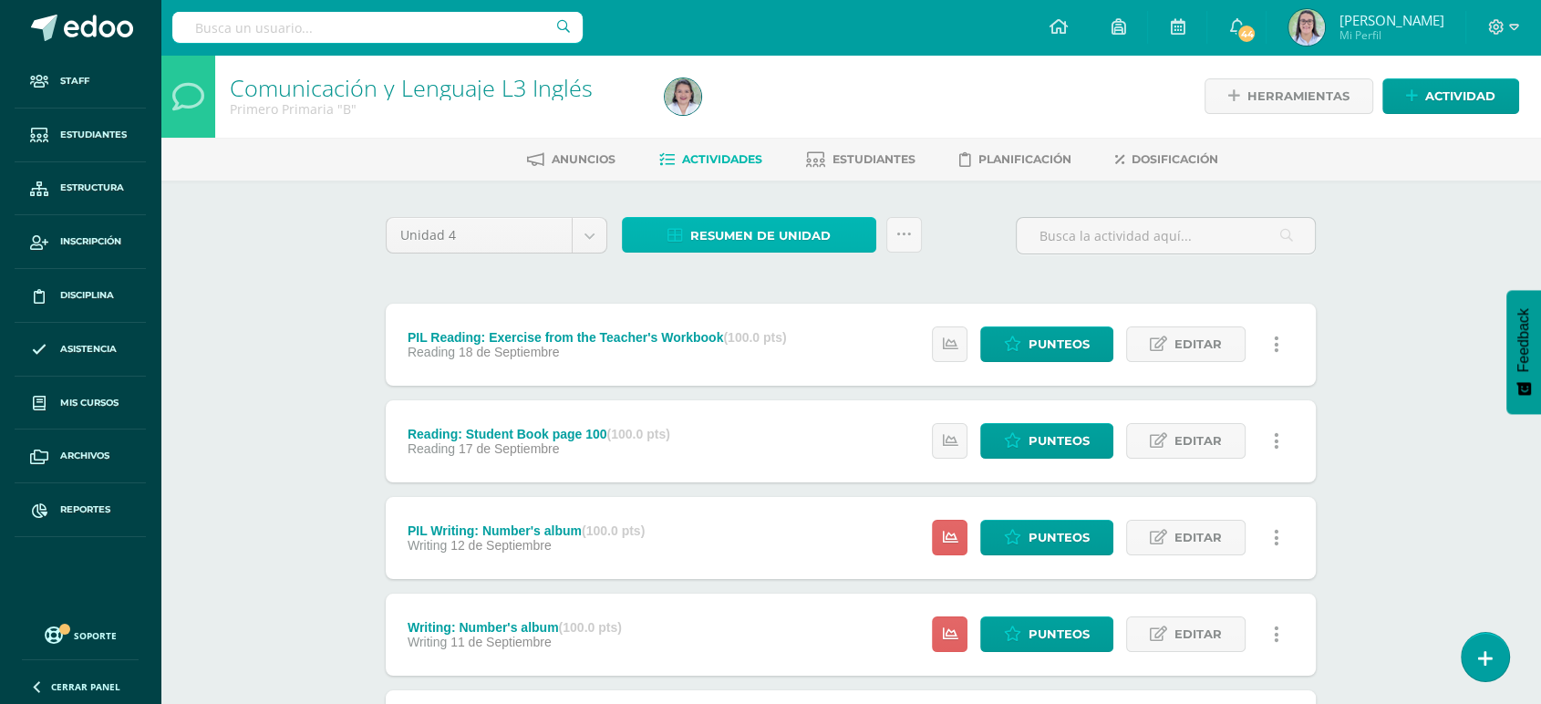
click at [800, 224] on span "Resumen de unidad" at bounding box center [760, 236] width 140 height 34
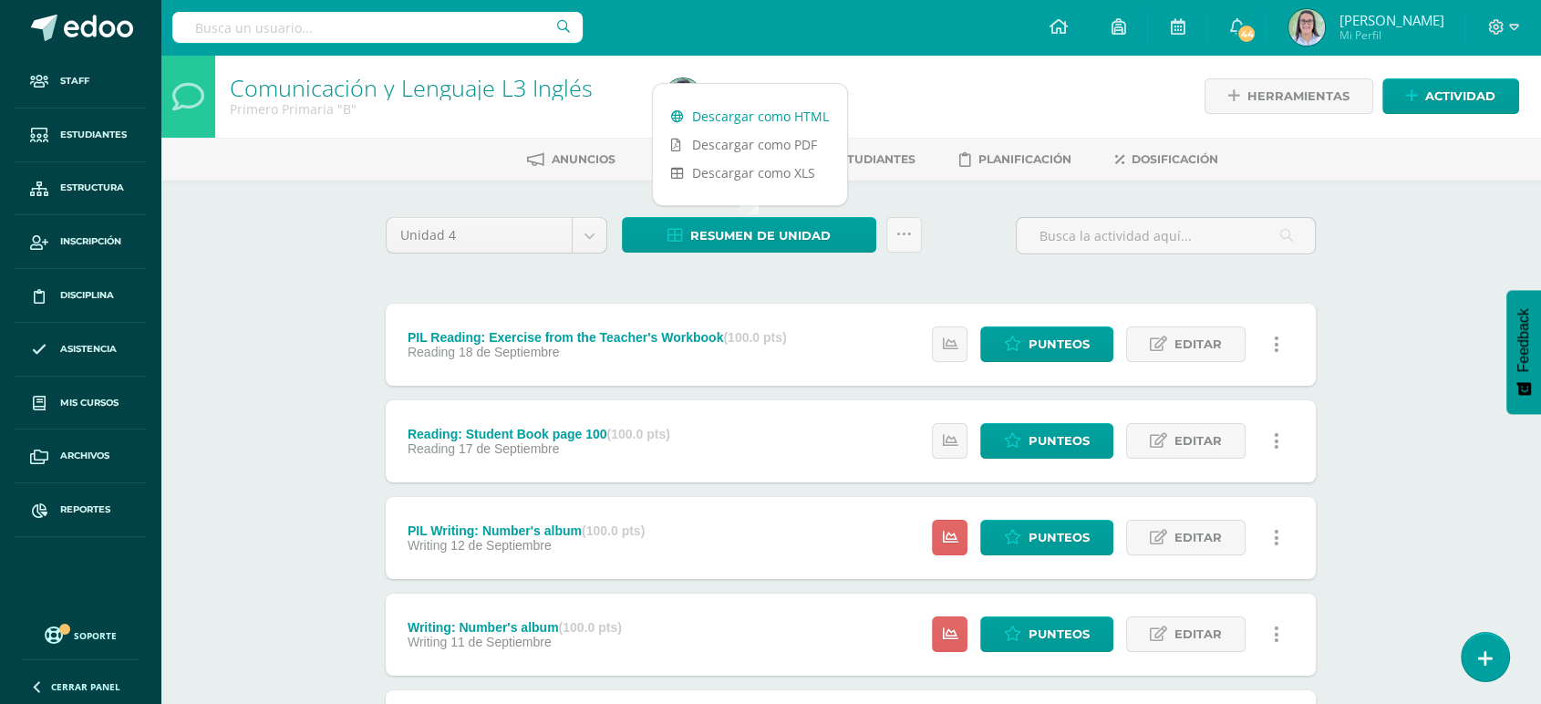
click at [814, 116] on link "Descargar como HTML" at bounding box center [750, 116] width 194 height 28
click at [239, 27] on input "text" at bounding box center [377, 27] width 410 height 31
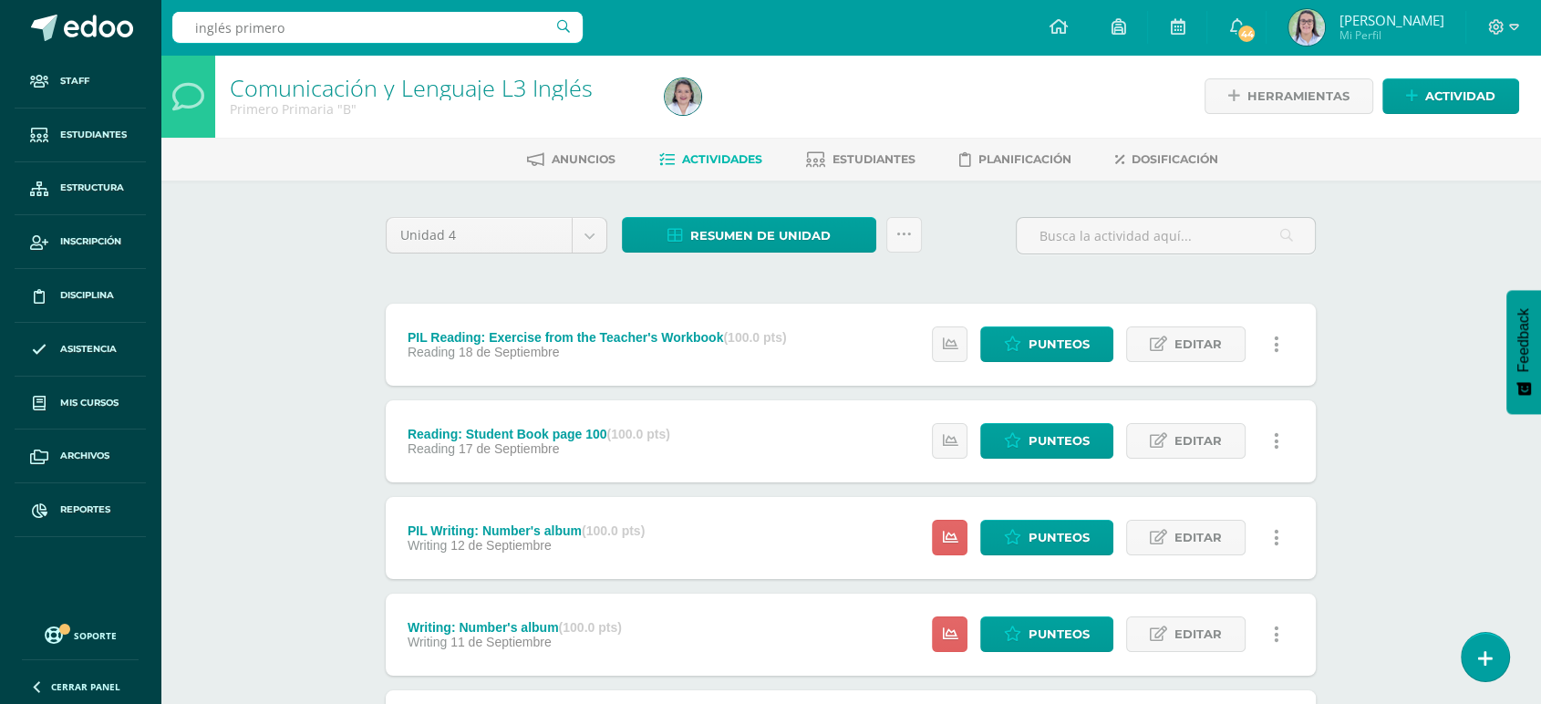
type input "inglés primero c"
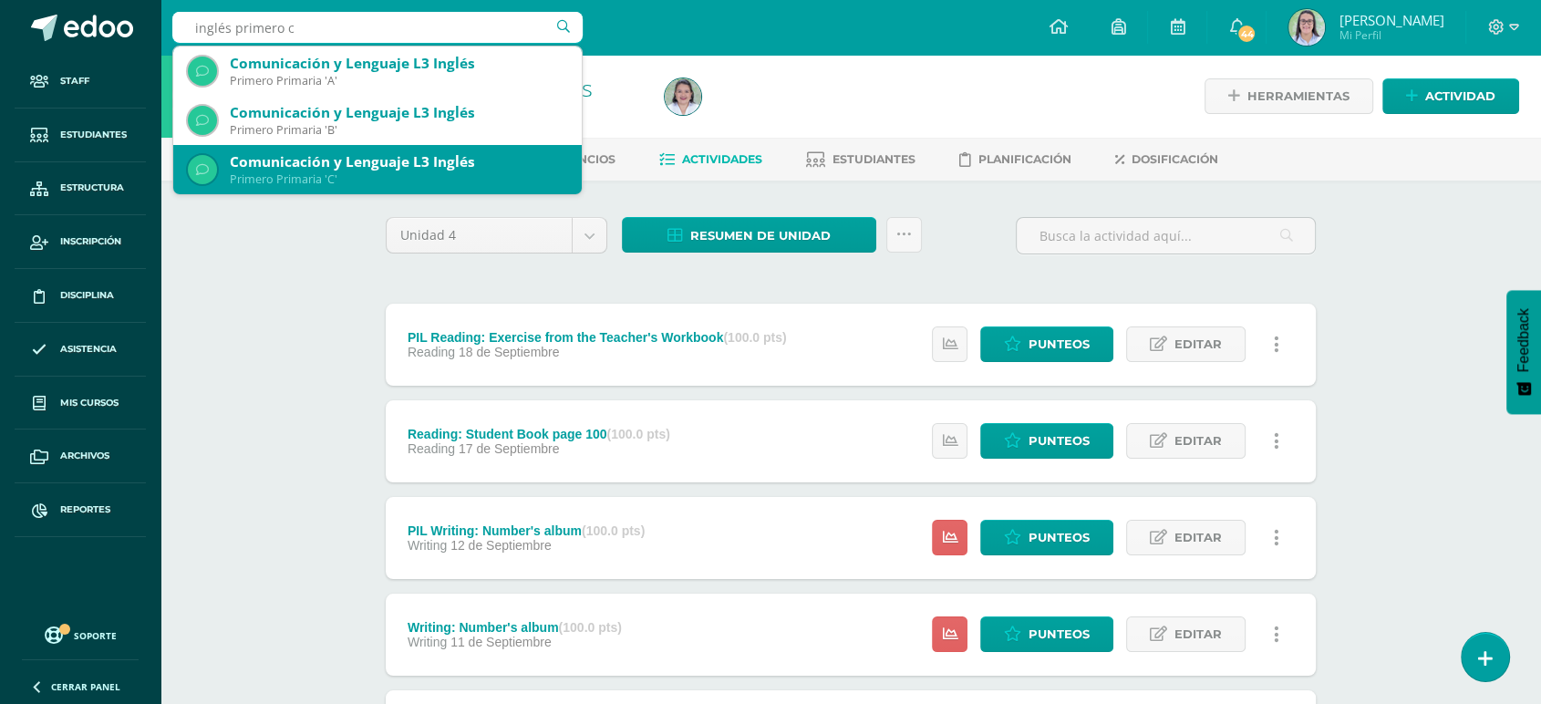
click at [252, 168] on div "Comunicación y Lenguaje L3 Inglés" at bounding box center [398, 161] width 337 height 19
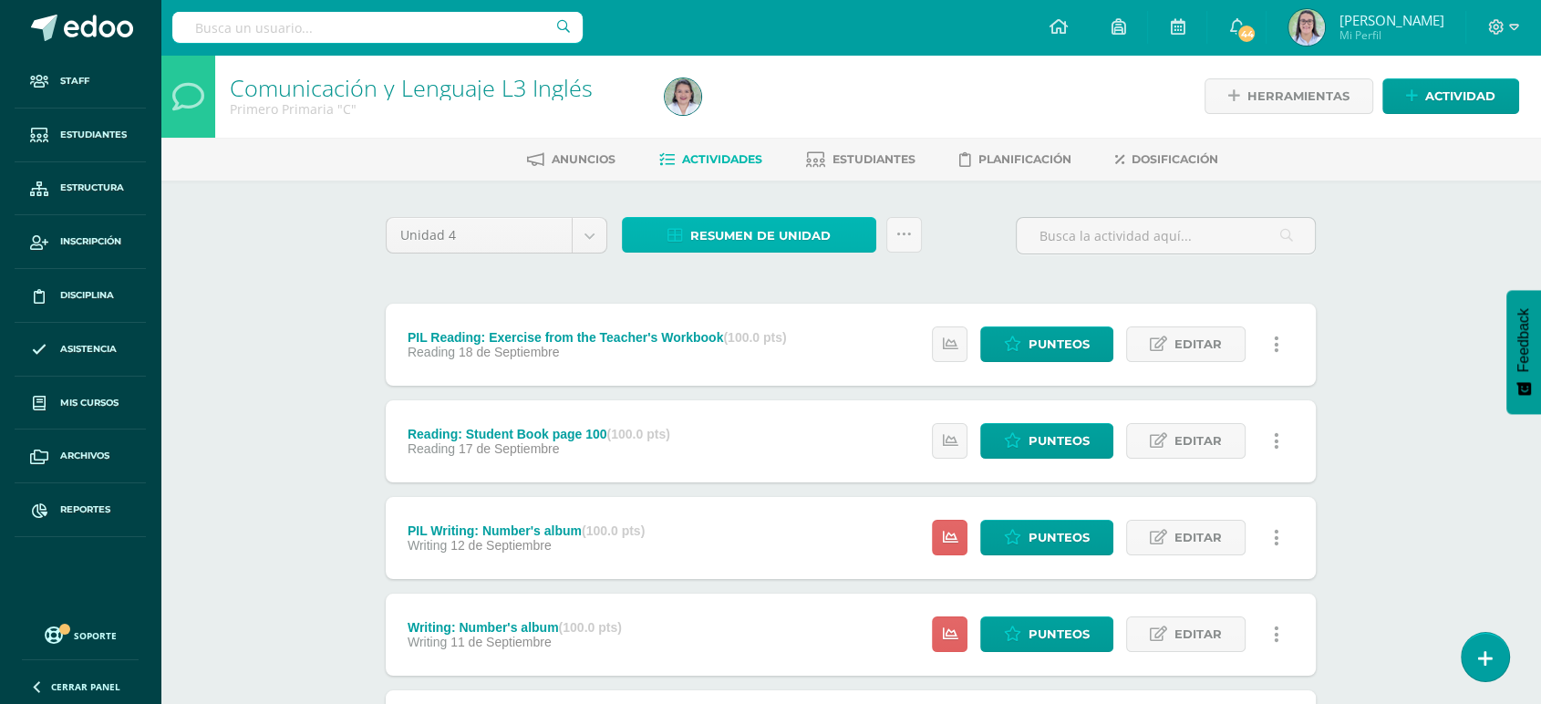
click at [722, 243] on span "Resumen de unidad" at bounding box center [760, 236] width 140 height 34
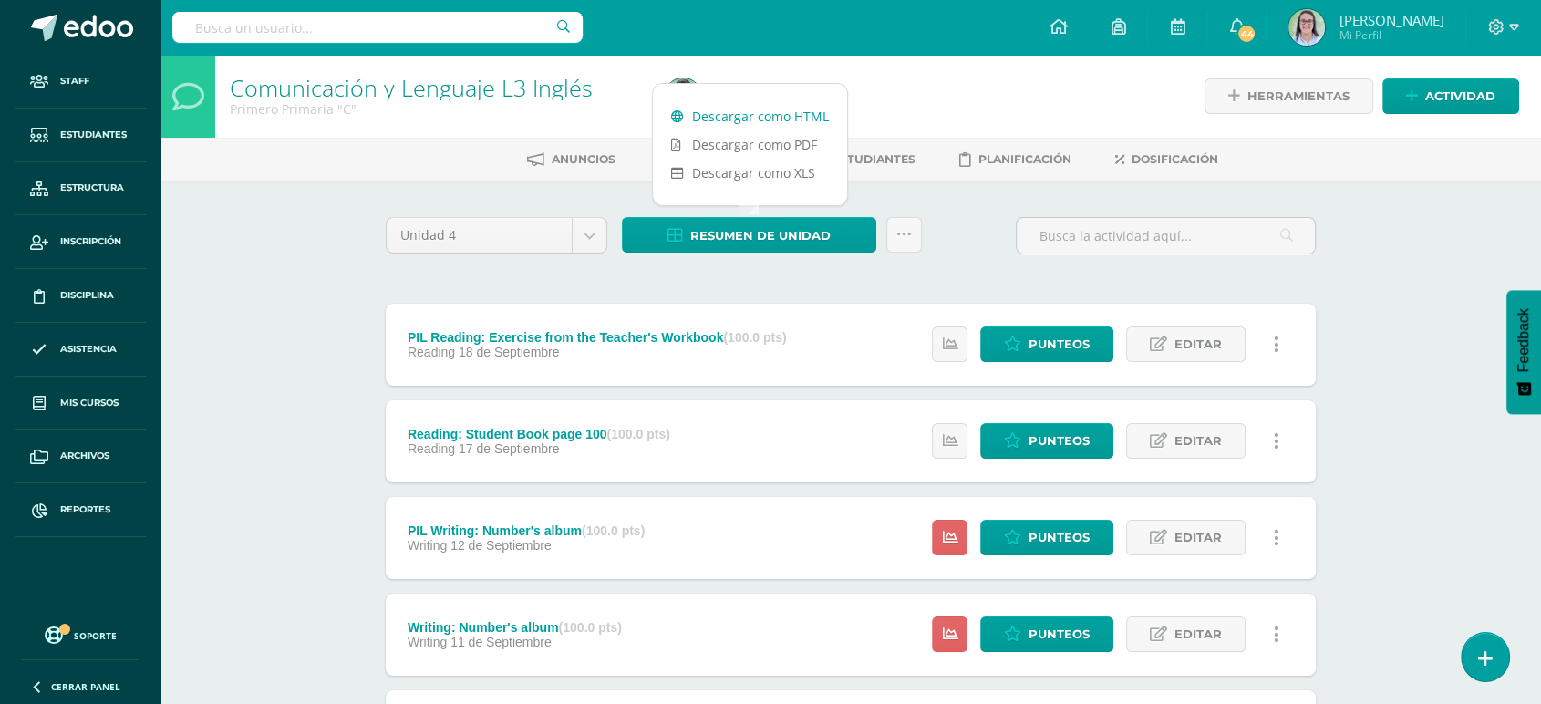
click at [752, 117] on link "Descargar como HTML" at bounding box center [750, 116] width 194 height 28
click at [263, 32] on input "text" at bounding box center [377, 27] width 410 height 31
type input "inglés segundo"
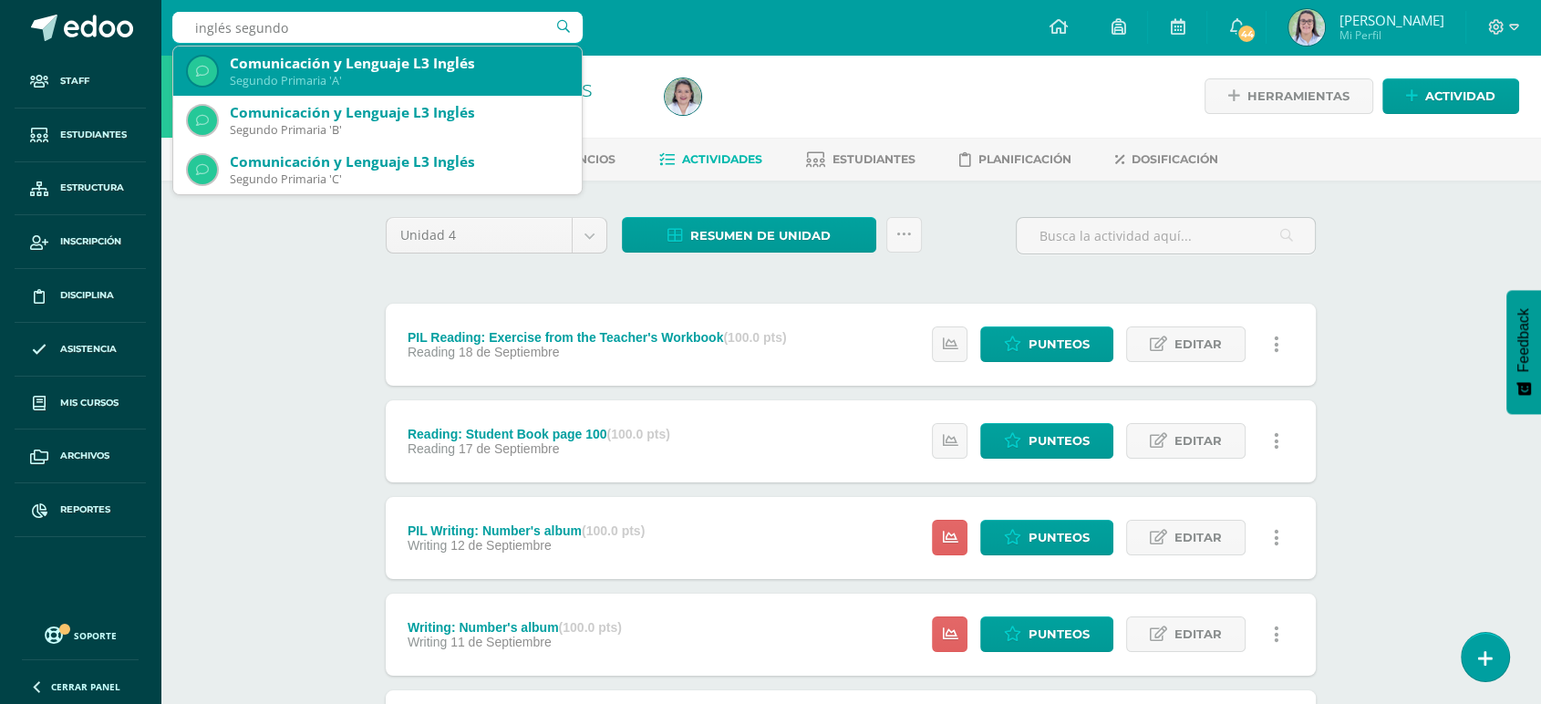
click at [270, 79] on div "Segundo Primaria 'A'" at bounding box center [398, 81] width 337 height 16
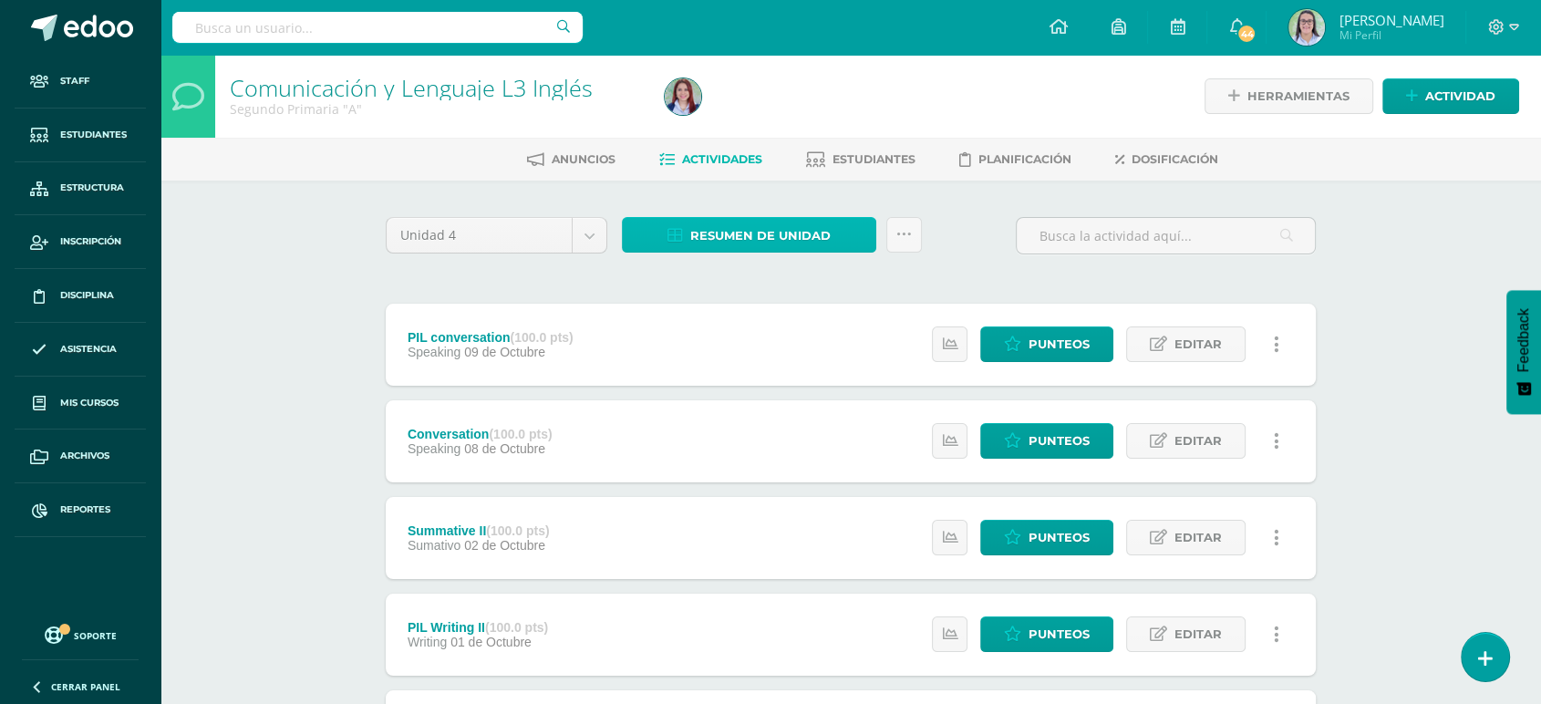
click at [734, 224] on span "Resumen de unidad" at bounding box center [760, 236] width 140 height 34
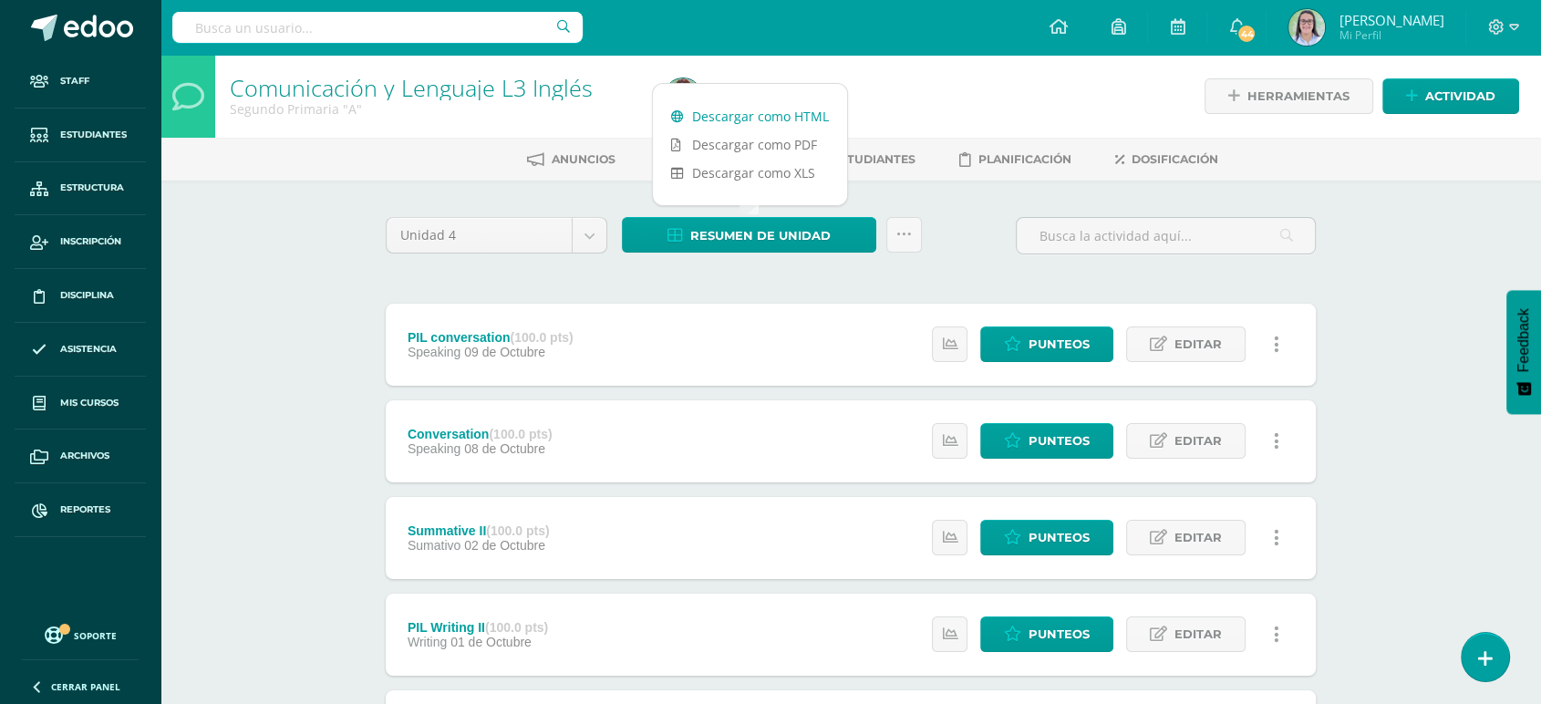
click at [732, 113] on link "Descargar como HTML" at bounding box center [750, 116] width 194 height 28
click at [242, 27] on input "text" at bounding box center [377, 27] width 410 height 31
type input "inglés segundo"
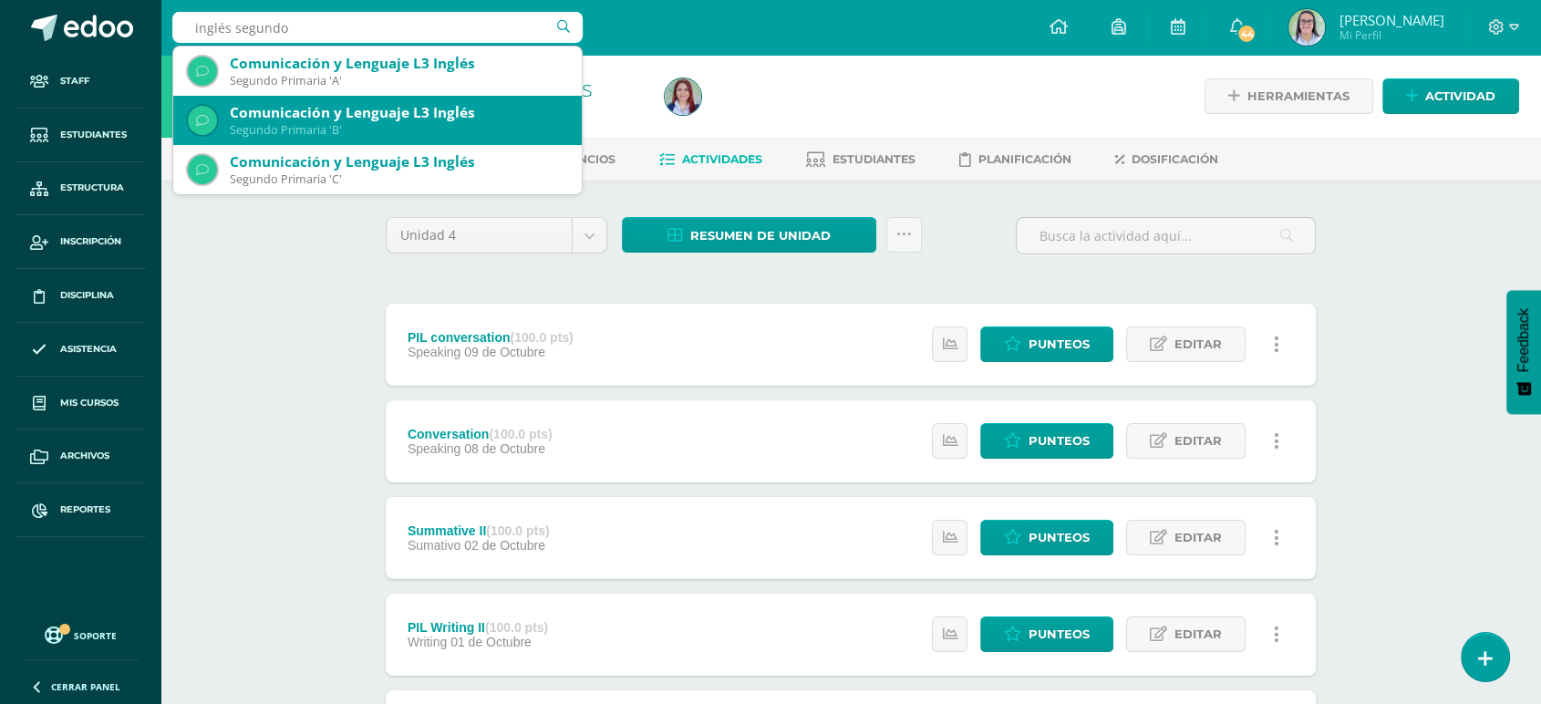
click at [265, 106] on div "Comunicación y Lenguaje L3 Inglés" at bounding box center [398, 112] width 337 height 19
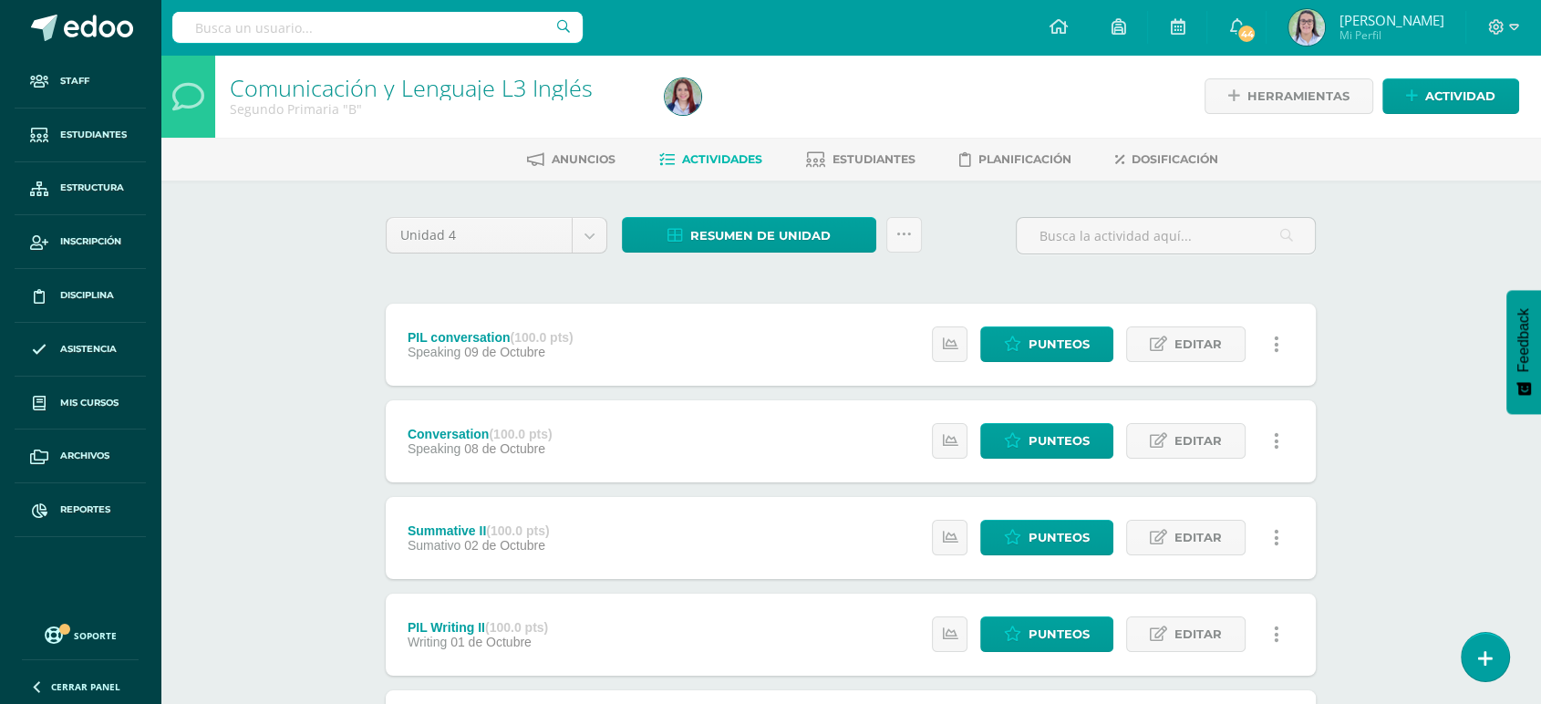
click at [721, 239] on span "Resumen de unidad" at bounding box center [760, 236] width 140 height 34
click at [730, 109] on link "Descargar como HTML" at bounding box center [750, 116] width 194 height 28
click at [238, 36] on input "text" at bounding box center [377, 27] width 410 height 31
type input "inglés segundo"
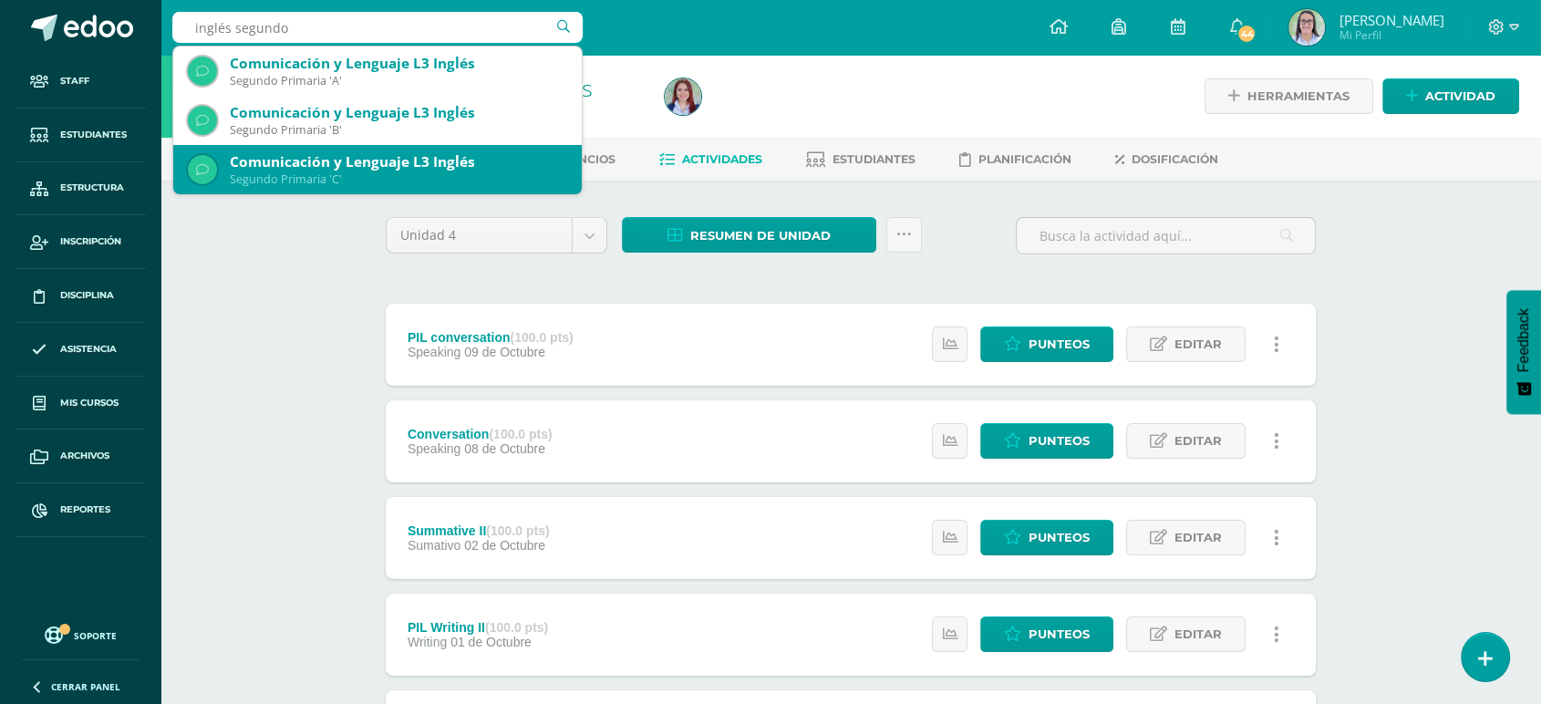
click at [281, 175] on div "Segundo Primaria 'C'" at bounding box center [398, 179] width 337 height 16
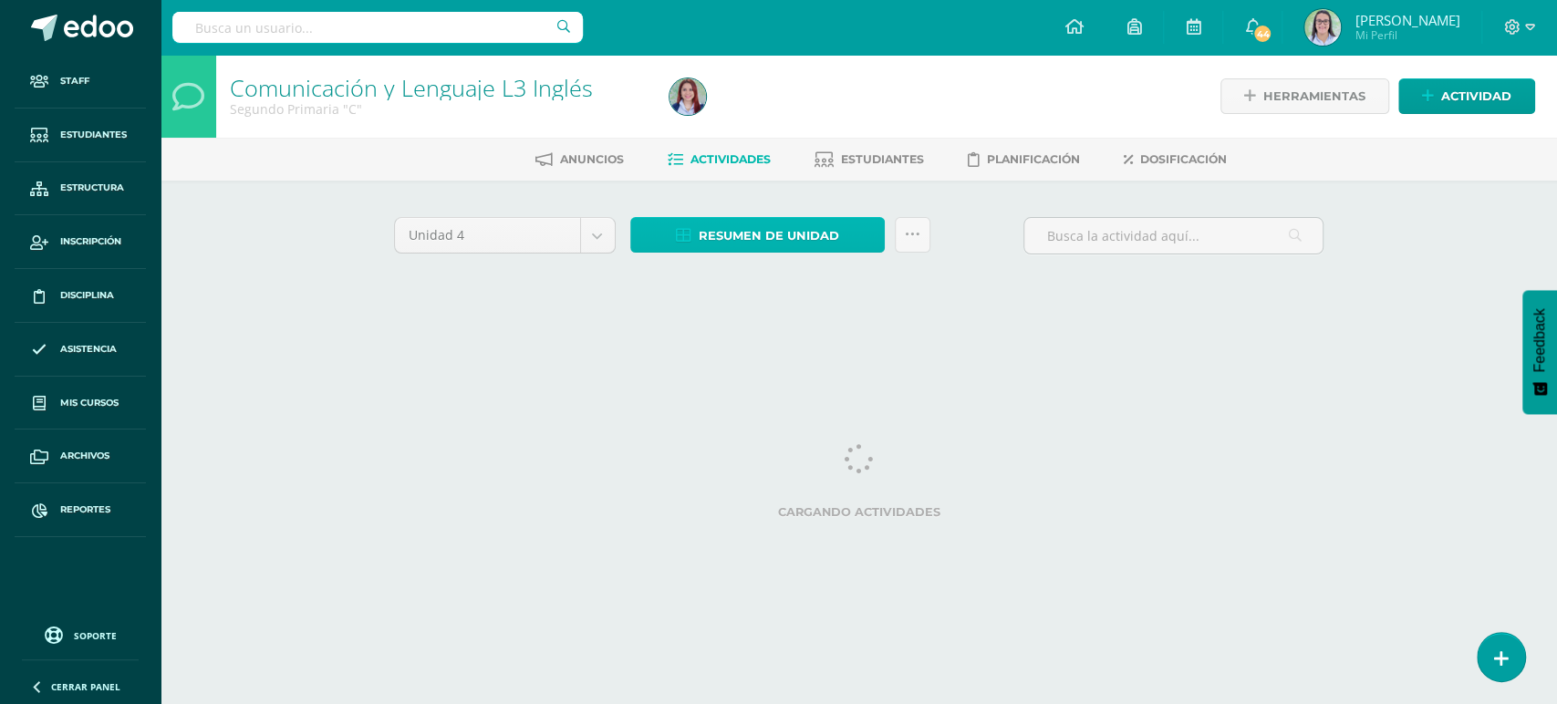
click at [766, 229] on span "Resumen de unidad" at bounding box center [769, 236] width 140 height 34
click at [843, 233] on link "Resumen de unidad" at bounding box center [757, 235] width 254 height 36
click at [246, 218] on div "Comunicación y Lenguaje L3 Inglés Segundo Primaria "C" Herramientas Detalle de …" at bounding box center [859, 197] width 1396 height 285
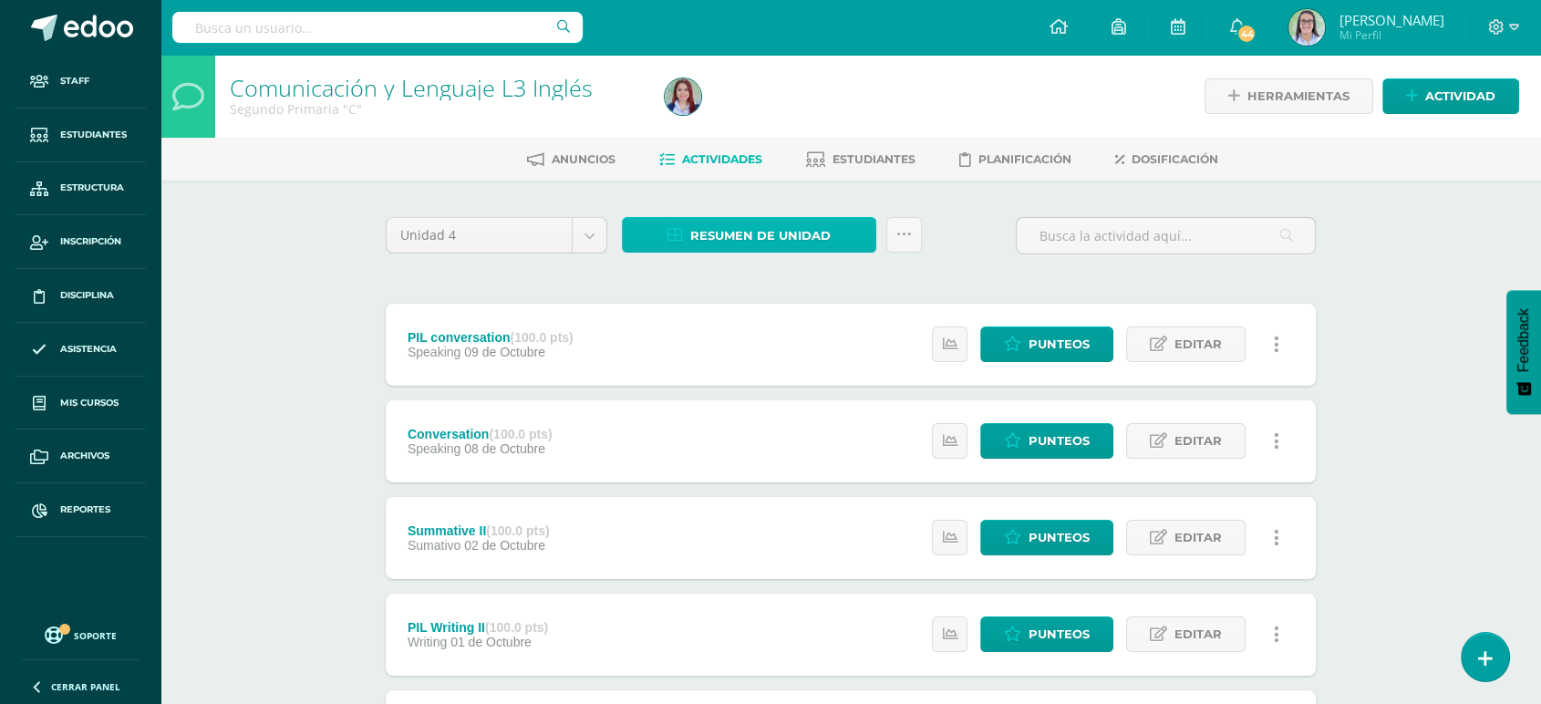
click at [732, 225] on span "Resumen de unidad" at bounding box center [760, 236] width 140 height 34
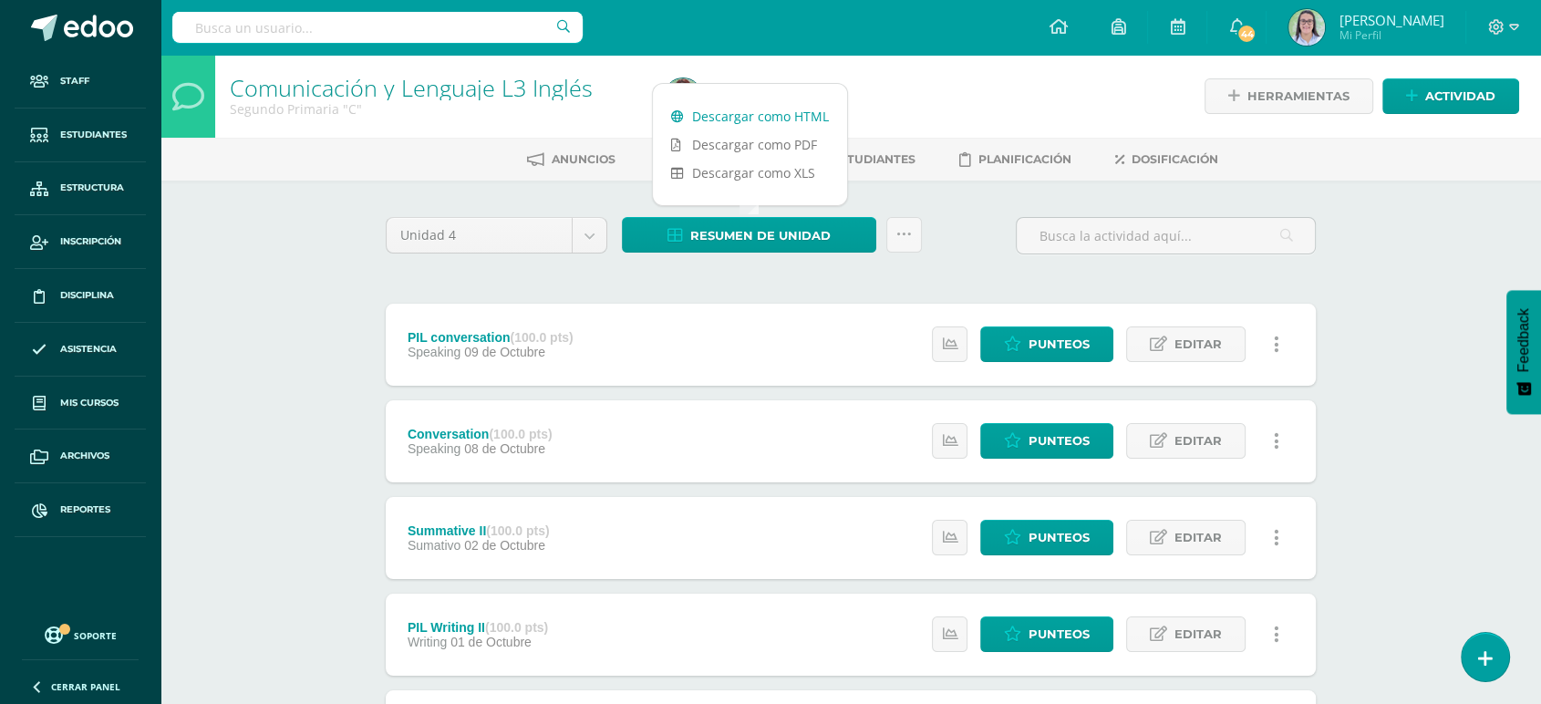
click at [711, 100] on div "Descargar como HTML Descargar como PDF Descargar como XLS" at bounding box center [750, 144] width 196 height 123
click at [715, 116] on link "Descargar como HTML" at bounding box center [750, 116] width 194 height 28
click at [343, 23] on input "text" at bounding box center [377, 27] width 410 height 31
type input "inglés tercero"
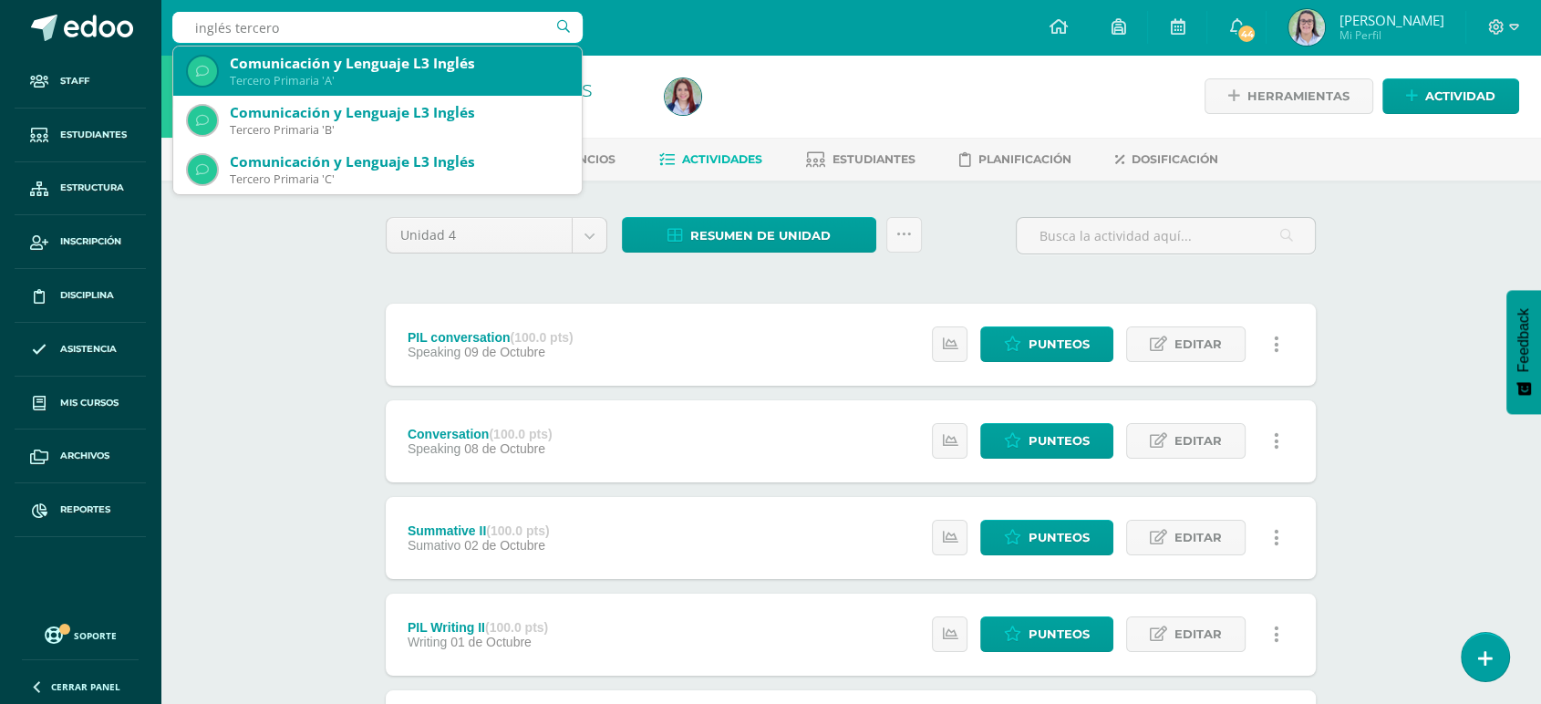
click at [368, 73] on div "Tercero Primaria 'A'" at bounding box center [398, 81] width 337 height 16
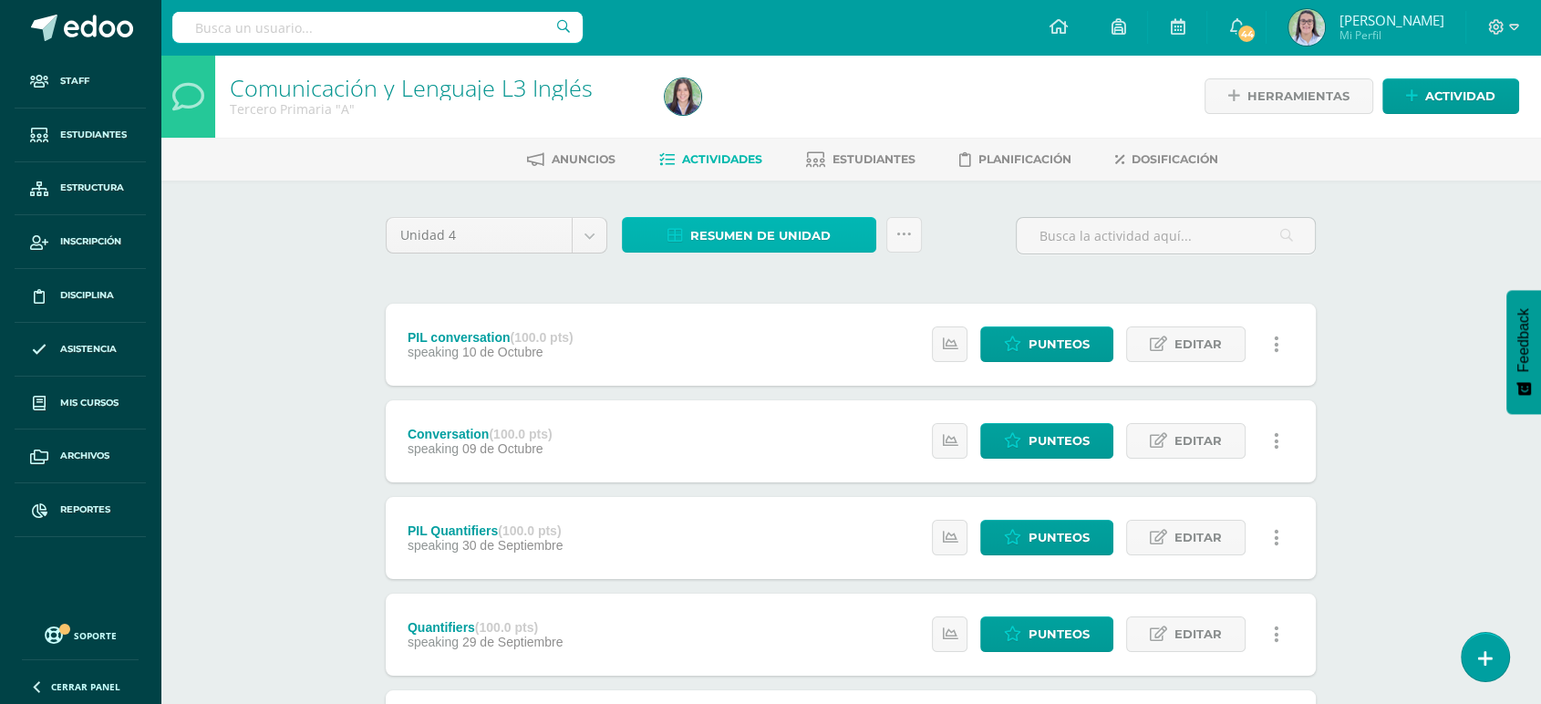
click at [711, 242] on span "Resumen de unidad" at bounding box center [760, 236] width 140 height 34
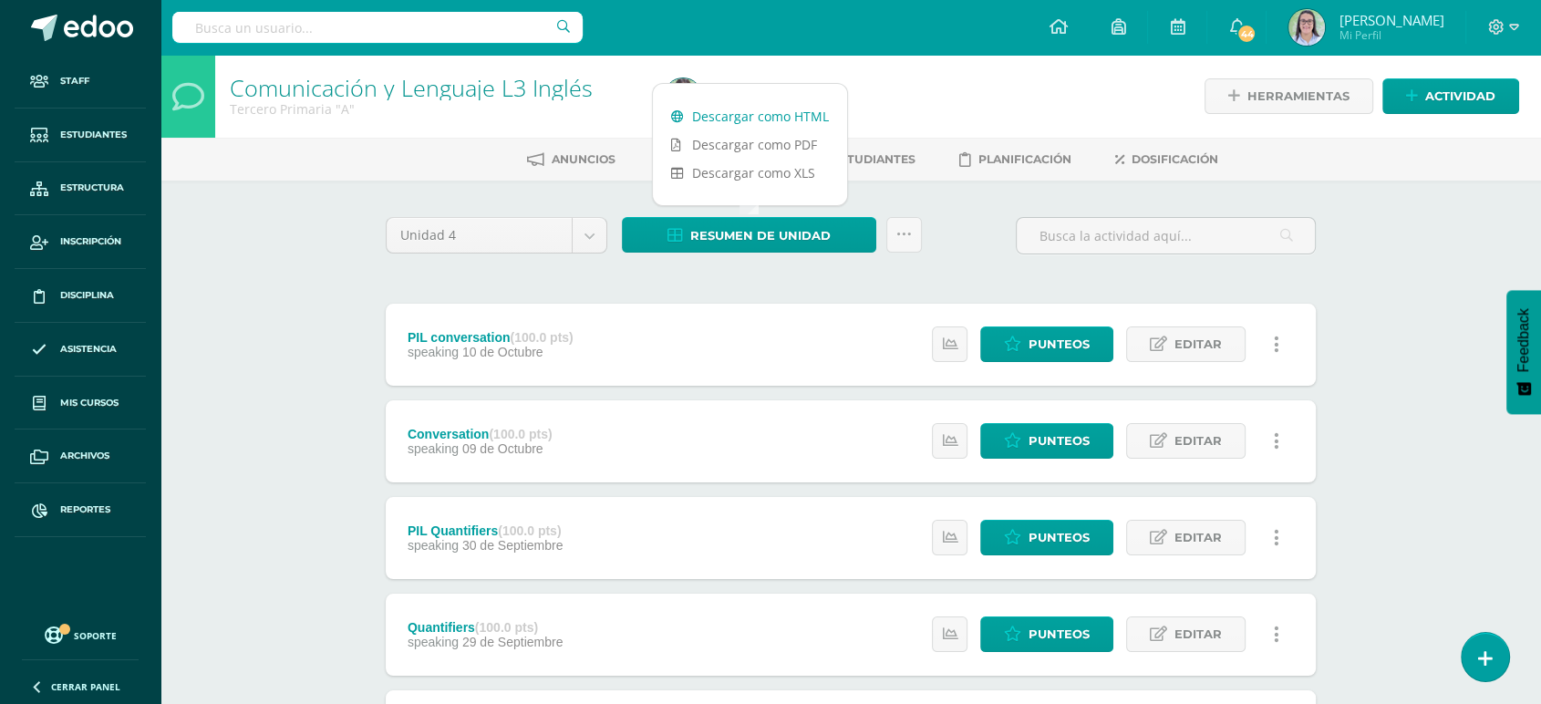
click at [712, 119] on link "Descargar como HTML" at bounding box center [750, 116] width 194 height 28
click at [359, 9] on div at bounding box center [377, 27] width 410 height 55
click at [358, 16] on input "text" at bounding box center [377, 27] width 410 height 31
type input "inglés tercero"
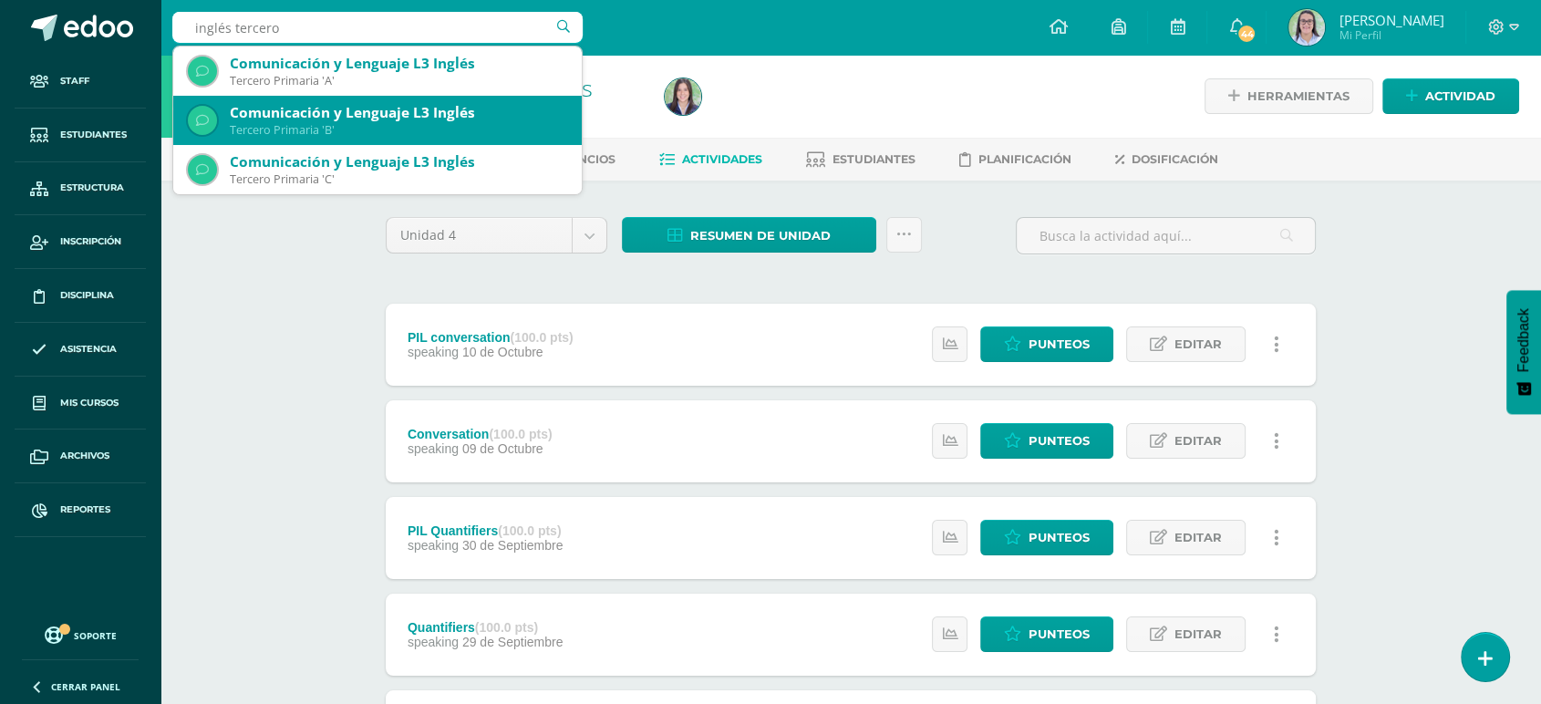
click at [302, 137] on div "Tercero Primaria 'B'" at bounding box center [398, 130] width 337 height 16
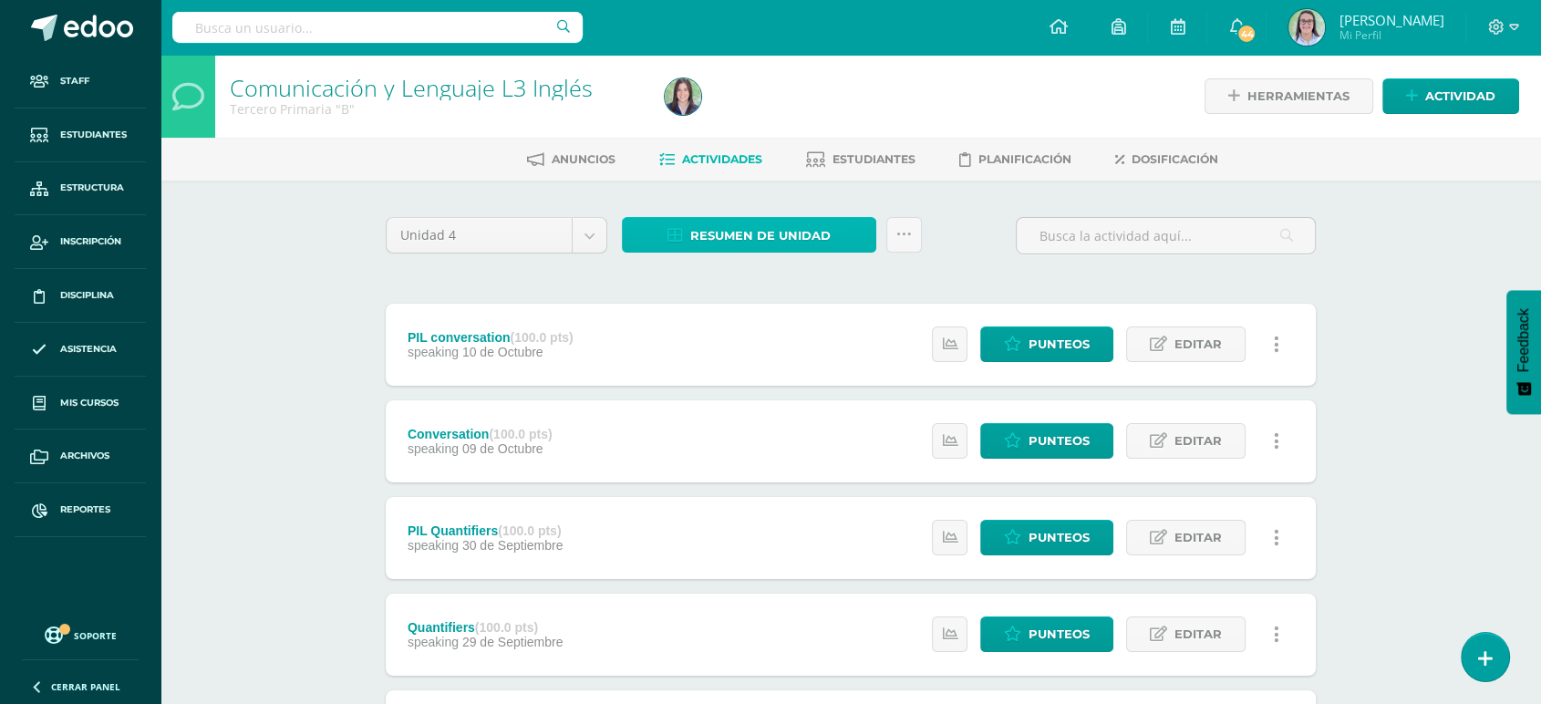
click at [681, 234] on icon at bounding box center [676, 236] width 16 height 16
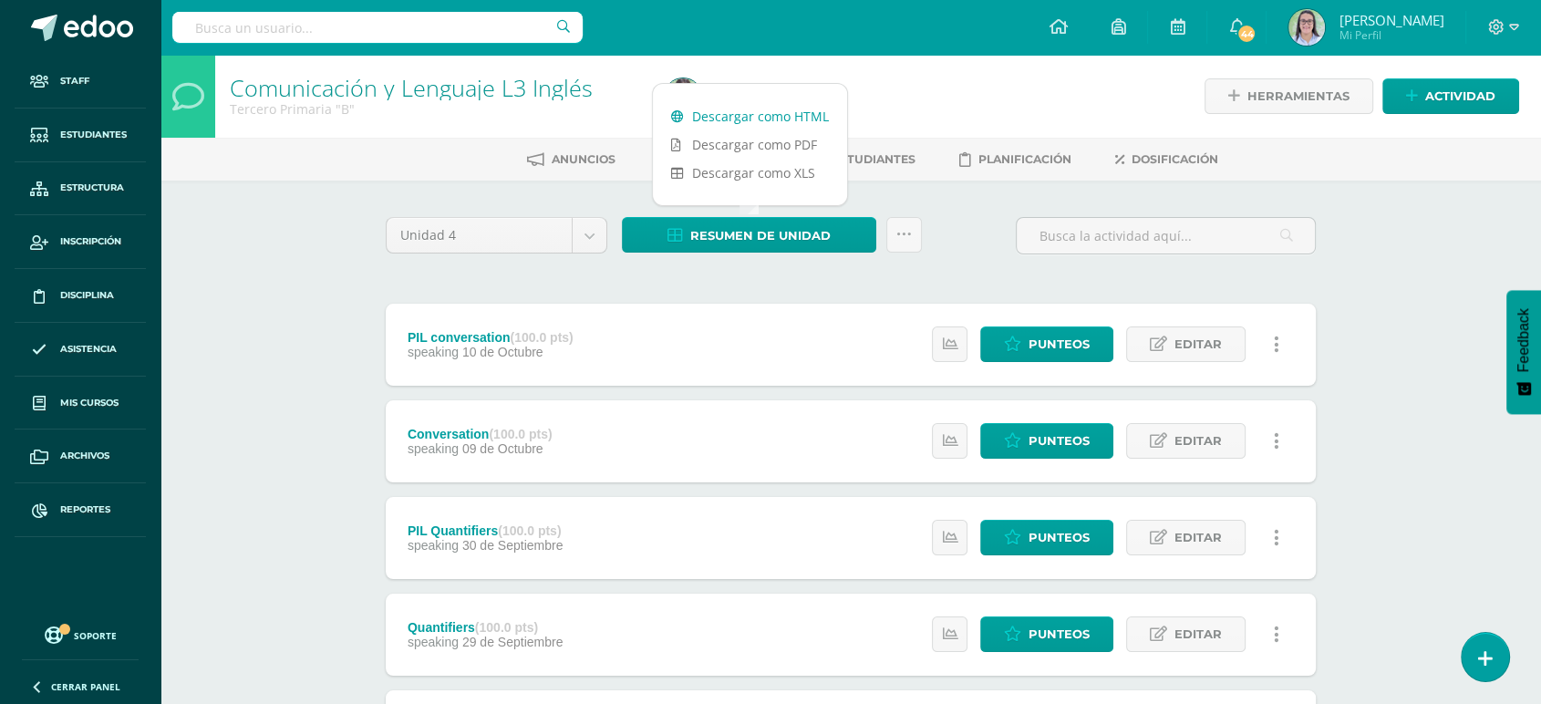
click at [698, 102] on link "Descargar como HTML" at bounding box center [750, 116] width 194 height 28
click at [403, 28] on input "text" at bounding box center [377, 27] width 410 height 31
type input "inglés tercero"
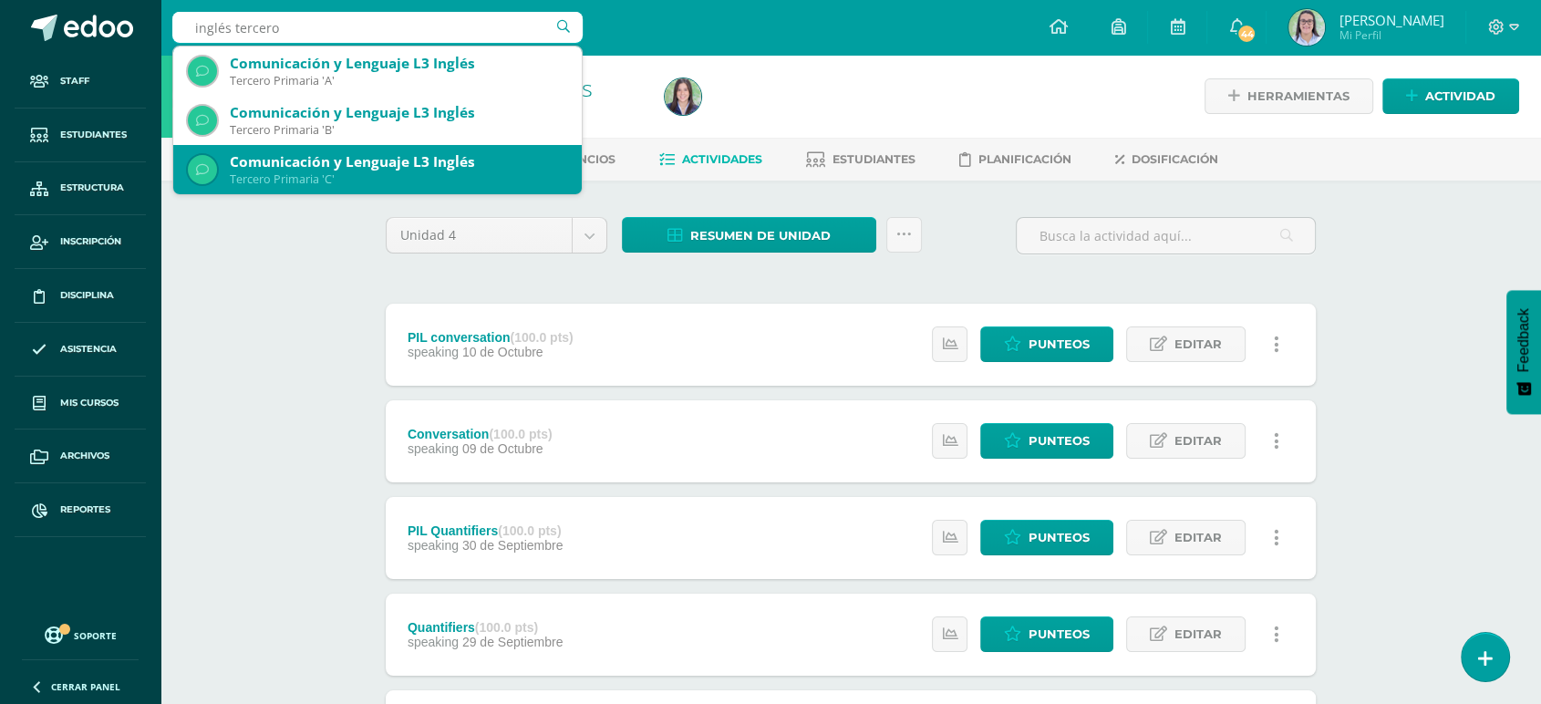
click at [391, 171] on div "Tercero Primaria 'C'" at bounding box center [398, 179] width 337 height 16
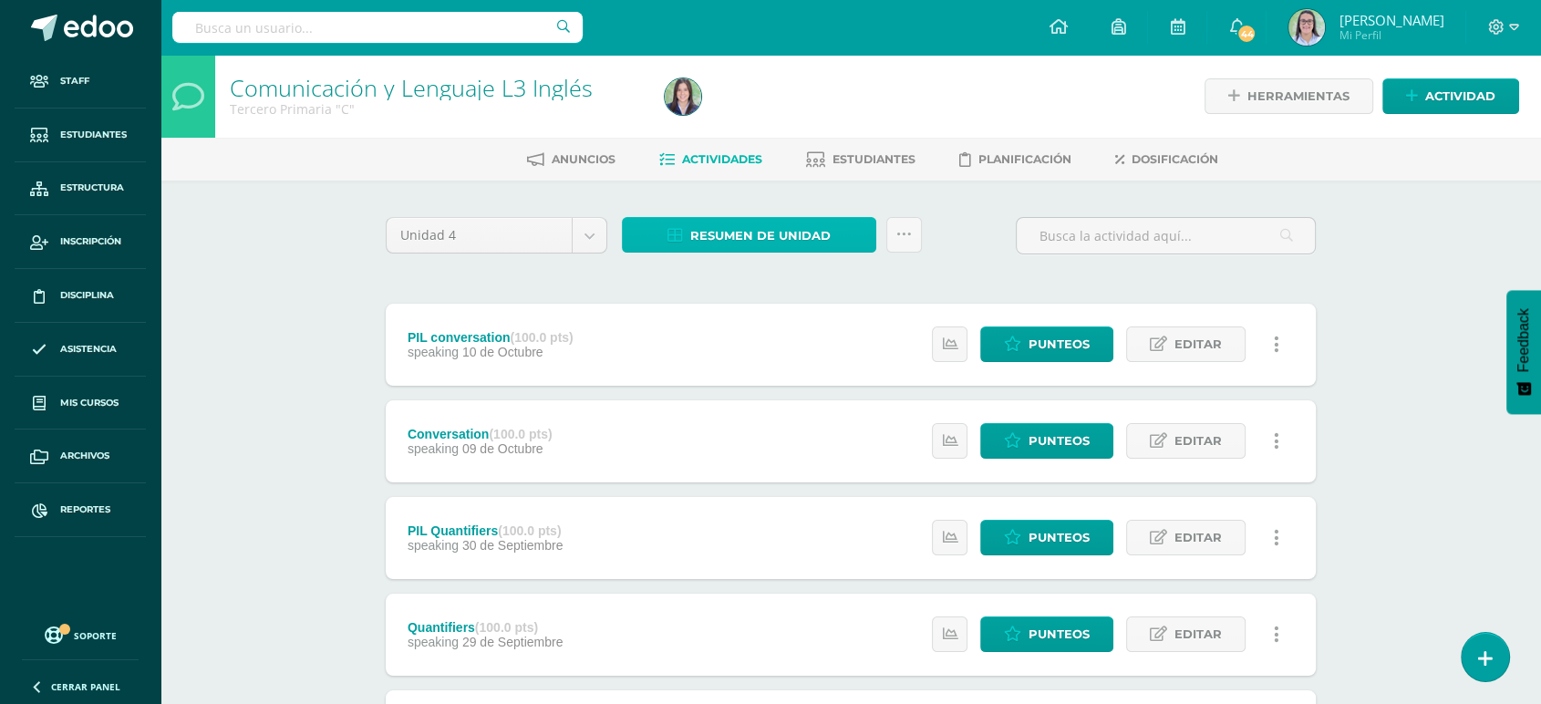
click at [721, 245] on span "Resumen de unidad" at bounding box center [760, 236] width 140 height 34
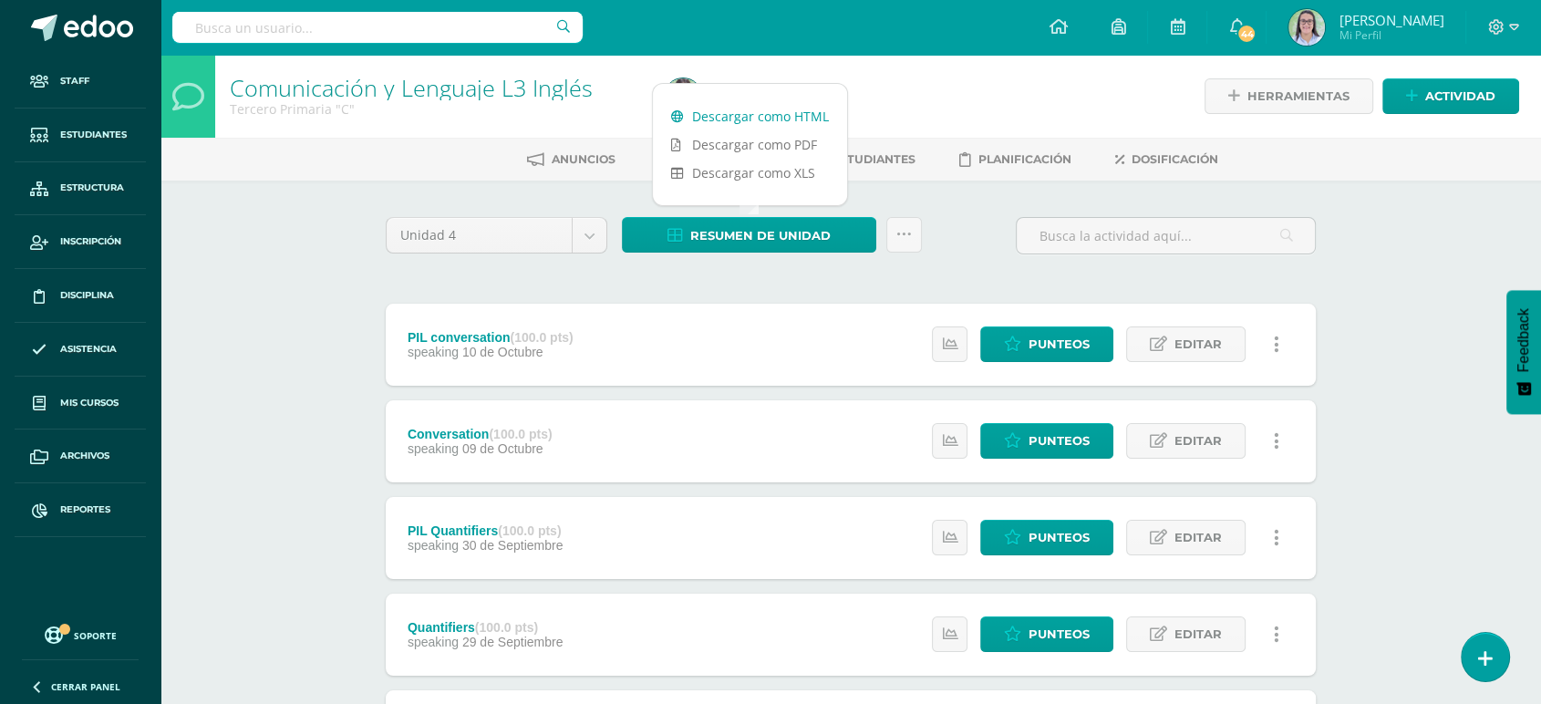
click at [722, 111] on link "Descargar como HTML" at bounding box center [750, 116] width 194 height 28
click at [233, 36] on input "text" at bounding box center [377, 27] width 410 height 31
type input "inglés cuarto"
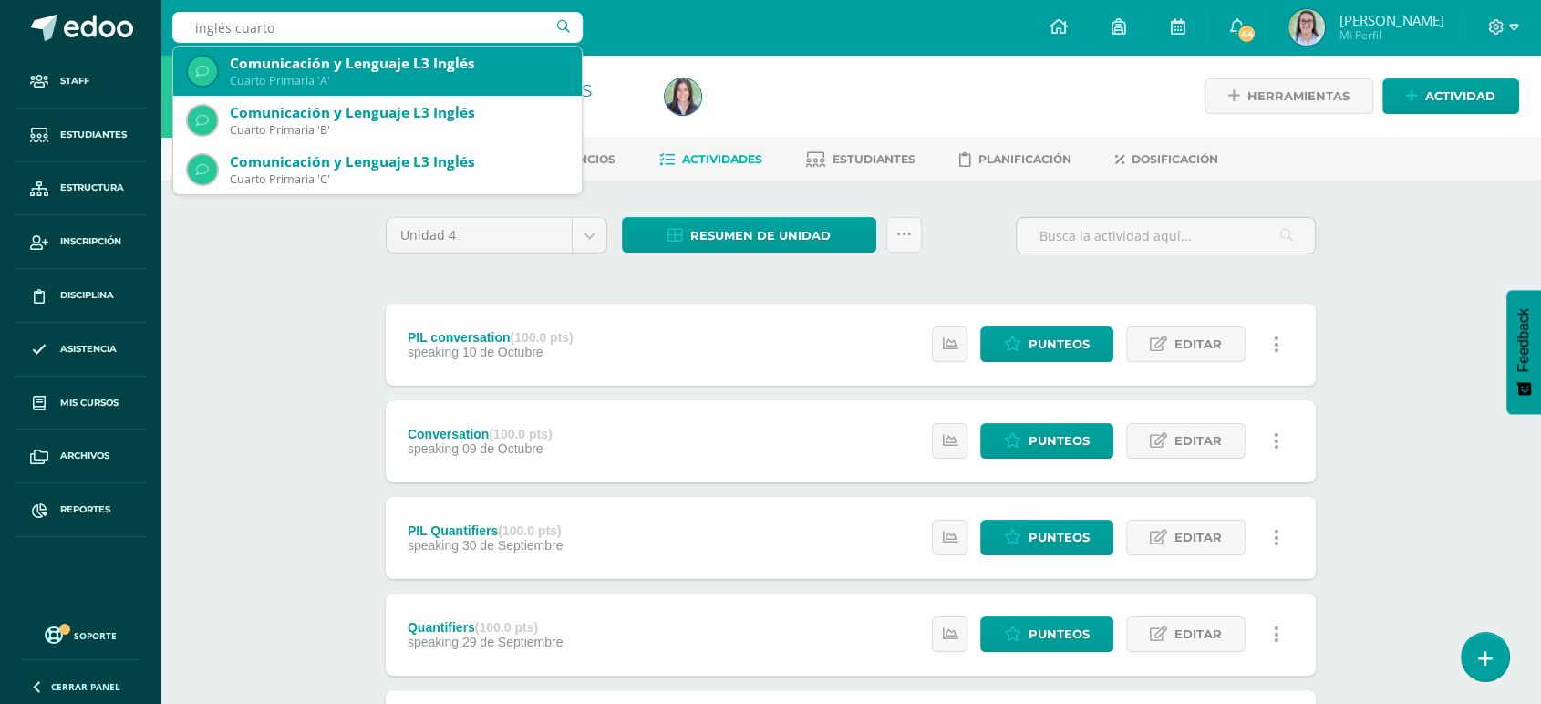
click at [274, 67] on div "Comunicación y Lenguaje L3 Inglés" at bounding box center [398, 63] width 337 height 19
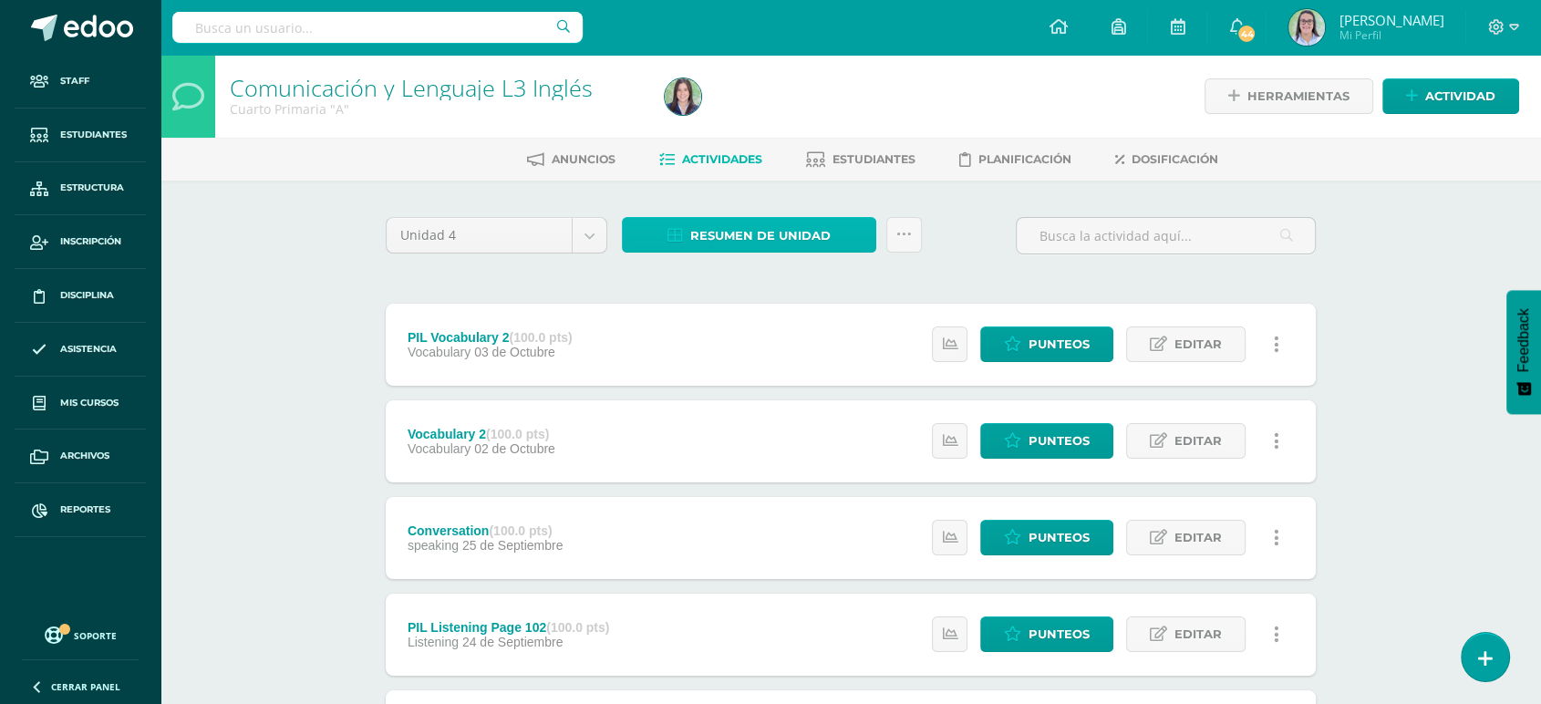
click at [708, 244] on span "Resumen de unidad" at bounding box center [760, 236] width 140 height 34
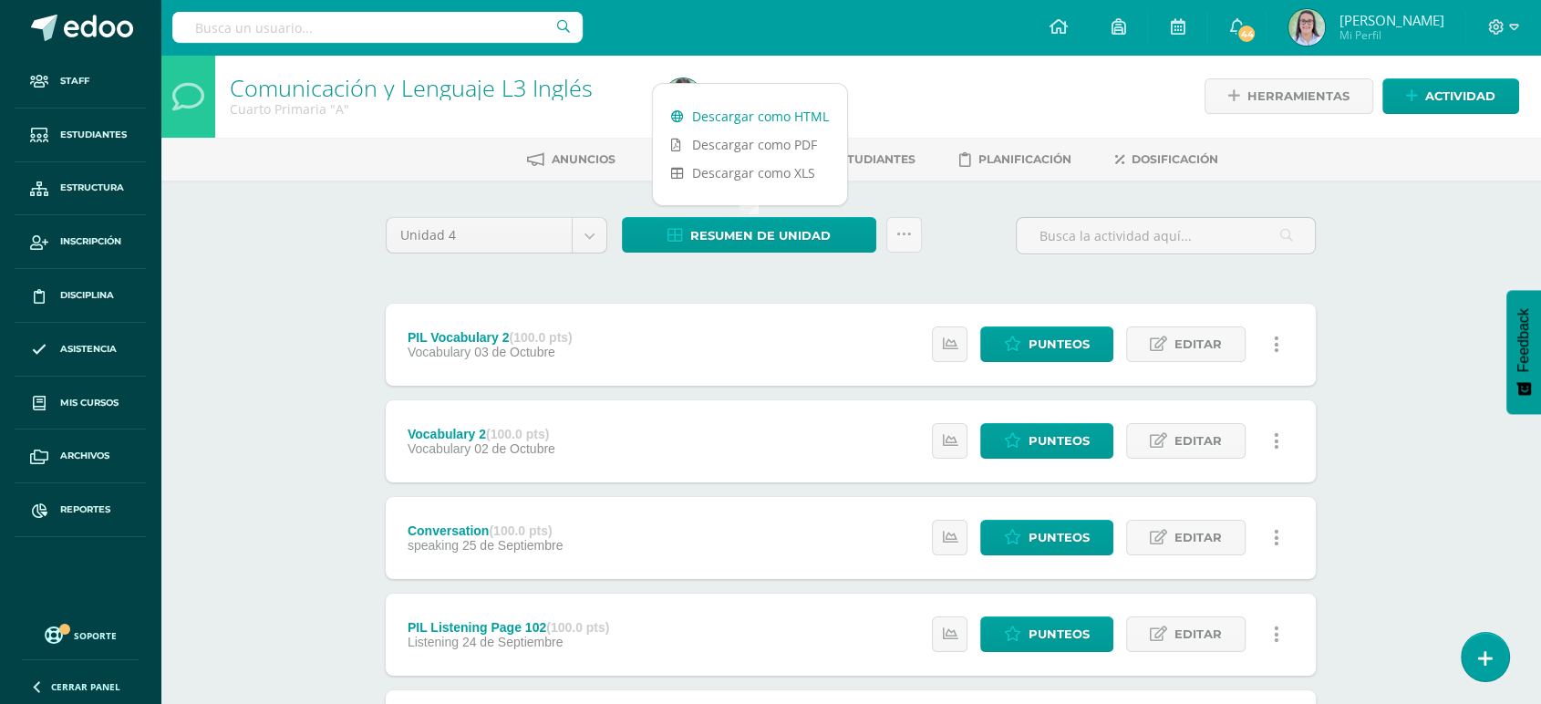
click at [708, 115] on link "Descargar como HTML" at bounding box center [750, 116] width 194 height 28
click at [314, 28] on input "text" at bounding box center [377, 27] width 410 height 31
type input "inglés cuarto"
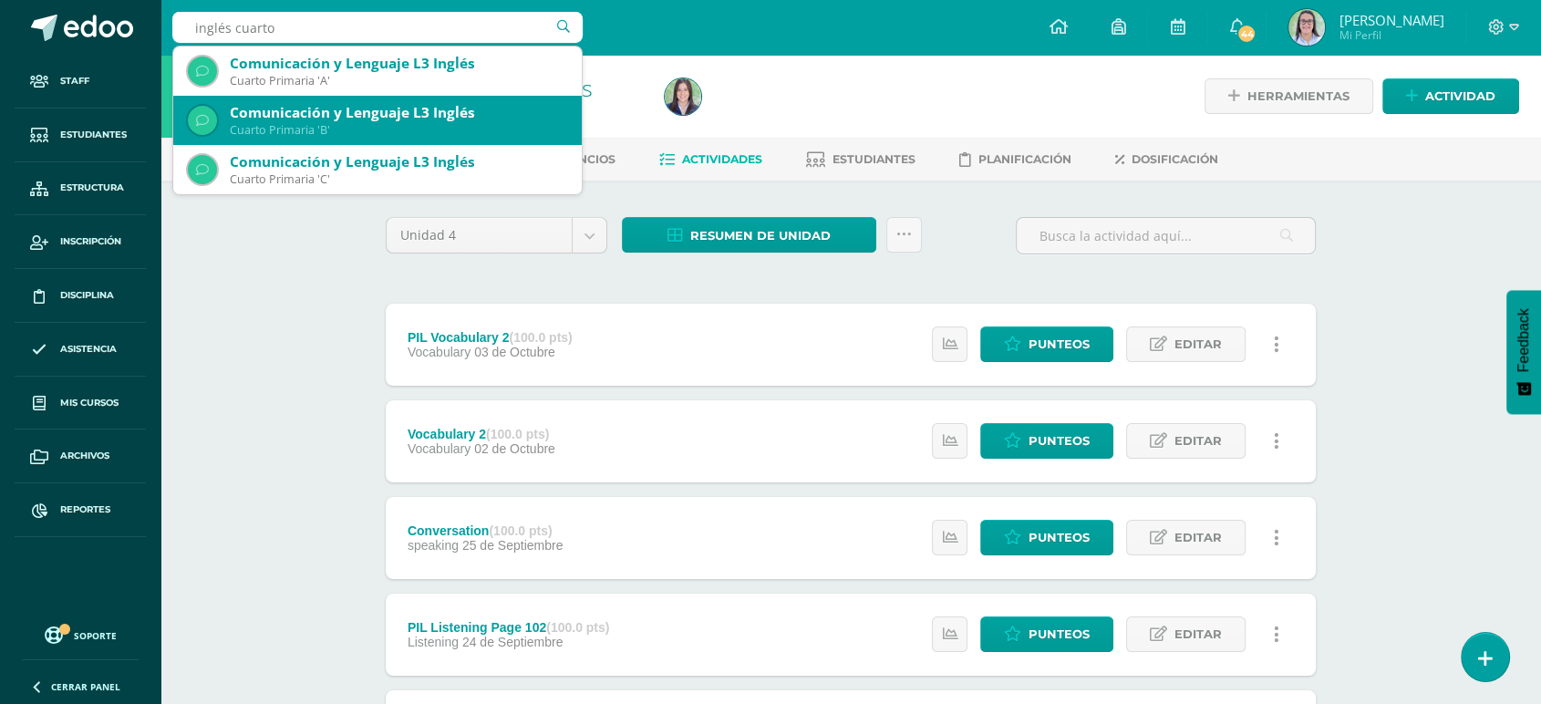
click at [358, 135] on div "Cuarto Primaria 'B'" at bounding box center [398, 130] width 337 height 16
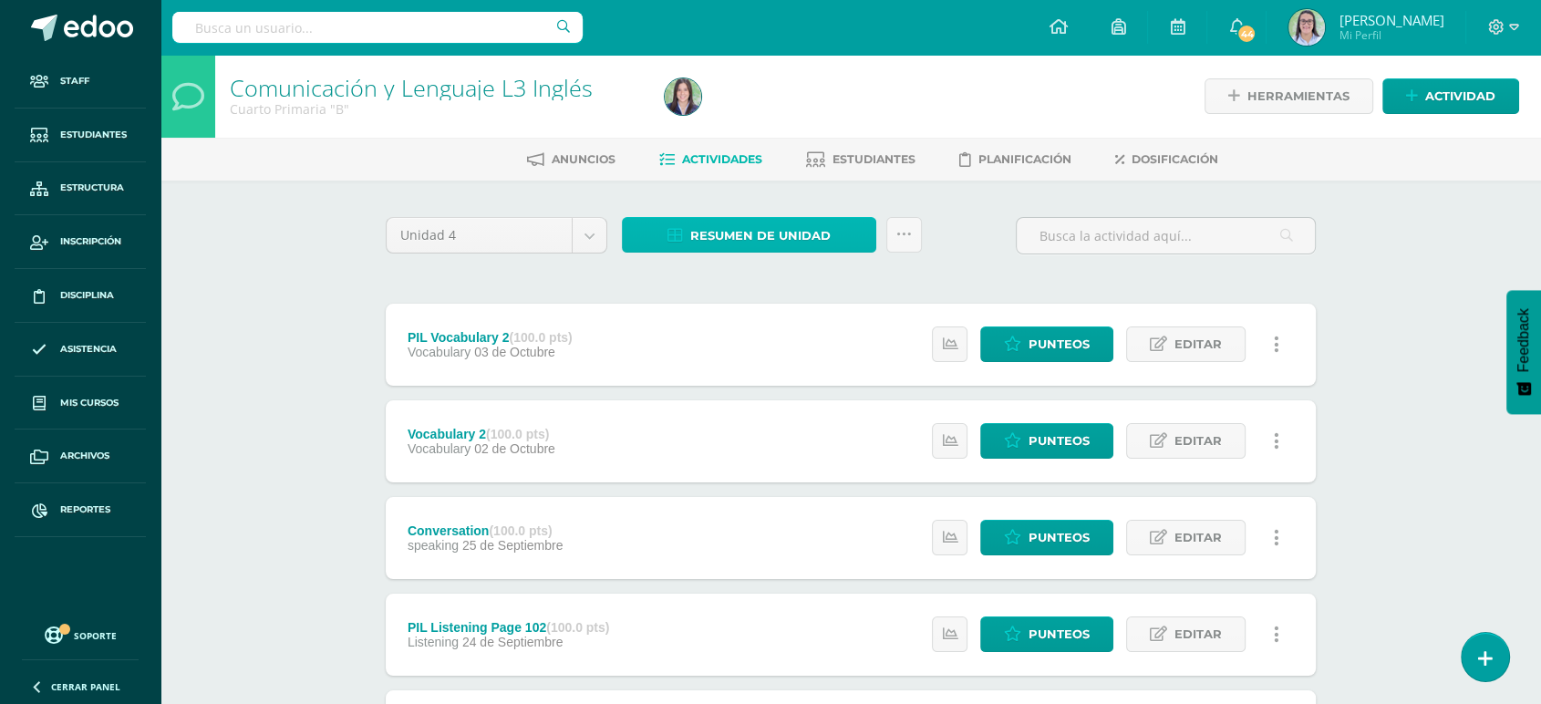
click at [744, 238] on span "Resumen de unidad" at bounding box center [760, 236] width 140 height 34
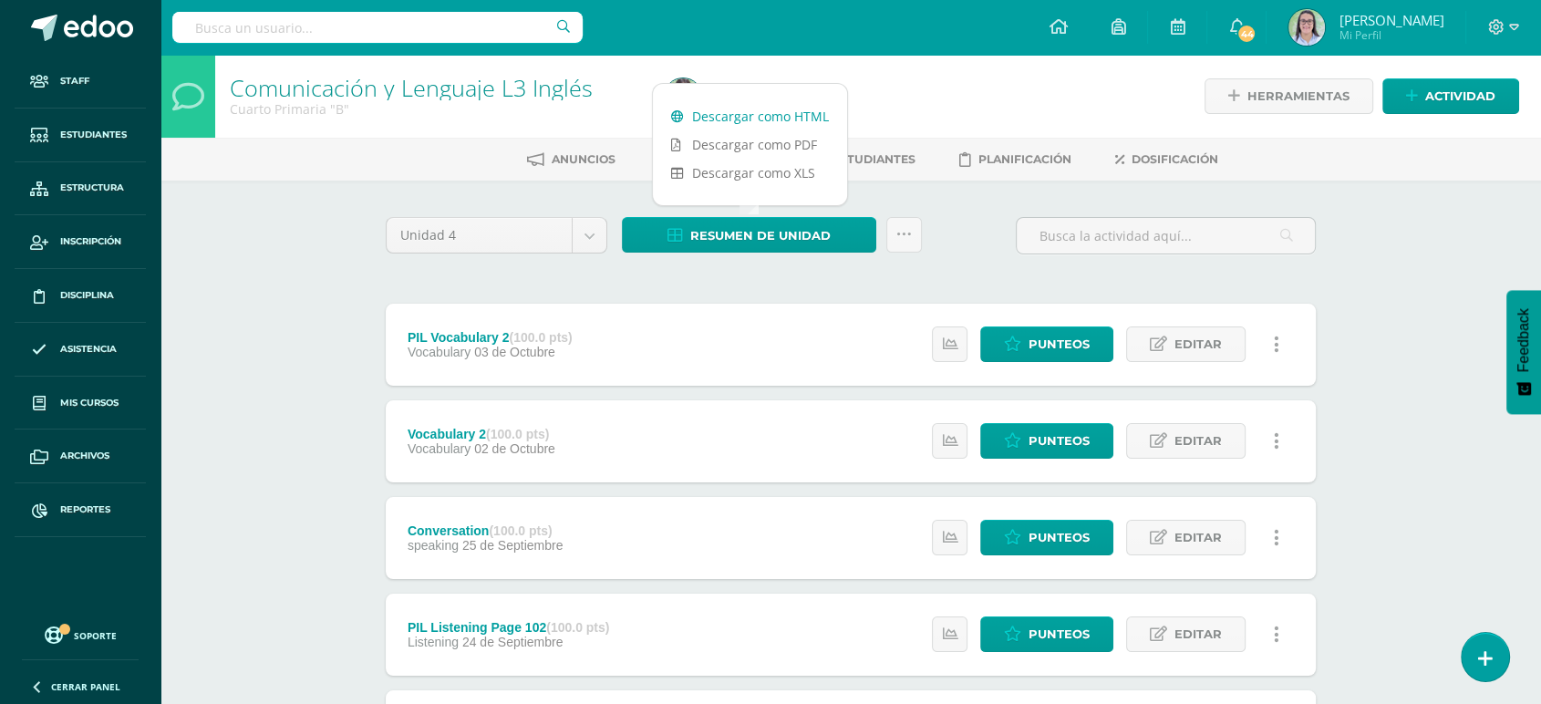
click at [756, 115] on link "Descargar como HTML" at bounding box center [750, 116] width 194 height 28
click at [324, 44] on div at bounding box center [377, 27] width 410 height 55
click at [289, 29] on input "text" at bounding box center [377, 27] width 410 height 31
type input "inglés cuarto"
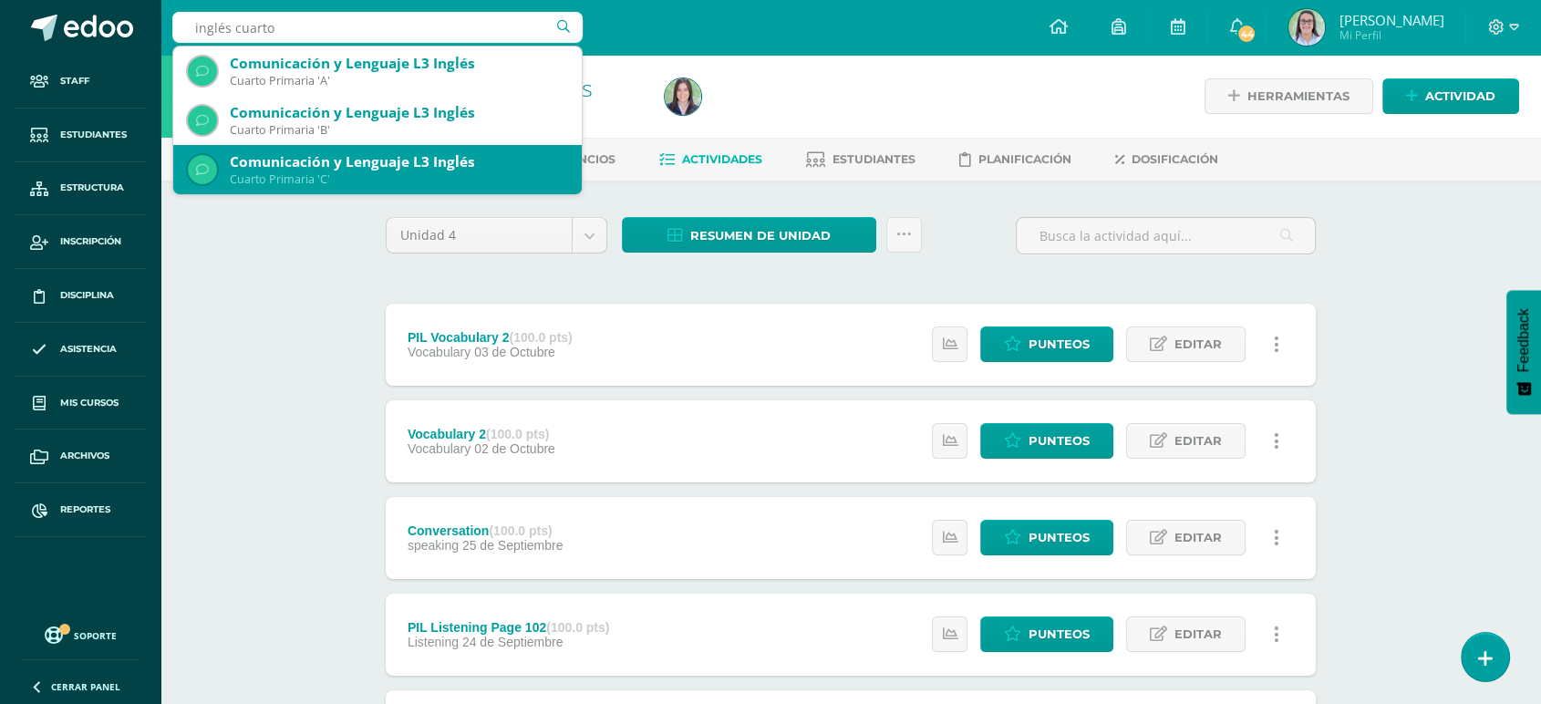
click at [327, 184] on div "Cuarto Primaria 'C'" at bounding box center [398, 179] width 337 height 16
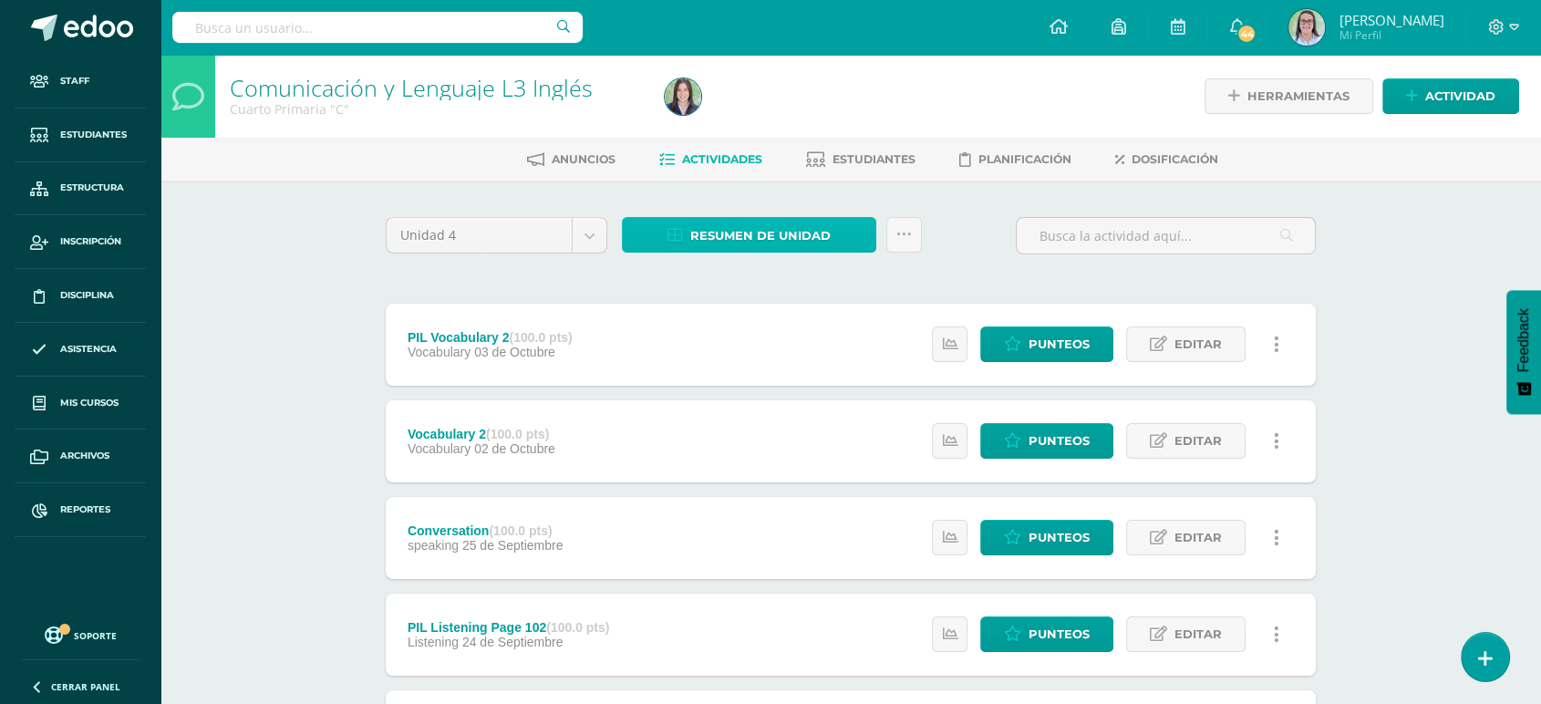
click at [739, 236] on span "Resumen de unidad" at bounding box center [760, 236] width 140 height 34
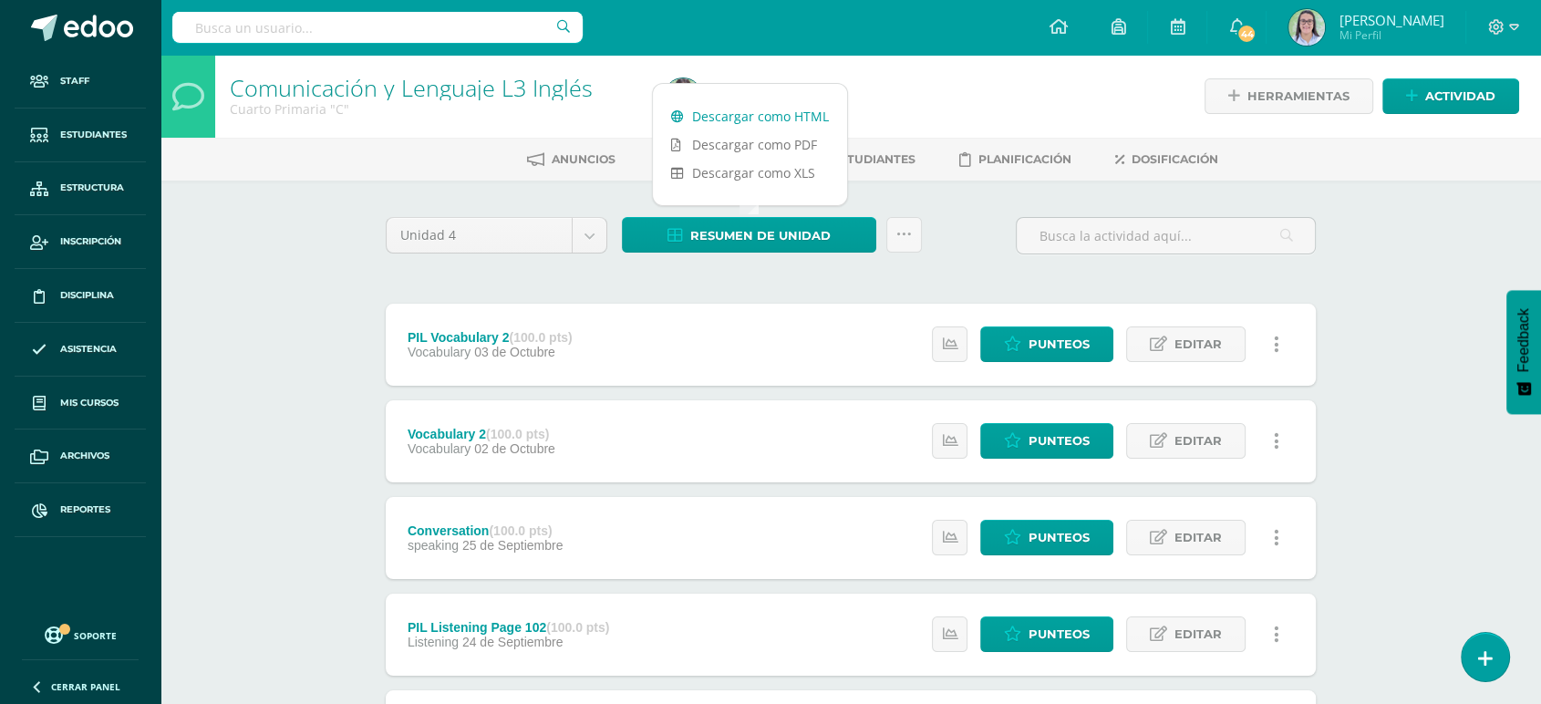
click at [716, 122] on link "Descargar como HTML" at bounding box center [750, 116] width 194 height 28
click at [388, 25] on input "text" at bounding box center [377, 27] width 410 height 31
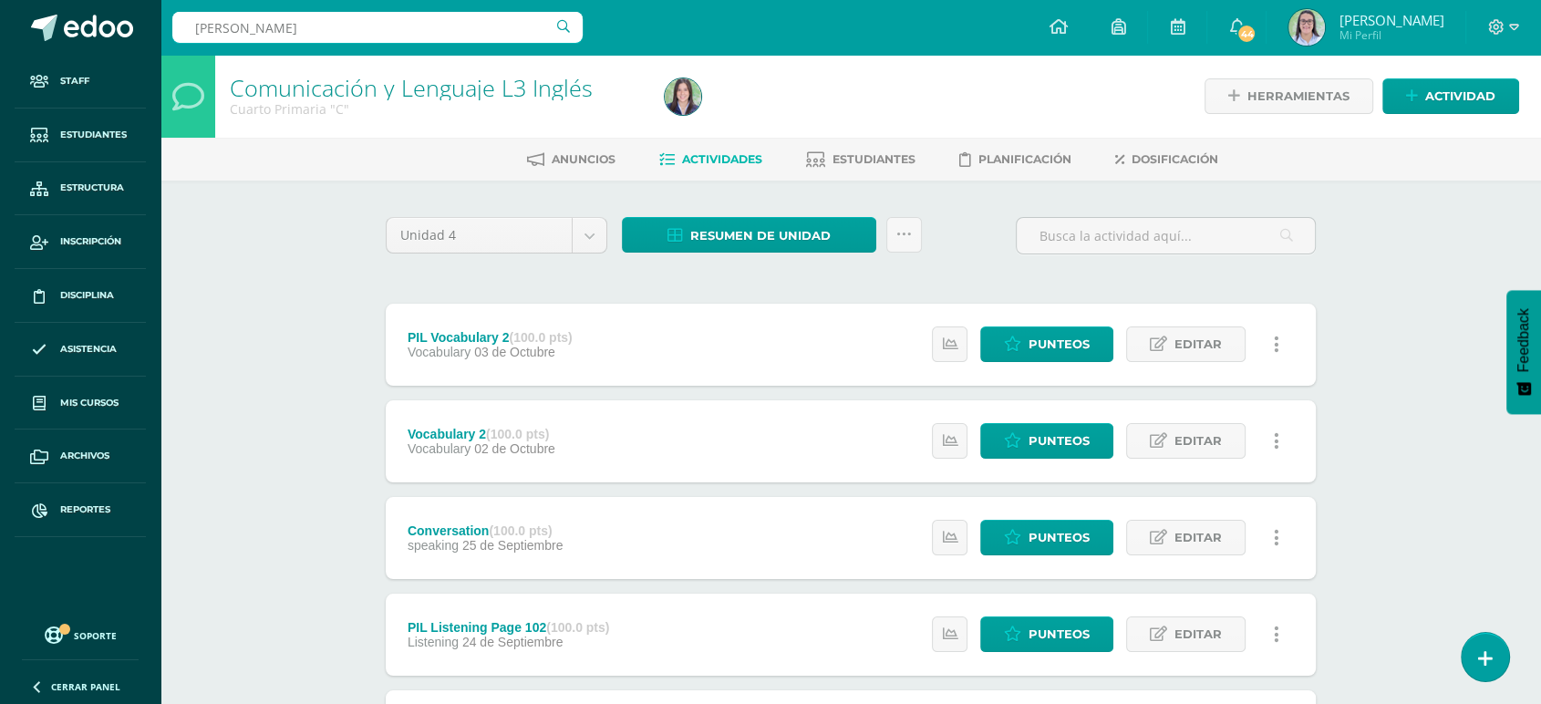
type input "inglés quinto"
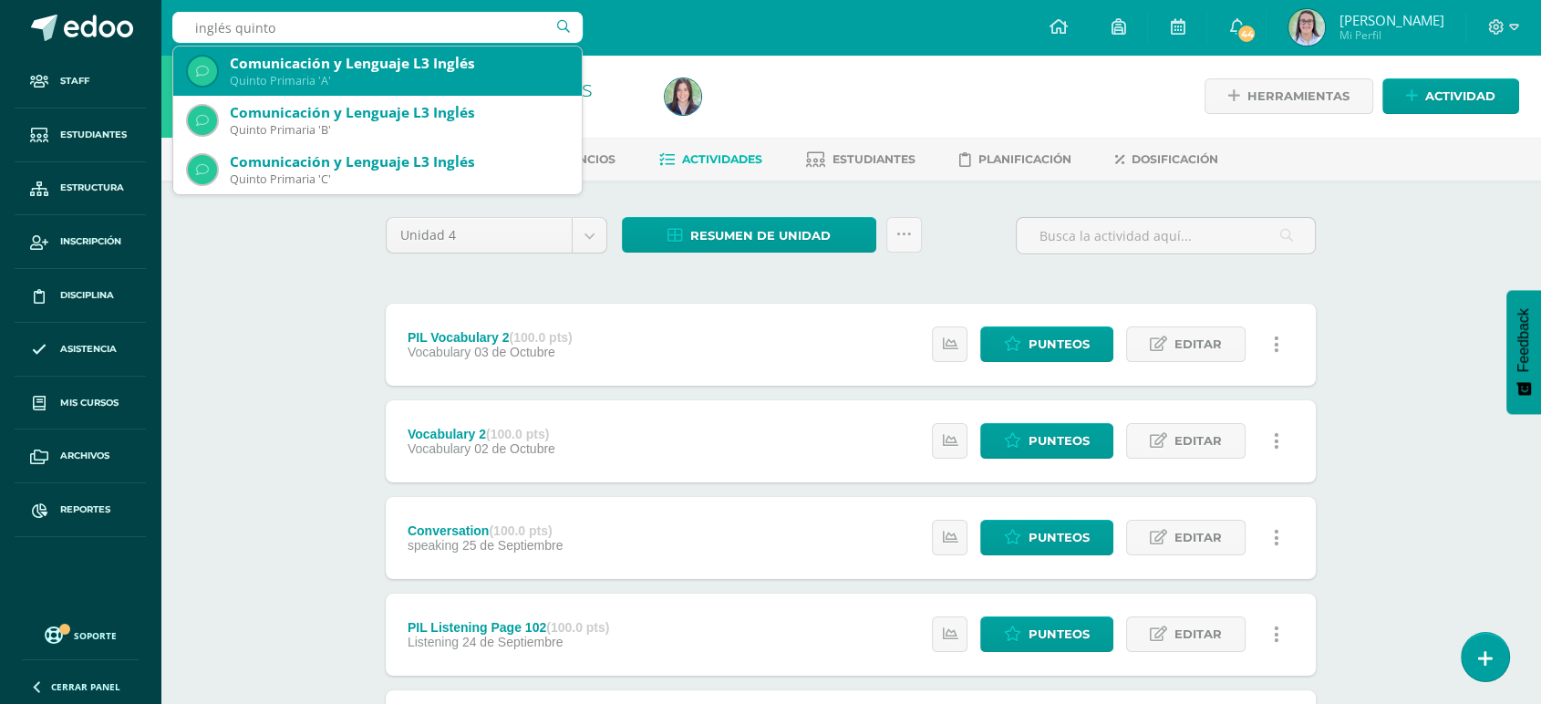
click at [387, 64] on div "Comunicación y Lenguaje L3 Inglés" at bounding box center [398, 63] width 337 height 19
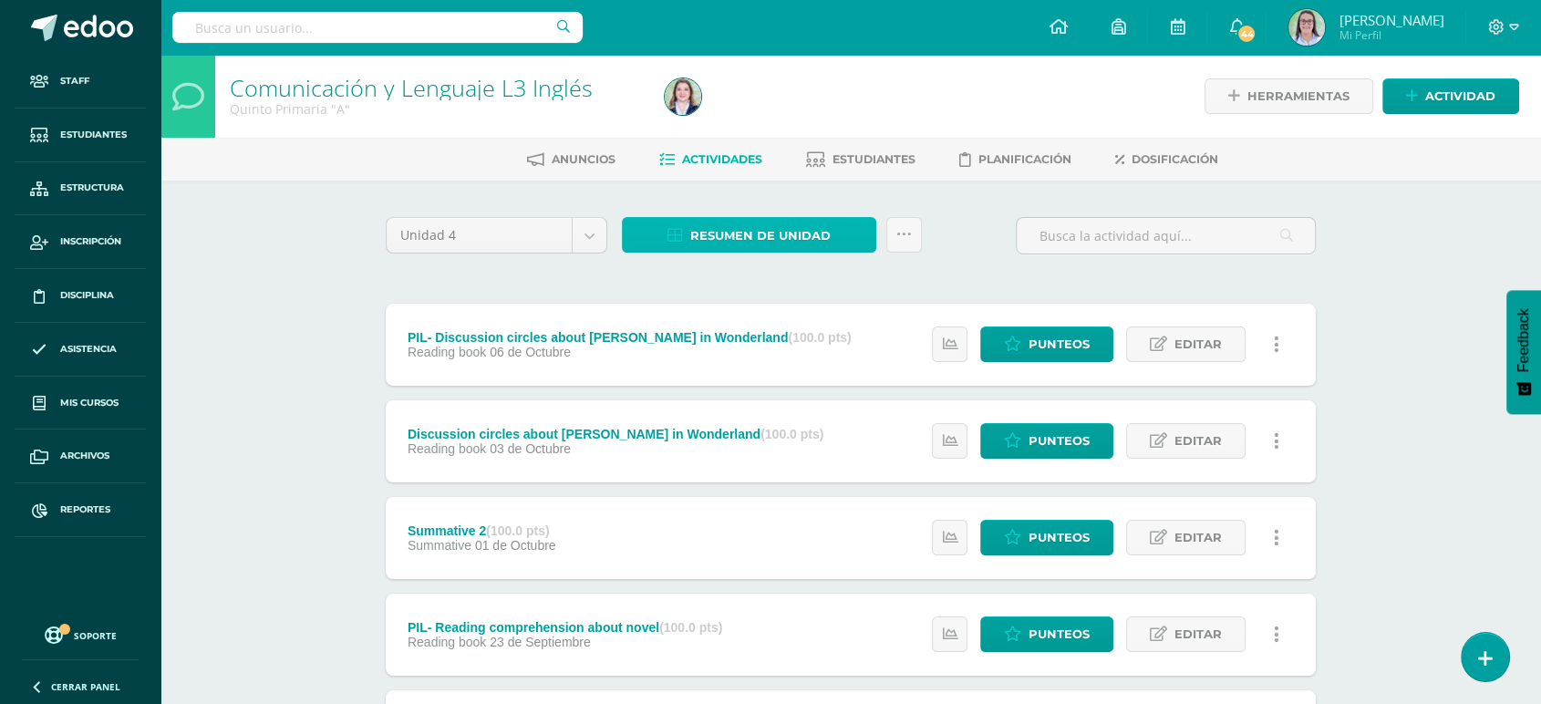
click at [674, 224] on link "Resumen de unidad" at bounding box center [749, 235] width 254 height 36
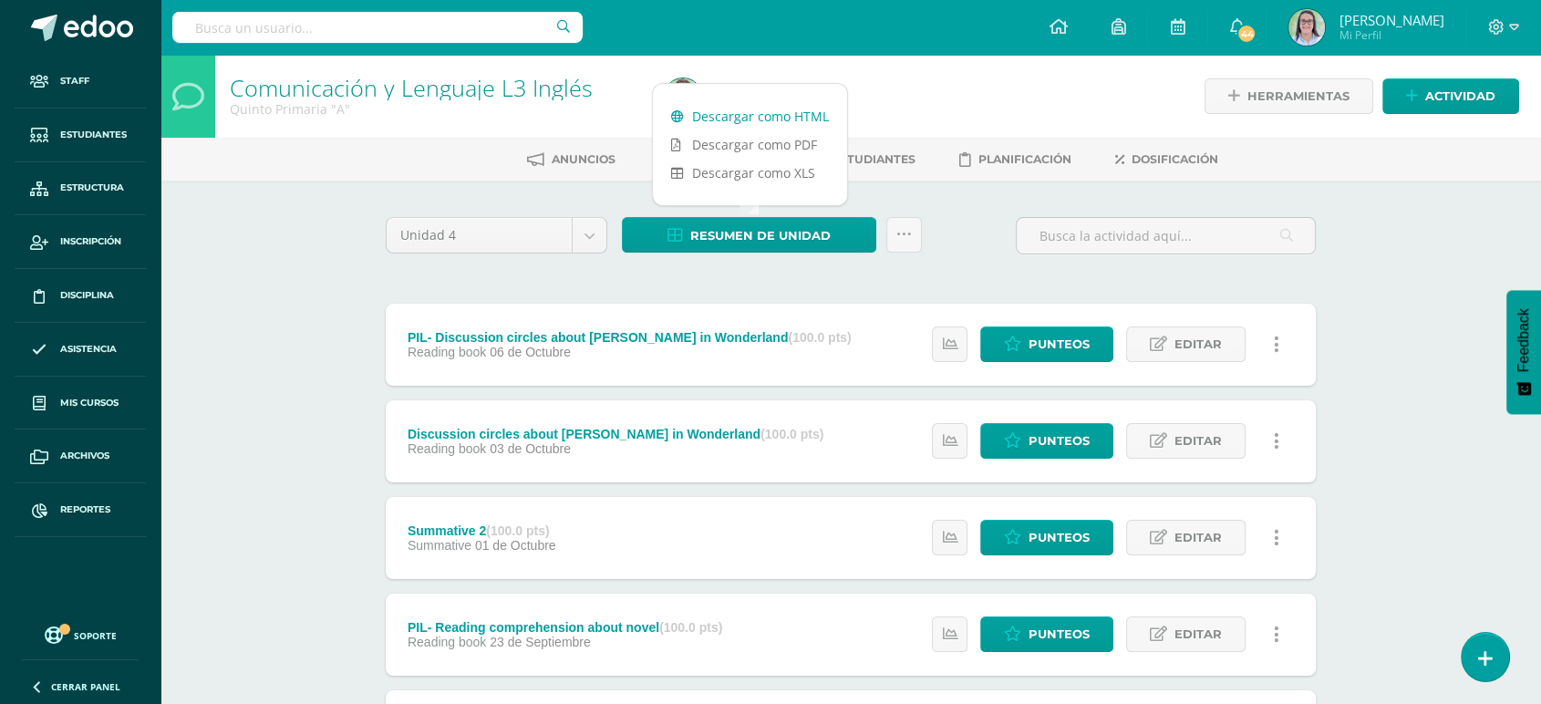
click at [681, 102] on link "Descargar como HTML" at bounding box center [750, 116] width 194 height 28
click at [292, 26] on input "text" at bounding box center [377, 27] width 410 height 31
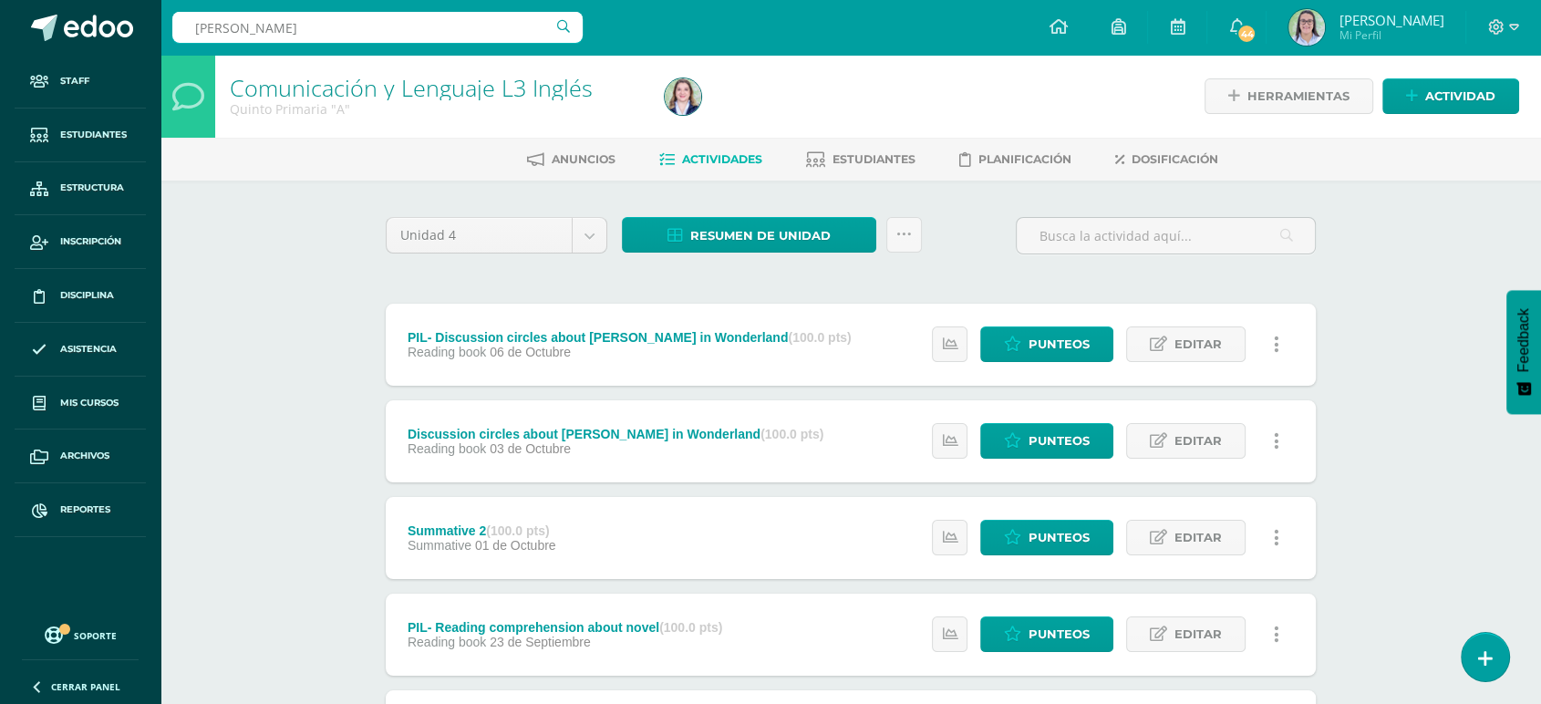
type input "inglés quinto"
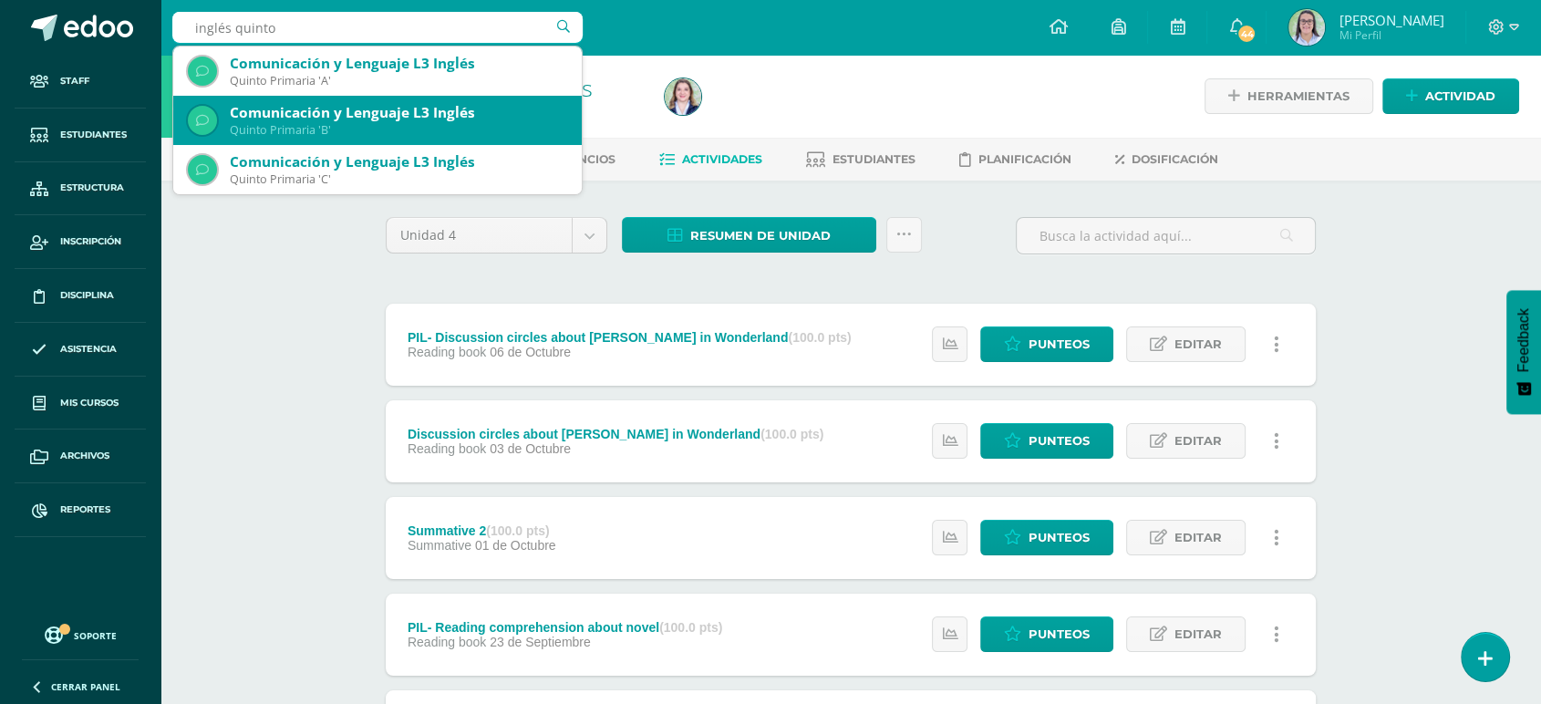
click at [319, 113] on div "Comunicación y Lenguaje L3 Inglés" at bounding box center [398, 112] width 337 height 19
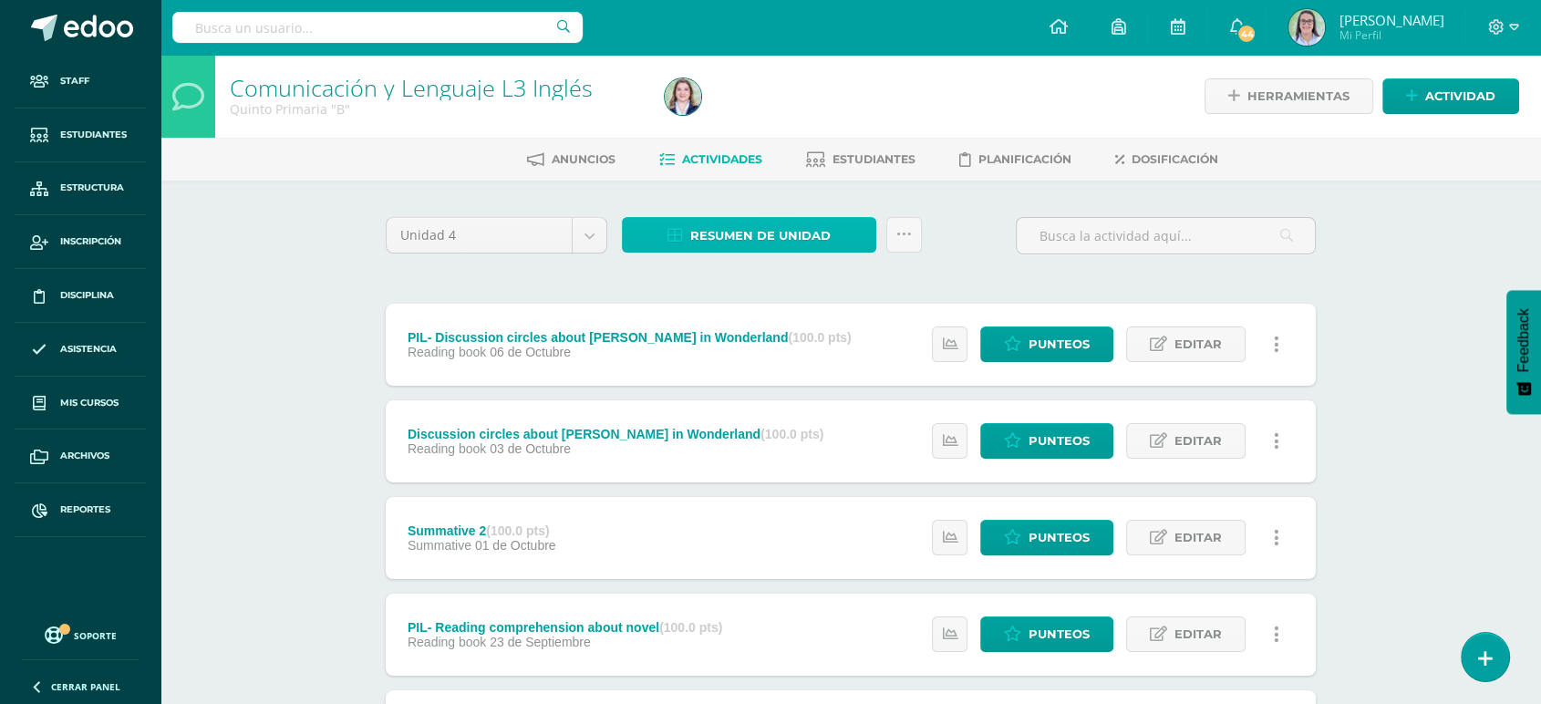
click at [665, 223] on link "Resumen de unidad" at bounding box center [749, 235] width 254 height 36
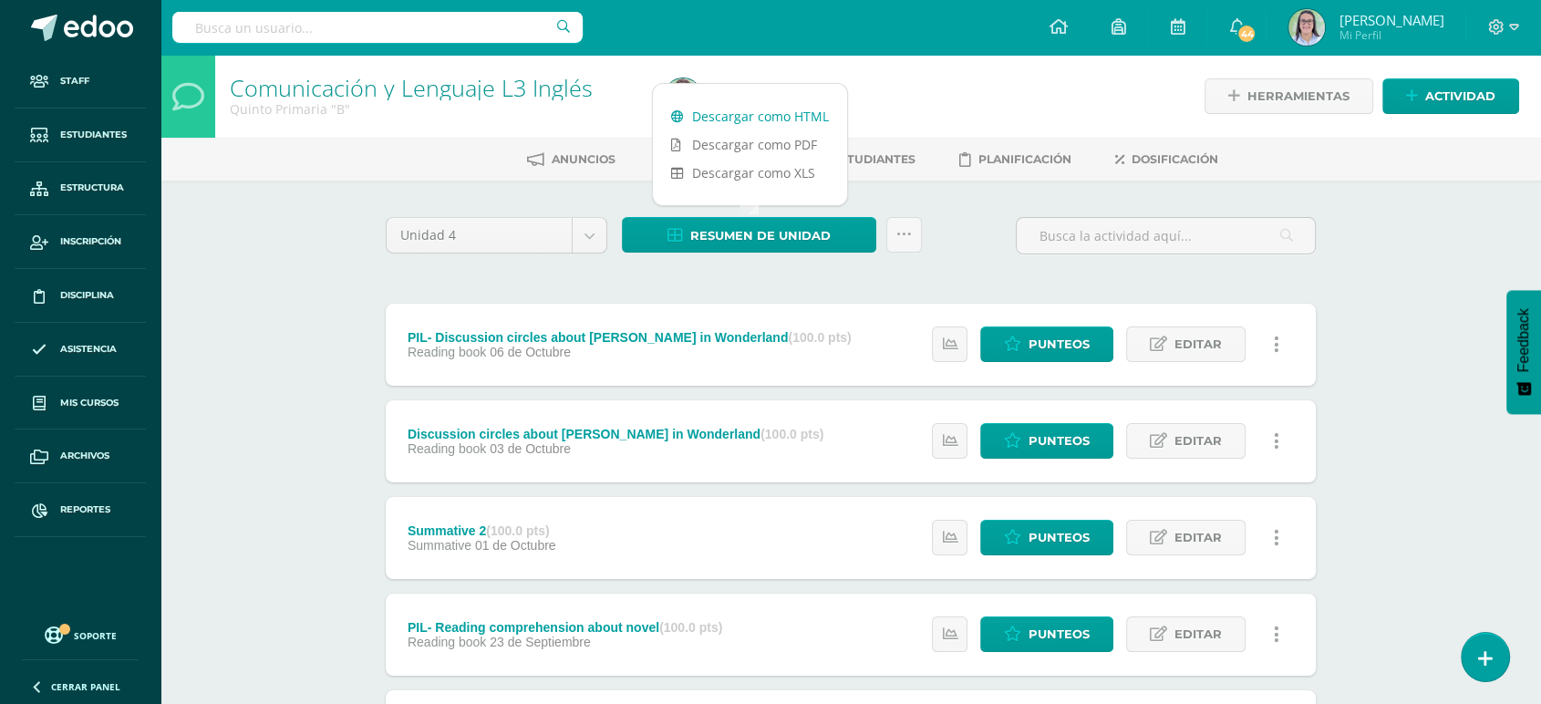
click at [681, 100] on div "Descargar como HTML Descargar como PDF Descargar como XLS" at bounding box center [750, 144] width 196 height 123
drag, startPoint x: 681, startPoint y: 100, endPoint x: 681, endPoint y: 119, distance: 18.2
click at [681, 115] on div "Descargar como HTML Descargar como PDF Descargar como XLS" at bounding box center [750, 144] width 196 height 123
click at [681, 119] on icon at bounding box center [677, 116] width 13 height 13
click at [346, 29] on input "text" at bounding box center [377, 27] width 410 height 31
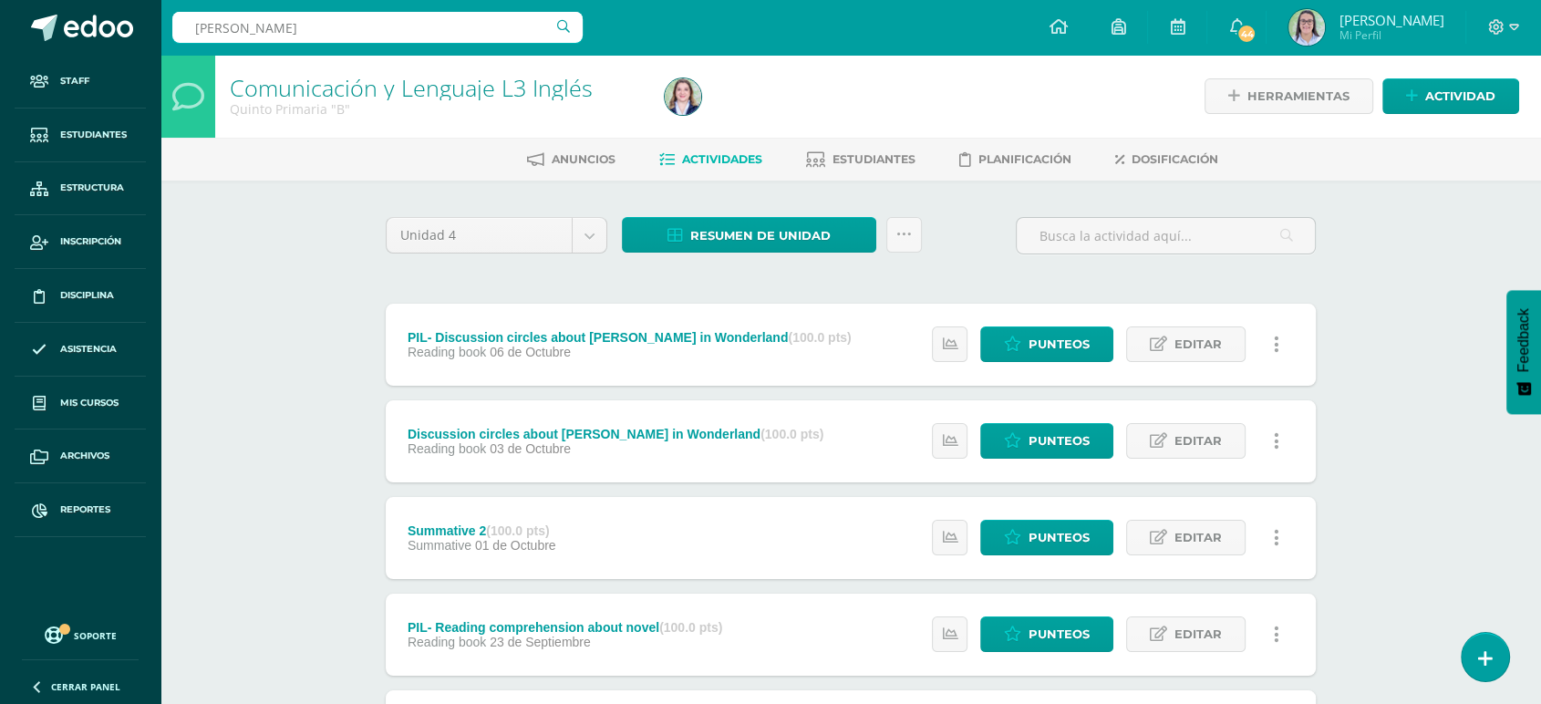
type input "inglés quinto"
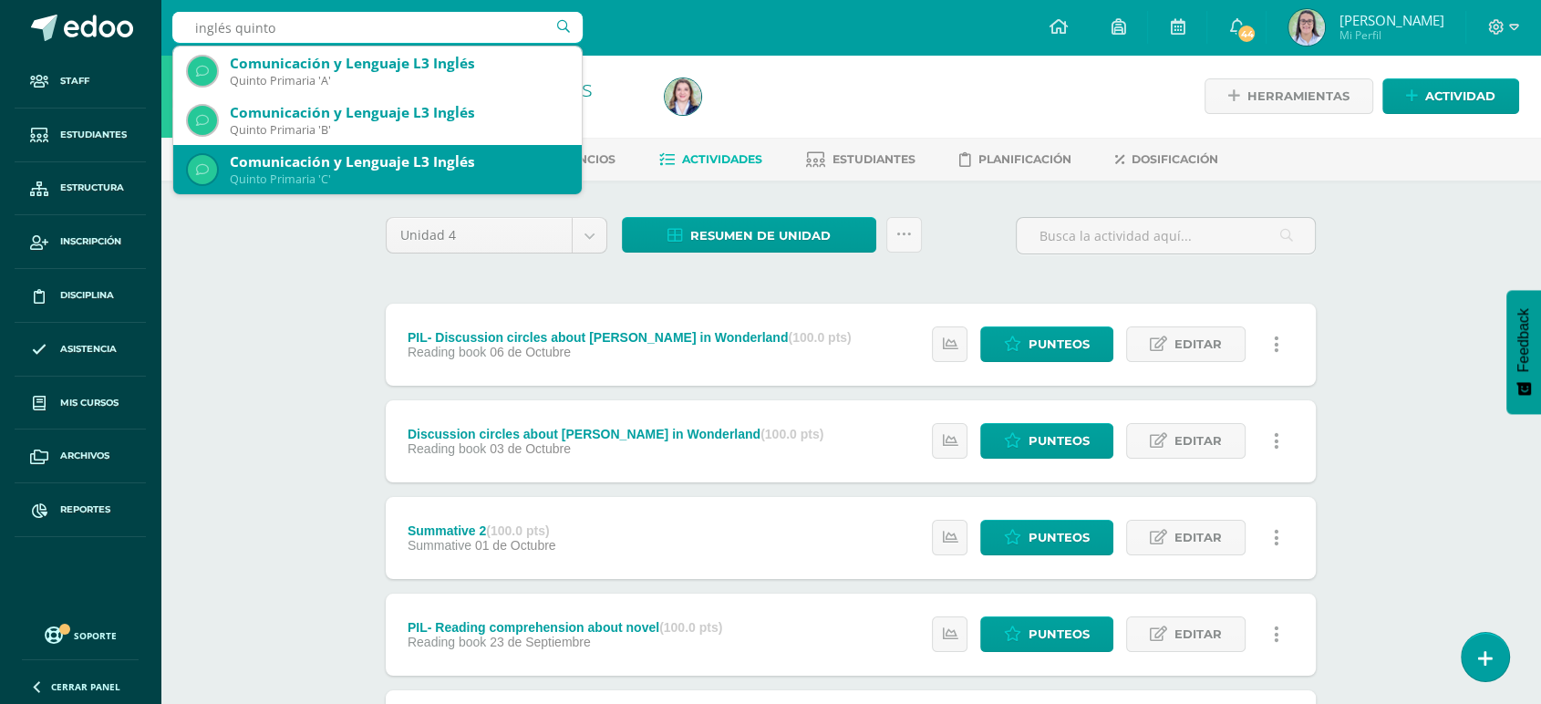
click at [375, 171] on div "Quinto Primaria 'C'" at bounding box center [398, 179] width 337 height 16
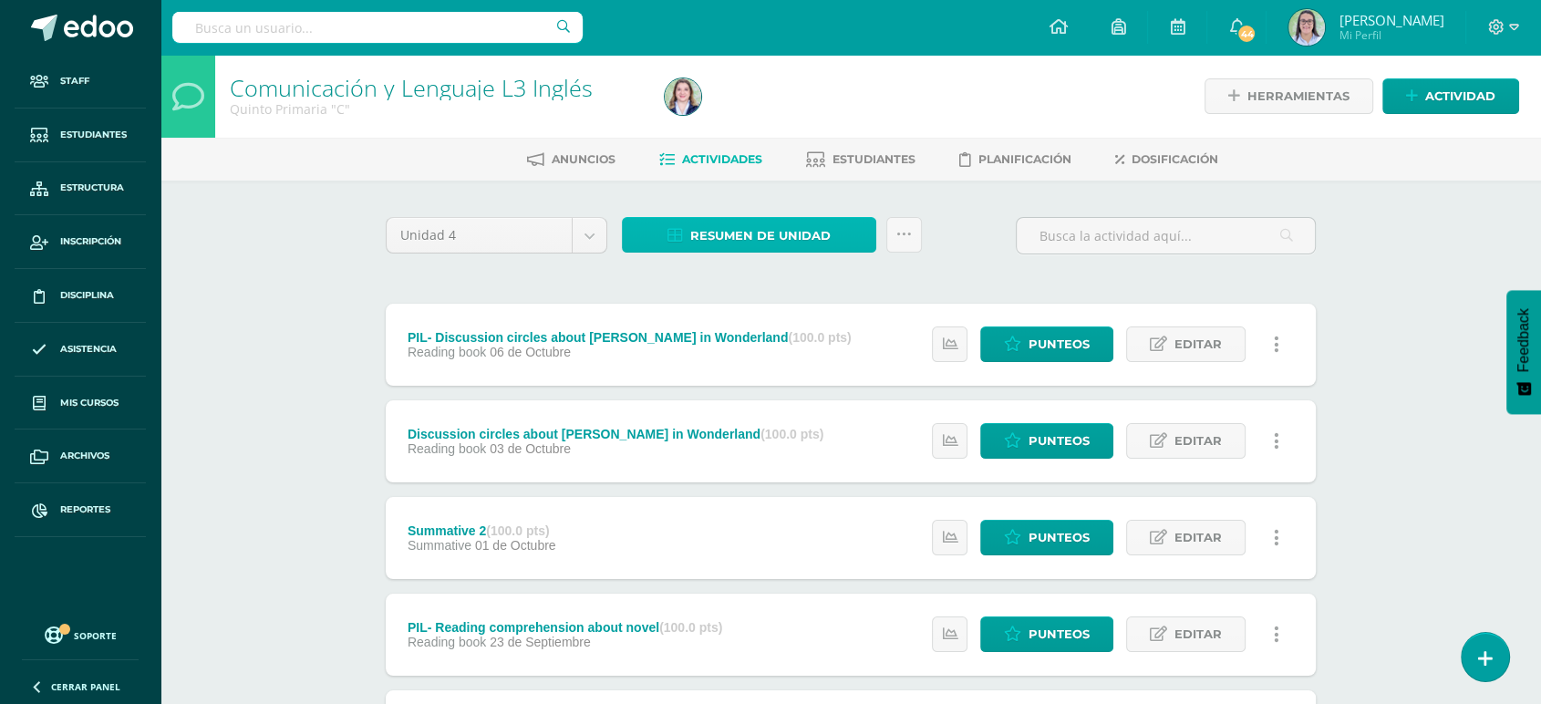
click at [679, 240] on icon at bounding box center [676, 236] width 16 height 16
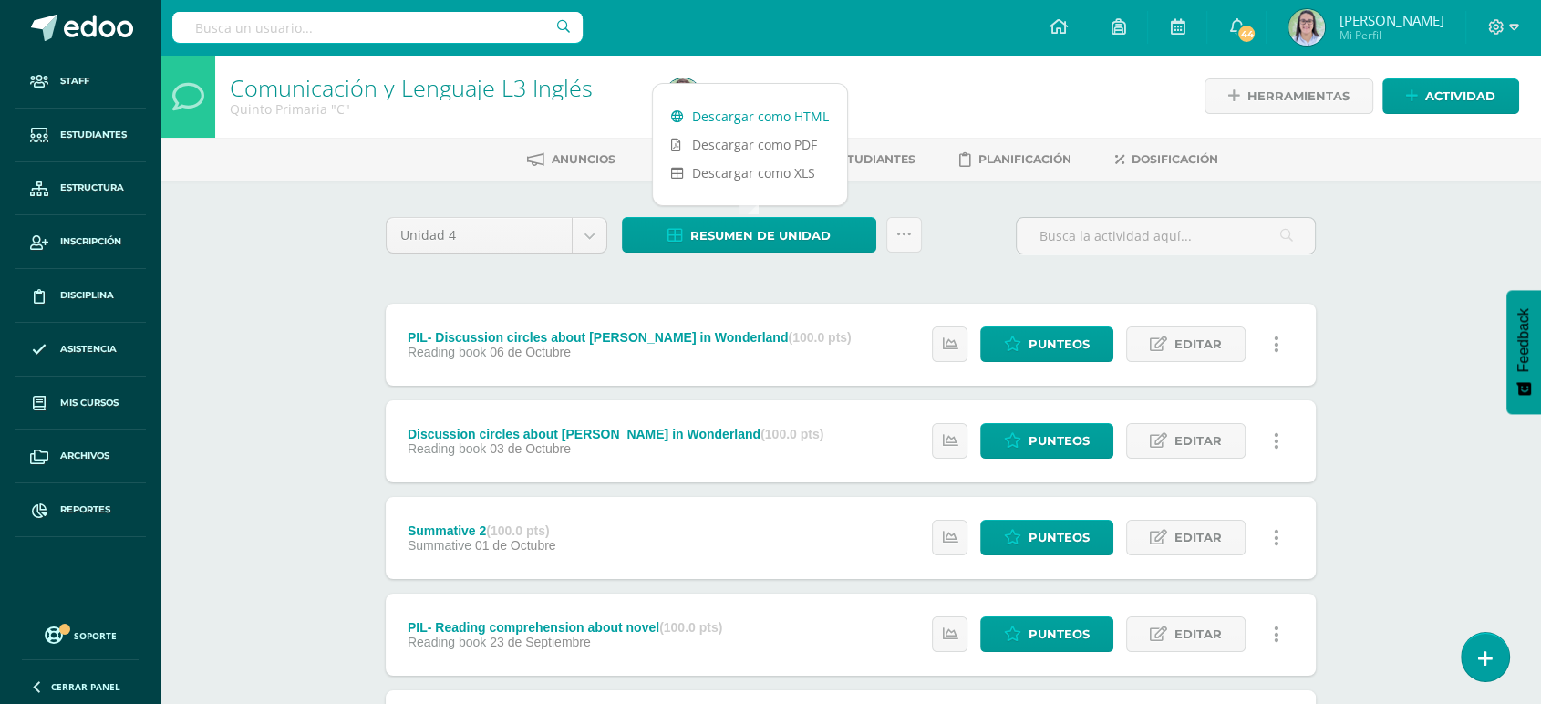
click at [685, 108] on link "Descargar como HTML" at bounding box center [750, 116] width 194 height 28
click at [473, 9] on div at bounding box center [377, 27] width 410 height 55
click at [469, 24] on input "text" at bounding box center [377, 27] width 410 height 31
type input "inglés sexto"
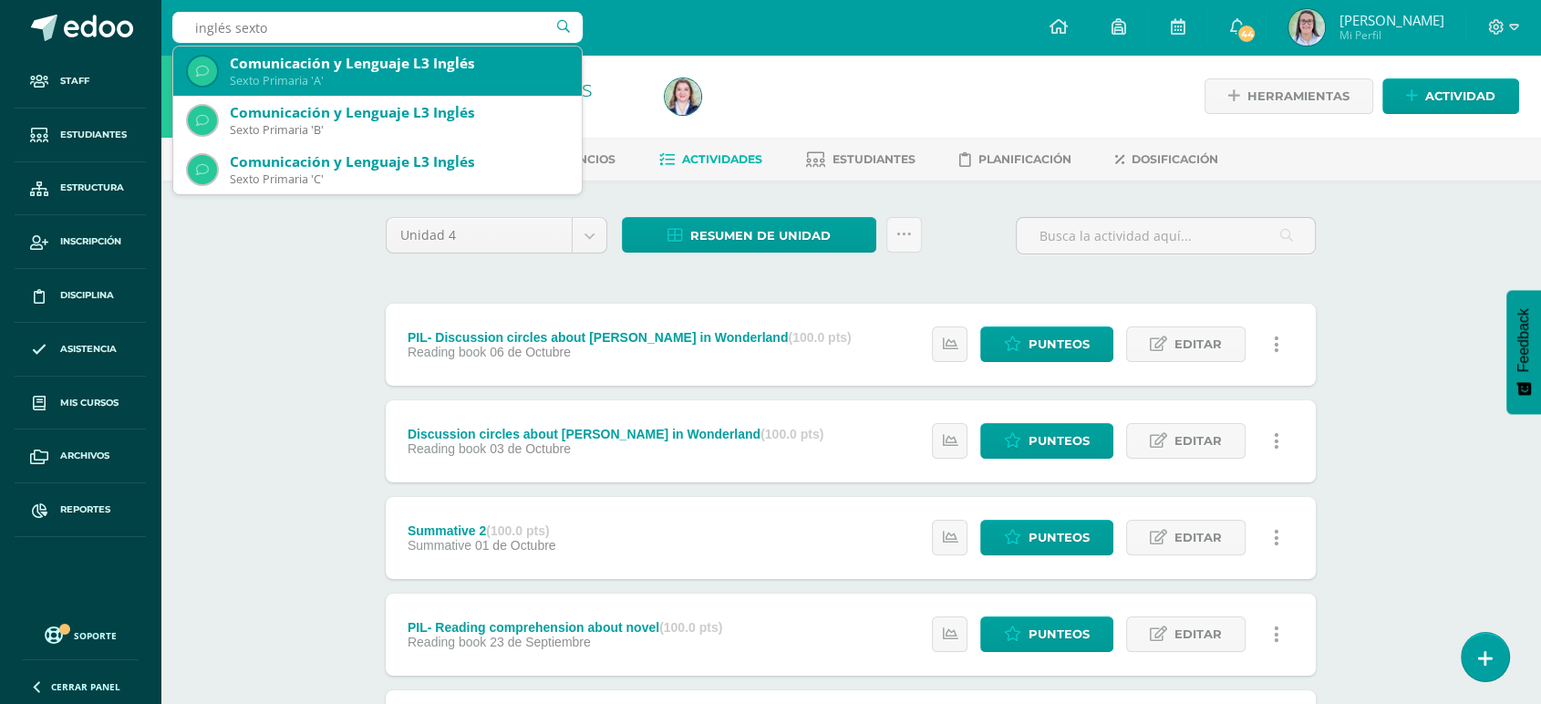
click at [492, 64] on div "Comunicación y Lenguaje L3 Inglés" at bounding box center [398, 63] width 337 height 19
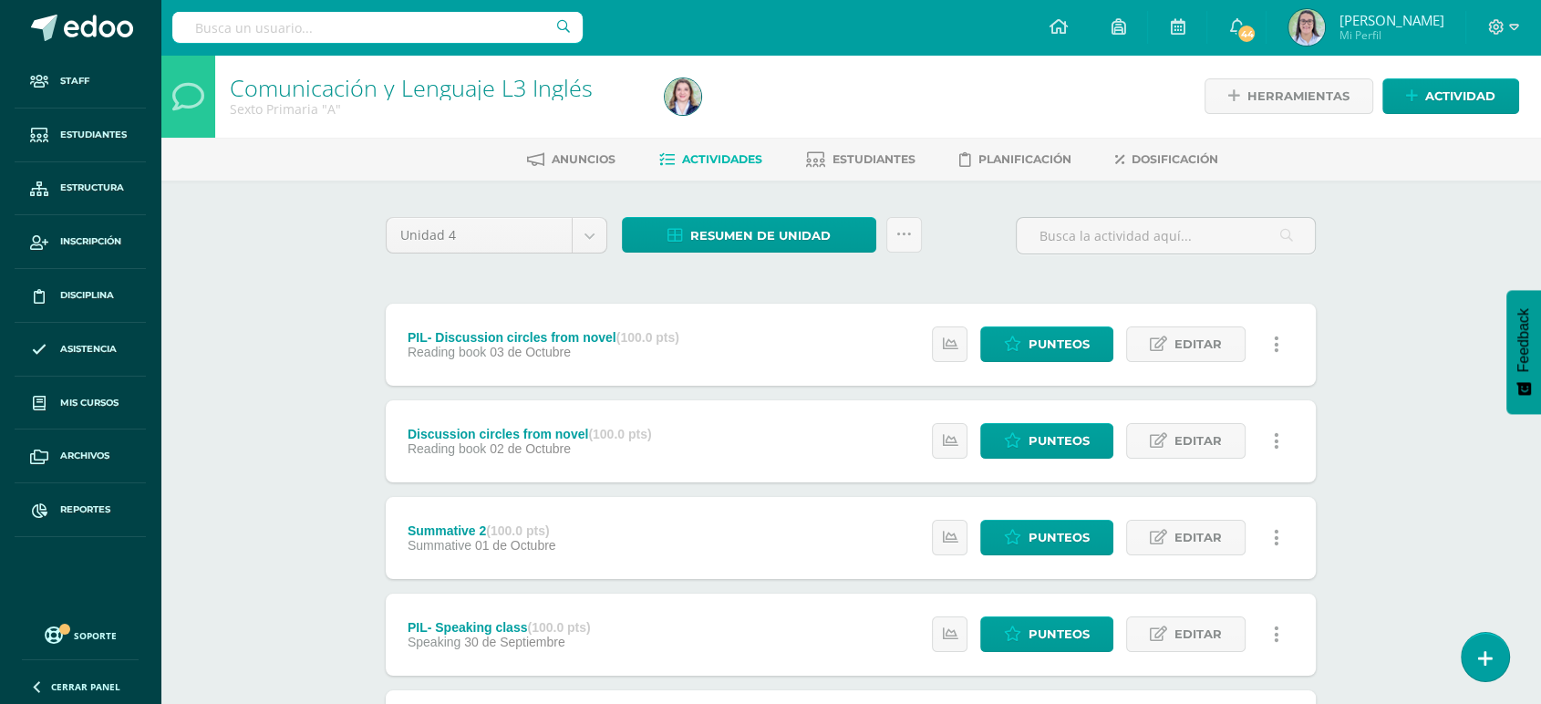
click at [675, 253] on div "Resumen de unidad Descargar como HTML Descargar como PDF Descargar como XLS Sub…" at bounding box center [772, 243] width 315 height 52
click at [675, 228] on icon at bounding box center [676, 236] width 16 height 16
click at [706, 121] on link "Descargar como HTML" at bounding box center [750, 116] width 194 height 28
click at [299, 39] on input "text" at bounding box center [377, 27] width 410 height 31
type input "inglés sexto"
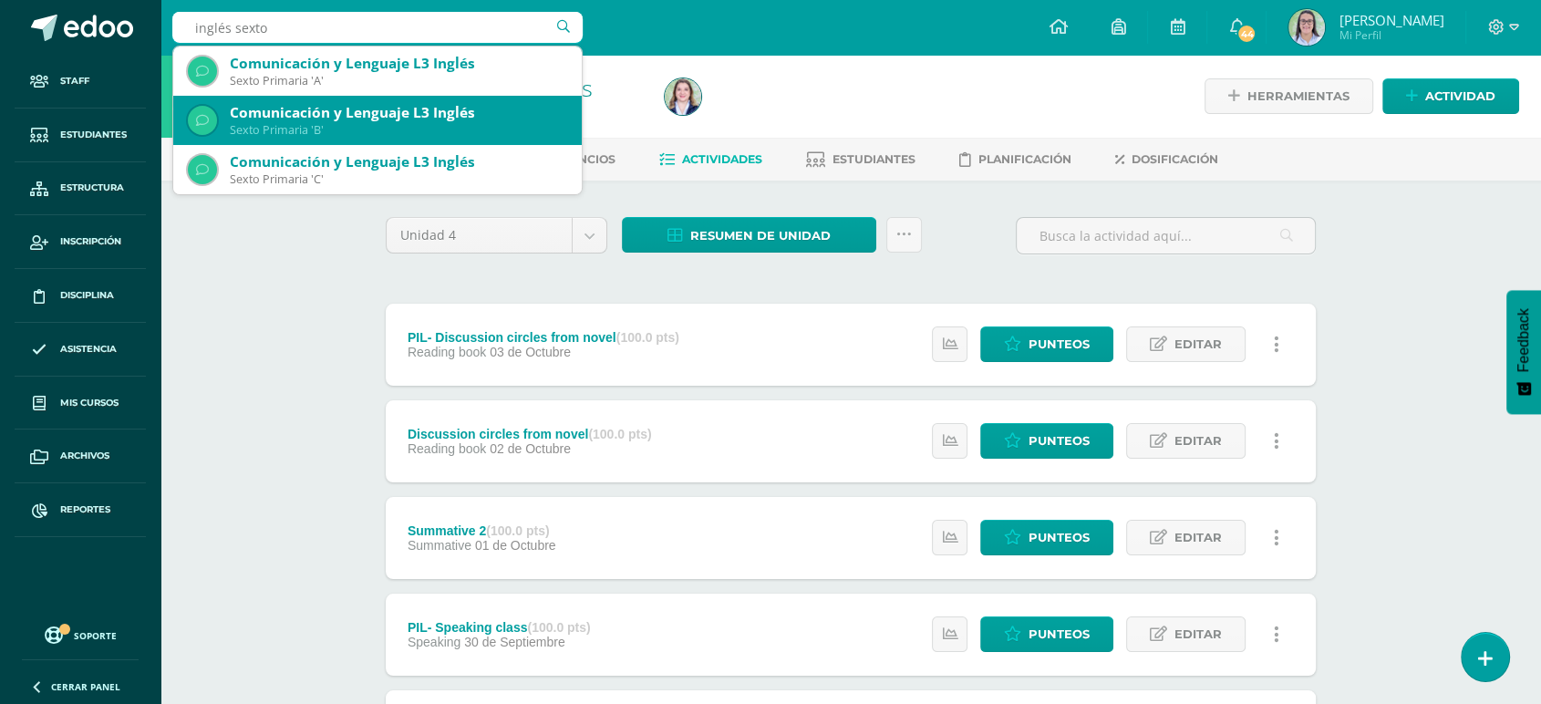
click at [247, 122] on div "Sexto Primaria 'B'" at bounding box center [398, 130] width 337 height 16
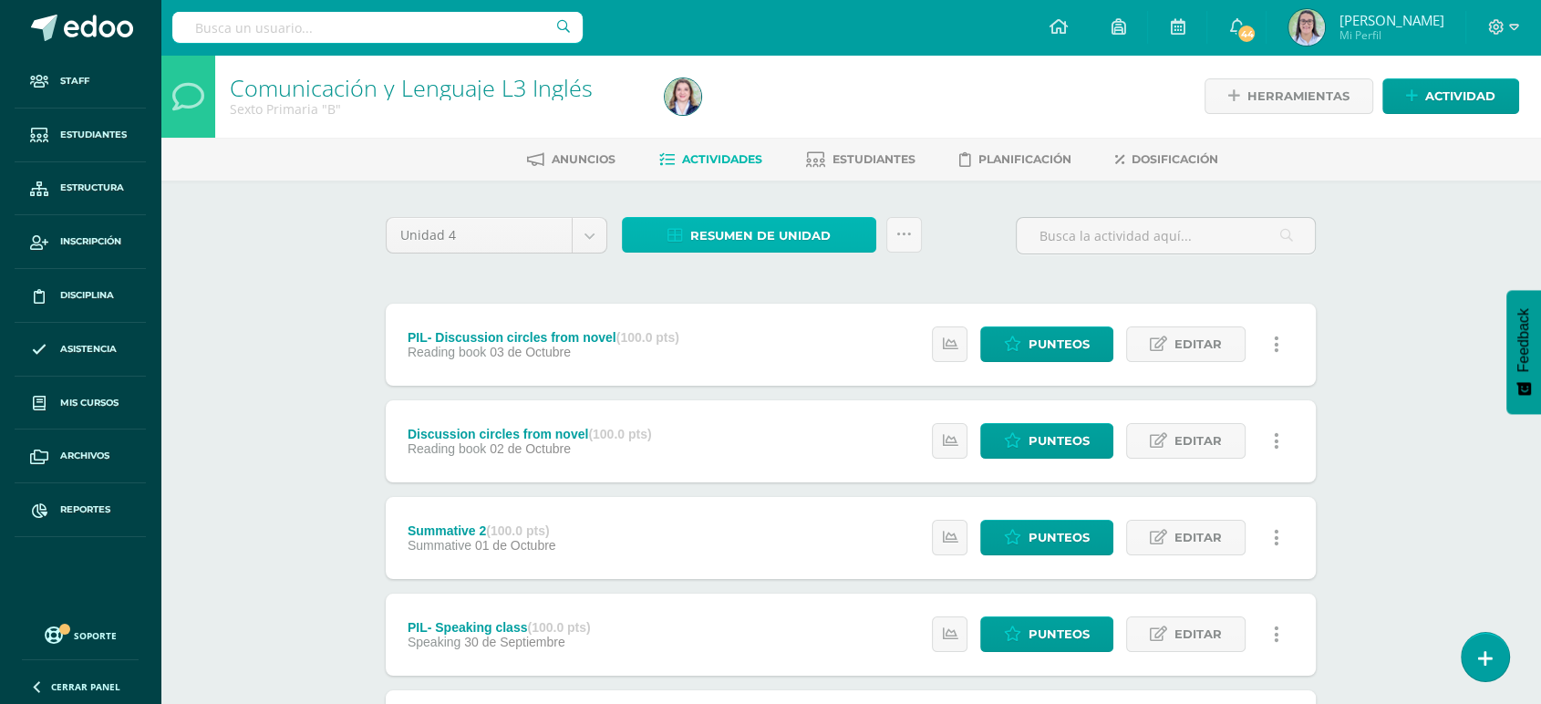
click at [752, 226] on span "Resumen de unidad" at bounding box center [760, 236] width 140 height 34
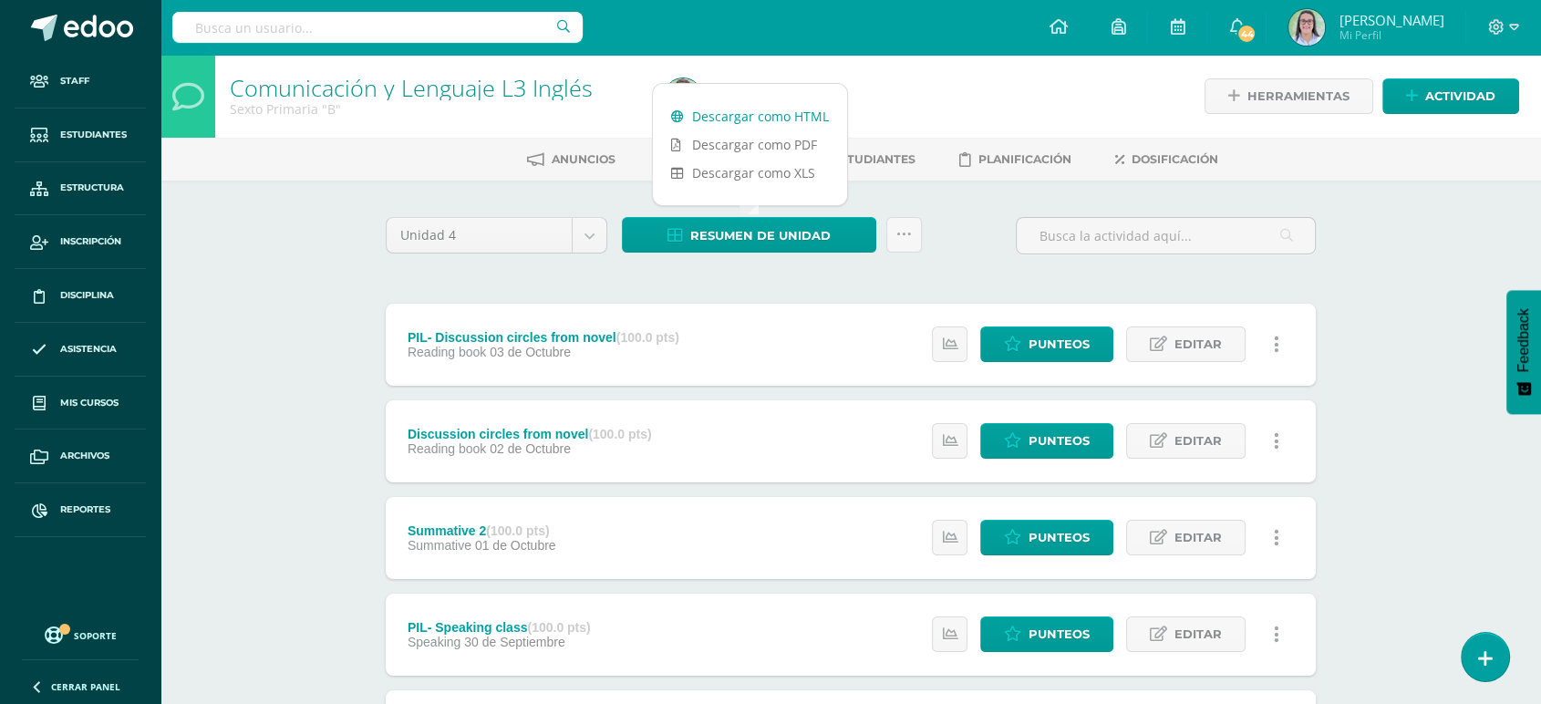
click at [755, 119] on link "Descargar como HTML" at bounding box center [750, 116] width 194 height 28
click at [216, 19] on input "text" at bounding box center [377, 27] width 410 height 31
type input "inglés sexto"
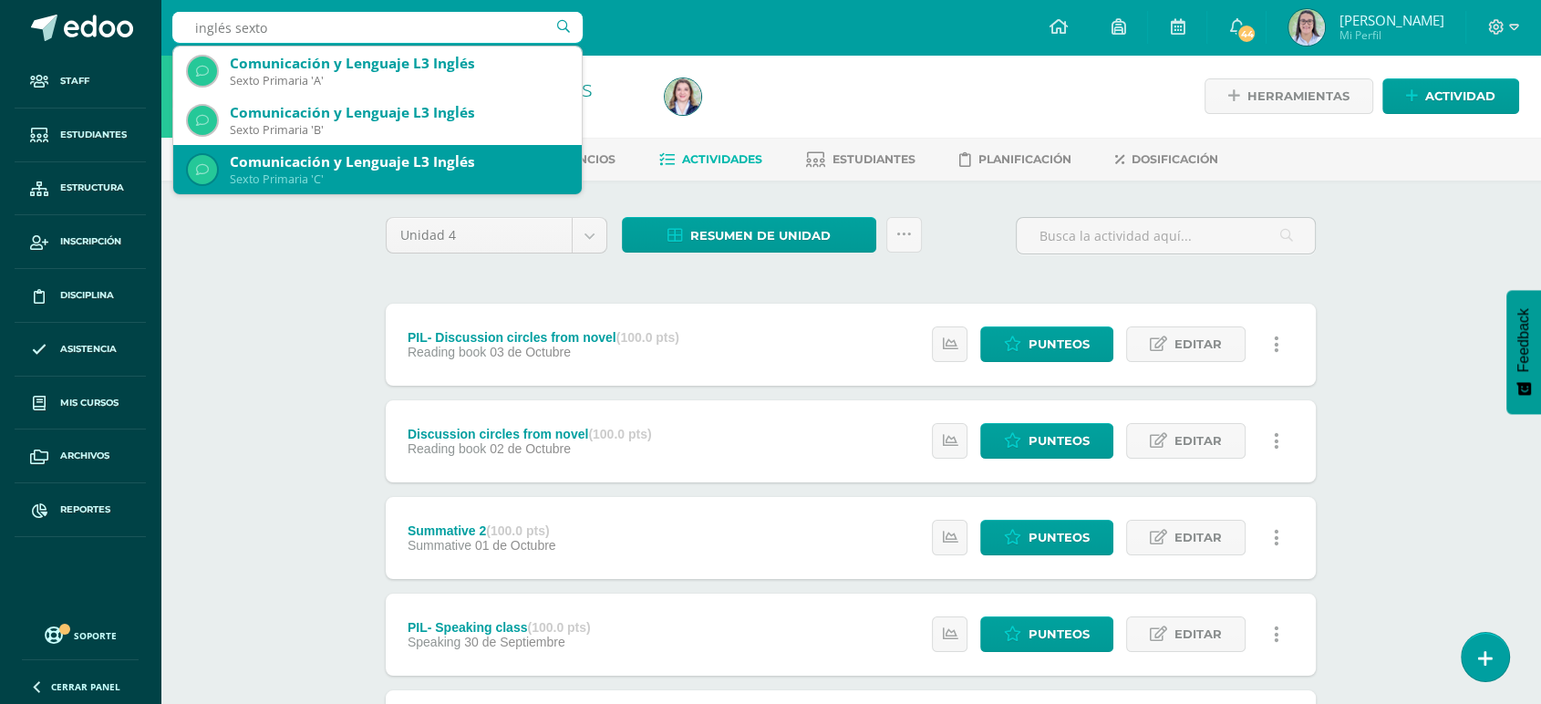
click at [285, 171] on div "Comunicación y Lenguaje L3 Inglés" at bounding box center [398, 161] width 337 height 19
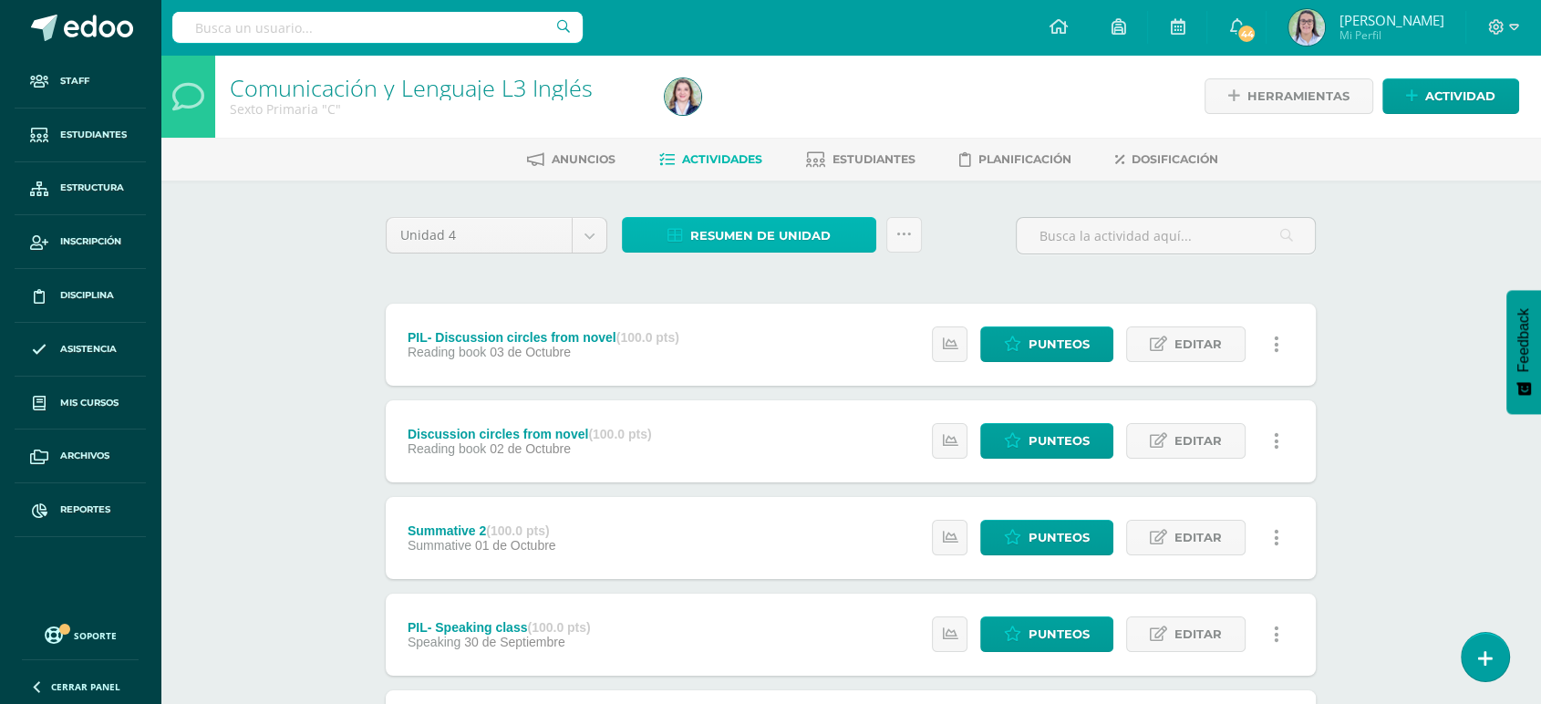
click at [729, 244] on span "Resumen de unidad" at bounding box center [760, 236] width 140 height 34
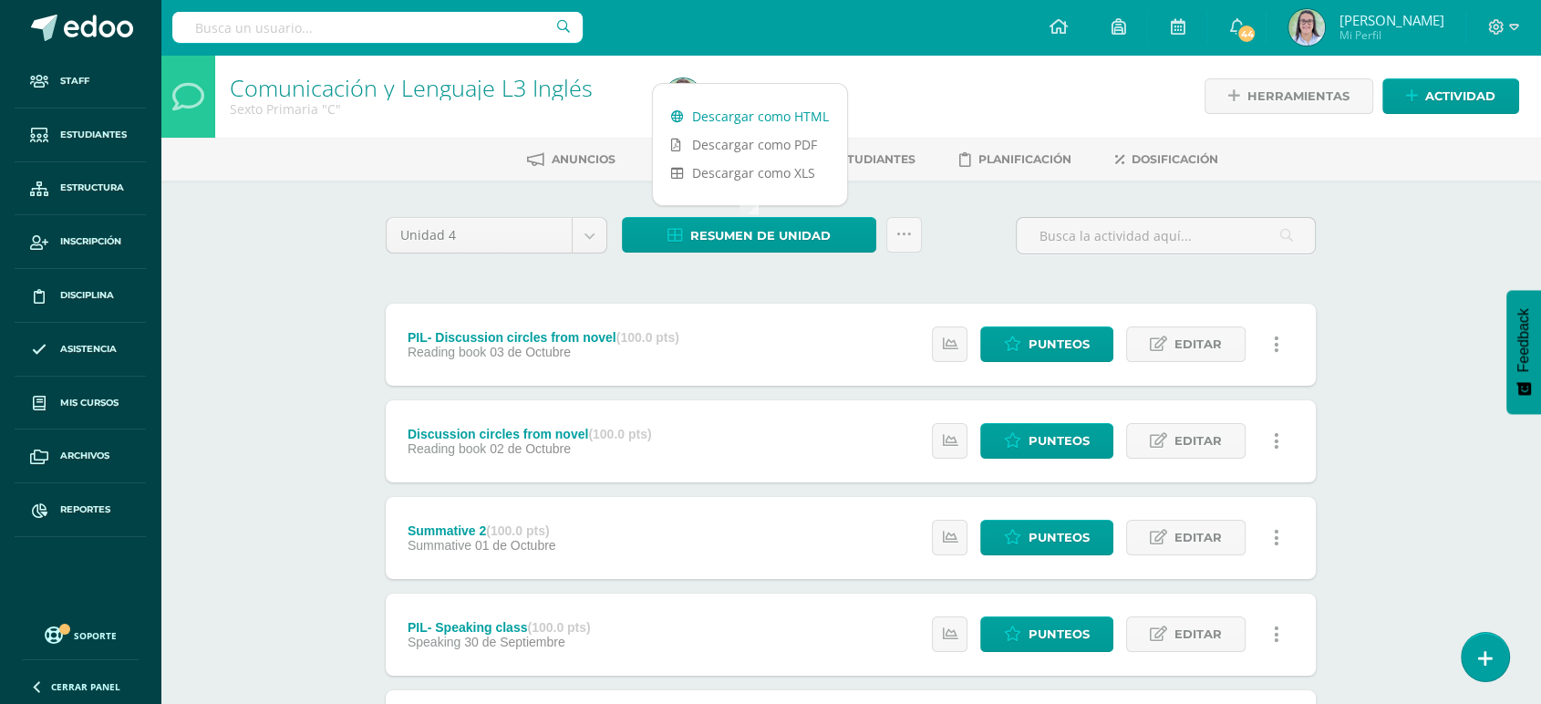
click at [755, 118] on link "Descargar como HTML" at bounding box center [750, 116] width 194 height 28
click at [251, 33] on input "text" at bounding box center [377, 27] width 410 height 31
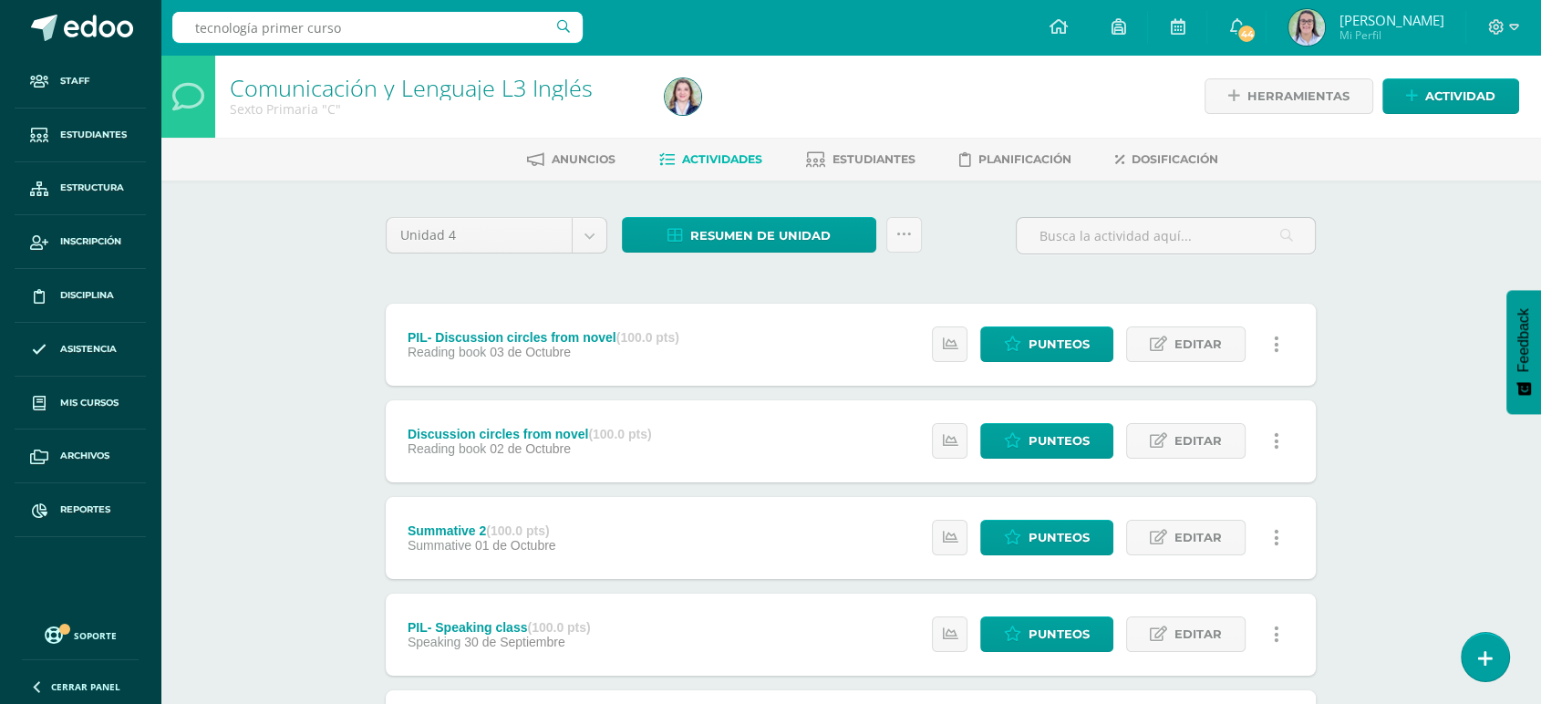
drag, startPoint x: 355, startPoint y: 20, endPoint x: 265, endPoint y: 22, distance: 89.4
click at [265, 22] on input "tecnología primer curso" at bounding box center [377, 27] width 410 height 31
type input "tecnologías I curso"
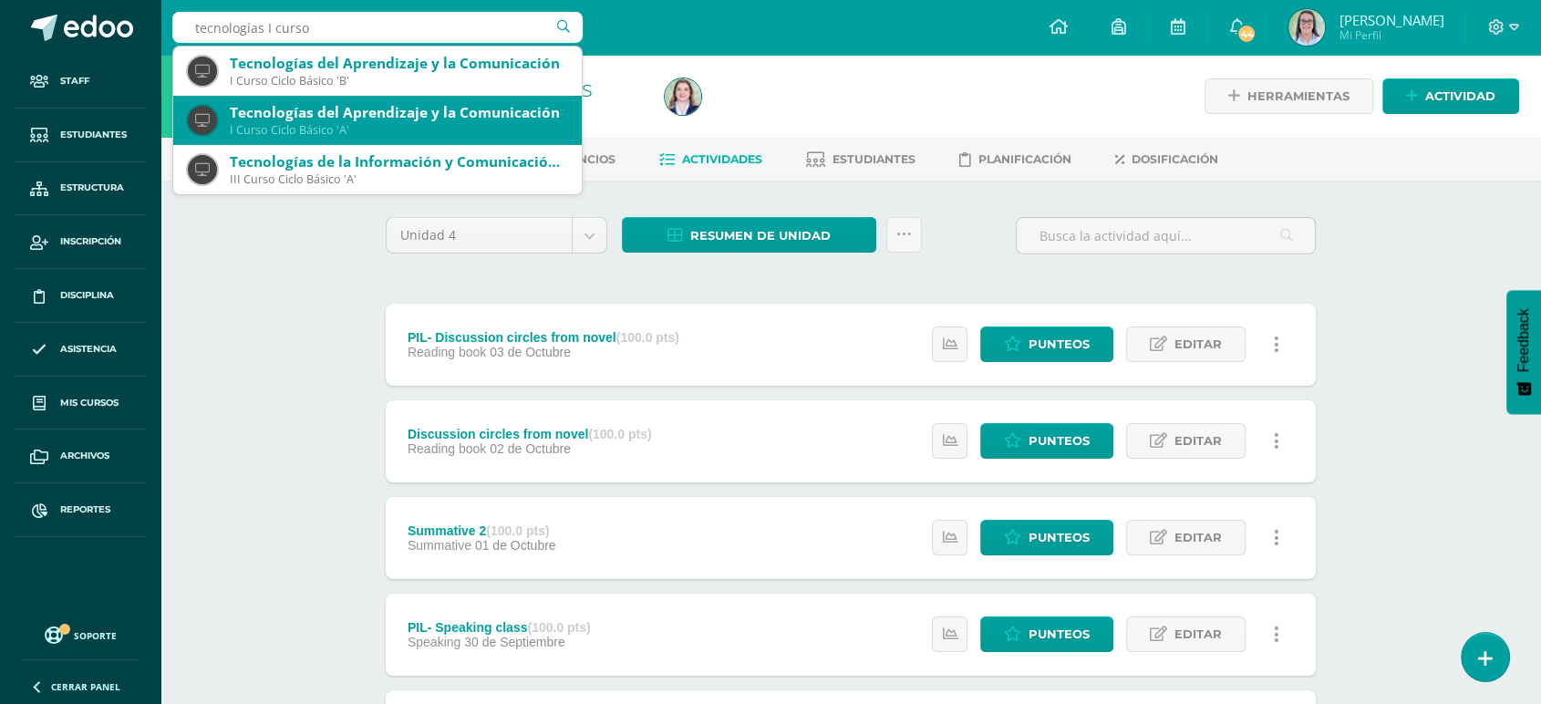
click at [254, 109] on div "Tecnologías del Aprendizaje y la Comunicación" at bounding box center [398, 112] width 337 height 19
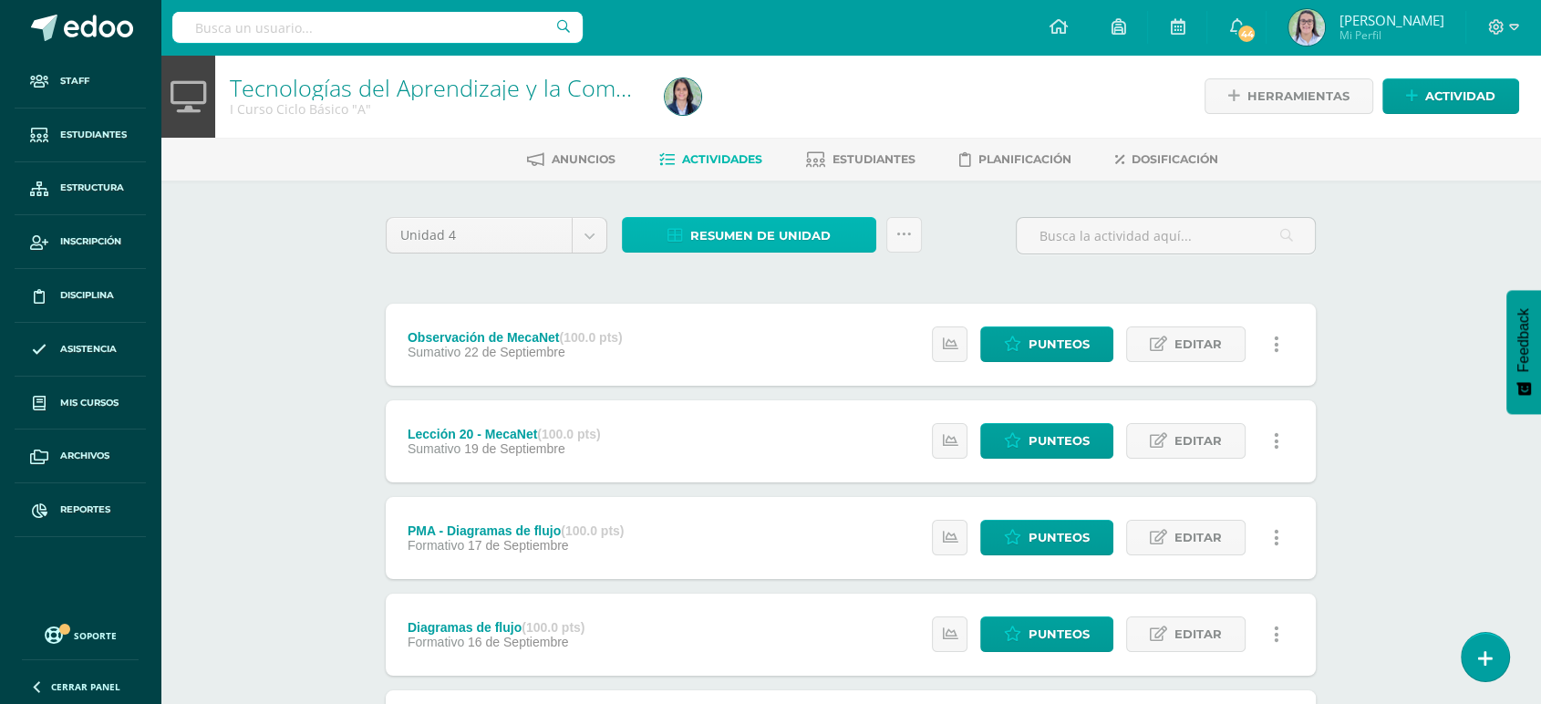
click at [804, 238] on span "Resumen de unidad" at bounding box center [760, 236] width 140 height 34
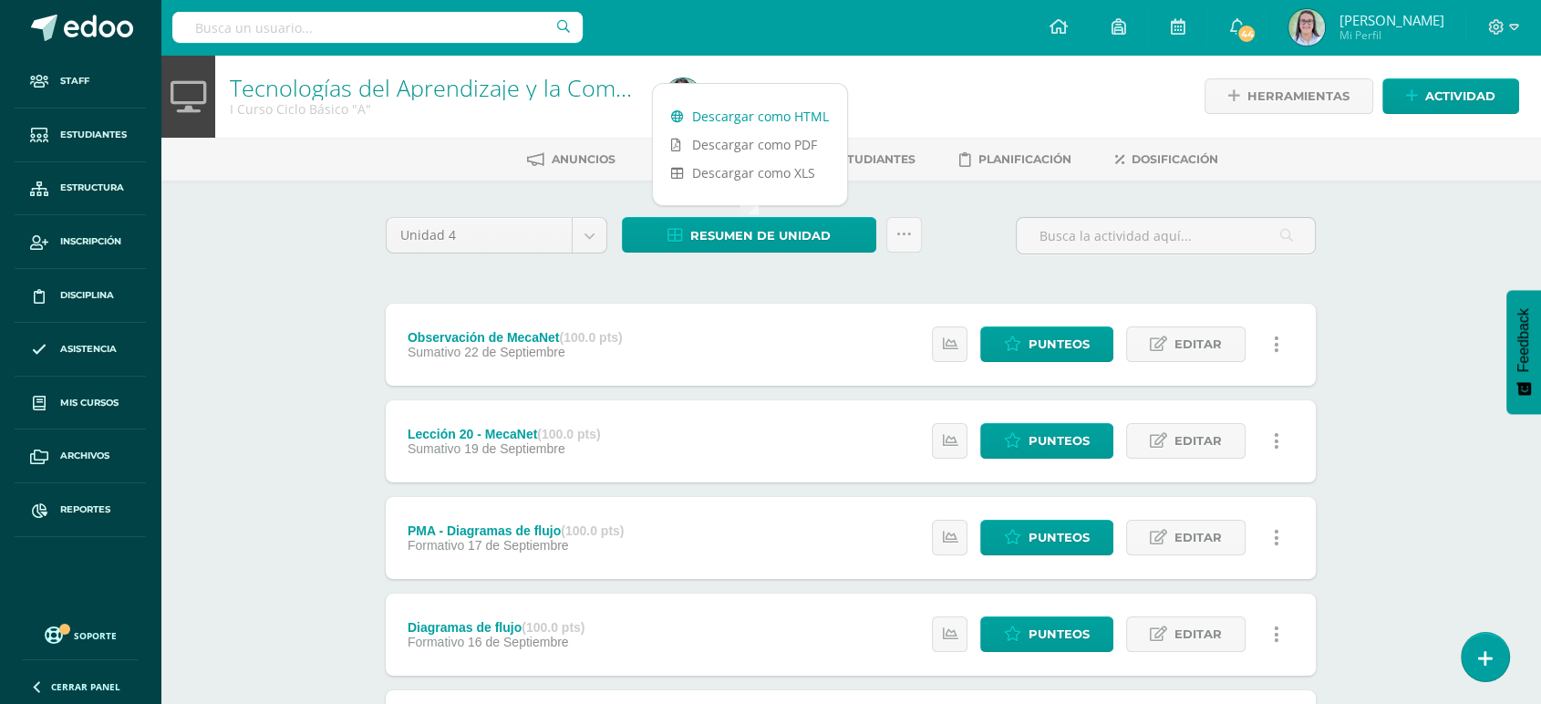
click at [753, 121] on link "Descargar como HTML" at bounding box center [750, 116] width 194 height 28
click at [258, 23] on input "text" at bounding box center [377, 27] width 410 height 31
type input "tecnologías I curso"
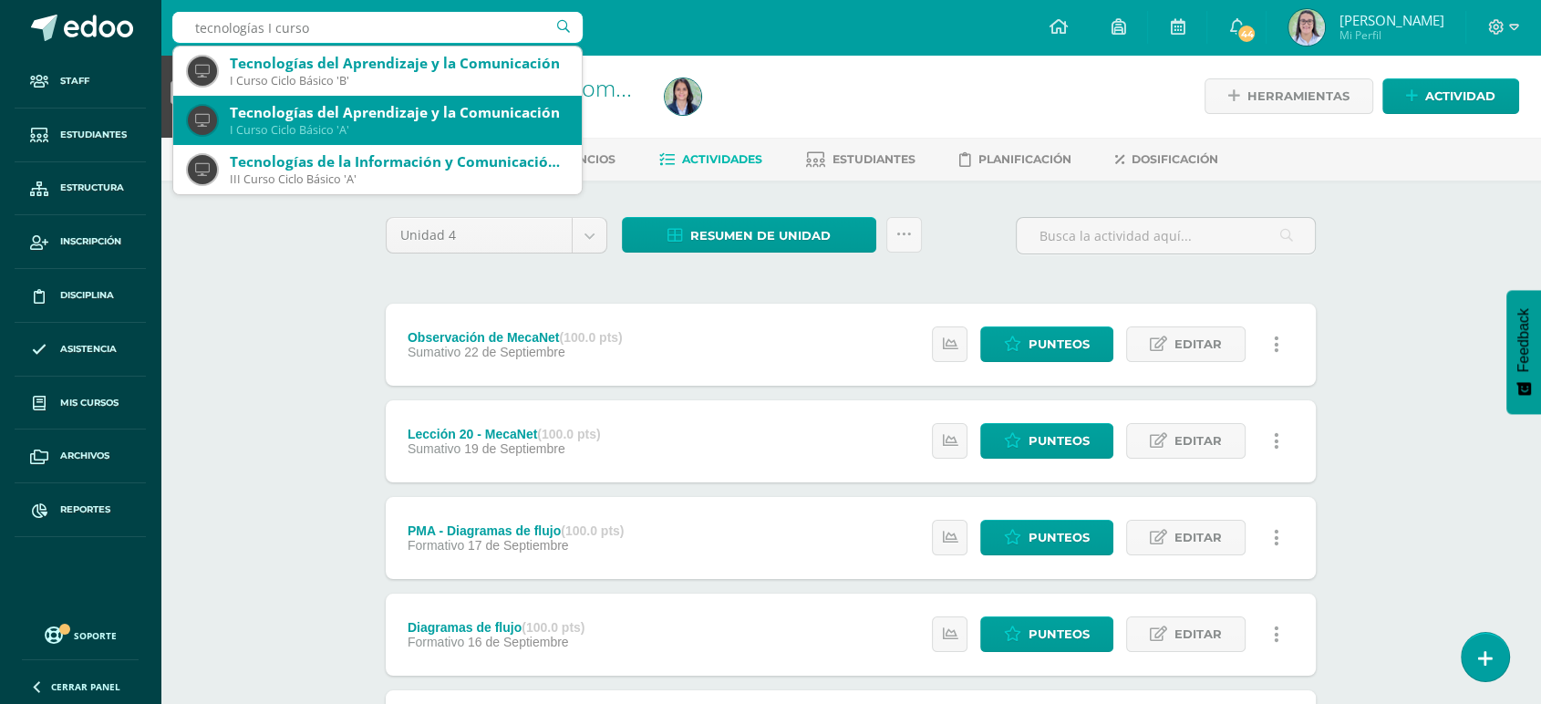
click at [256, 105] on div "Tecnologías del Aprendizaje y la Comunicación" at bounding box center [398, 112] width 337 height 19
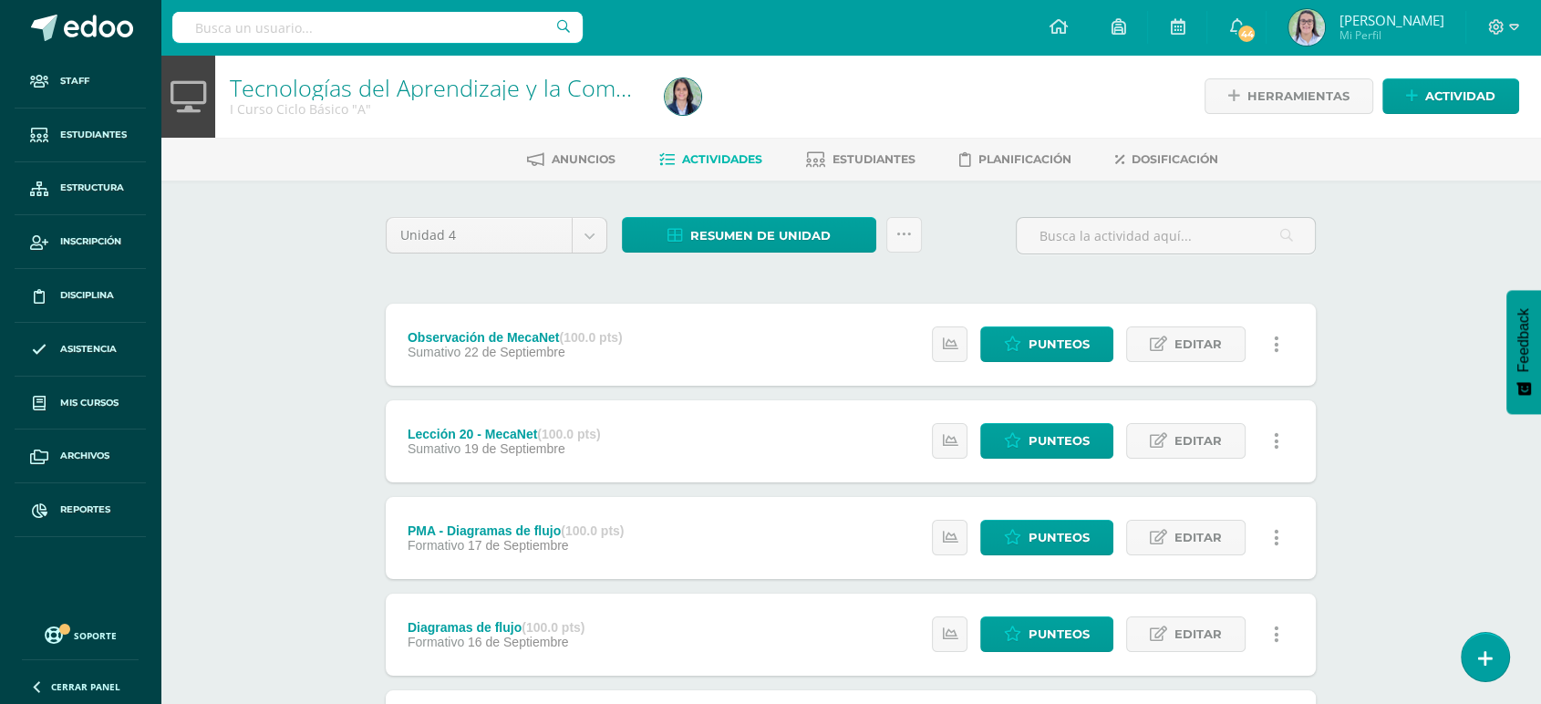
click at [265, 20] on input "text" at bounding box center [377, 27] width 410 height 31
type input "tecnologías I curso"
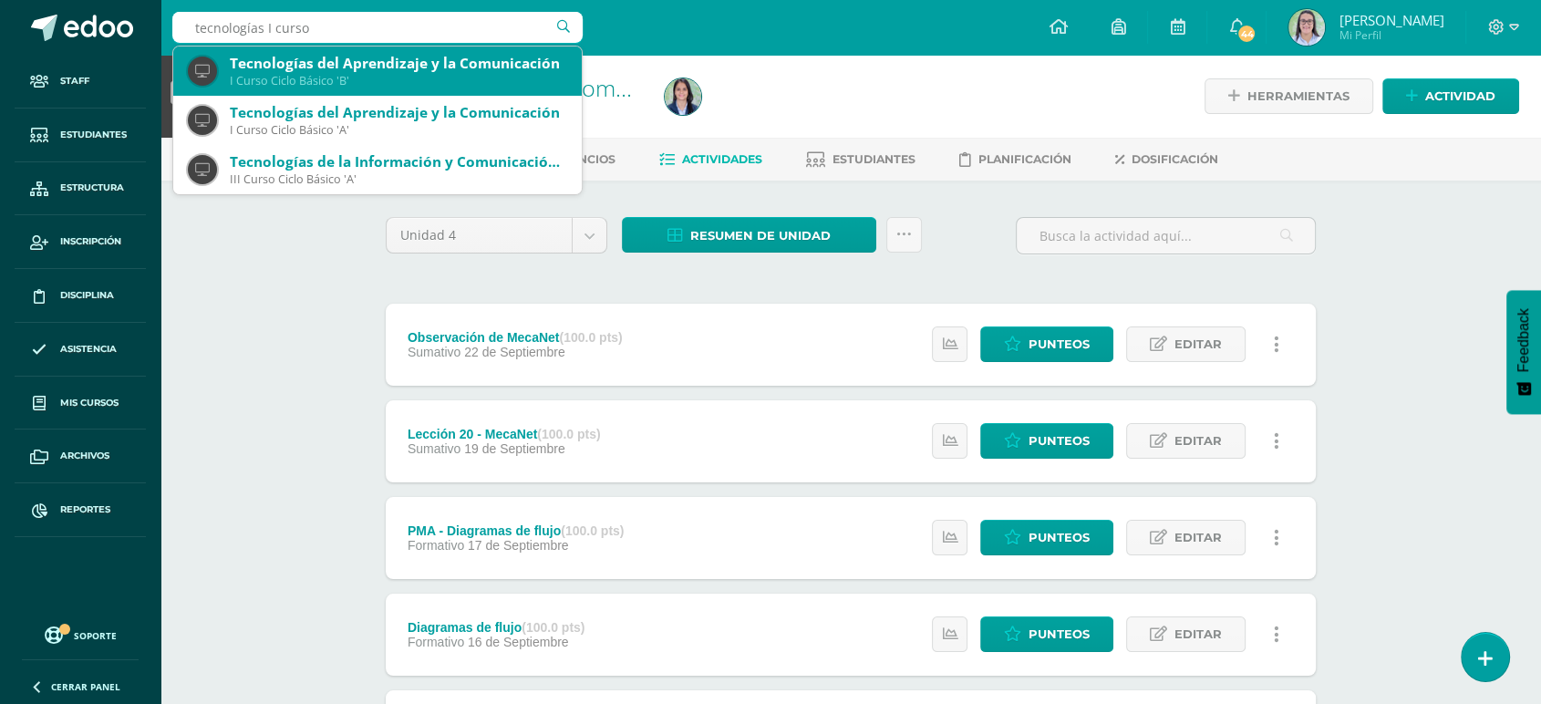
click at [280, 74] on div "I Curso Ciclo Básico 'B'" at bounding box center [398, 81] width 337 height 16
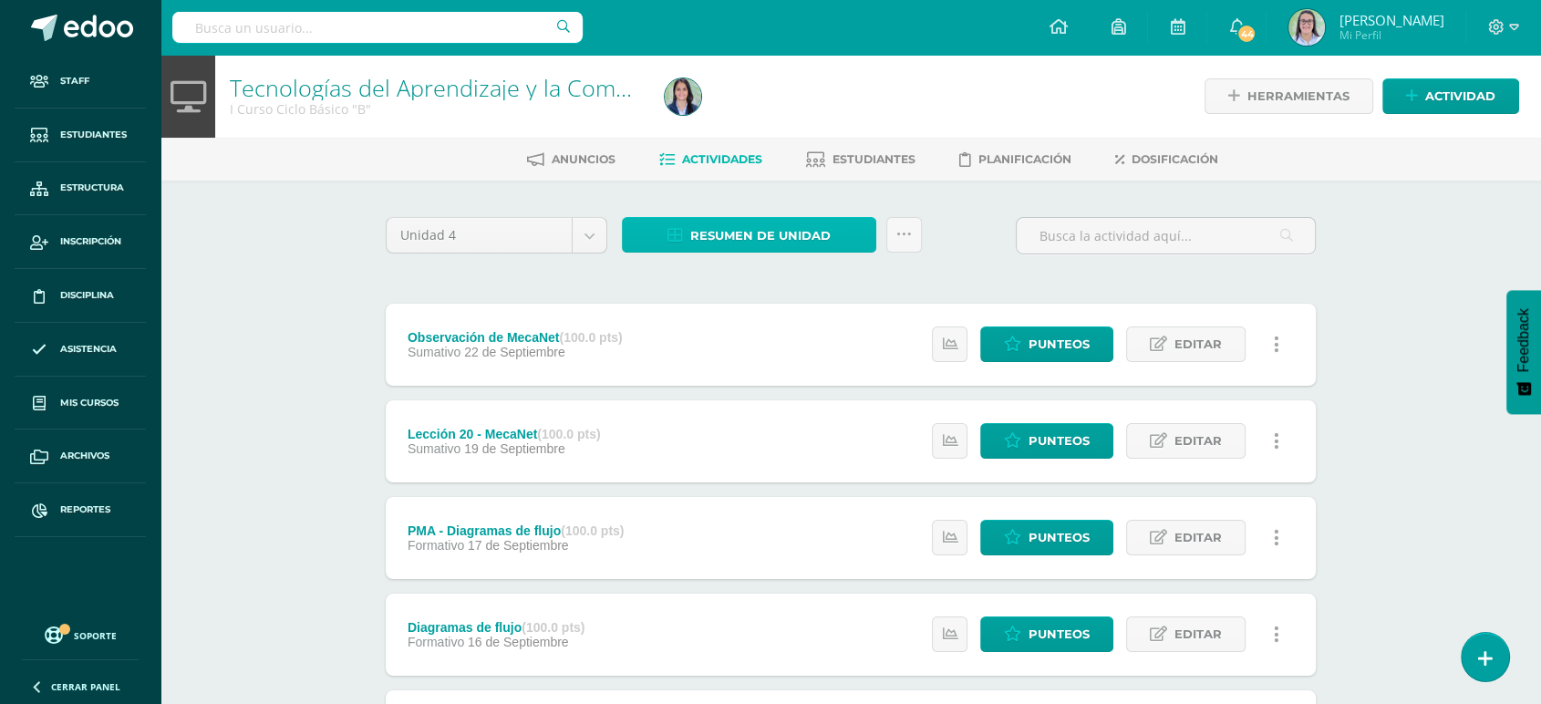
click at [854, 233] on link "Resumen de unidad" at bounding box center [749, 235] width 254 height 36
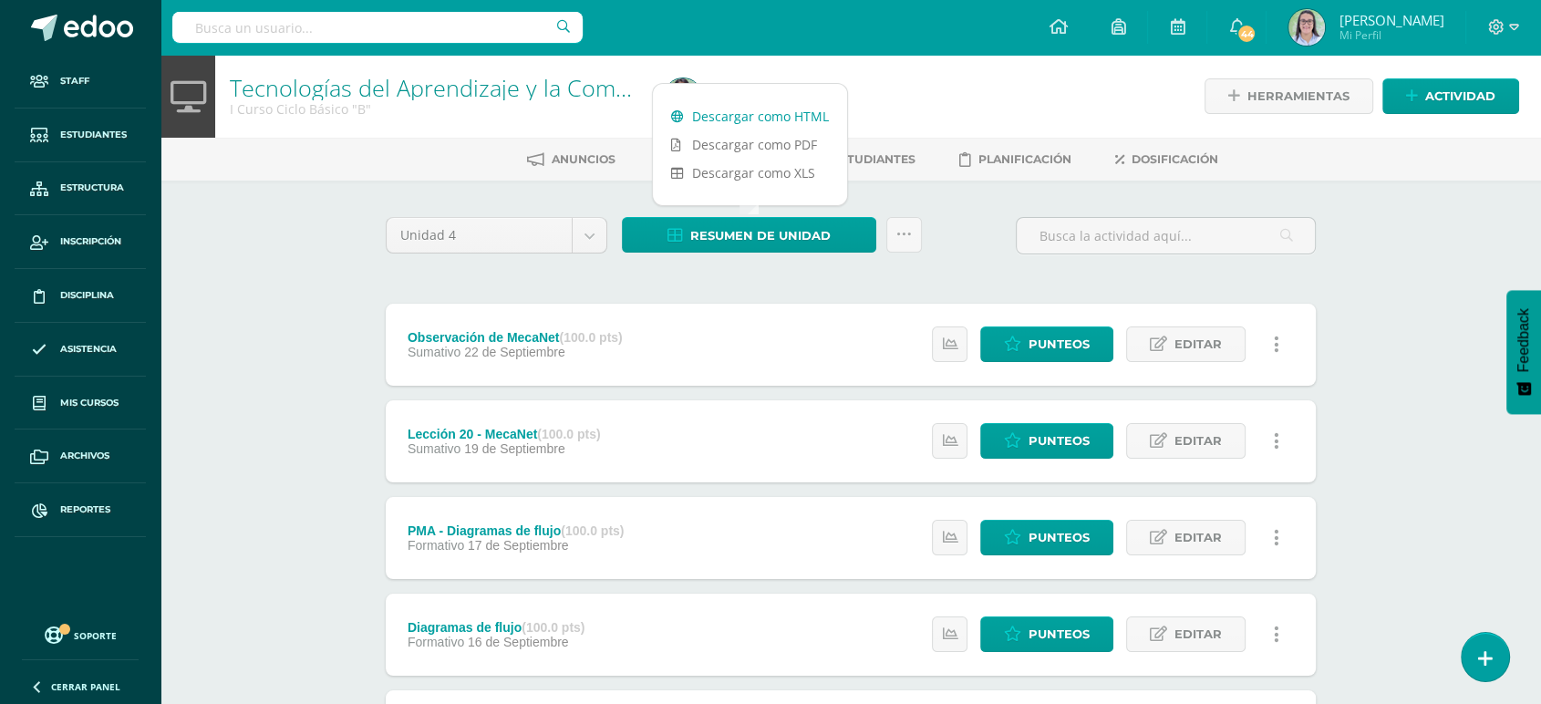
click at [826, 108] on link "Descargar como HTML" at bounding box center [750, 116] width 194 height 28
click at [191, 27] on input "text" at bounding box center [377, 27] width 410 height 31
type input "tecnologías II curso"
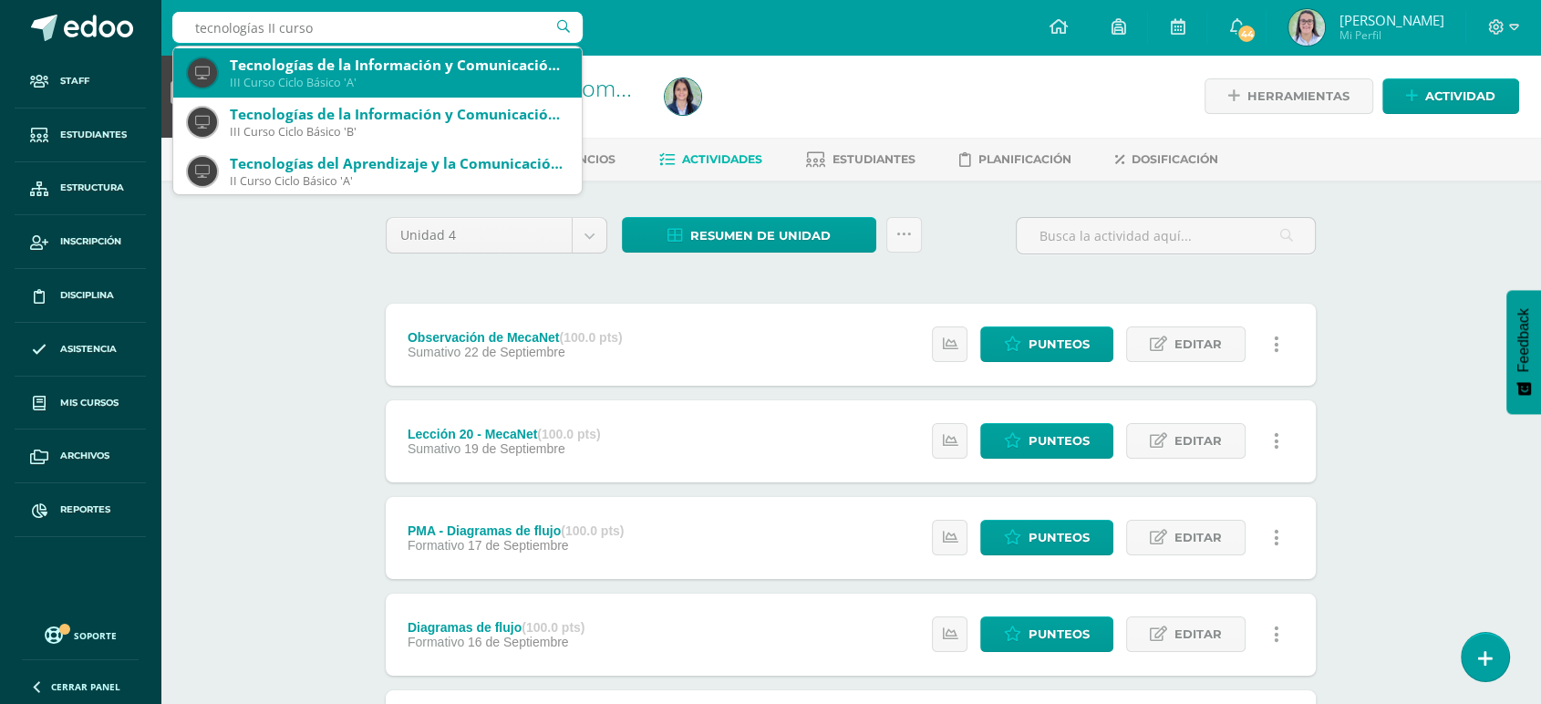
scroll to position [101, 0]
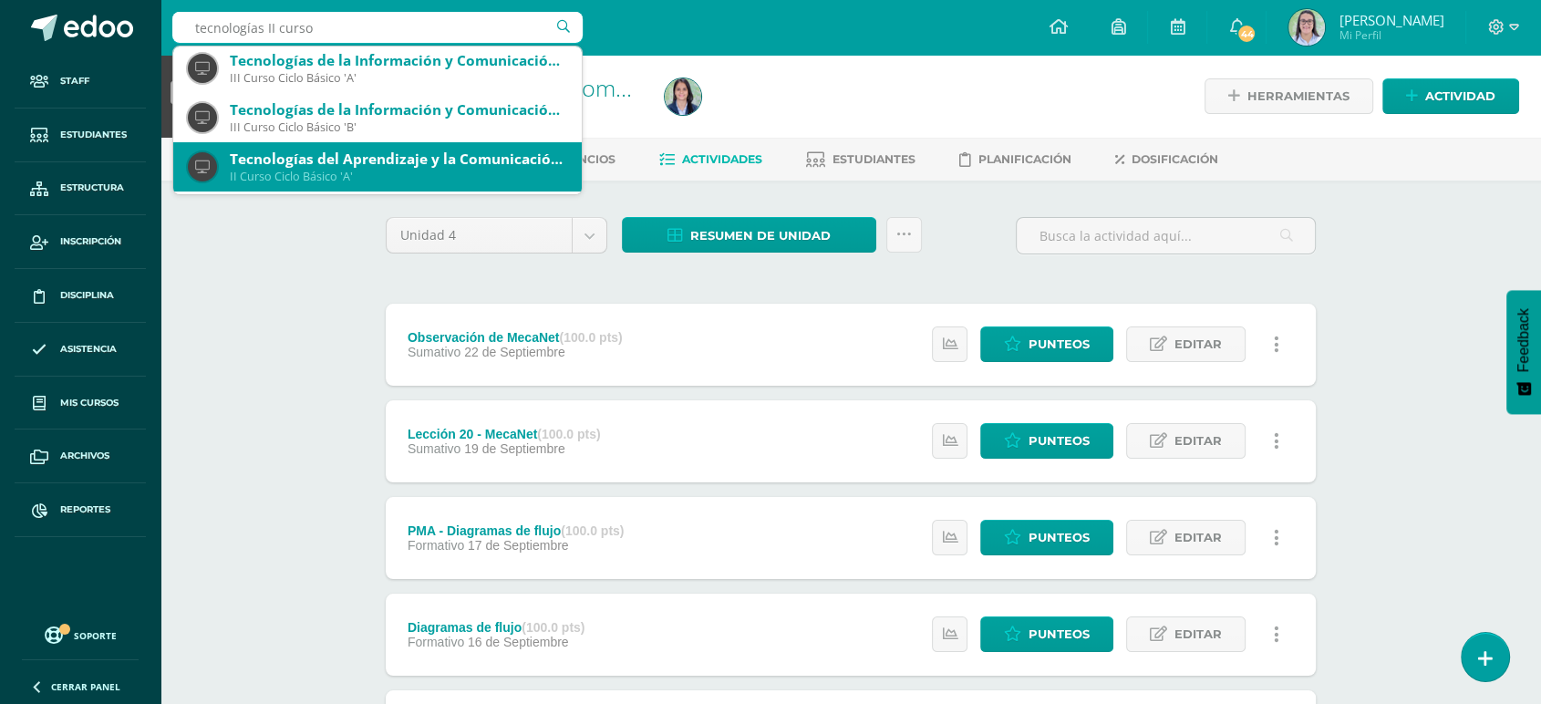
click at [268, 158] on div "Tecnologías del Aprendizaje y la Comunicación: Computación" at bounding box center [398, 159] width 337 height 19
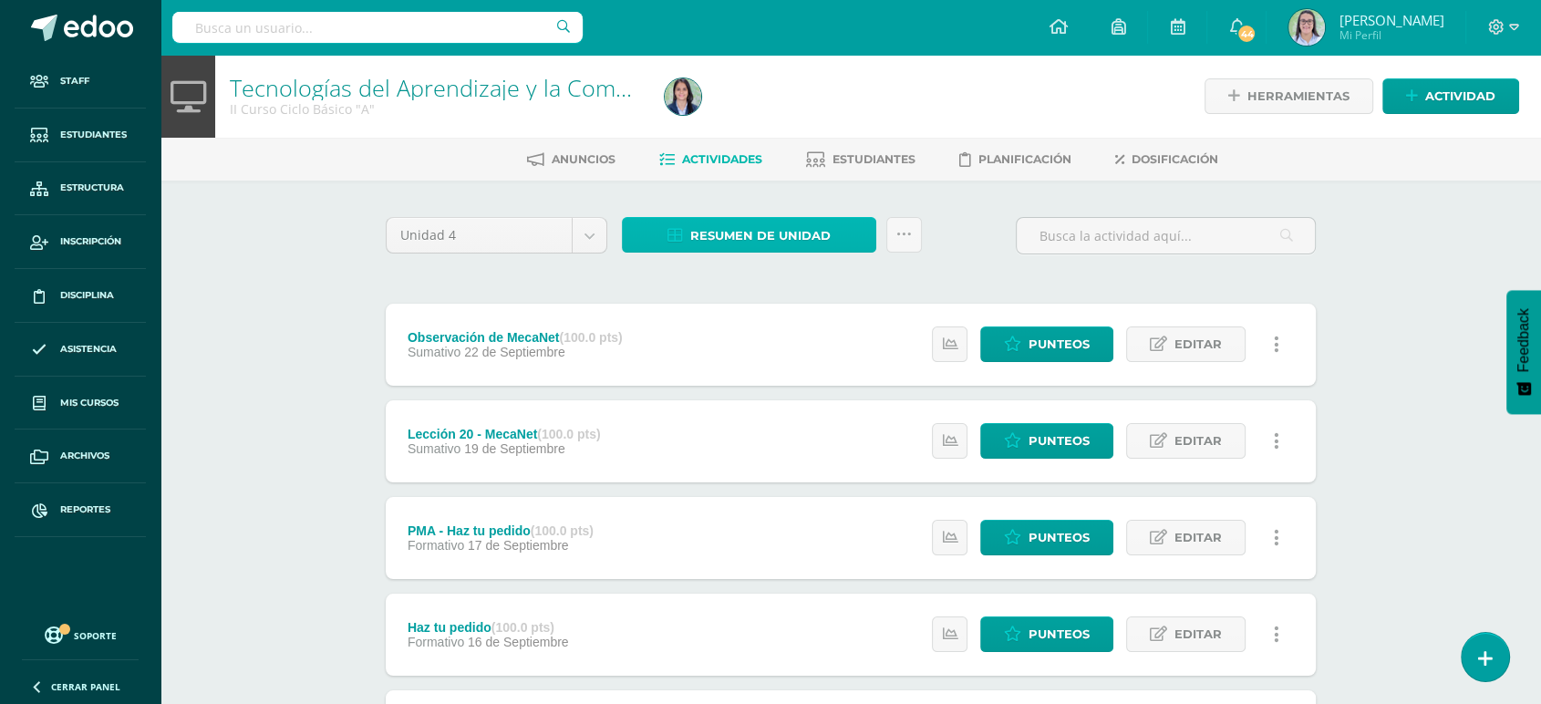
click at [778, 246] on span "Resumen de unidad" at bounding box center [760, 236] width 140 height 34
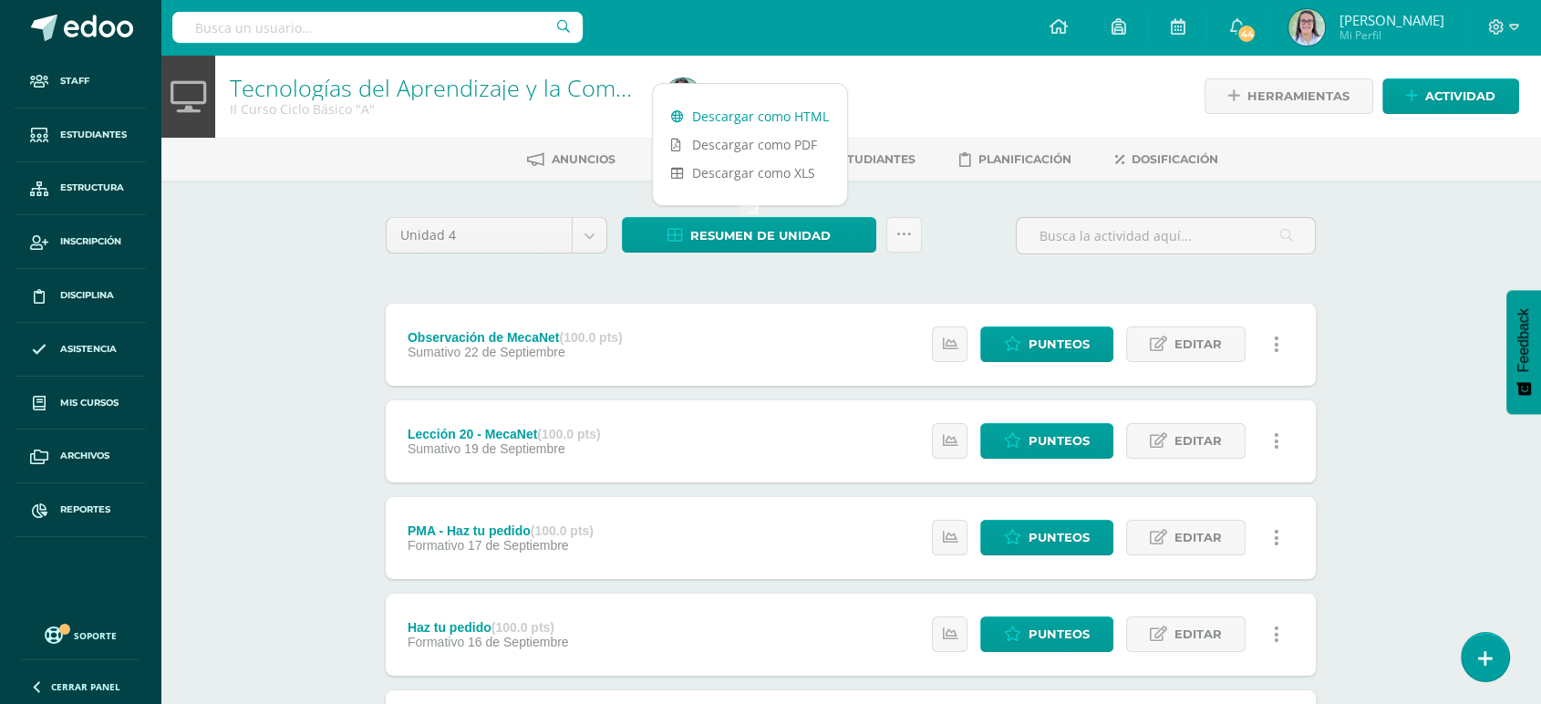
click at [790, 111] on link "Descargar como HTML" at bounding box center [750, 116] width 194 height 28
click at [255, 41] on input "text" at bounding box center [377, 27] width 410 height 31
type input "tecnologías II curso"
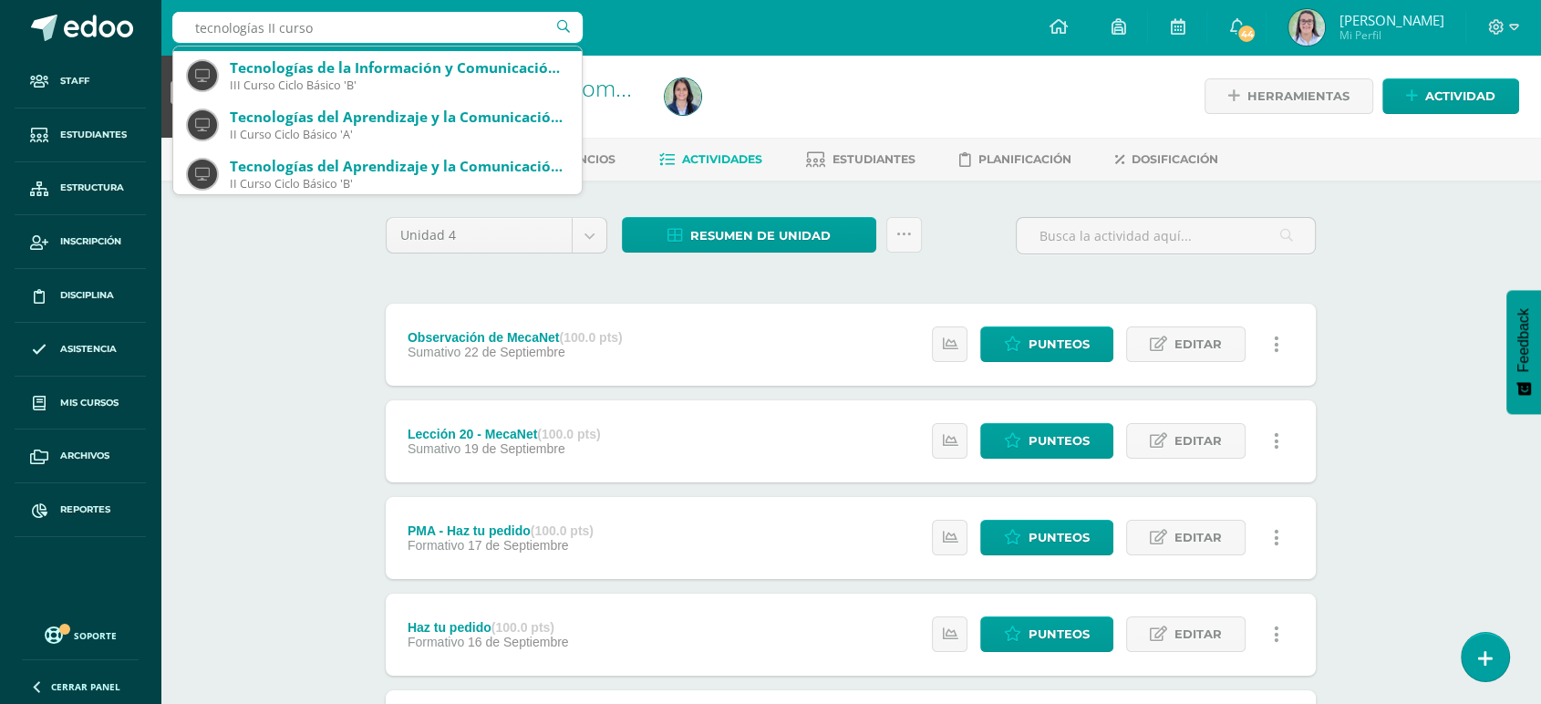
scroll to position [147, 0]
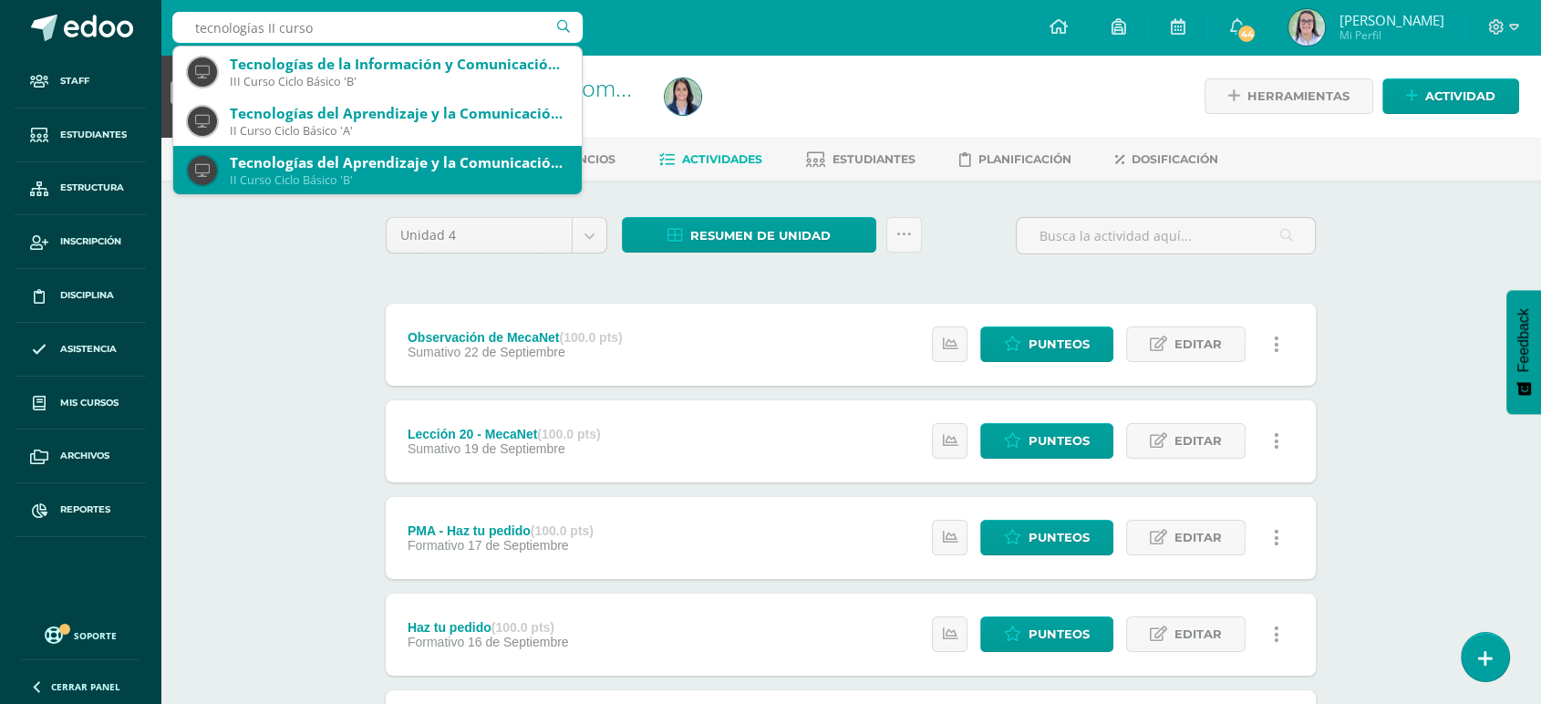
click at [303, 164] on div "Tecnologías del Aprendizaje y la Comunicación: Computación" at bounding box center [398, 162] width 337 height 19
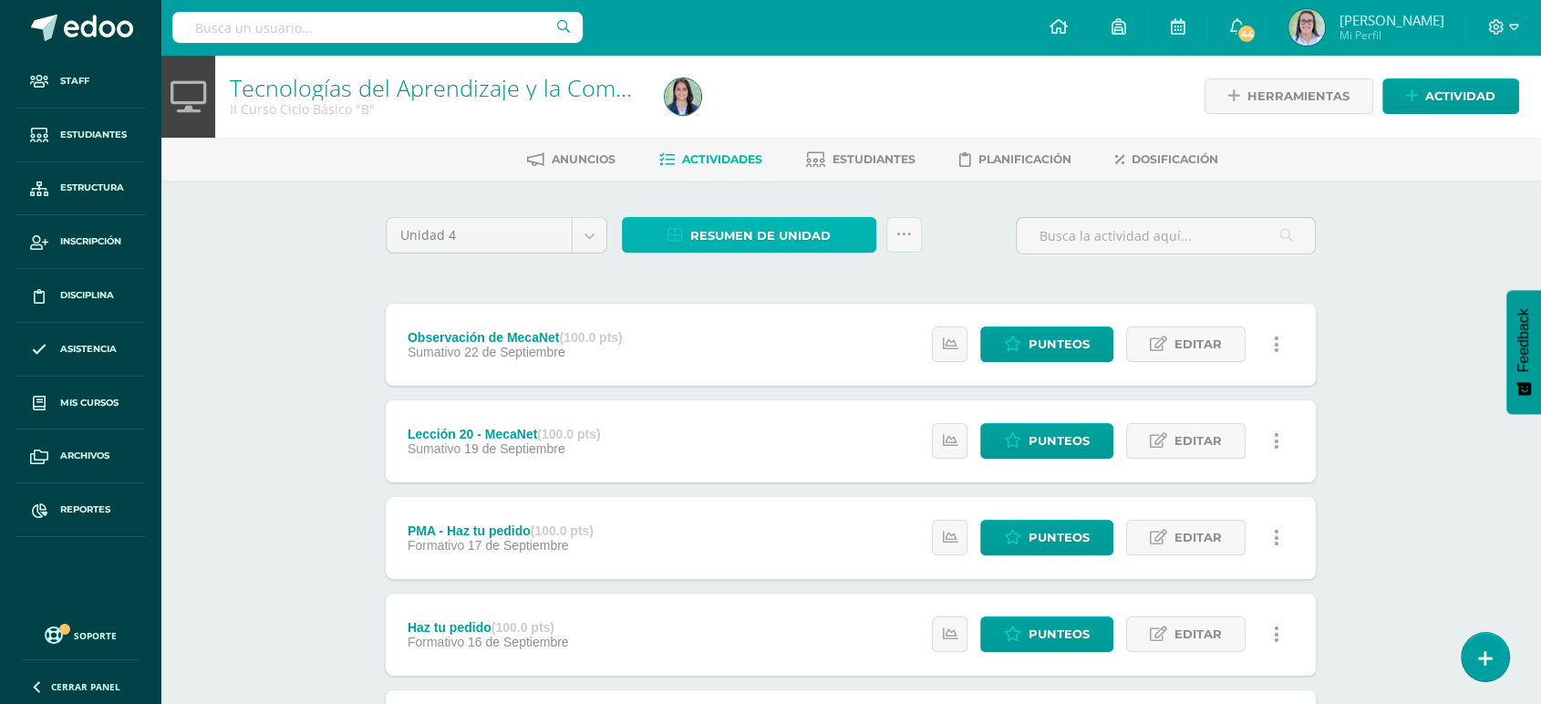
click at [674, 224] on link "Resumen de unidad" at bounding box center [749, 235] width 254 height 36
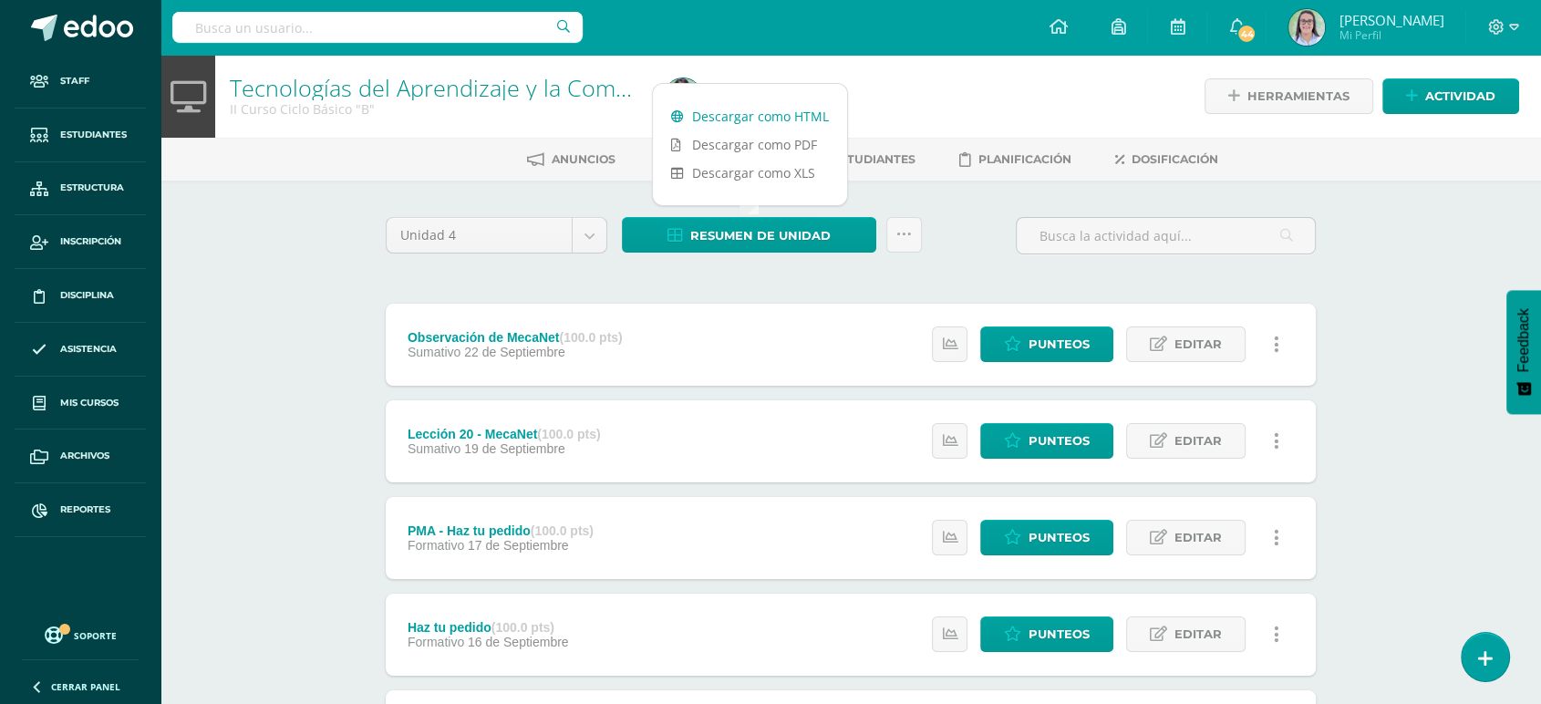
click at [707, 108] on link "Descargar como HTML" at bounding box center [750, 116] width 194 height 28
click at [340, 20] on input "text" at bounding box center [377, 27] width 410 height 31
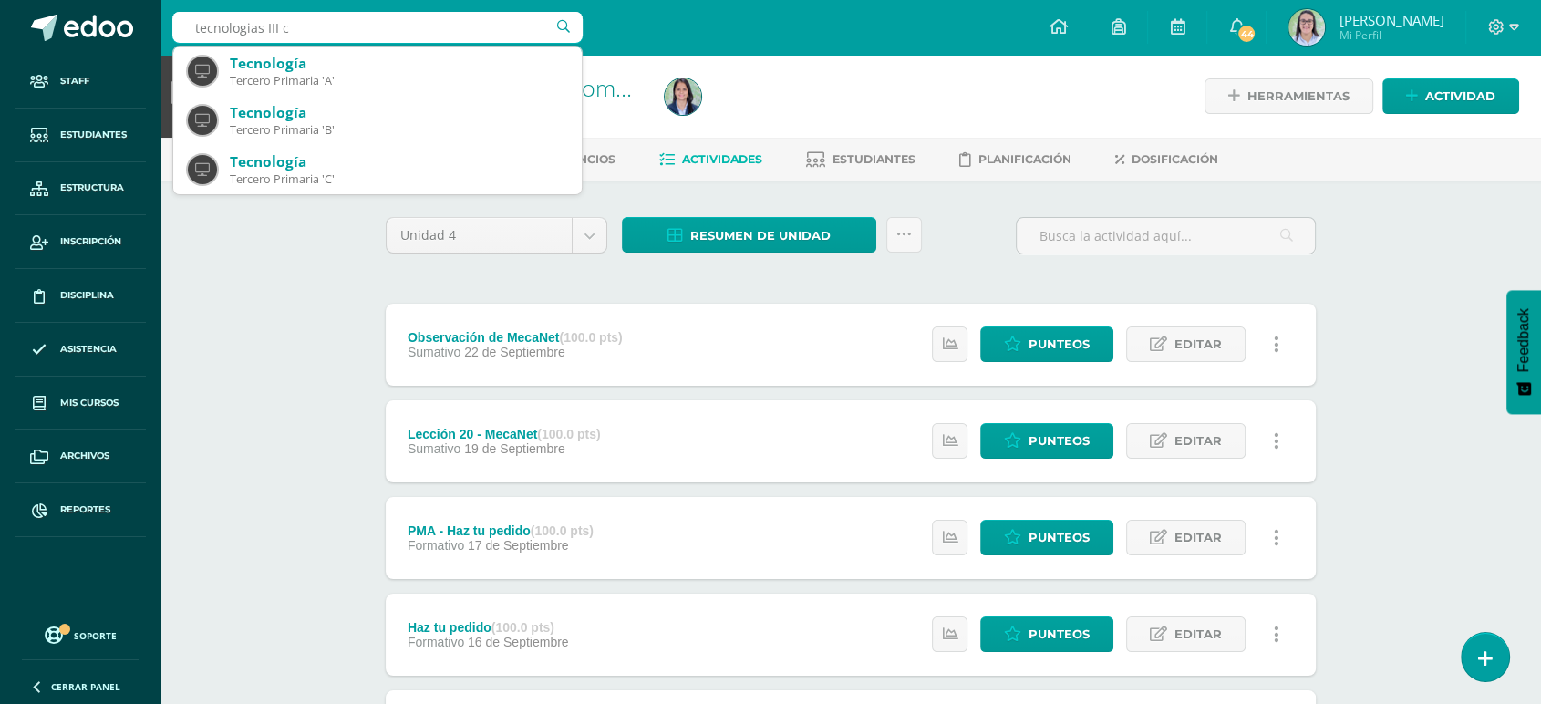
type input "tecnologias III cy"
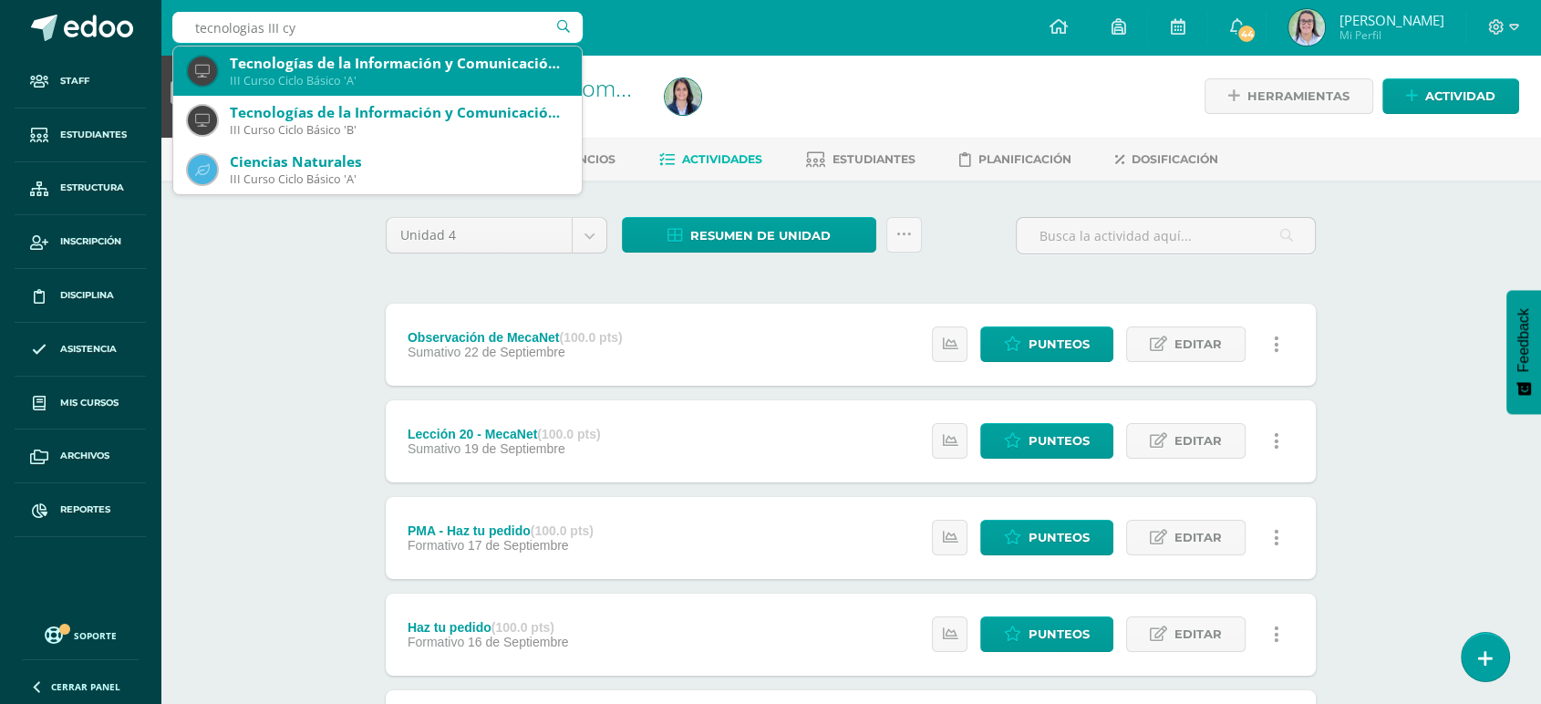
click at [374, 82] on div "III Curso Ciclo Básico 'A'" at bounding box center [398, 81] width 337 height 16
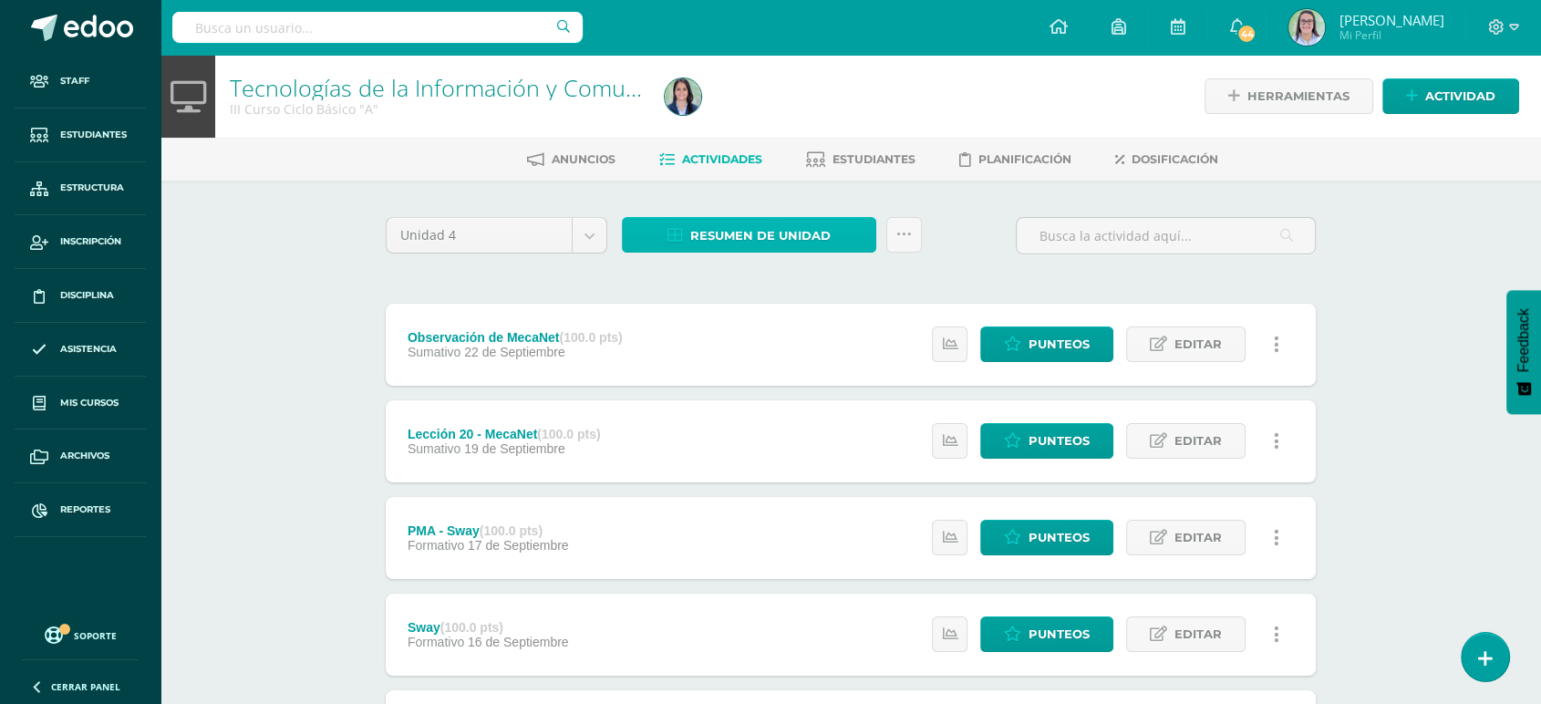
click at [736, 233] on span "Resumen de unidad" at bounding box center [760, 236] width 140 height 34
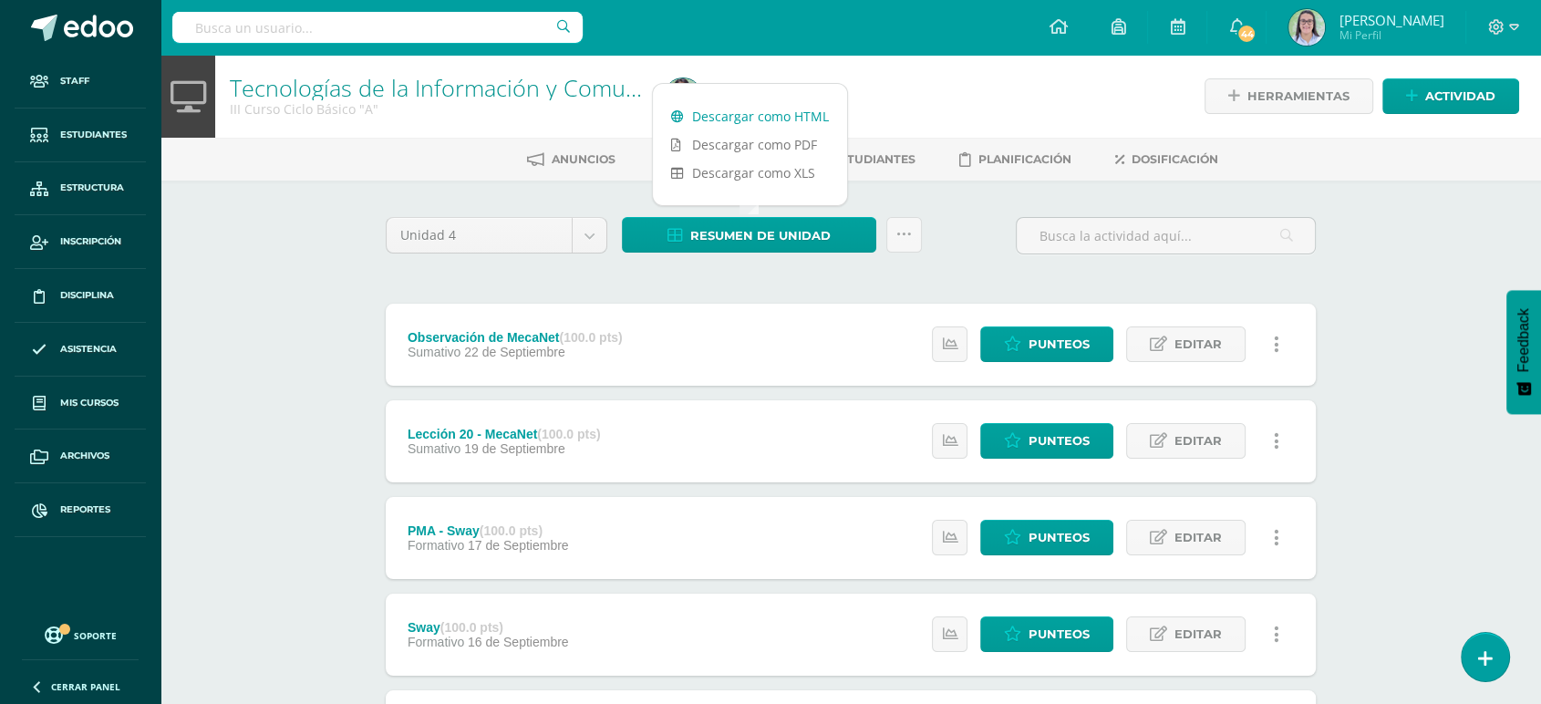
click at [749, 118] on link "Descargar como HTML" at bounding box center [750, 116] width 194 height 28
click at [285, 29] on input "text" at bounding box center [377, 27] width 410 height 31
type input "tecnologías III"
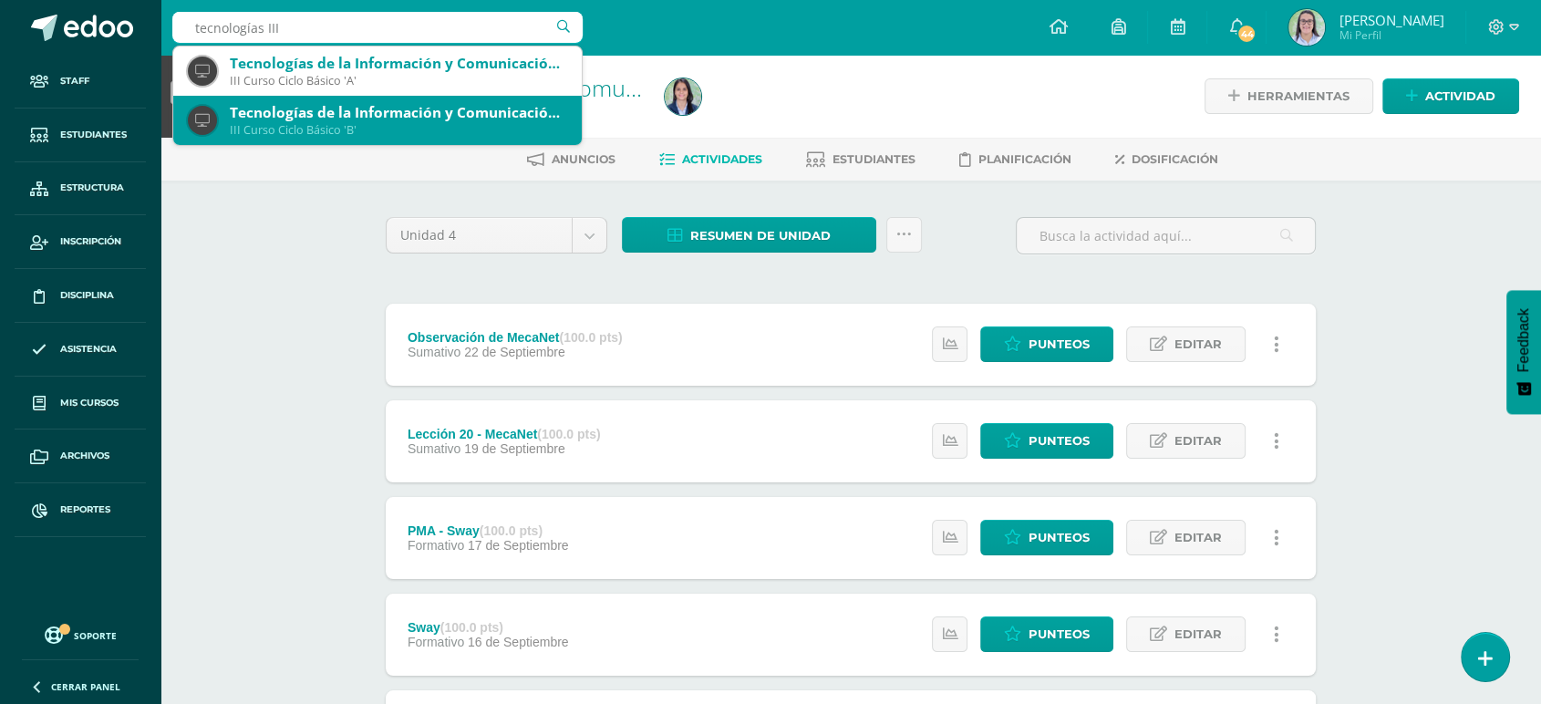
click at [279, 113] on div "Tecnologías de la Información y Comunicación: Computación" at bounding box center [398, 112] width 337 height 19
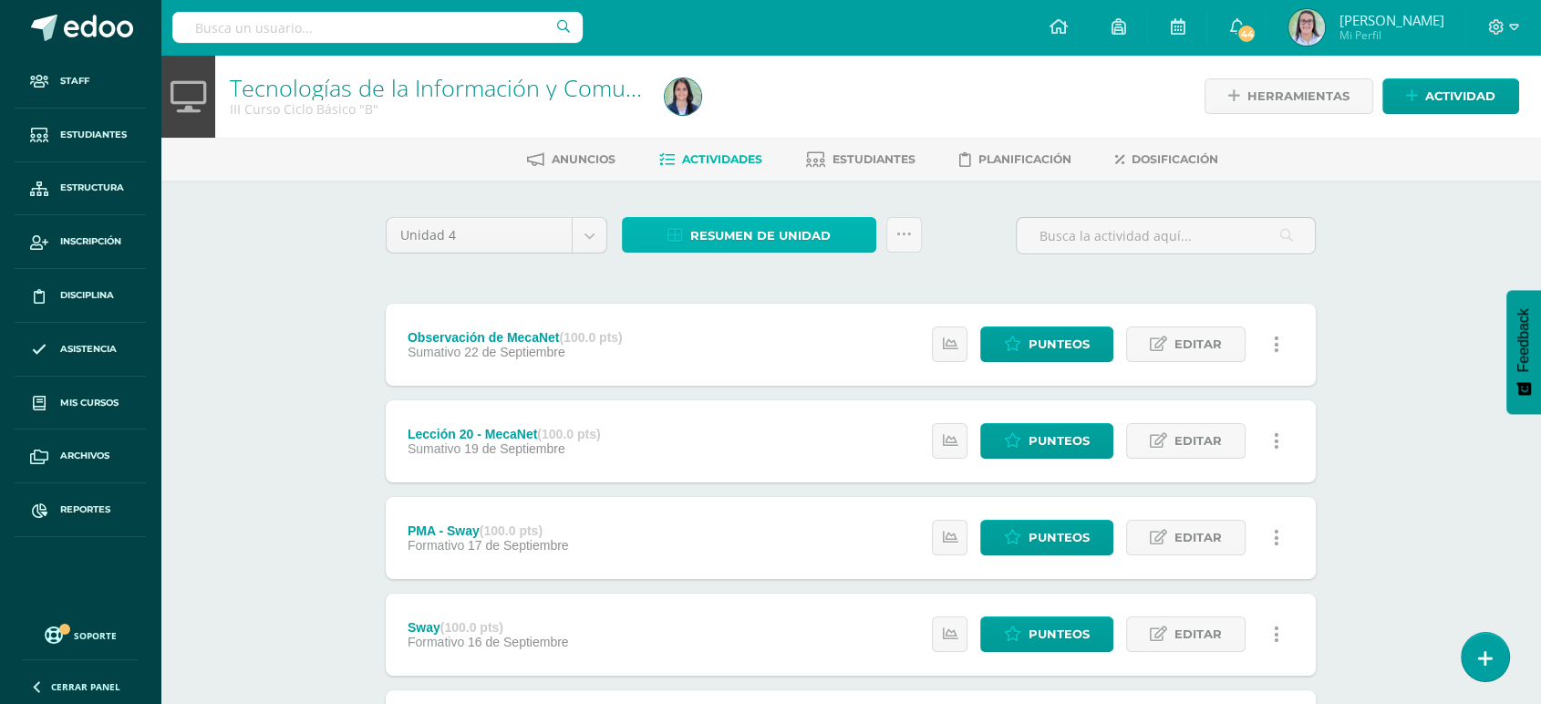
click at [762, 238] on span "Resumen de unidad" at bounding box center [760, 236] width 140 height 34
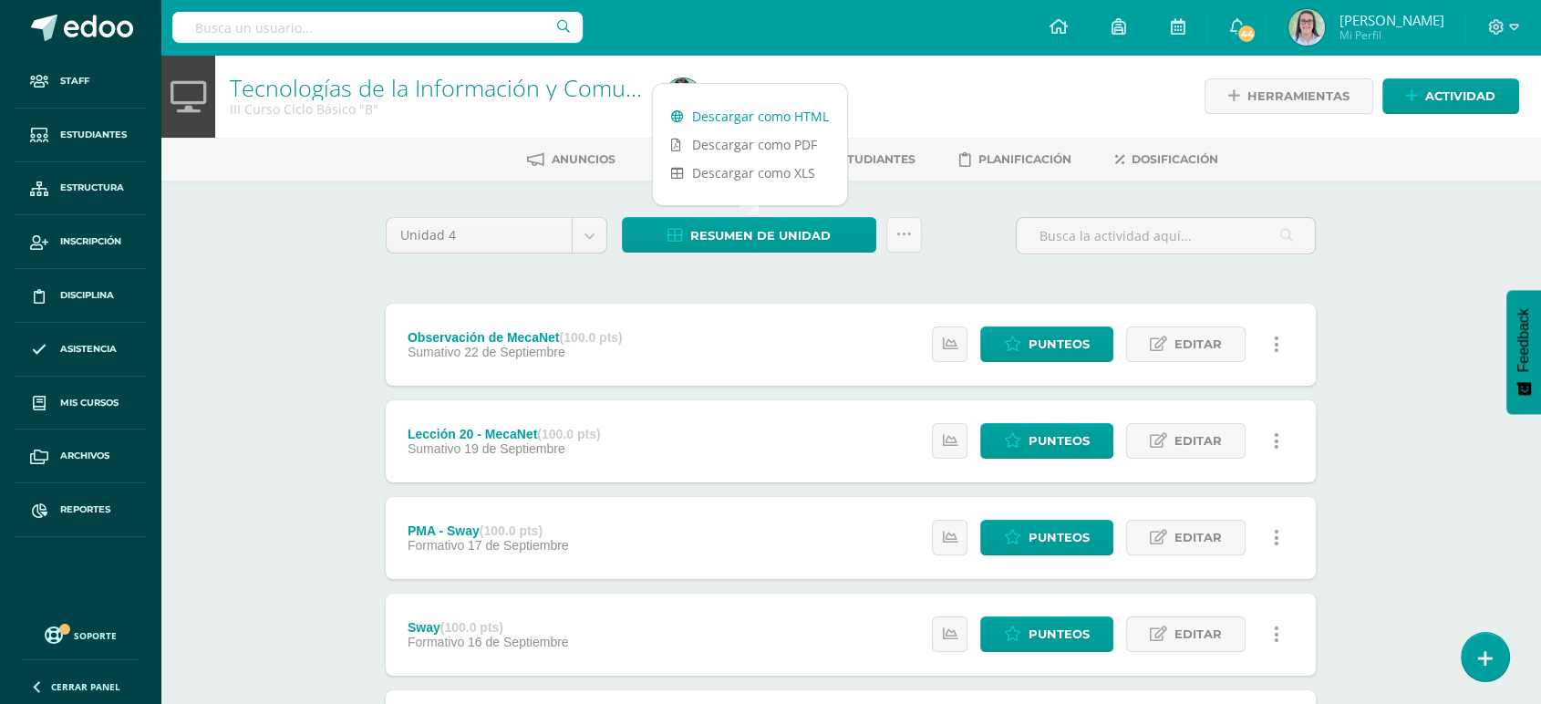
click at [788, 113] on link "Descargar como HTML" at bounding box center [750, 116] width 194 height 28
click at [197, 24] on input "text" at bounding box center [377, 27] width 410 height 31
type input "tecnología IV [PERSON_NAME]"
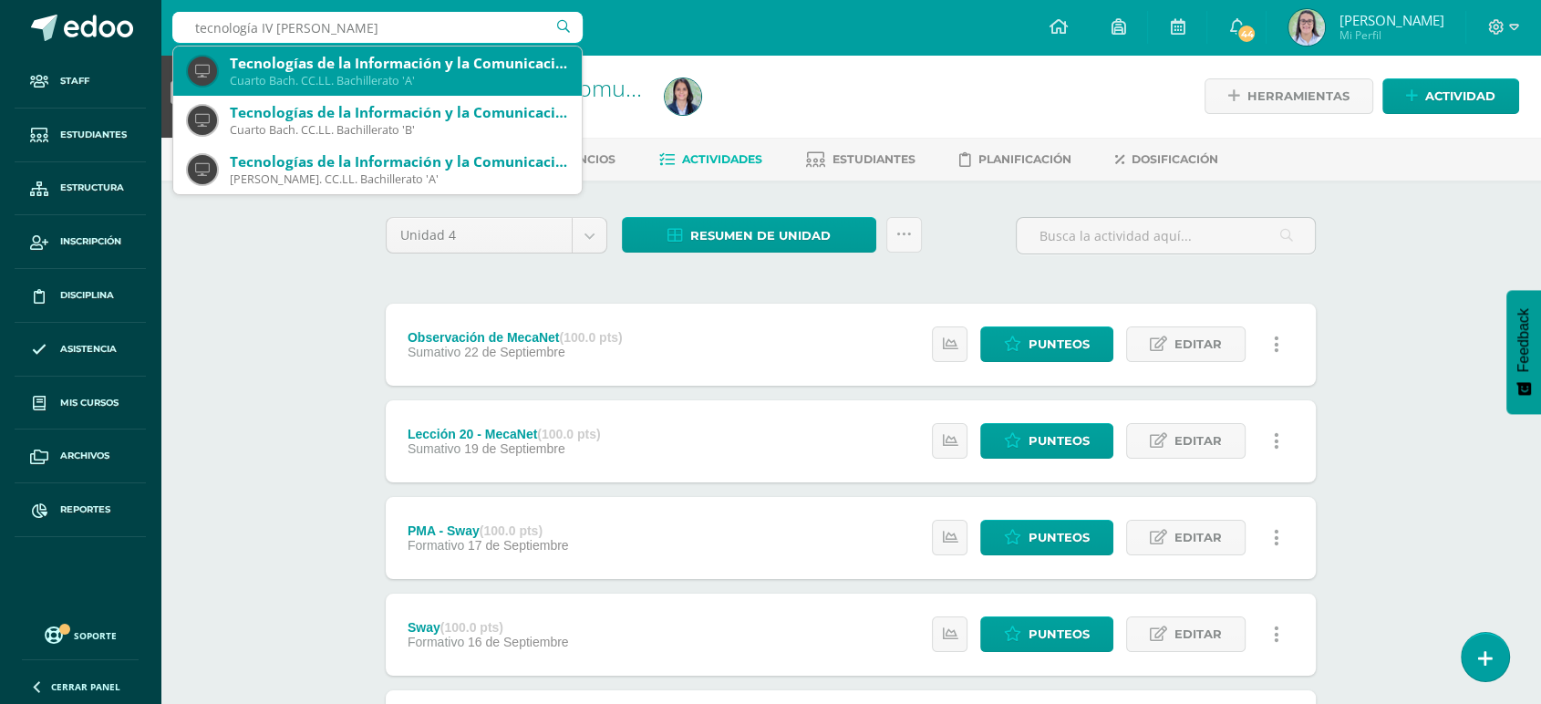
click at [222, 82] on div "Tecnologías de la Información y la Comunicación 4 Cuarto [PERSON_NAME]. CC.LL. …" at bounding box center [377, 71] width 379 height 49
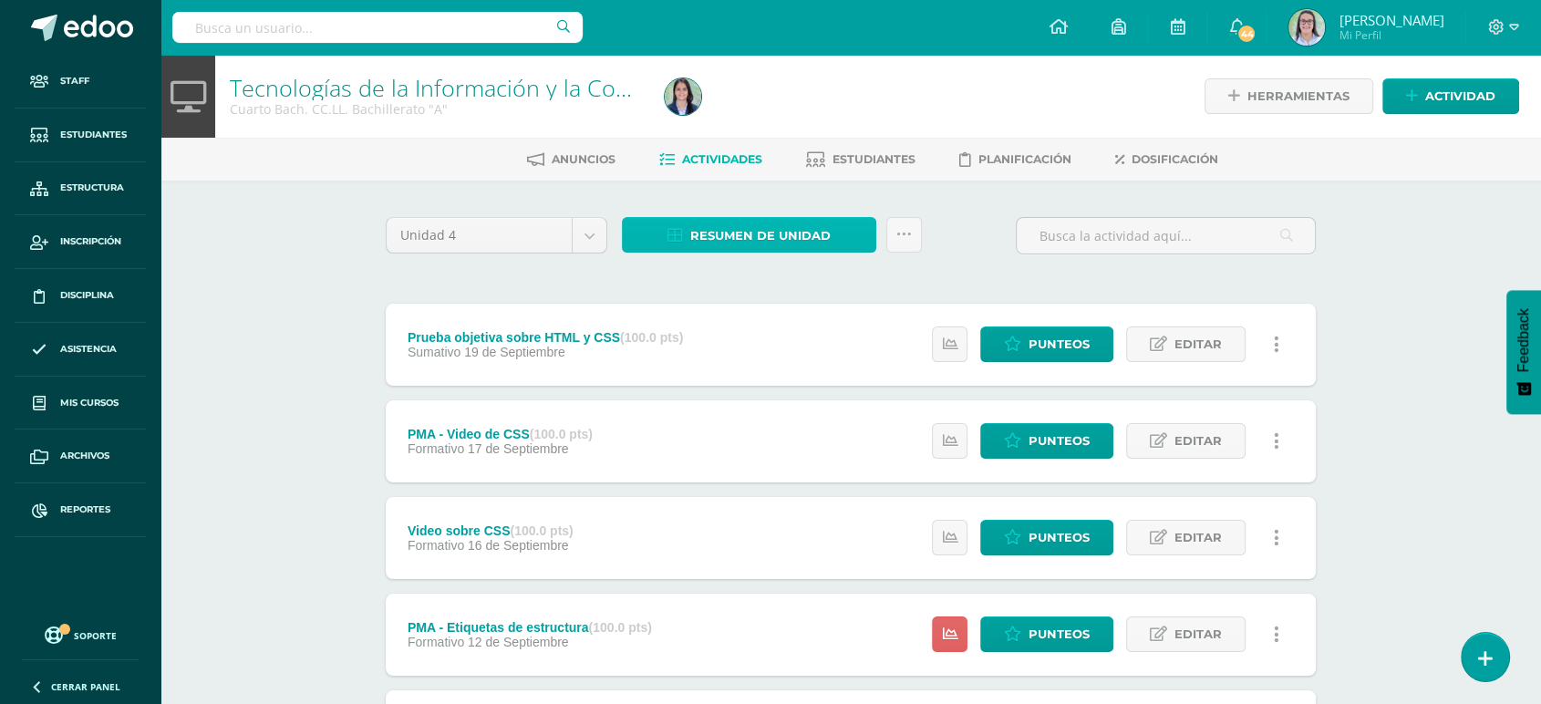
click at [772, 227] on span "Resumen de unidad" at bounding box center [760, 236] width 140 height 34
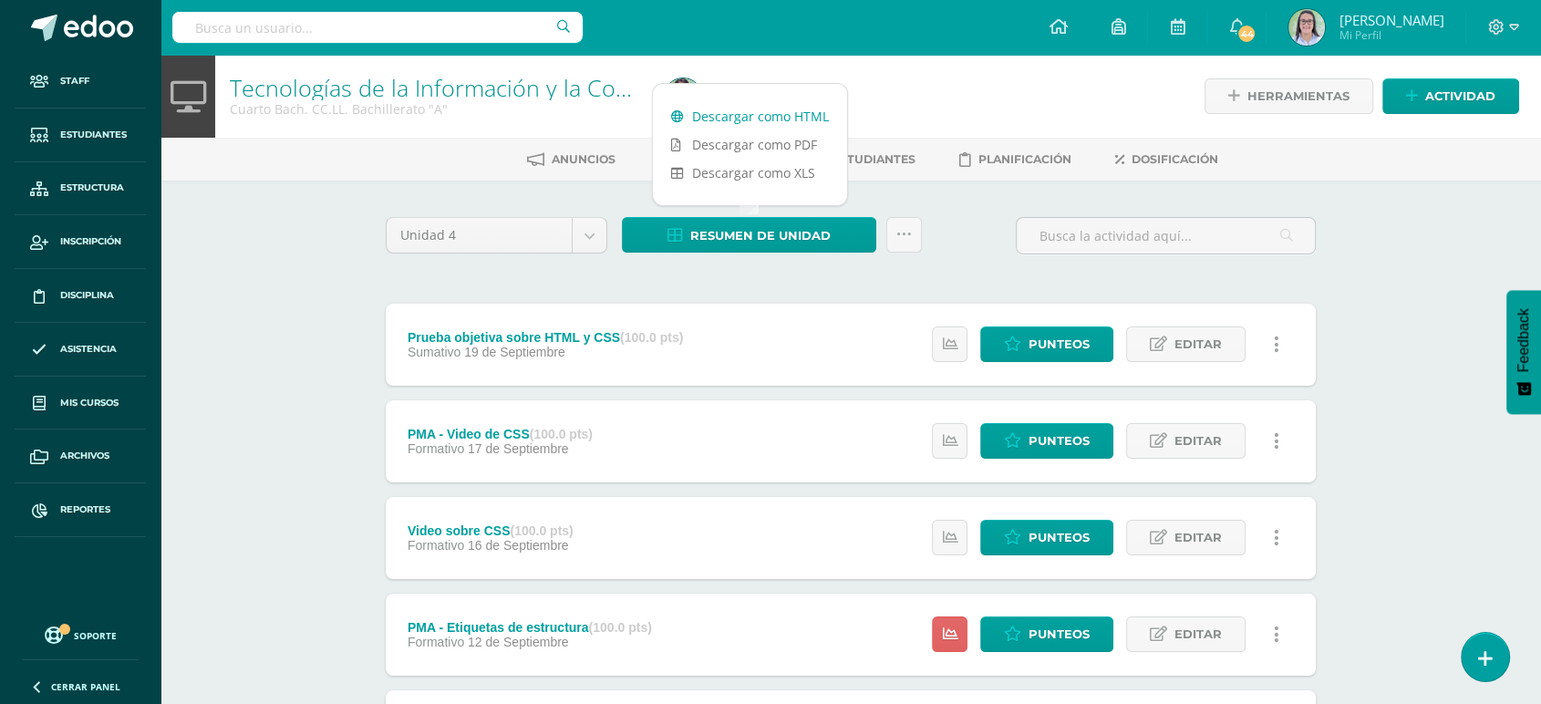
click at [784, 100] on div "Descargar como HTML Descargar como PDF Descargar como XLS" at bounding box center [750, 144] width 196 height 123
click at [718, 103] on link "Descargar como HTML" at bounding box center [750, 116] width 194 height 28
click at [212, 21] on input "text" at bounding box center [377, 27] width 410 height 31
type input "tecnologías IV [PERSON_NAME]"
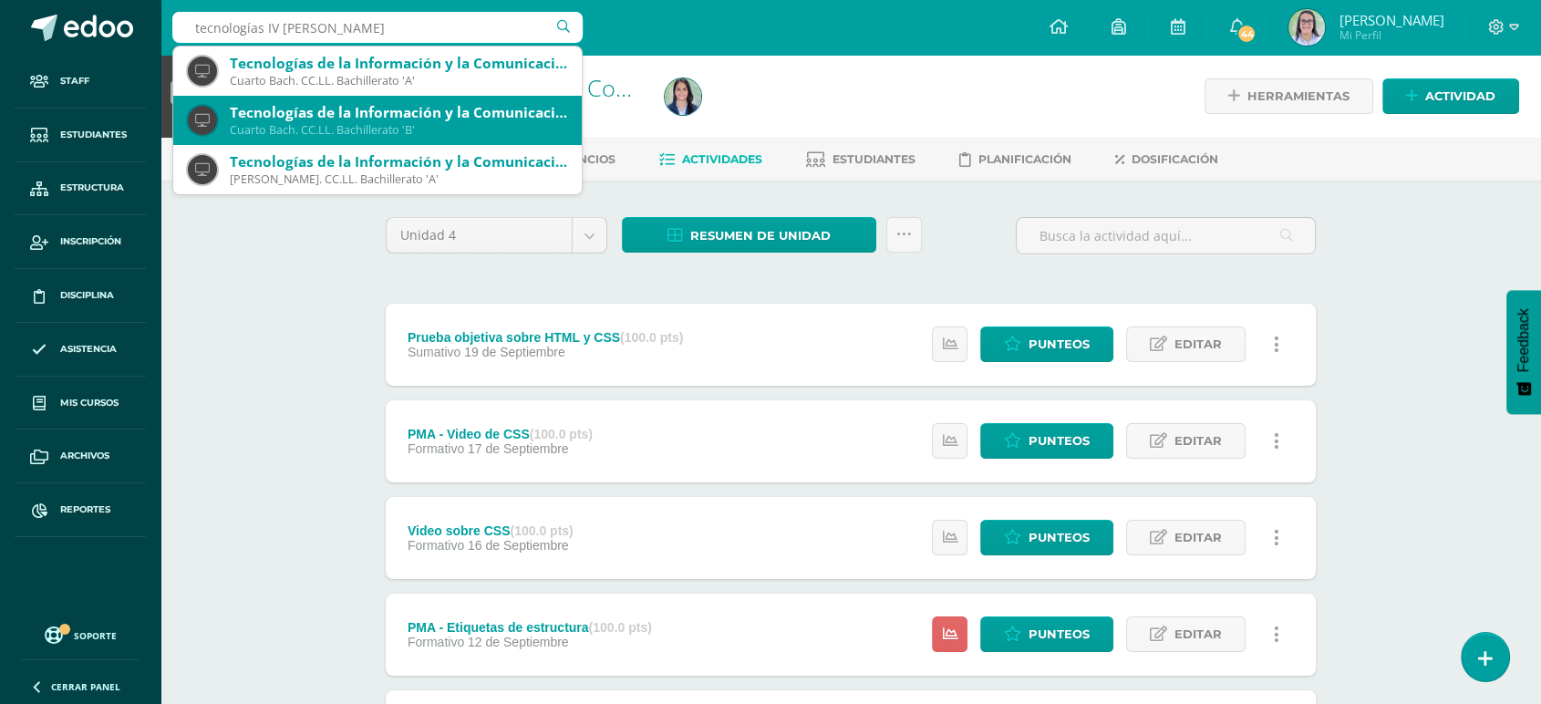
click at [238, 110] on div "Tecnologías de la Información y la Comunicación 4" at bounding box center [398, 112] width 337 height 19
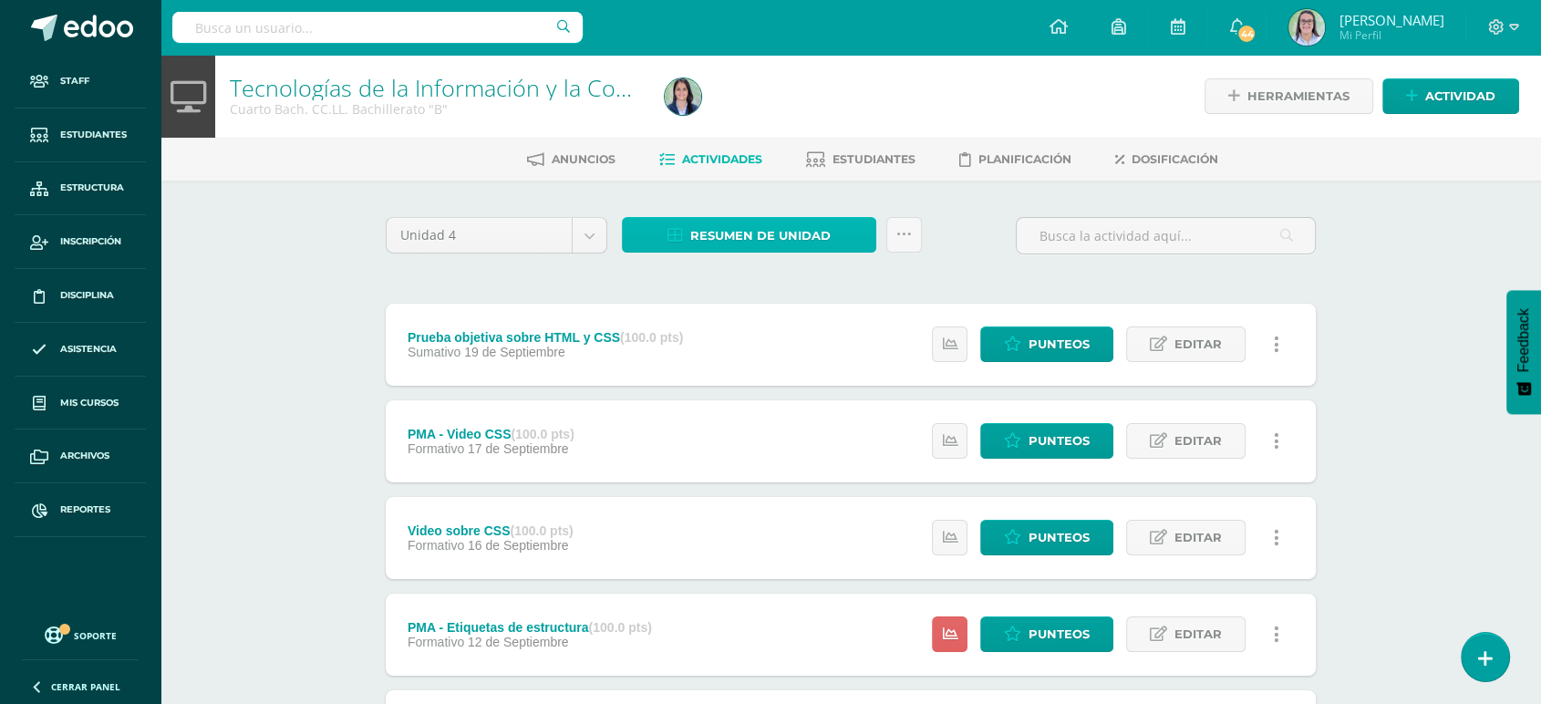
click at [703, 239] on span "Resumen de unidad" at bounding box center [760, 236] width 140 height 34
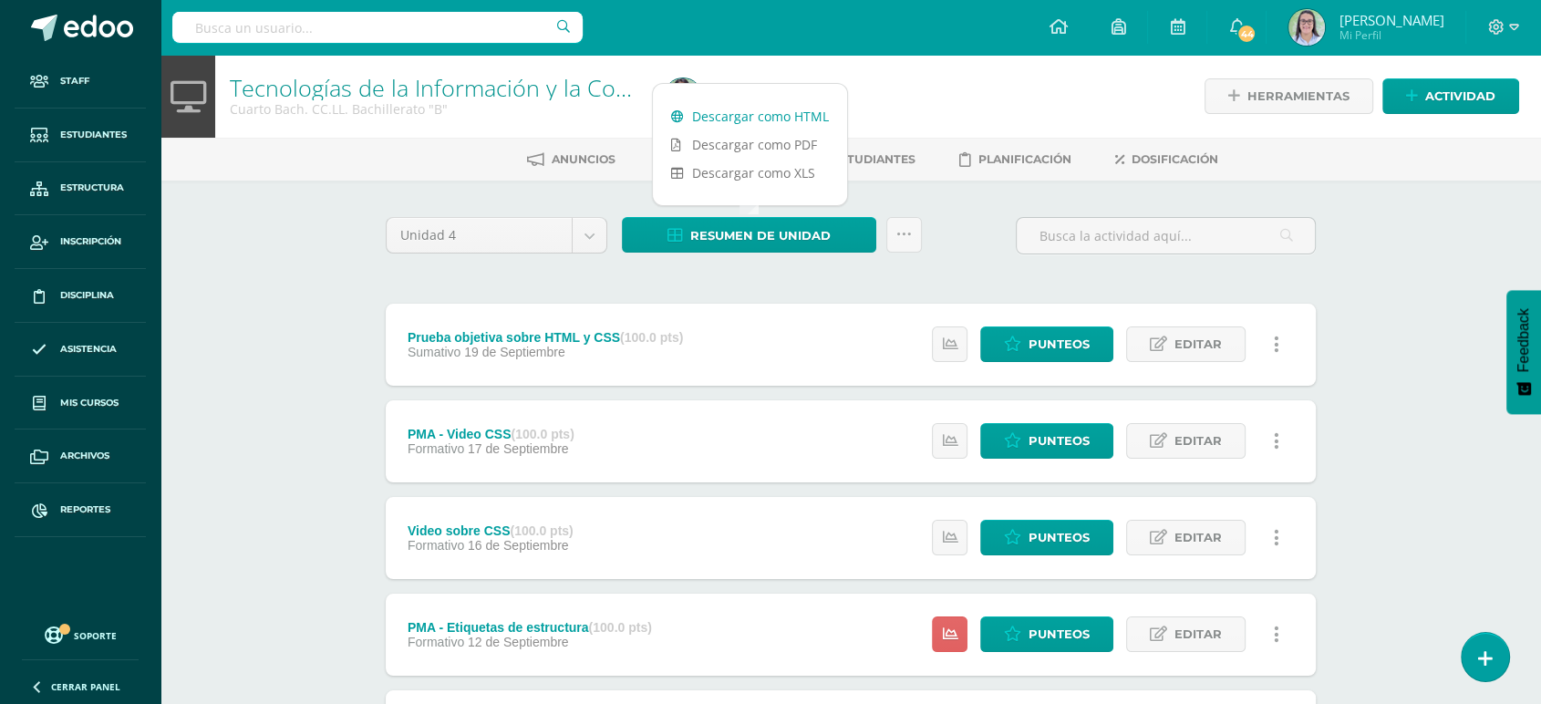
click at [696, 118] on link "Descargar como HTML" at bounding box center [750, 116] width 194 height 28
click at [238, 44] on div at bounding box center [377, 27] width 410 height 55
click at [242, 41] on input "text" at bounding box center [377, 27] width 410 height 31
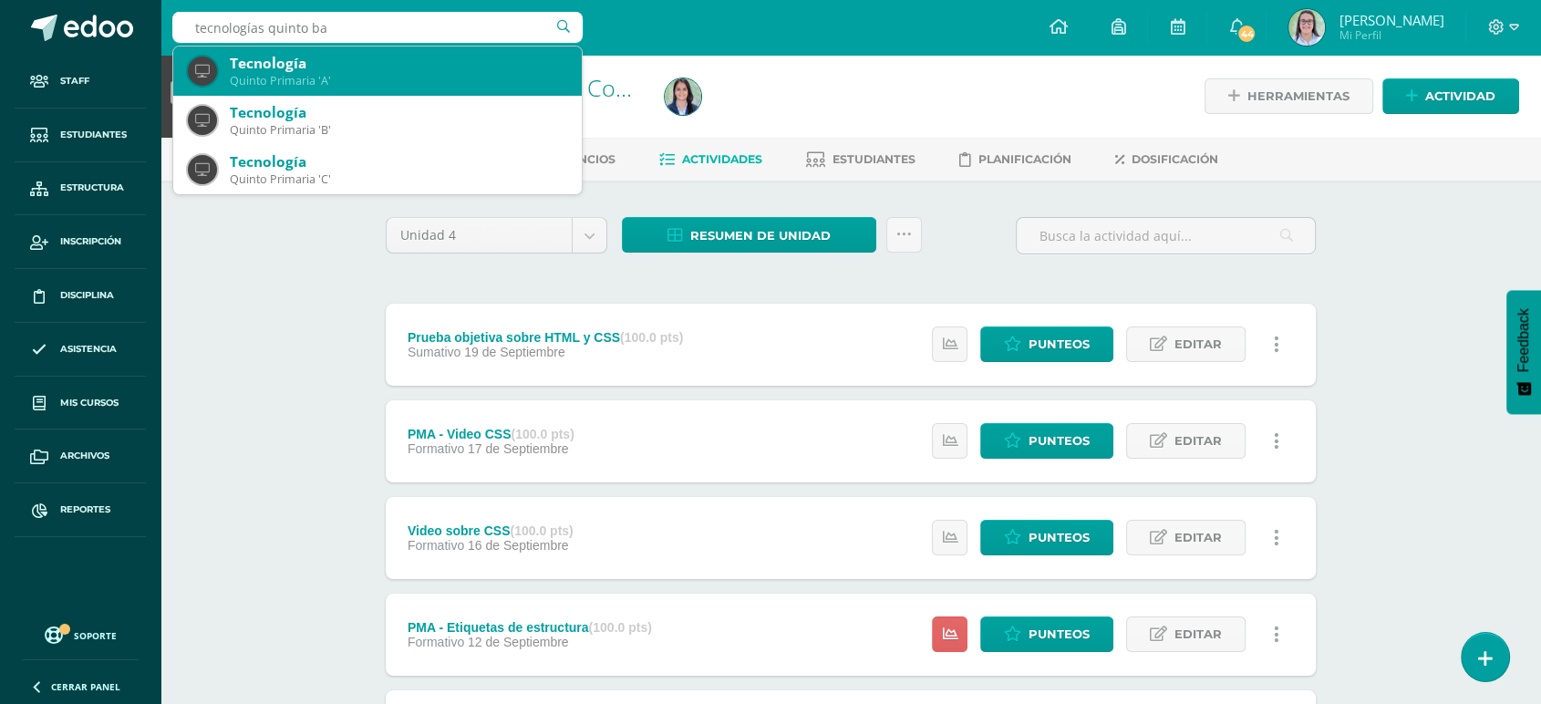
type input "tecnologías quinto bac"
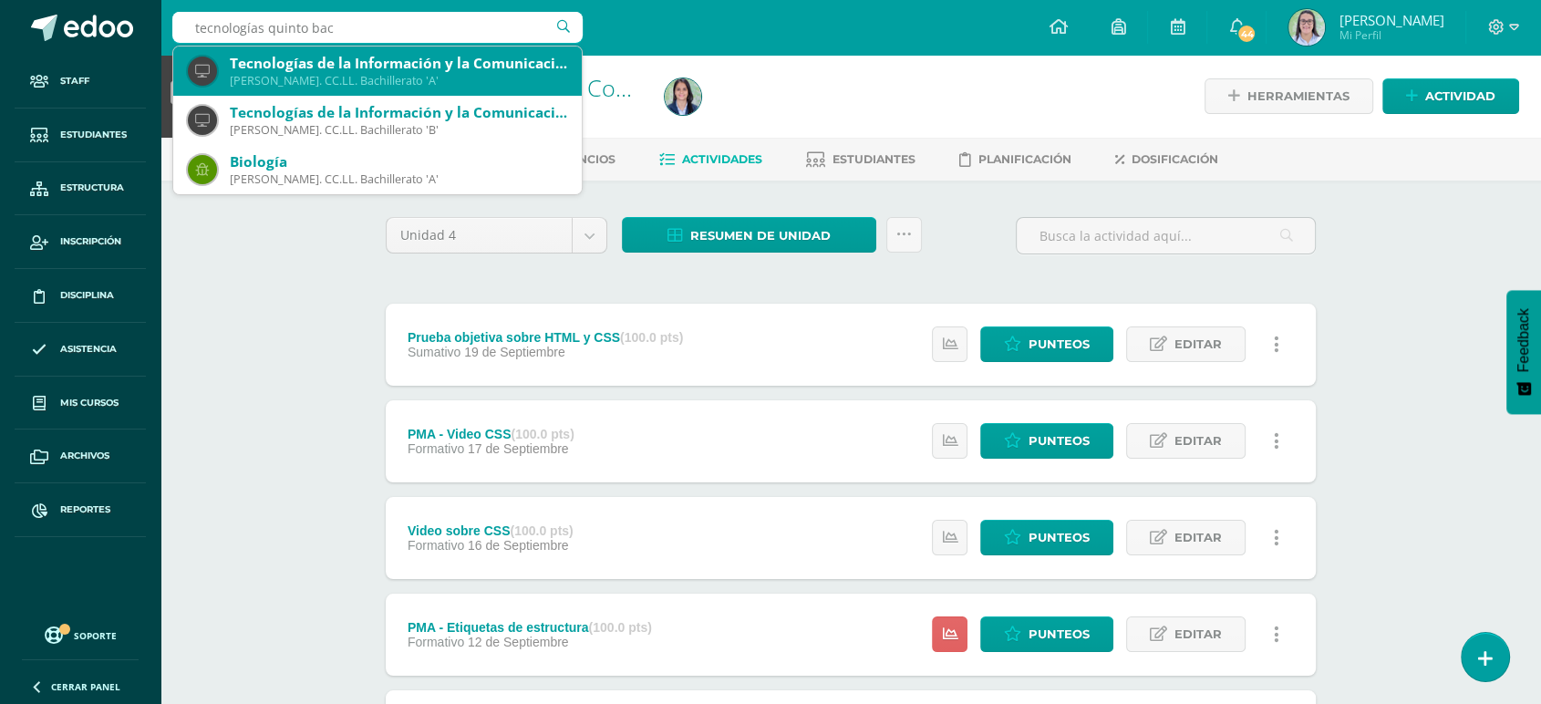
click at [340, 73] on div "[PERSON_NAME]. CC.LL. Bachillerato 'A'" at bounding box center [398, 81] width 337 height 16
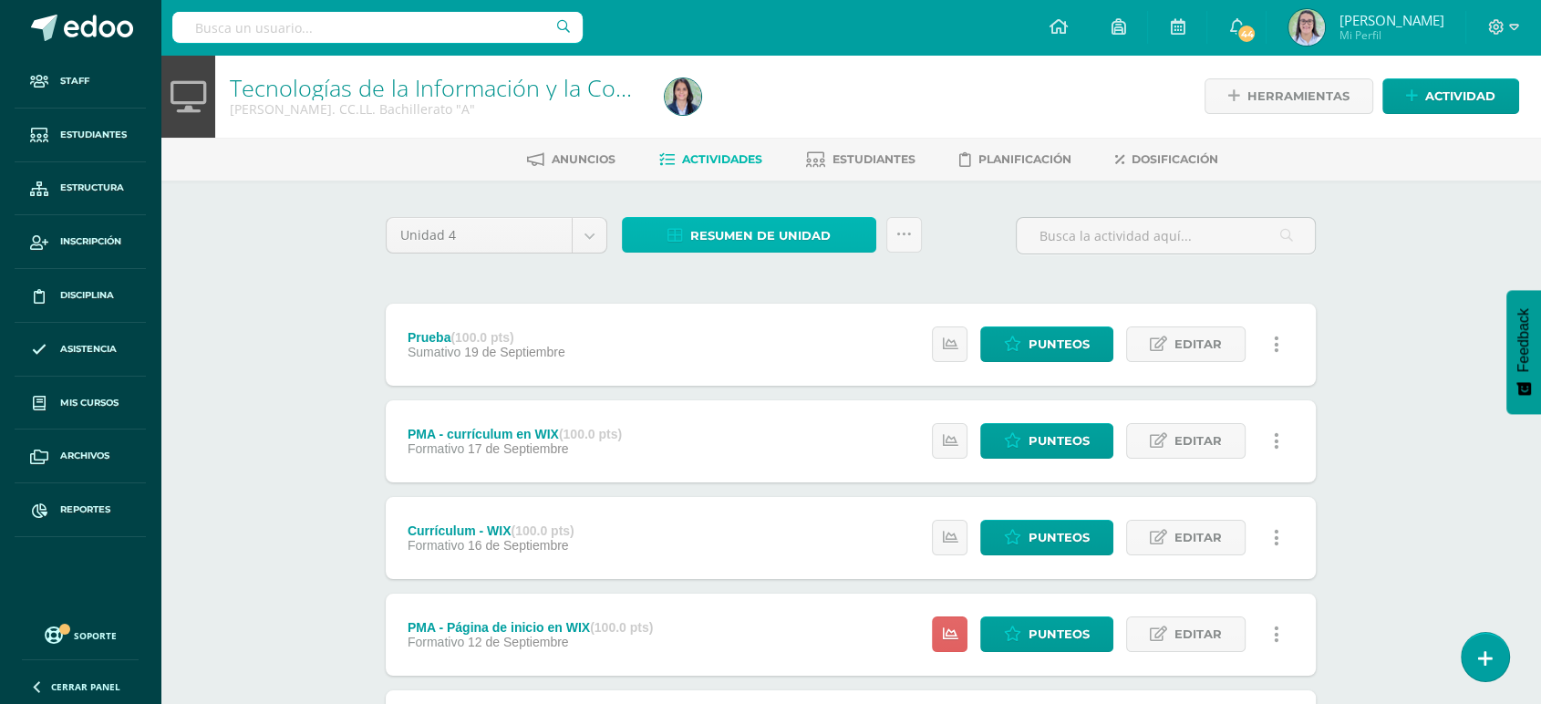
click at [748, 224] on span "Resumen de unidad" at bounding box center [760, 236] width 140 height 34
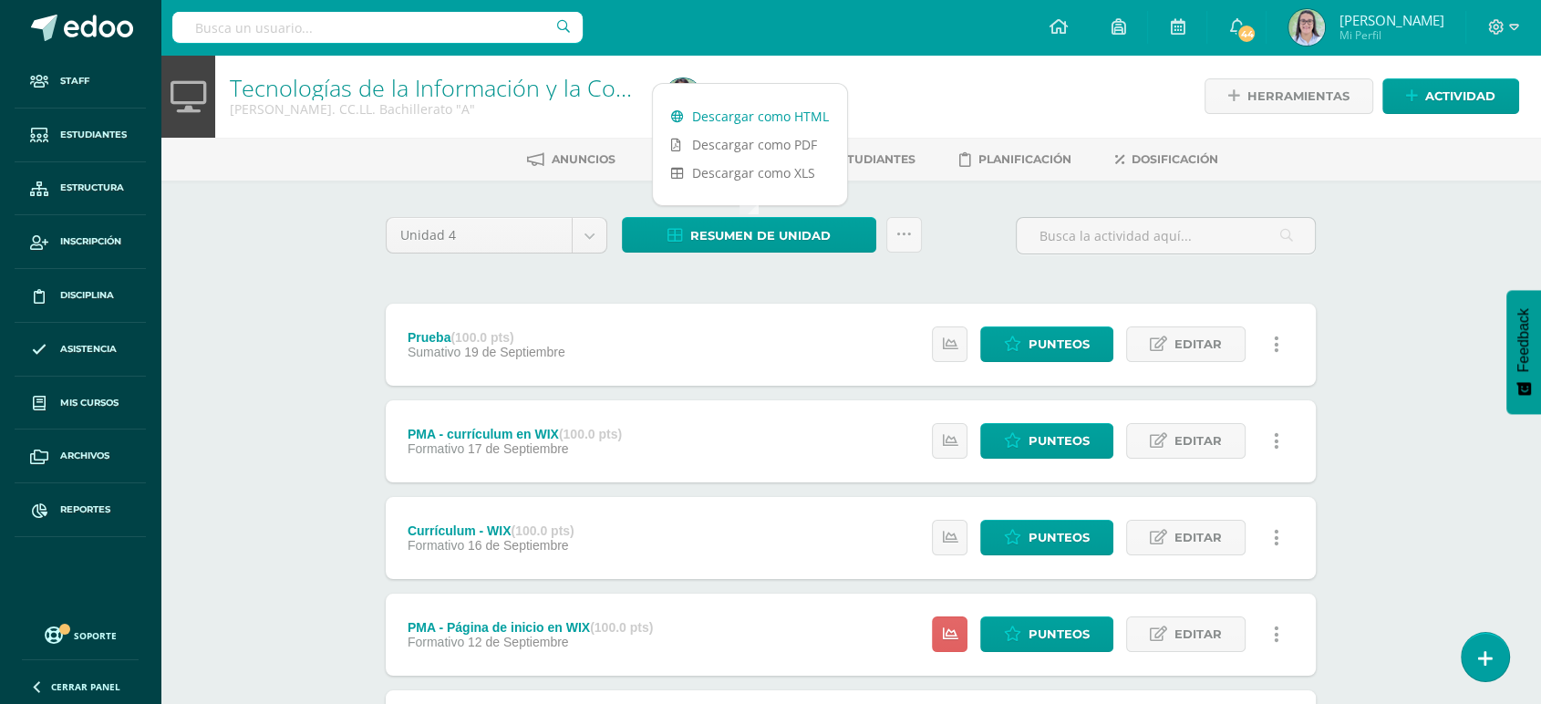
click at [762, 110] on link "Descargar como HTML" at bounding box center [750, 116] width 194 height 28
click at [391, 33] on input "text" at bounding box center [377, 27] width 410 height 31
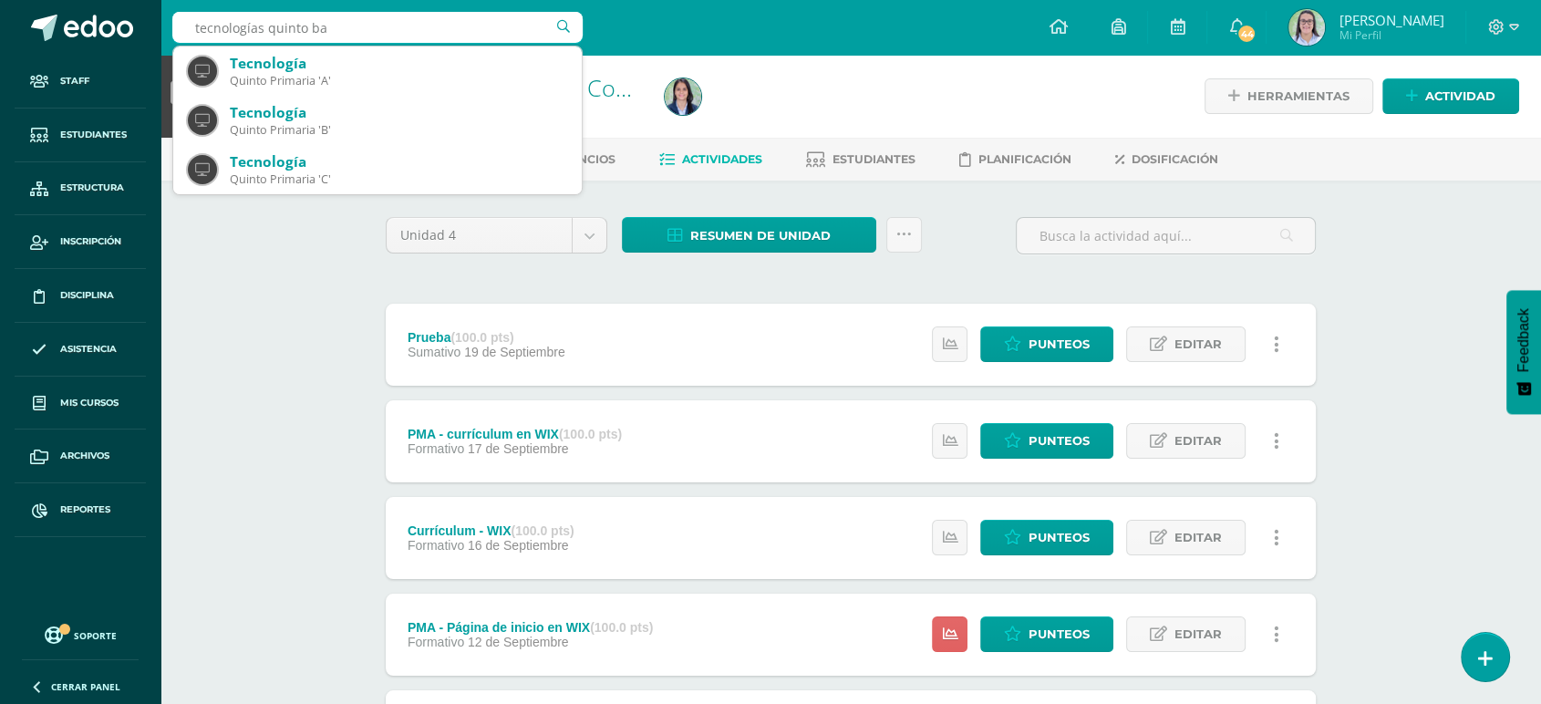
type input "tecnologías quinto bac"
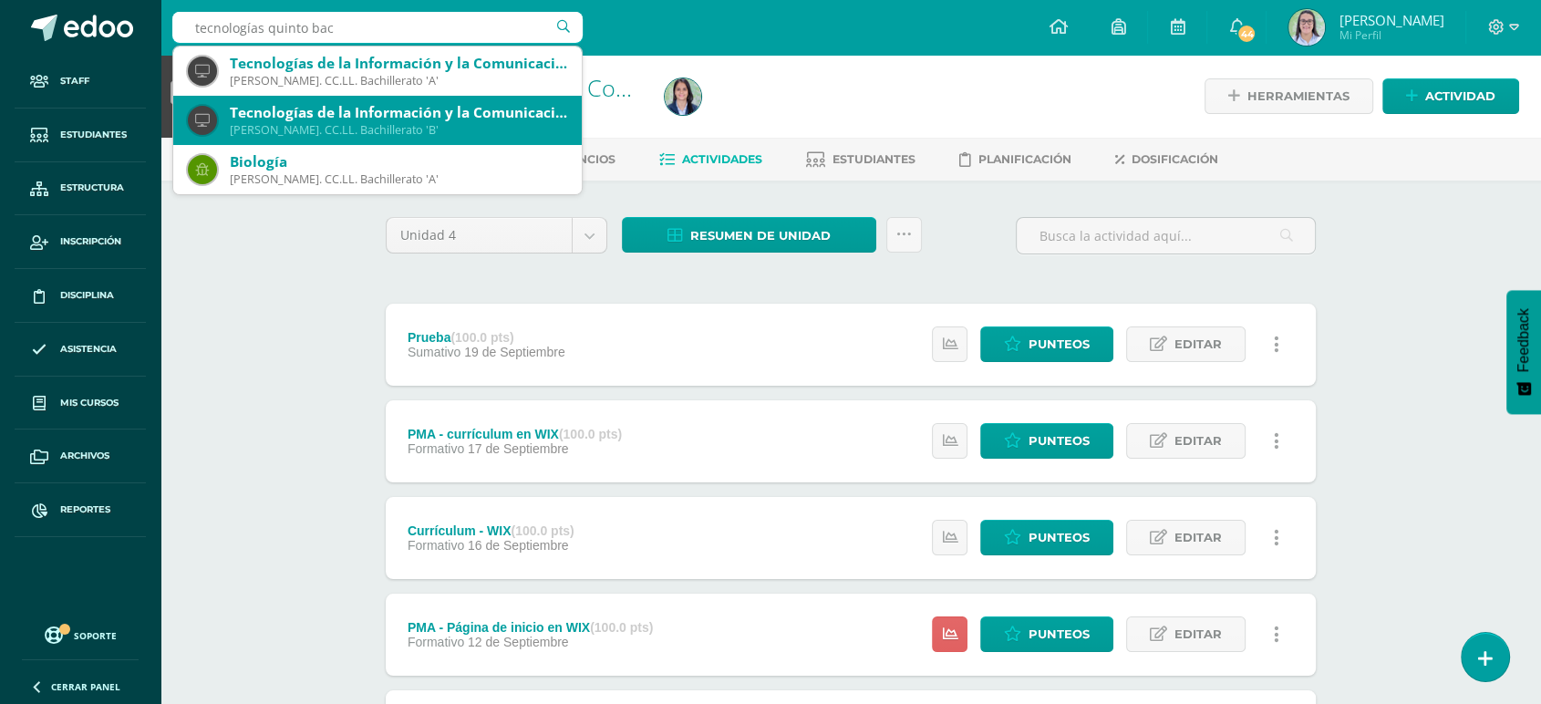
click at [431, 130] on div "[PERSON_NAME]. CC.LL. Bachillerato 'B'" at bounding box center [398, 130] width 337 height 16
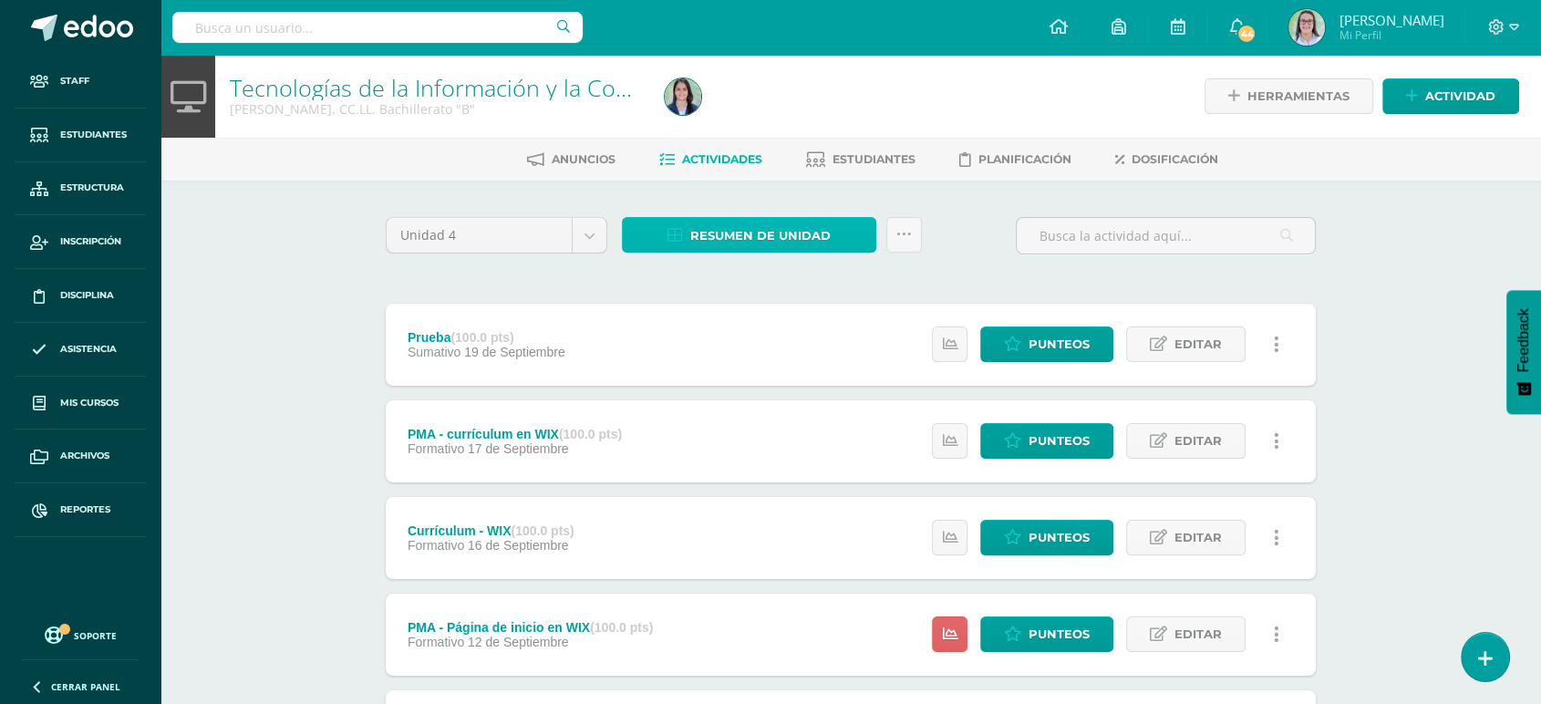
click at [667, 231] on link "Resumen de unidad" at bounding box center [749, 235] width 254 height 36
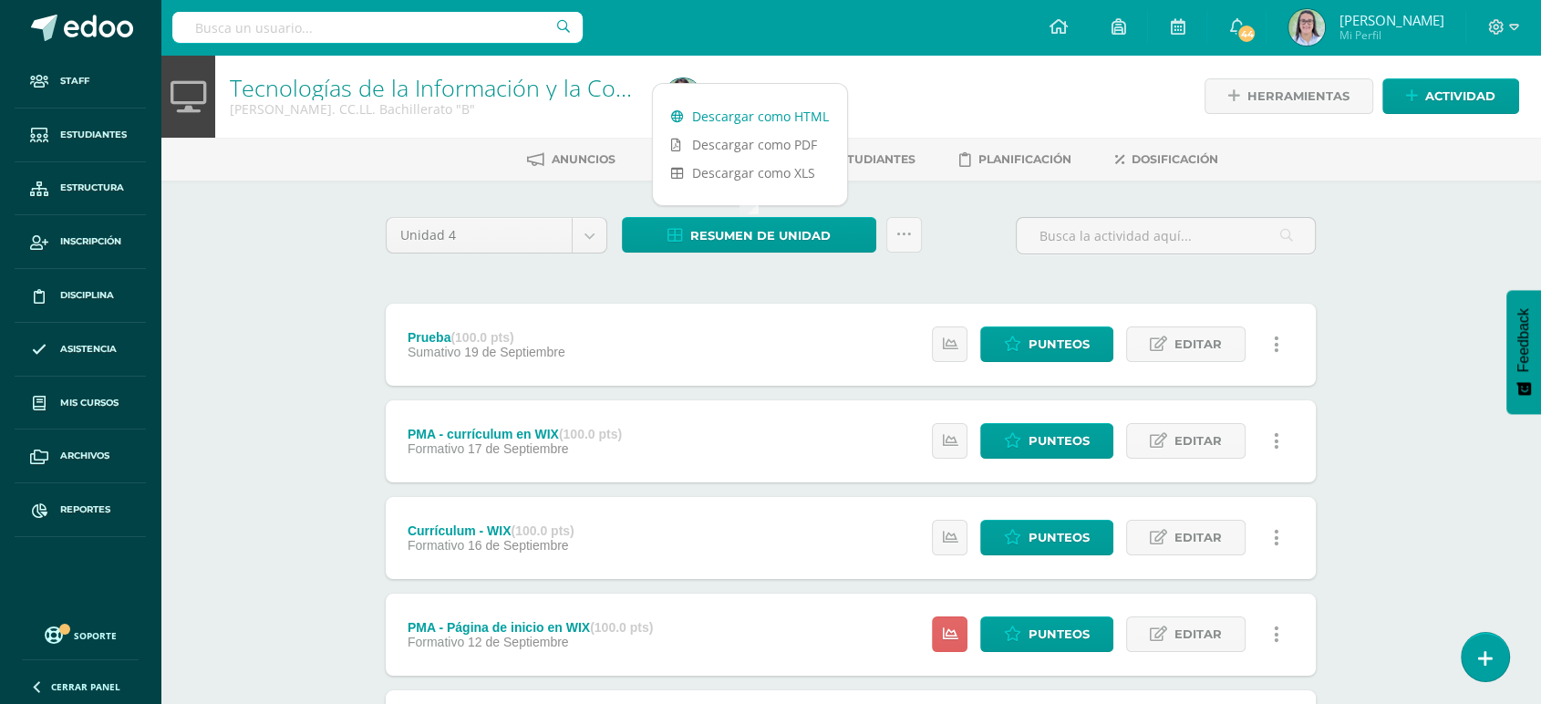
click at [677, 105] on link "Descargar como HTML" at bounding box center [750, 116] width 194 height 28
click at [296, 37] on input "text" at bounding box center [377, 27] width 410 height 31
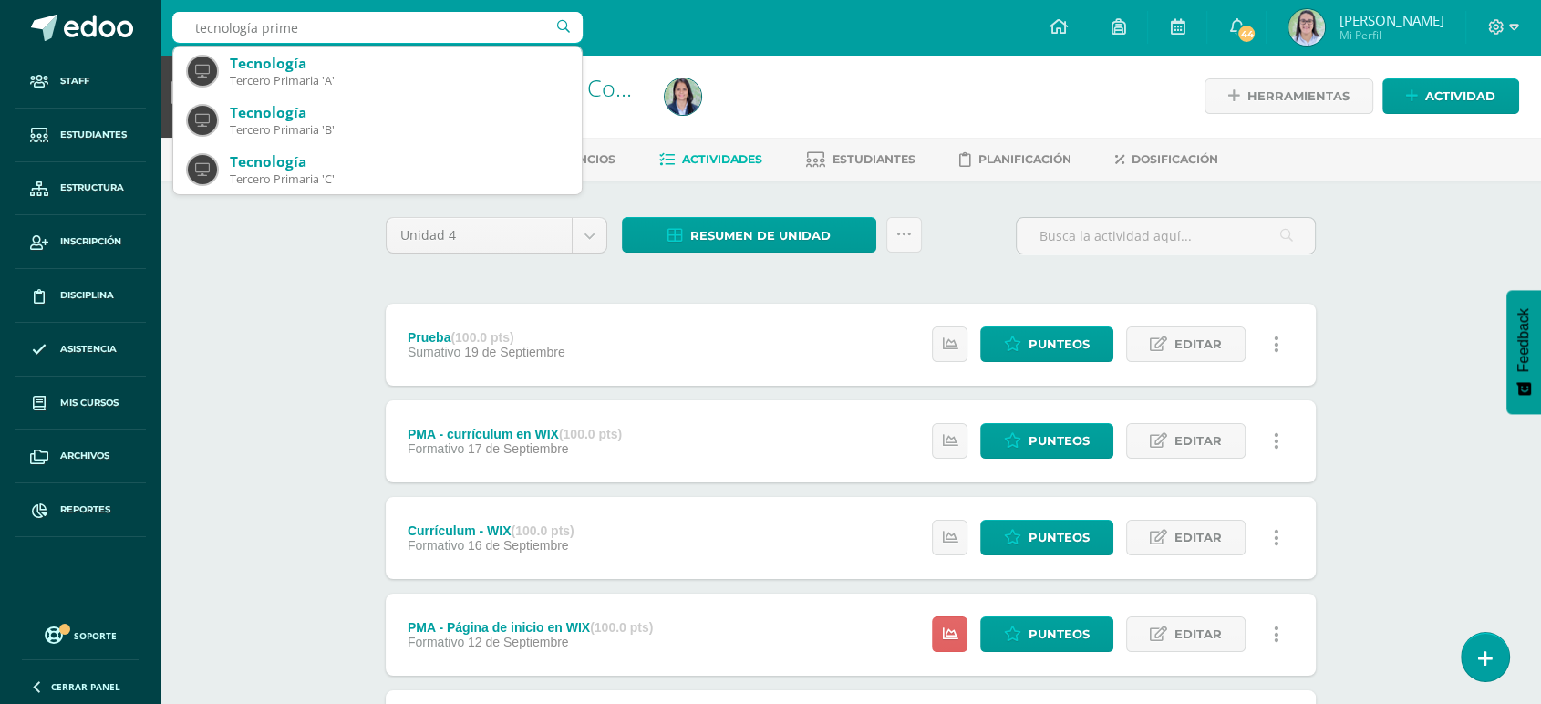
type input "tecnología primer"
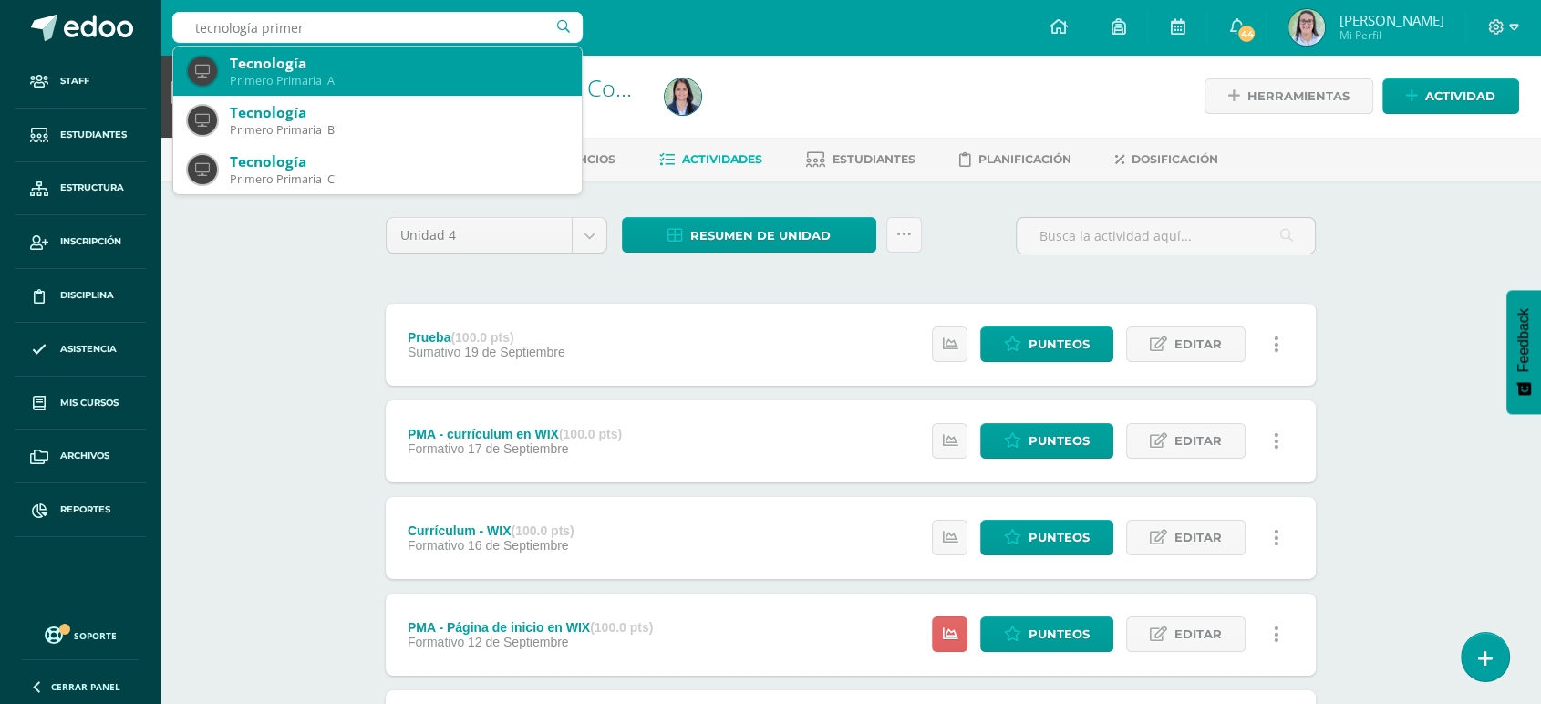
click at [302, 73] on div "Primero Primaria 'A'" at bounding box center [398, 81] width 337 height 16
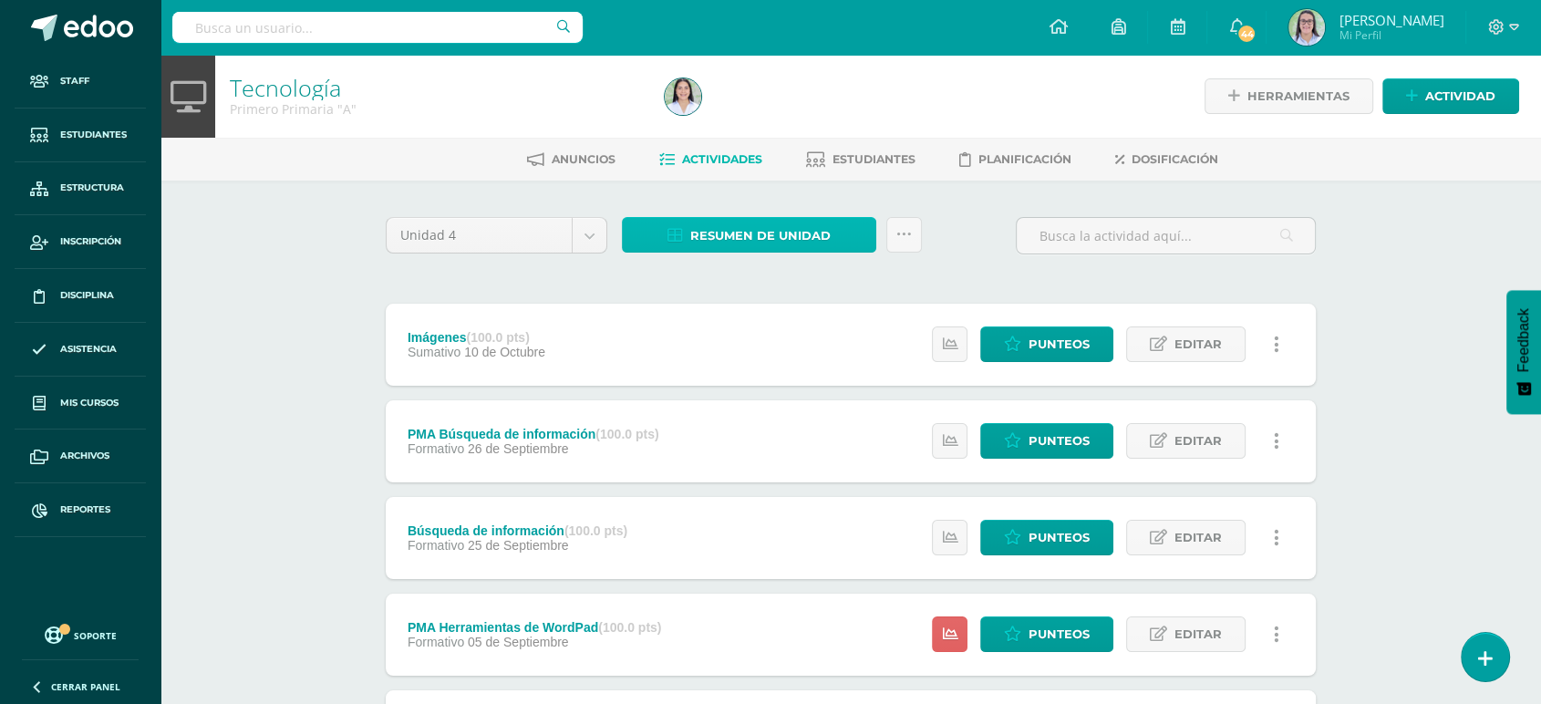
click at [748, 219] on span "Resumen de unidad" at bounding box center [760, 236] width 140 height 34
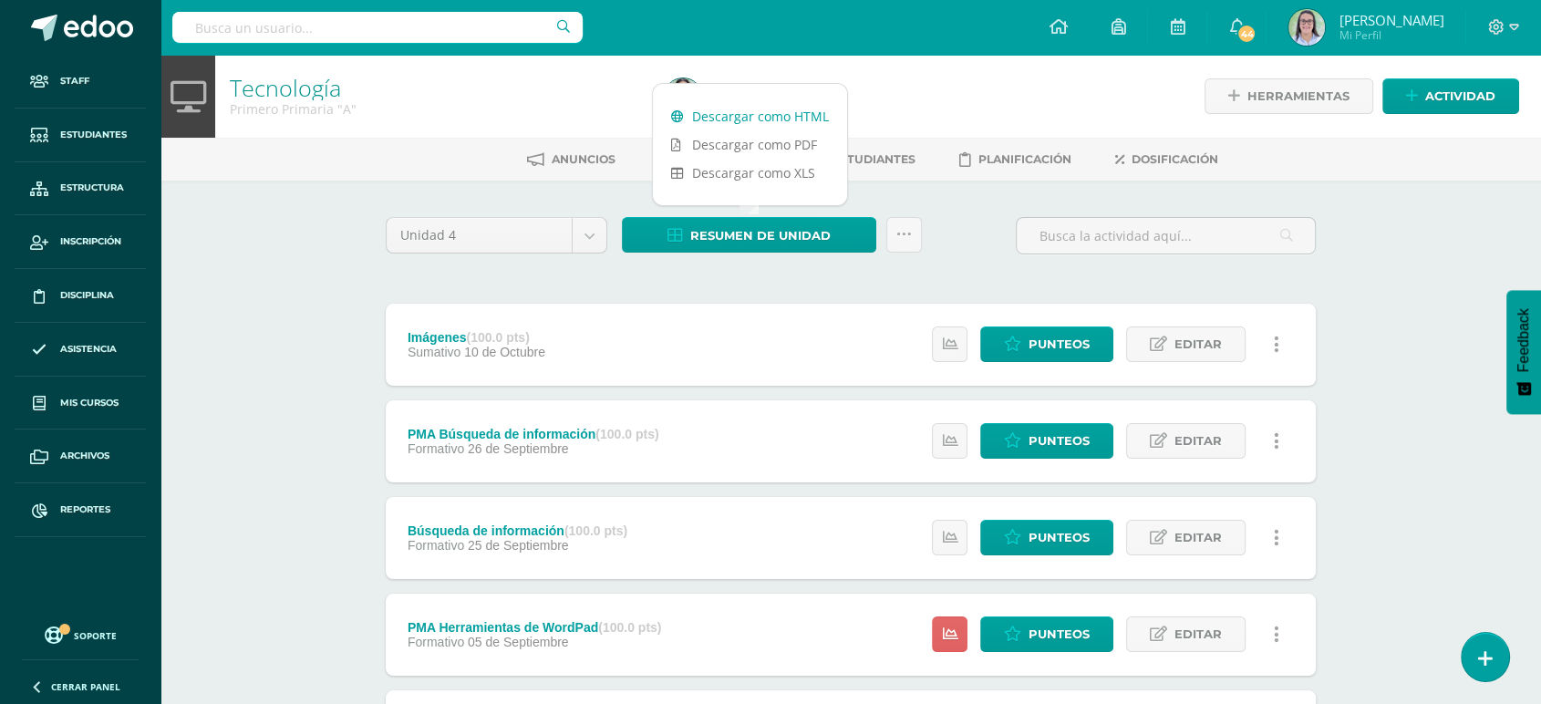
click at [752, 110] on link "Descargar como HTML" at bounding box center [750, 116] width 194 height 28
click at [268, 13] on input "text" at bounding box center [377, 27] width 410 height 31
type input "tecnología primero"
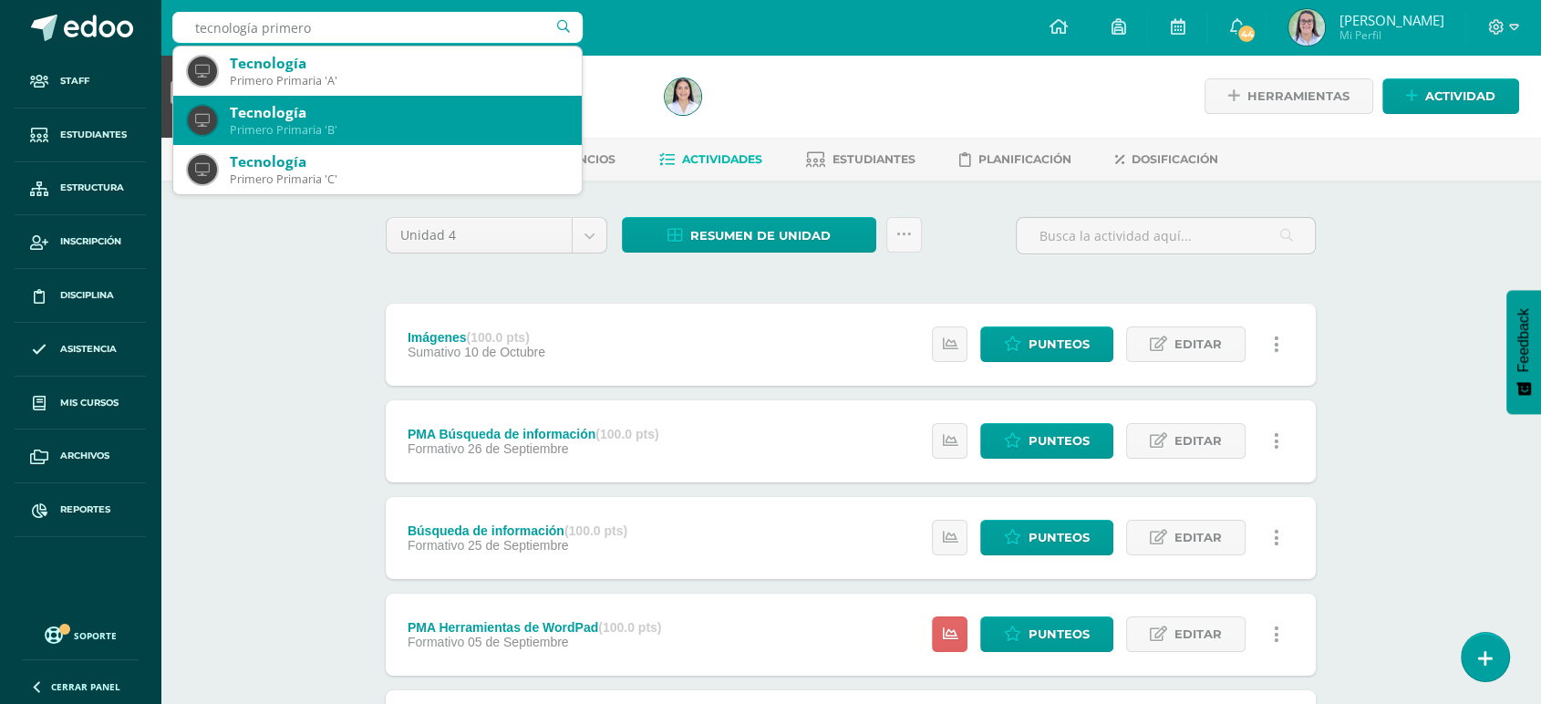
drag, startPoint x: 285, startPoint y: 101, endPoint x: 287, endPoint y: 112, distance: 11.3
click at [287, 112] on div "Tecnología" at bounding box center [398, 112] width 337 height 19
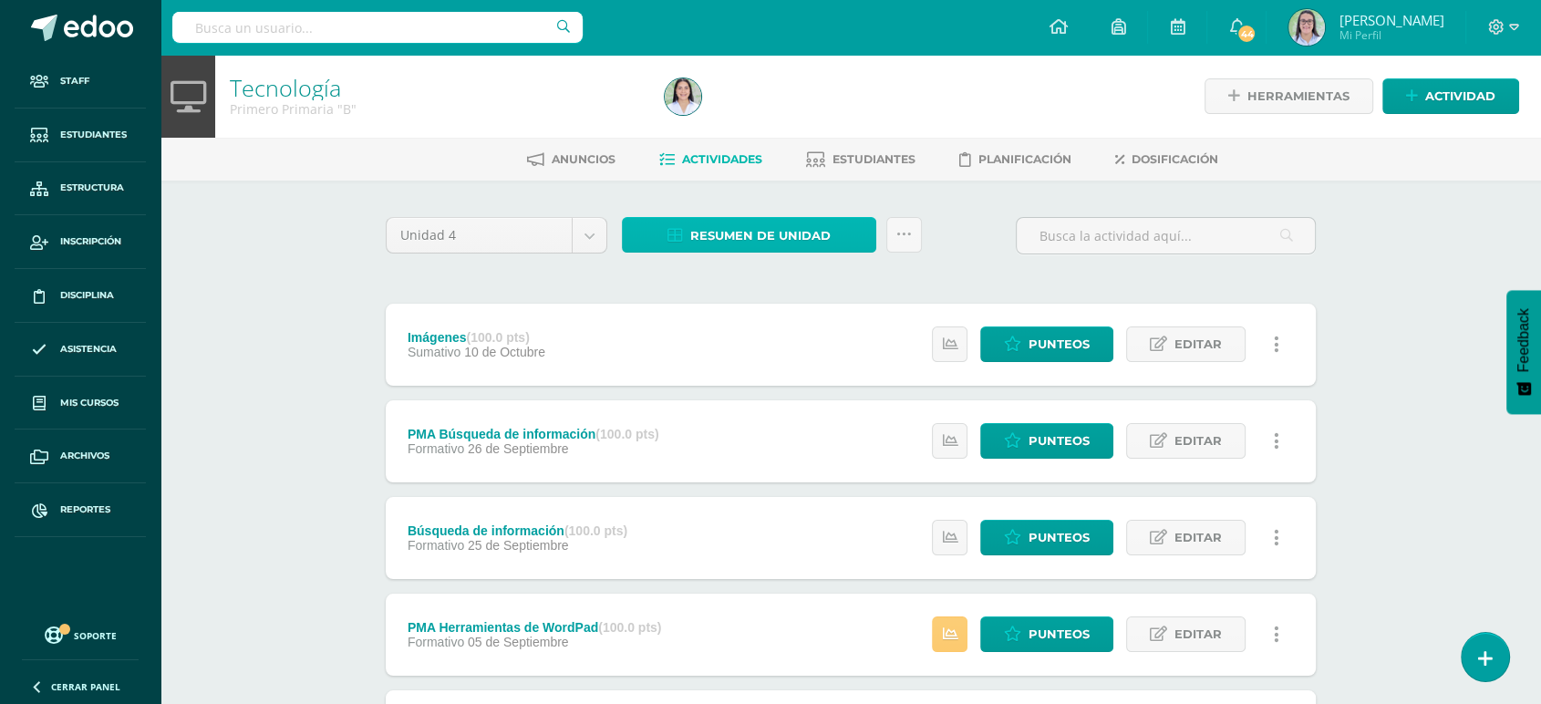
click at [658, 231] on link "Resumen de unidad" at bounding box center [749, 235] width 254 height 36
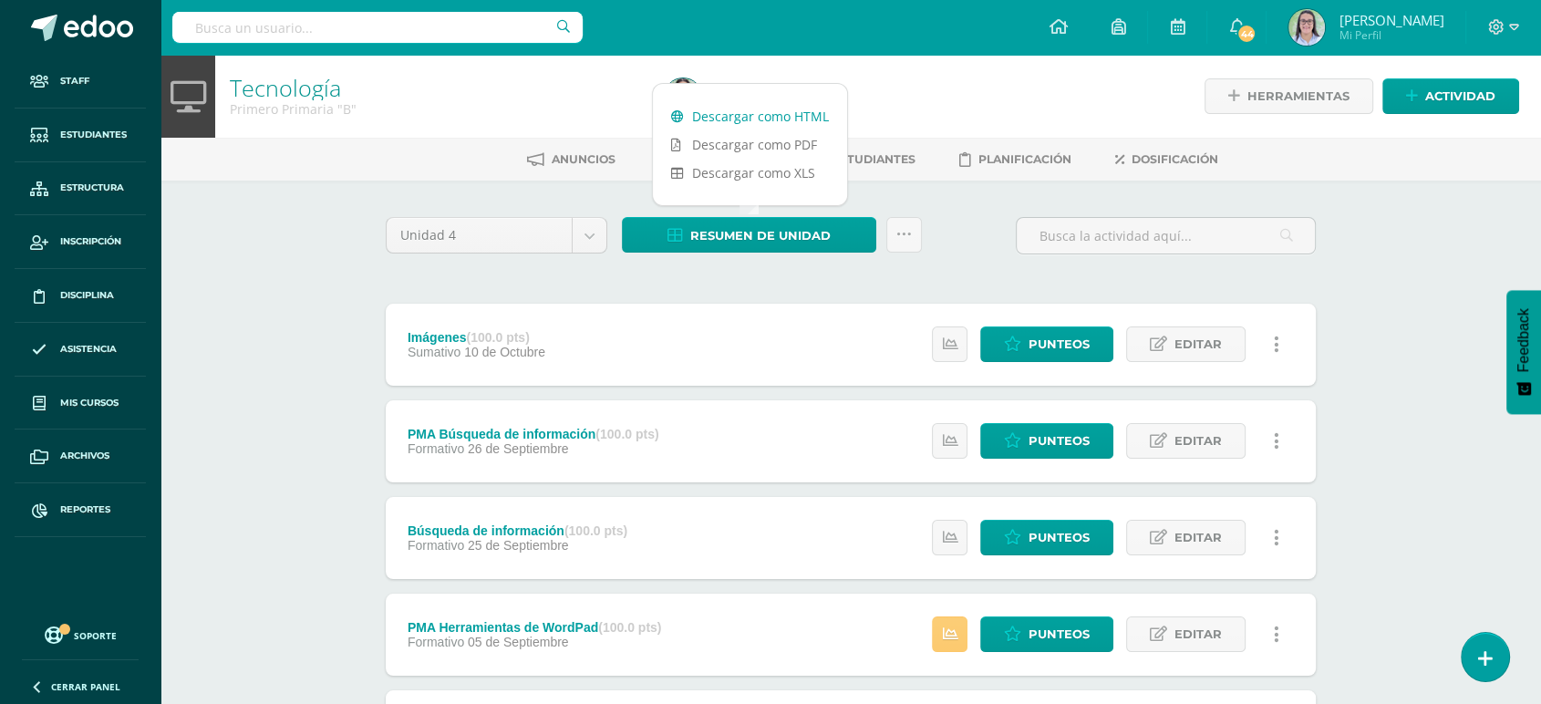
click at [682, 118] on icon at bounding box center [677, 116] width 13 height 13
click at [212, 31] on input "text" at bounding box center [377, 27] width 410 height 31
type input "tecnología primero"
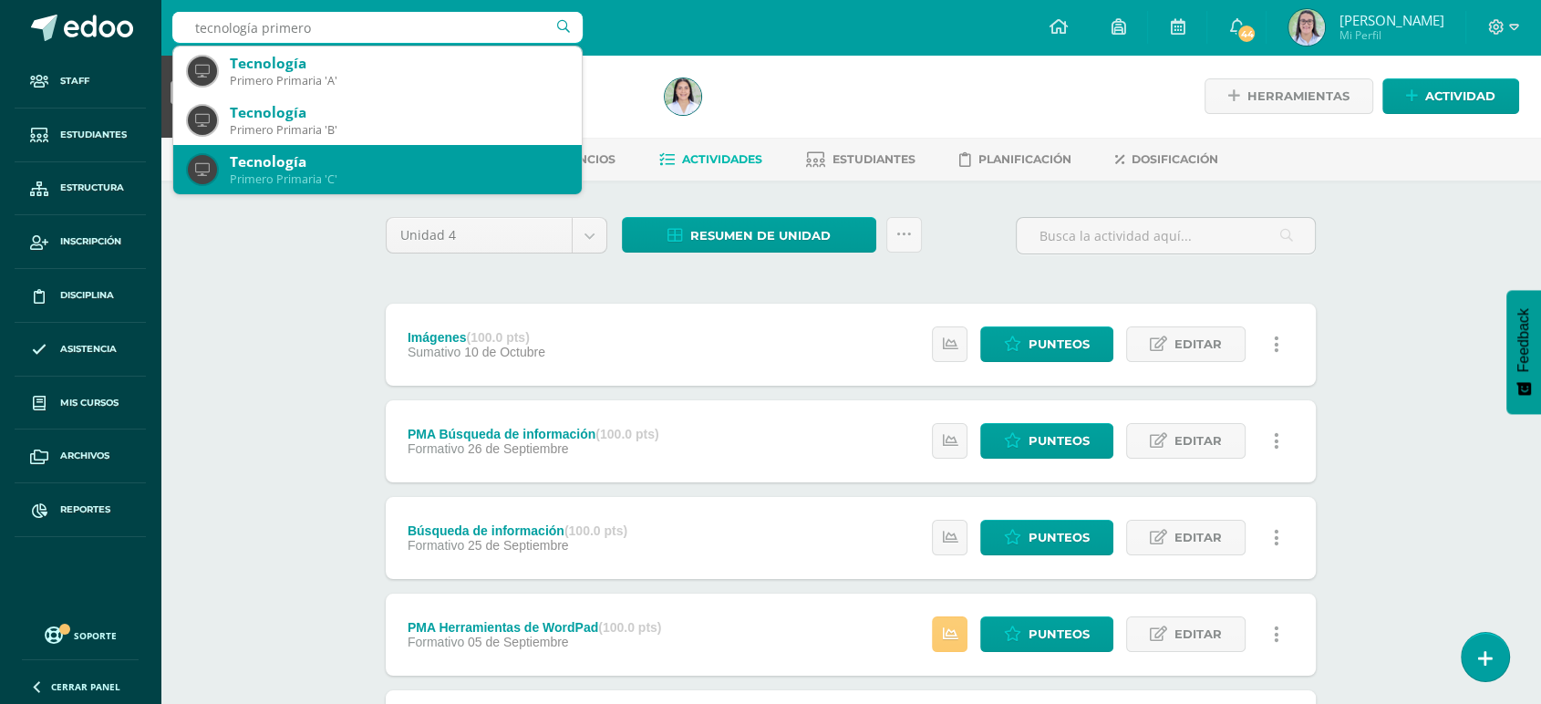
click at [278, 164] on div "Tecnología" at bounding box center [398, 161] width 337 height 19
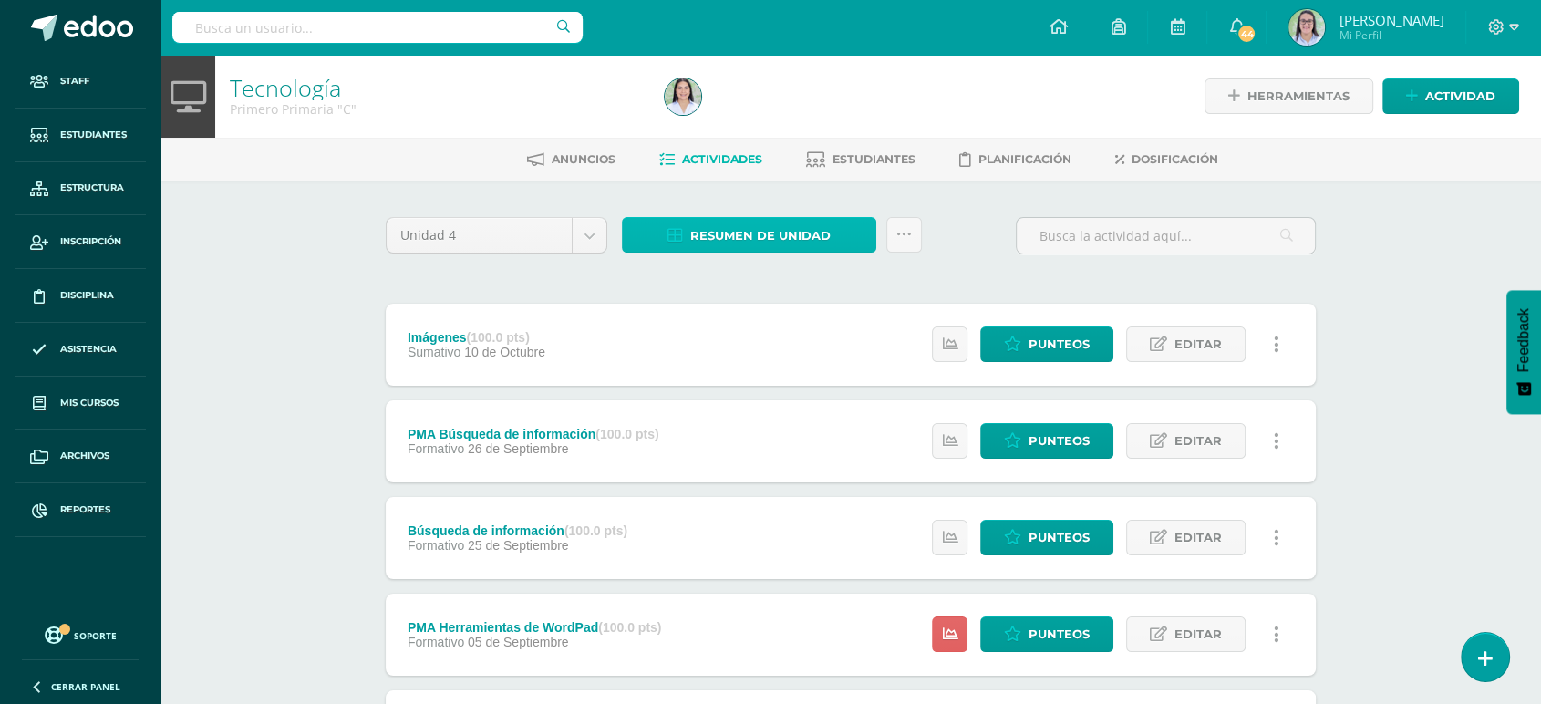
click at [756, 237] on span "Resumen de unidad" at bounding box center [760, 236] width 140 height 34
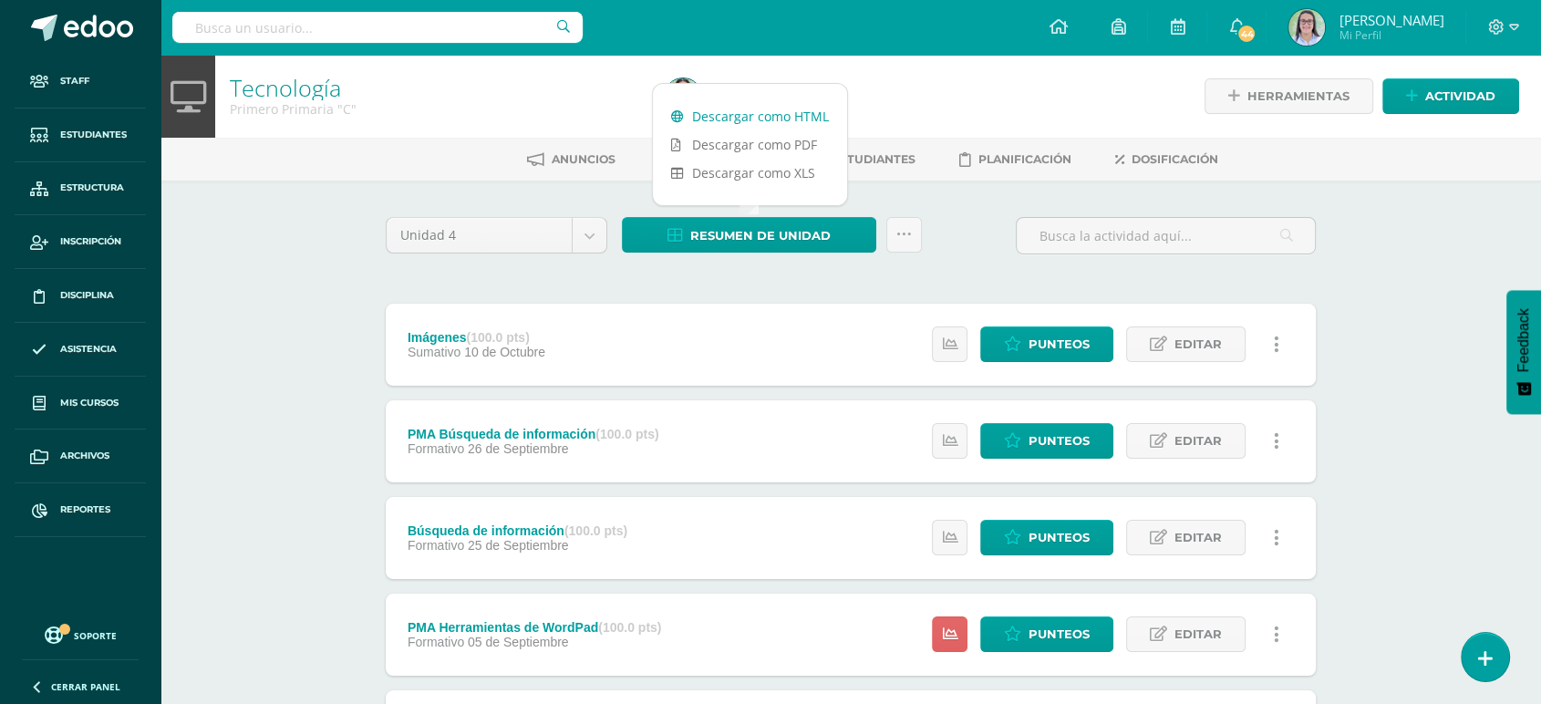
click at [765, 106] on link "Descargar como HTML" at bounding box center [750, 116] width 194 height 28
click at [285, 24] on input "text" at bounding box center [377, 27] width 410 height 31
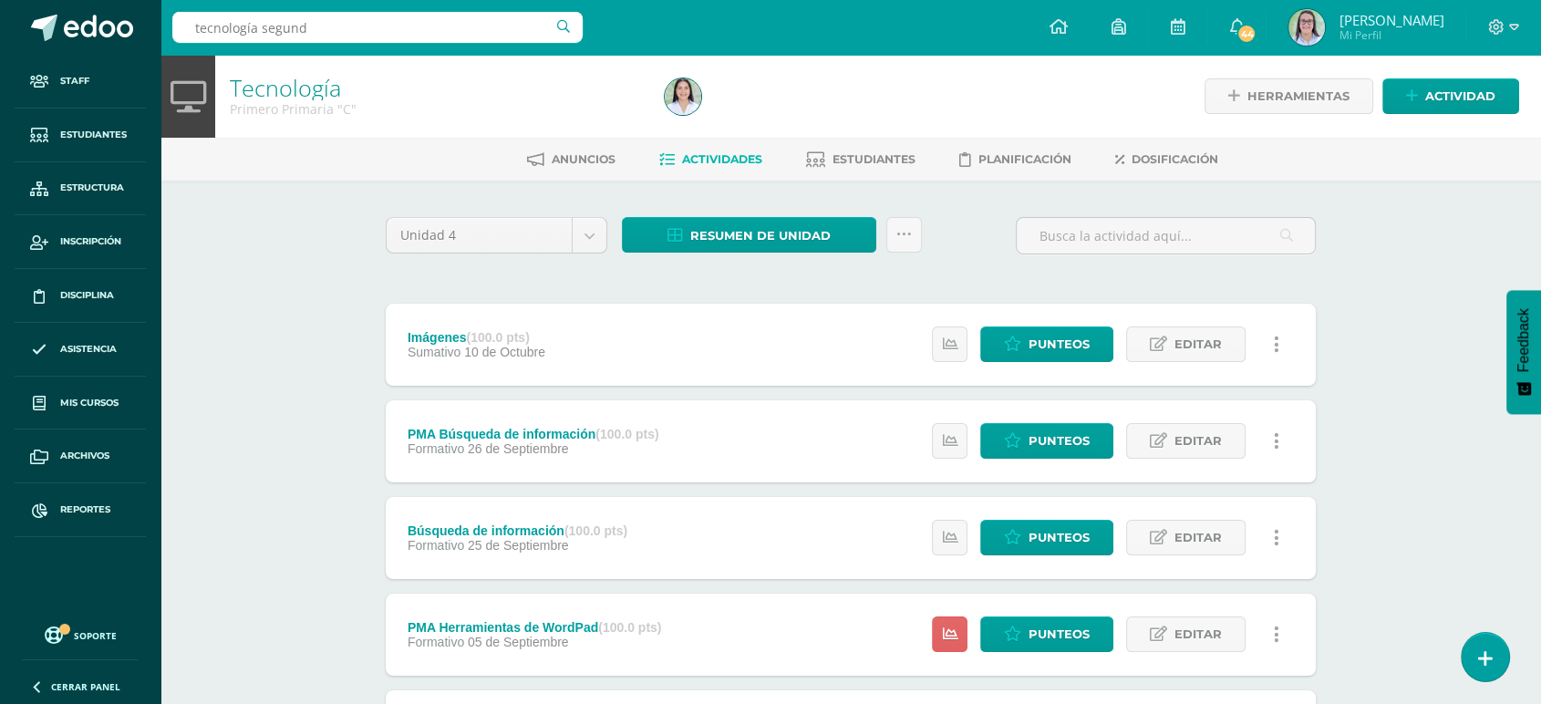
type input "tecnología segundo"
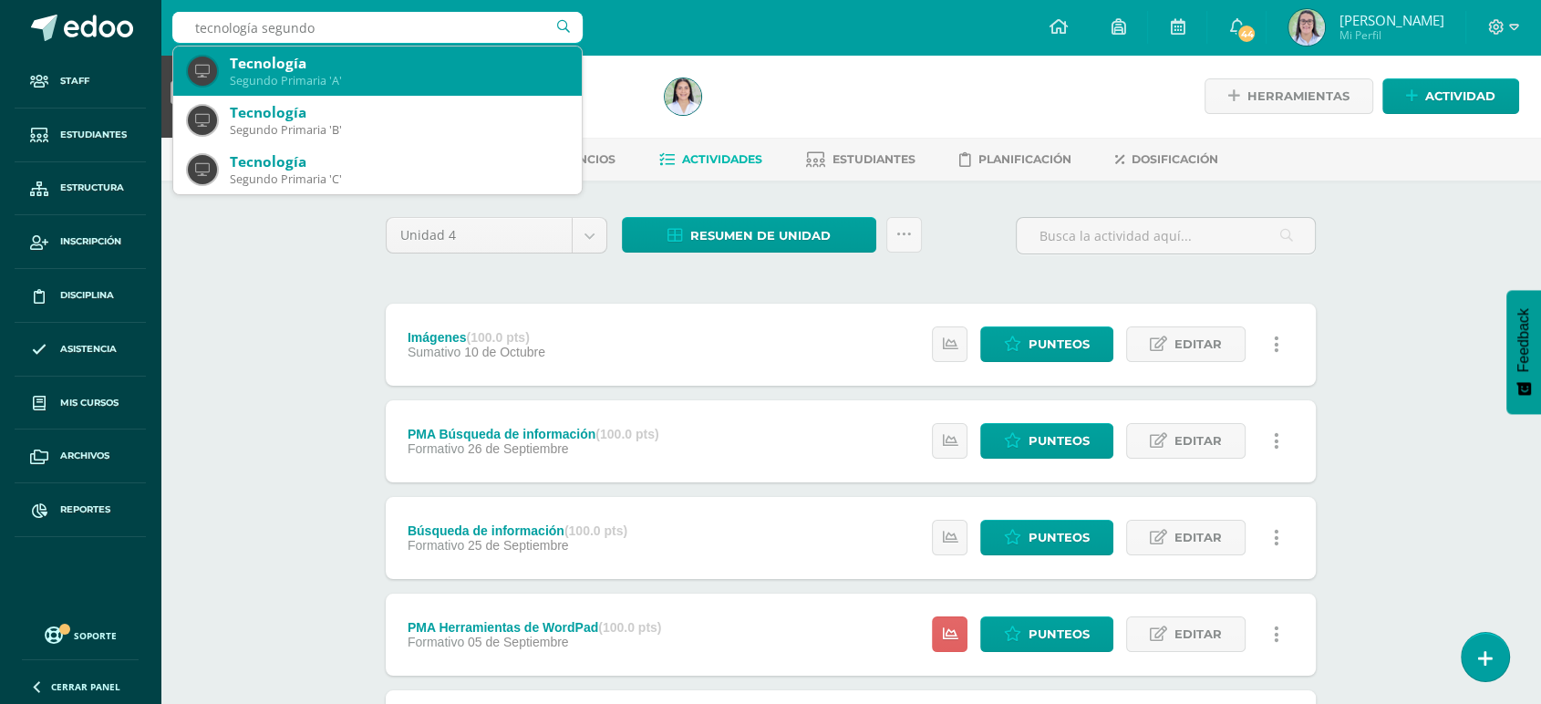
click at [295, 82] on div "Segundo Primaria 'A'" at bounding box center [398, 81] width 337 height 16
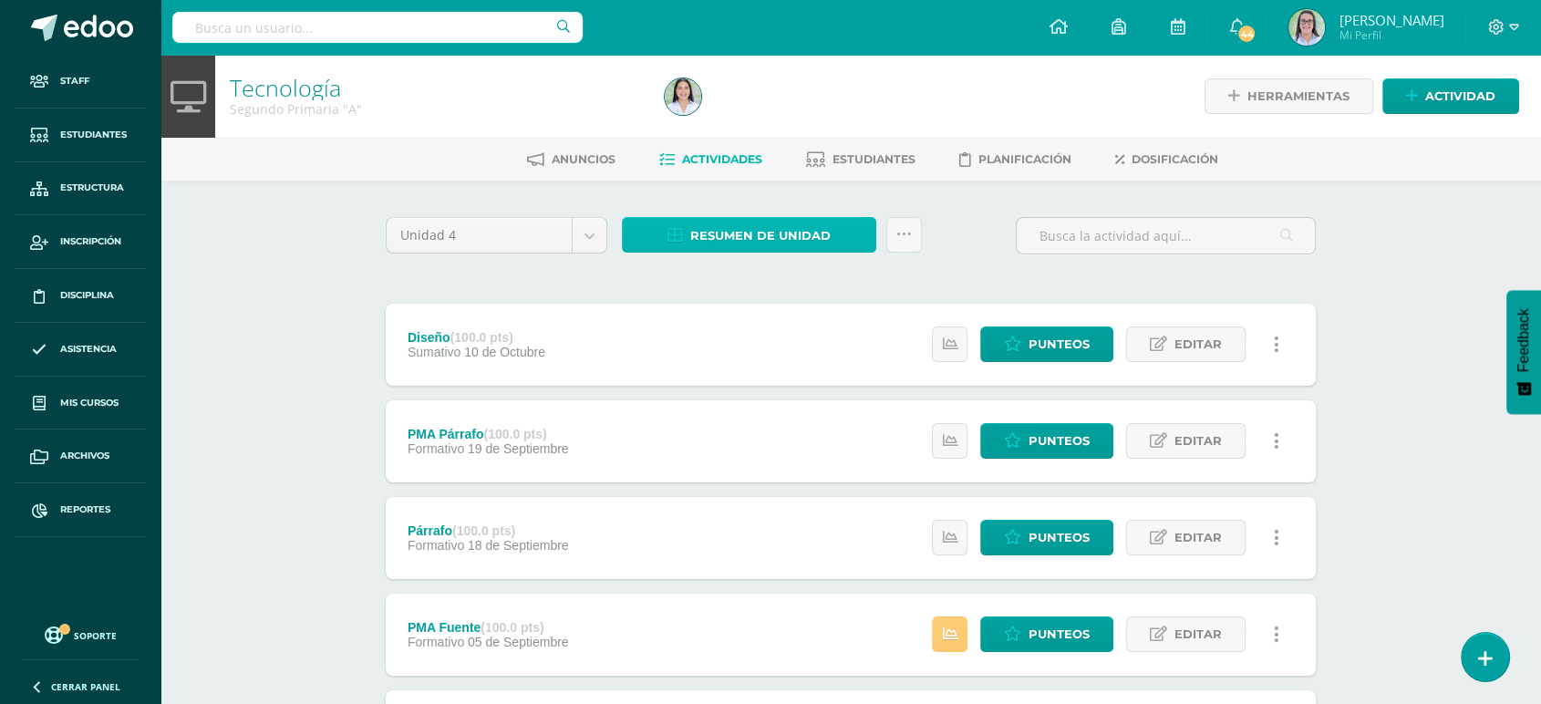
click at [678, 224] on link "Resumen de unidad" at bounding box center [749, 235] width 254 height 36
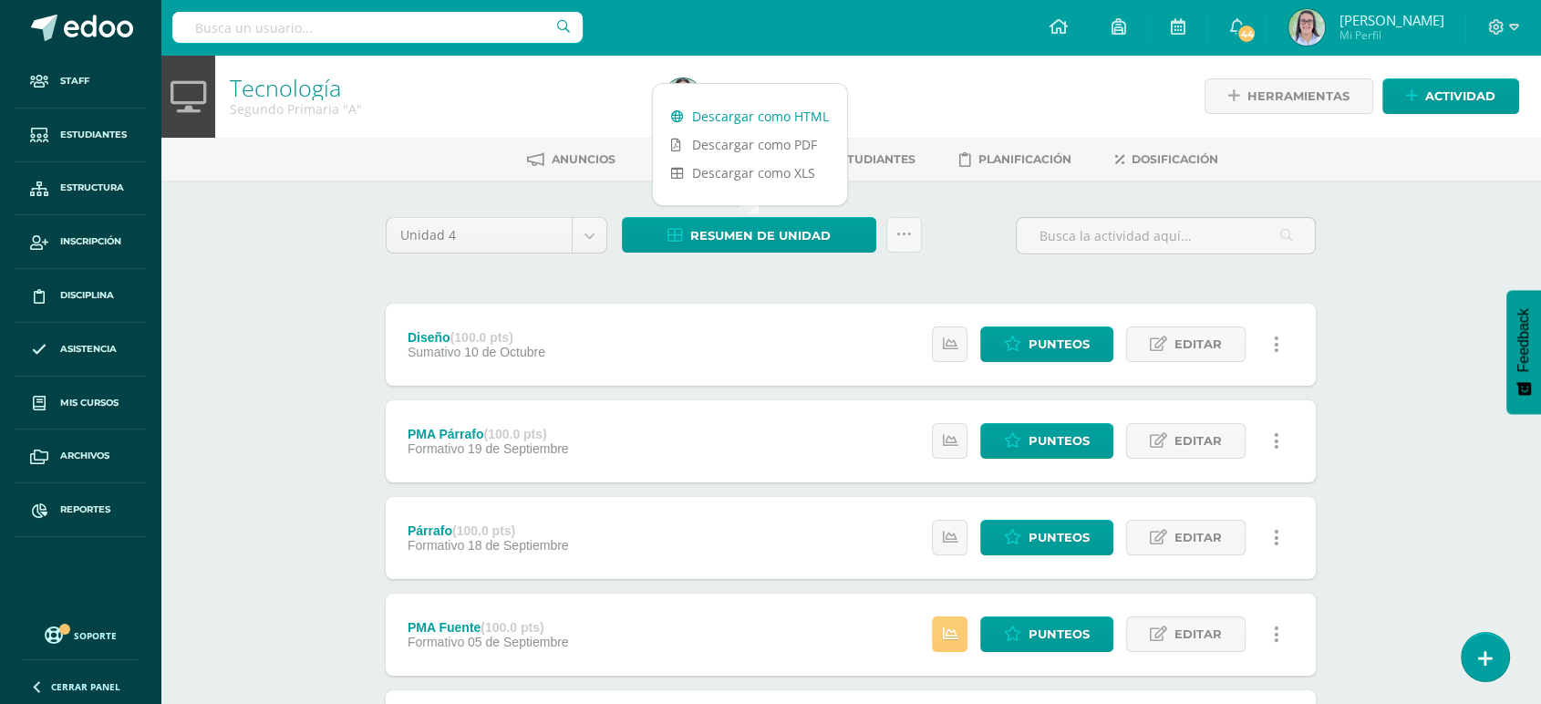
click at [715, 108] on link "Descargar como HTML" at bounding box center [750, 116] width 194 height 28
click at [347, 11] on div at bounding box center [377, 27] width 410 height 55
click at [352, 32] on input "text" at bounding box center [377, 27] width 410 height 31
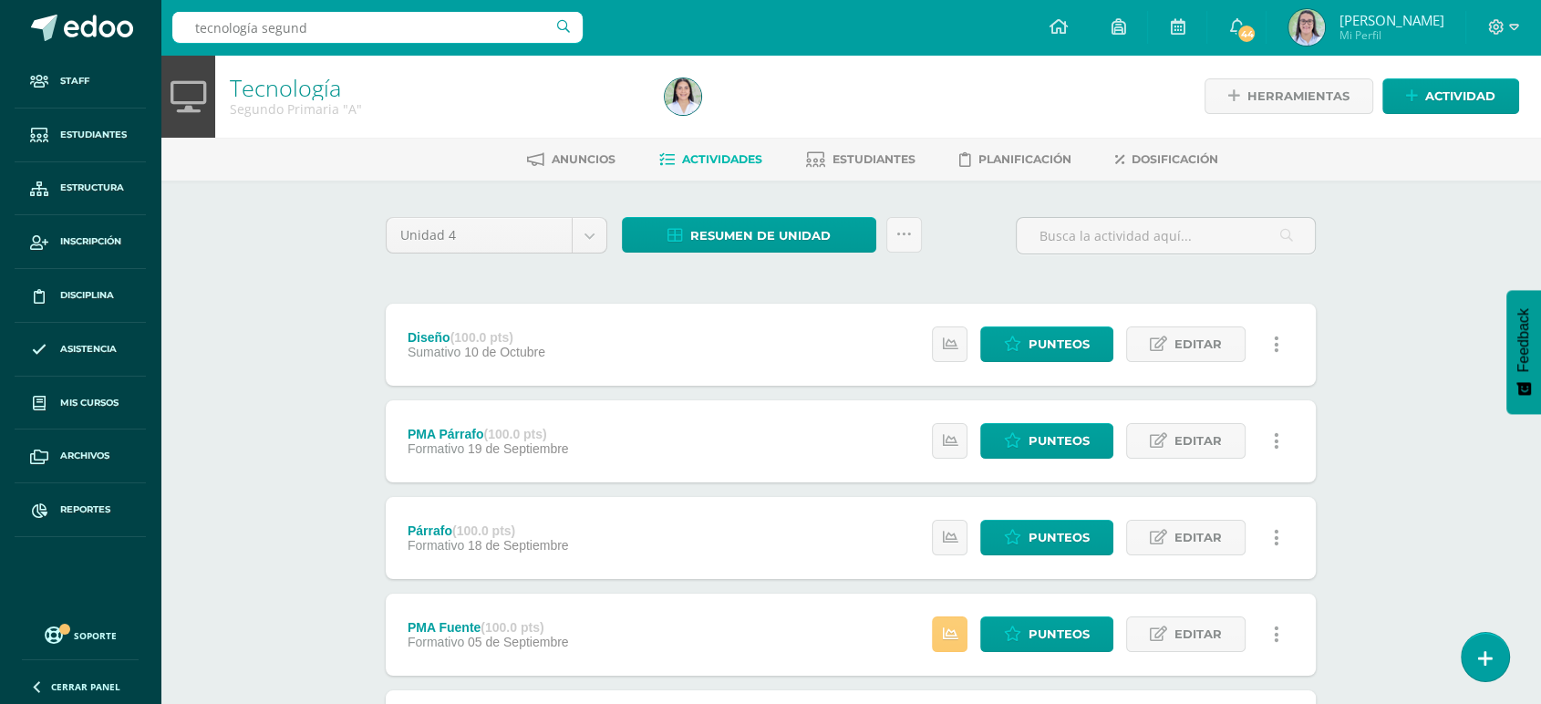
type input "tecnología segundo"
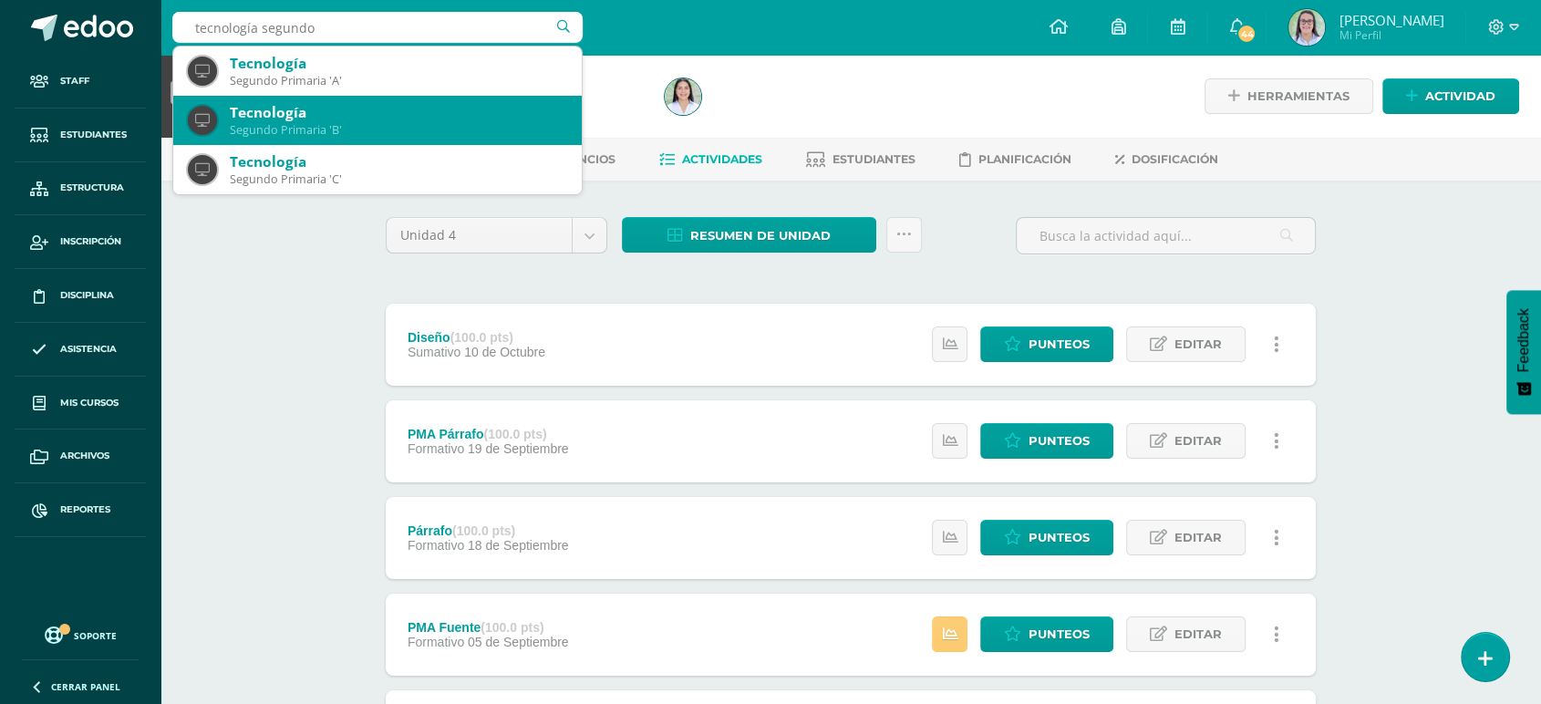
click at [341, 127] on div "Segundo Primaria 'B'" at bounding box center [398, 130] width 337 height 16
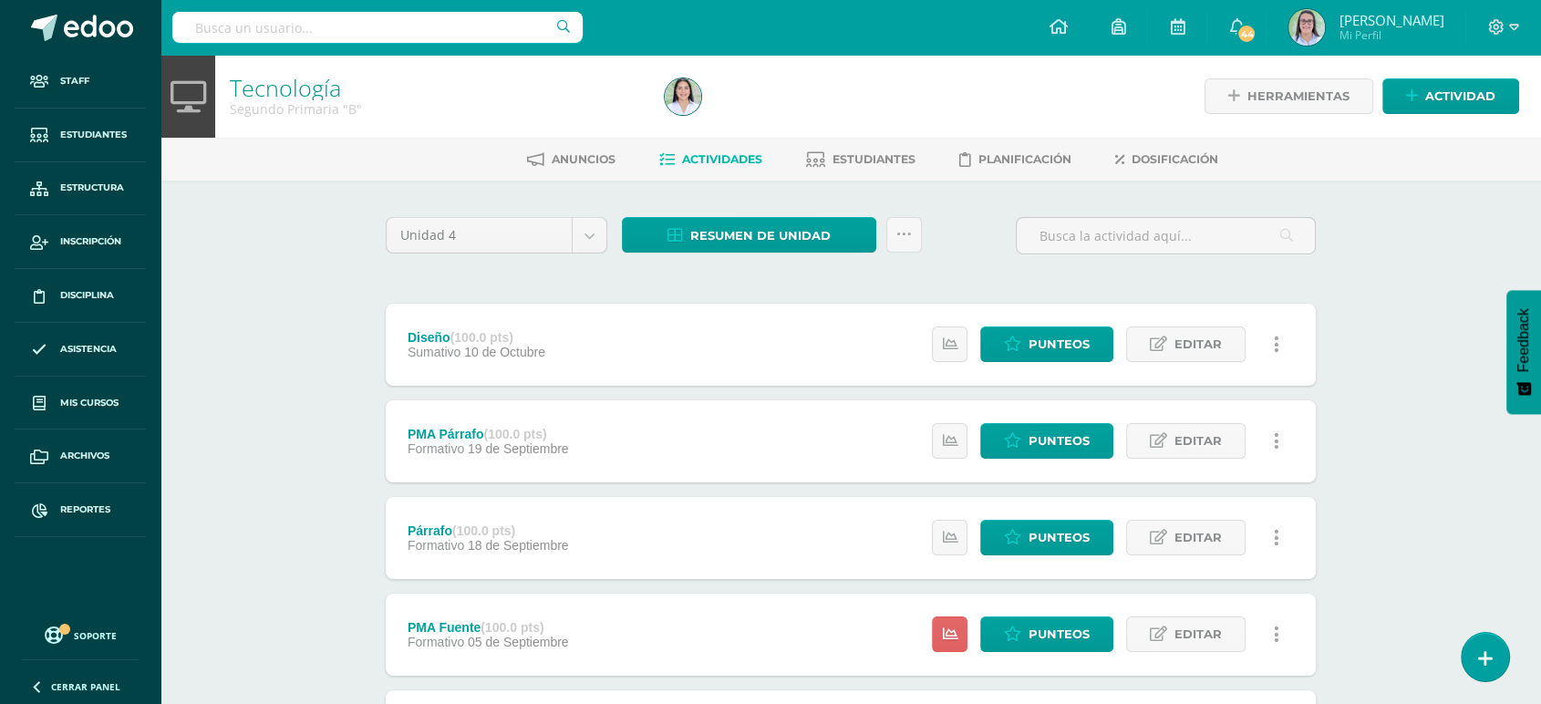
click at [781, 258] on div "Resumen de unidad Descargar como HTML Descargar como PDF Descargar como XLS Sub…" at bounding box center [772, 243] width 315 height 52
click at [783, 237] on span "Resumen de unidad" at bounding box center [760, 236] width 140 height 34
click at [751, 113] on link "Descargar como HTML" at bounding box center [750, 116] width 194 height 28
click at [263, 24] on input "text" at bounding box center [377, 27] width 410 height 31
type input "tecnología segundo"
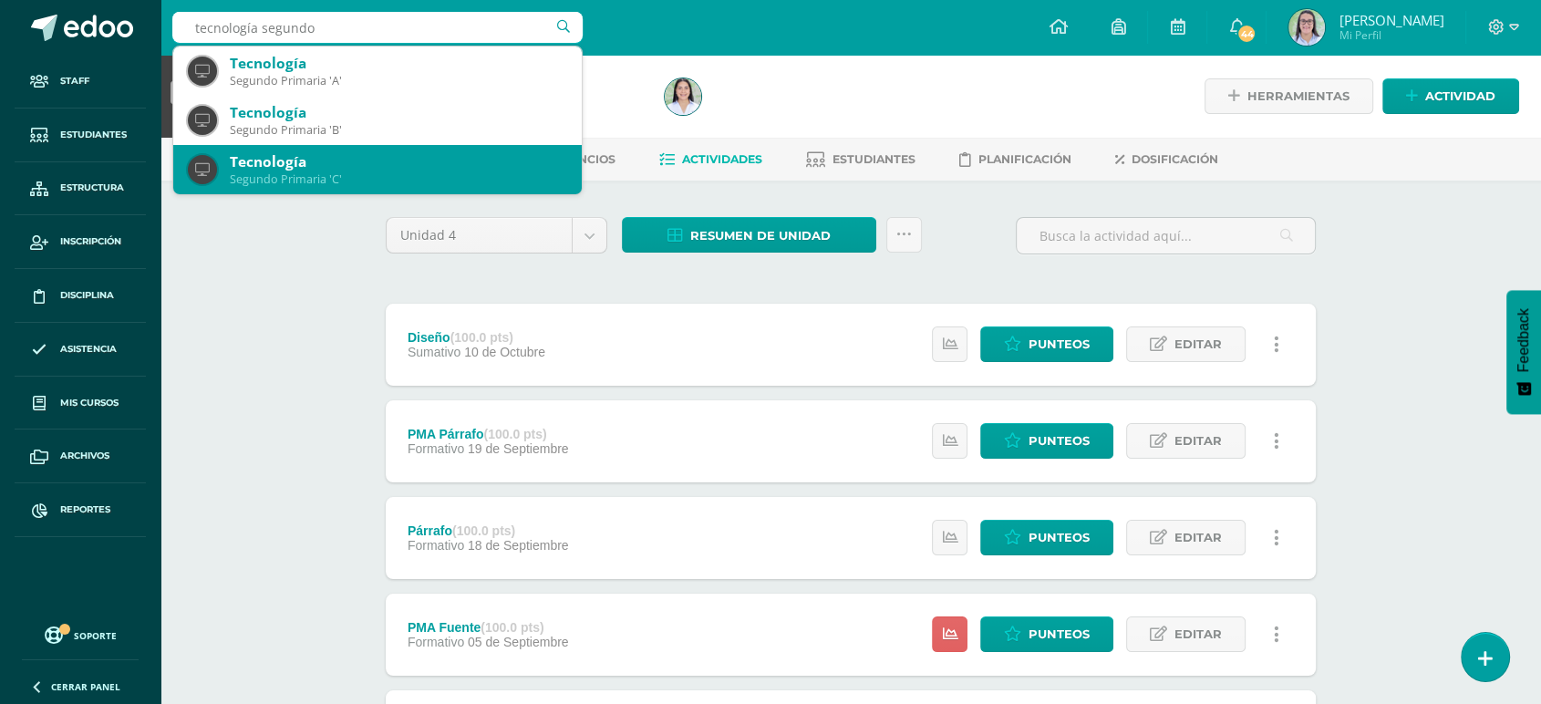
click at [353, 173] on div "Segundo Primaria 'C'" at bounding box center [398, 179] width 337 height 16
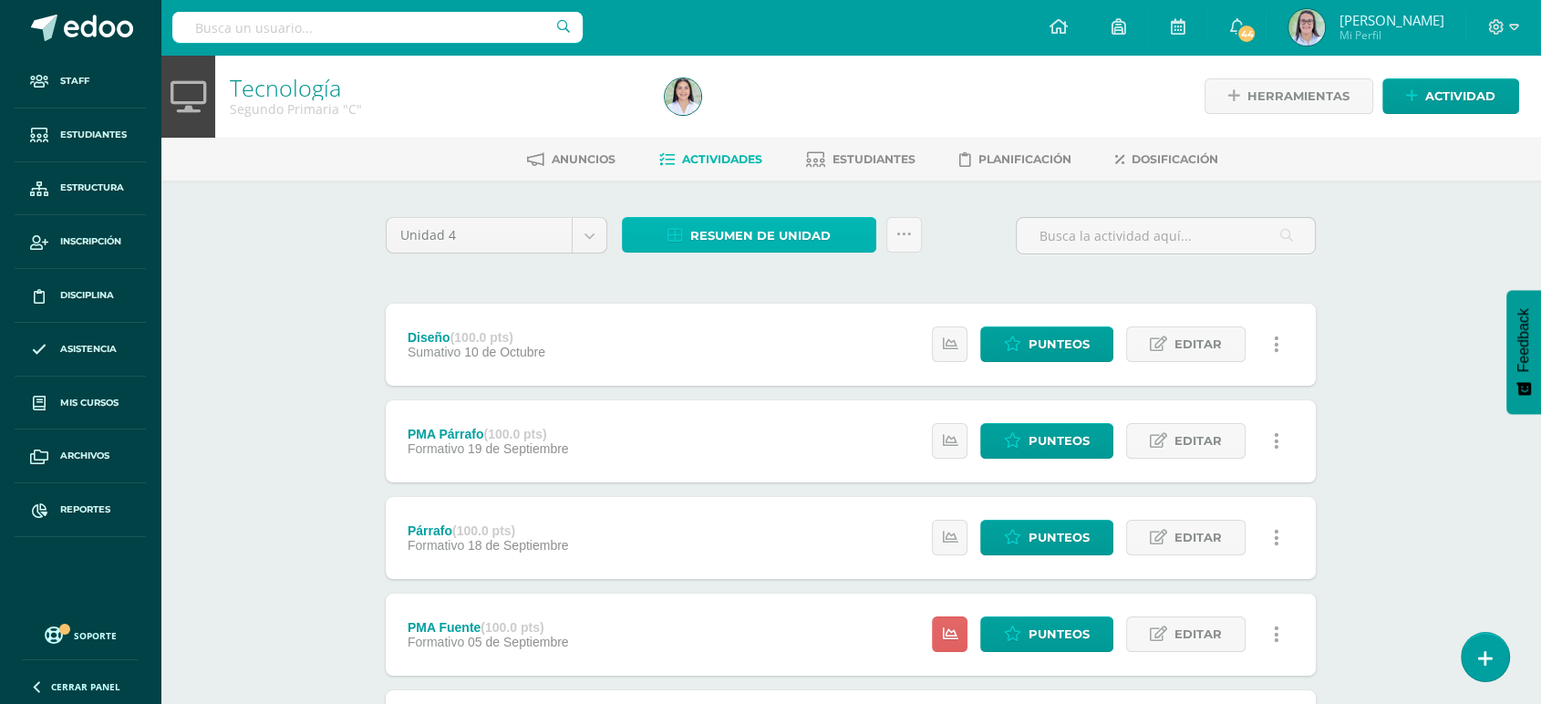
click at [683, 239] on icon at bounding box center [676, 236] width 16 height 16
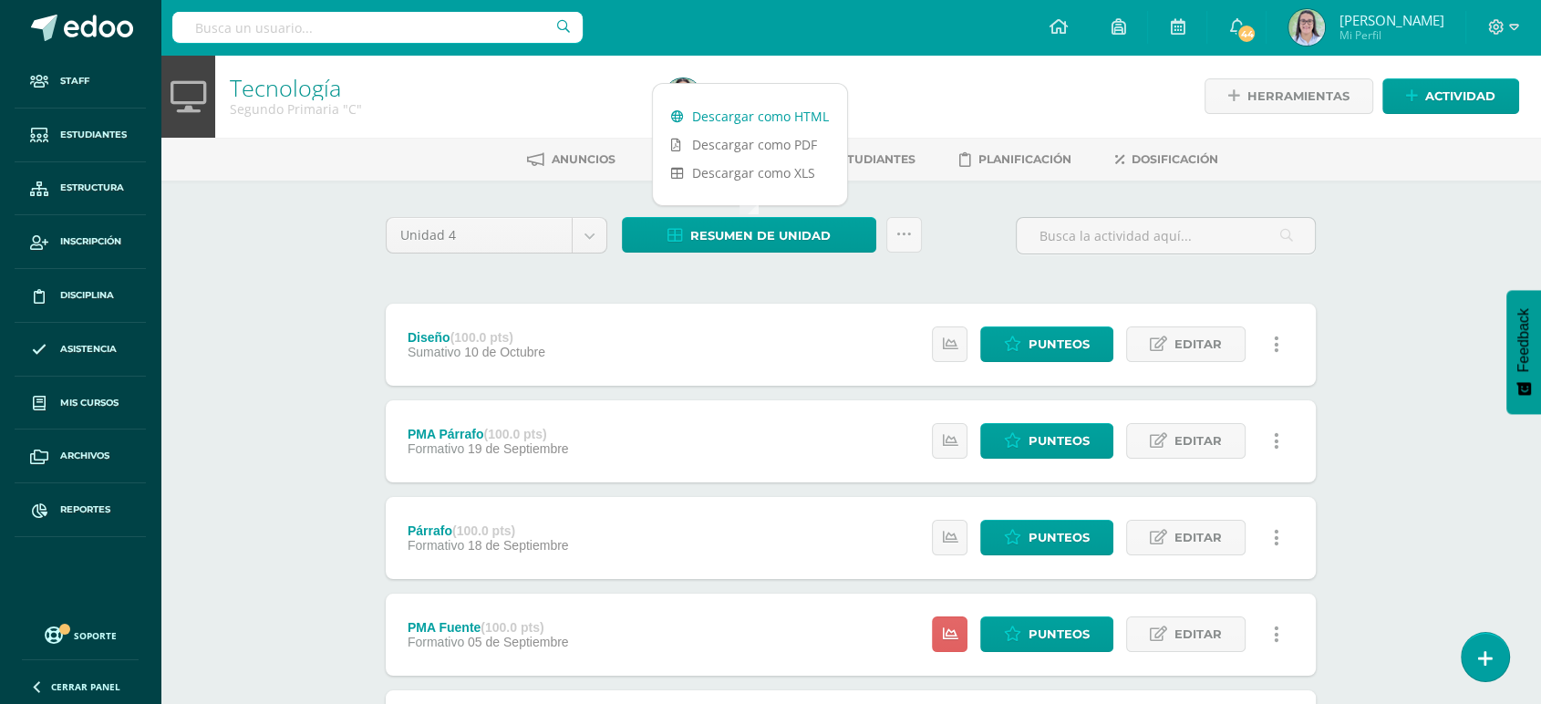
click at [712, 105] on link "Descargar como HTML" at bounding box center [750, 116] width 194 height 28
click at [235, 23] on input "text" at bounding box center [377, 27] width 410 height 31
type input "tecnología tercero"
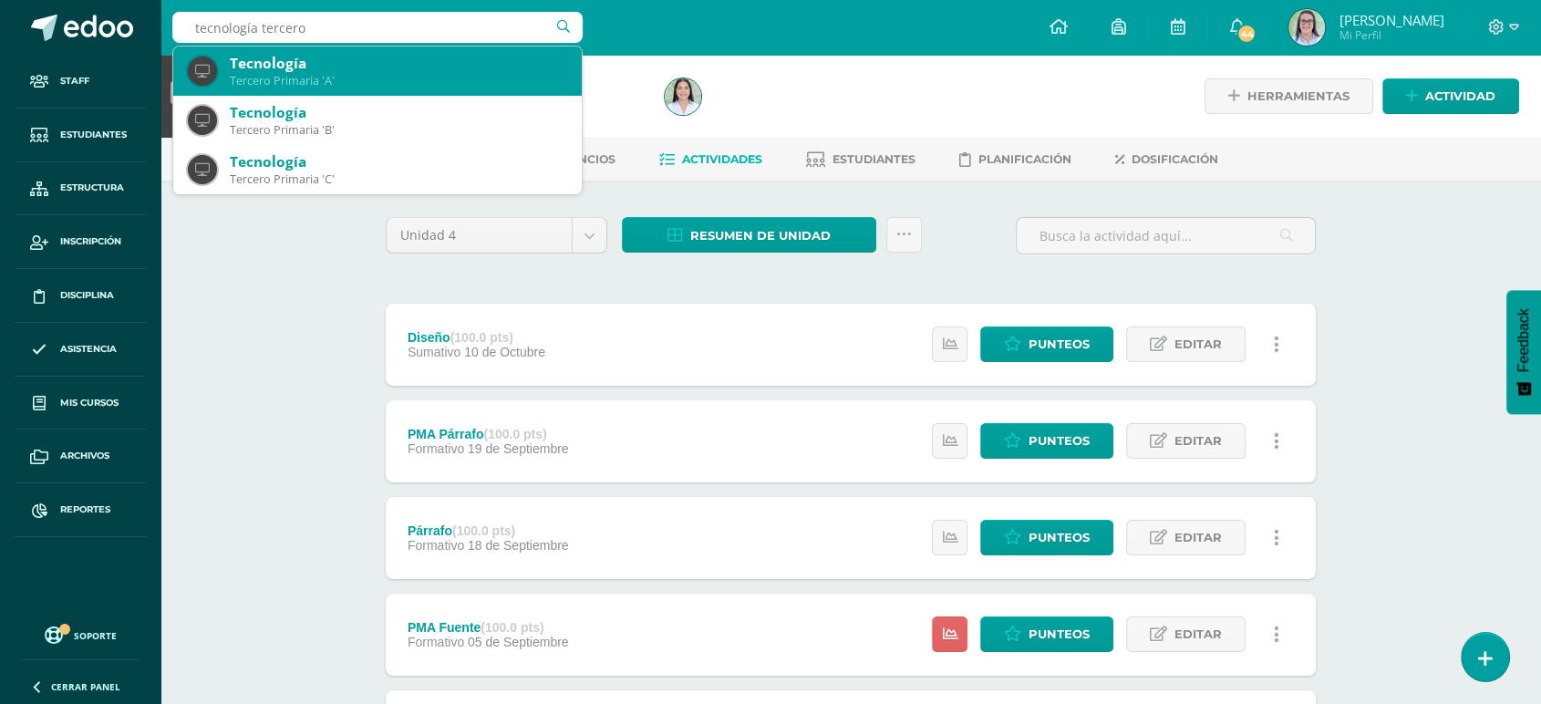
click at [255, 78] on div "Tercero Primaria 'A'" at bounding box center [398, 81] width 337 height 16
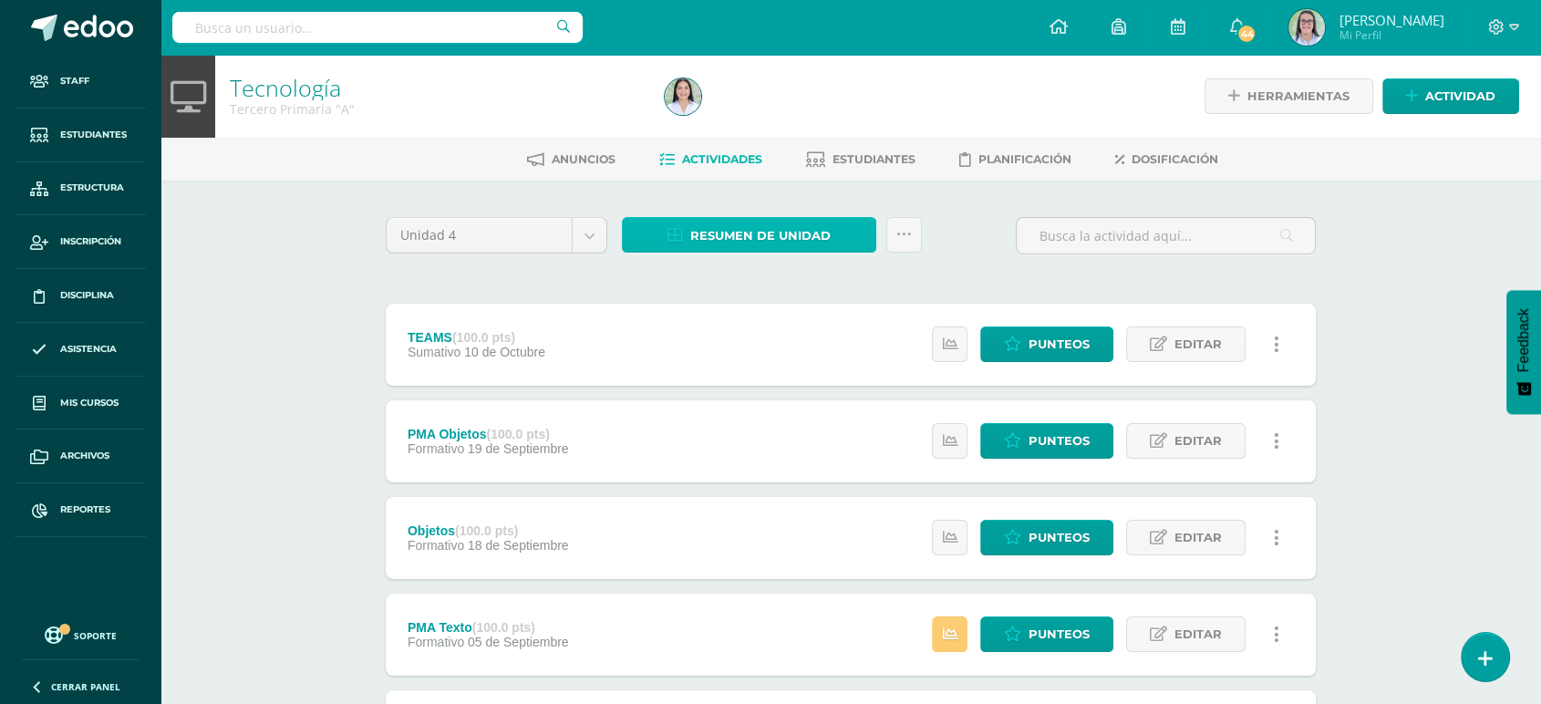
click at [819, 222] on span "Resumen de unidad" at bounding box center [760, 236] width 140 height 34
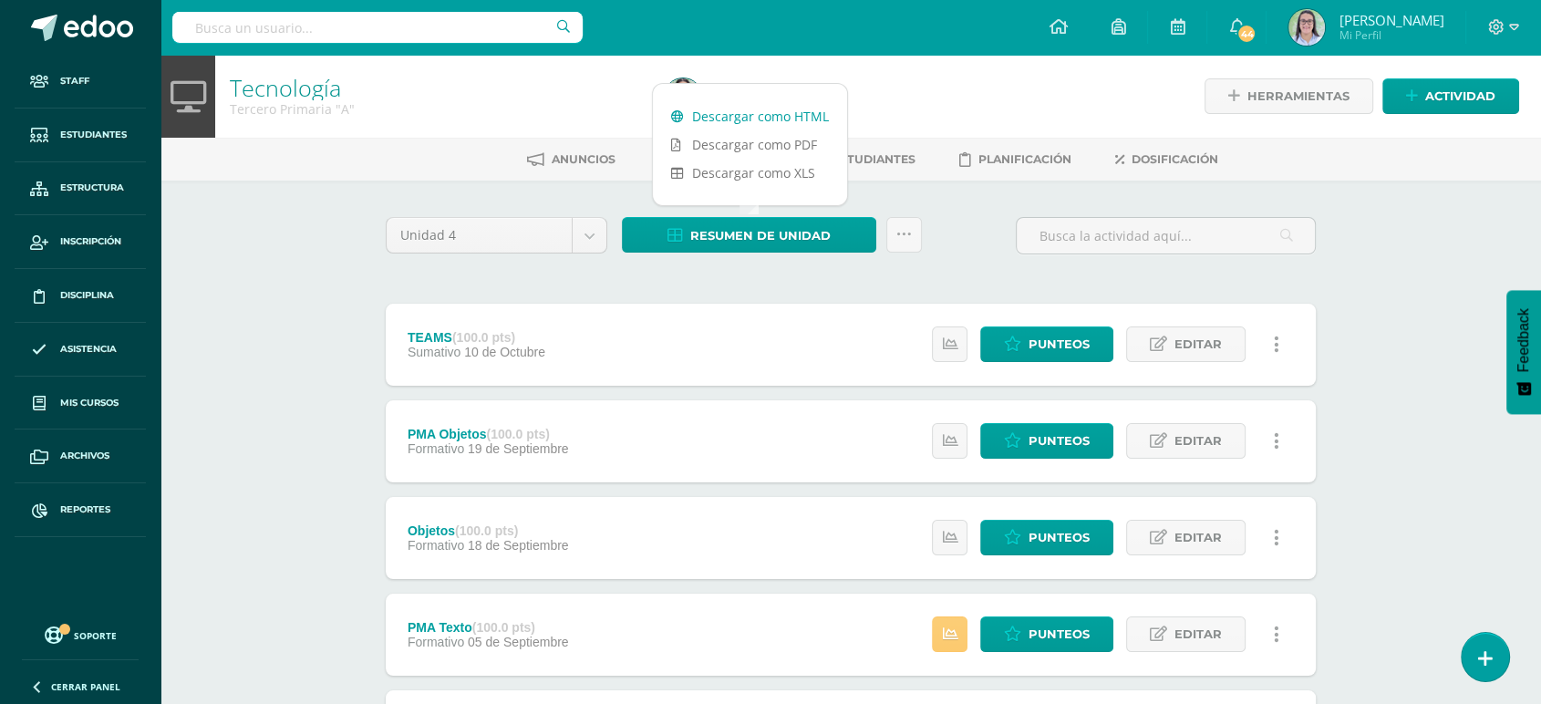
click at [796, 112] on link "Descargar como HTML" at bounding box center [750, 116] width 194 height 28
click at [442, 31] on input "text" at bounding box center [377, 27] width 410 height 31
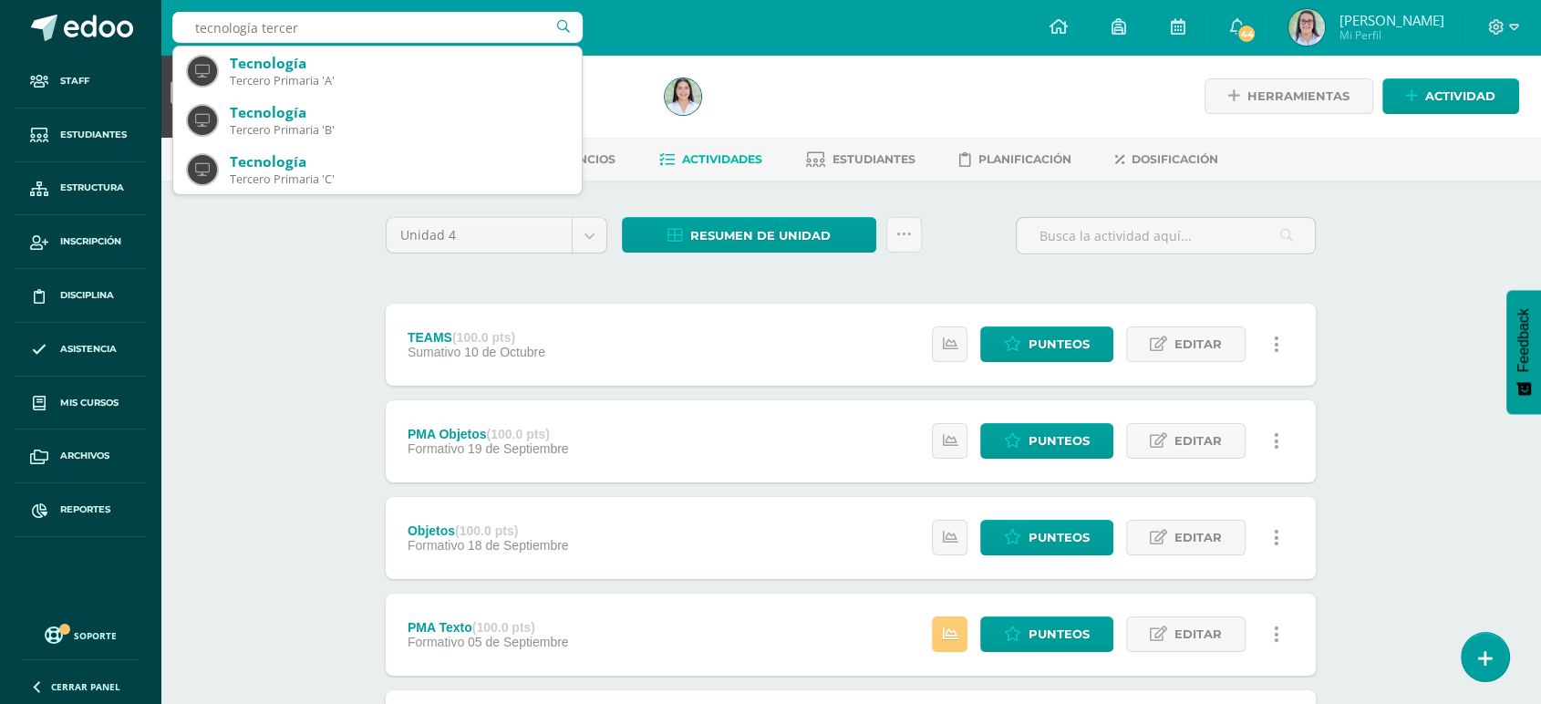
type input "tecnología tercero"
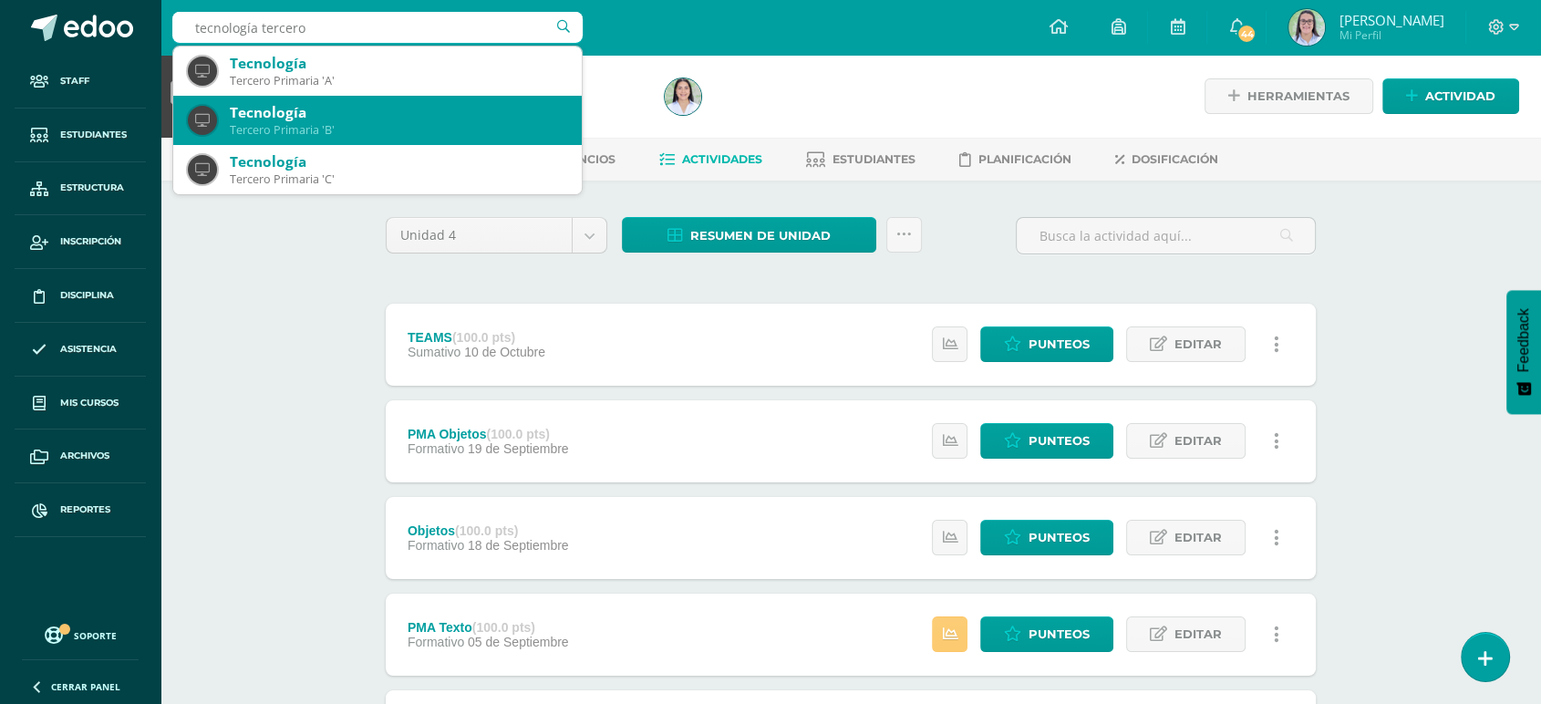
click at [277, 115] on div "Tecnología" at bounding box center [398, 112] width 337 height 19
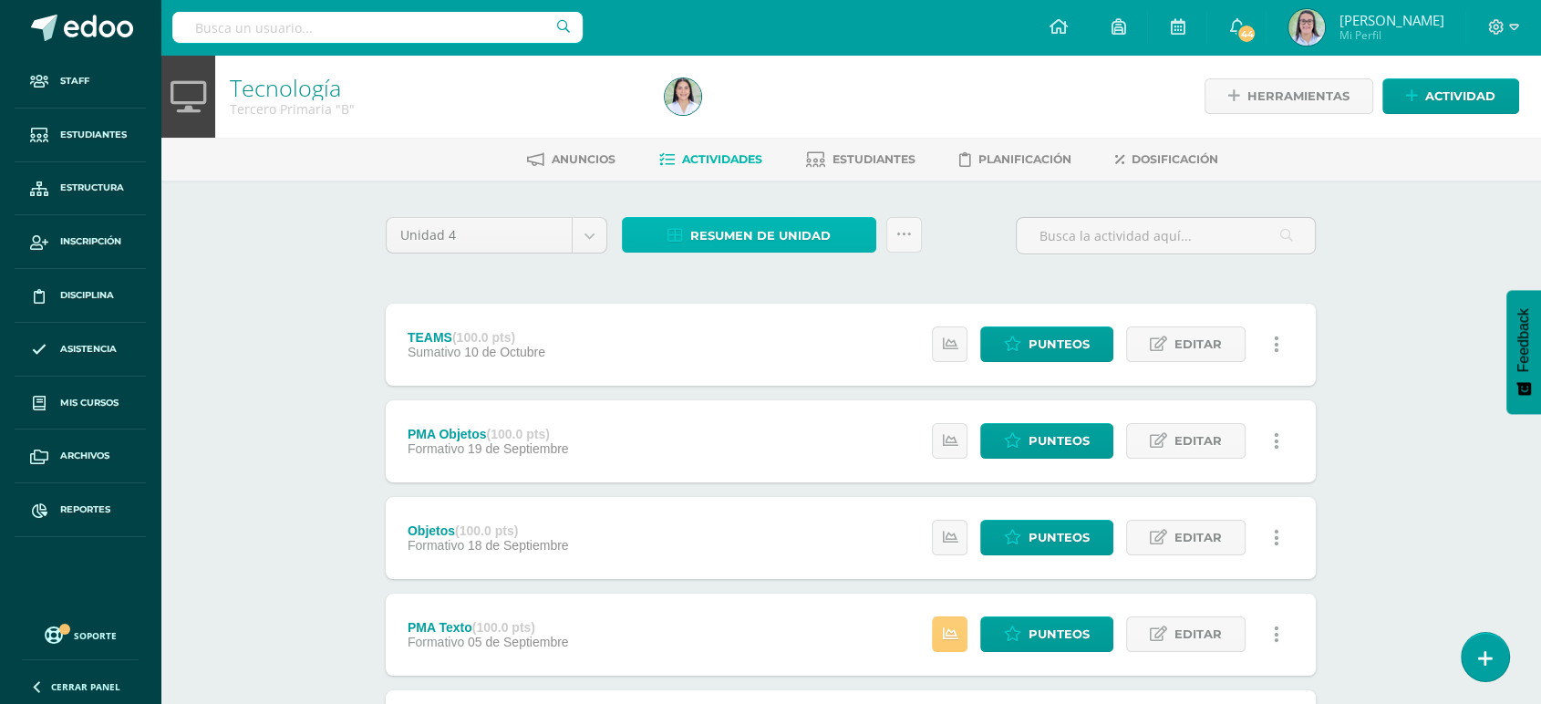
click at [725, 232] on span "Resumen de unidad" at bounding box center [760, 236] width 140 height 34
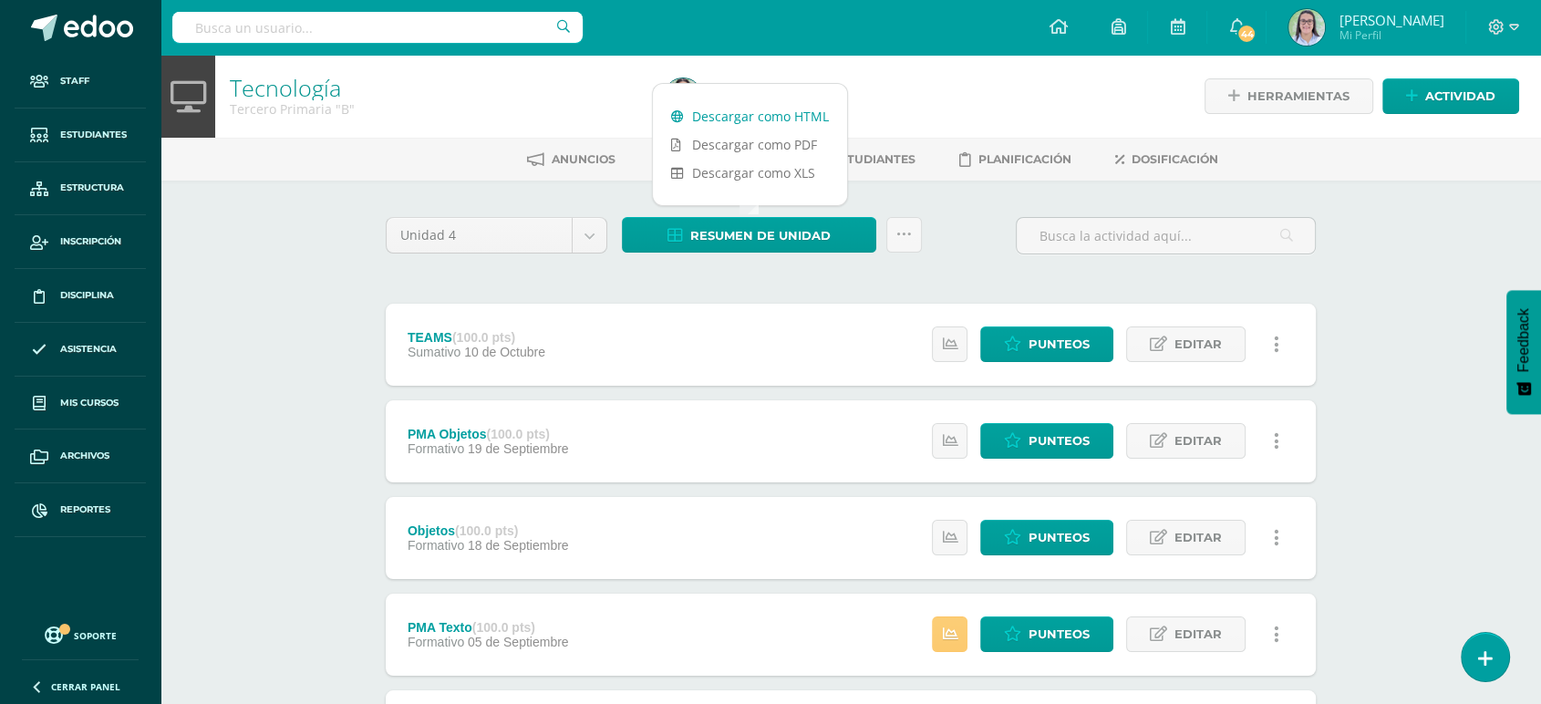
click at [752, 115] on link "Descargar como HTML" at bounding box center [750, 116] width 194 height 28
click at [231, 25] on input "text" at bounding box center [377, 27] width 410 height 31
type input "tecnología tercero"
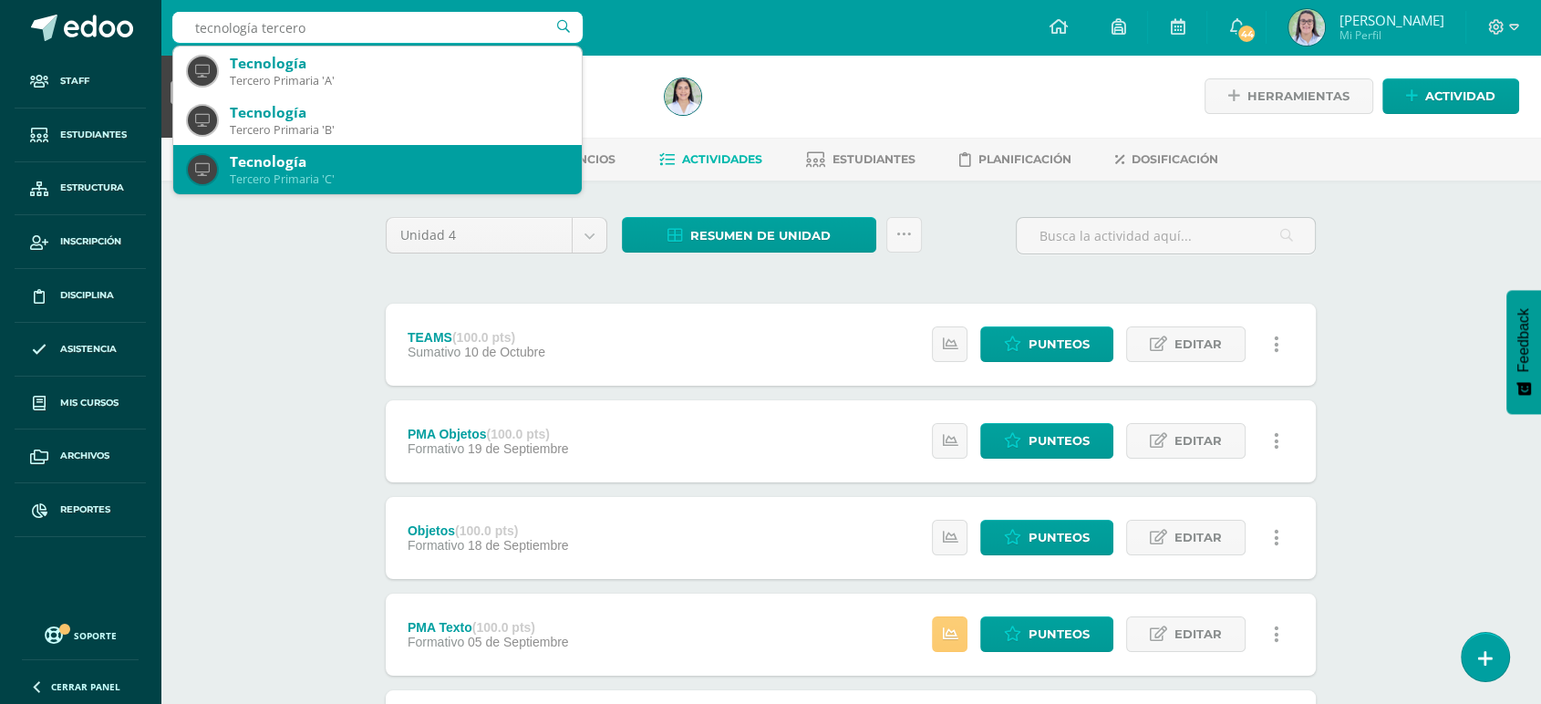
click at [259, 171] on div "Tecnología" at bounding box center [398, 161] width 337 height 19
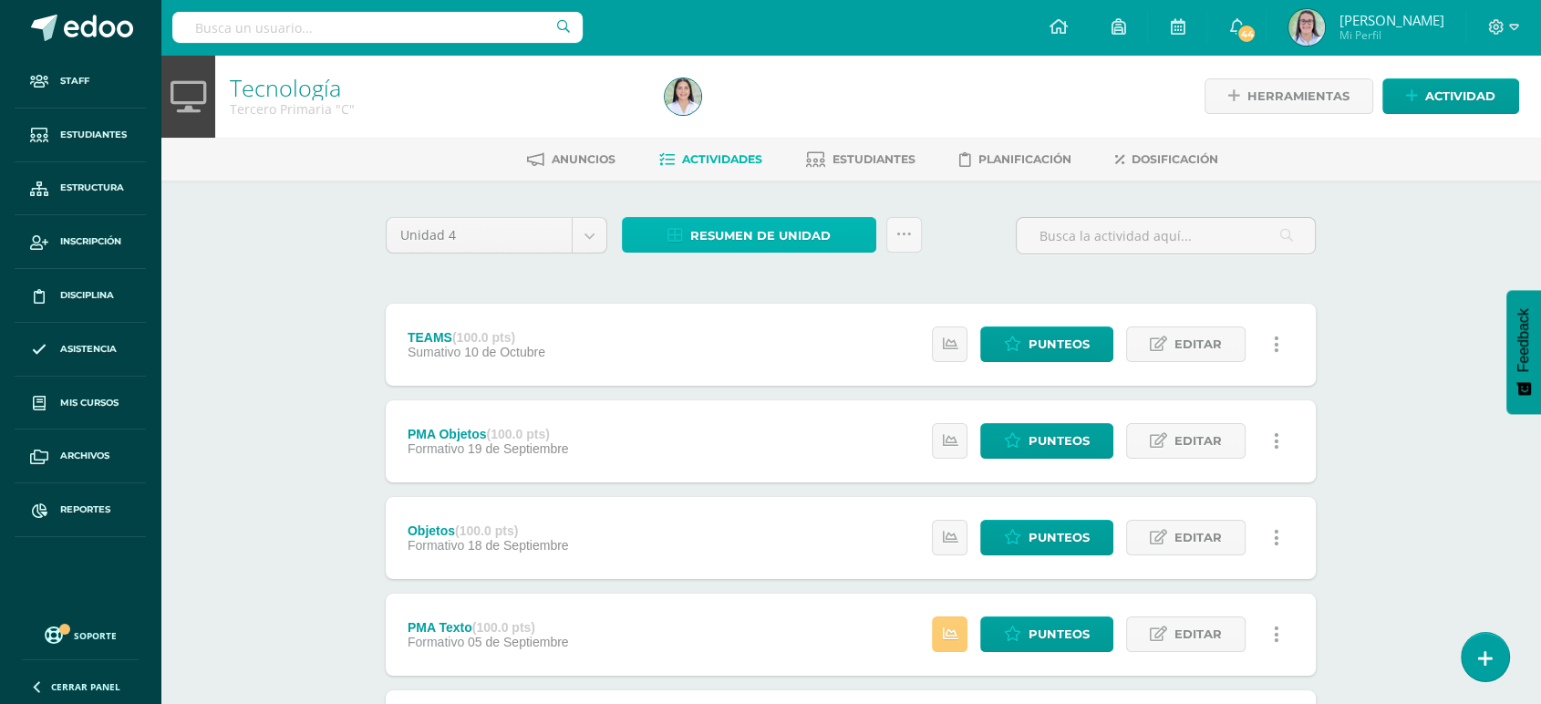
click at [793, 239] on span "Resumen de unidad" at bounding box center [760, 236] width 140 height 34
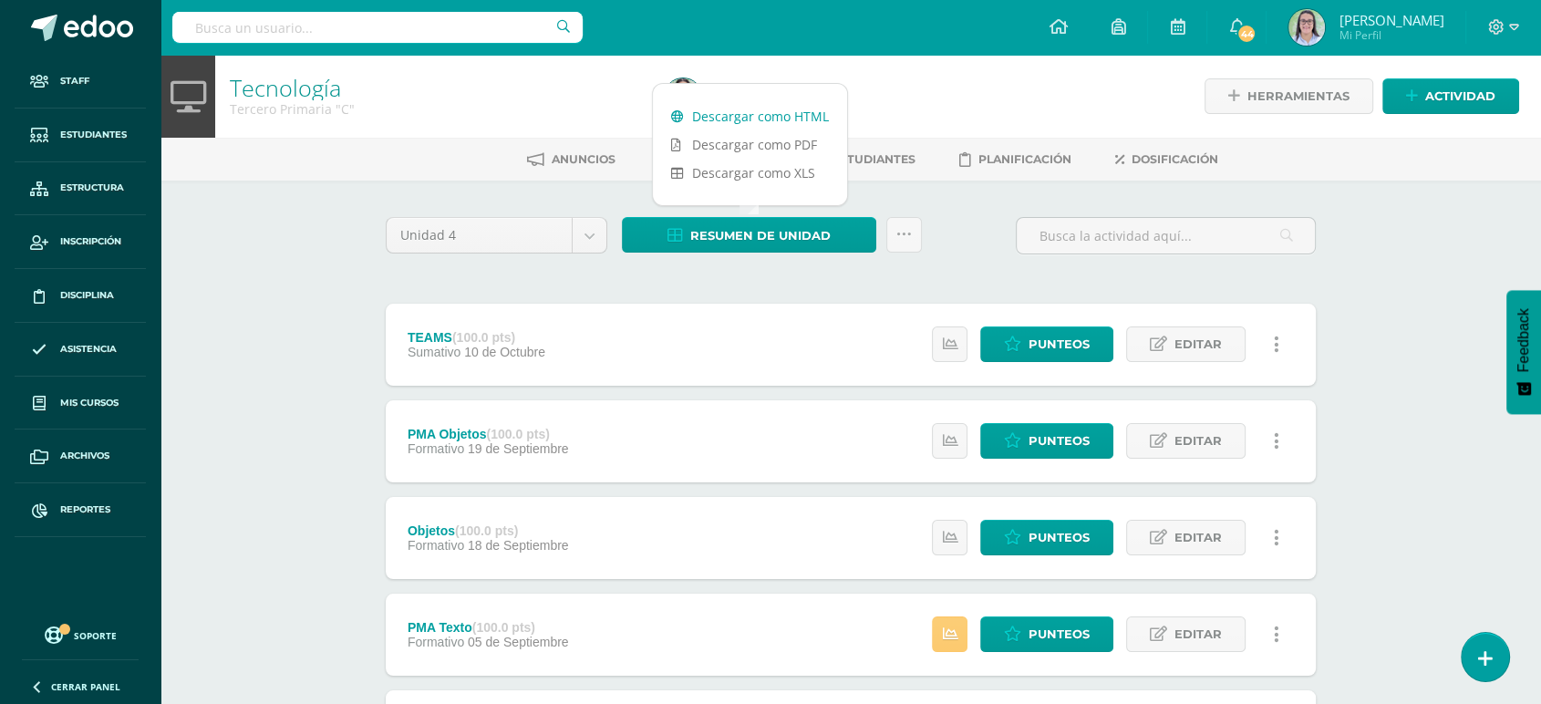
click at [788, 114] on link "Descargar como HTML" at bounding box center [750, 116] width 194 height 28
click at [351, 33] on input "text" at bounding box center [377, 27] width 410 height 31
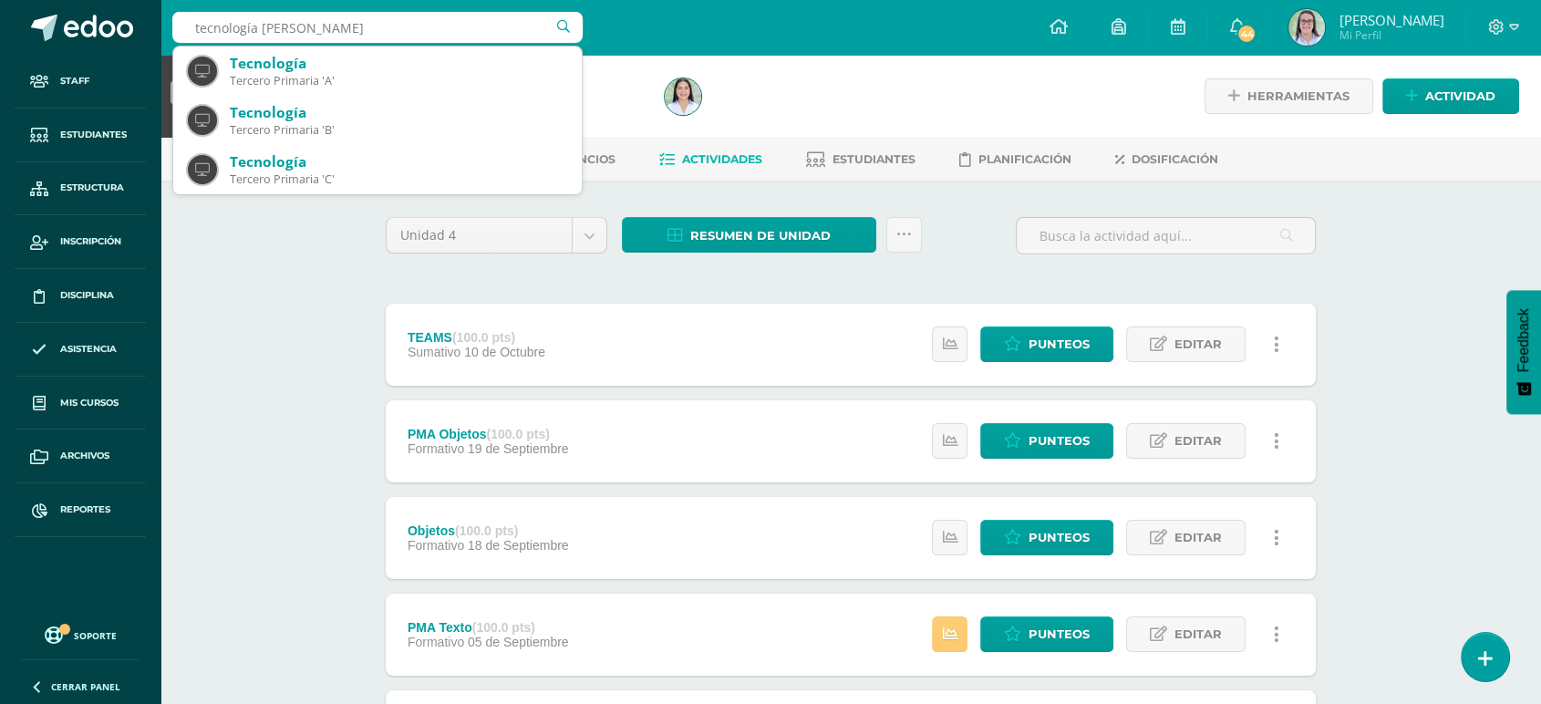
type input "tecnología quinto"
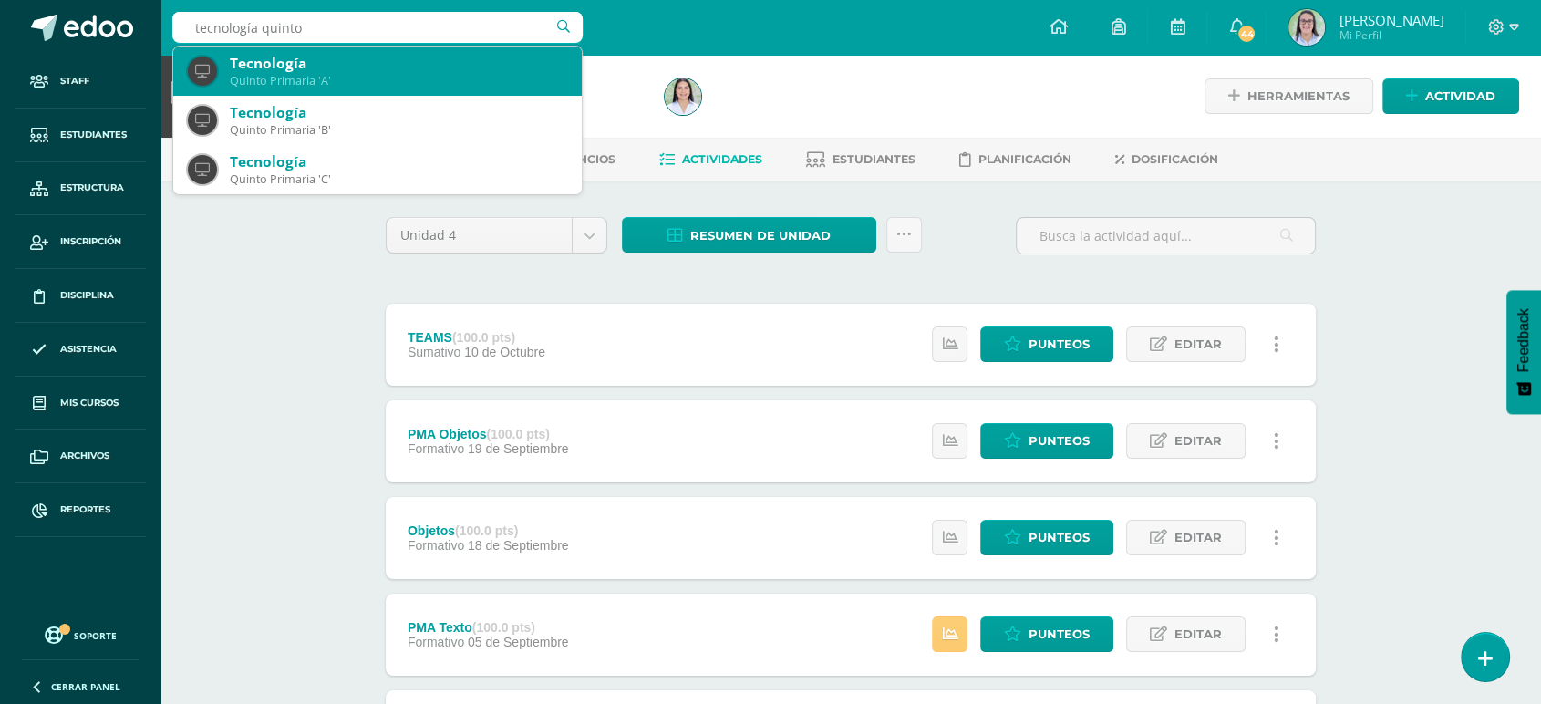
click at [428, 83] on div "Quinto Primaria 'A'" at bounding box center [398, 81] width 337 height 16
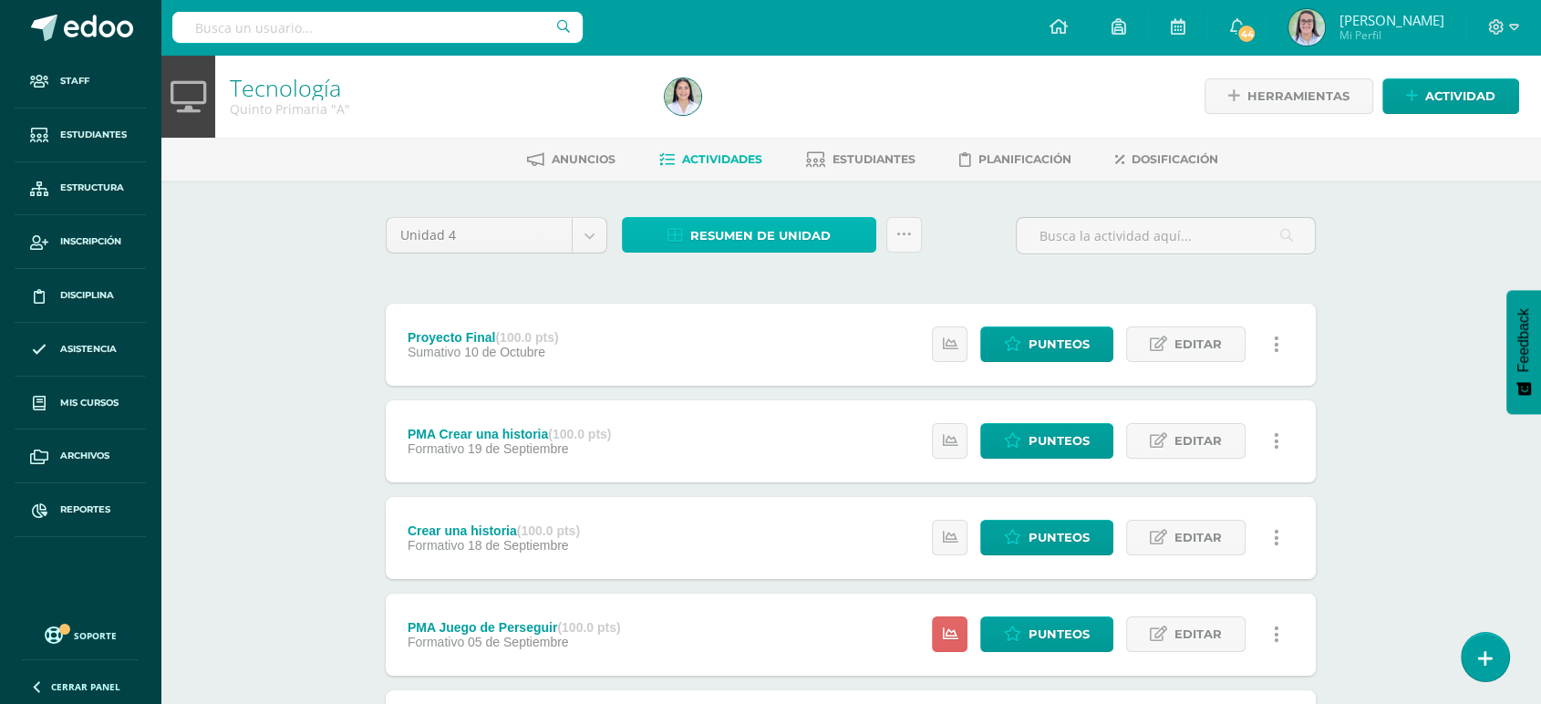
click at [664, 224] on link "Resumen de unidad" at bounding box center [749, 235] width 254 height 36
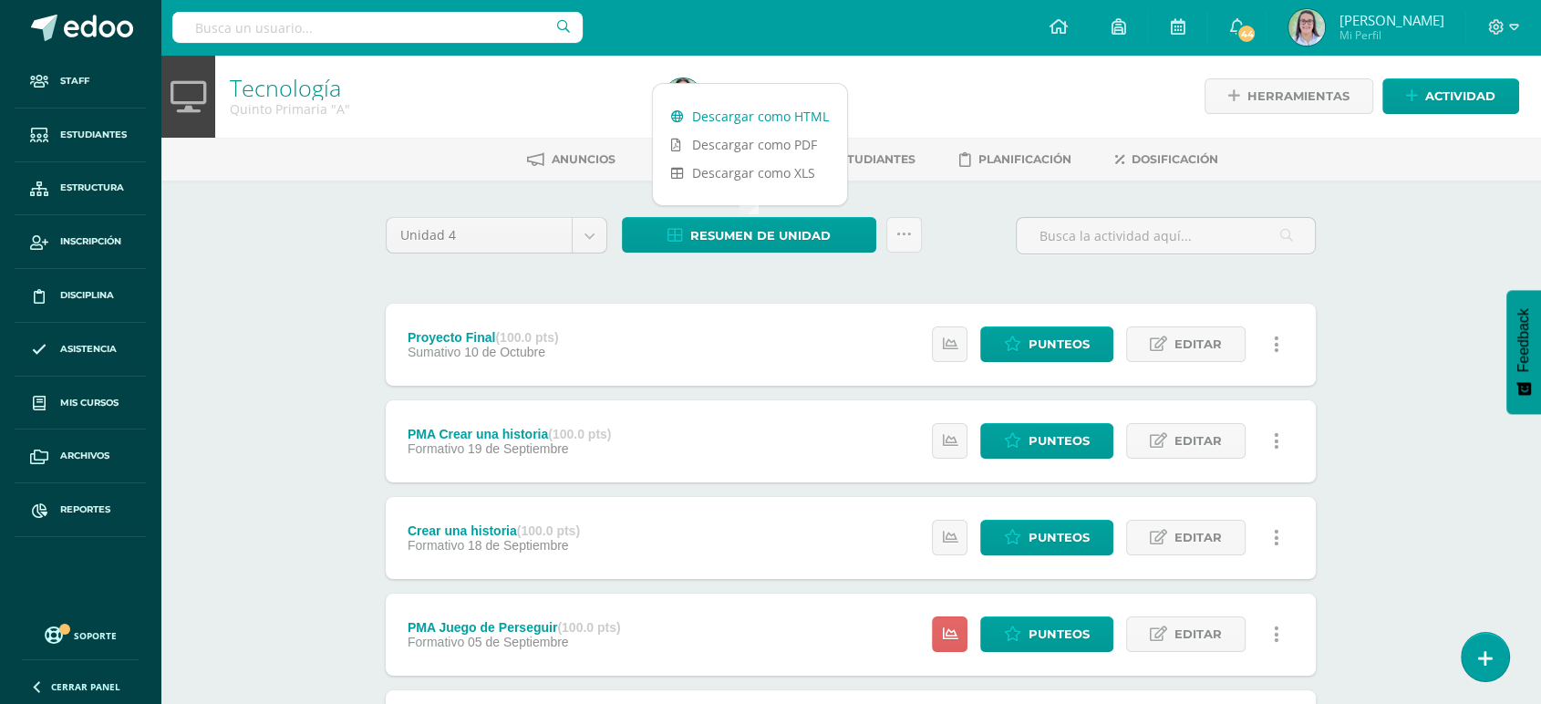
click at [690, 107] on link "Descargar como HTML" at bounding box center [750, 116] width 194 height 28
click at [388, 32] on input "text" at bounding box center [377, 27] width 410 height 31
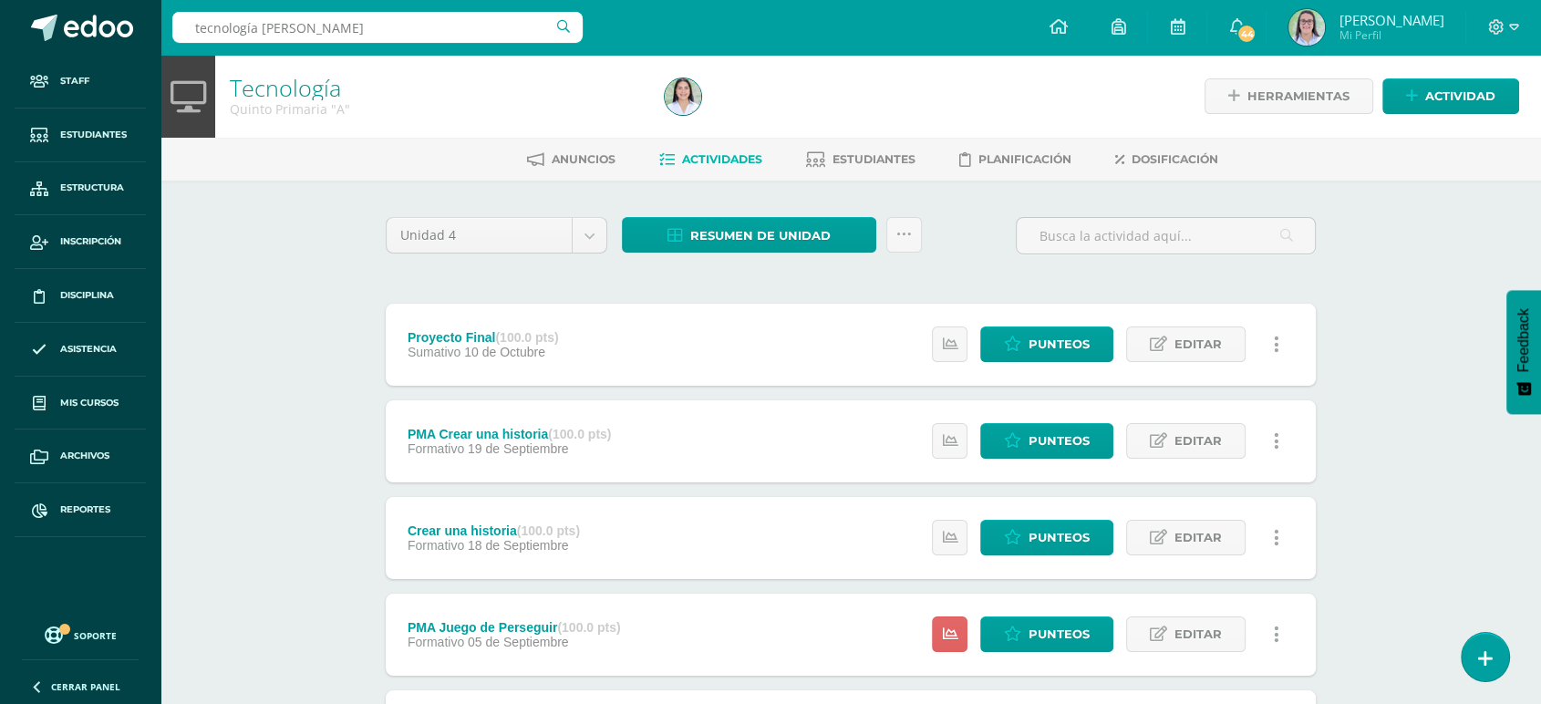
type input "tecnología quinto"
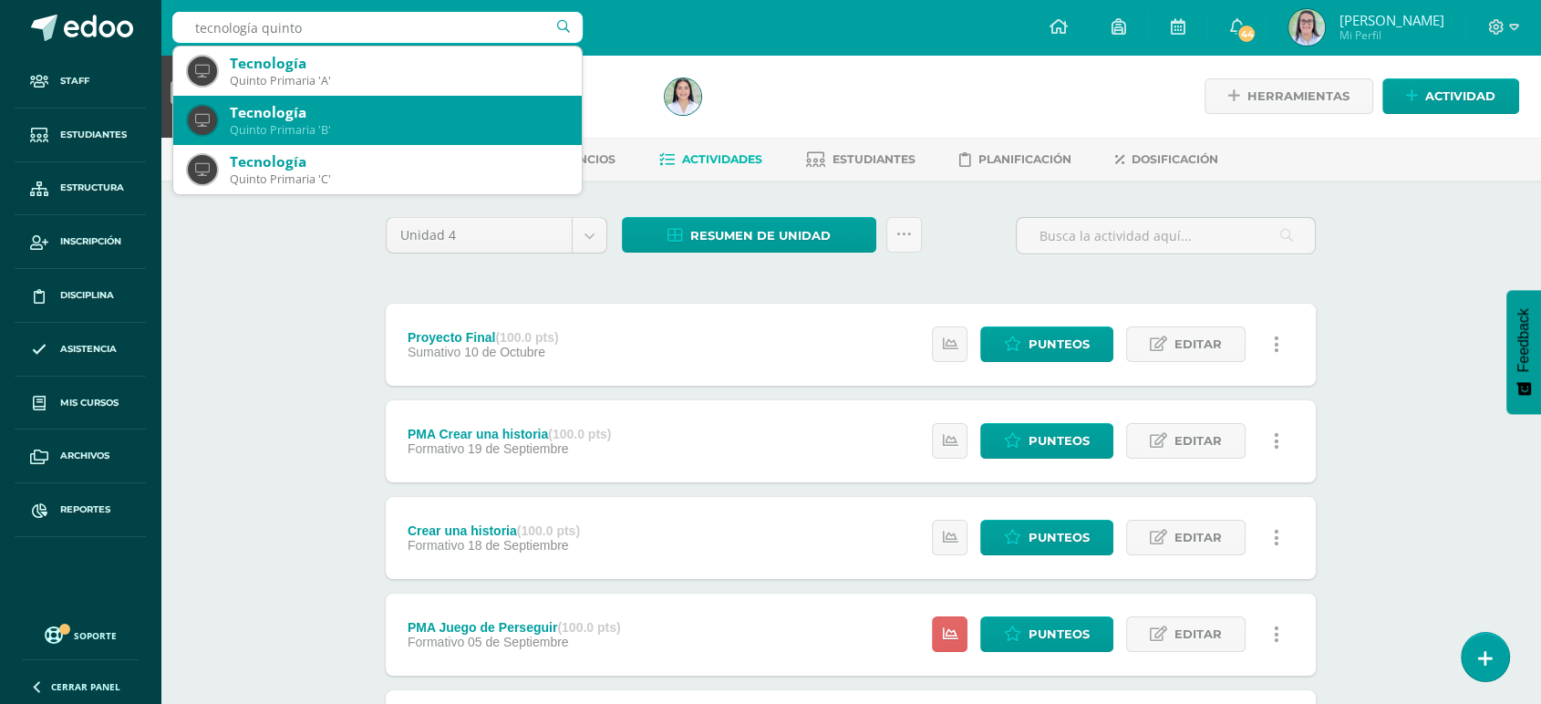
click at [399, 109] on div "Tecnología" at bounding box center [398, 112] width 337 height 19
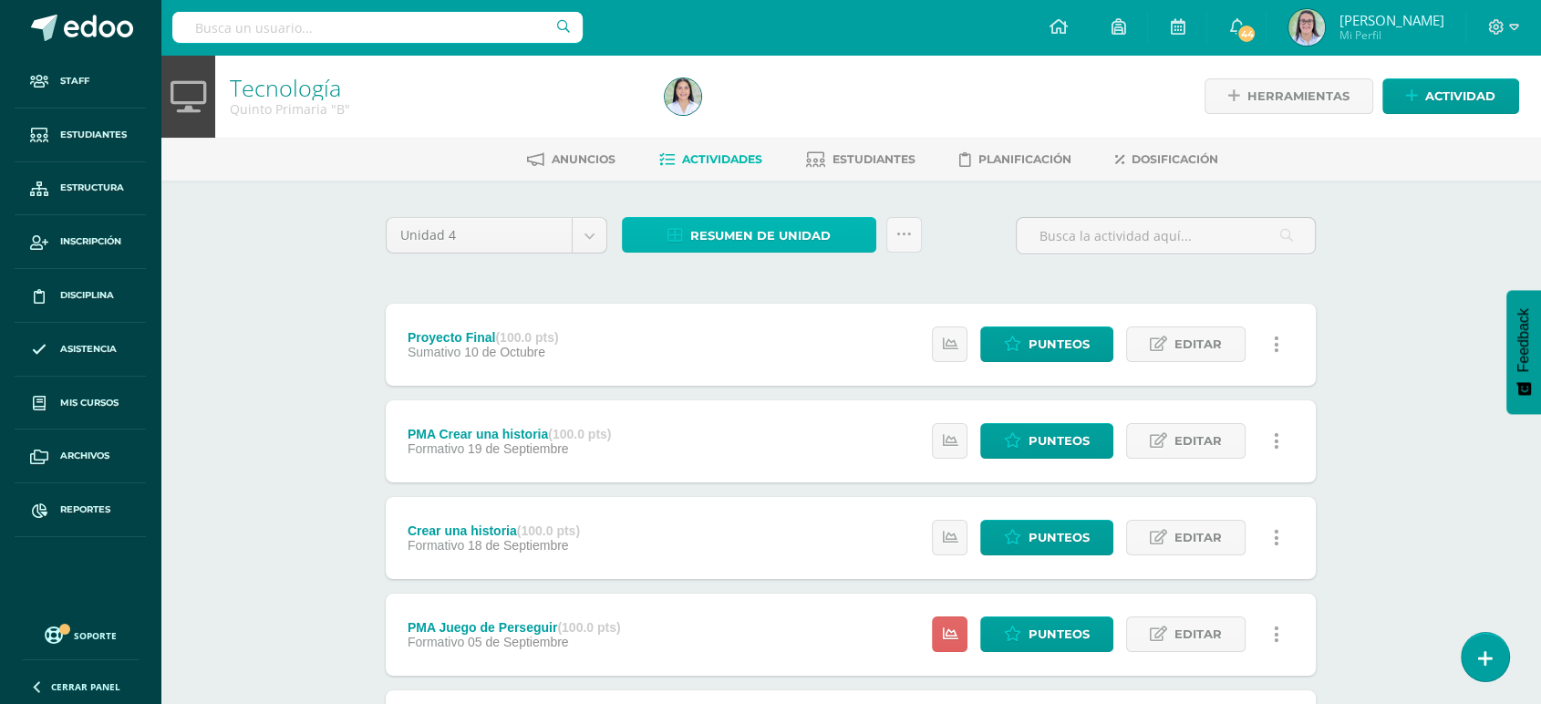
click at [765, 236] on span "Resumen de unidad" at bounding box center [760, 236] width 140 height 34
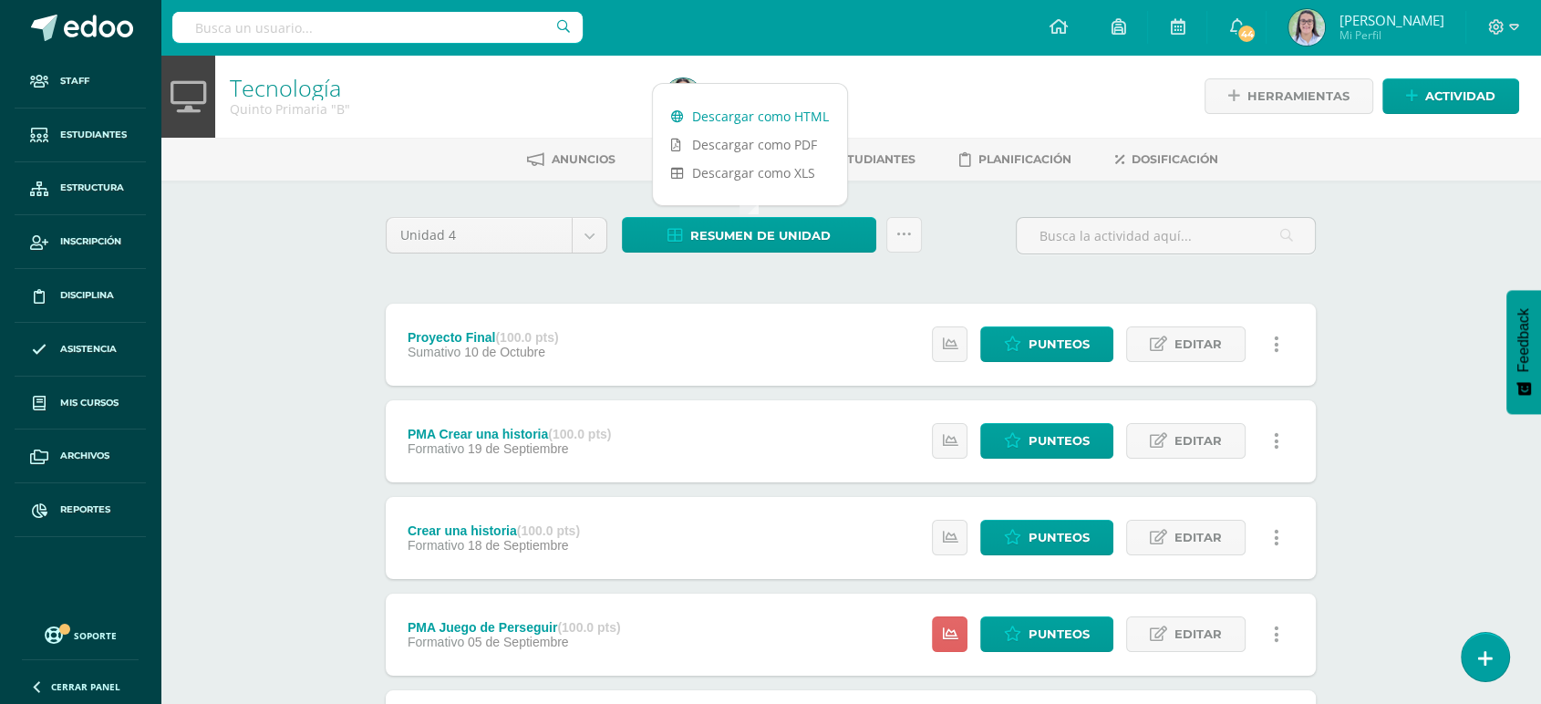
click at [748, 115] on link "Descargar como HTML" at bounding box center [750, 116] width 194 height 28
click at [292, 21] on input "text" at bounding box center [377, 27] width 410 height 31
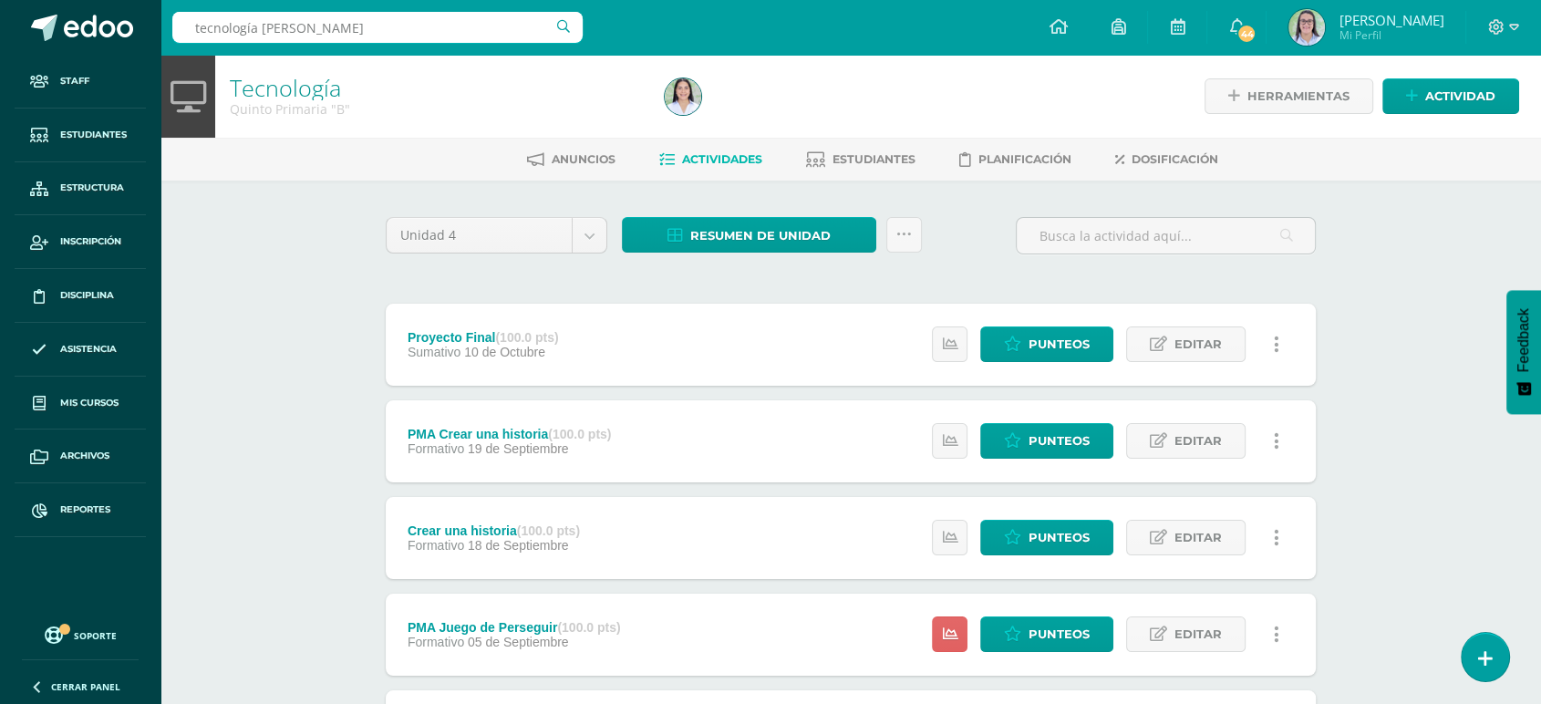
type input "tecnología quinto"
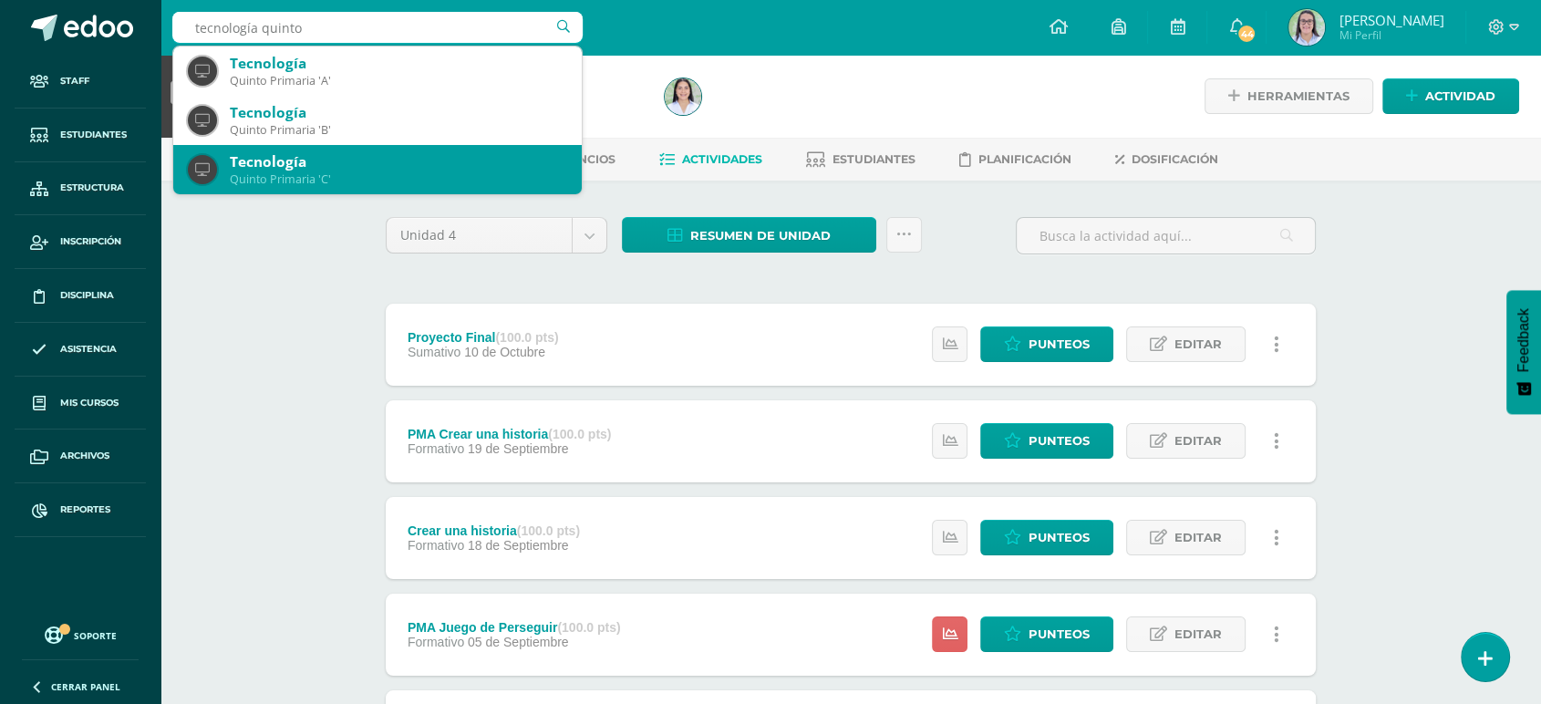
click at [270, 158] on div "Tecnología" at bounding box center [398, 161] width 337 height 19
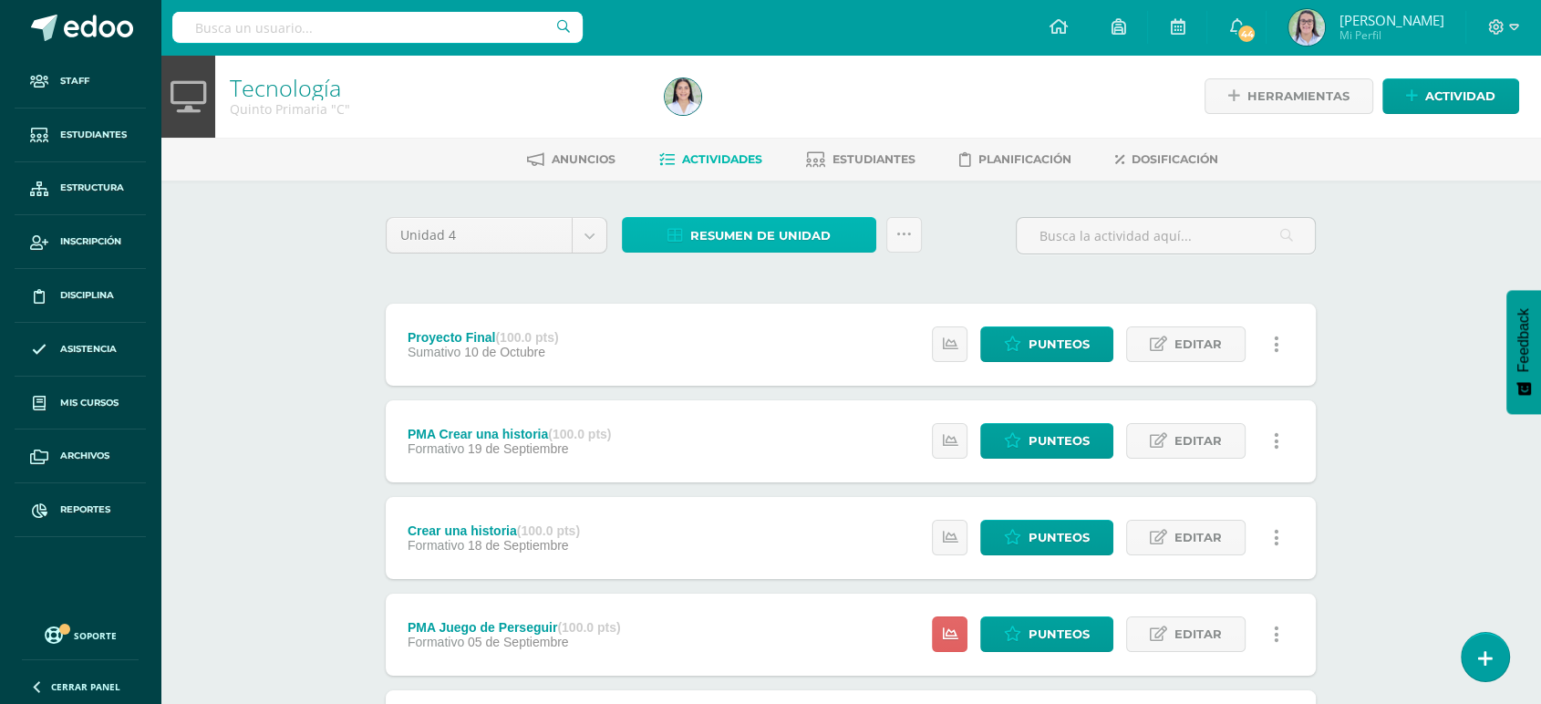
click at [715, 219] on span "Resumen de unidad" at bounding box center [760, 236] width 140 height 34
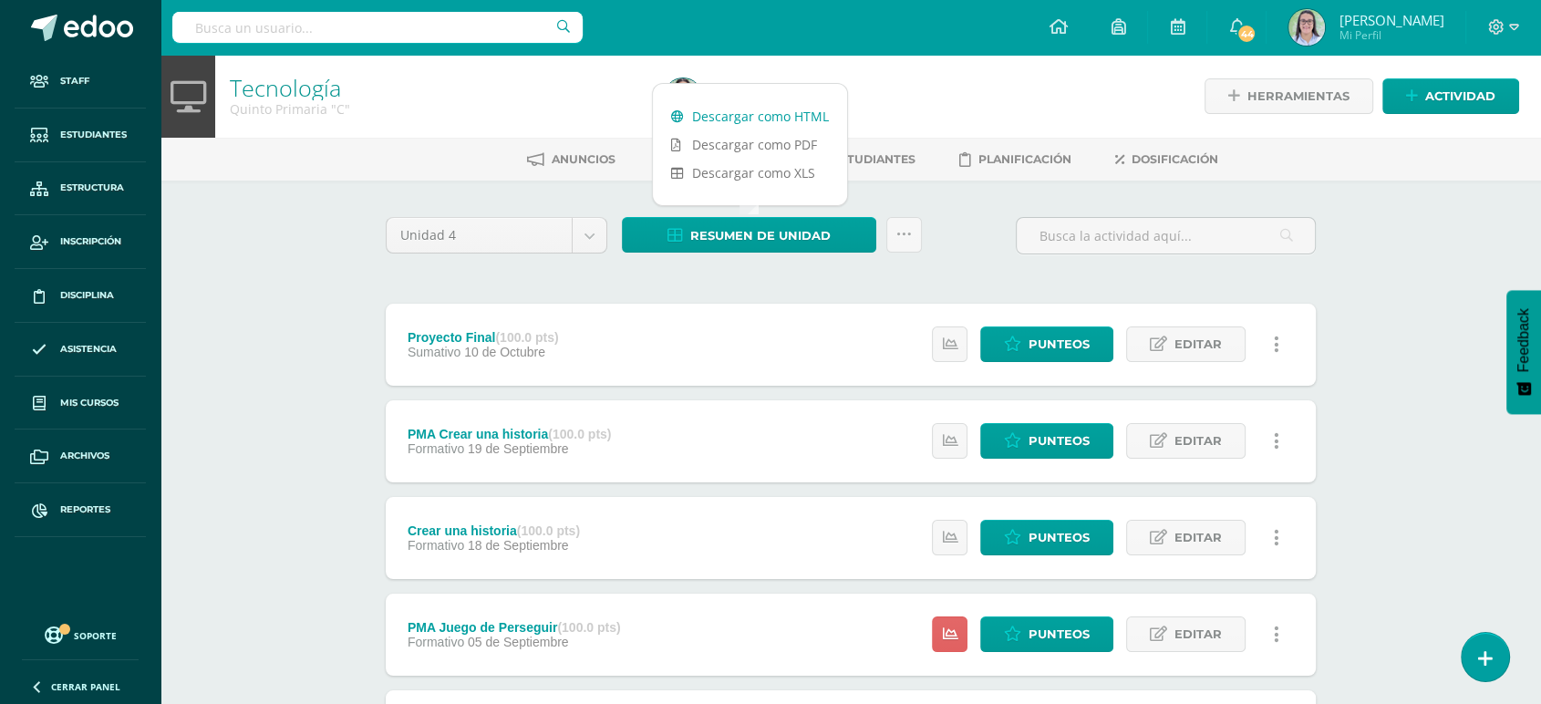
click at [750, 112] on link "Descargar como HTML" at bounding box center [750, 116] width 194 height 28
click at [285, 33] on input "text" at bounding box center [377, 27] width 410 height 31
type input "tecnología sexto"
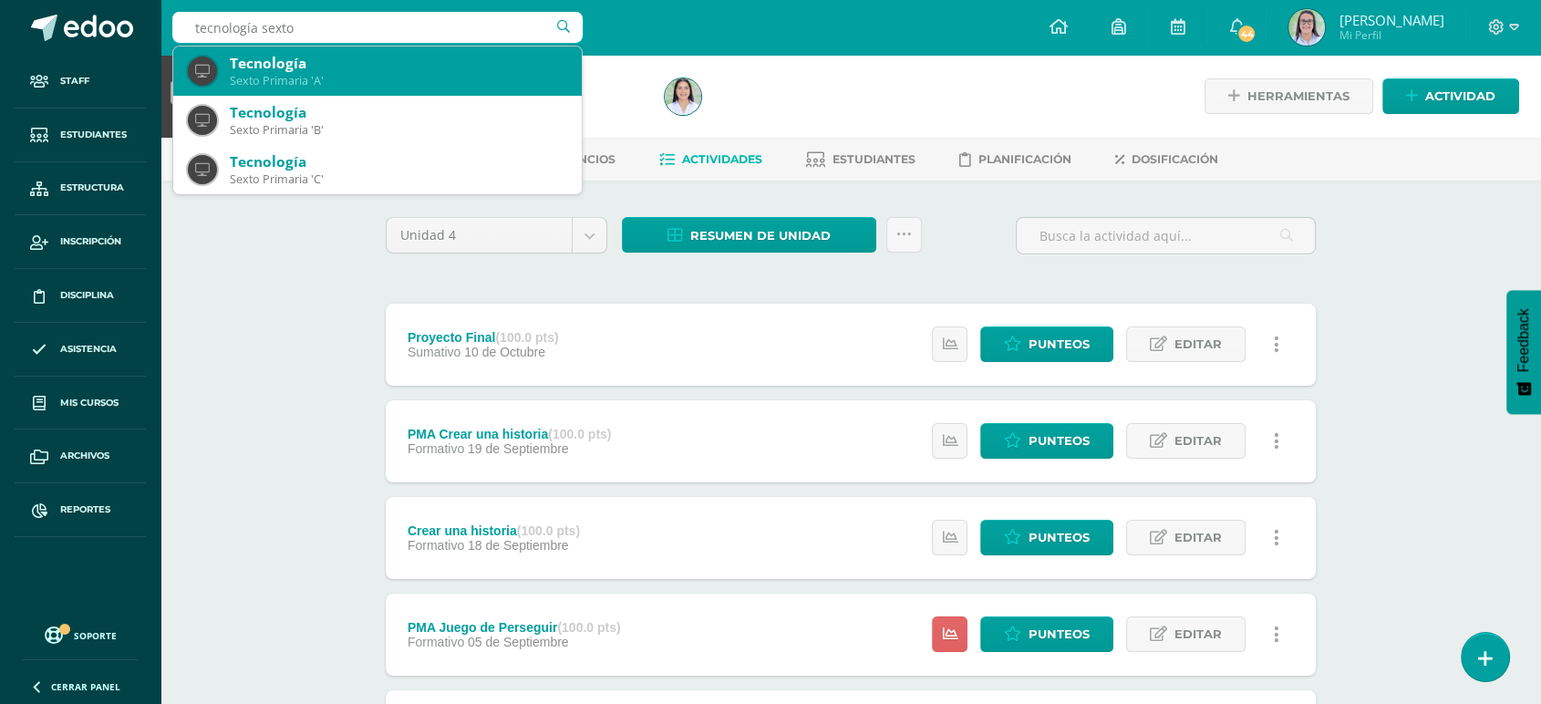
click at [284, 94] on div "Tecnología Sexto Primaria 'A'" at bounding box center [377, 71] width 379 height 49
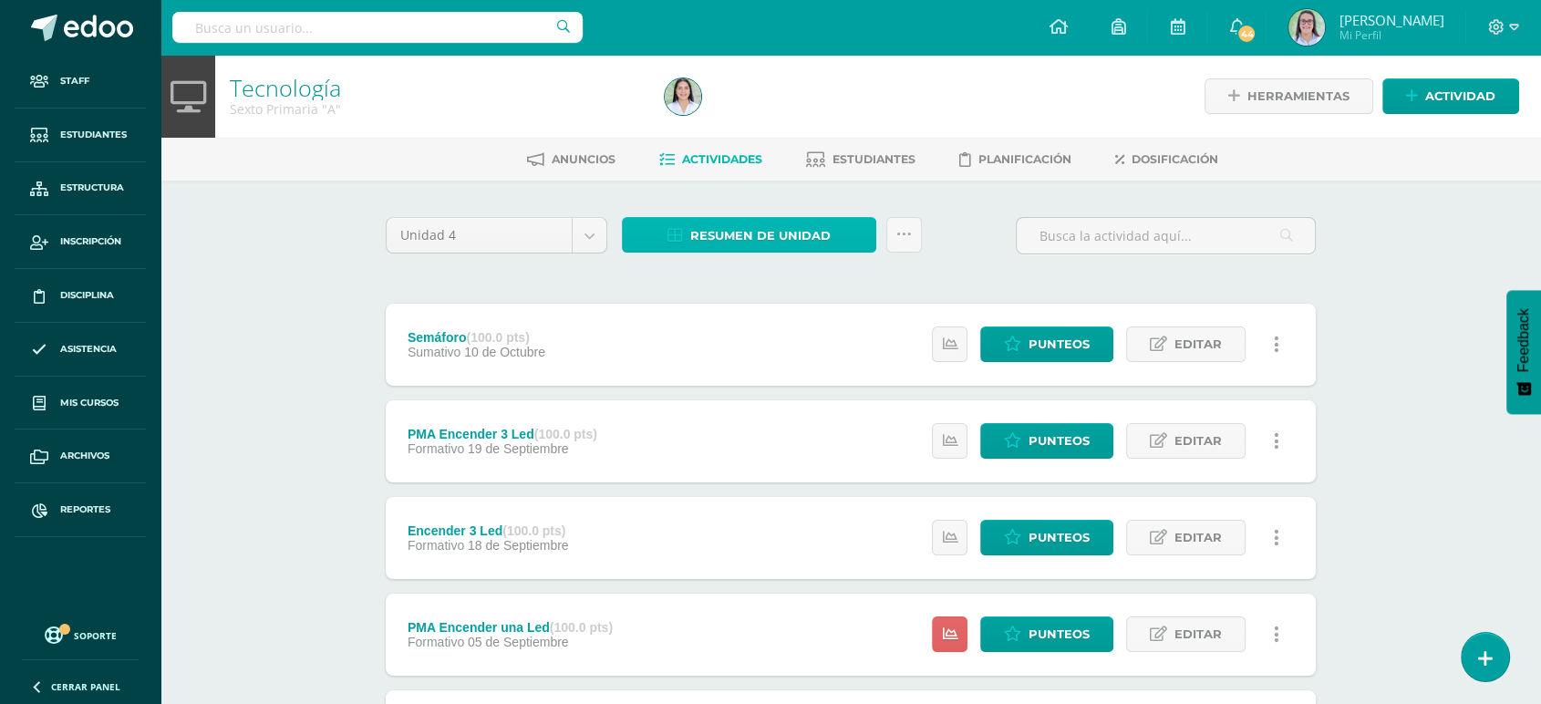
click at [710, 239] on span "Resumen de unidad" at bounding box center [760, 236] width 140 height 34
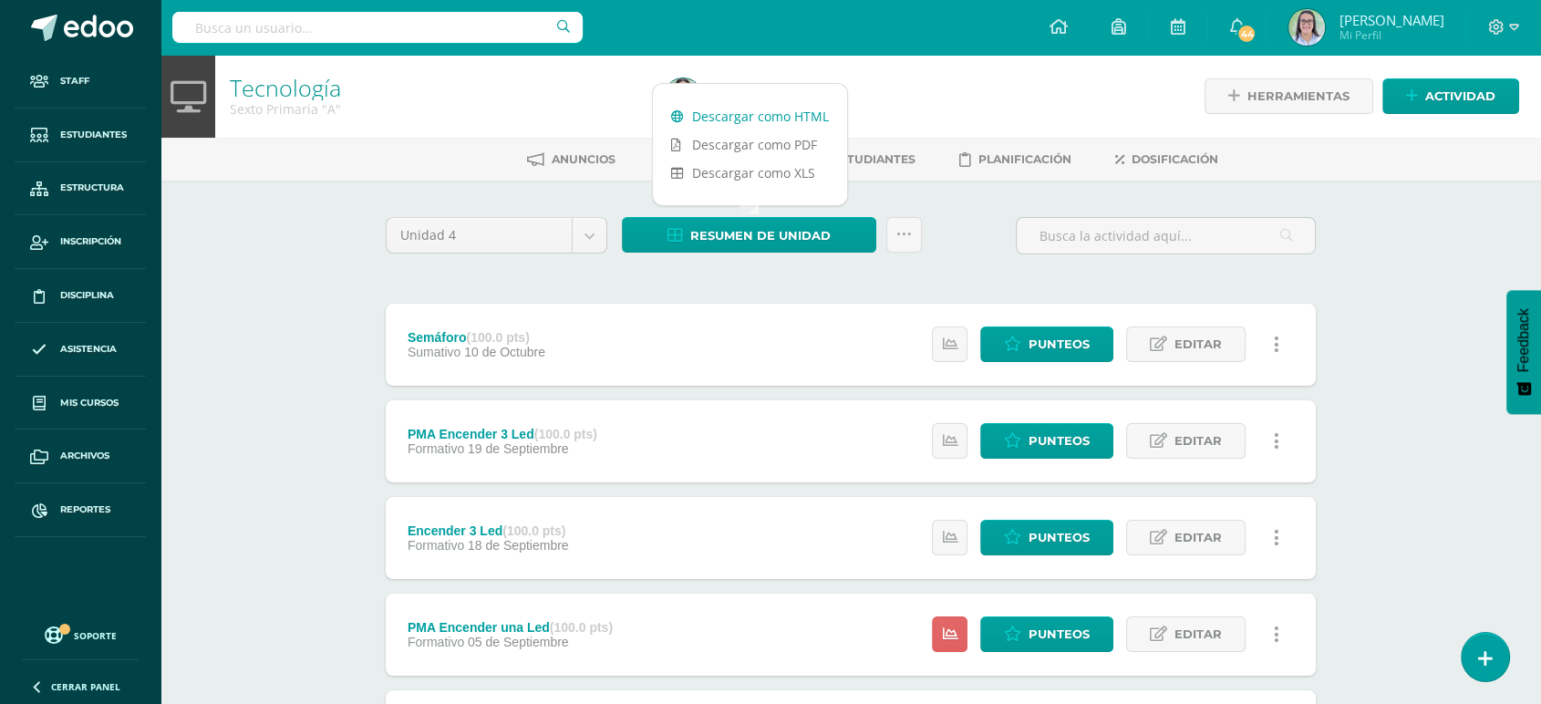
click at [714, 115] on link "Descargar como HTML" at bounding box center [750, 116] width 194 height 28
click at [269, 30] on input "text" at bounding box center [377, 27] width 410 height 31
type input "tecnología sexto"
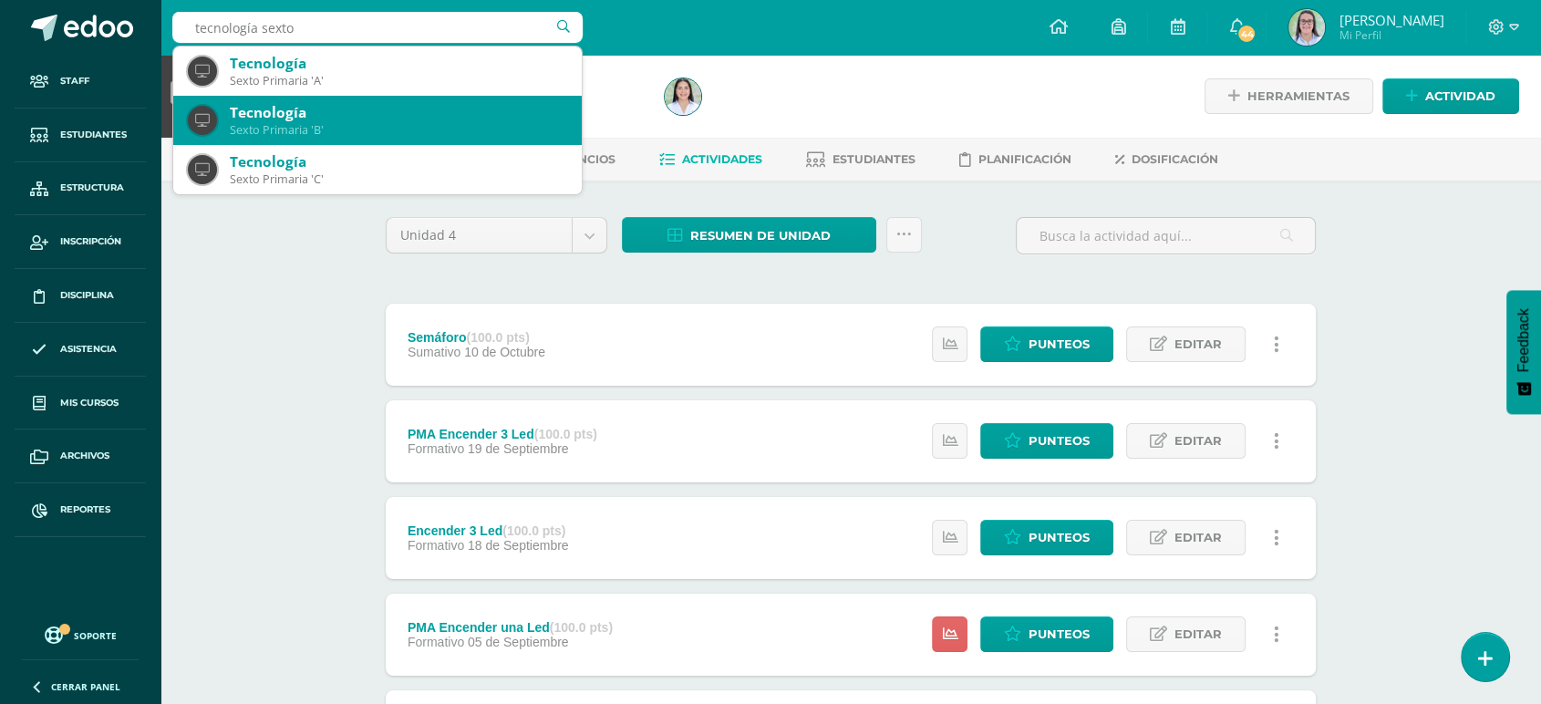
click at [314, 124] on div "Sexto Primaria 'B'" at bounding box center [398, 130] width 337 height 16
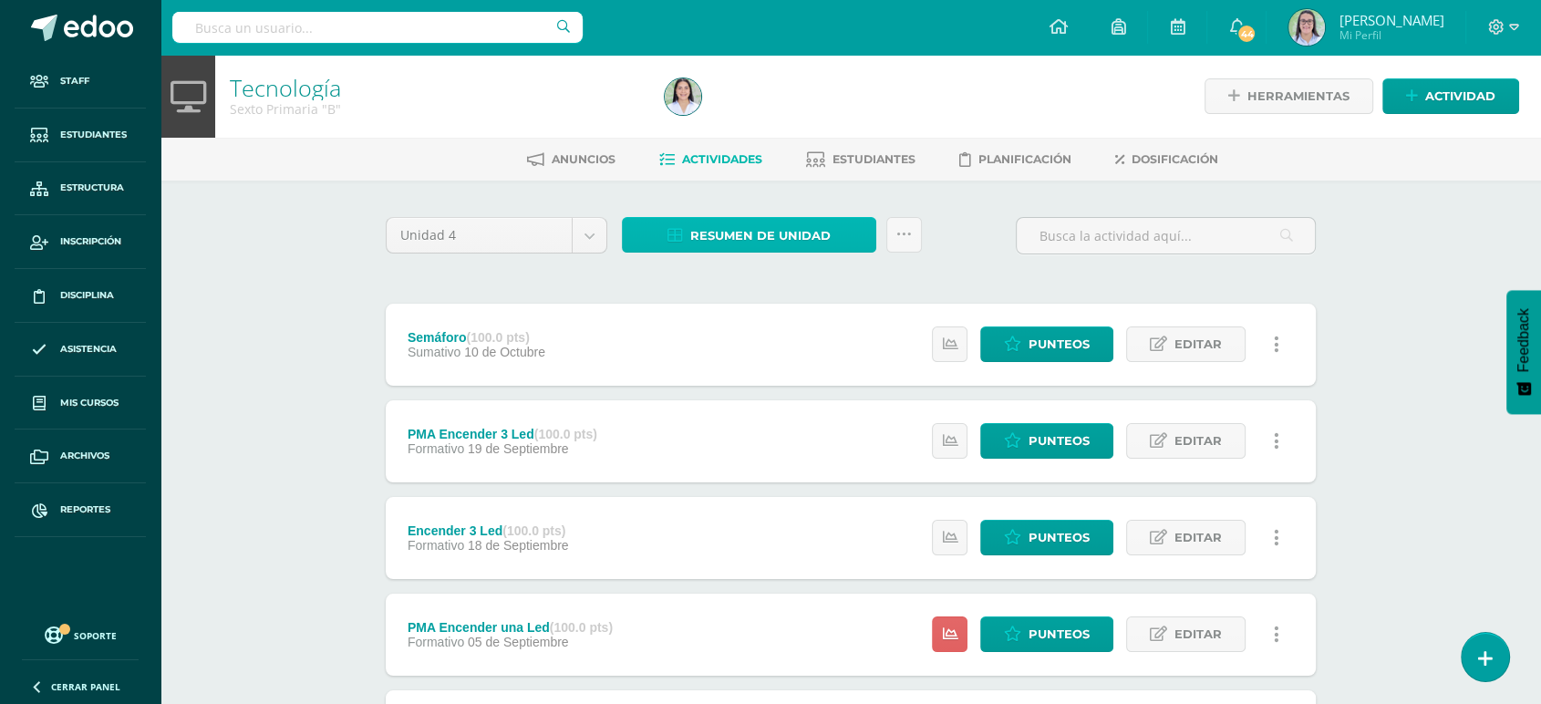
click at [649, 247] on link "Resumen de unidad" at bounding box center [749, 235] width 254 height 36
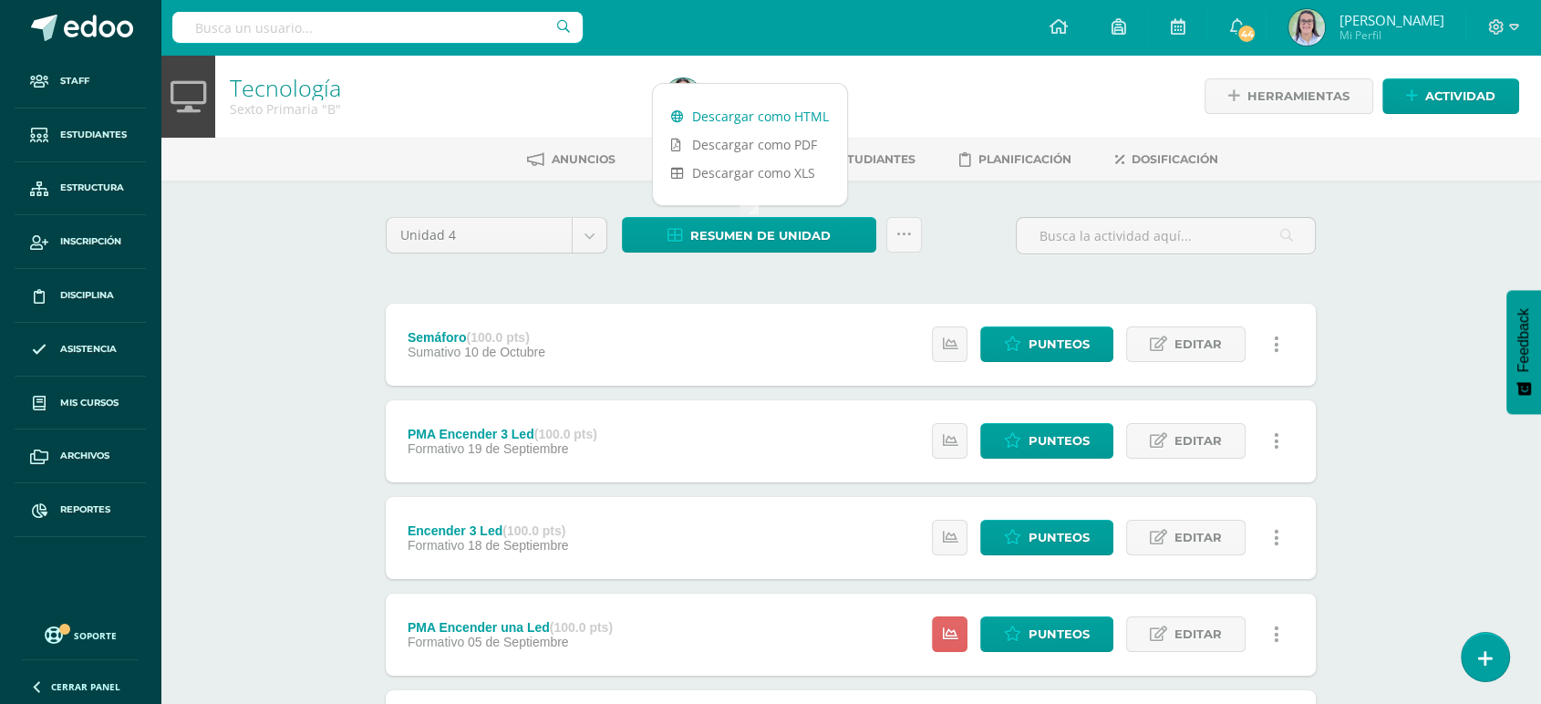
click at [696, 113] on link "Descargar como HTML" at bounding box center [750, 116] width 194 height 28
click at [299, 26] on input "text" at bounding box center [377, 27] width 410 height 31
type input "tecnología sexto"
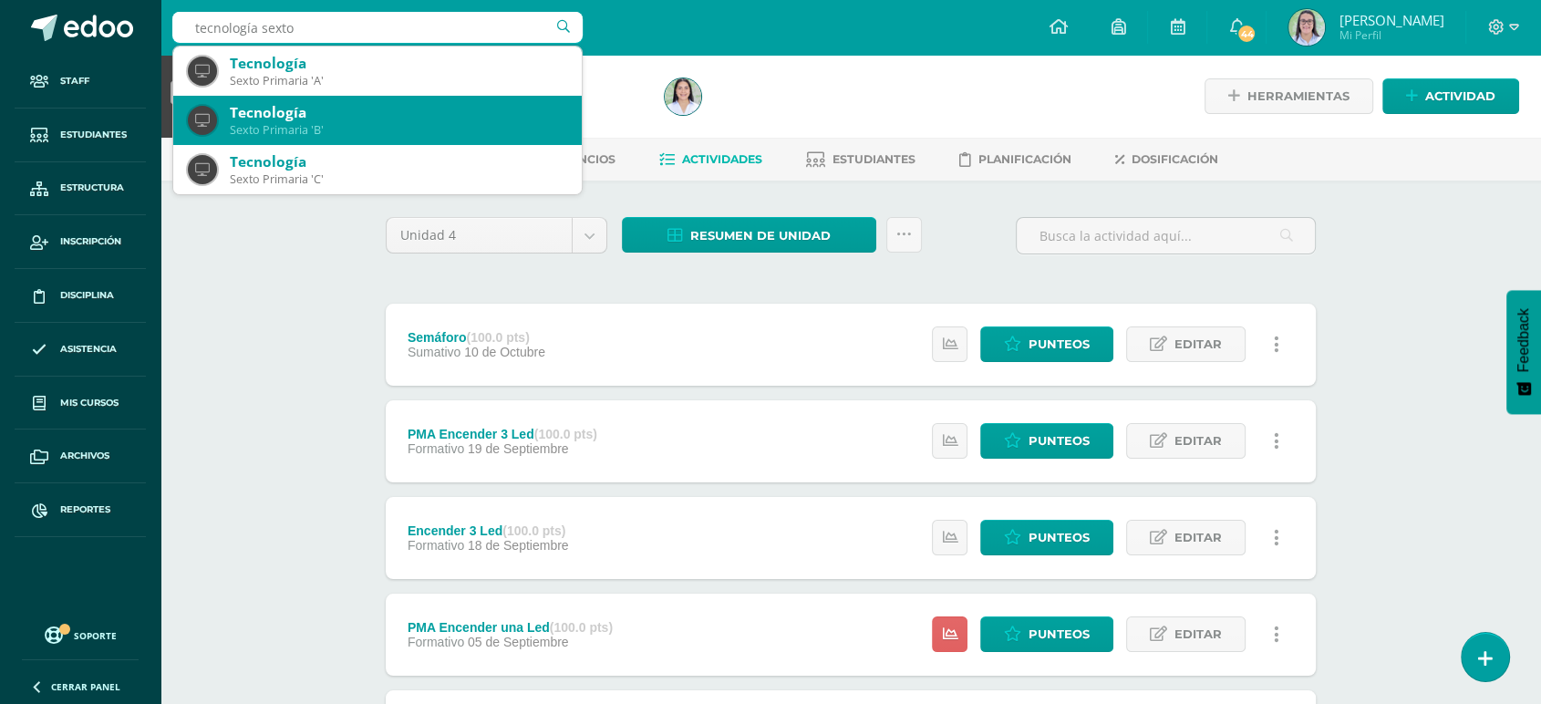
click at [342, 156] on div "Tecnología" at bounding box center [398, 161] width 337 height 19
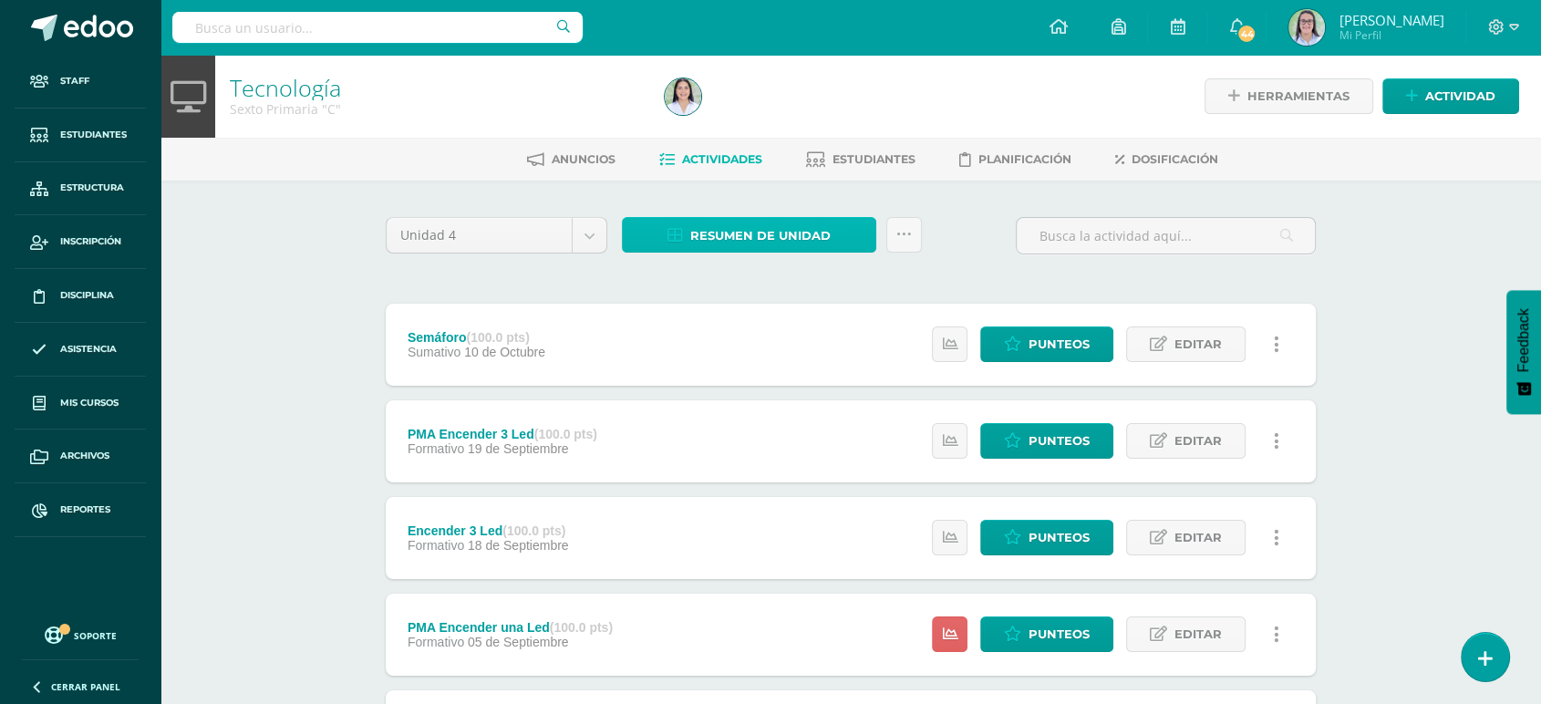
click at [741, 244] on span "Resumen de unidad" at bounding box center [760, 236] width 140 height 34
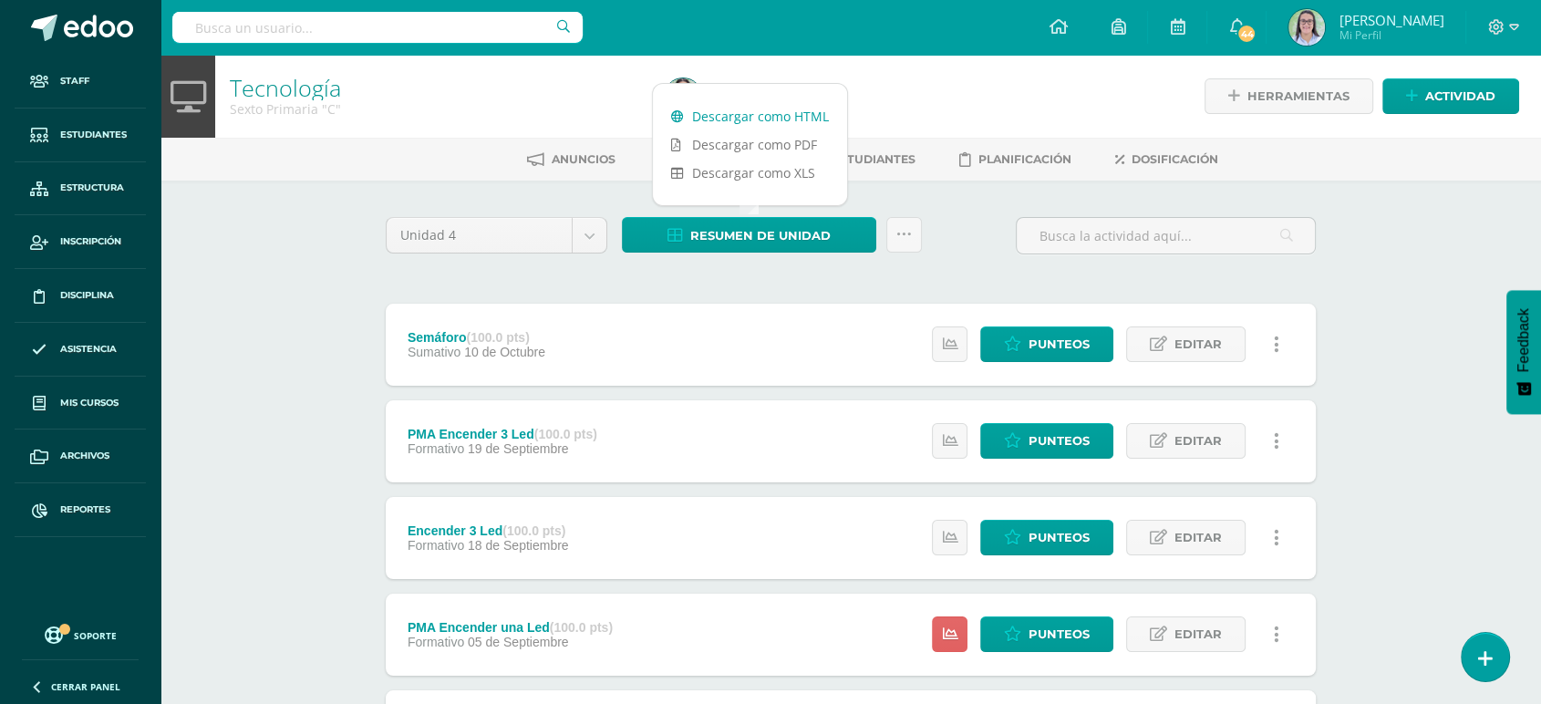
click at [748, 108] on link "Descargar como HTML" at bounding box center [750, 116] width 194 height 28
click at [268, 25] on input "text" at bounding box center [377, 27] width 410 height 31
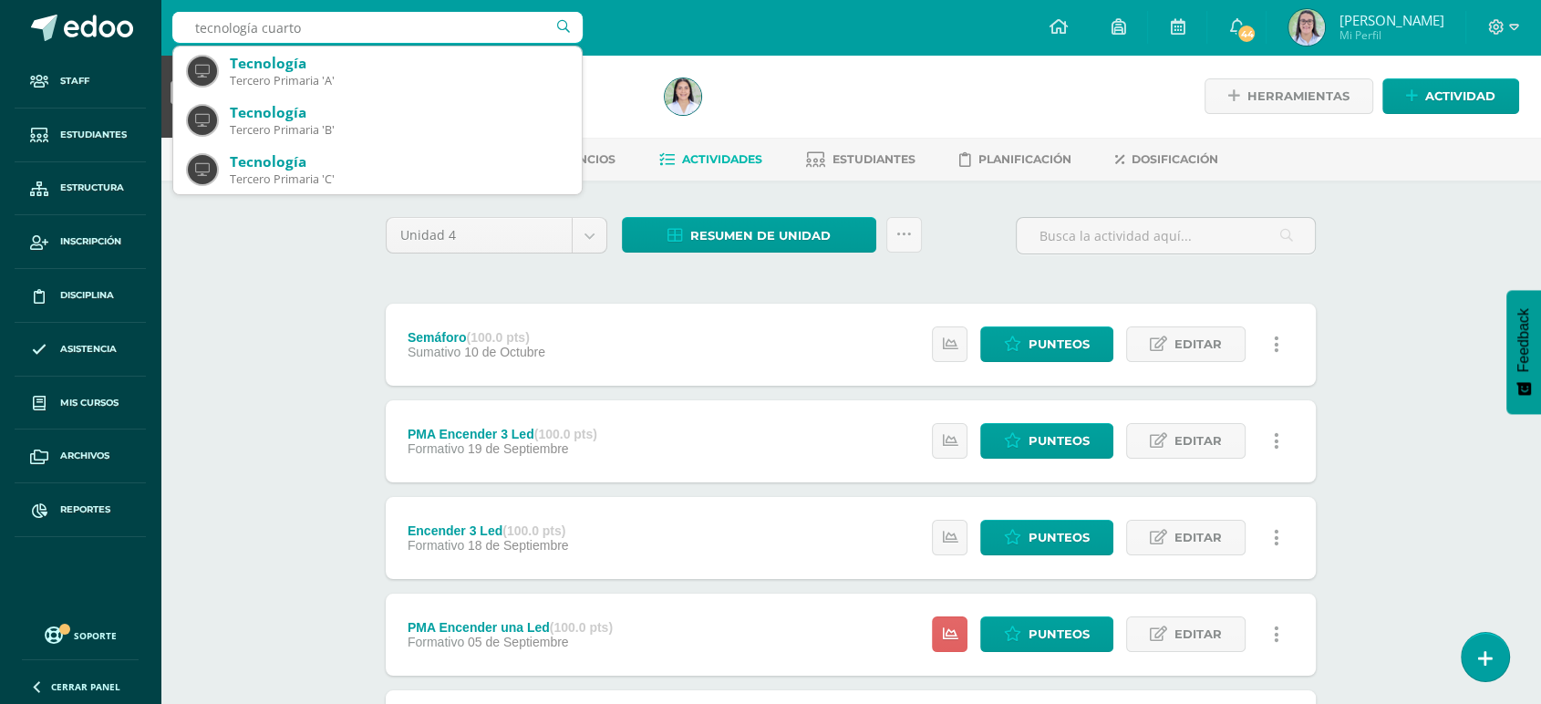
type input "tecnología cuarto"
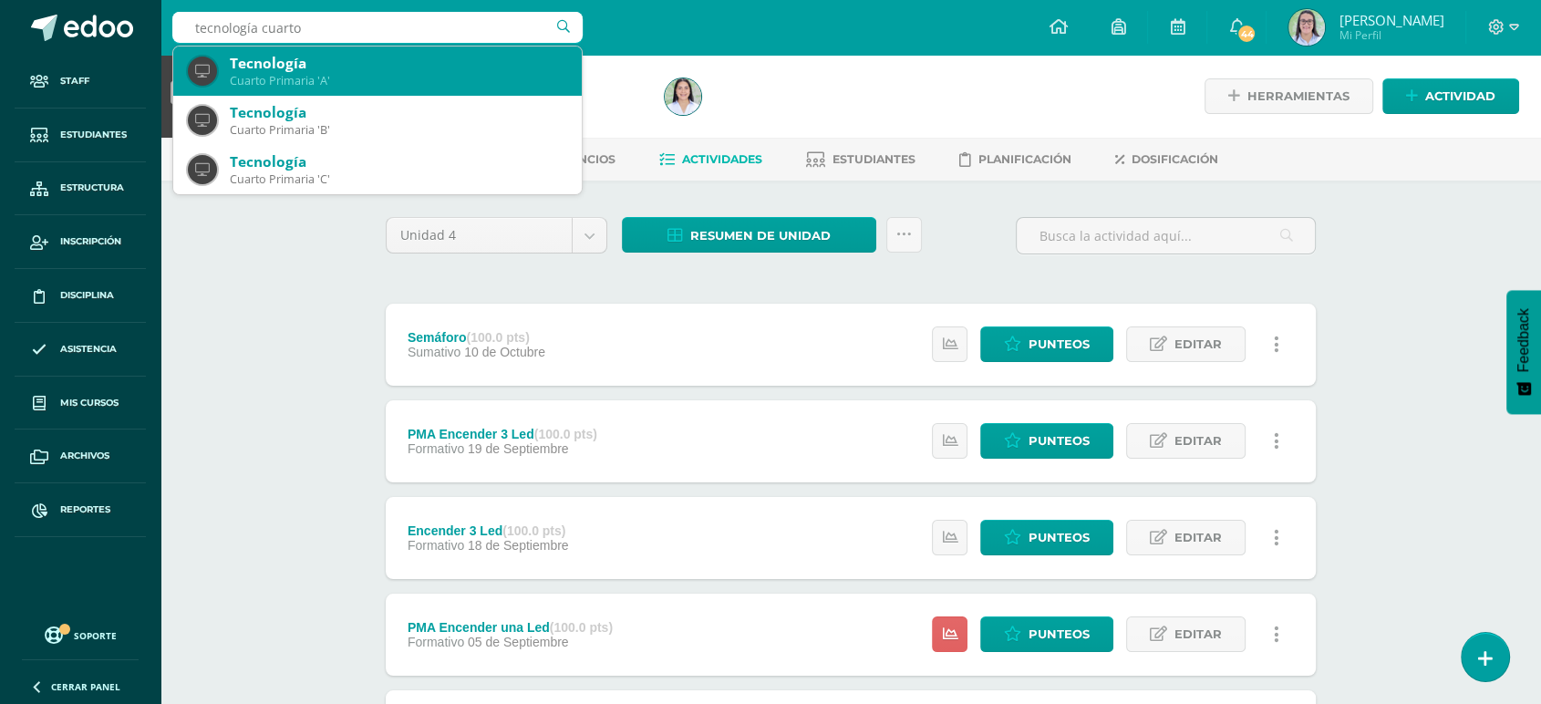
click at [364, 67] on div "Tecnología" at bounding box center [398, 63] width 337 height 19
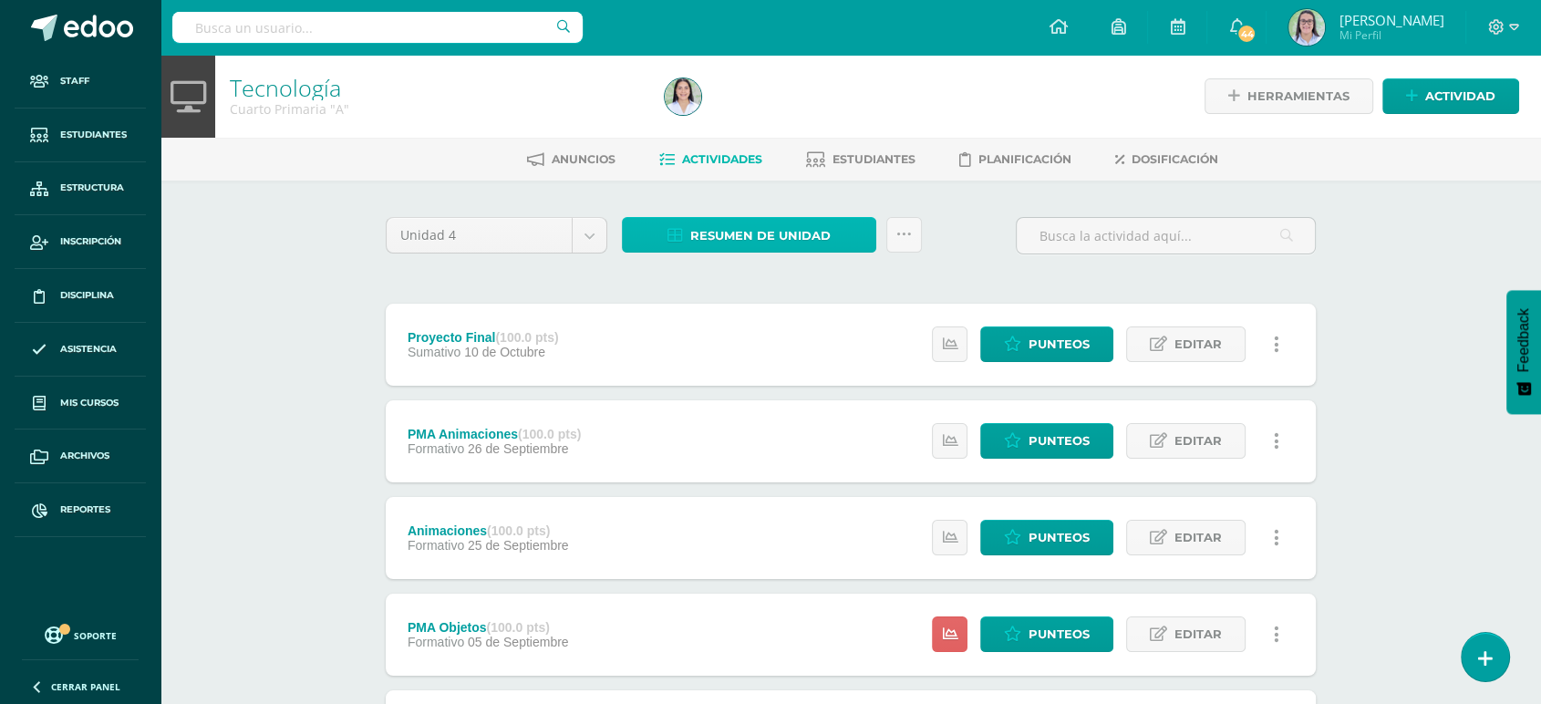
click at [772, 243] on span "Resumen de unidad" at bounding box center [760, 236] width 140 height 34
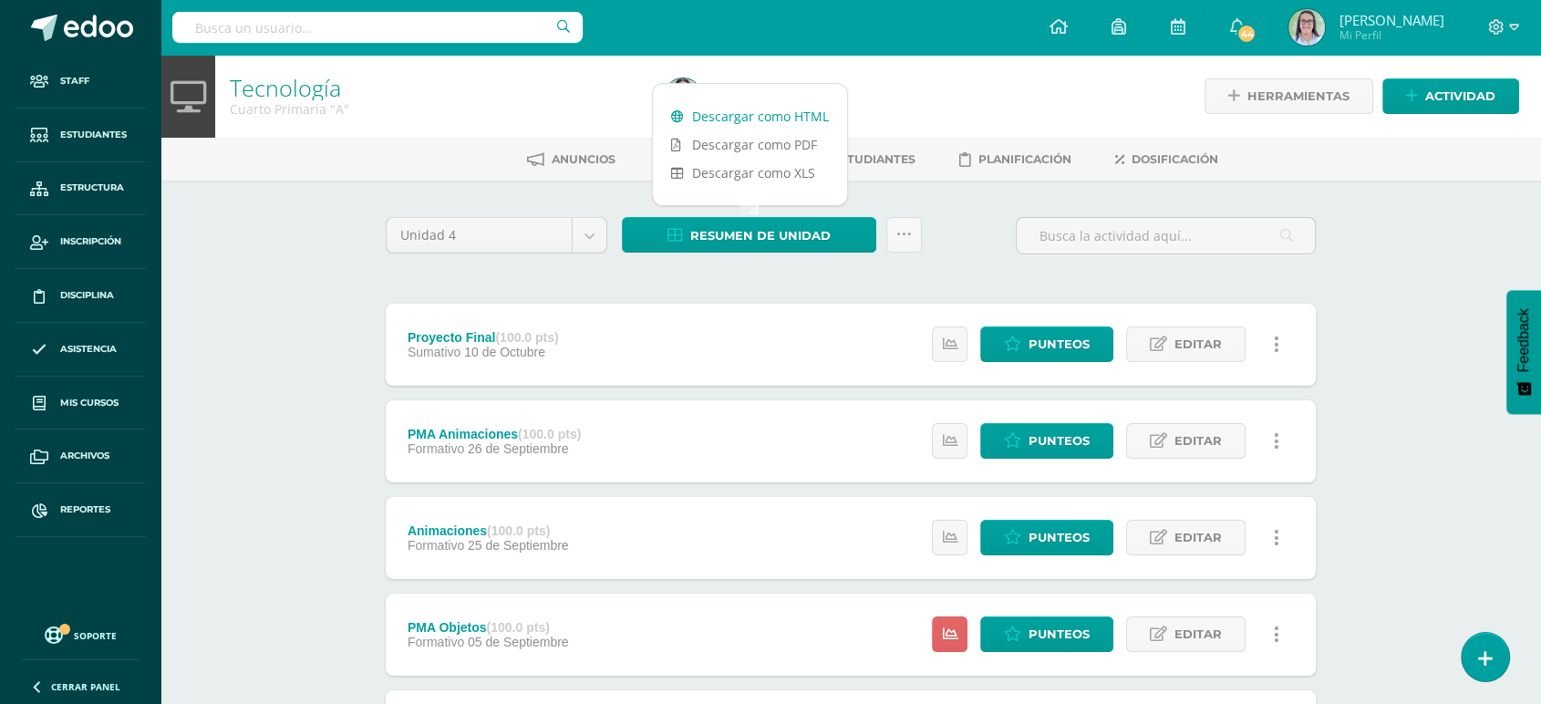
click at [783, 109] on link "Descargar como HTML" at bounding box center [750, 116] width 194 height 28
click at [334, 16] on input "text" at bounding box center [377, 27] width 410 height 31
type input "tecnología cuarto"
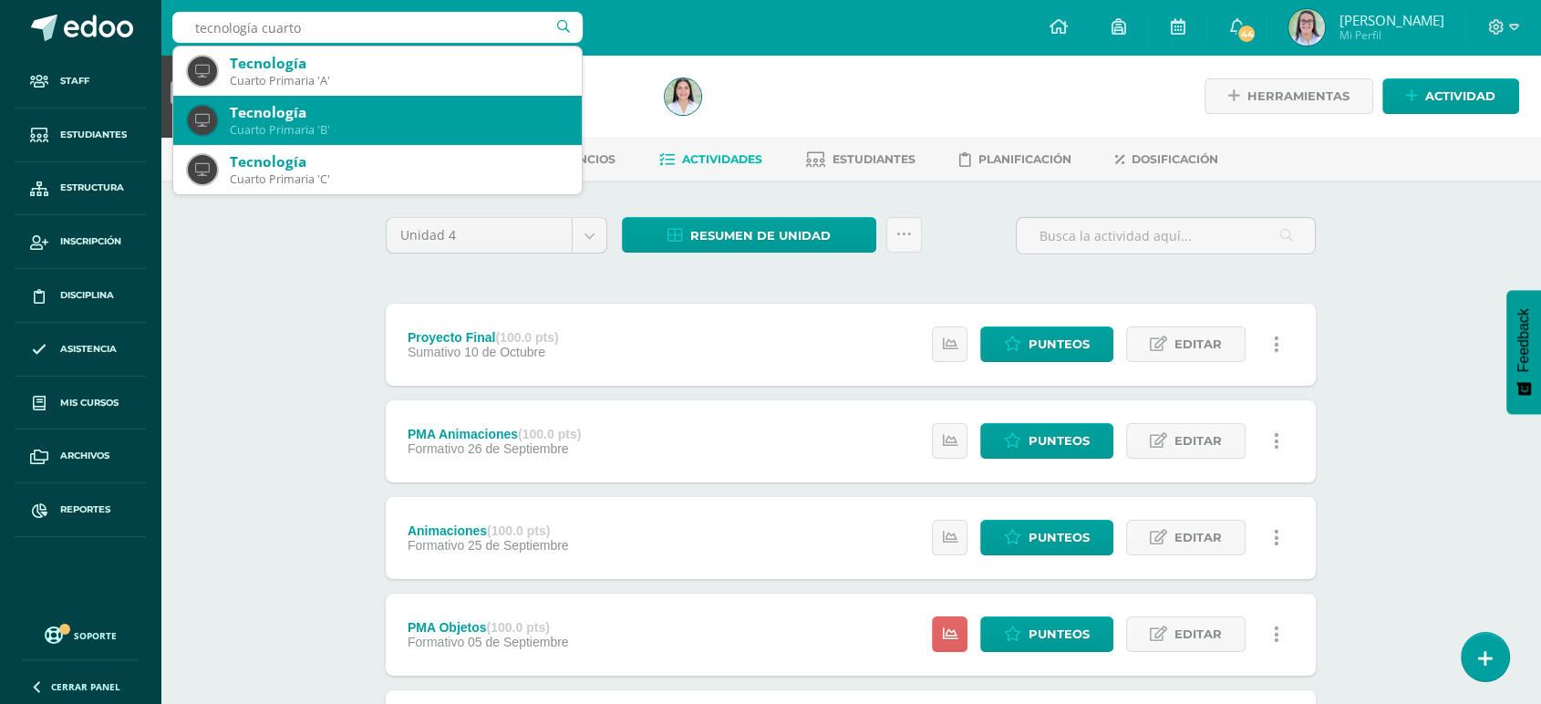
click at [381, 114] on div "Tecnología" at bounding box center [398, 112] width 337 height 19
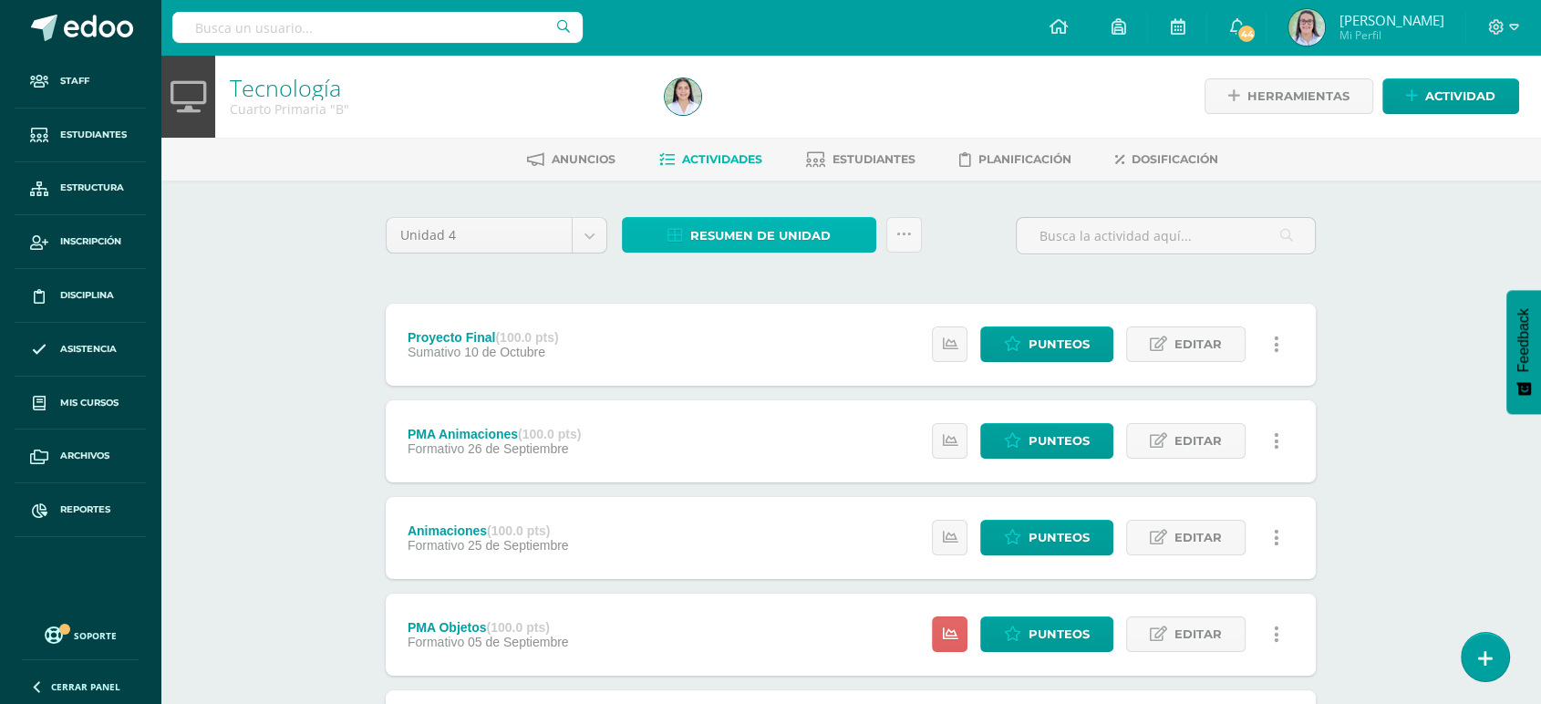
click at [681, 242] on link "Resumen de unidad" at bounding box center [749, 235] width 254 height 36
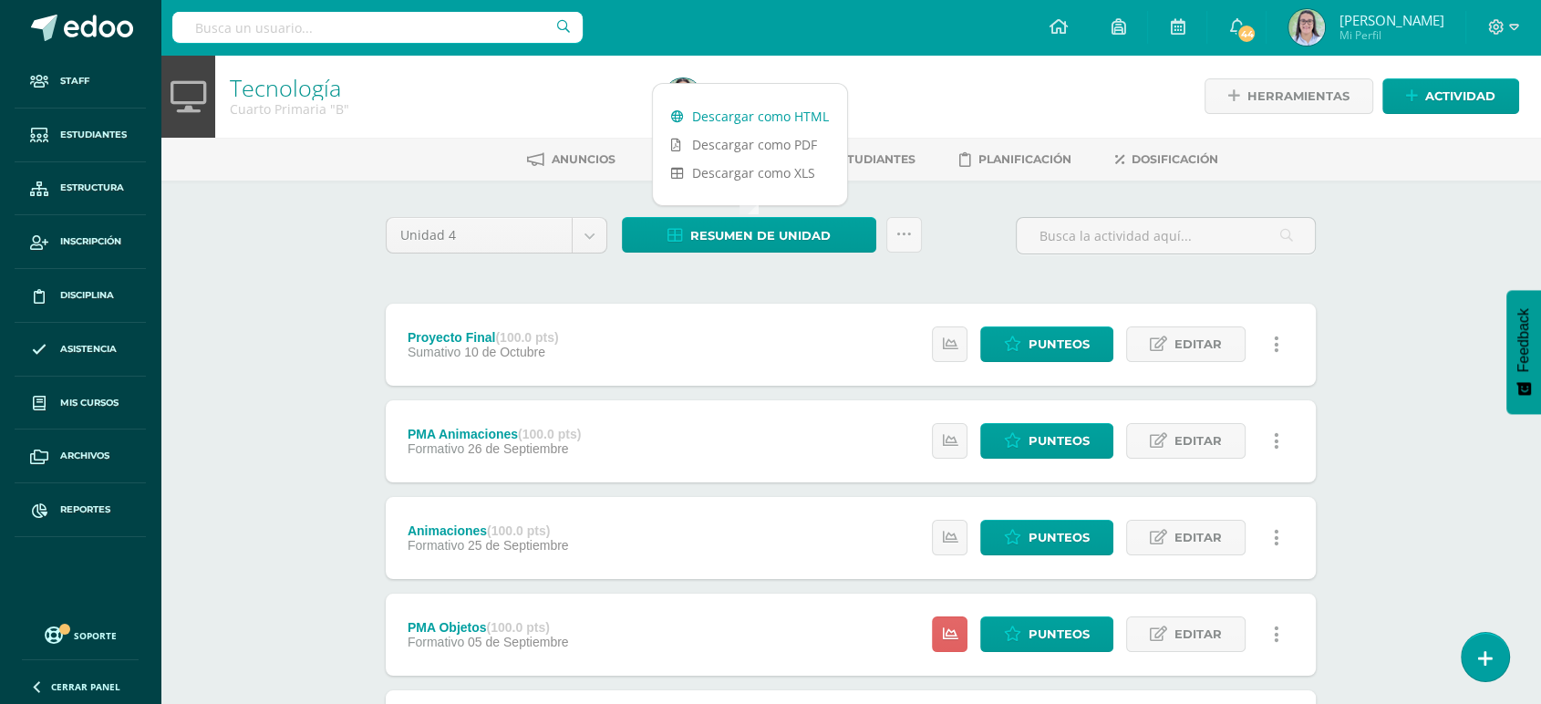
click at [700, 104] on link "Descargar como HTML" at bounding box center [750, 116] width 194 height 28
click at [211, 23] on input "text" at bounding box center [377, 27] width 410 height 31
type input "tecnología cuarto"
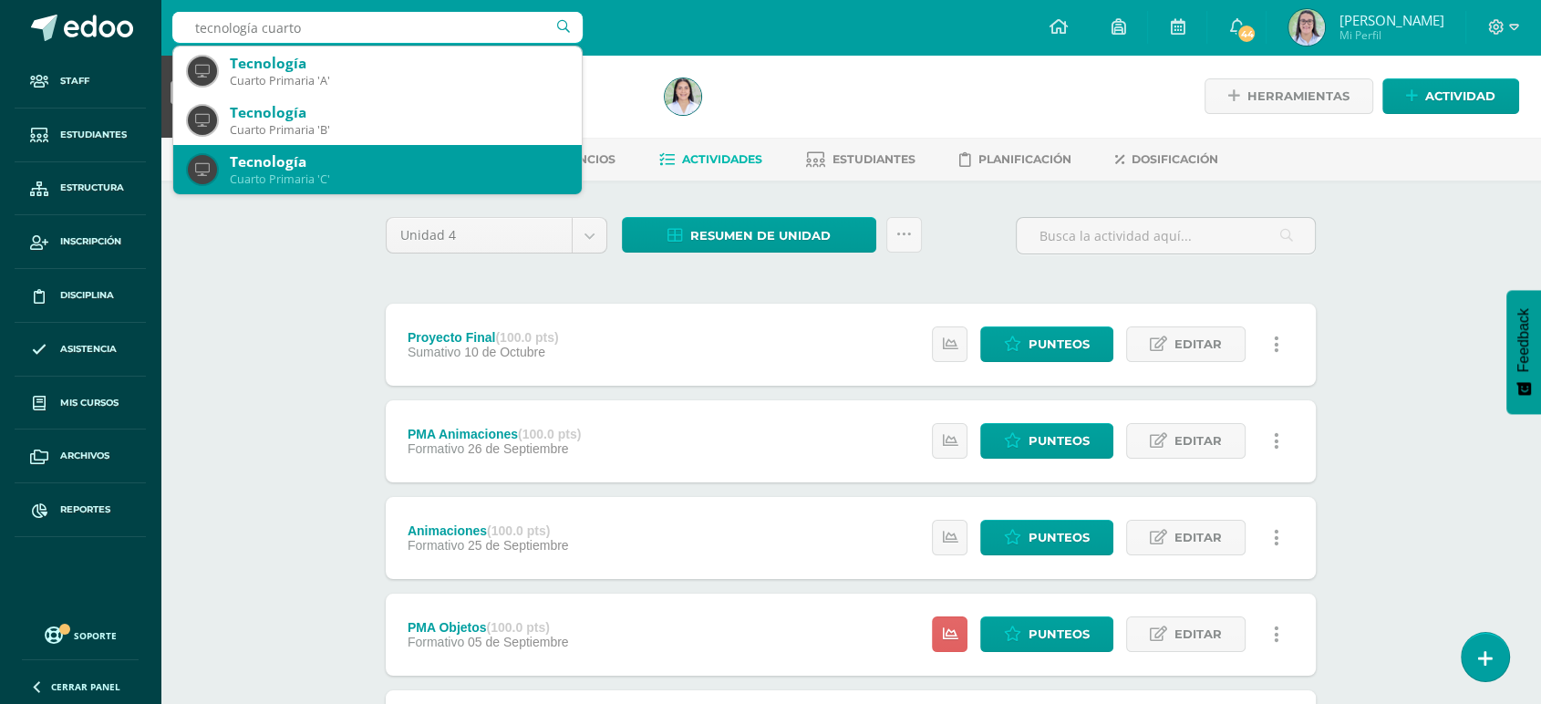
click at [297, 172] on div "Cuarto Primaria 'C'" at bounding box center [398, 179] width 337 height 16
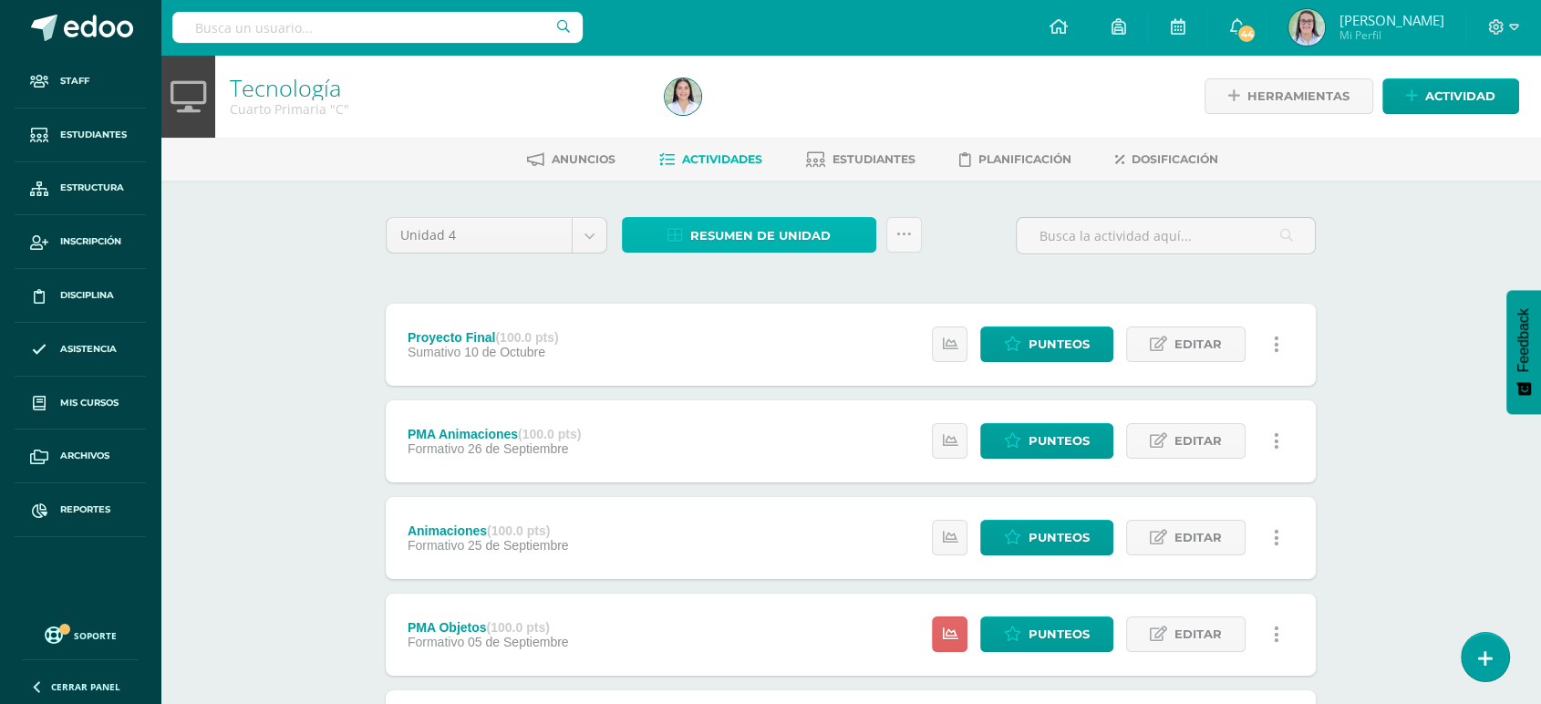
click at [798, 223] on span "Resumen de unidad" at bounding box center [760, 236] width 140 height 34
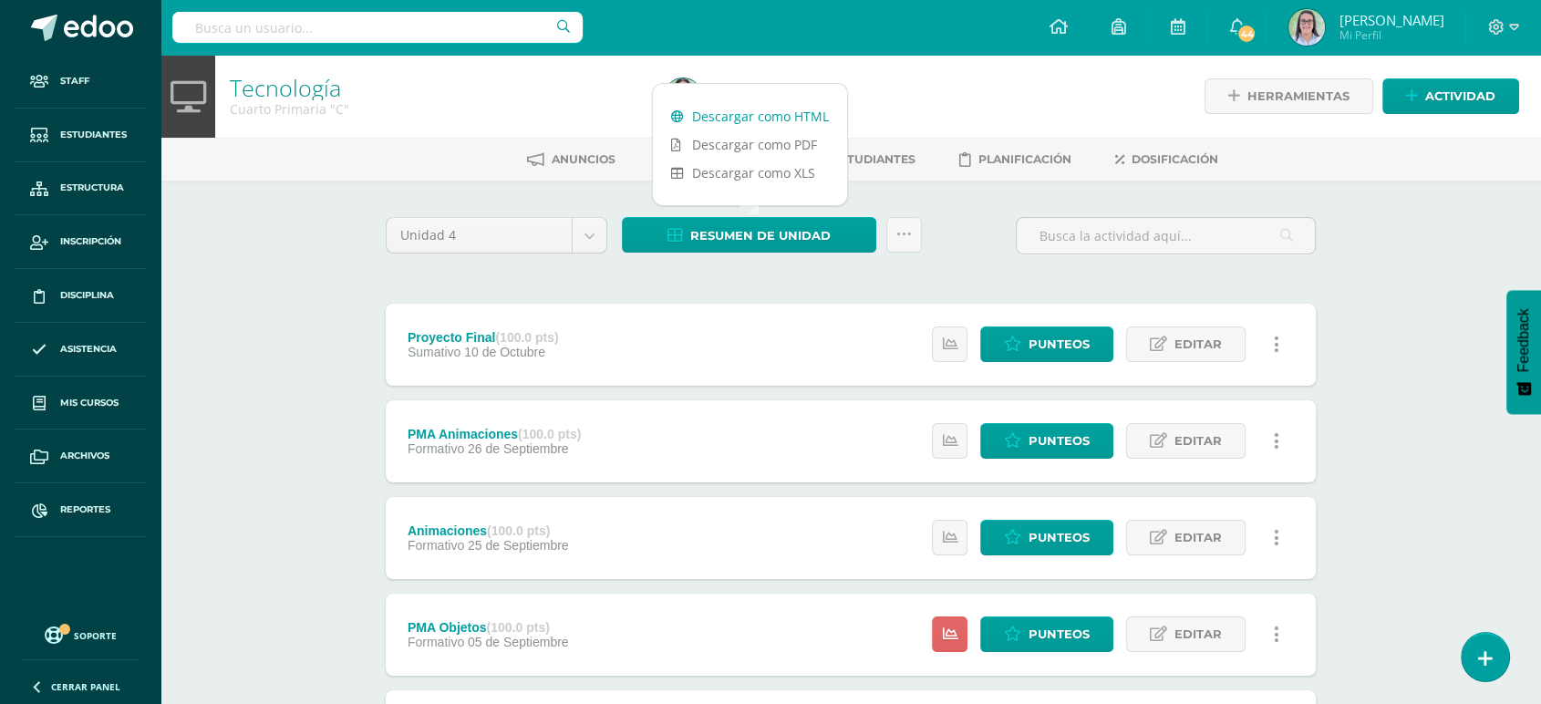
click at [752, 118] on link "Descargar como HTML" at bounding box center [750, 116] width 194 height 28
